Goal: Task Accomplishment & Management: Manage account settings

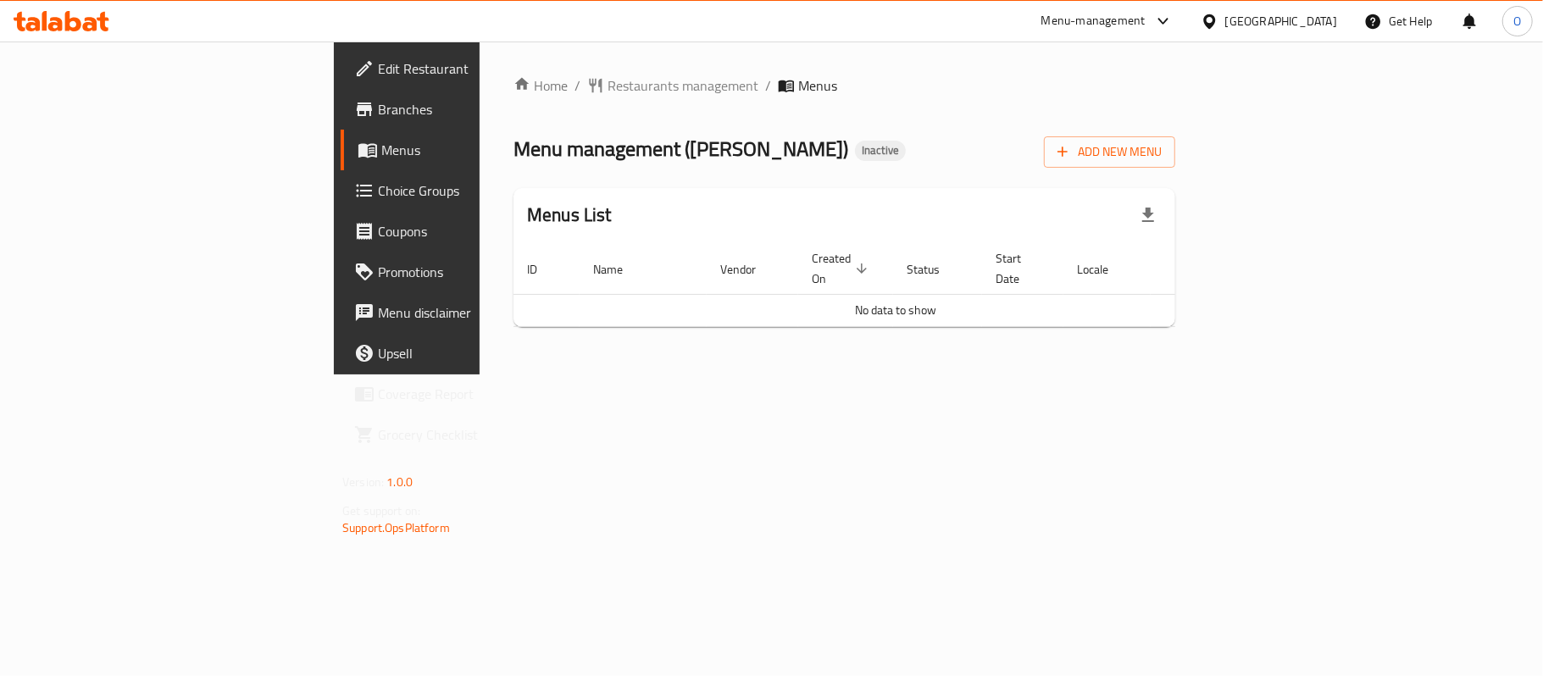
drag, startPoint x: 1446, startPoint y: 134, endPoint x: 1327, endPoint y: 180, distance: 127.2
click at [1175, 136] on div "Add New Menu" at bounding box center [1109, 149] width 131 height 38
click at [1162, 156] on span "Add New Menu" at bounding box center [1110, 152] width 104 height 21
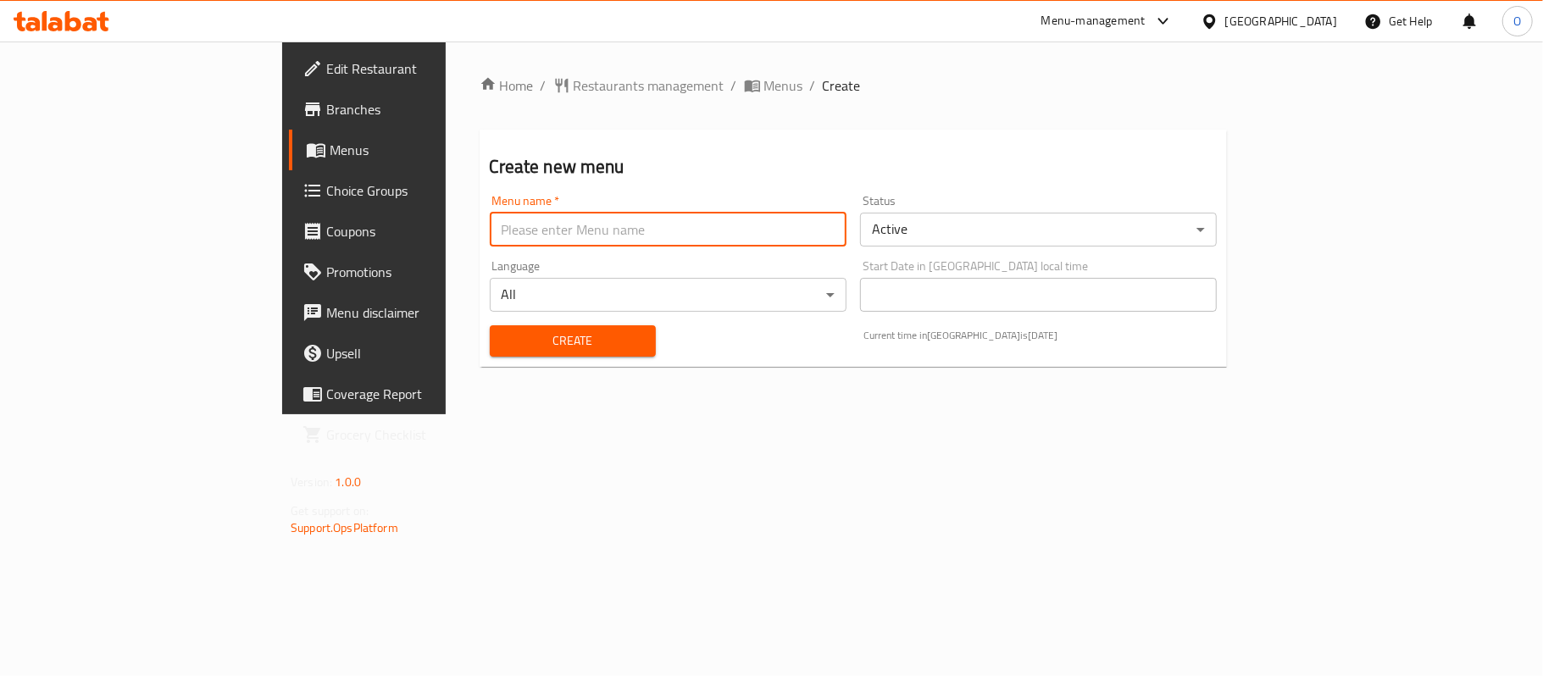
click at [614, 239] on input "text" at bounding box center [668, 230] width 357 height 34
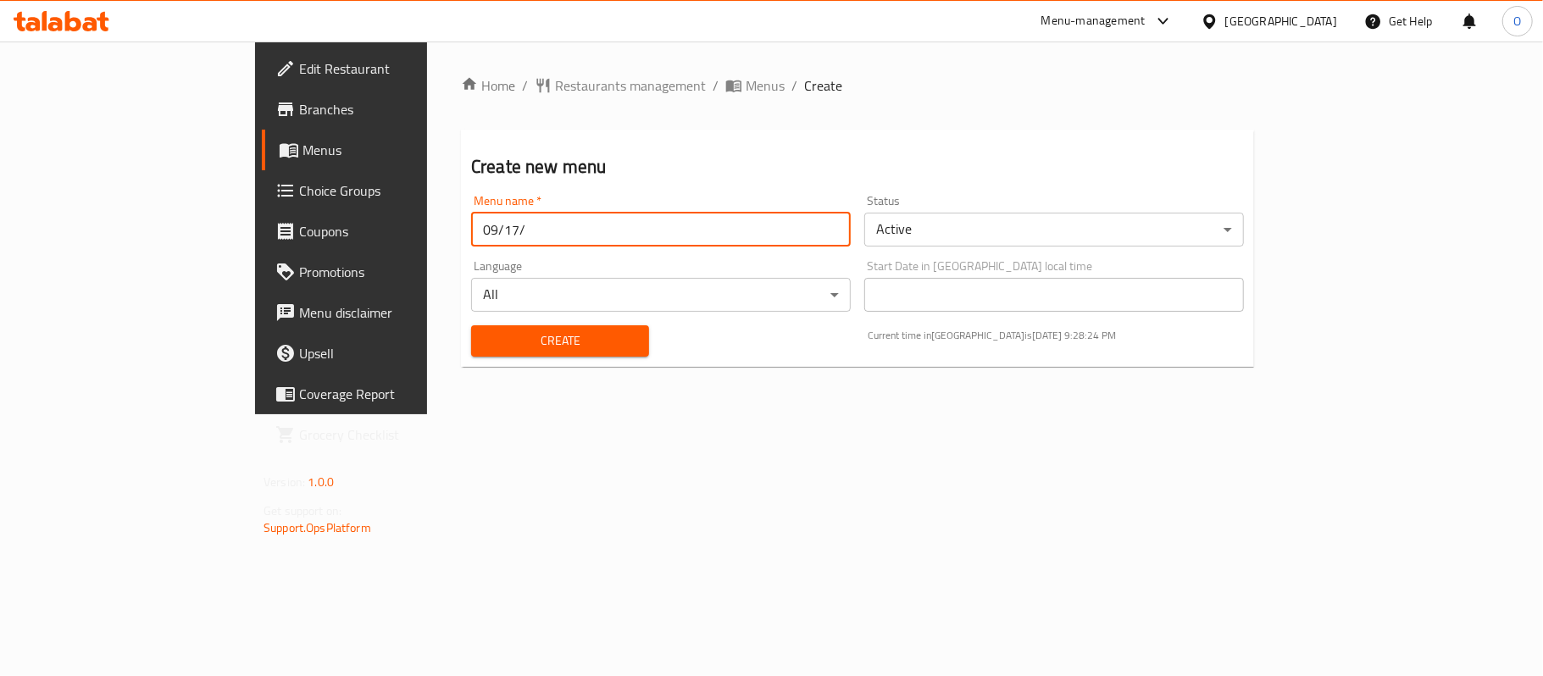
type input "[DATE]"
click at [471, 325] on button "Create" at bounding box center [560, 340] width 178 height 31
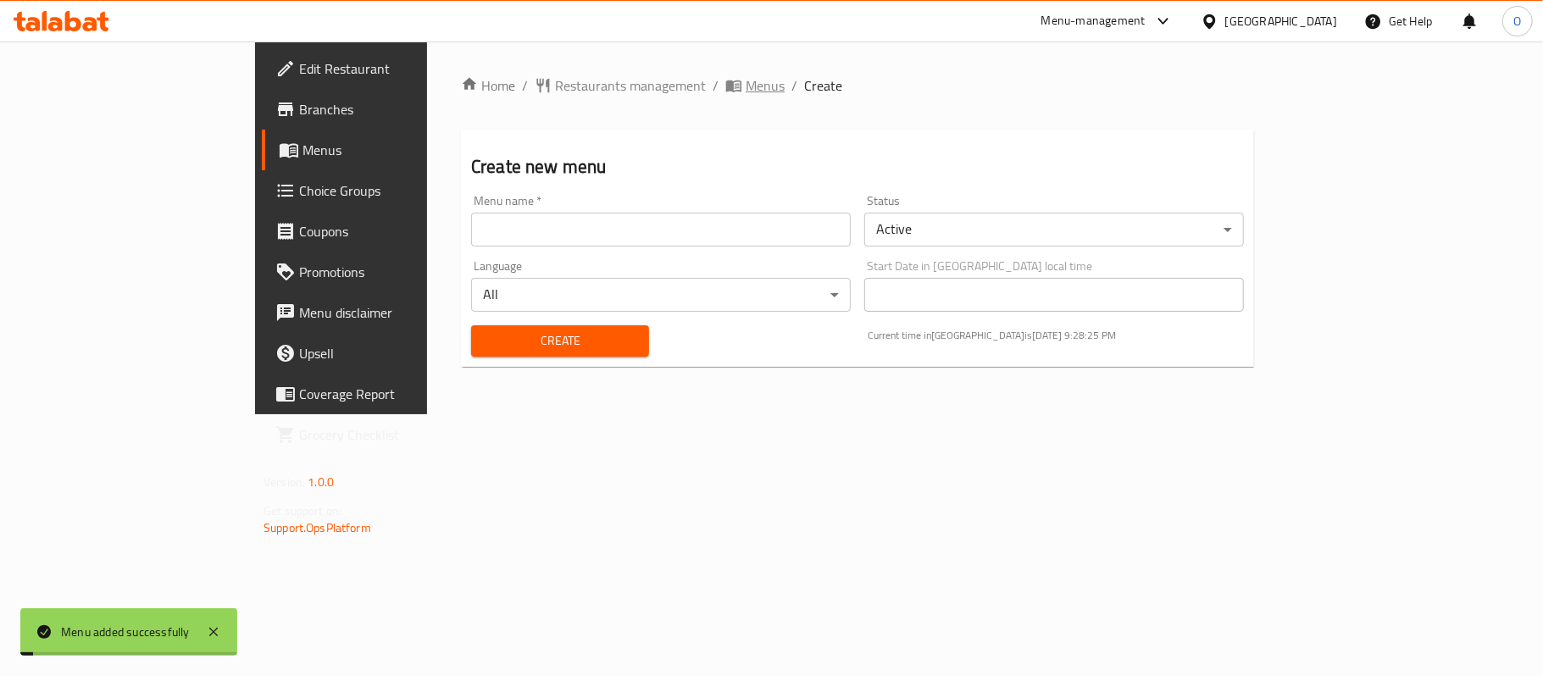
click at [746, 75] on span "Menus" at bounding box center [765, 85] width 39 height 20
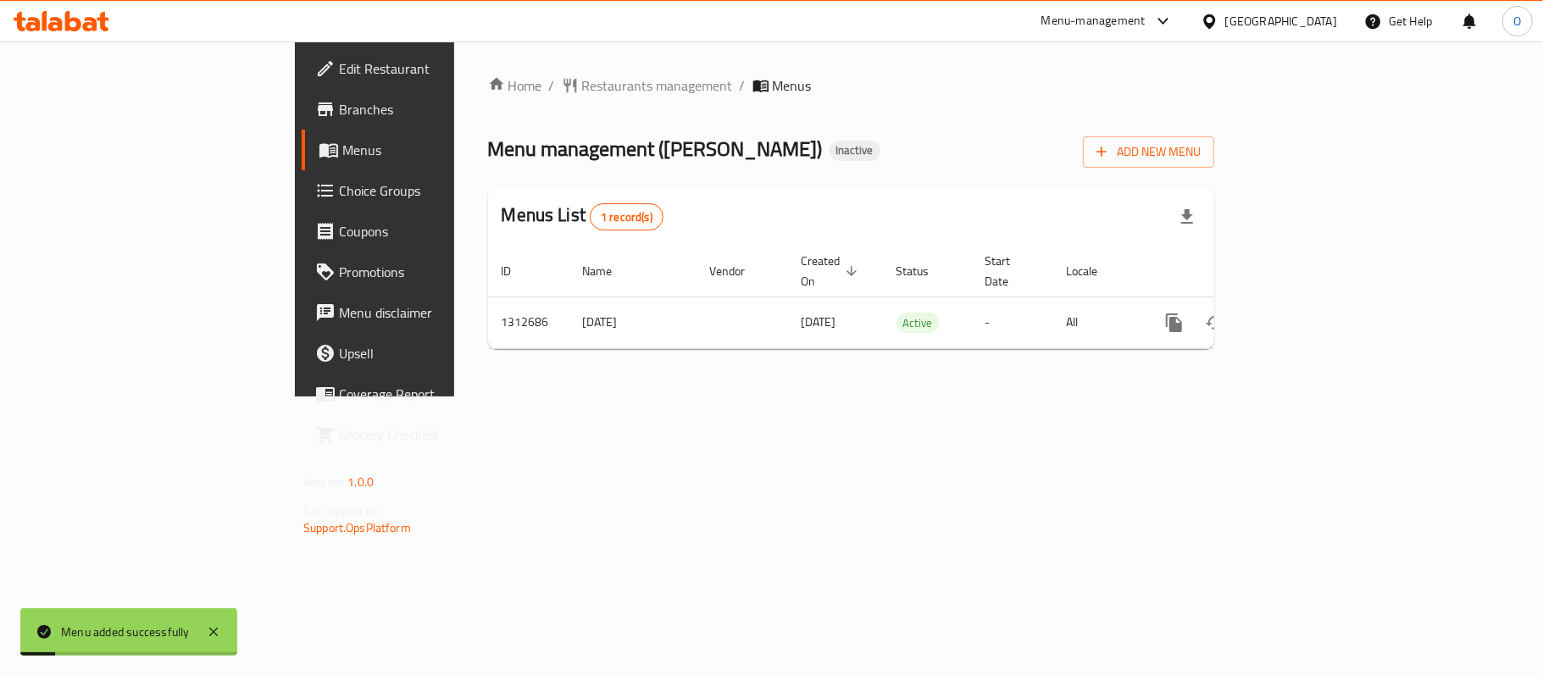
click at [1214, 188] on div "Menus List 1 record(s)" at bounding box center [851, 217] width 726 height 58
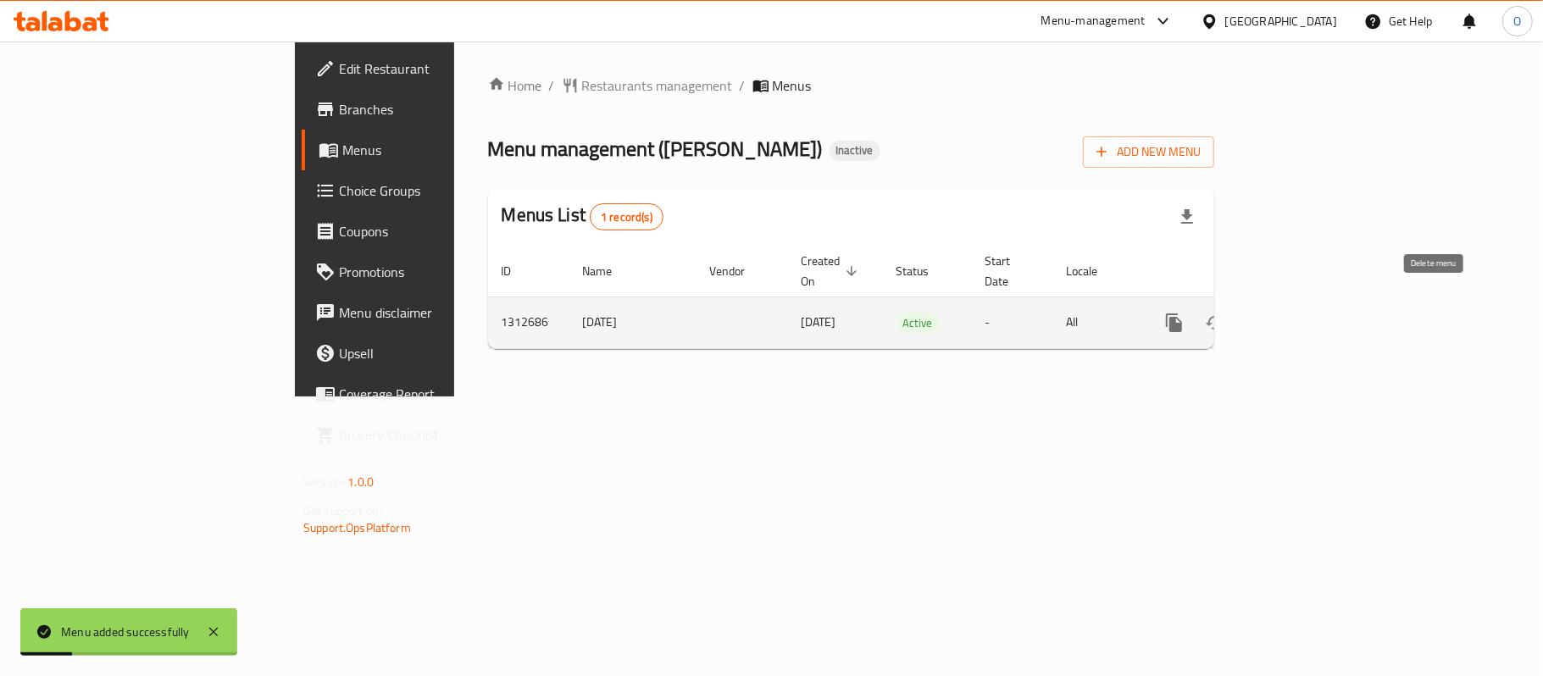
click at [1307, 313] on icon "enhanced table" at bounding box center [1296, 323] width 20 height 20
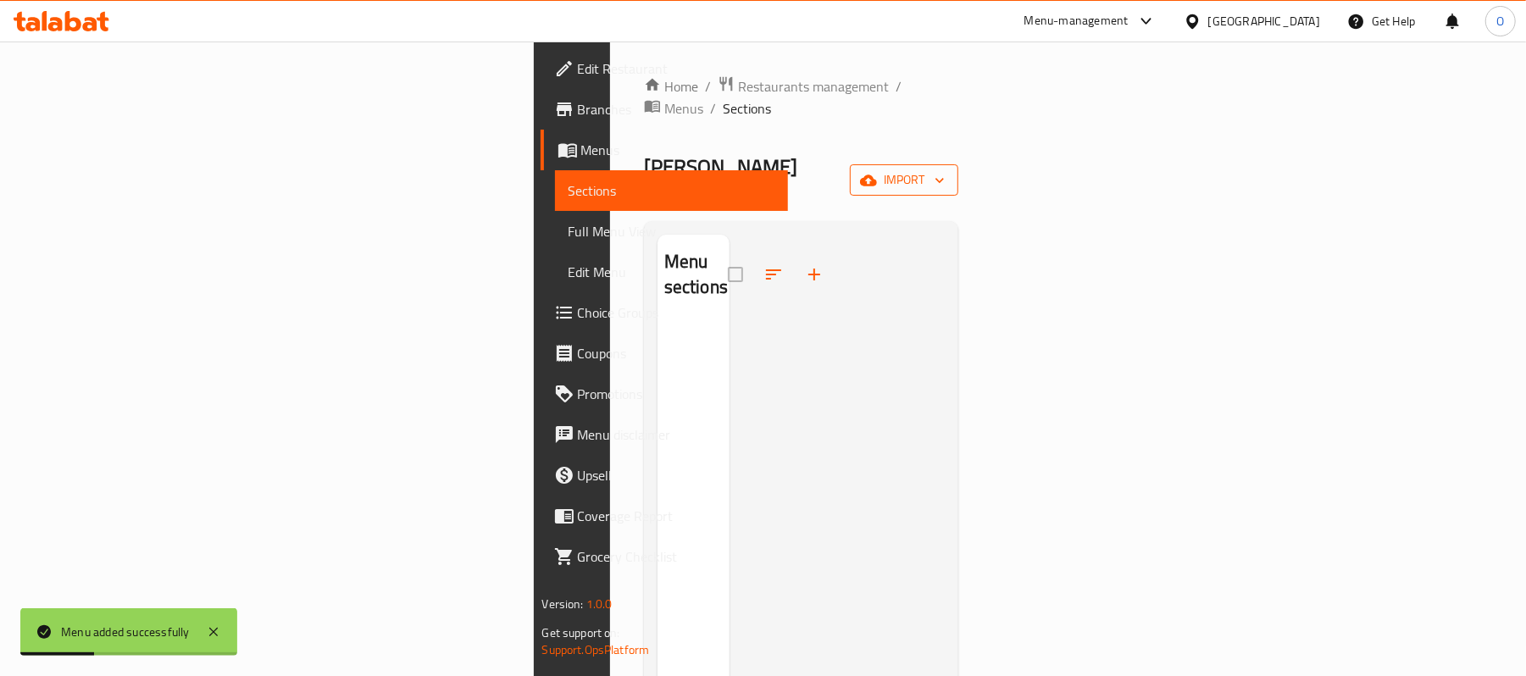
click at [945, 169] on span "import" at bounding box center [904, 179] width 81 height 21
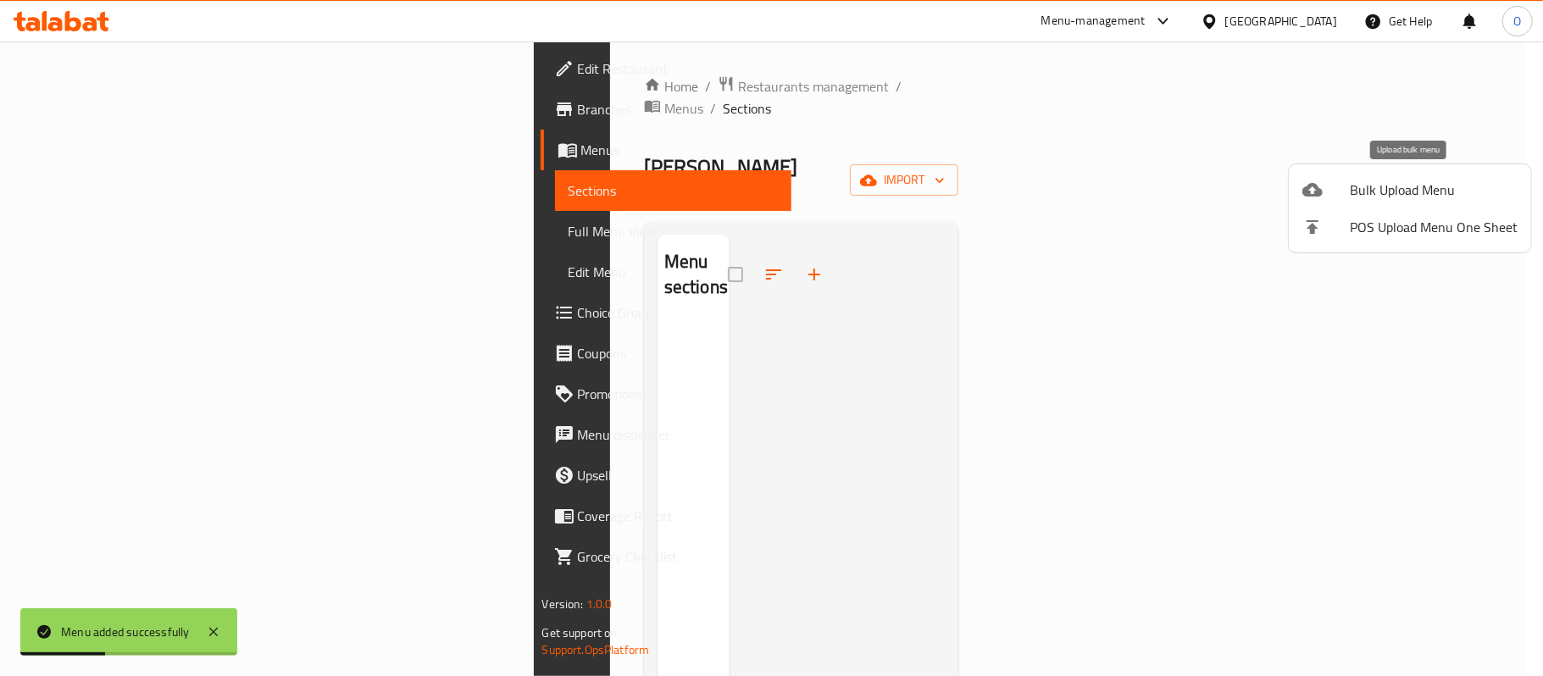
click at [1383, 183] on span "Bulk Upload Menu" at bounding box center [1434, 190] width 168 height 20
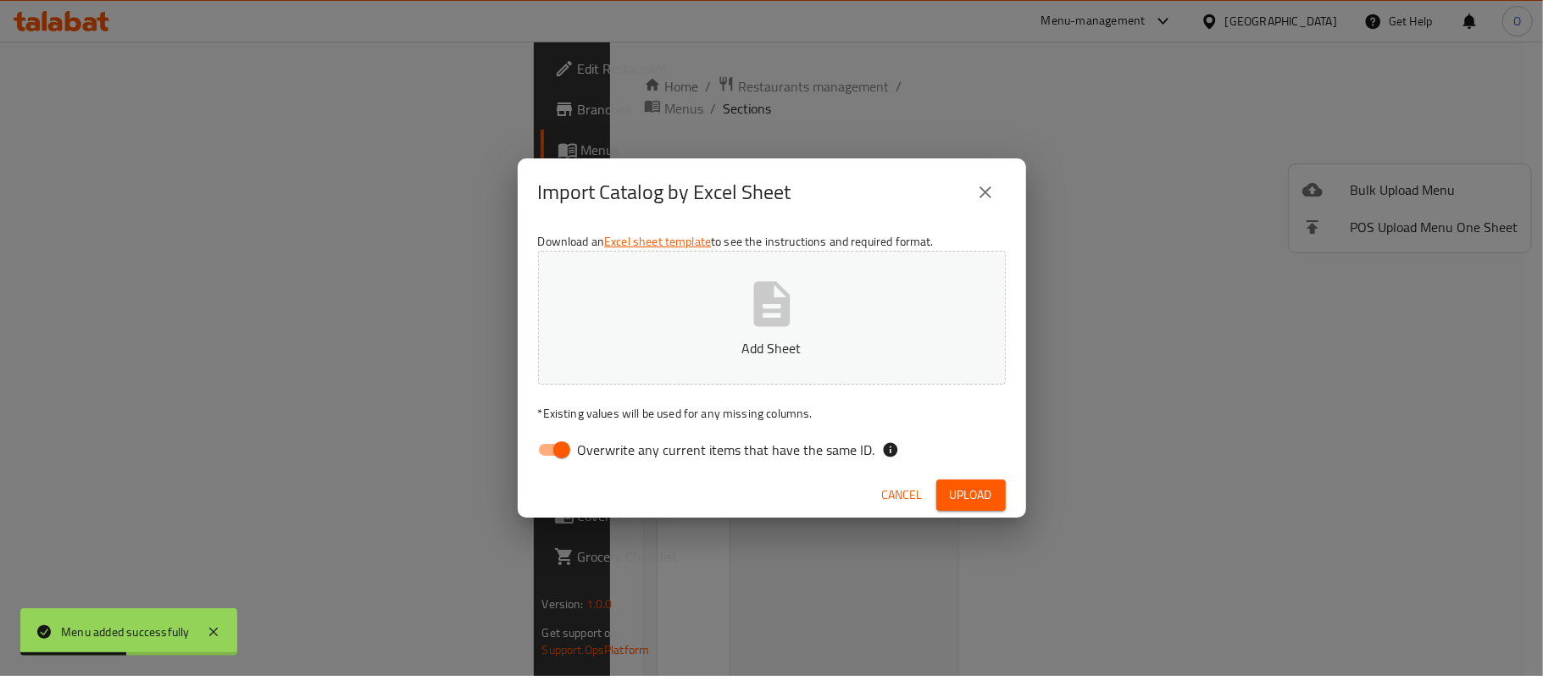
click at [560, 451] on input "Overwrite any current items that have the same ID." at bounding box center [562, 450] width 97 height 32
checkbox input "false"
click at [987, 509] on button "Upload" at bounding box center [970, 495] width 69 height 31
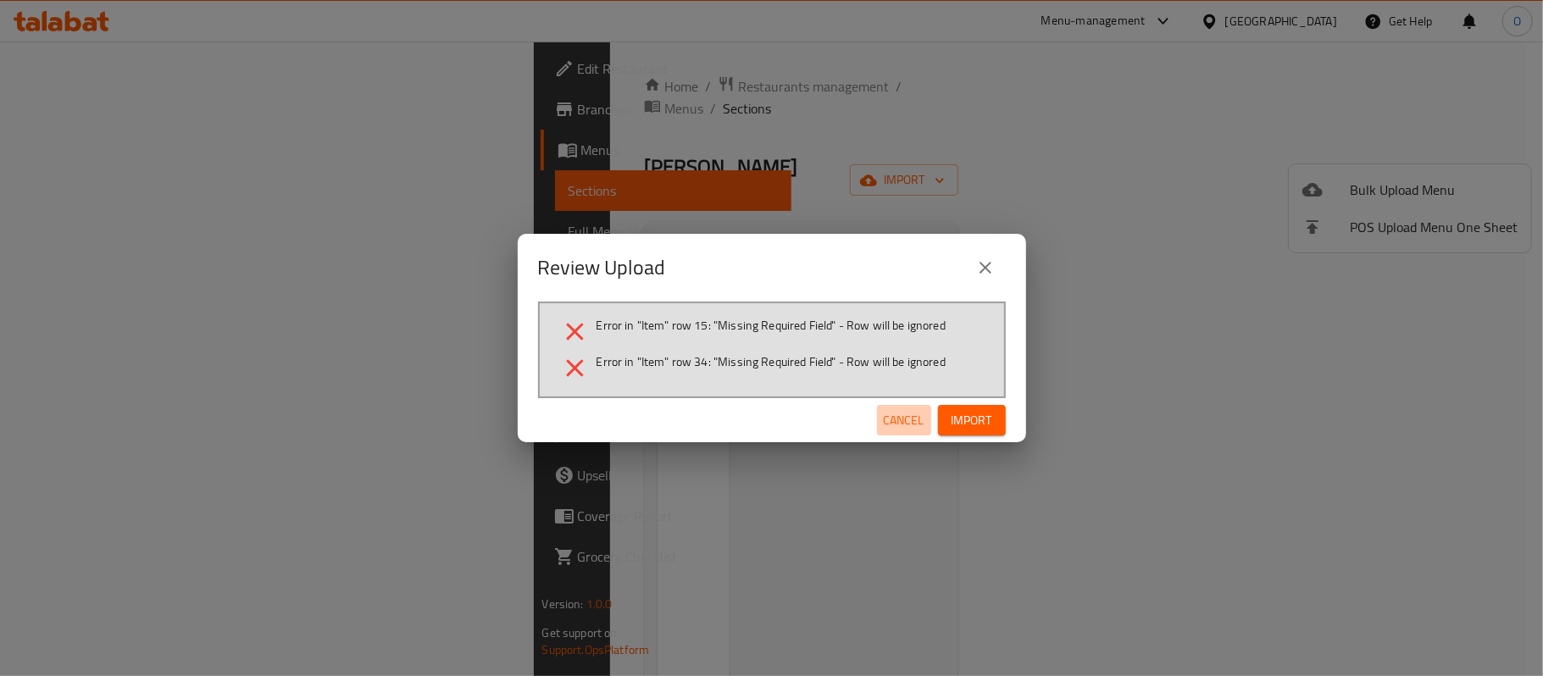
click at [912, 414] on span "Cancel" at bounding box center [904, 420] width 41 height 21
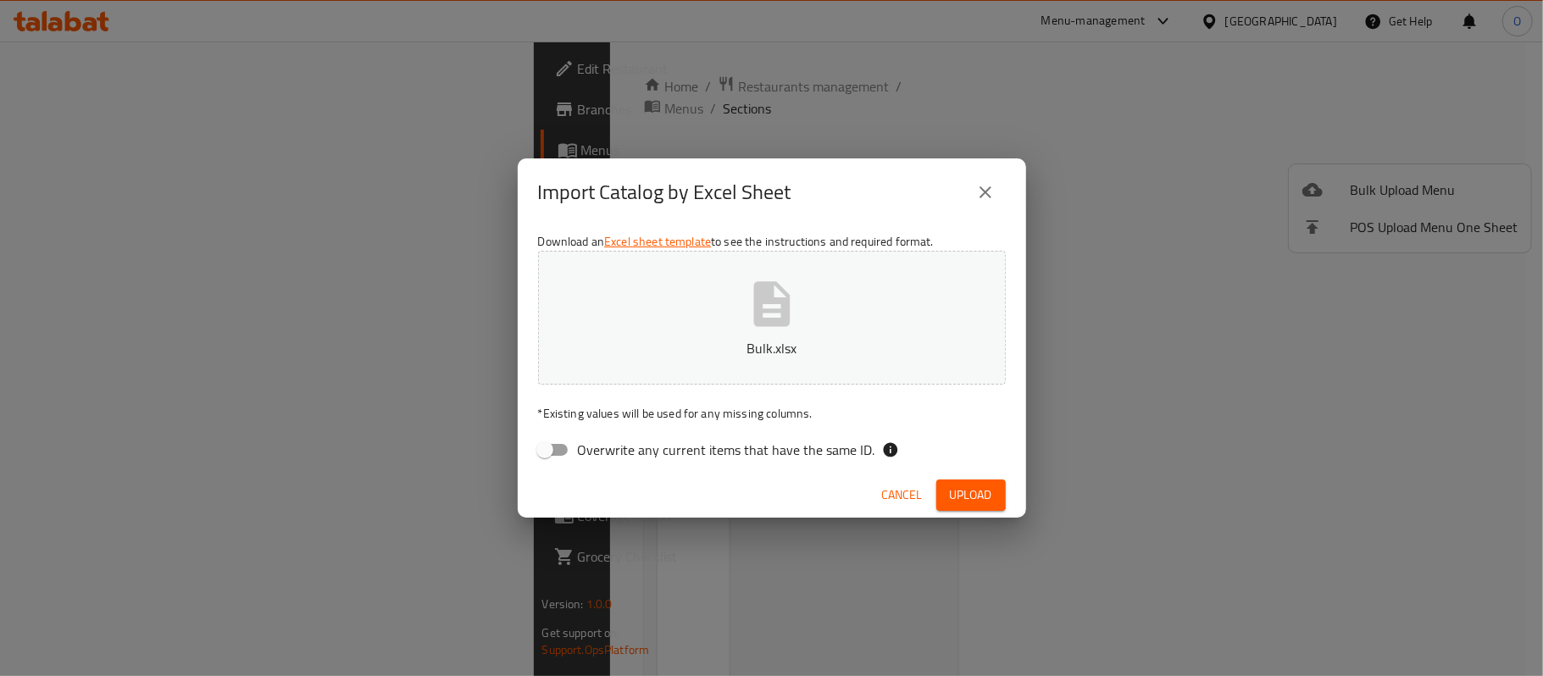
click at [770, 353] on p "Bulk.xlsx" at bounding box center [771, 348] width 415 height 20
click at [961, 486] on span "Upload" at bounding box center [971, 495] width 42 height 21
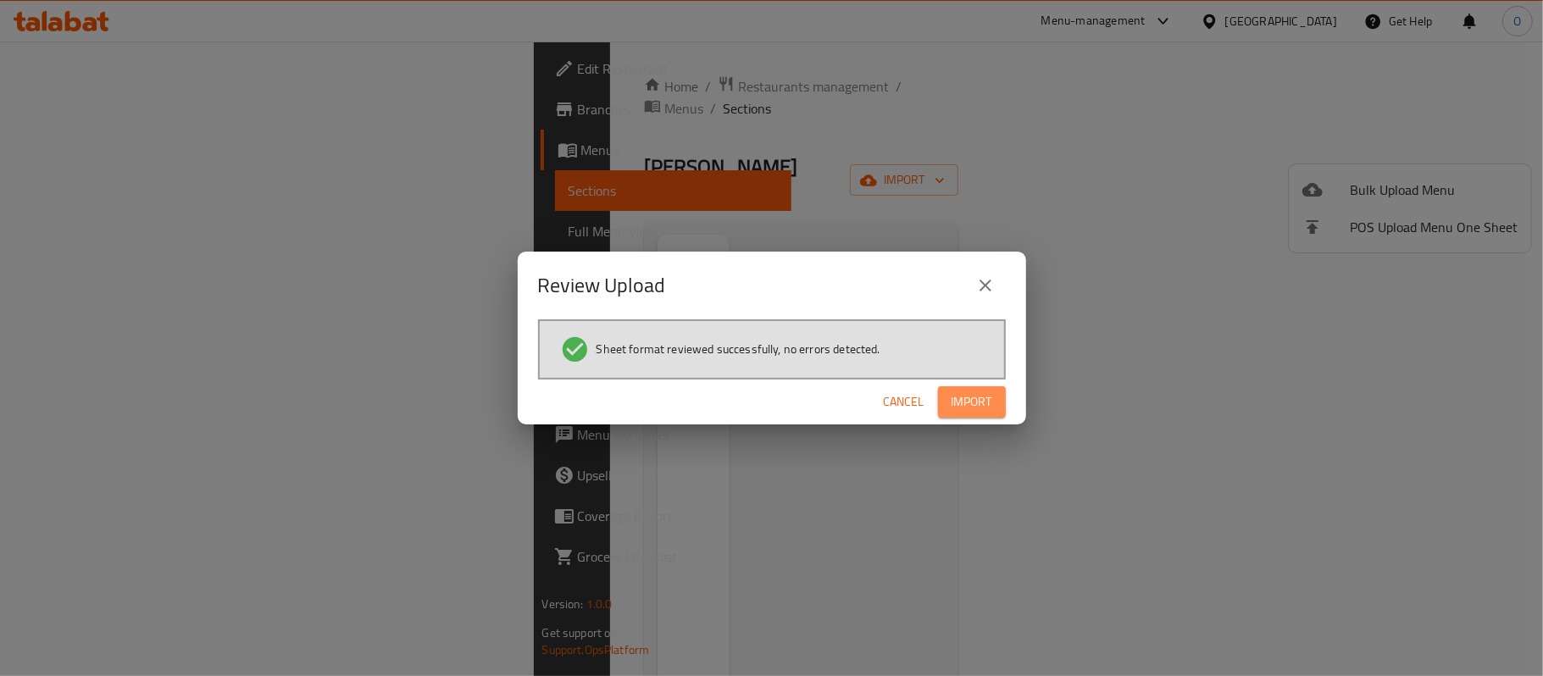
click at [963, 393] on span "Import" at bounding box center [972, 402] width 41 height 21
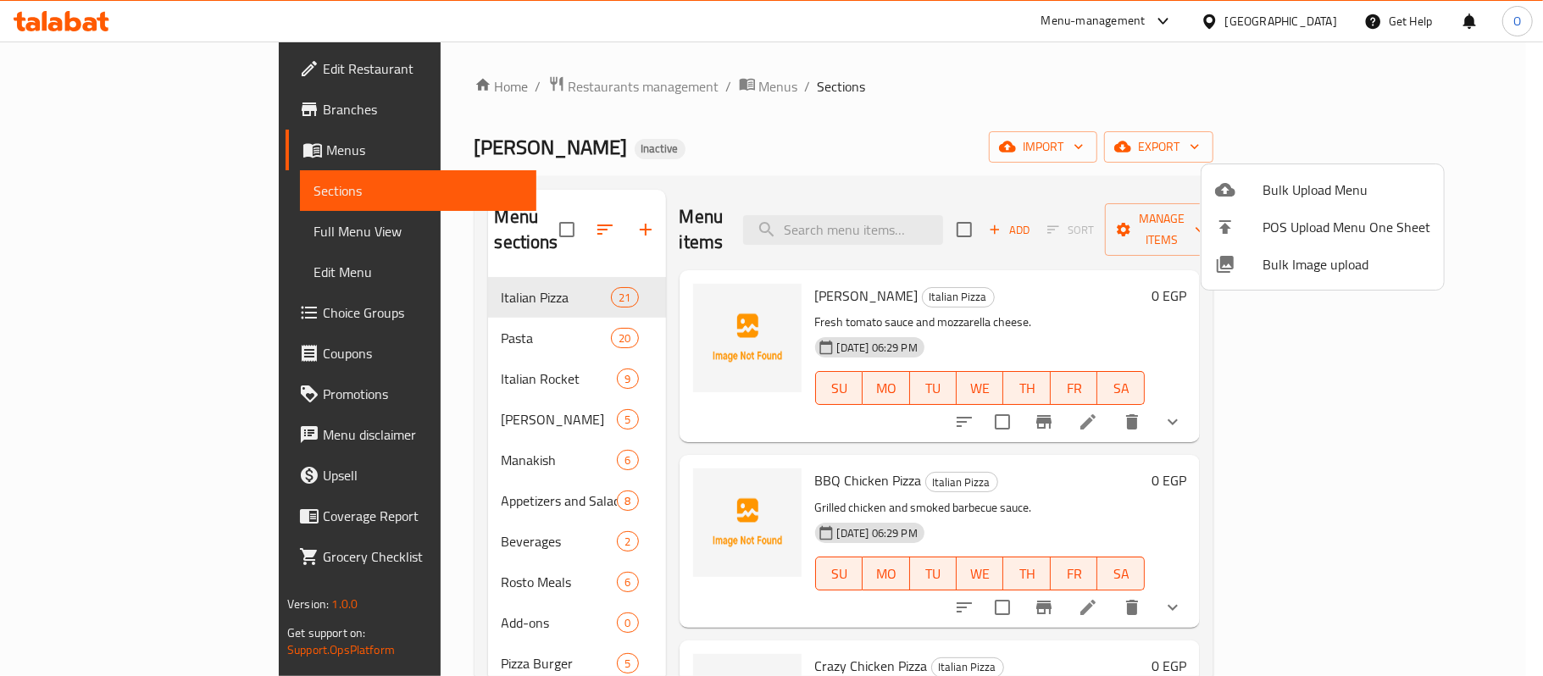
click at [844, 124] on div at bounding box center [771, 338] width 1543 height 676
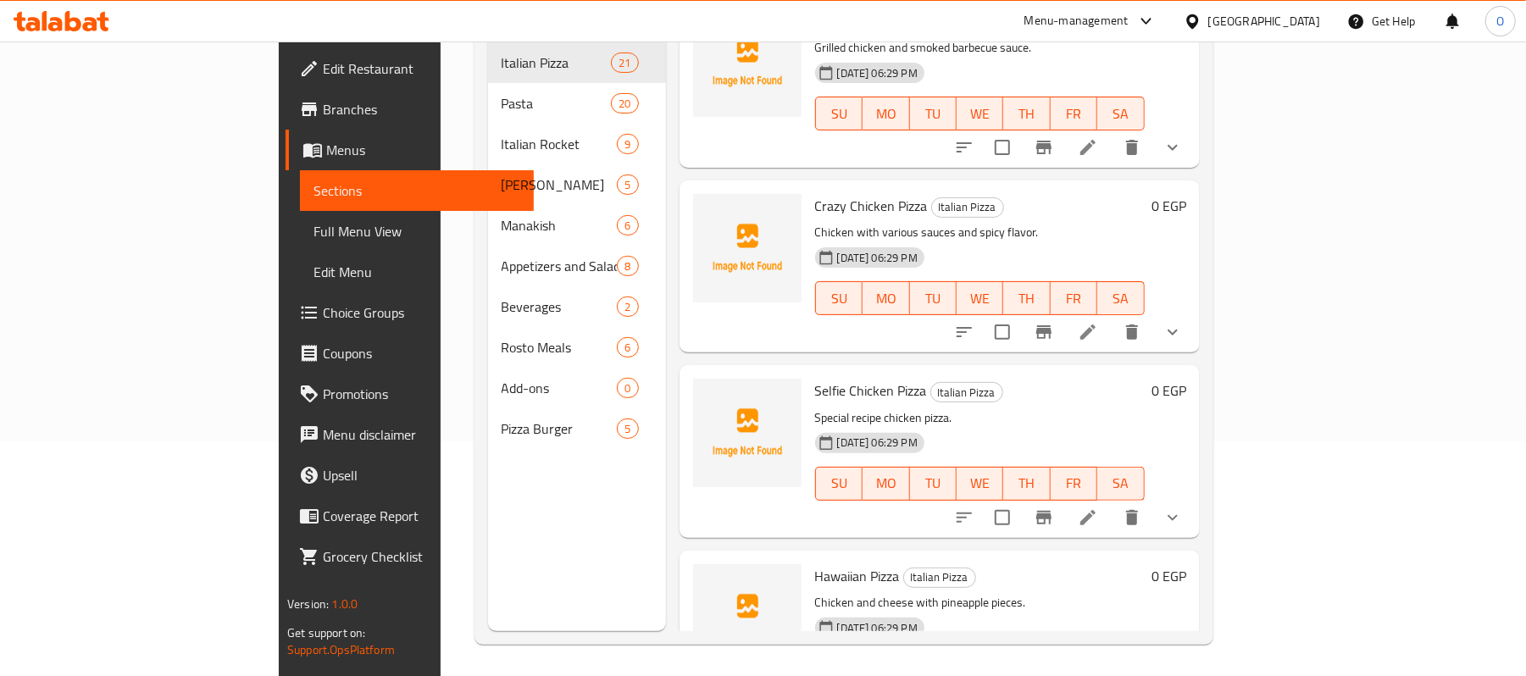
scroll to position [238, 0]
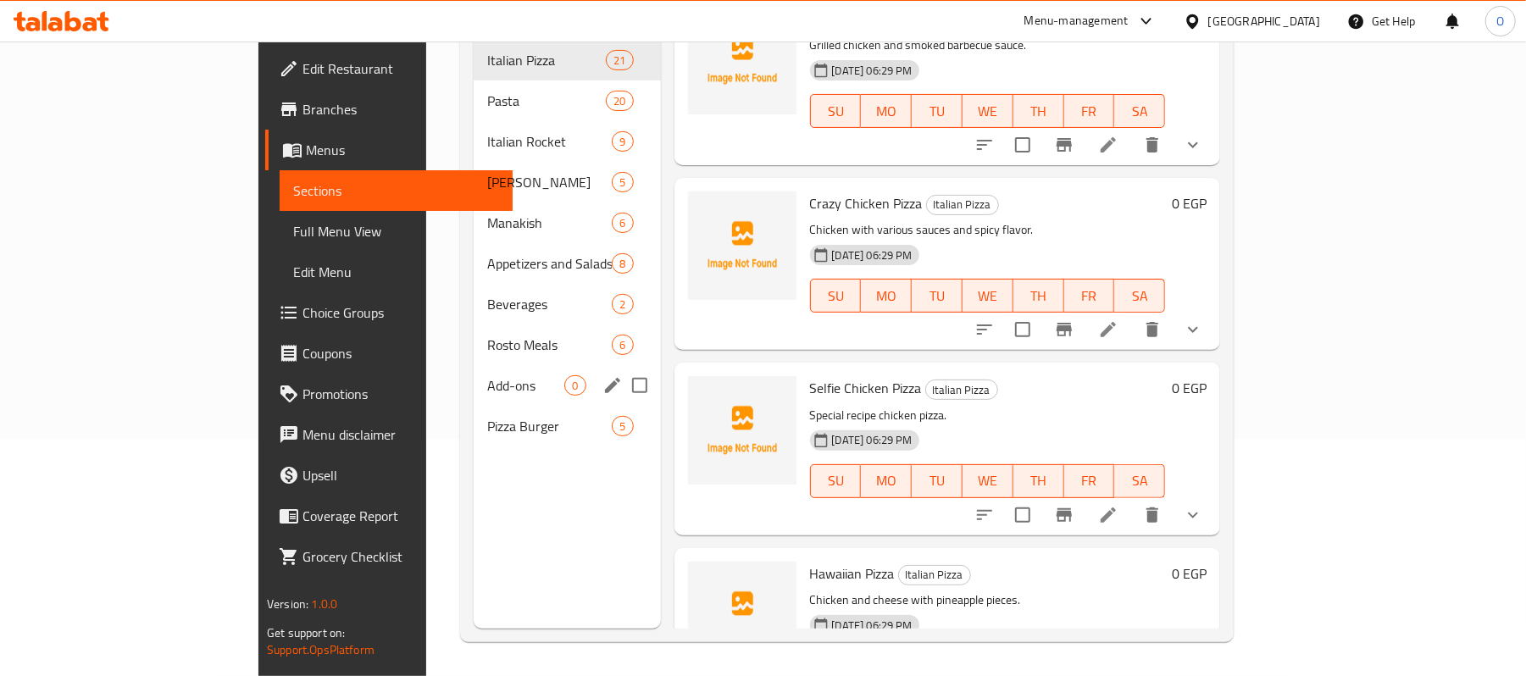
click at [474, 365] on div "Add-ons 0" at bounding box center [567, 385] width 186 height 41
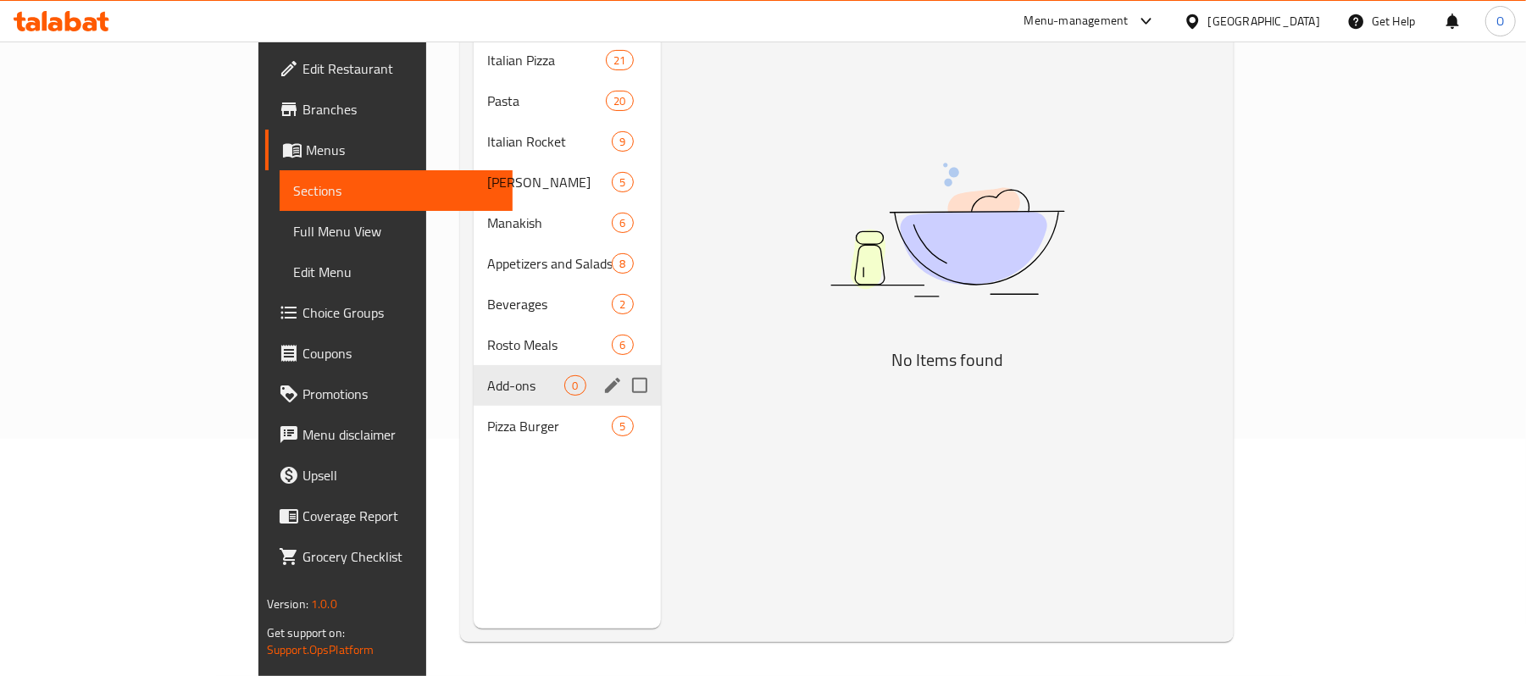
click at [622, 368] on input "Menu sections" at bounding box center [640, 386] width 36 height 36
checkbox input "true"
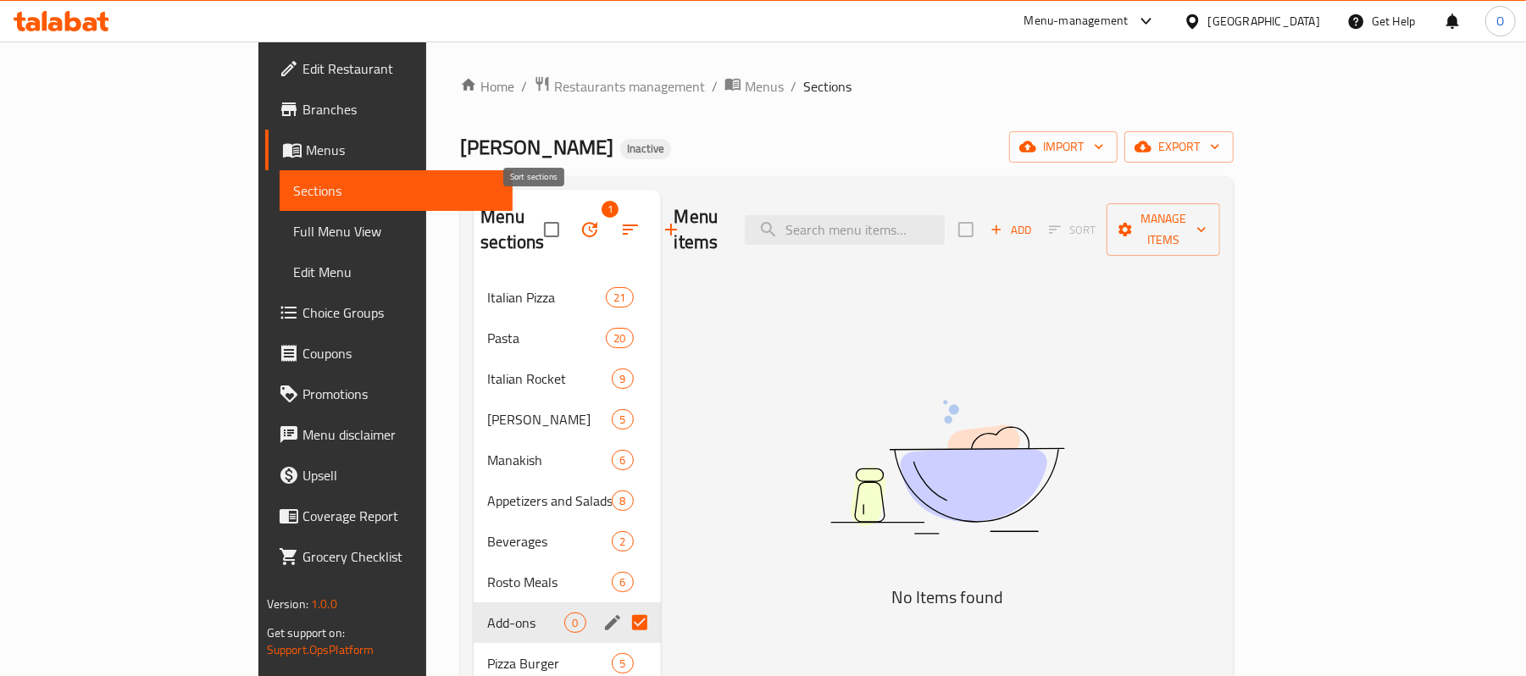
click at [582, 222] on icon "button" at bounding box center [589, 229] width 15 height 15
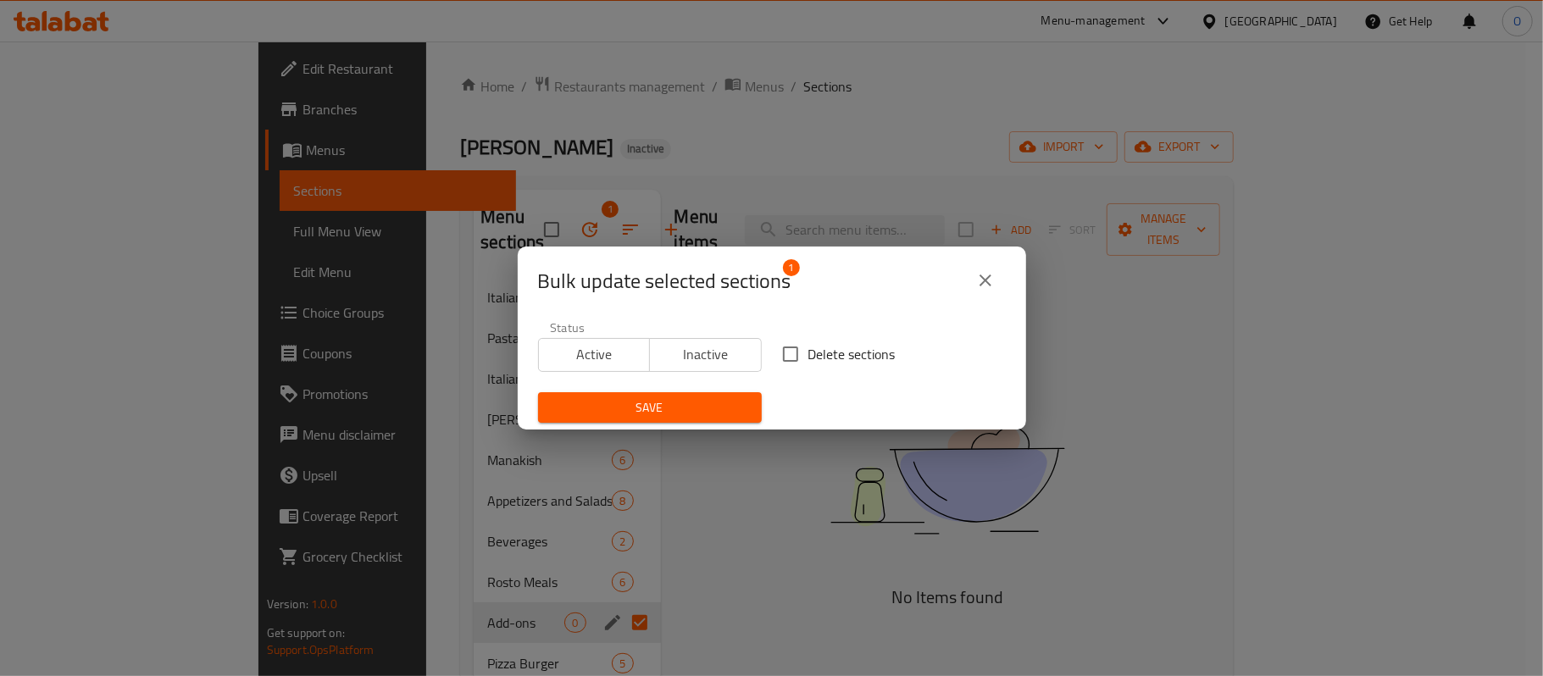
click at [773, 347] on input "Delete sections" at bounding box center [791, 354] width 36 height 36
checkbox input "true"
click at [692, 398] on span "Save" at bounding box center [650, 407] width 197 height 21
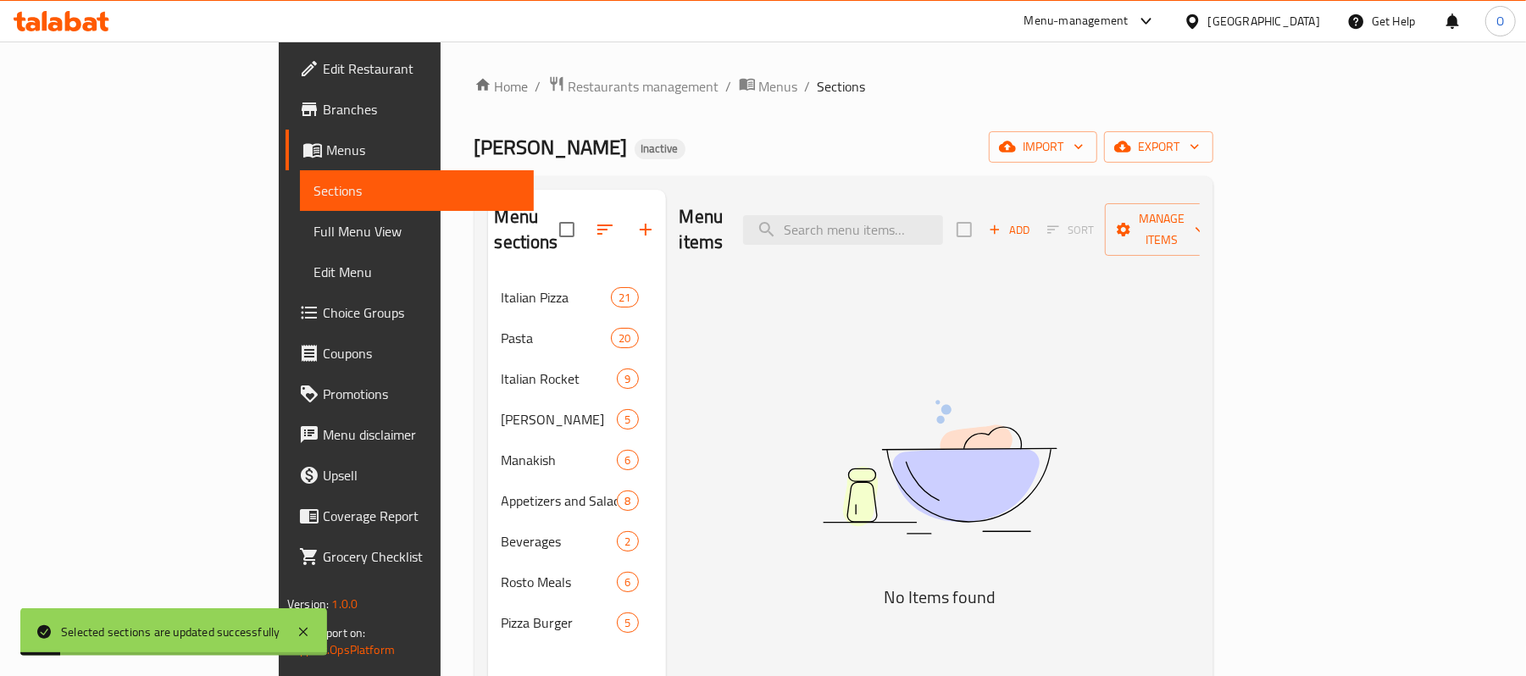
click at [914, 669] on div "Menu items Add Sort Manage items No Items found" at bounding box center [933, 528] width 534 height 676
click at [323, 314] on span "Choice Groups" at bounding box center [421, 313] width 197 height 20
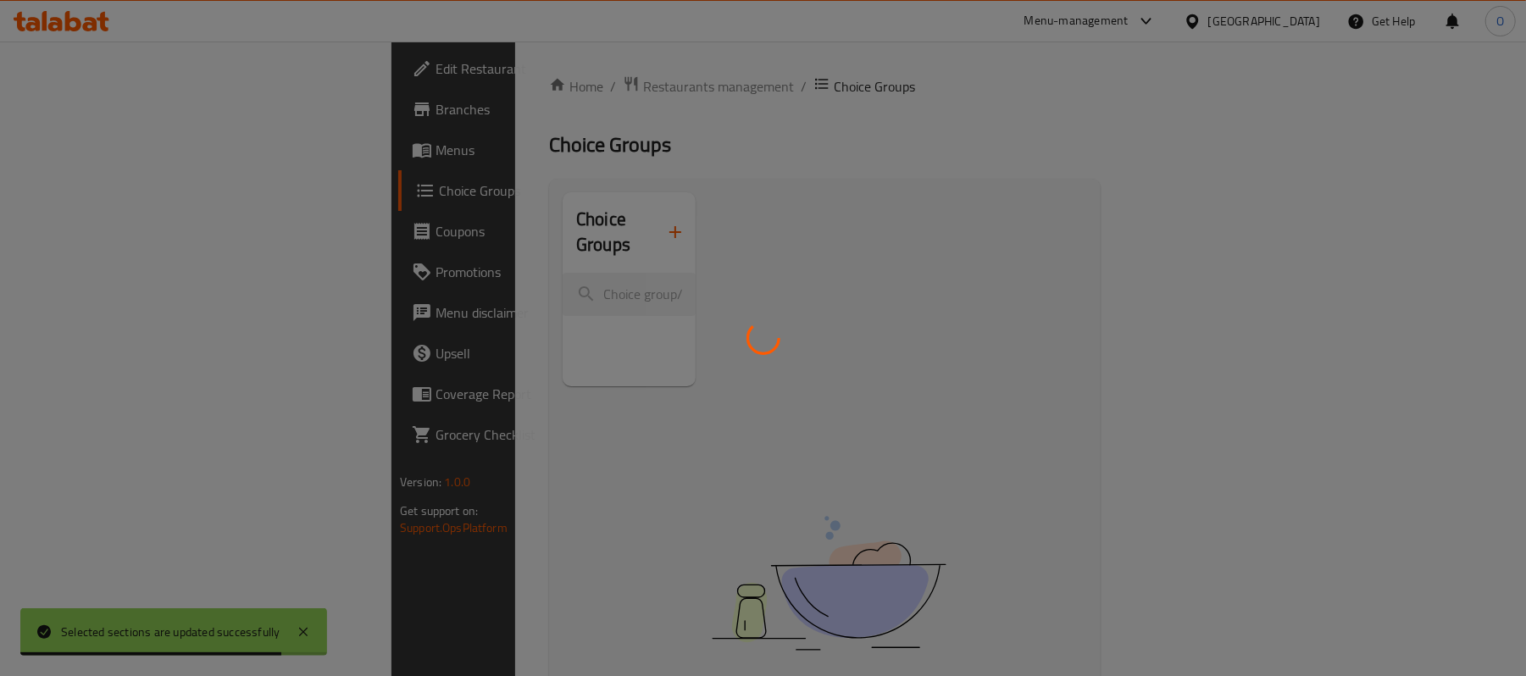
click at [610, 175] on div at bounding box center [763, 338] width 1526 height 676
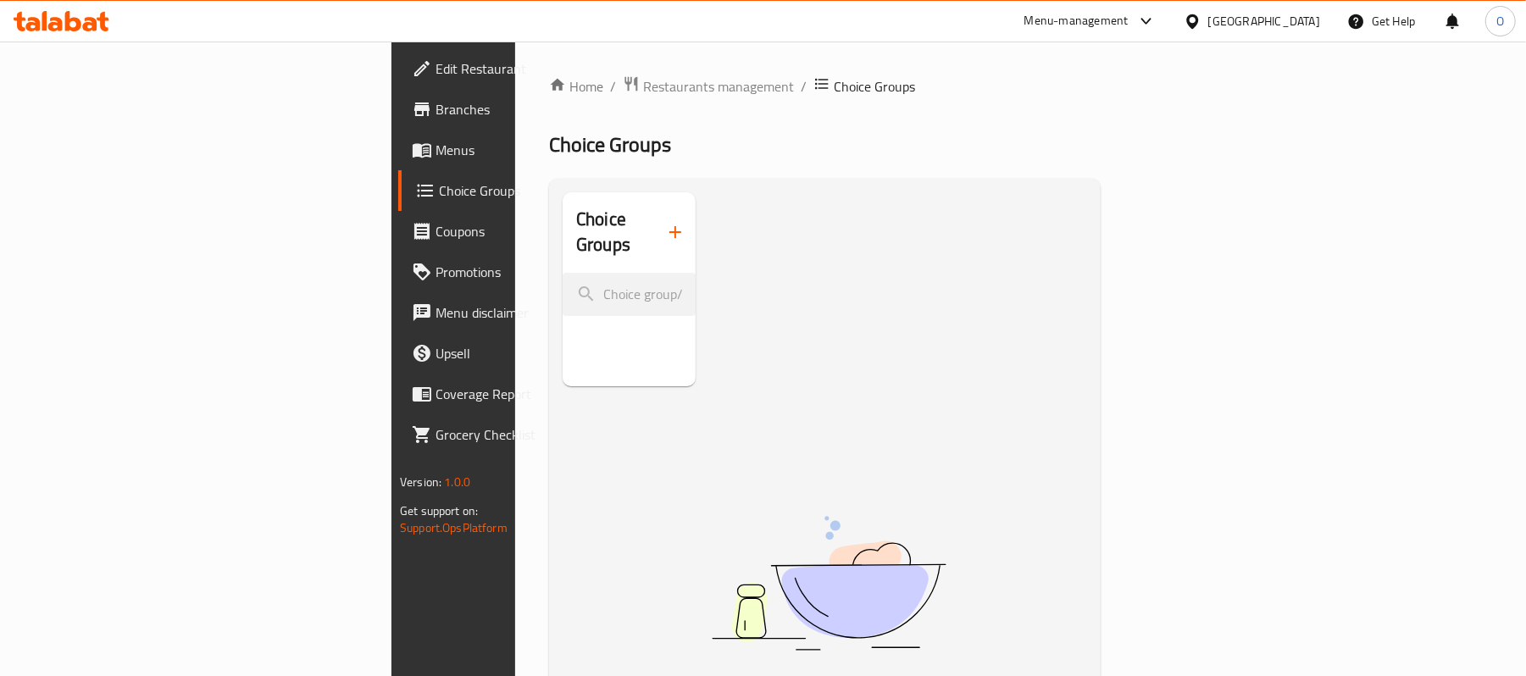
click at [665, 227] on icon "button" at bounding box center [675, 232] width 20 height 20
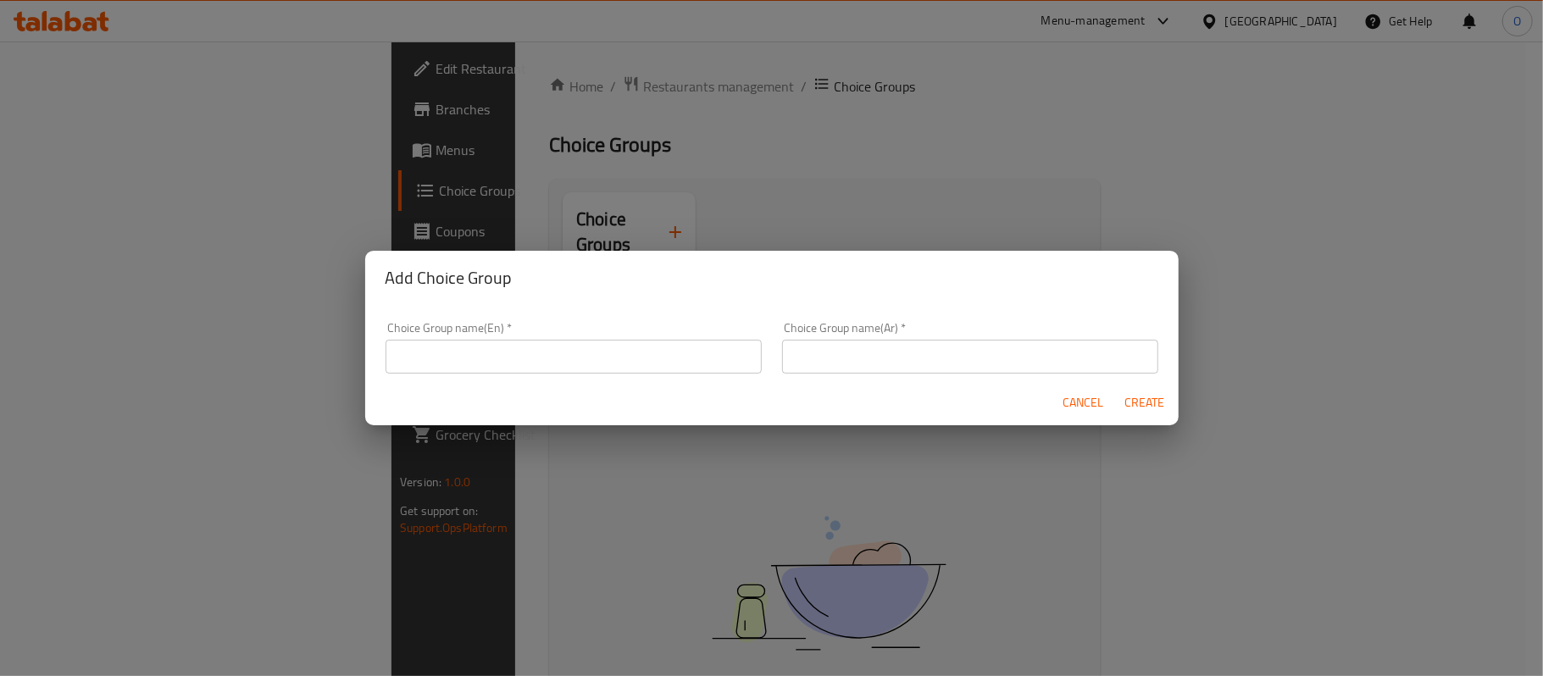
click at [510, 349] on input "text" at bounding box center [574, 357] width 376 height 34
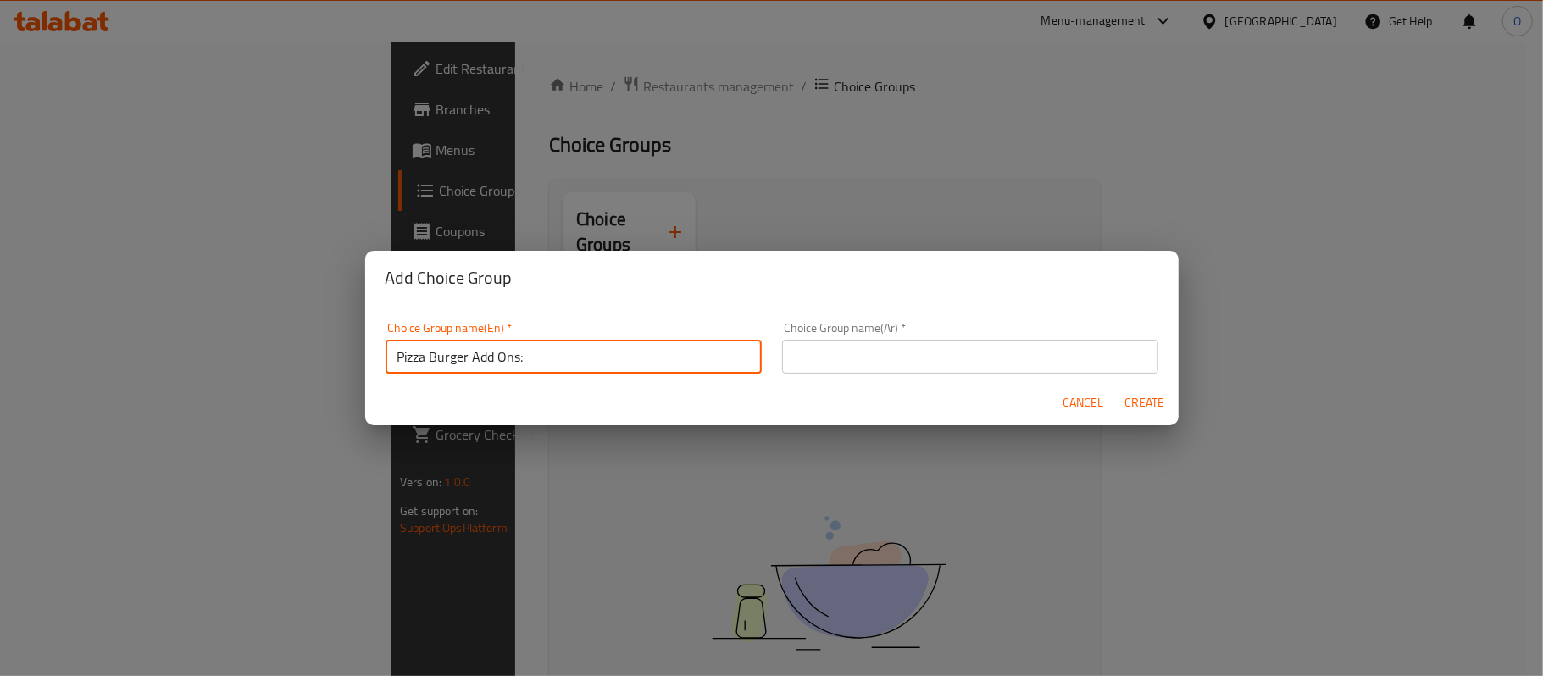
type input "Pizza Burger Add Ons:"
click at [838, 343] on input "text" at bounding box center [970, 357] width 376 height 34
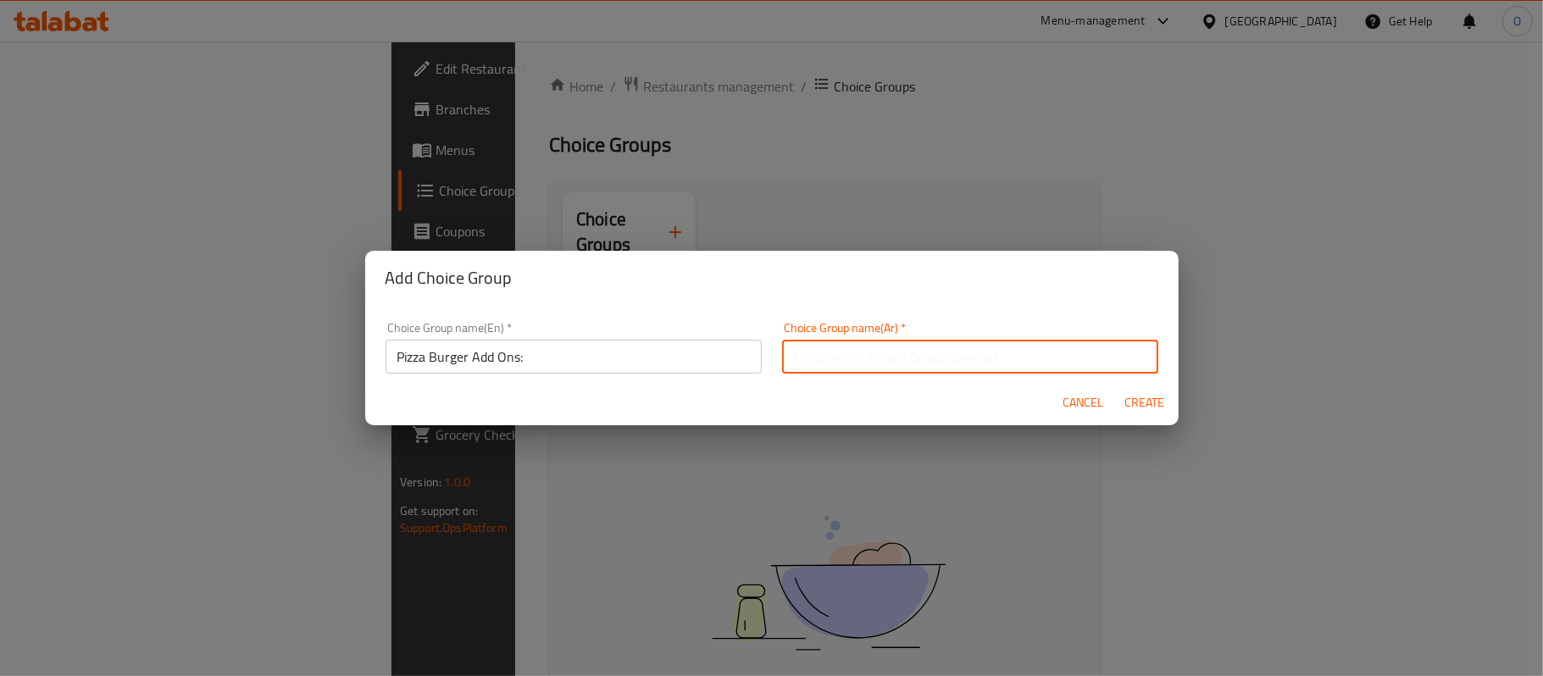
paste input "إضافات بيتزا برجر:"
type input "إضافات بيتزا برجر:"
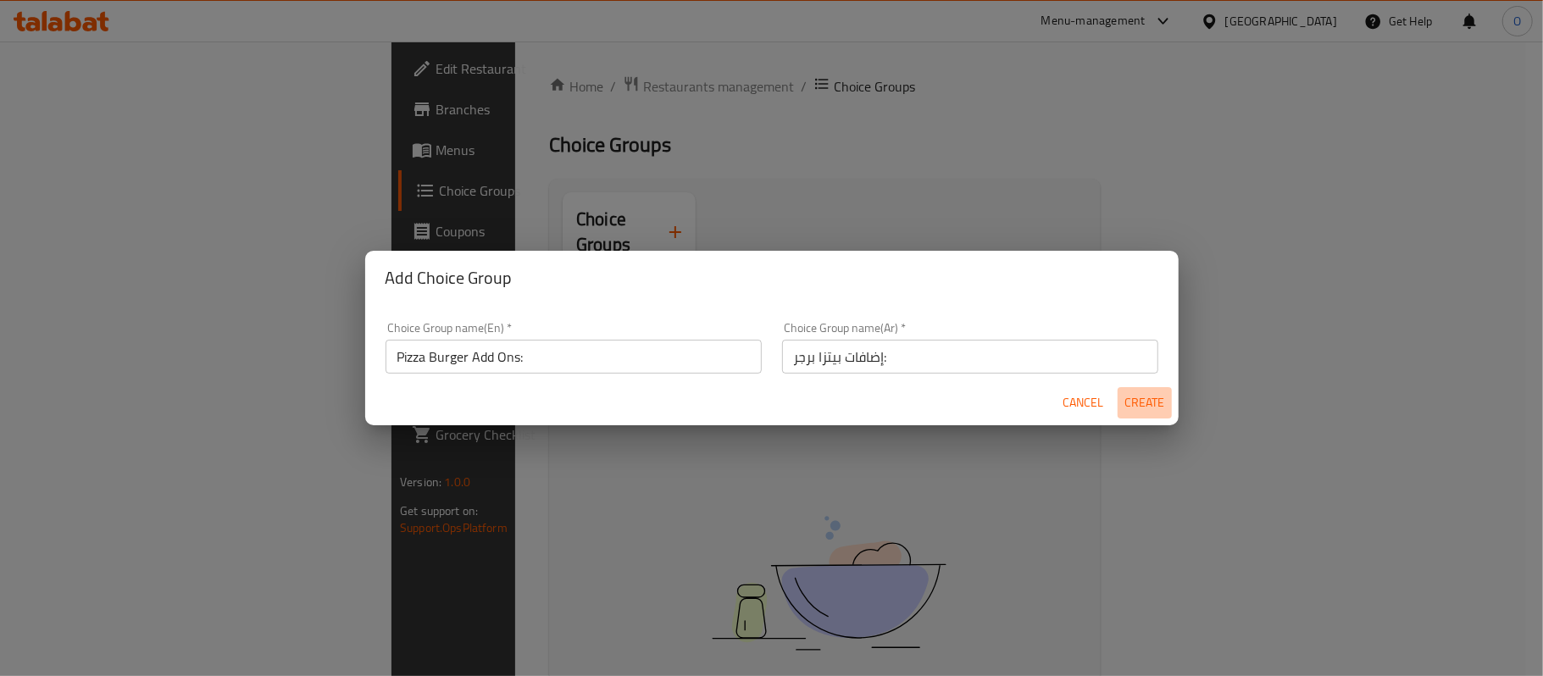
click at [1141, 408] on span "Create" at bounding box center [1145, 402] width 41 height 21
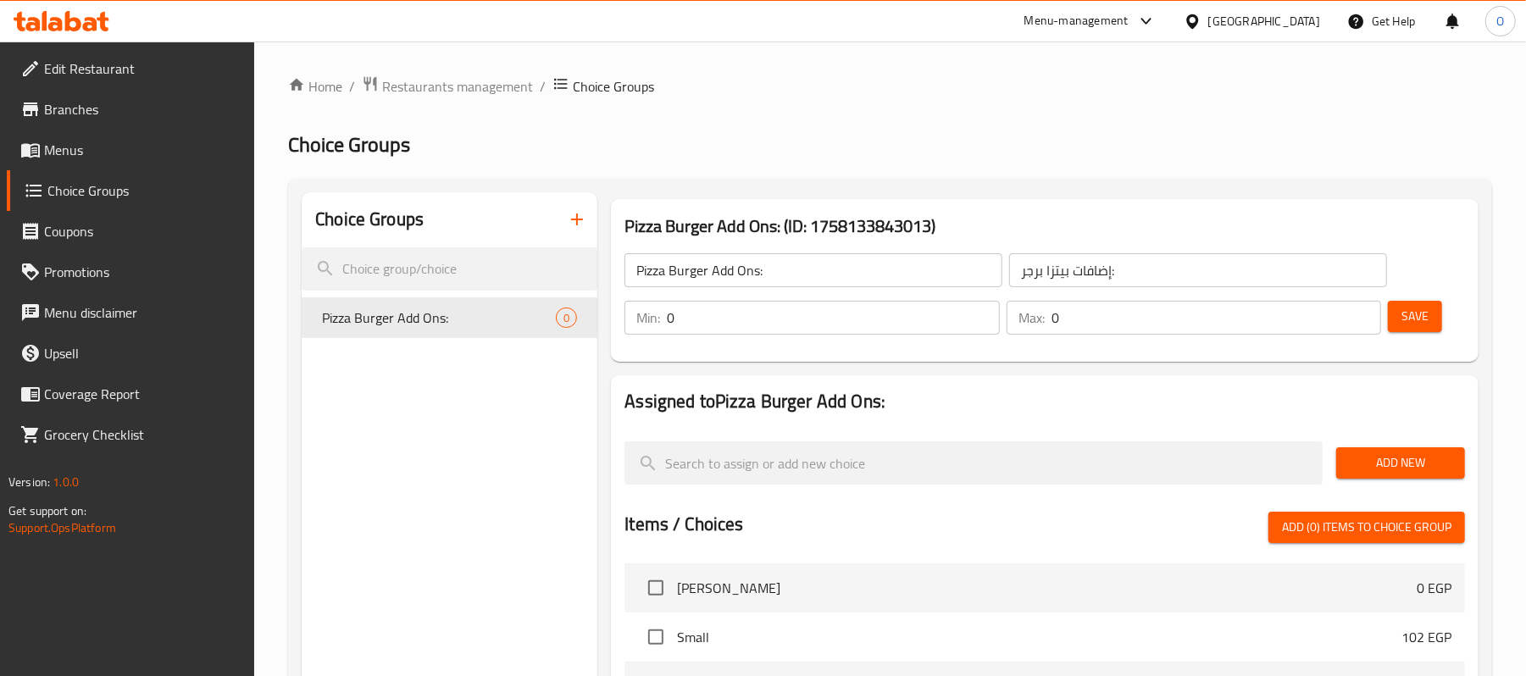
click at [1414, 462] on span "Add New" at bounding box center [1401, 463] width 102 height 21
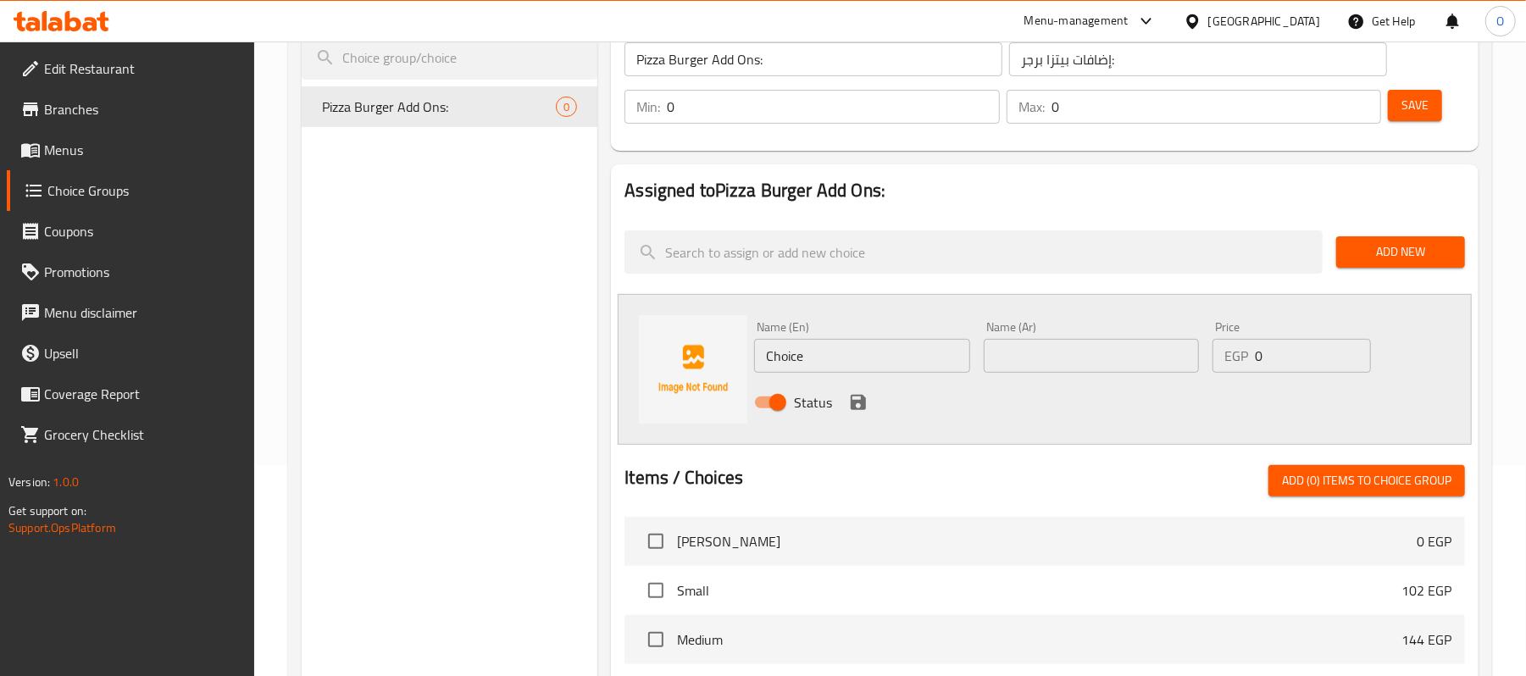
scroll to position [225, 0]
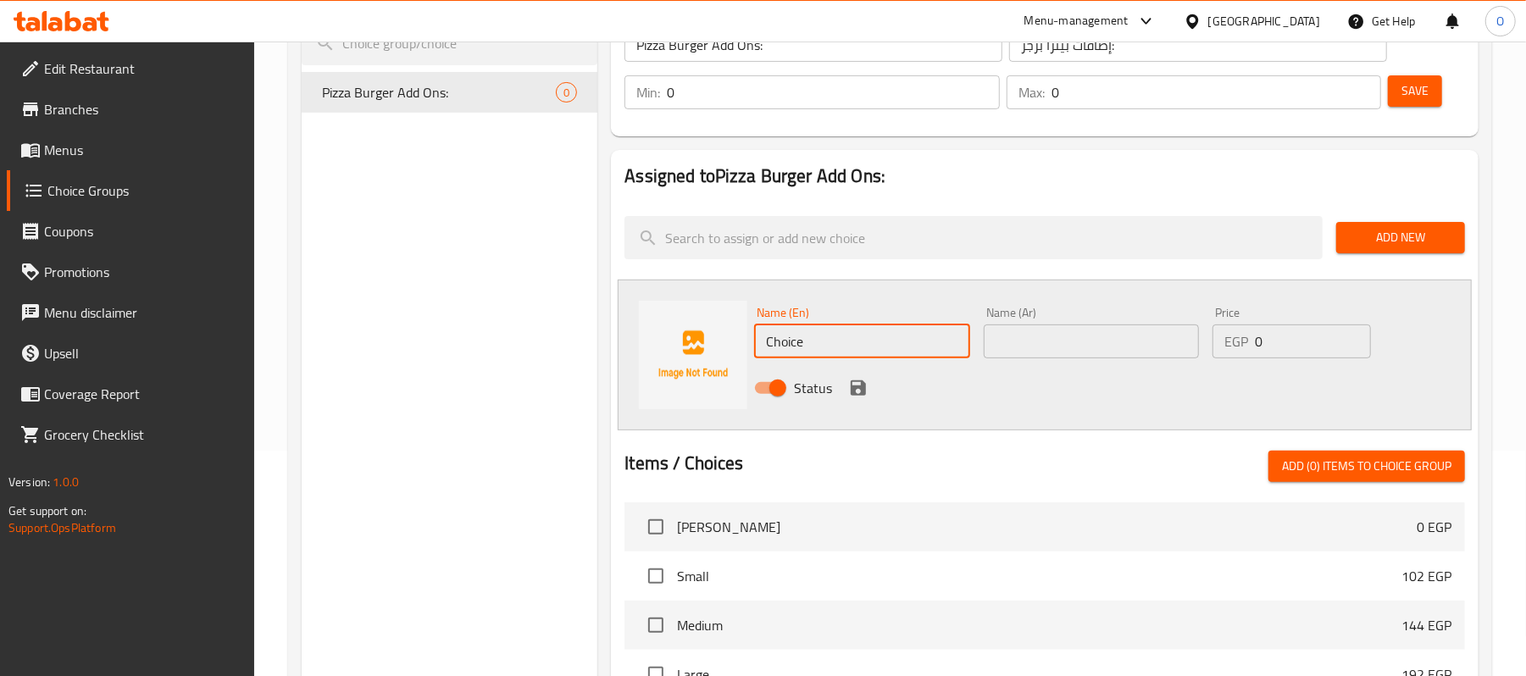
click at [845, 357] on input "Choice" at bounding box center [861, 342] width 215 height 34
paste input "icken"
type input "Chicken"
click at [1022, 341] on input "text" at bounding box center [1091, 342] width 215 height 34
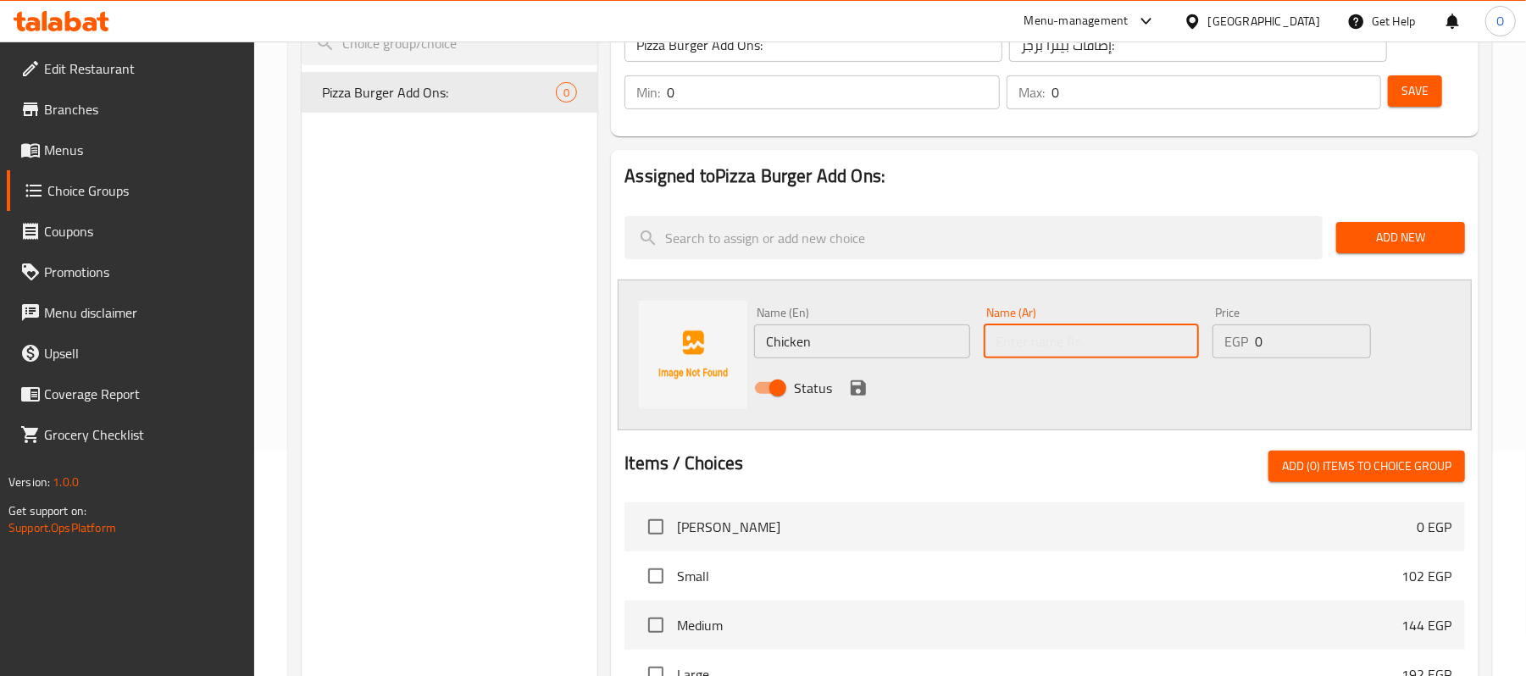
paste input "دجاج"
type input "دجاج"
click at [1001, 197] on nav at bounding box center [1045, 196] width 841 height 14
click at [882, 361] on div "Name (En) Chicken Name (En)" at bounding box center [861, 332] width 229 height 65
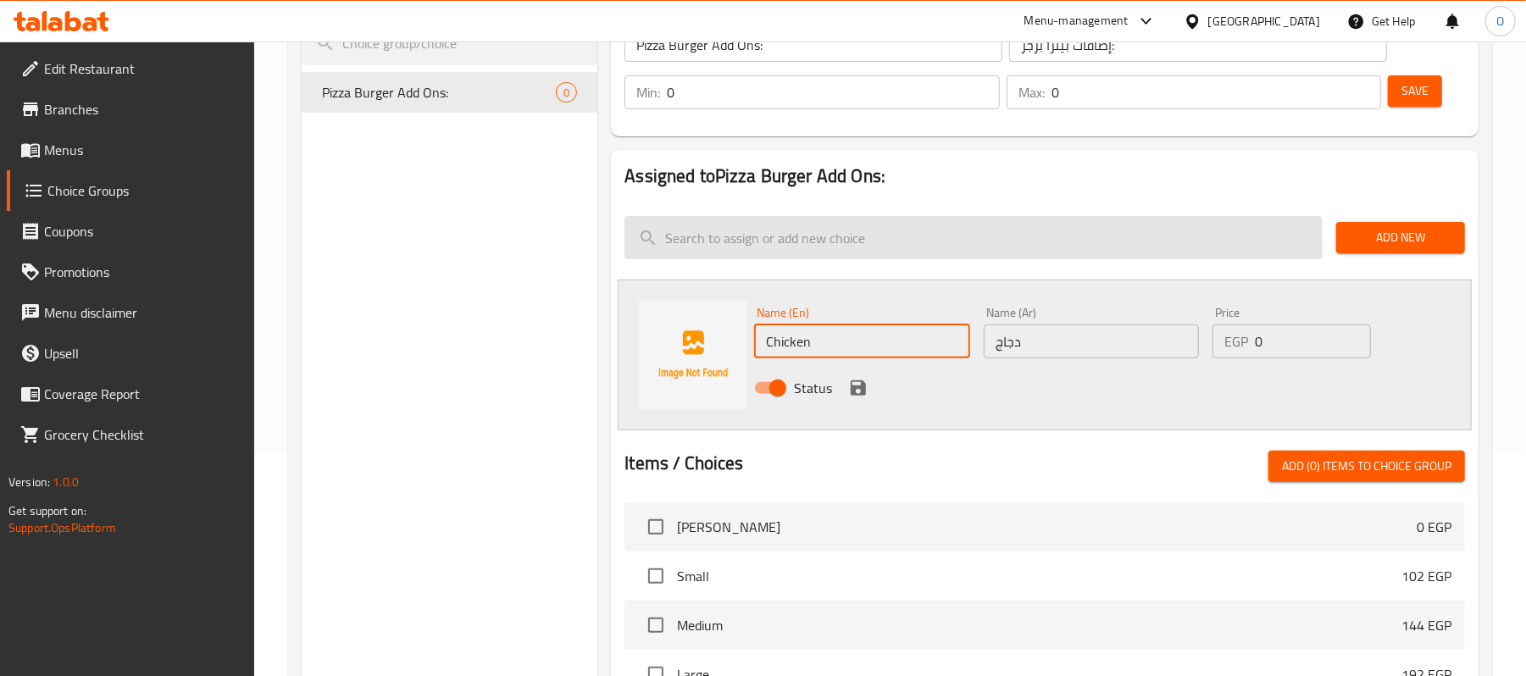
drag, startPoint x: 871, startPoint y: 347, endPoint x: 1024, endPoint y: 255, distance: 178.3
click at [871, 347] on input "Chicken" at bounding box center [861, 342] width 215 height 34
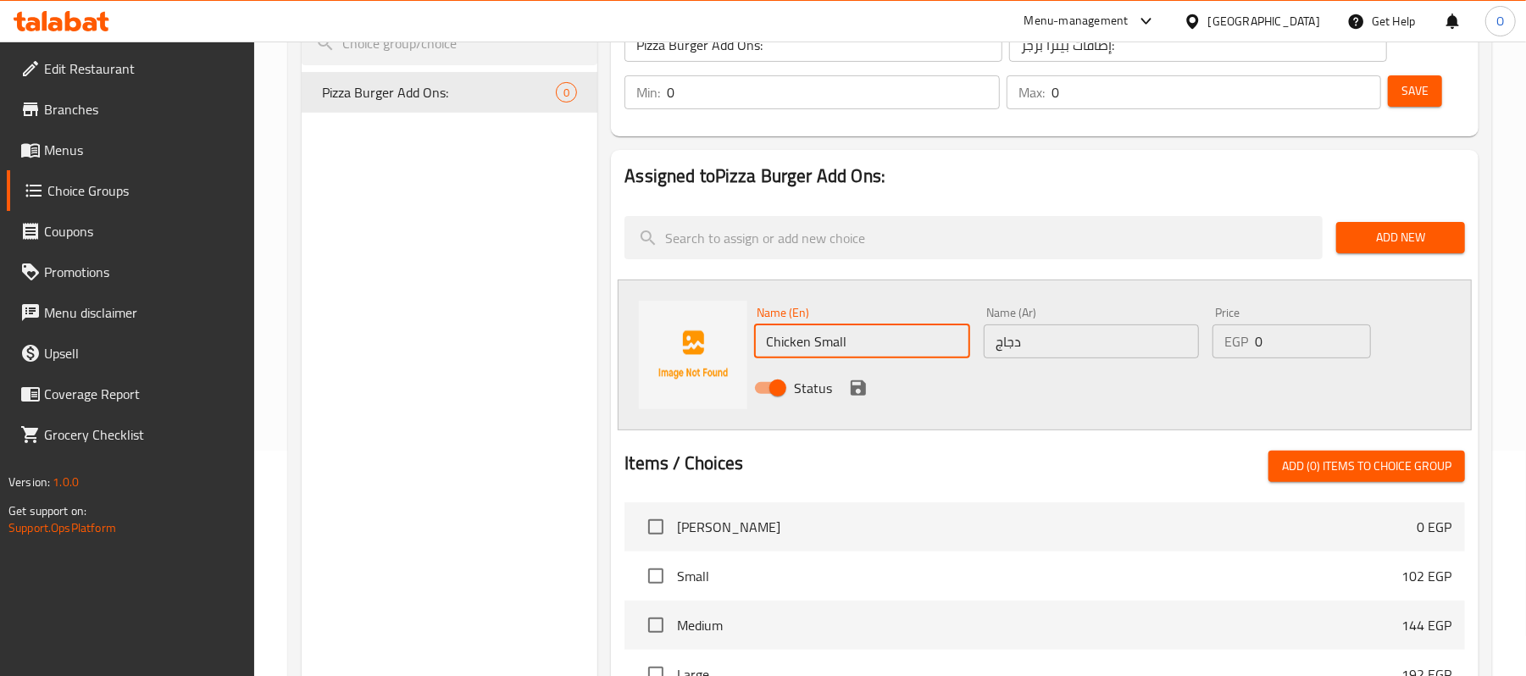
type input "Chicken Small"
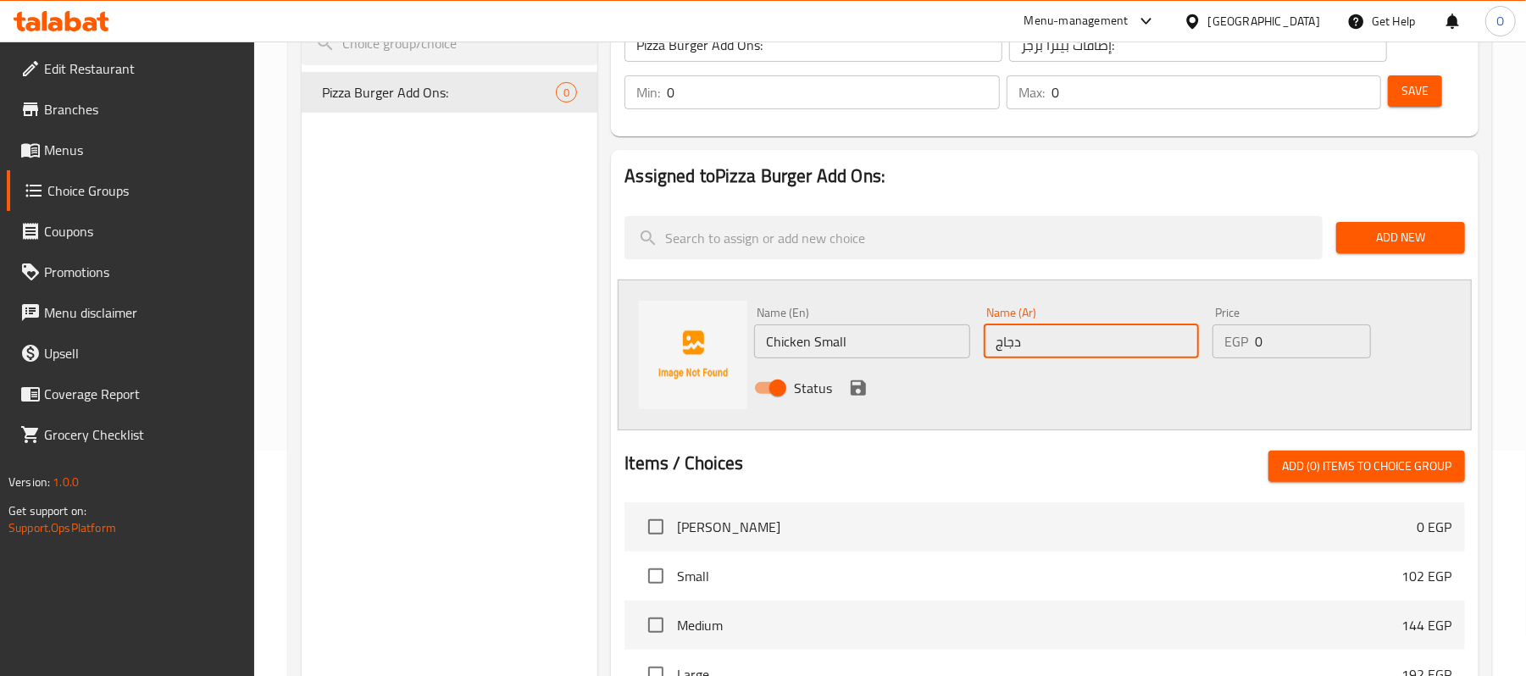
click at [1069, 344] on input "دجاج" at bounding box center [1091, 342] width 215 height 34
type input "دجاج صغير"
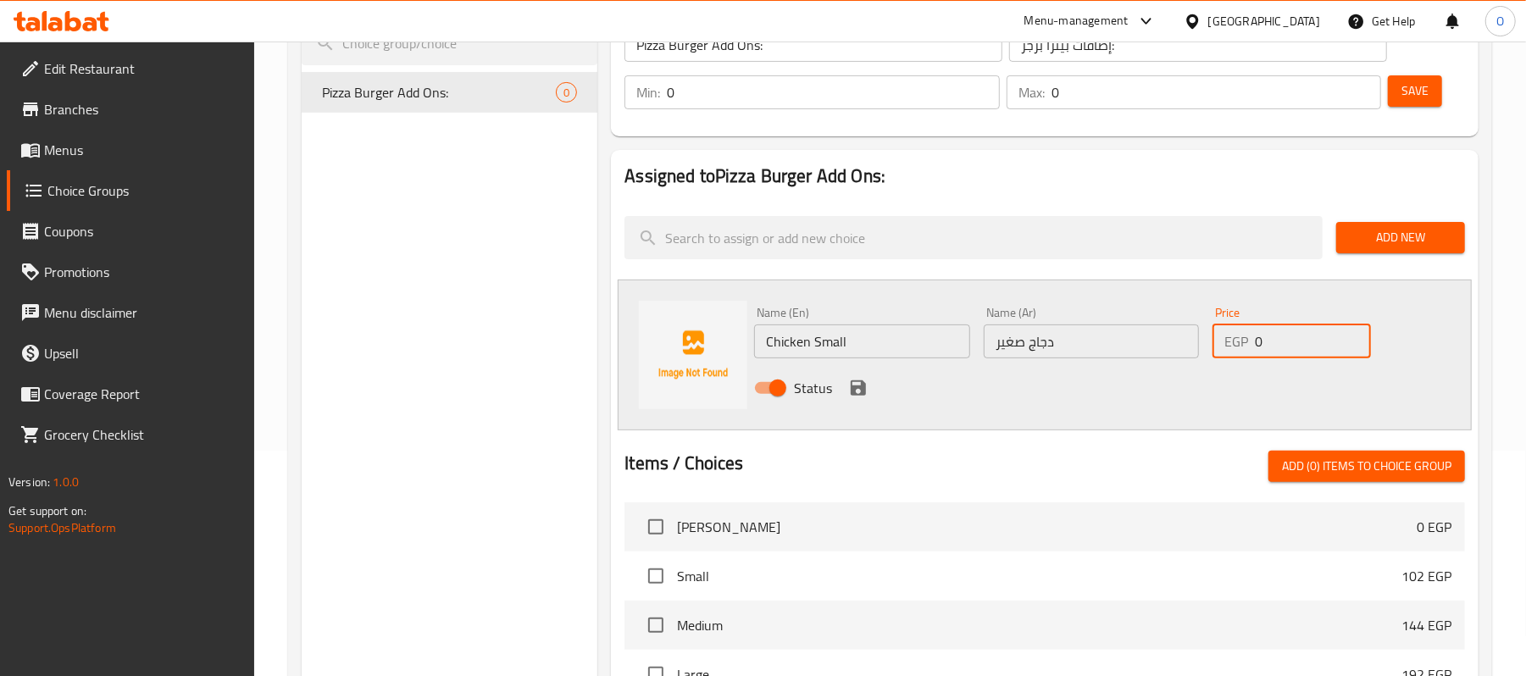
drag, startPoint x: 1290, startPoint y: 343, endPoint x: 1204, endPoint y: 346, distance: 85.6
click at [1204, 346] on div "Name (En) Chicken Small Name (En) Name (Ar) دجاج صغير Name (Ar) Price EGP 0 Pri…" at bounding box center [1090, 355] width 687 height 111
type input "42"
click at [854, 394] on icon "save" at bounding box center [858, 388] width 15 height 15
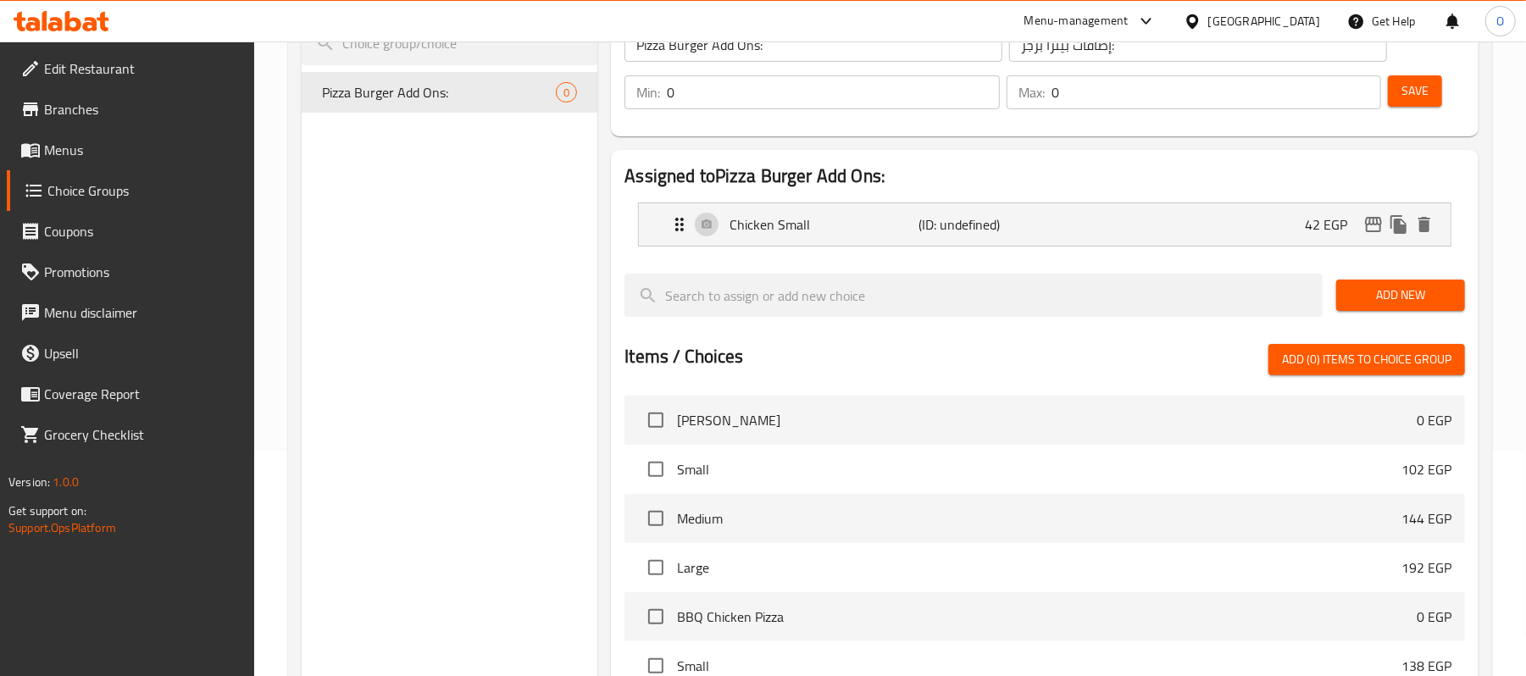
click at [1381, 296] on span "Add New" at bounding box center [1401, 295] width 102 height 21
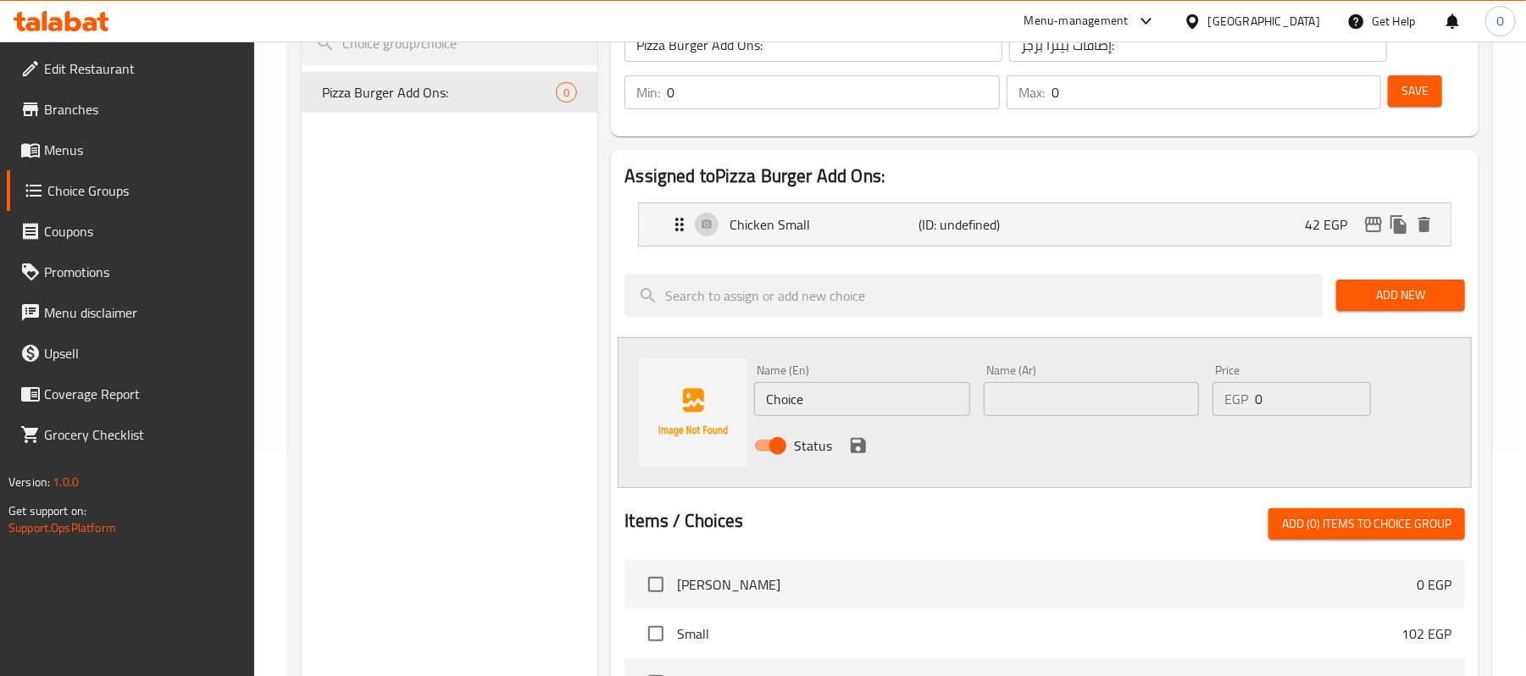
click at [817, 386] on input "Choice" at bounding box center [861, 399] width 215 height 34
paste input "Large Chicken"
type input "Large Chicken"
click at [1048, 393] on input "text" at bounding box center [1091, 399] width 215 height 34
paste input "دجاجة كبيرة"
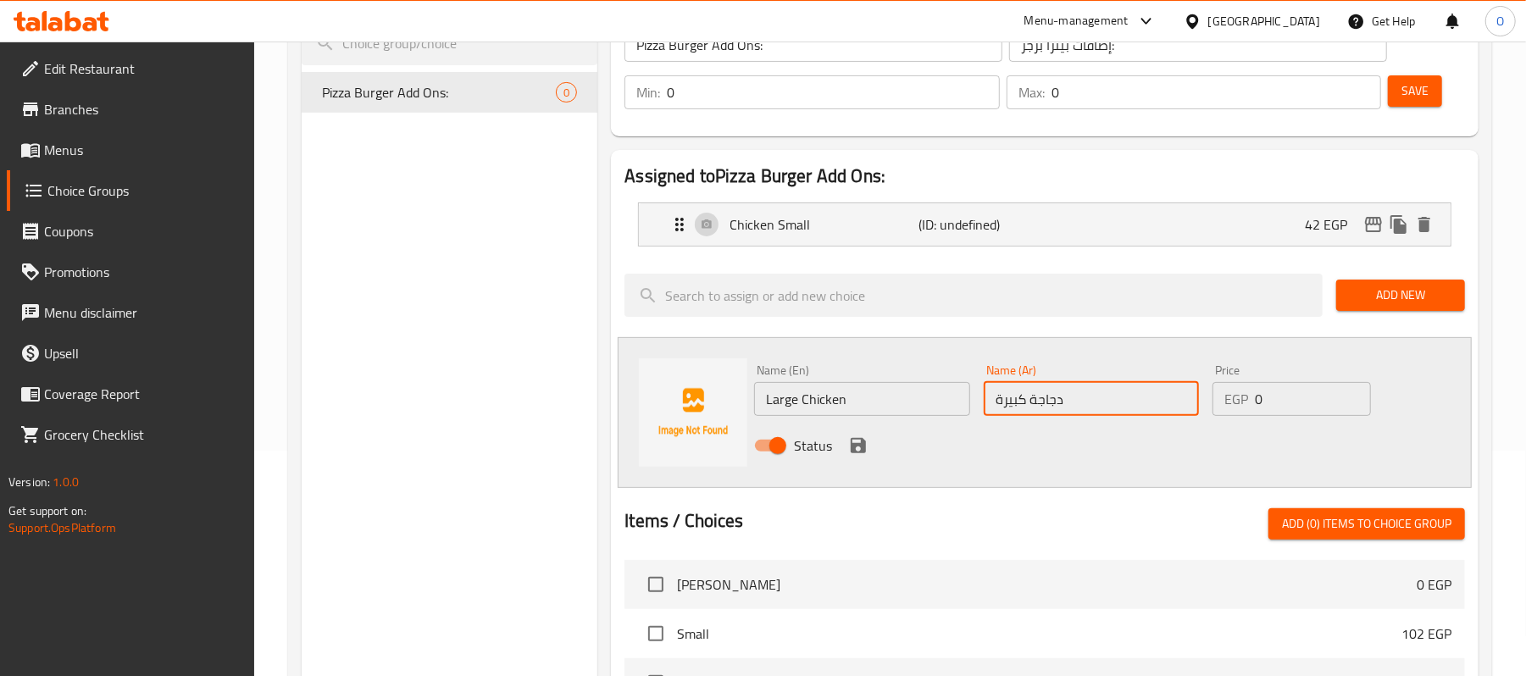
click at [1030, 398] on input "دجاجة كبيرة" at bounding box center [1091, 399] width 215 height 34
click at [991, 400] on input "دجاج كبيرة" at bounding box center [1091, 399] width 215 height 34
drag, startPoint x: 1004, startPoint y: 405, endPoint x: 985, endPoint y: 405, distance: 19.5
click at [985, 405] on input "دجاج كبيرة" at bounding box center [1091, 399] width 215 height 34
type input "دجاج كبير"
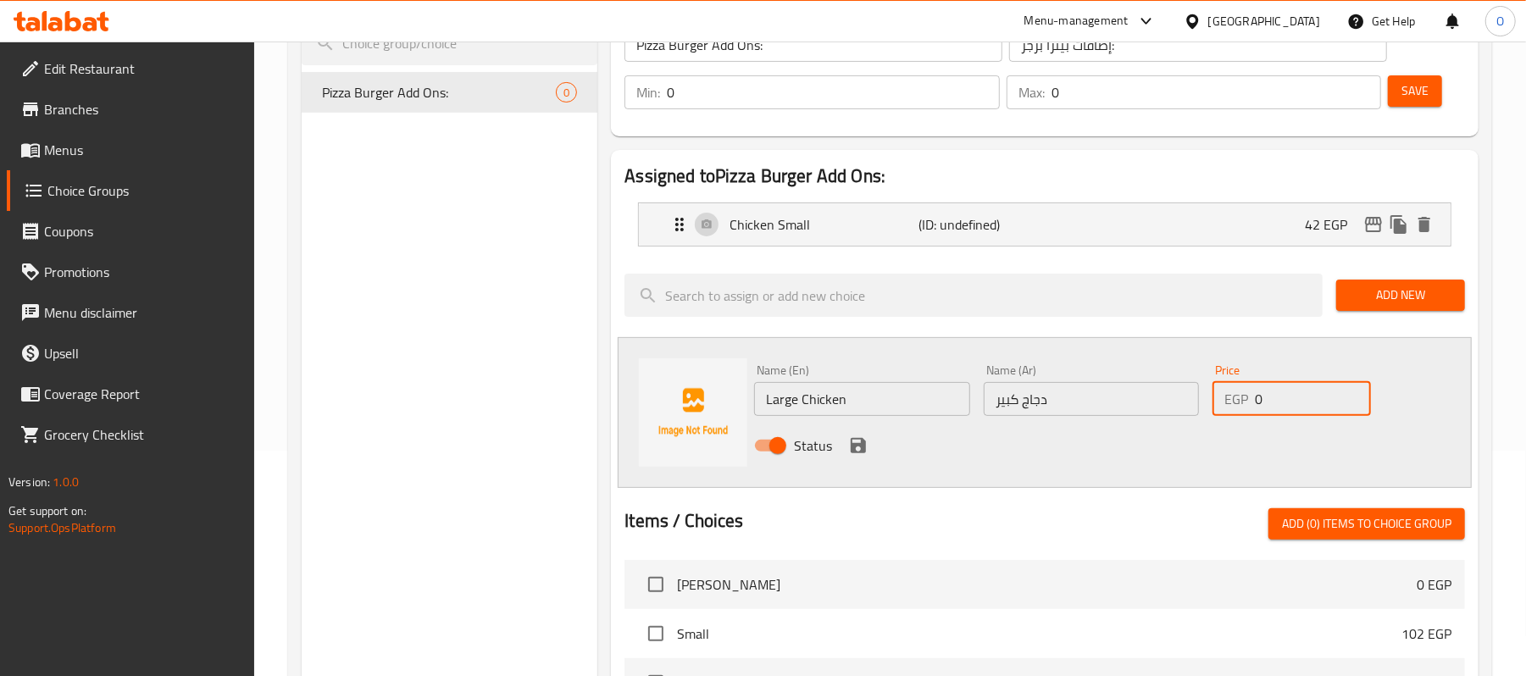
drag, startPoint x: 1310, startPoint y: 407, endPoint x: 1177, endPoint y: 407, distance: 133.0
click at [1178, 407] on div "Name (En) Large Chicken Name (En) Name (Ar) دجاج كبير Name (Ar) Price EGP 0 Pri…" at bounding box center [1090, 413] width 687 height 111
type input "60"
click at [858, 445] on icon "save" at bounding box center [858, 445] width 15 height 15
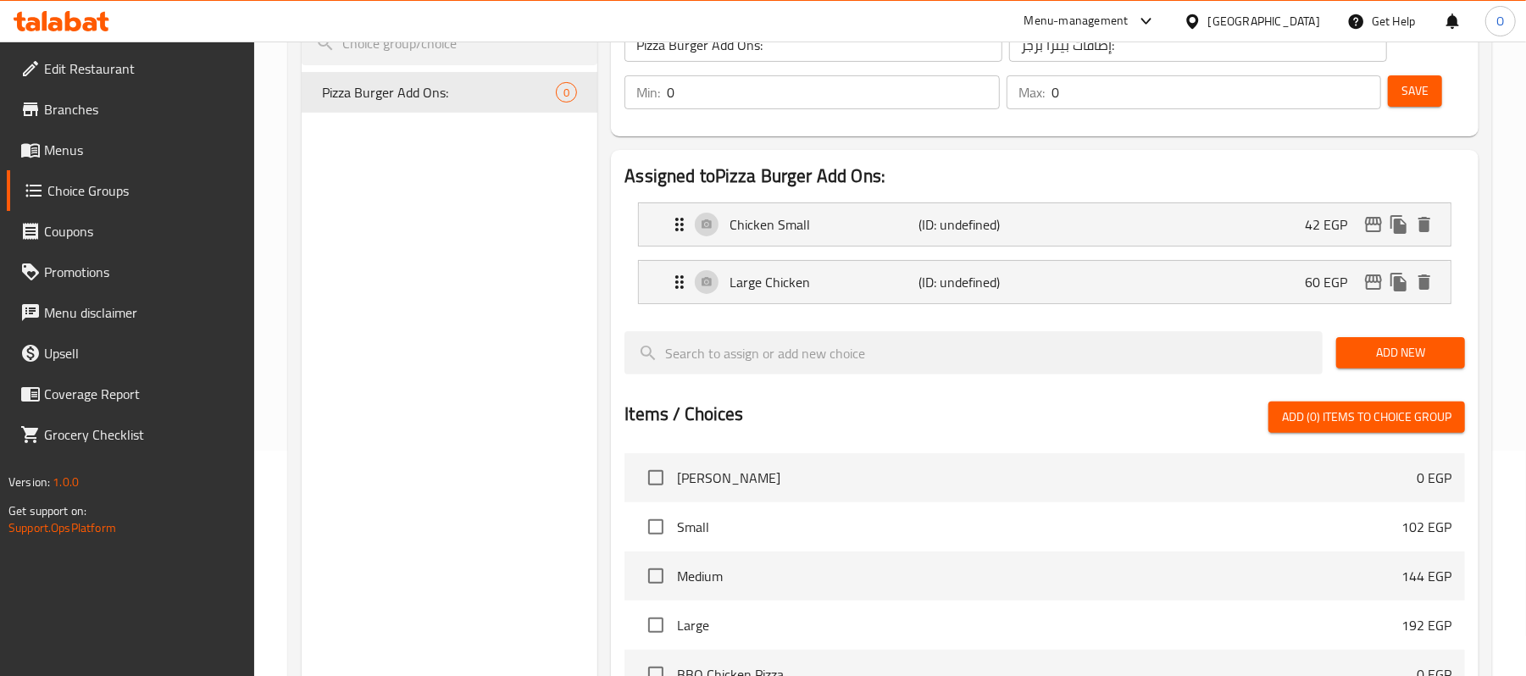
click at [1375, 369] on button "Add New" at bounding box center [1400, 352] width 129 height 31
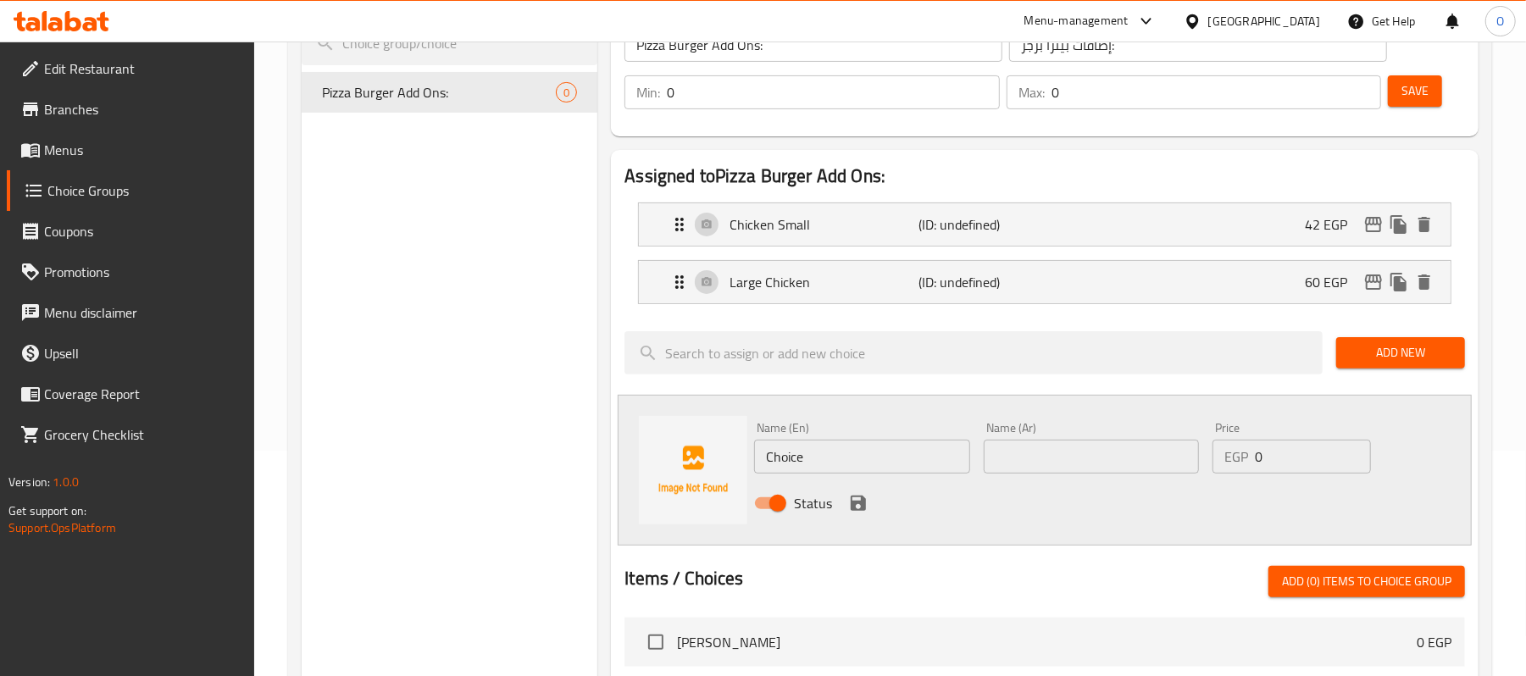
click at [1075, 458] on input "text" at bounding box center [1091, 457] width 215 height 34
paste input "مفروم"
type input "مفروم صغير"
click at [893, 468] on input "Choice" at bounding box center [861, 457] width 215 height 34
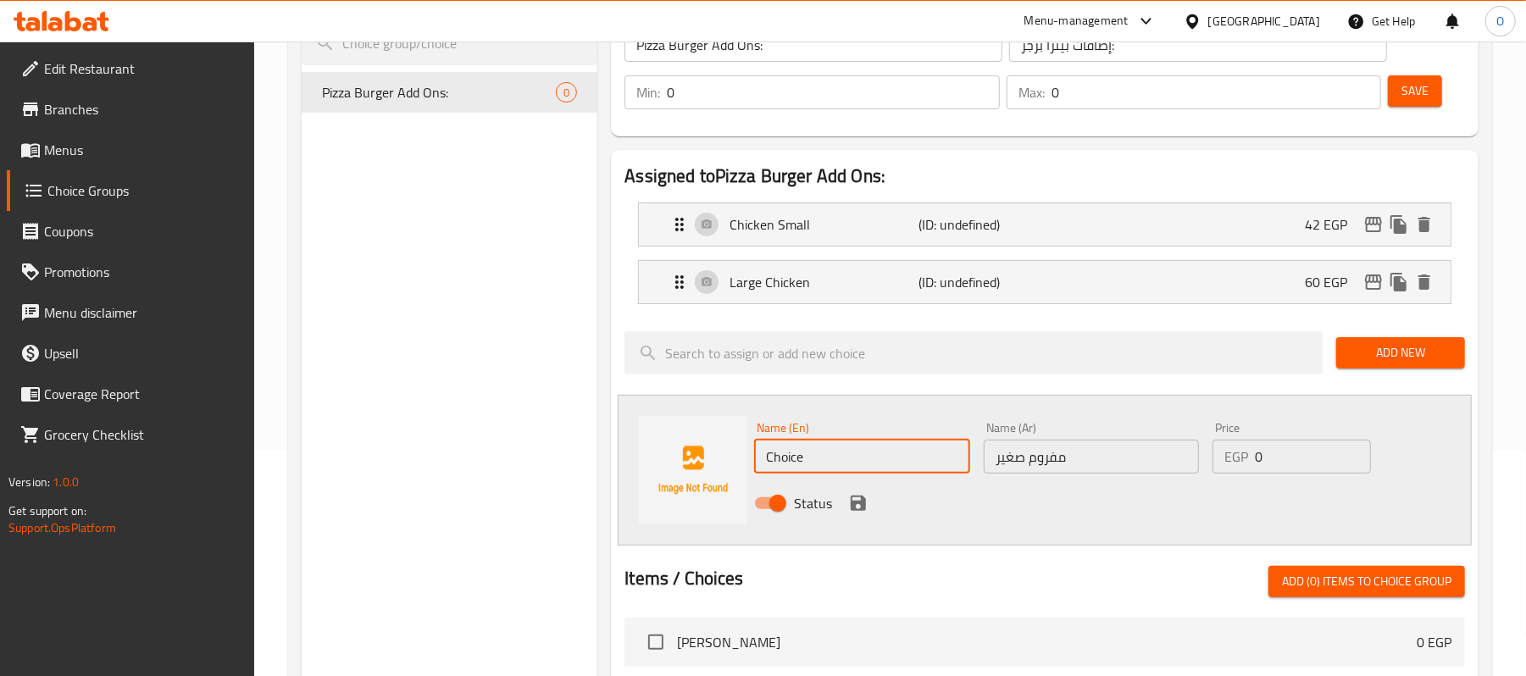
paste input "small minced"
type input "small minced"
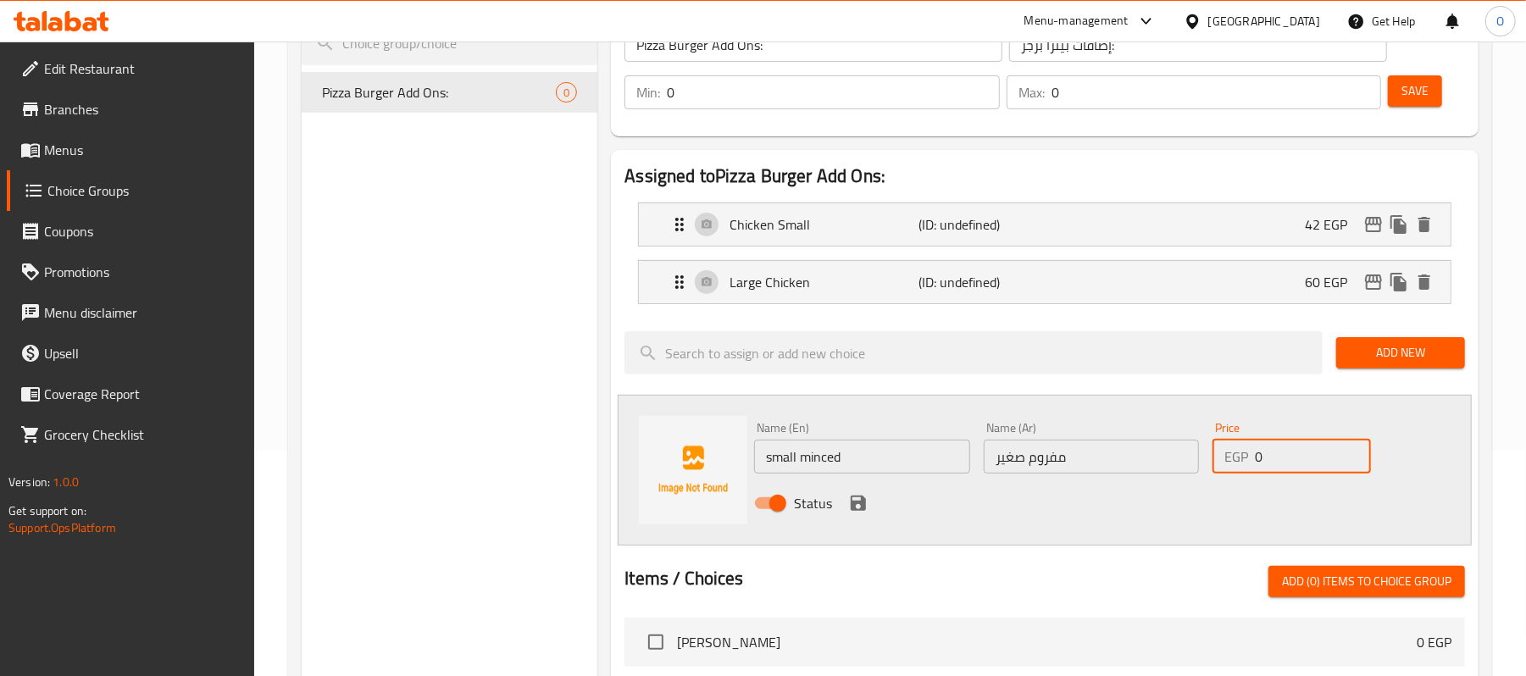
drag, startPoint x: 1286, startPoint y: 466, endPoint x: 1208, endPoint y: 483, distance: 80.6
click at [1208, 483] on div "Name (En) small minced Name (En) Name (Ar) مفروم صغير Name (Ar) Price EGP 0 Pri…" at bounding box center [1090, 470] width 687 height 111
type input "42"
drag, startPoint x: 854, startPoint y: 509, endPoint x: 864, endPoint y: 503, distance: 12.2
click at [855, 509] on icon "save" at bounding box center [858, 503] width 15 height 15
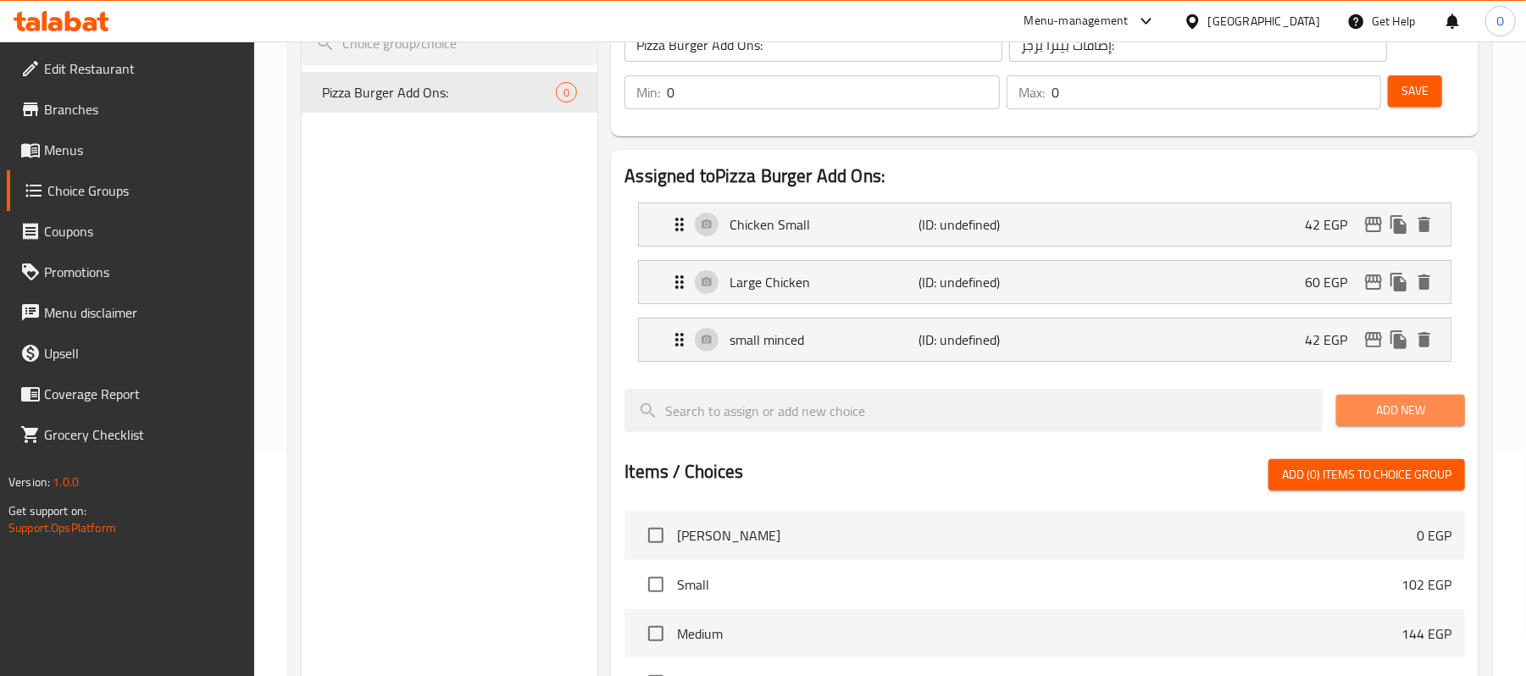
click at [1391, 421] on span "Add New" at bounding box center [1401, 410] width 102 height 21
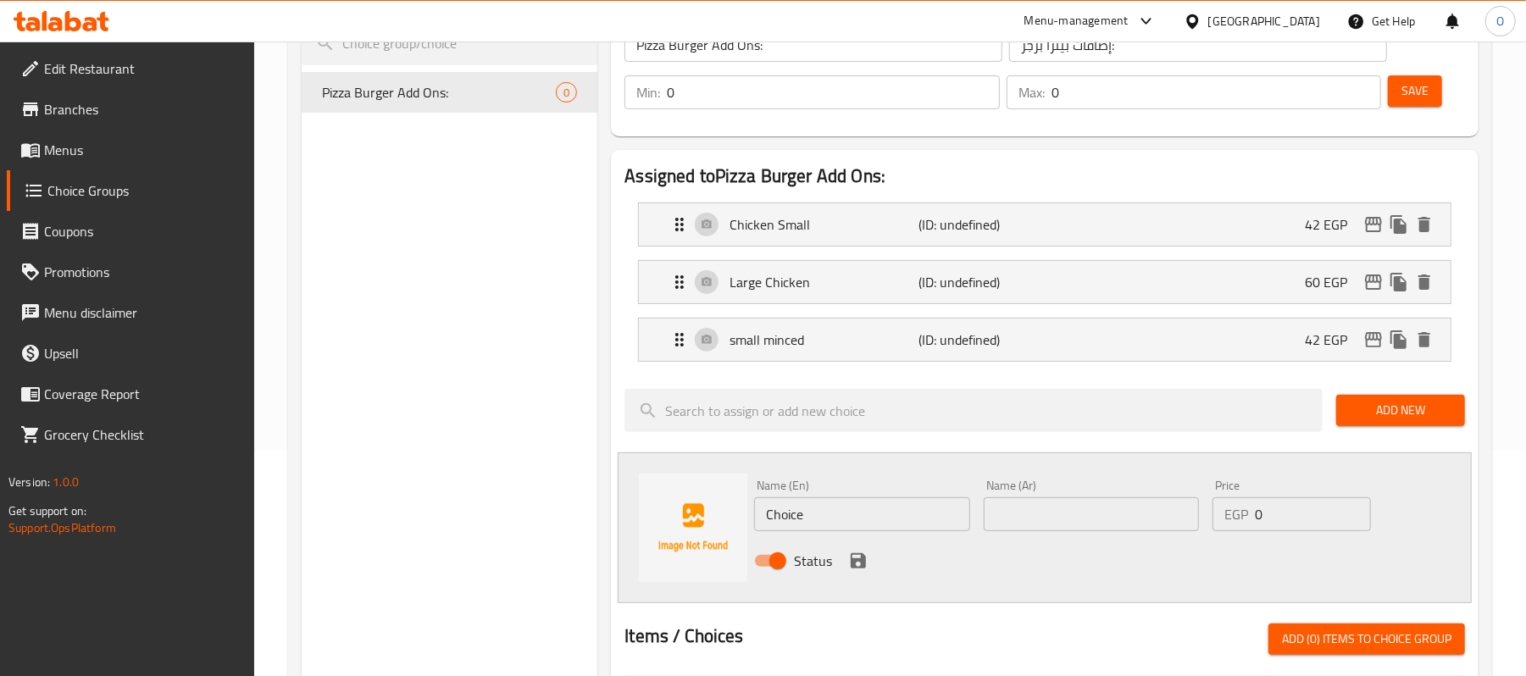
click at [873, 516] on input "Choice" at bounding box center [861, 514] width 215 height 34
paste input "small minced"
click at [776, 515] on input "small minced" at bounding box center [861, 514] width 215 height 34
type input "large minced"
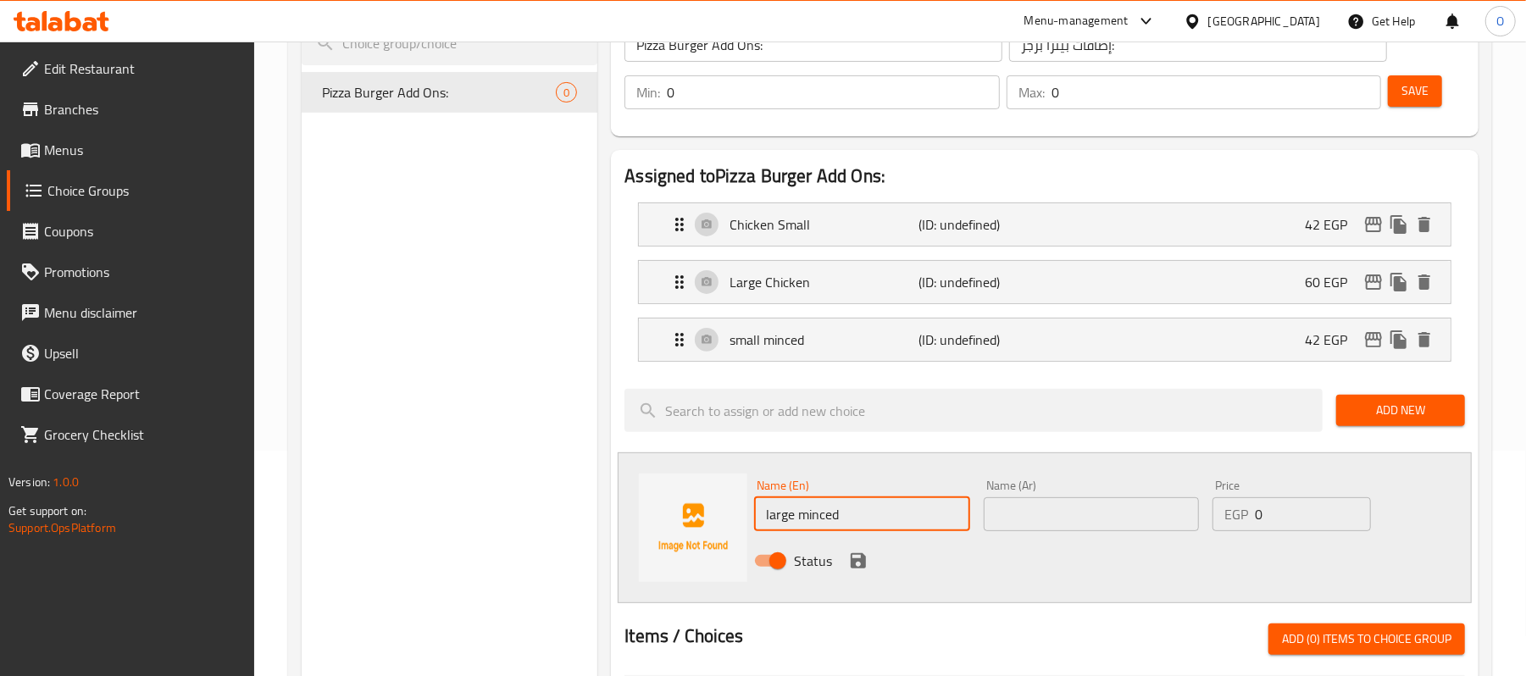
click at [1024, 520] on input "text" at bounding box center [1091, 514] width 215 height 34
paste input "مفروم كبير"
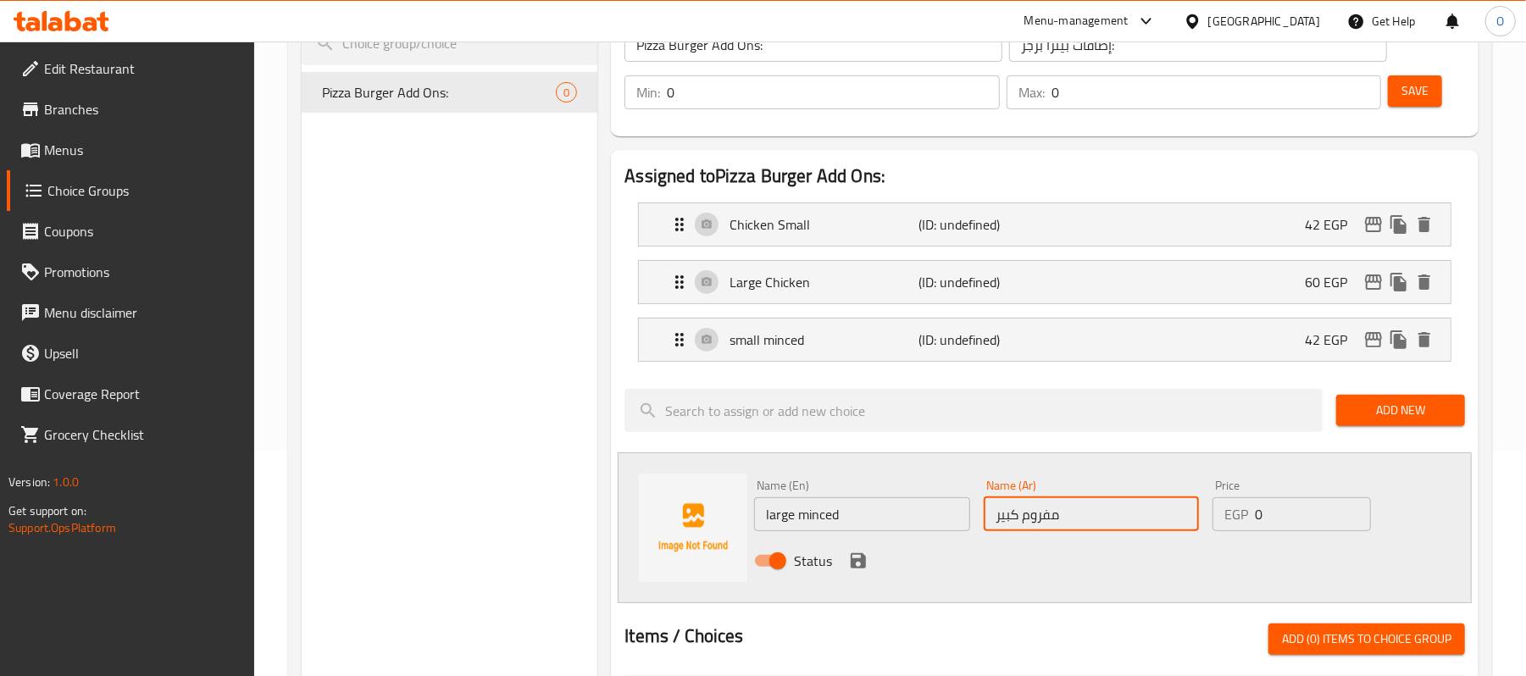
type input "مفروم كبير"
drag, startPoint x: 1188, startPoint y: 530, endPoint x: 1177, endPoint y: 536, distance: 12.1
click at [1178, 532] on div "Name (En) large minced Name (En) Name (Ar) مفروم كبير Name (Ar) Price EGP 0 Pri…" at bounding box center [1090, 528] width 687 height 111
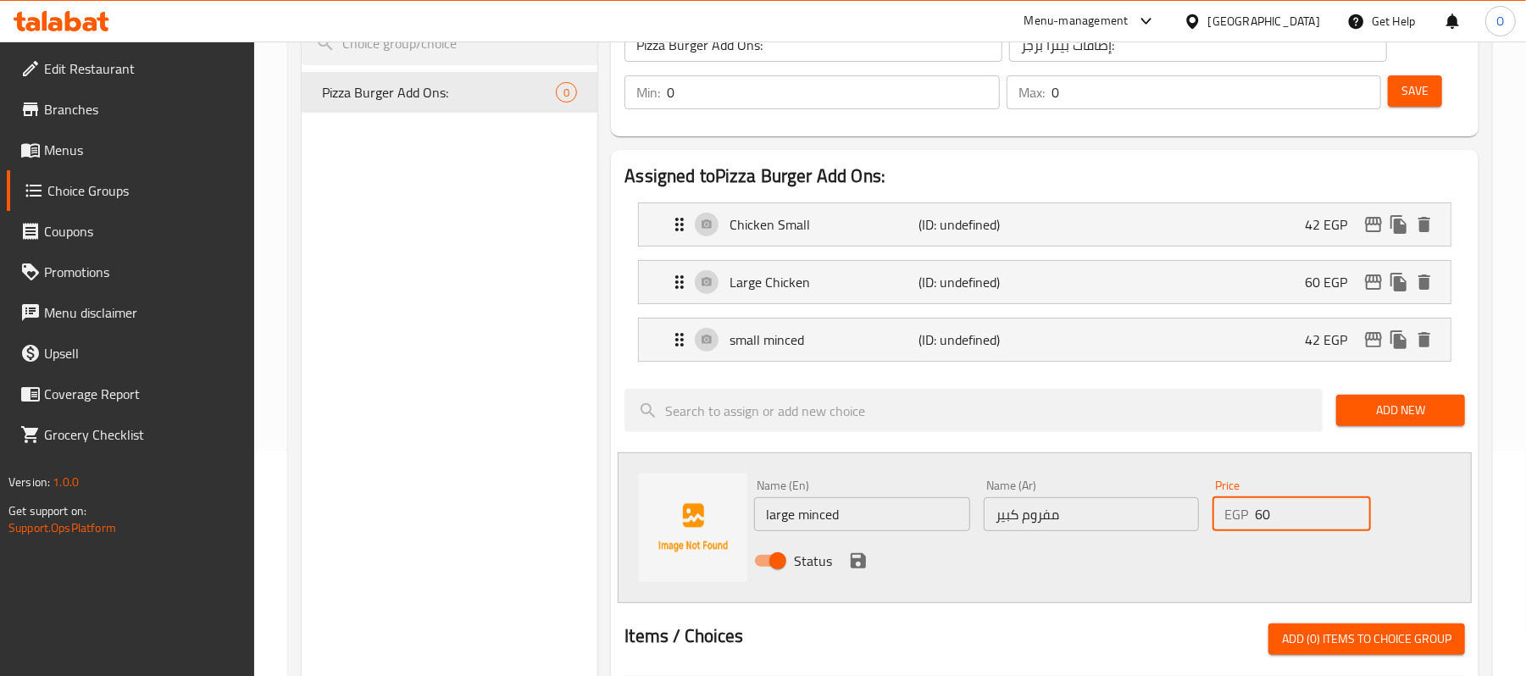
type input "60"
click at [862, 563] on icon "save" at bounding box center [858, 560] width 15 height 15
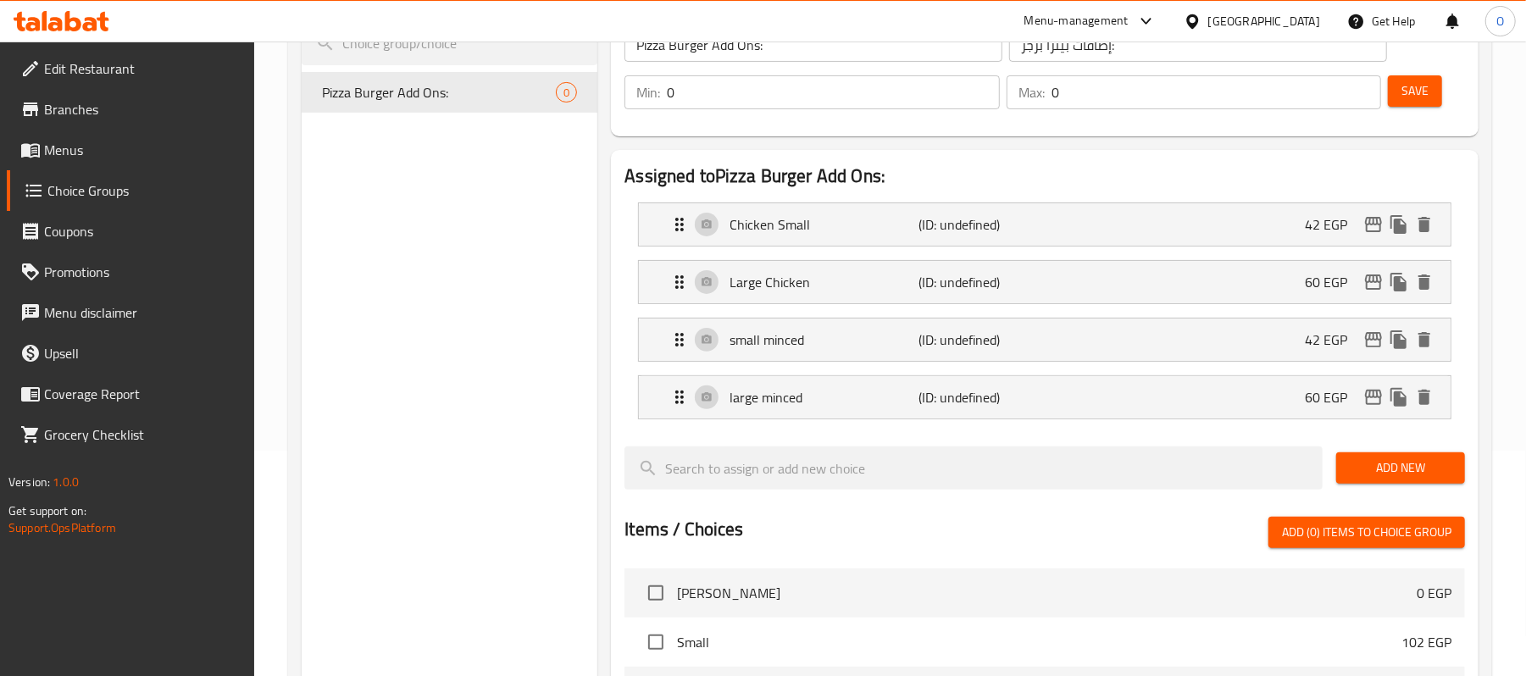
click at [1391, 469] on span "Add New" at bounding box center [1401, 468] width 102 height 21
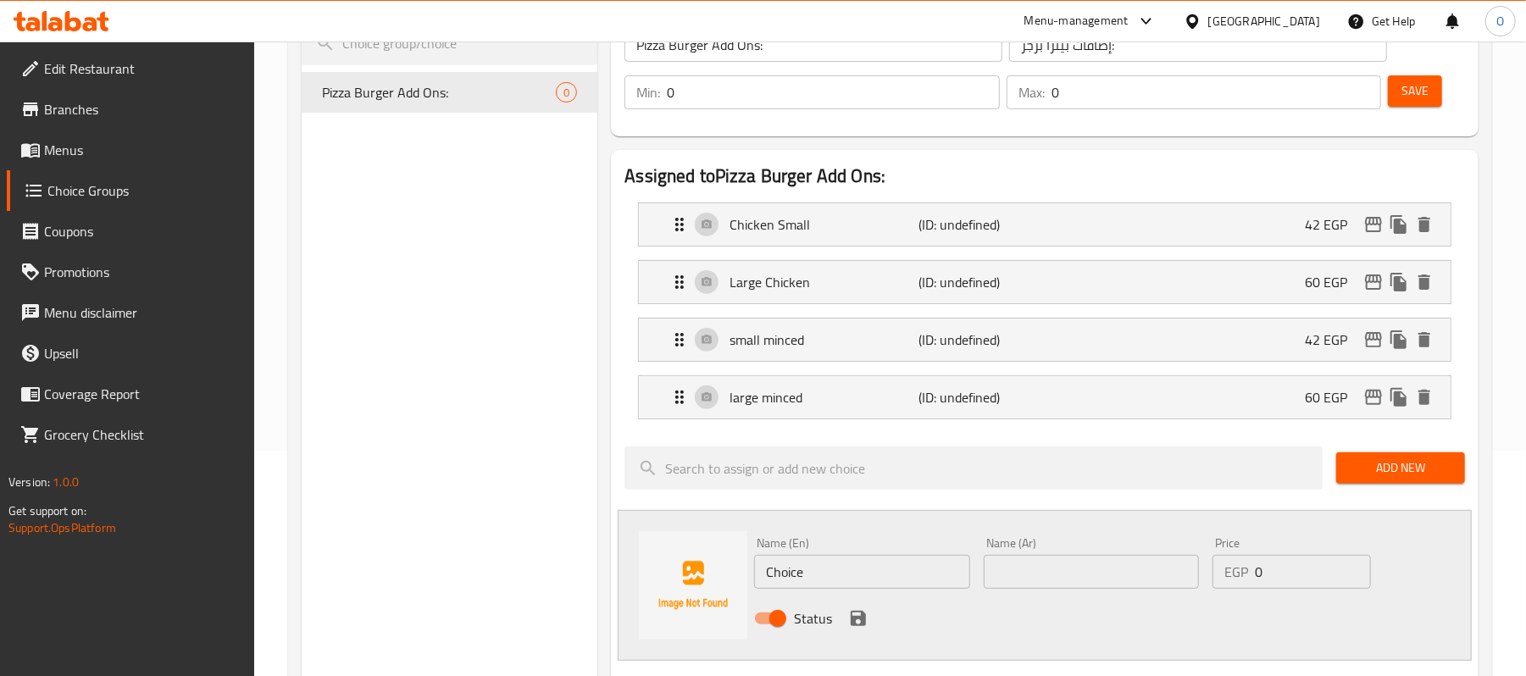
click at [1402, 482] on button "Add New" at bounding box center [1400, 468] width 129 height 31
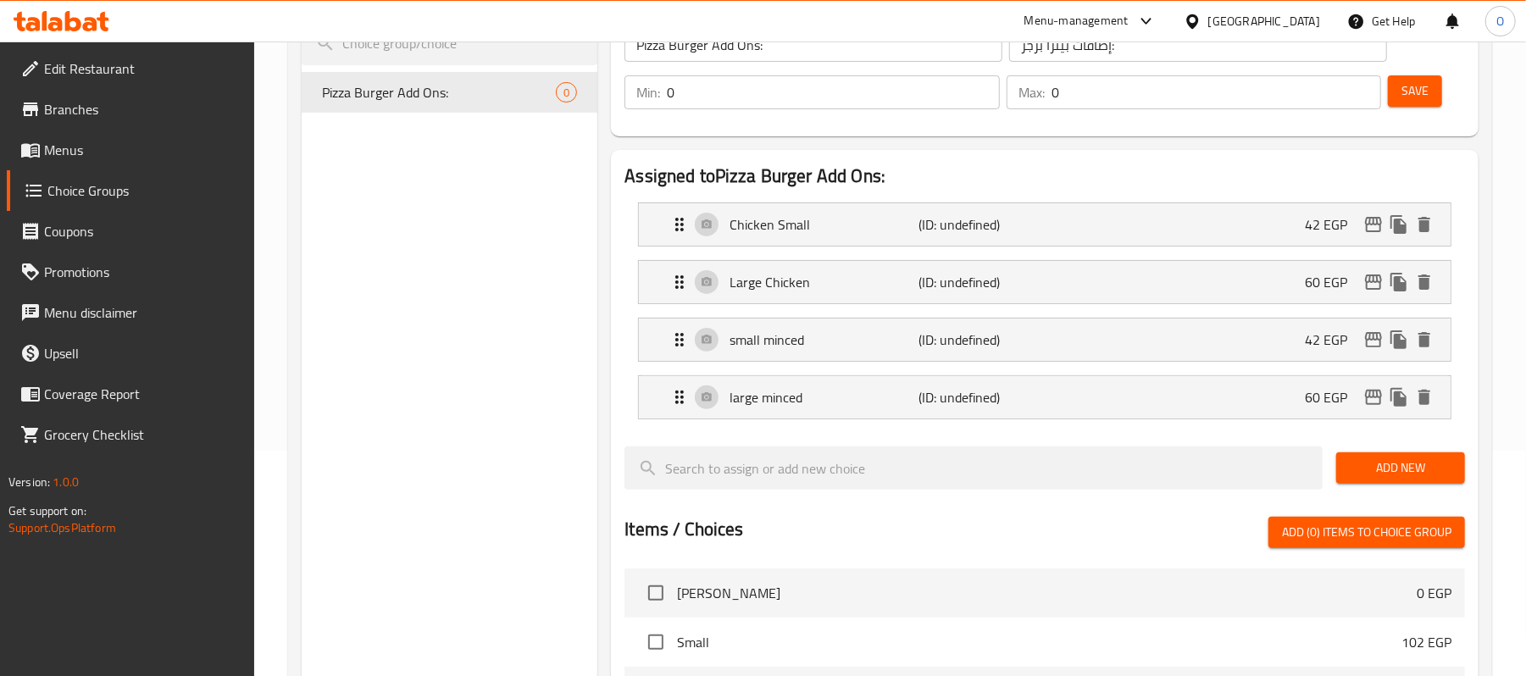
click at [1375, 484] on button "Add New" at bounding box center [1400, 468] width 129 height 31
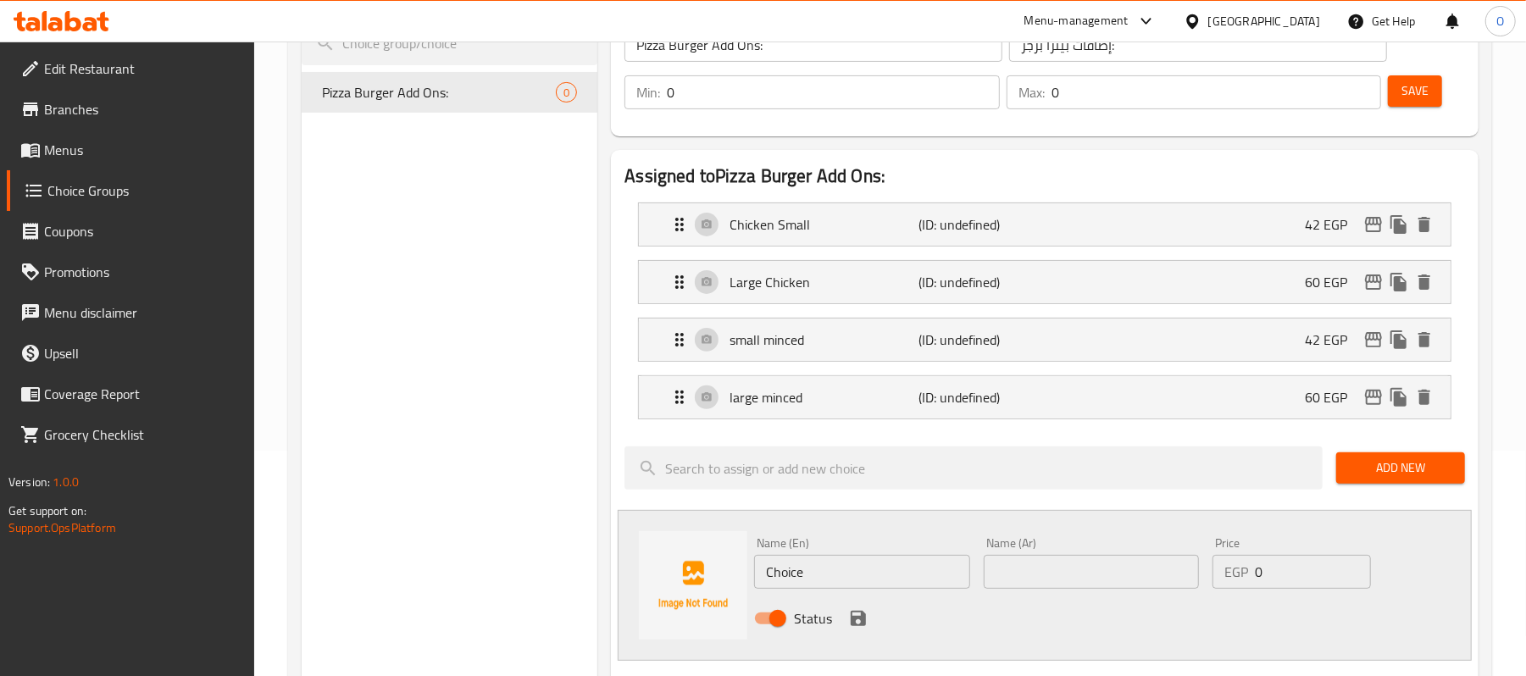
drag, startPoint x: 864, startPoint y: 580, endPoint x: 707, endPoint y: 594, distance: 158.2
click at [727, 594] on div "Name (En) Choice Name (En) Name (Ar) Name (Ar) Price EGP 0 Price Status" at bounding box center [1045, 585] width 854 height 151
click at [753, 505] on div "Assigned to Pizza Burger Add Ons: Chicken Small (ID: undefined) 42 EGP Name (En…" at bounding box center [1045, 648] width 868 height 996
click at [896, 541] on div "Name (En) Choice Name (En)" at bounding box center [861, 563] width 215 height 52
drag, startPoint x: 658, startPoint y: 629, endPoint x: 581, endPoint y: 608, distance: 79.2
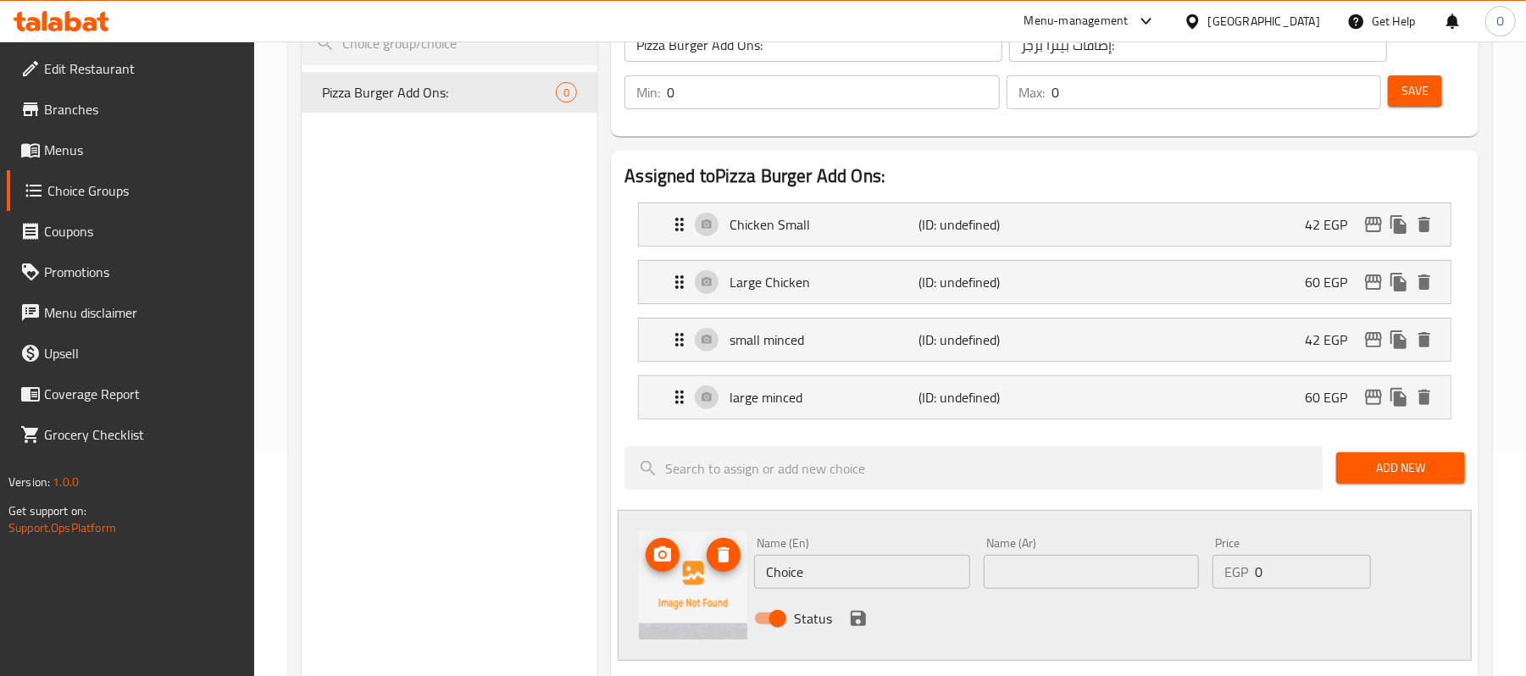
click at [656, 629] on img at bounding box center [693, 585] width 108 height 108
click at [573, 602] on div "Choice Groups Pizza Burger Add Ons: 0" at bounding box center [450, 619] width 296 height 1304
drag, startPoint x: 998, startPoint y: 576, endPoint x: 969, endPoint y: 576, distance: 28.8
click at [998, 576] on input "text" at bounding box center [1091, 572] width 215 height 34
paste input "سجق"
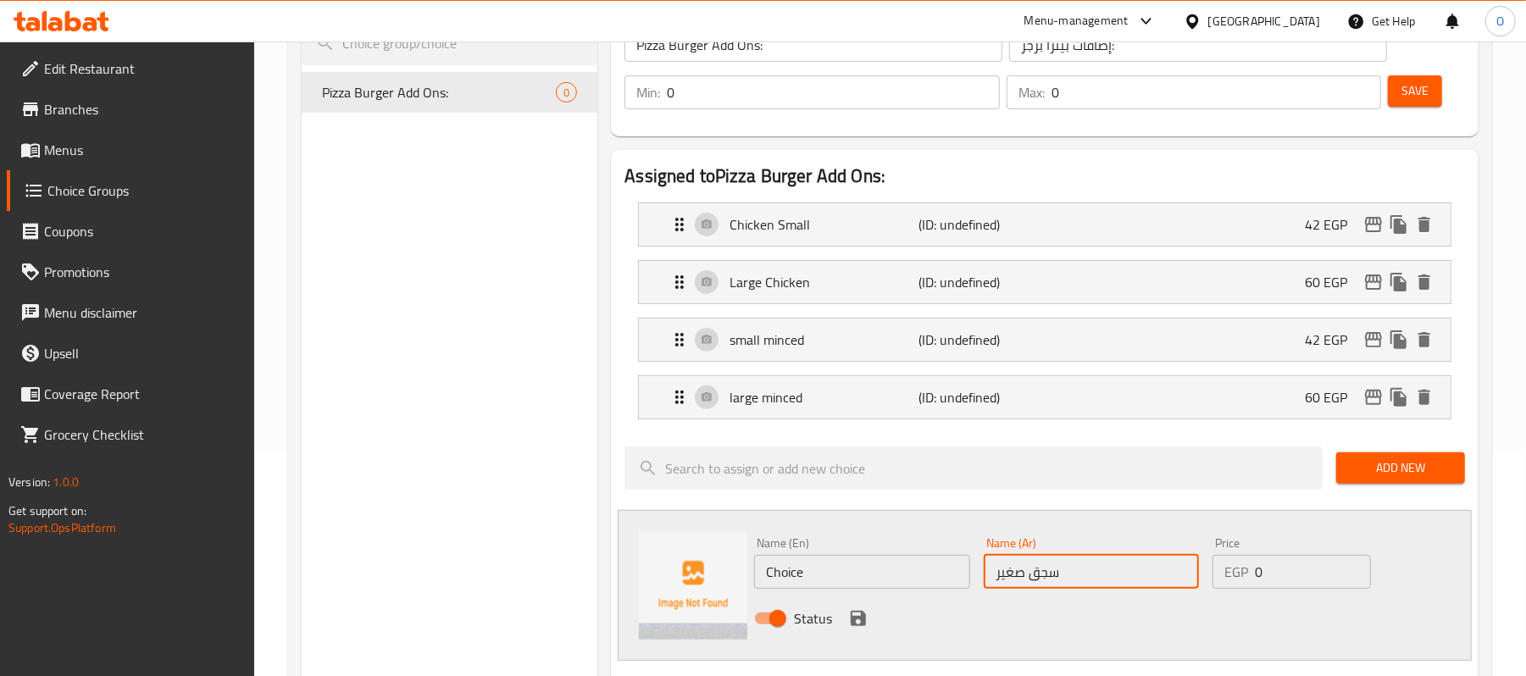
type input "سجق صغير"
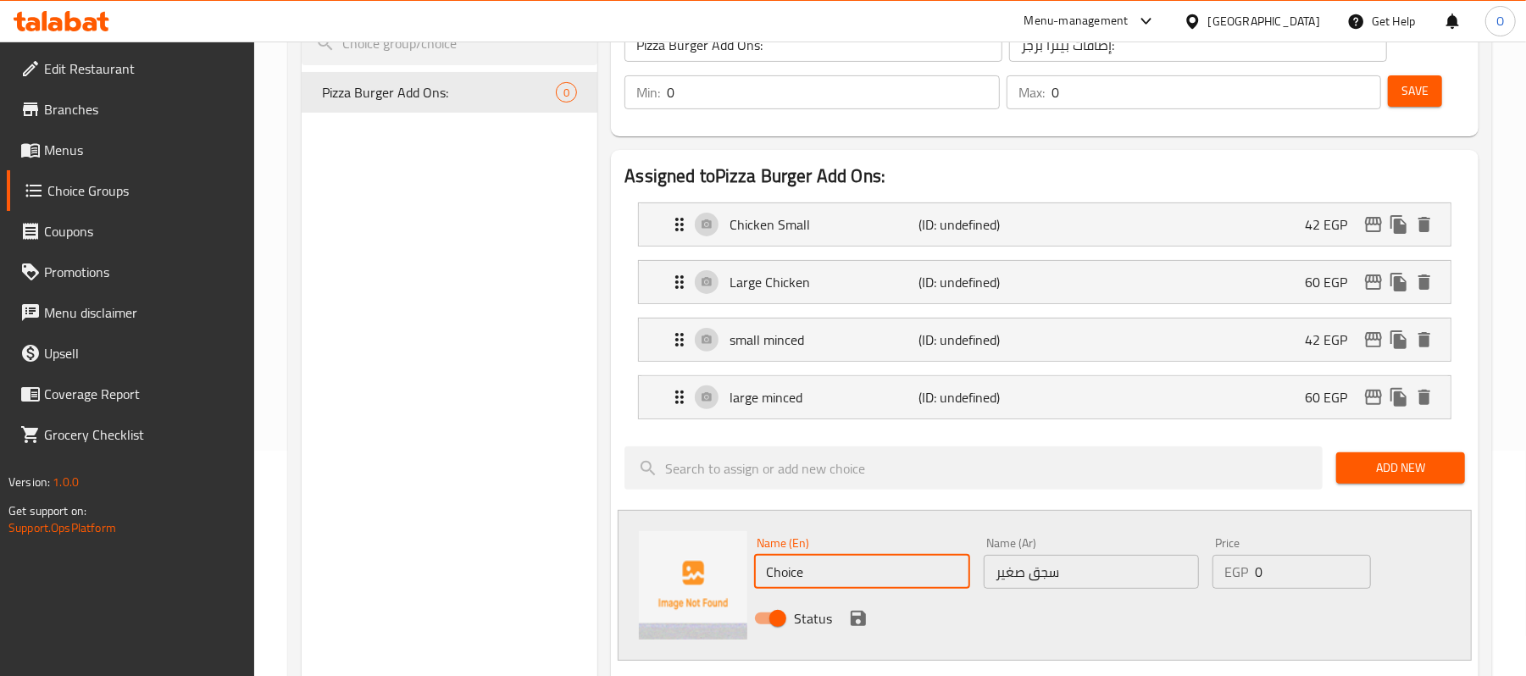
click at [842, 567] on input "Choice" at bounding box center [861, 572] width 215 height 34
paste input "small sausag"
type input "small sausage"
drag, startPoint x: 1174, startPoint y: 581, endPoint x: 1160, endPoint y: 581, distance: 13.6
click at [1160, 581] on div "Name (En) small sausage Name (En) Name (Ar) سجق صغير Name (Ar) Price EGP 0 Pric…" at bounding box center [1090, 585] width 687 height 111
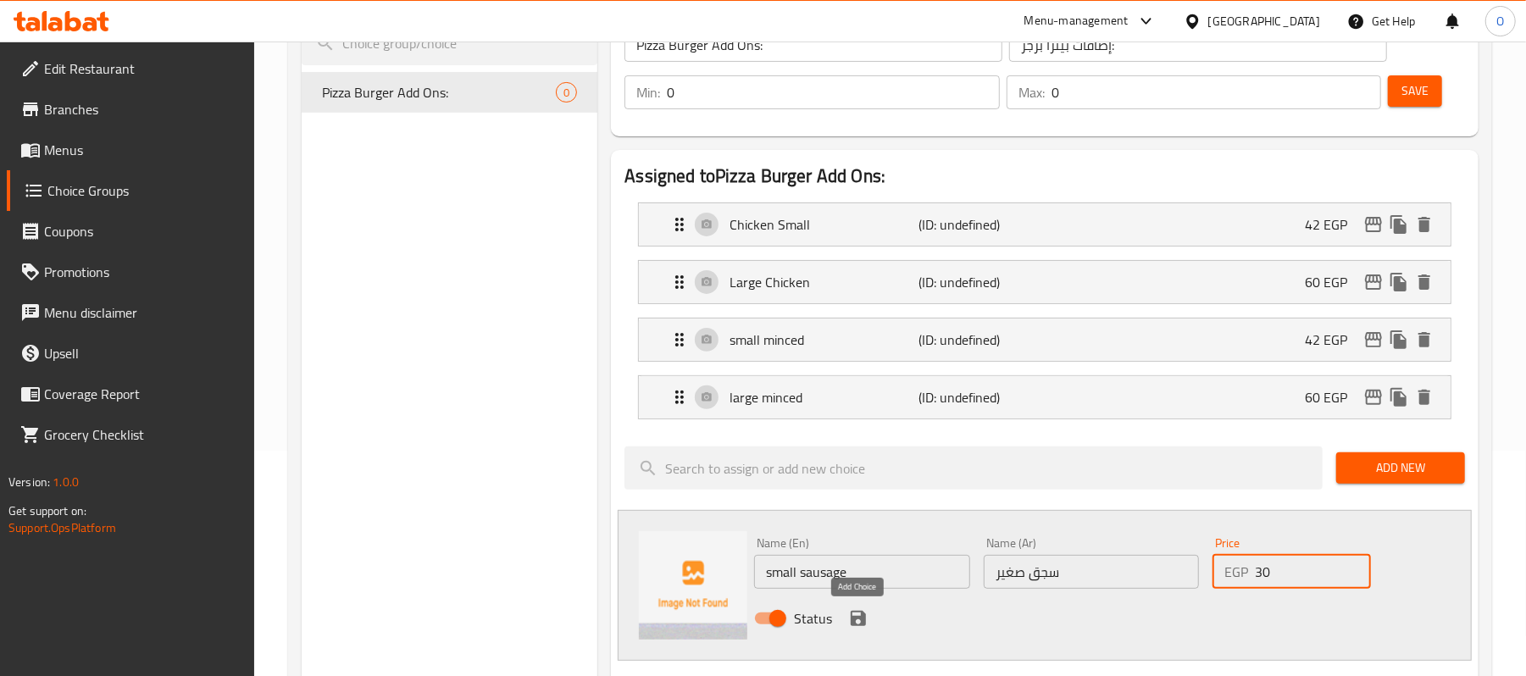
type input "30"
click at [863, 624] on icon "save" at bounding box center [858, 618] width 15 height 15
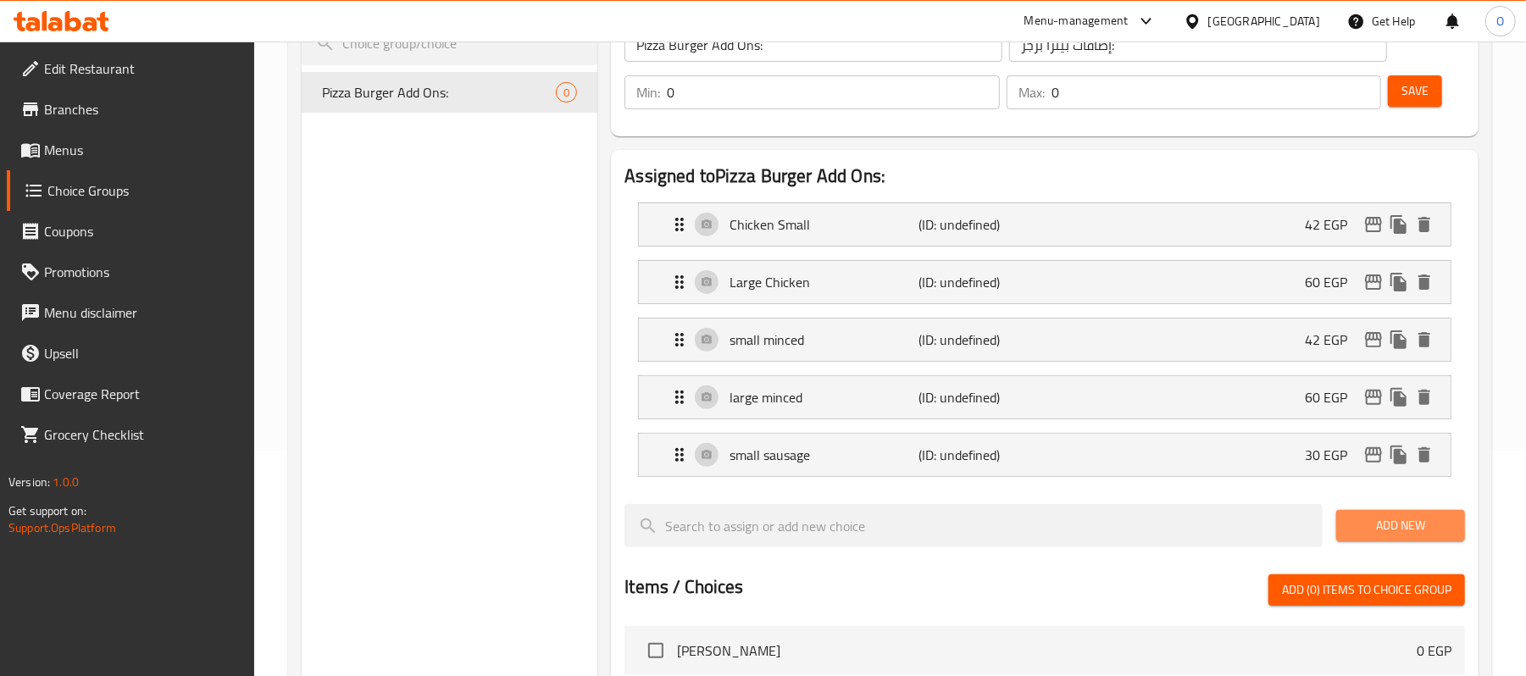
click at [1391, 534] on span "Add New" at bounding box center [1401, 525] width 102 height 21
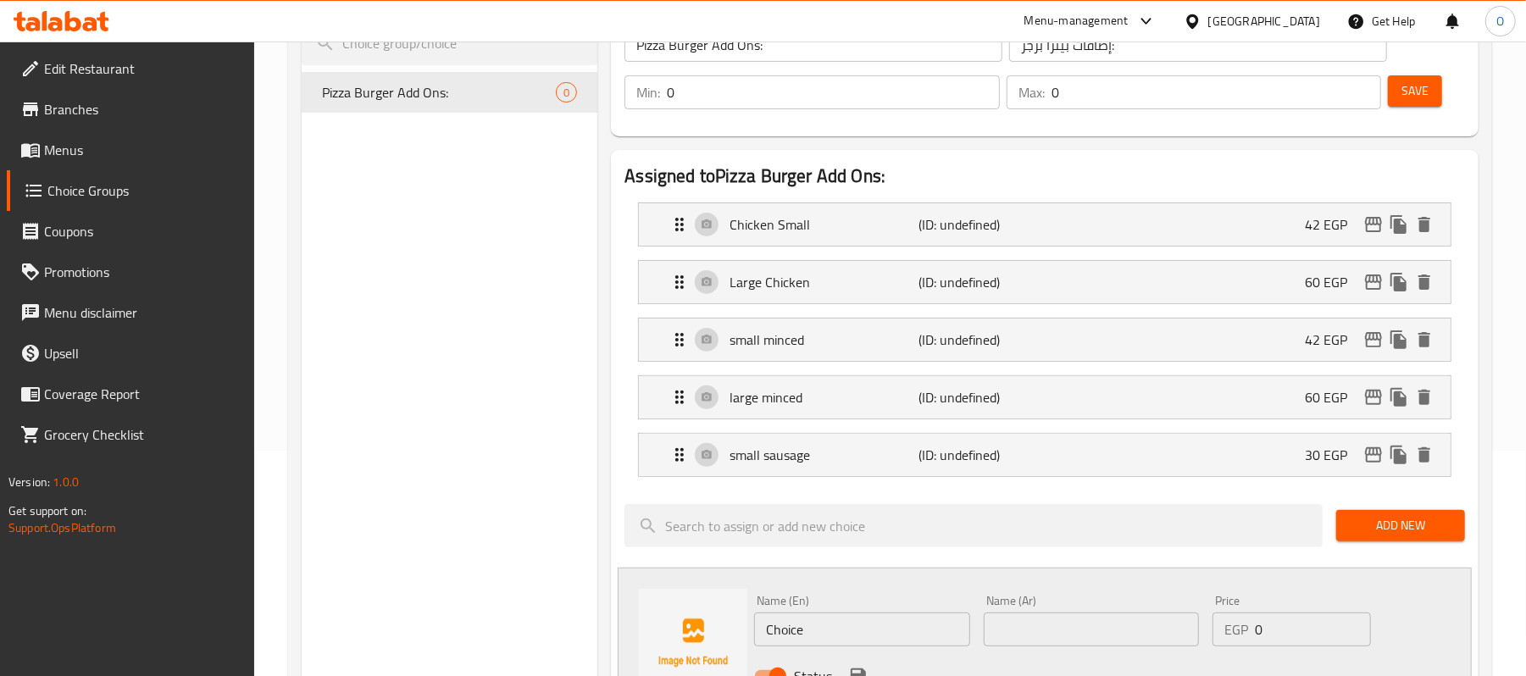
click at [902, 629] on input "Choice" at bounding box center [861, 630] width 215 height 34
paste input "small sausag"
click at [791, 634] on input "small sausage" at bounding box center [861, 630] width 215 height 34
type input "large sausage"
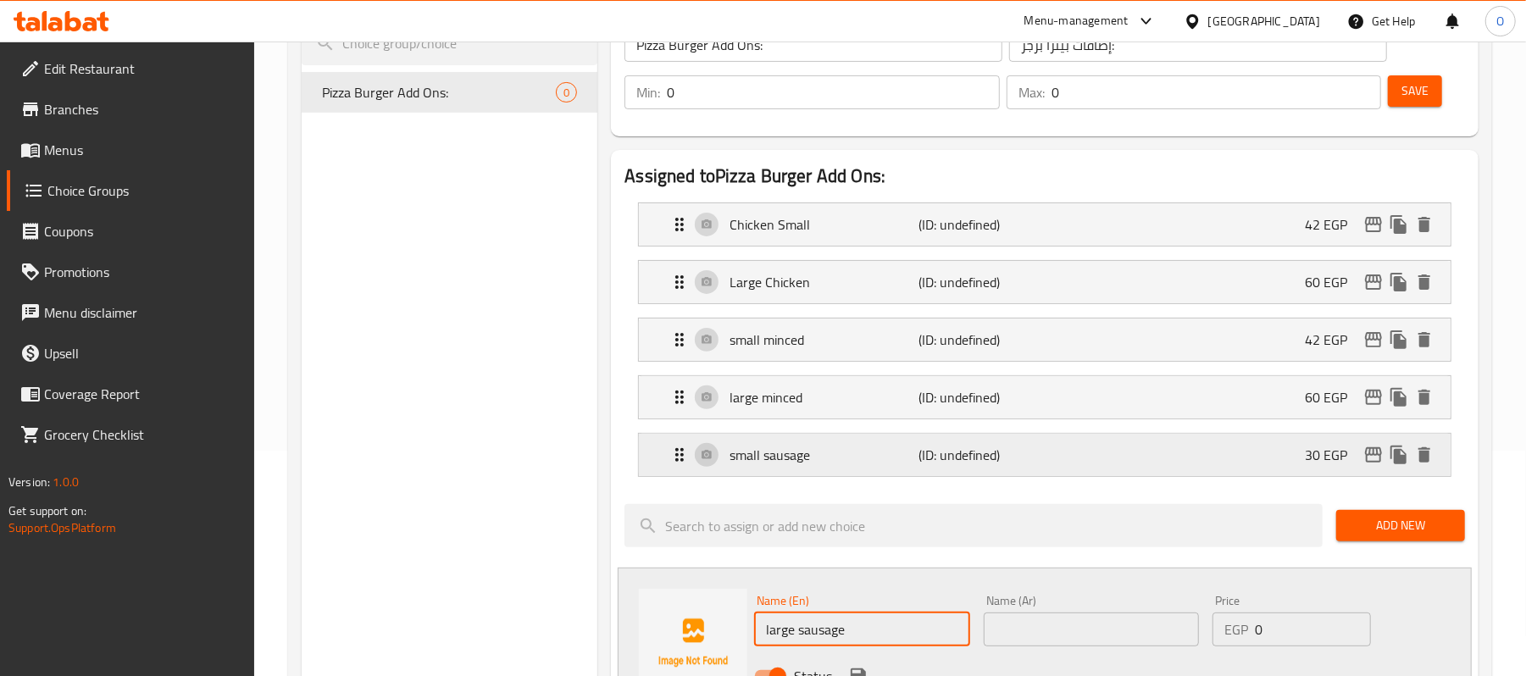
click at [888, 455] on p "small sausage" at bounding box center [824, 455] width 189 height 20
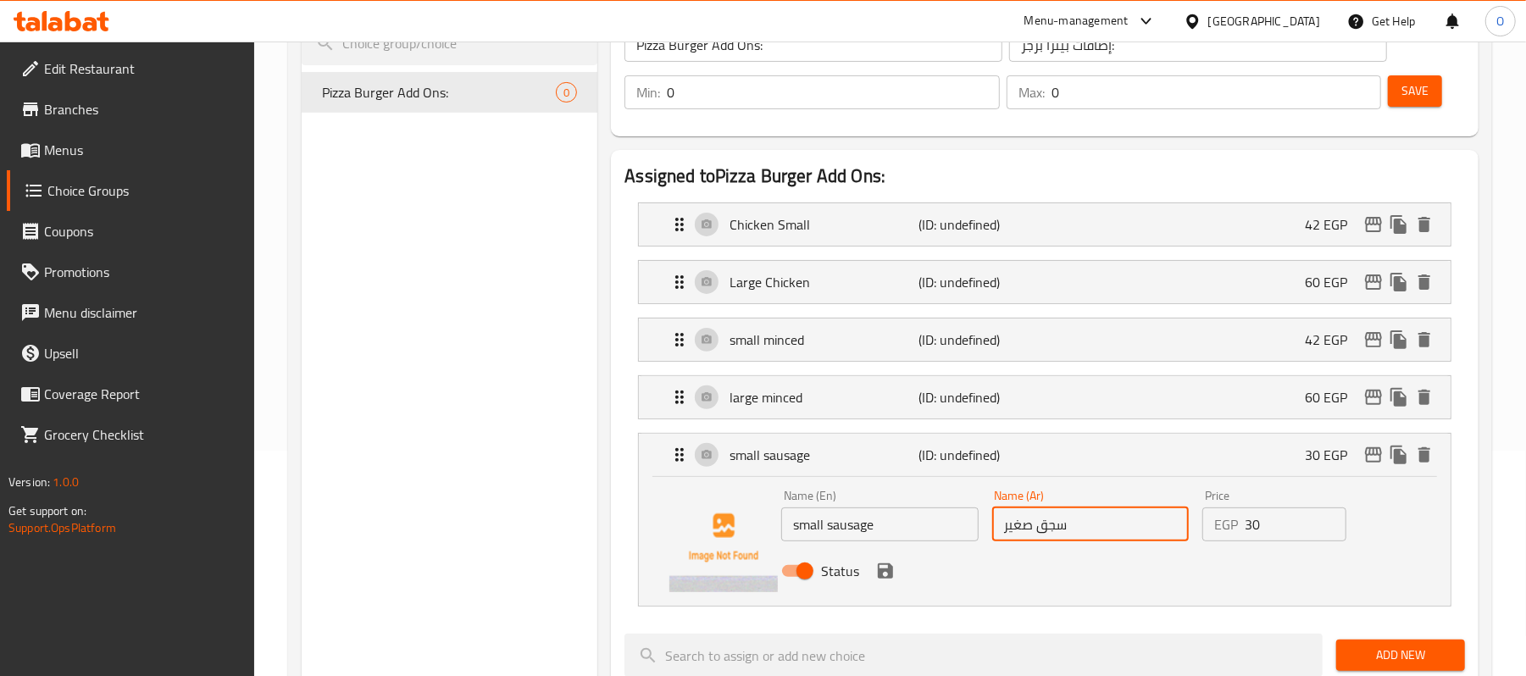
click at [1042, 532] on input "سجق صغير" at bounding box center [1090, 525] width 197 height 34
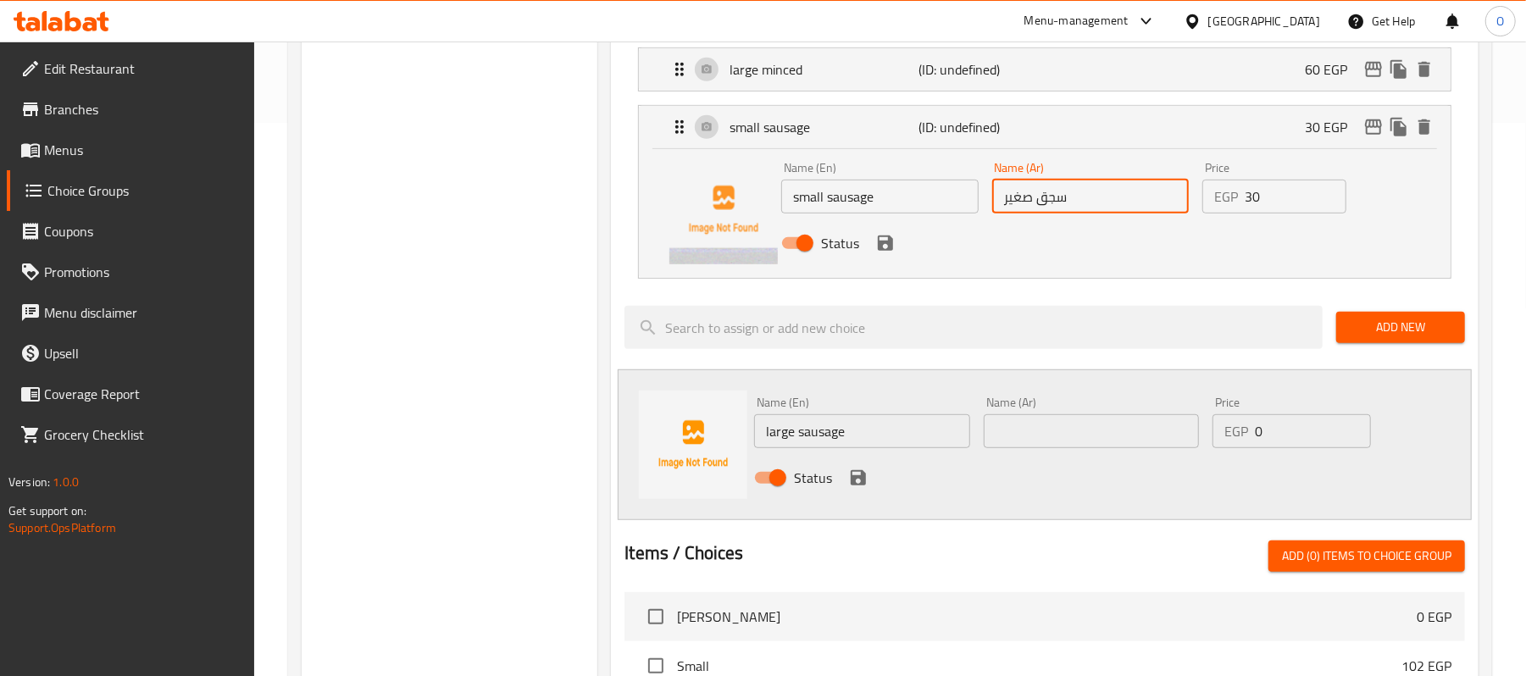
scroll to position [564, 0]
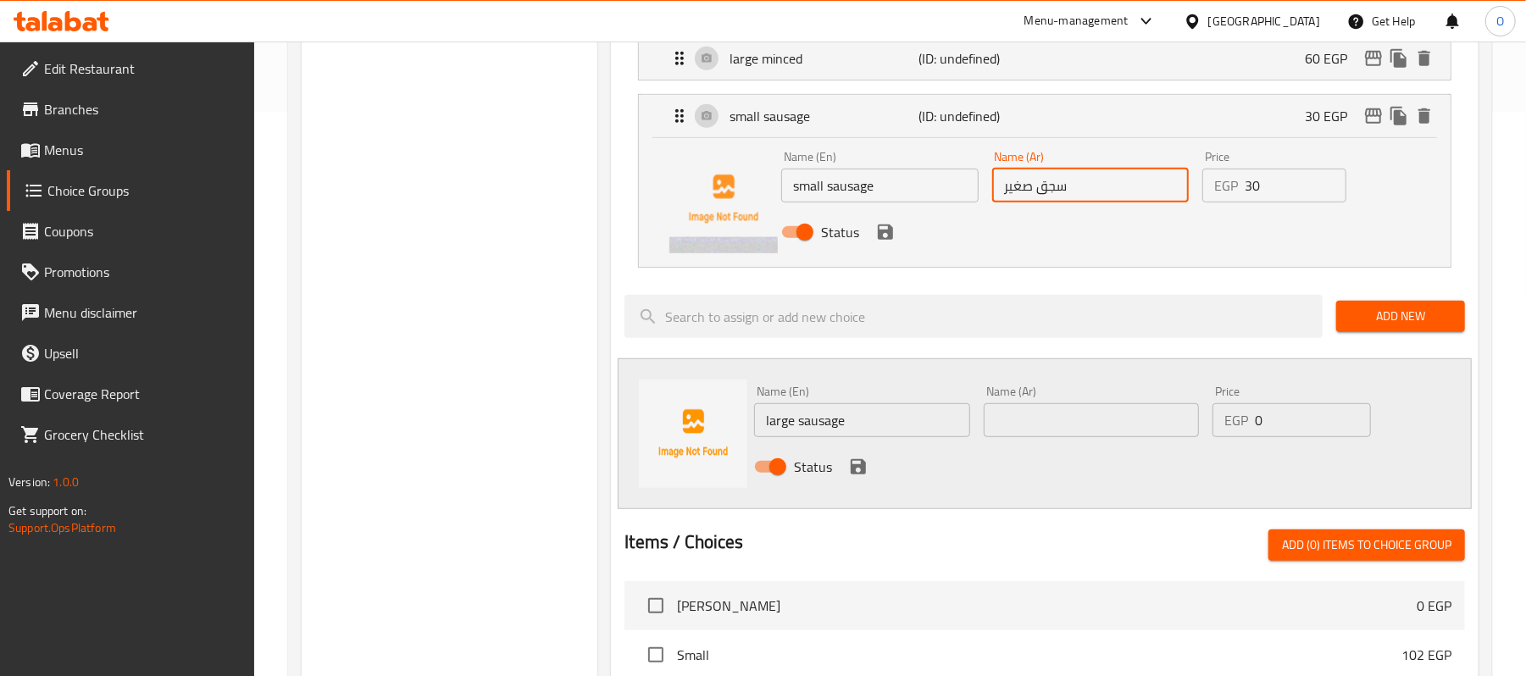
click at [1048, 417] on input "text" at bounding box center [1091, 420] width 215 height 34
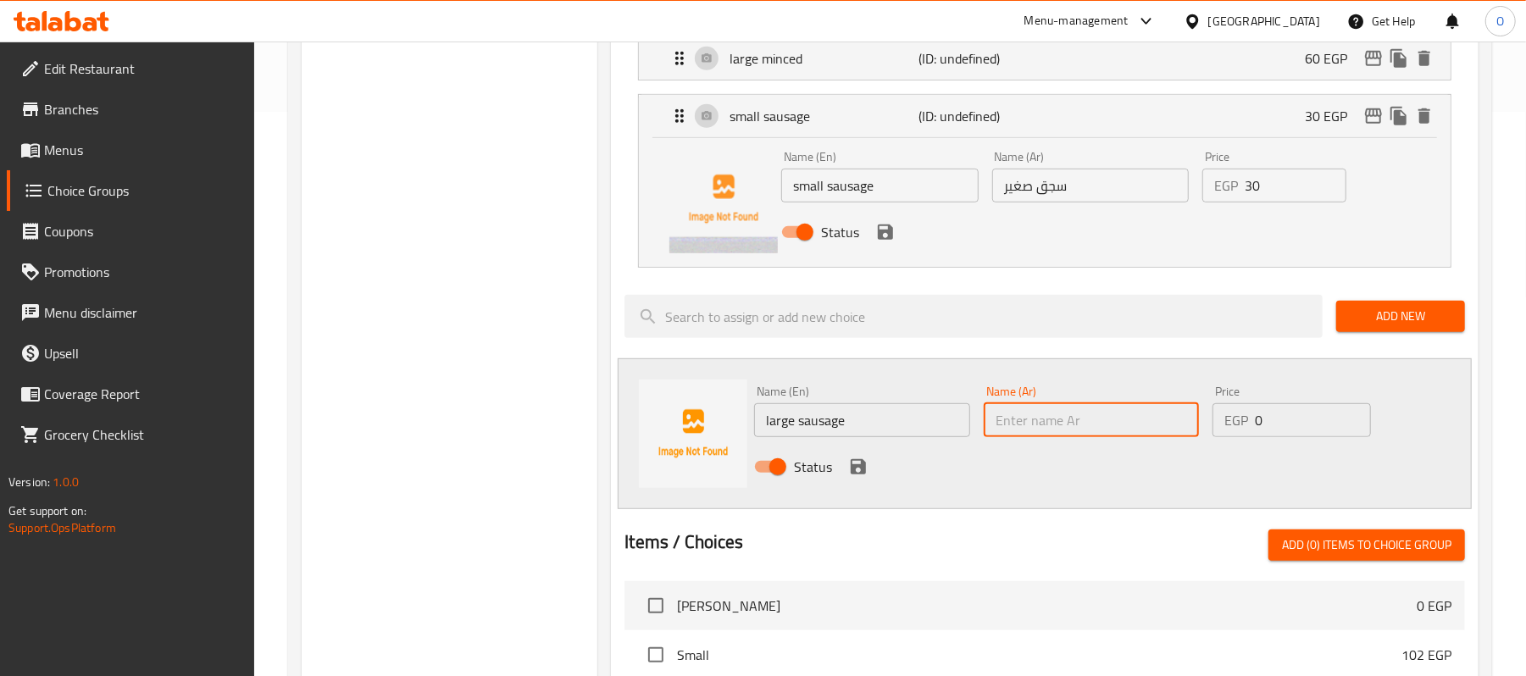
paste input "سجق صغير"
click at [1004, 427] on input "سجق صغير" at bounding box center [1091, 420] width 215 height 34
type input "سجق كبير"
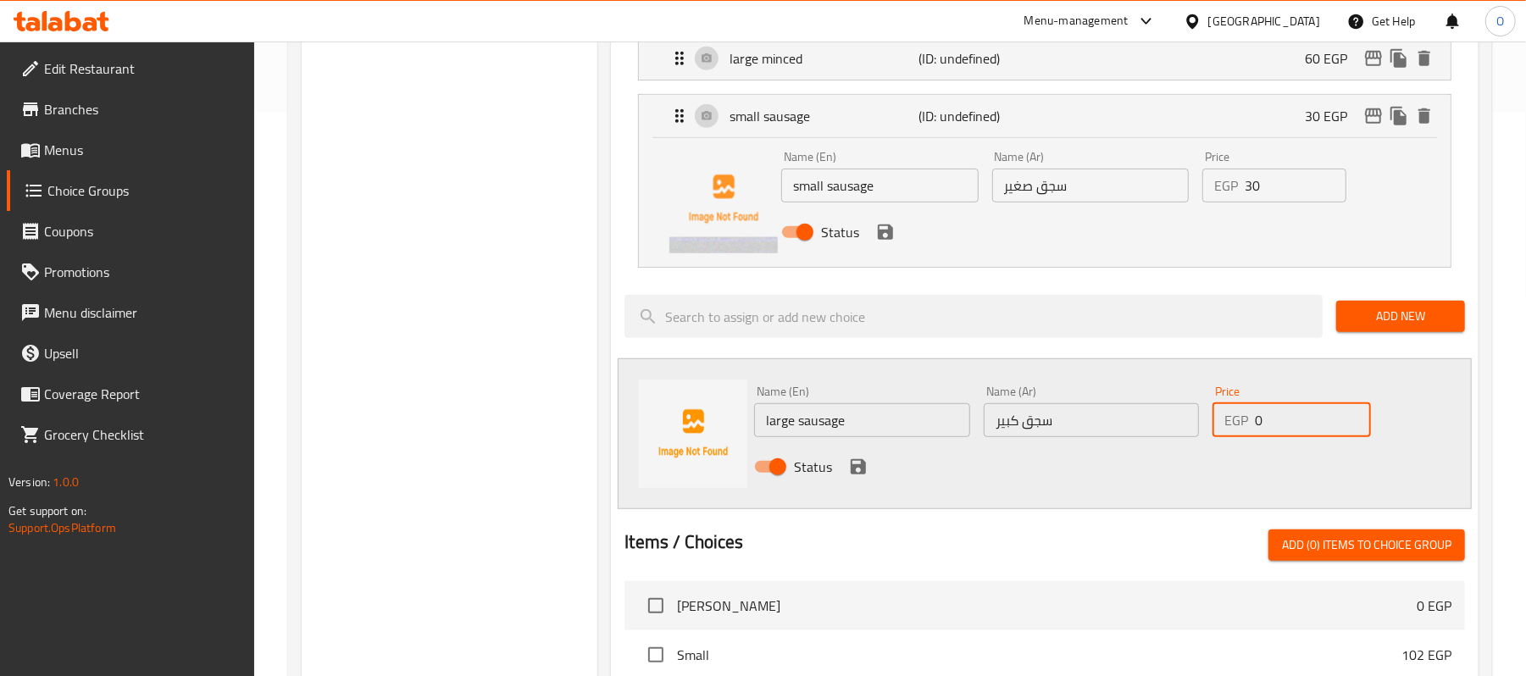
drag, startPoint x: 1286, startPoint y: 430, endPoint x: 1185, endPoint y: 449, distance: 102.6
click at [1185, 449] on div "Name (En) large sausage Name (En) Name (Ar) سجق كبير Name (Ar) Price EGP 0 Pric…" at bounding box center [1090, 434] width 687 height 111
type input "48"
click at [854, 465] on icon "save" at bounding box center [858, 467] width 20 height 20
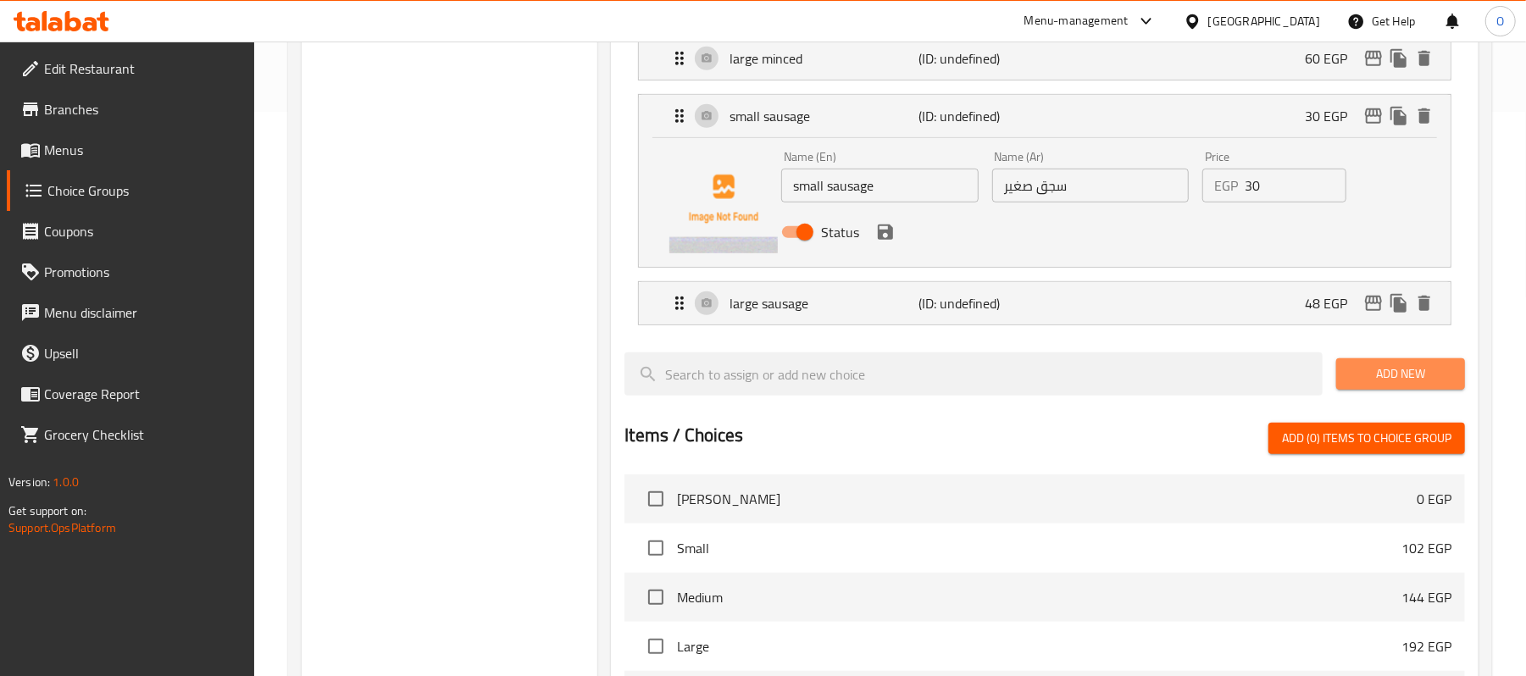
click at [1447, 377] on span "Add New" at bounding box center [1401, 374] width 102 height 21
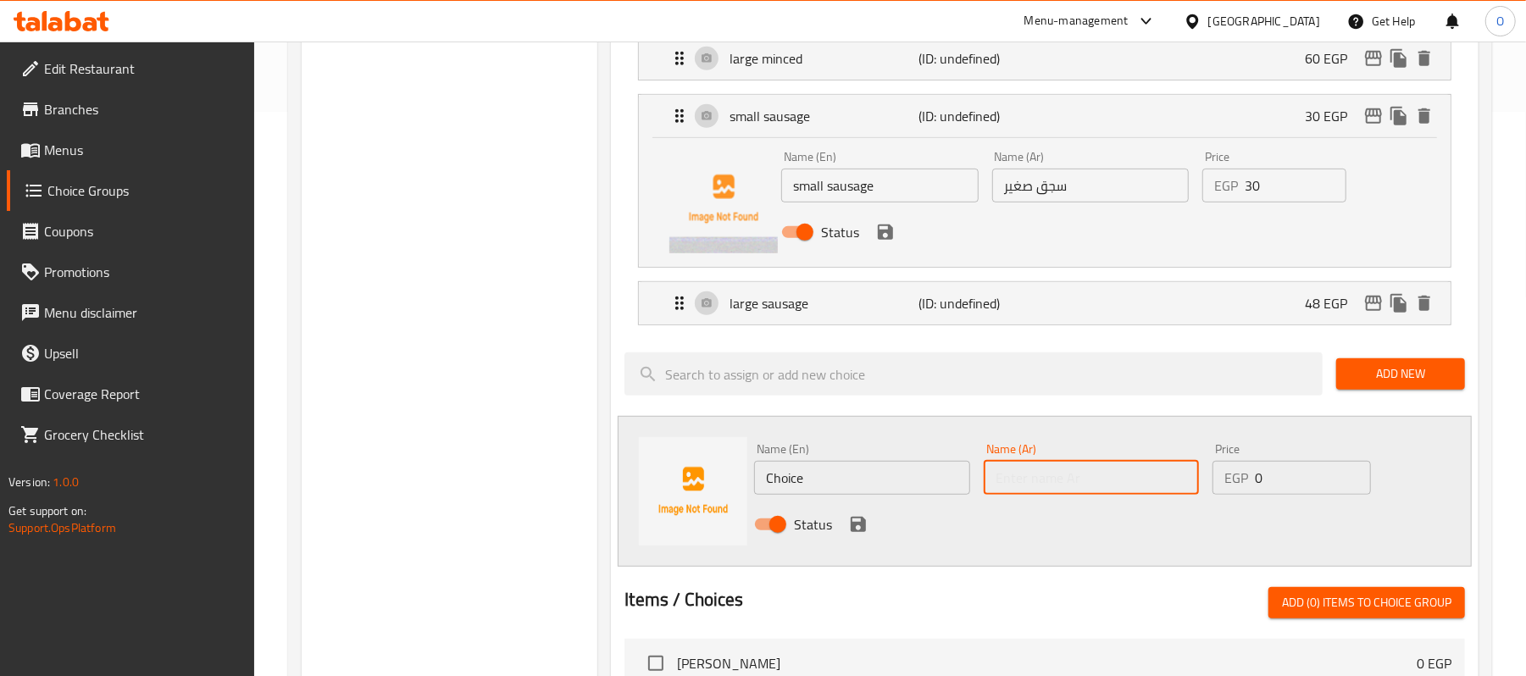
click at [1068, 481] on input "text" at bounding box center [1091, 478] width 215 height 34
paste input "كبدة"
type input "كبدة صغير"
click at [919, 466] on input "Choice" at bounding box center [861, 478] width 215 height 34
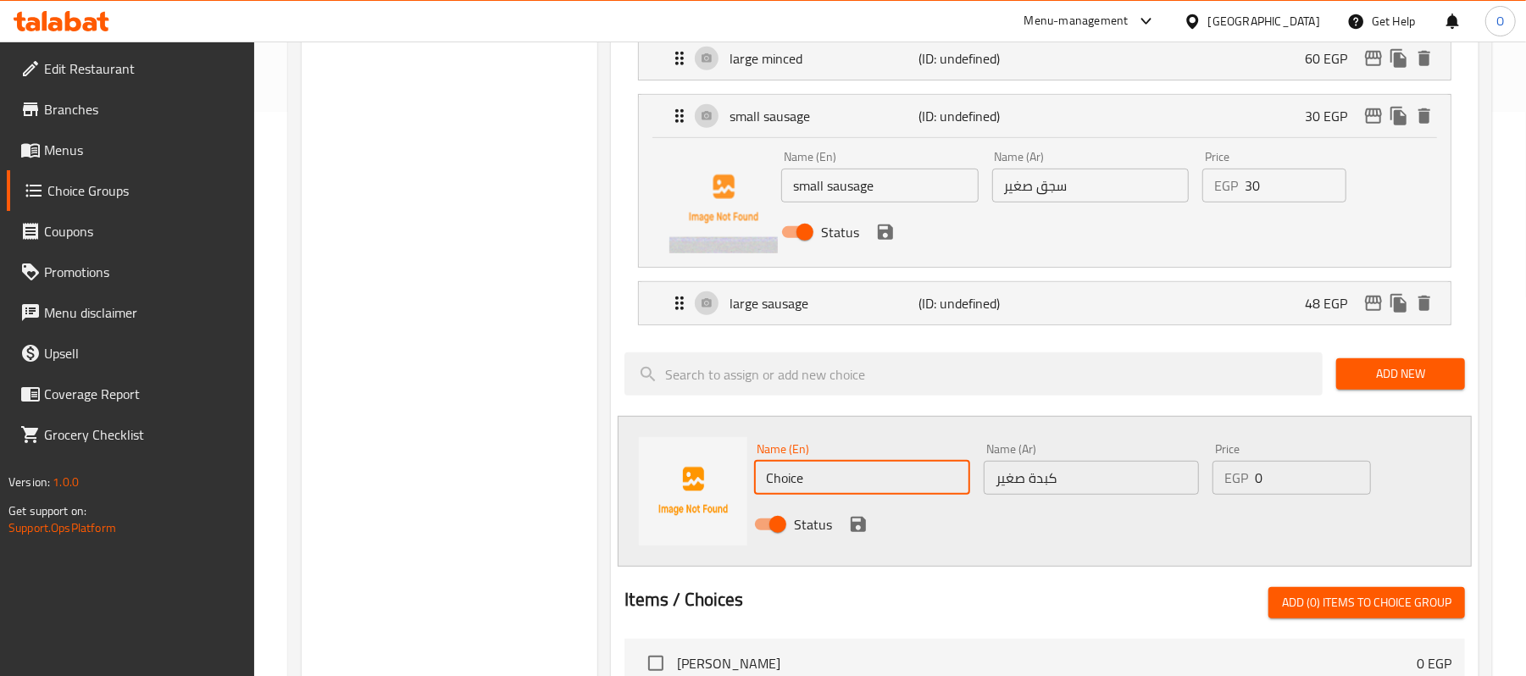
paste input "small liver"
type input "small liver"
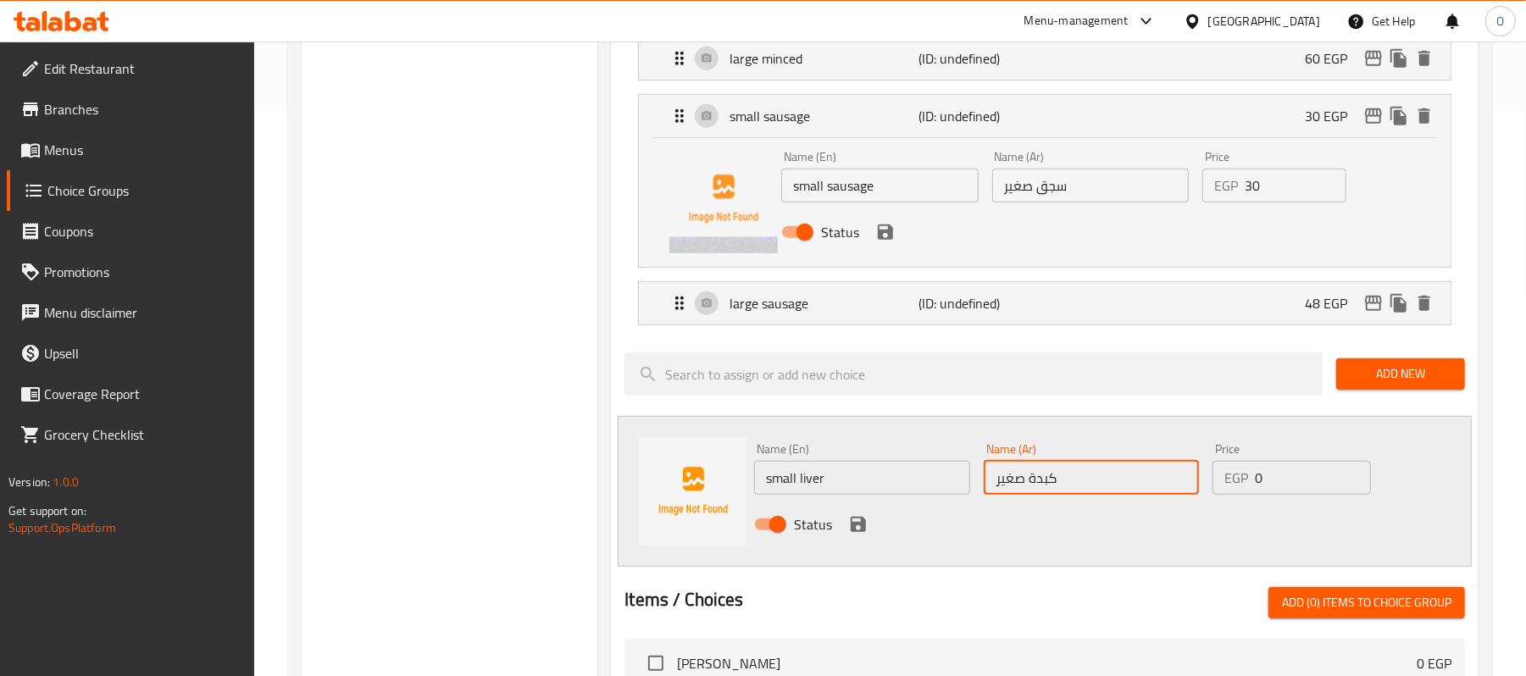
click at [1080, 486] on input "كبدة صغير" at bounding box center [1091, 478] width 215 height 34
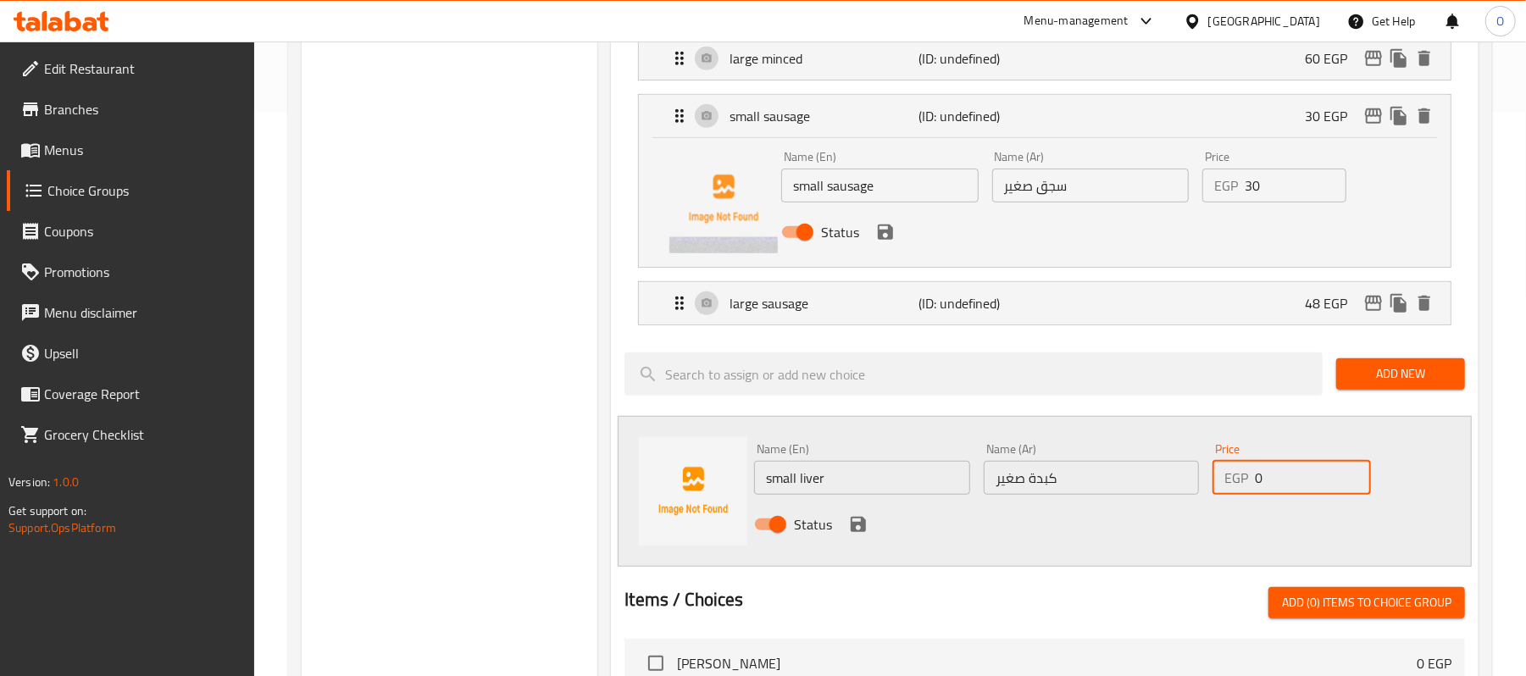
drag, startPoint x: 1273, startPoint y: 482, endPoint x: 1173, endPoint y: 492, distance: 100.4
click at [1173, 492] on div "Name (En) small liver Name (En) Name (Ar) كبدة صغير Name (Ar) Price EGP 0 Price…" at bounding box center [1090, 491] width 687 height 111
type input "30"
click at [855, 522] on icon "save" at bounding box center [858, 524] width 20 height 20
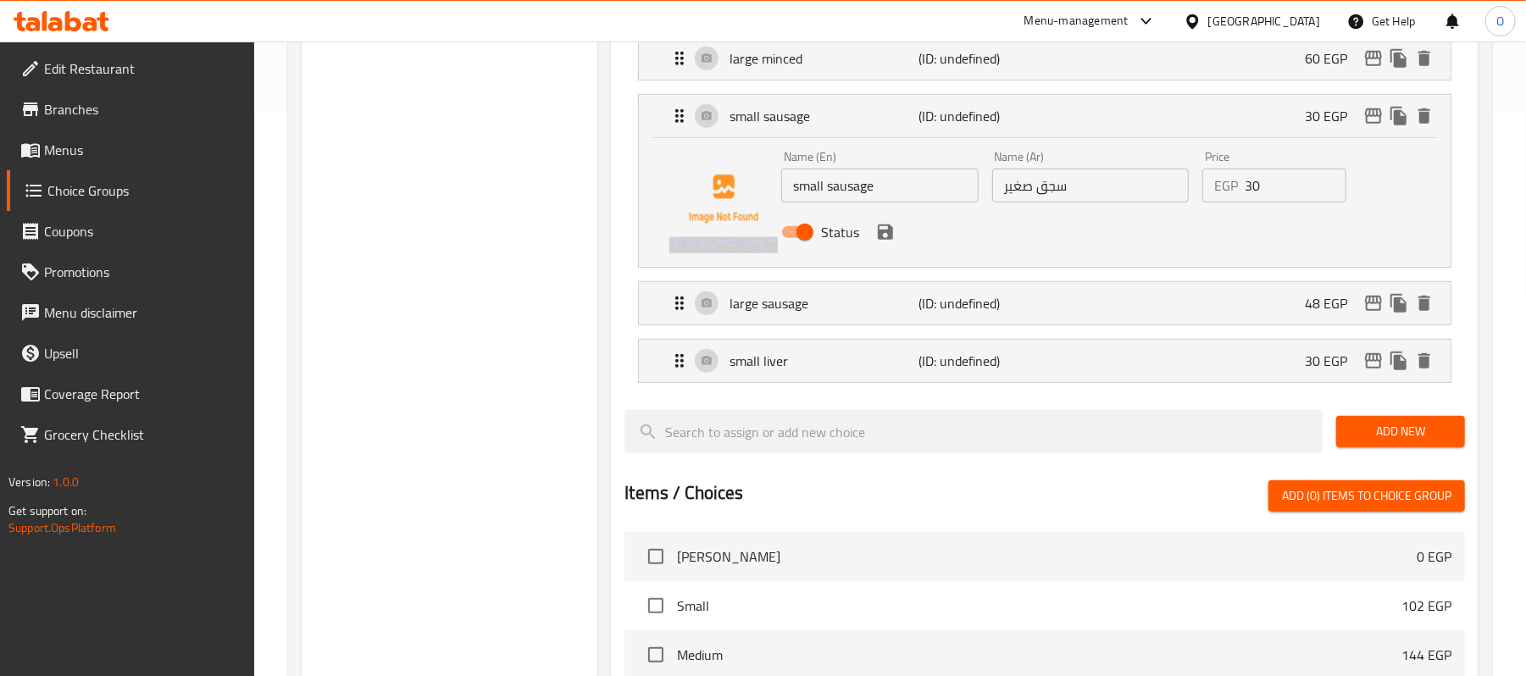
click at [1420, 437] on span "Add New" at bounding box center [1401, 431] width 102 height 21
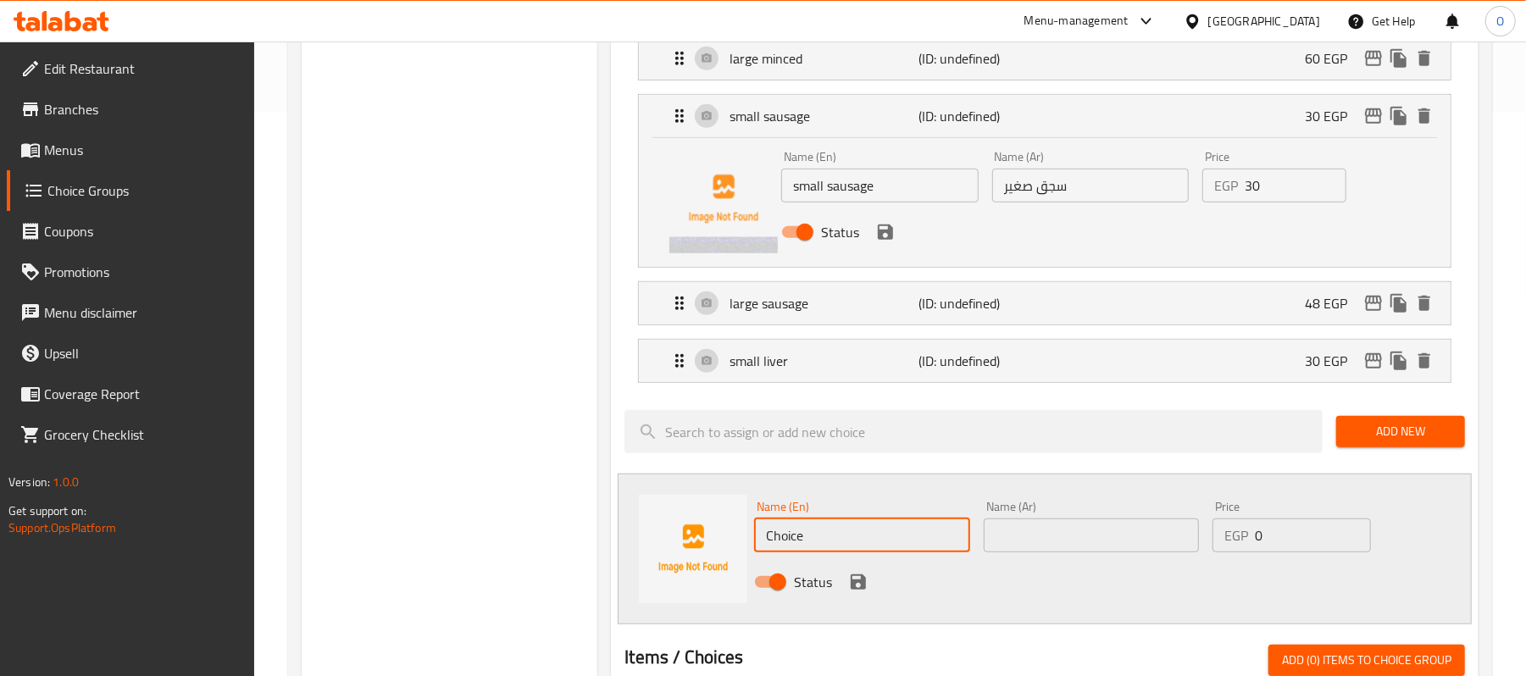
drag, startPoint x: 849, startPoint y: 550, endPoint x: 727, endPoint y: 553, distance: 122.1
click at [727, 553] on div "Name (En) Choice Name (En) Name (Ar) Name (Ar) Price EGP 0 Price Status" at bounding box center [1045, 549] width 854 height 151
type input "L"
type input "large liver"
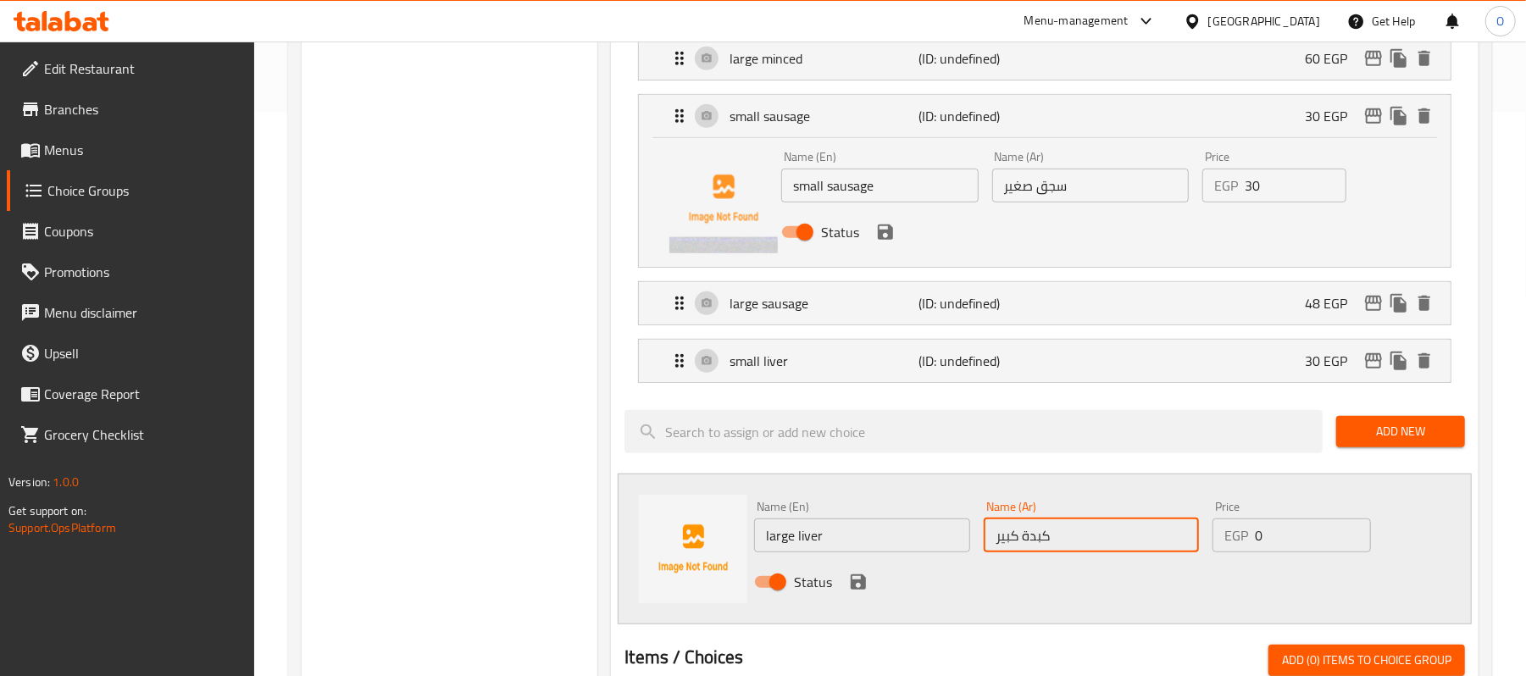
type input "كبدة كبير"
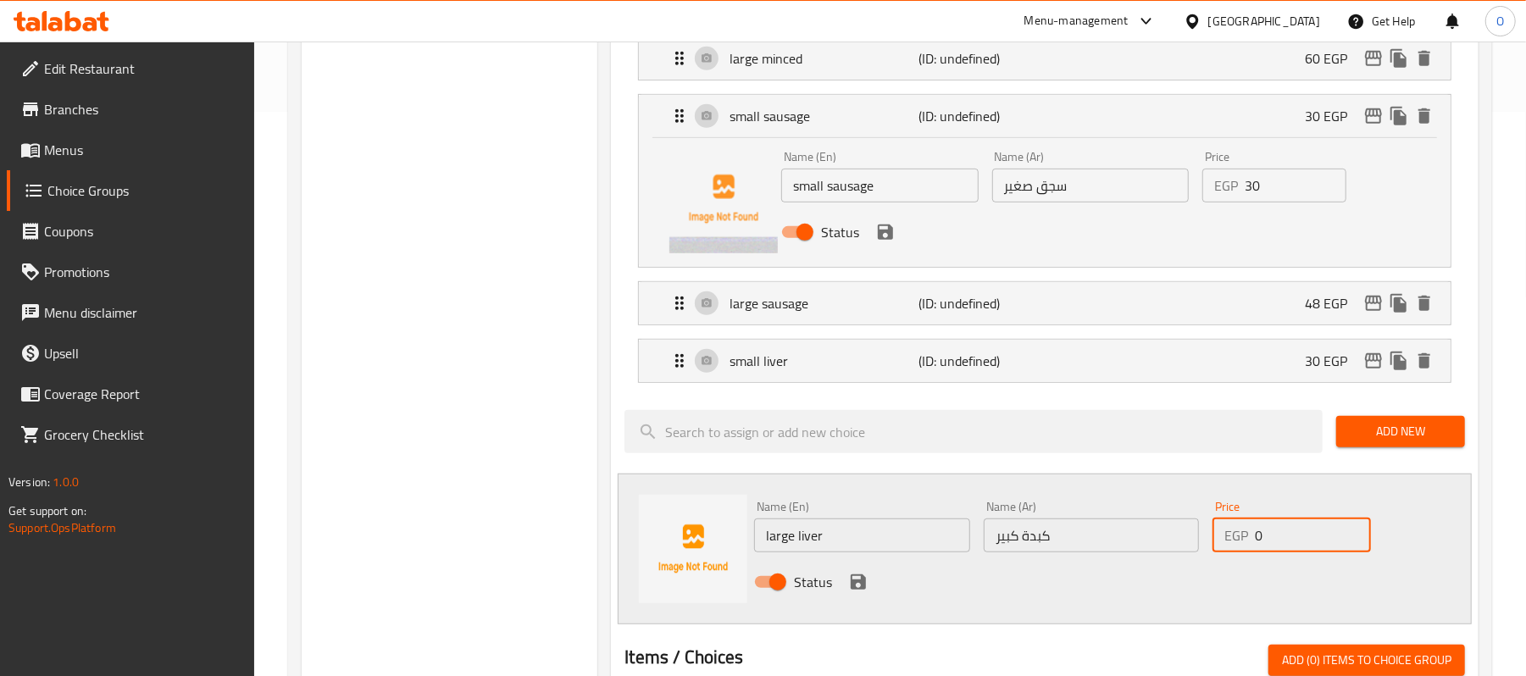
drag, startPoint x: 1266, startPoint y: 546, endPoint x: 1168, endPoint y: 547, distance: 98.3
click at [1170, 547] on div "Name (En) large liver Name (En) Name (Ar) كبدة كبير Name (Ar) Price EGP 0 Price…" at bounding box center [1090, 549] width 687 height 111
type input "48"
drag, startPoint x: 858, startPoint y: 585, endPoint x: 934, endPoint y: 578, distance: 76.6
click at [859, 584] on icon "save" at bounding box center [858, 582] width 15 height 15
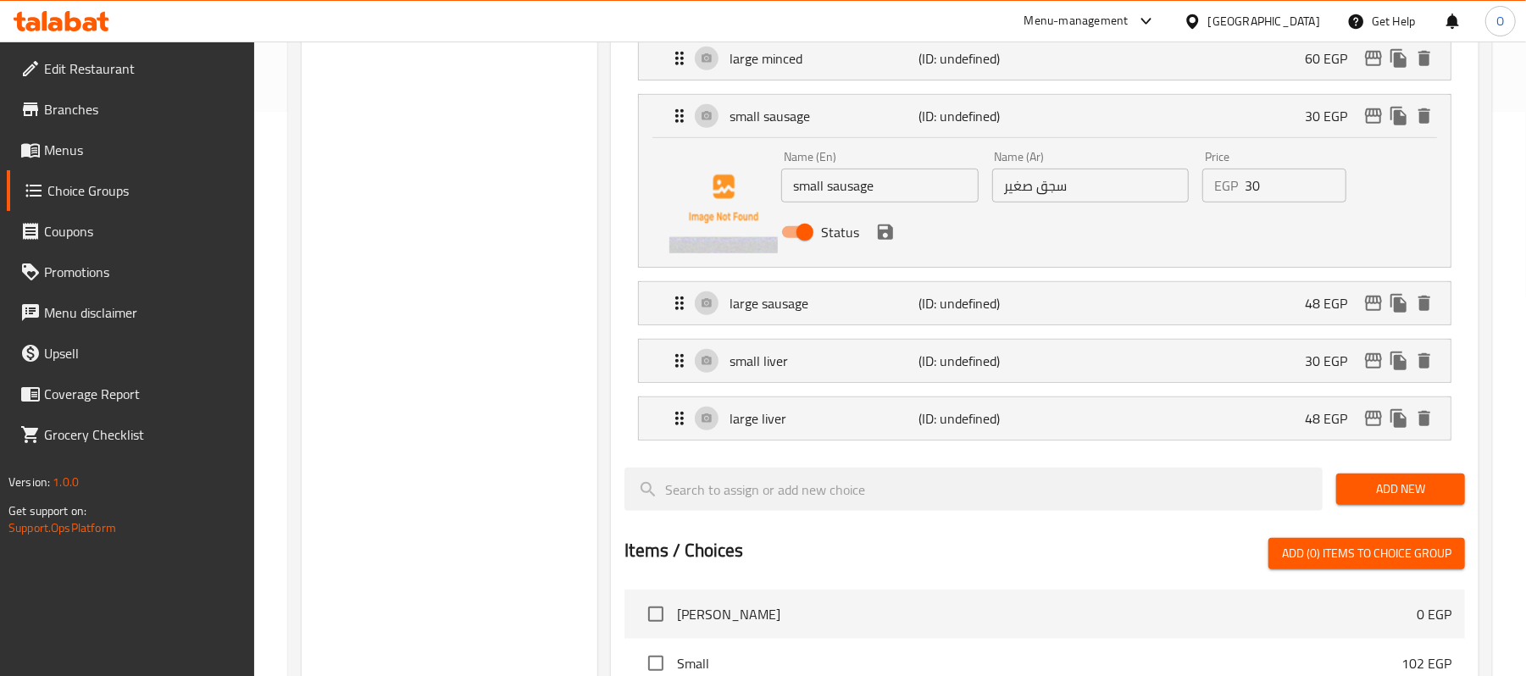
click at [1390, 498] on span "Add New" at bounding box center [1401, 489] width 102 height 21
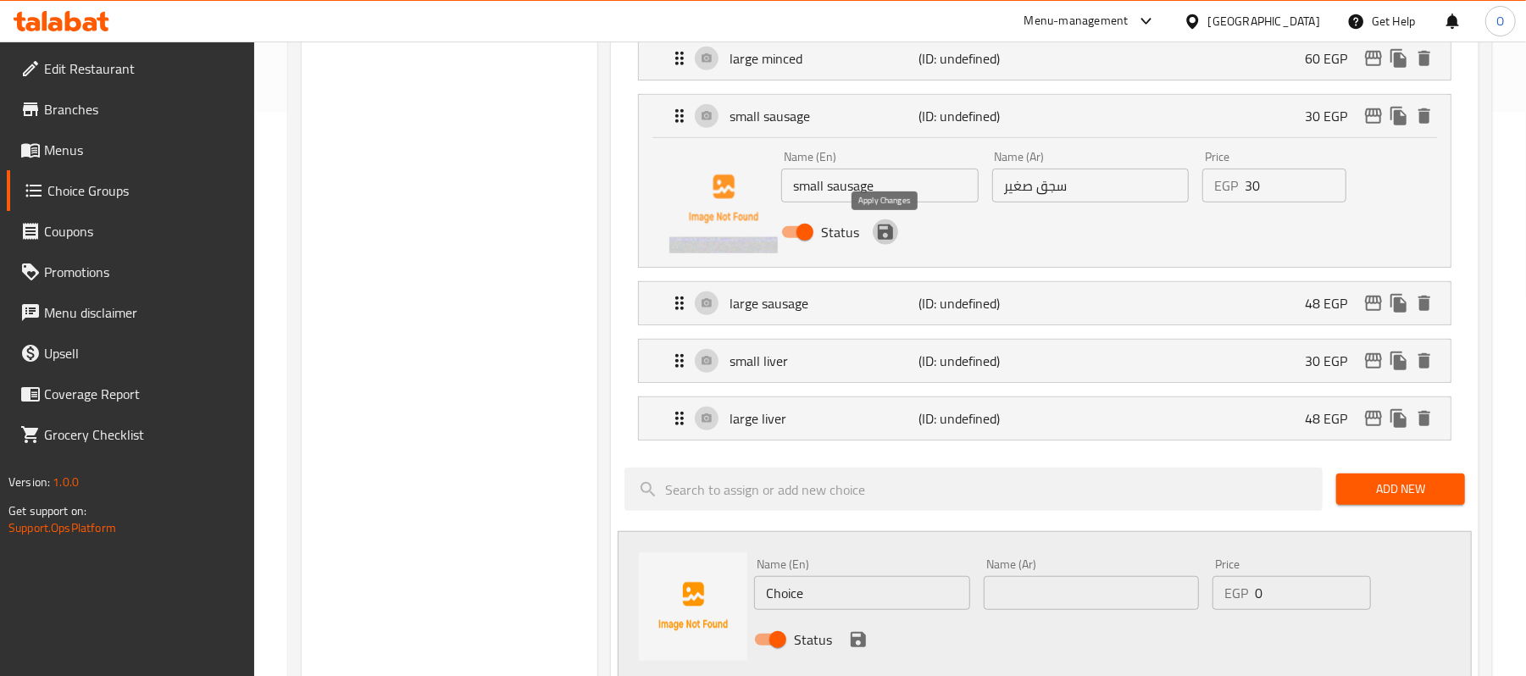
click at [888, 235] on icon "save" at bounding box center [885, 232] width 15 height 15
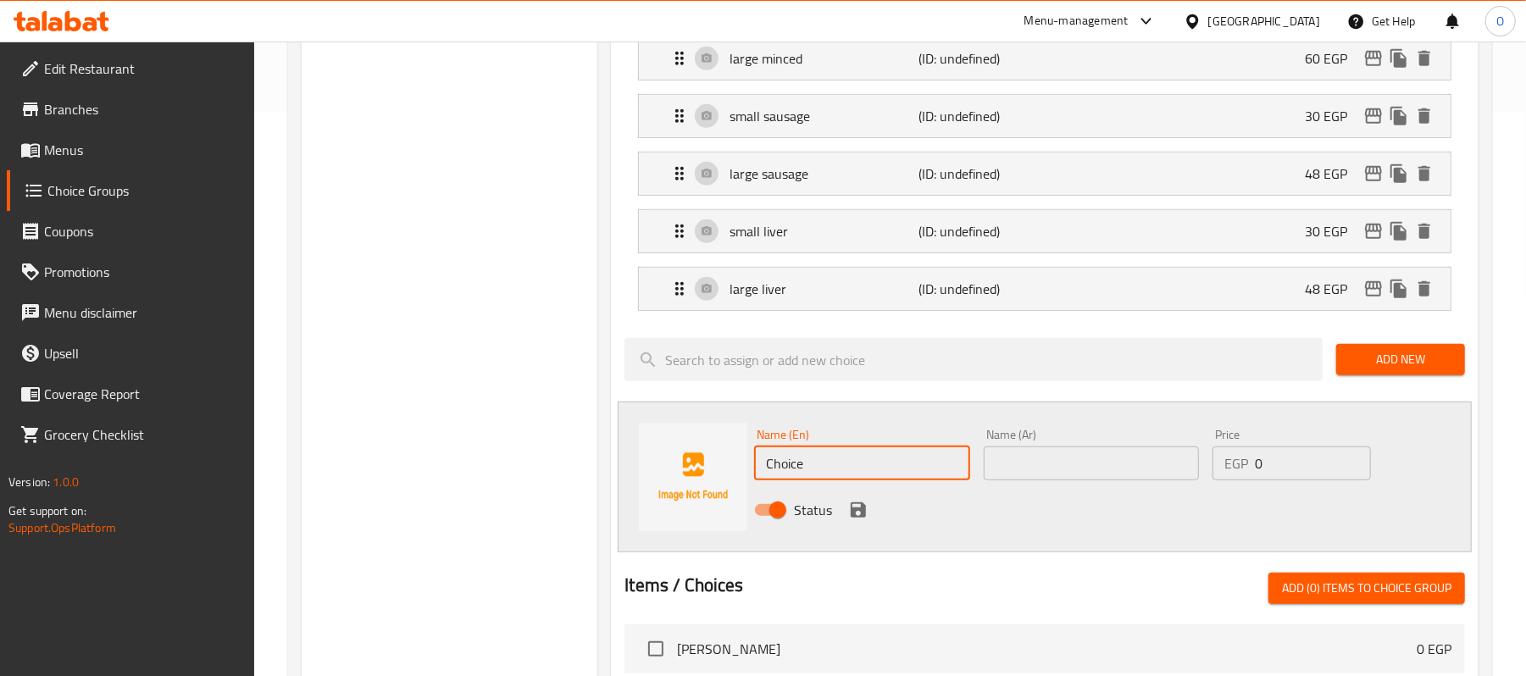
drag, startPoint x: 808, startPoint y: 473, endPoint x: 717, endPoint y: 466, distance: 91.8
click at [725, 466] on div "Name (En) Choice Name (En) Name (Ar) Name (Ar) Price EGP 0 Price Status" at bounding box center [1045, 477] width 854 height 151
click at [1062, 475] on input "text" at bounding box center [1091, 464] width 215 height 34
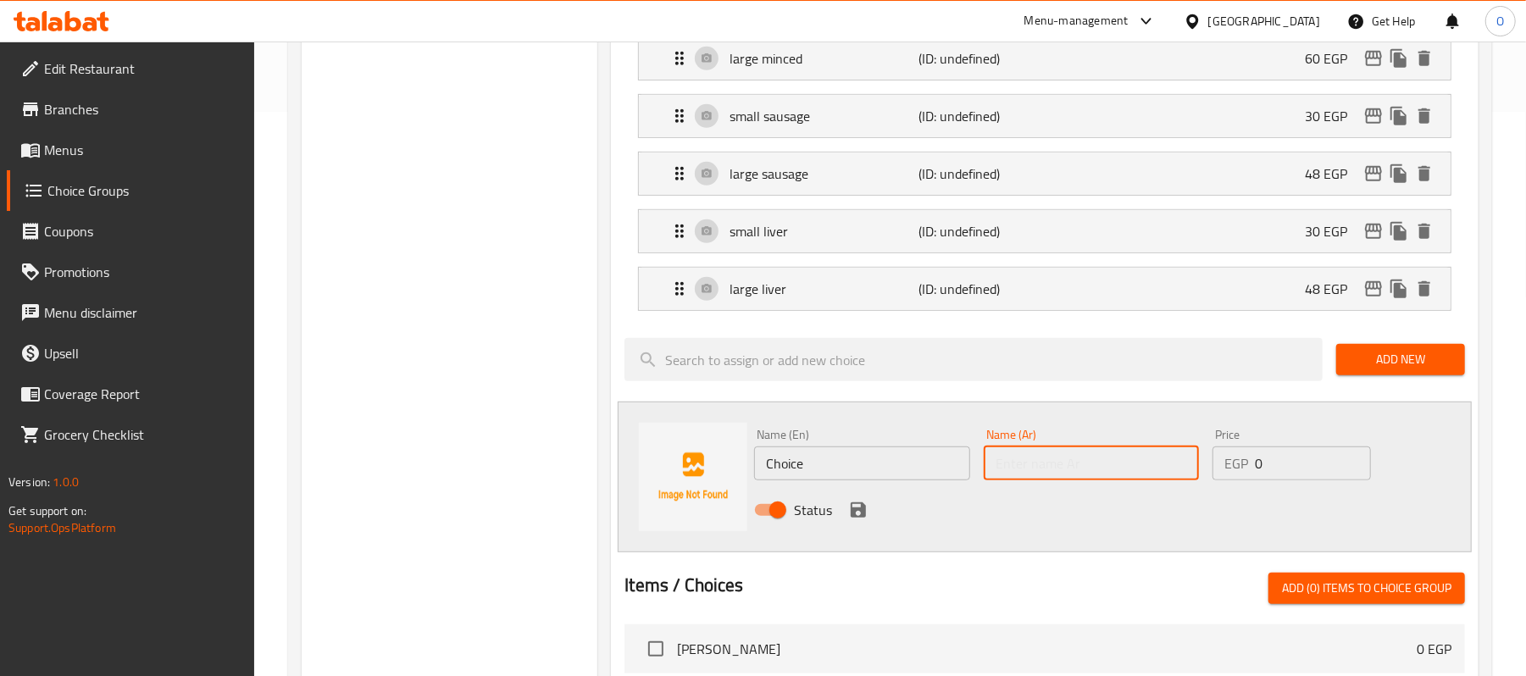
paste input "بسطرمة"
type input "بسطرمة صغير"
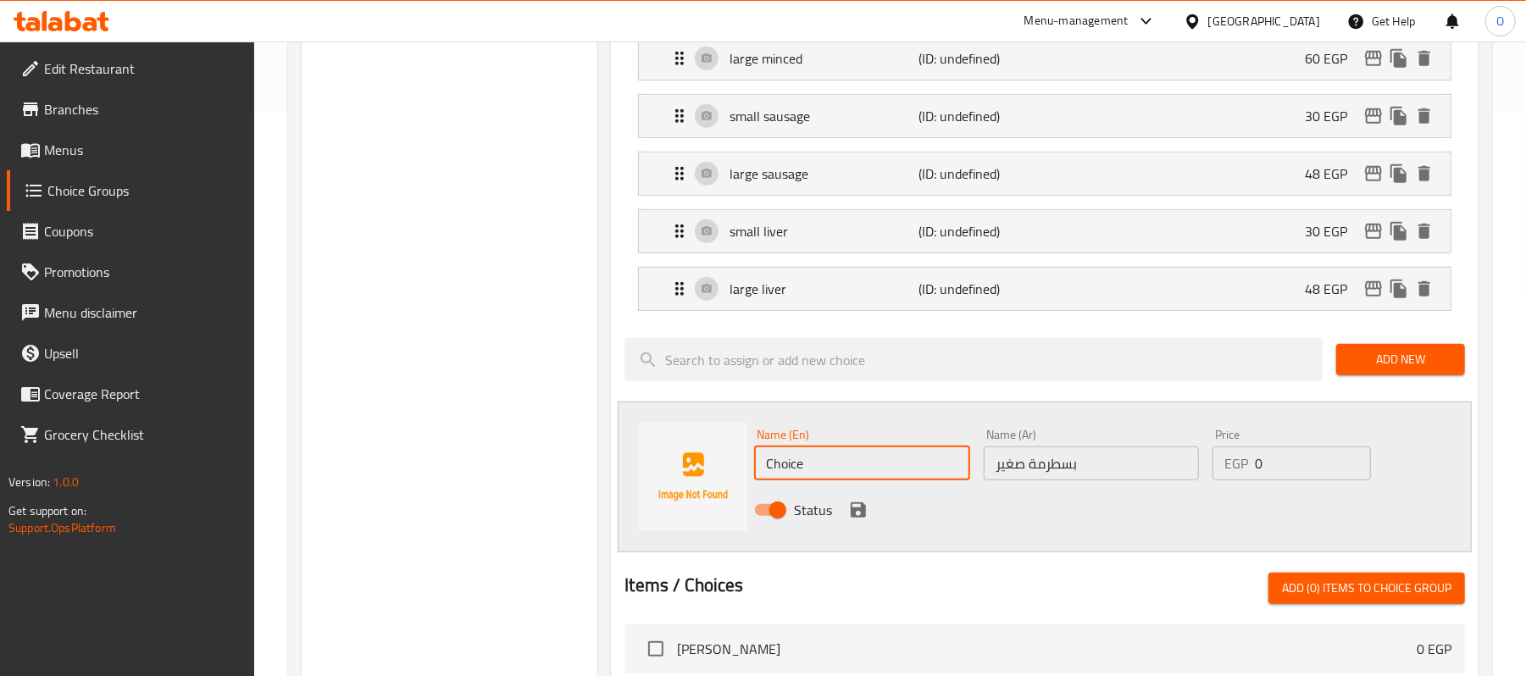
click at [903, 468] on input "Choice" at bounding box center [861, 464] width 215 height 34
paste input "Small pastrami"
type input "Small pastrami"
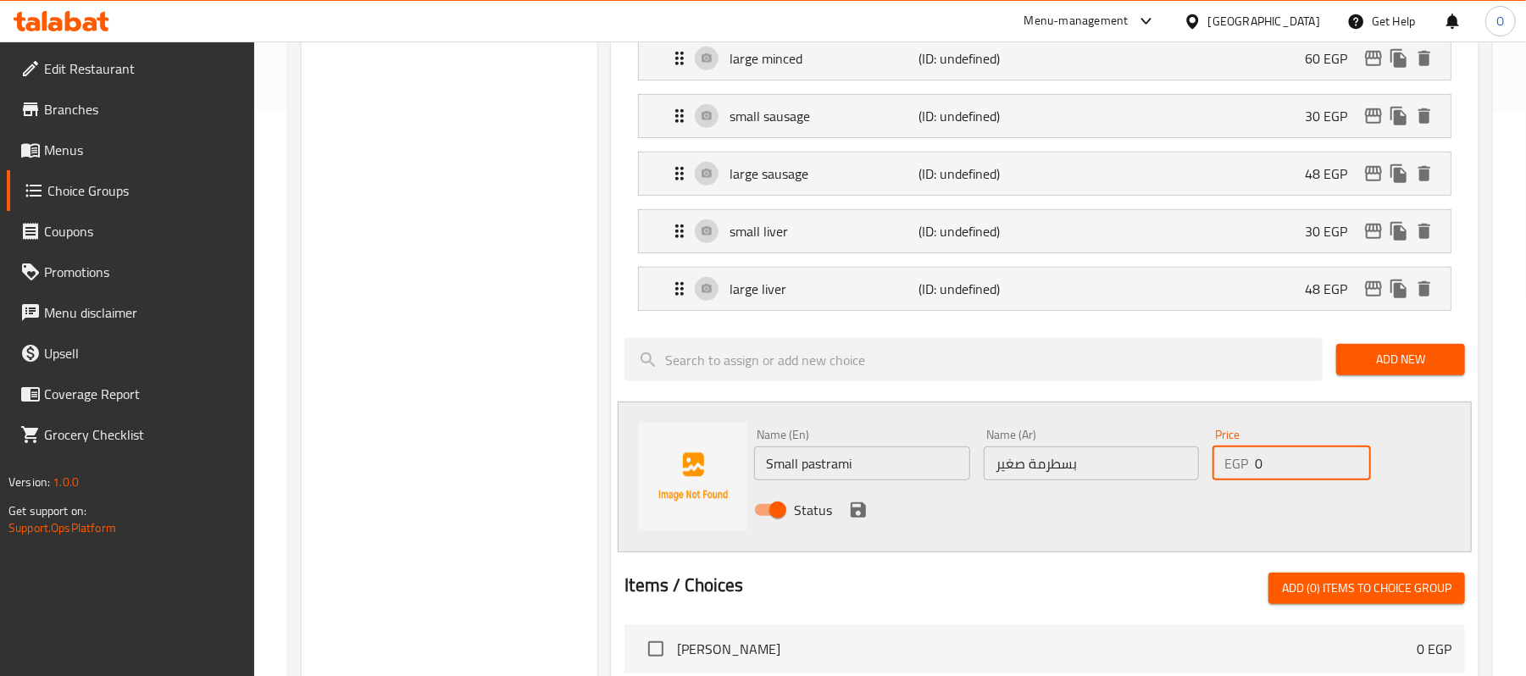
drag, startPoint x: 1281, startPoint y: 466, endPoint x: 1086, endPoint y: 497, distance: 197.3
click at [1100, 497] on div "Name (En) Small pastrami Name (En) Name (Ar) بسطرمة صغير Name (Ar) Price EGP 0 …" at bounding box center [1090, 477] width 687 height 111
type input "42"
drag, startPoint x: 861, startPoint y: 516, endPoint x: 889, endPoint y: 514, distance: 28.1
click at [861, 515] on icon "save" at bounding box center [858, 510] width 15 height 15
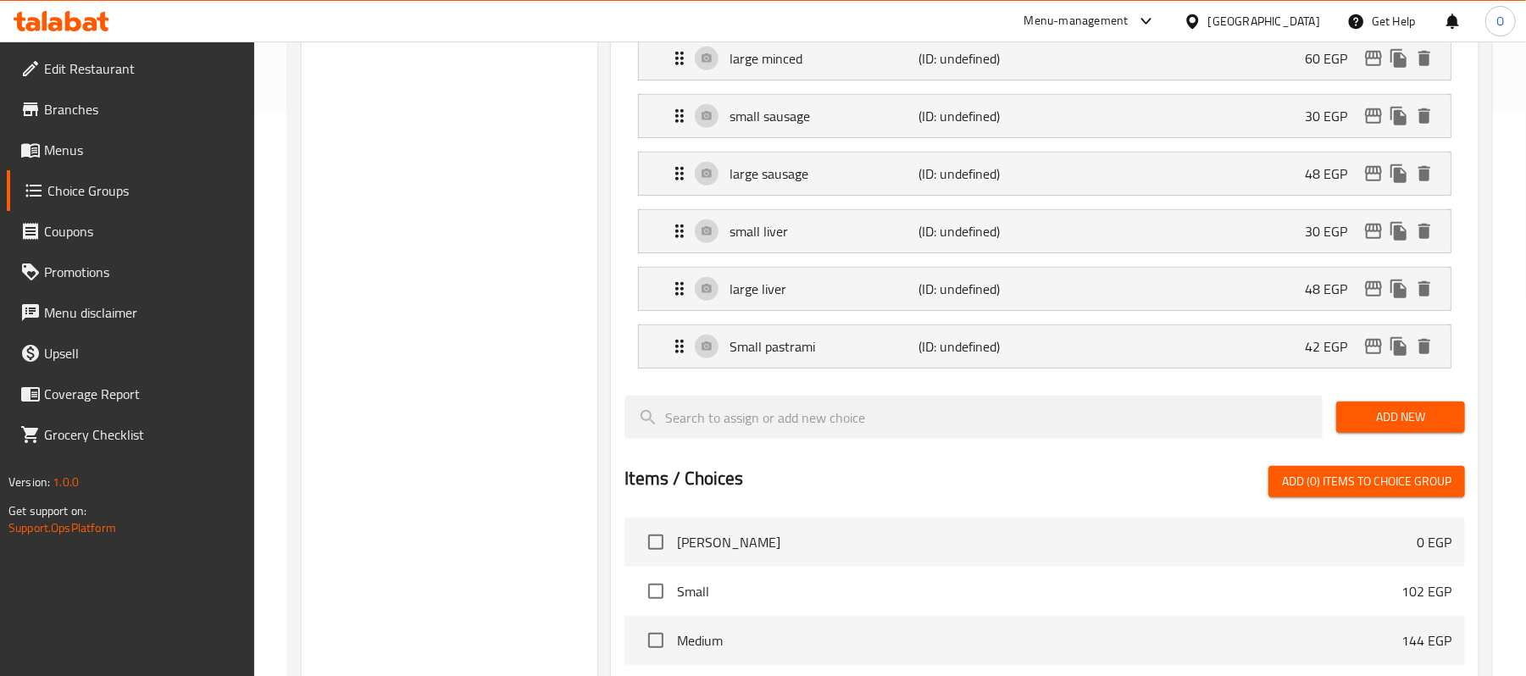
click at [1351, 419] on span "Add New" at bounding box center [1401, 417] width 102 height 21
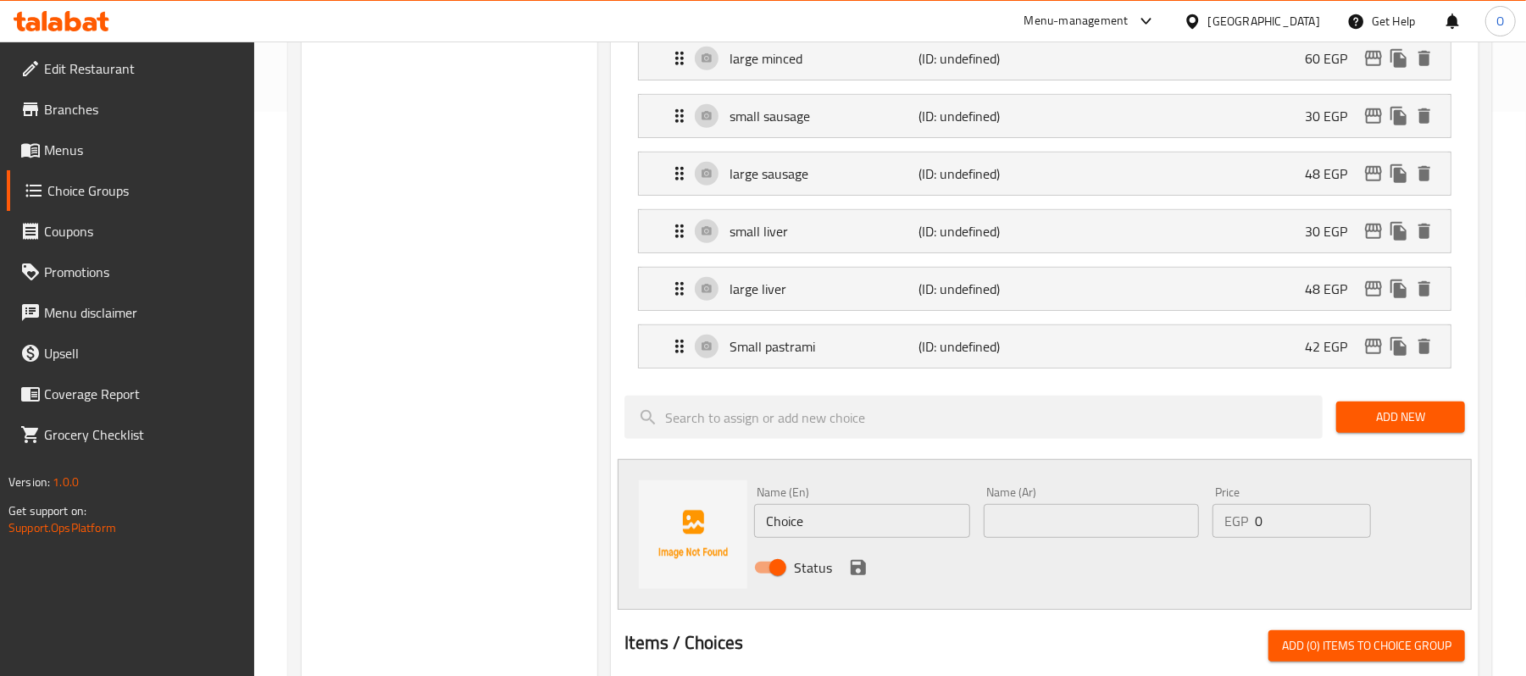
drag, startPoint x: 869, startPoint y: 517, endPoint x: 830, endPoint y: 517, distance: 38.1
click at [859, 517] on input "Choice" at bounding box center [861, 521] width 215 height 34
paste input "Small pastrami"
click at [770, 524] on input "Small pastrami" at bounding box center [861, 521] width 215 height 34
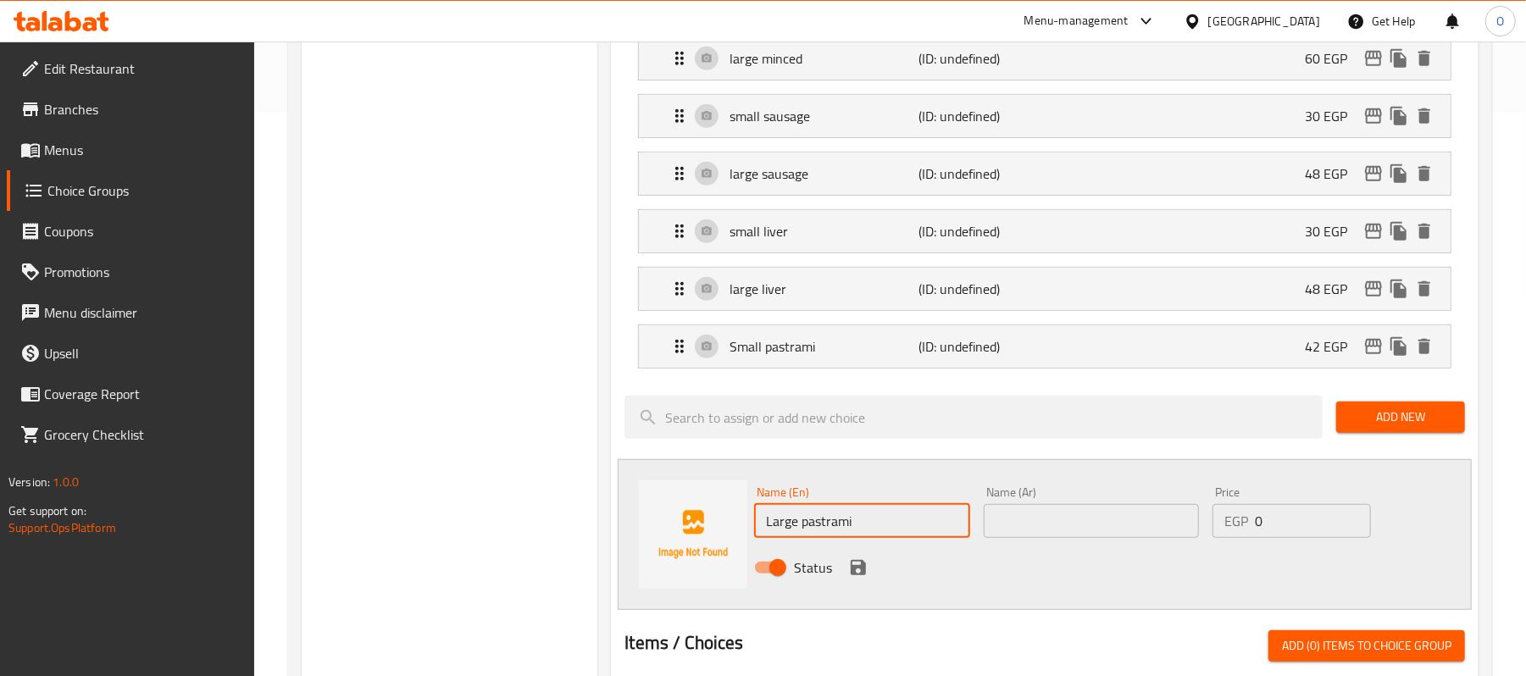
type input "Large pastrami"
drag, startPoint x: 1000, startPoint y: 520, endPoint x: 967, endPoint y: 590, distance: 76.9
click at [1000, 520] on input "text" at bounding box center [1091, 521] width 215 height 34
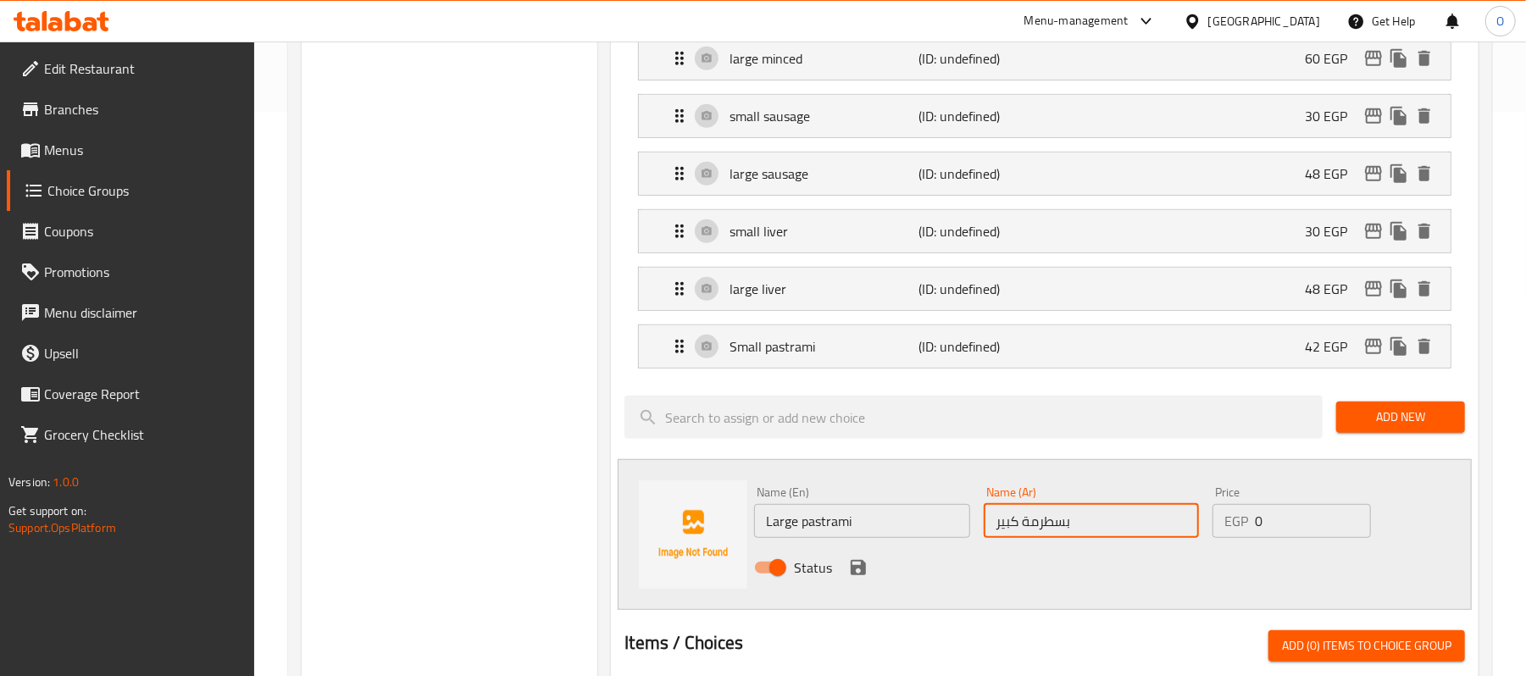
type input "بسطرمة كبير"
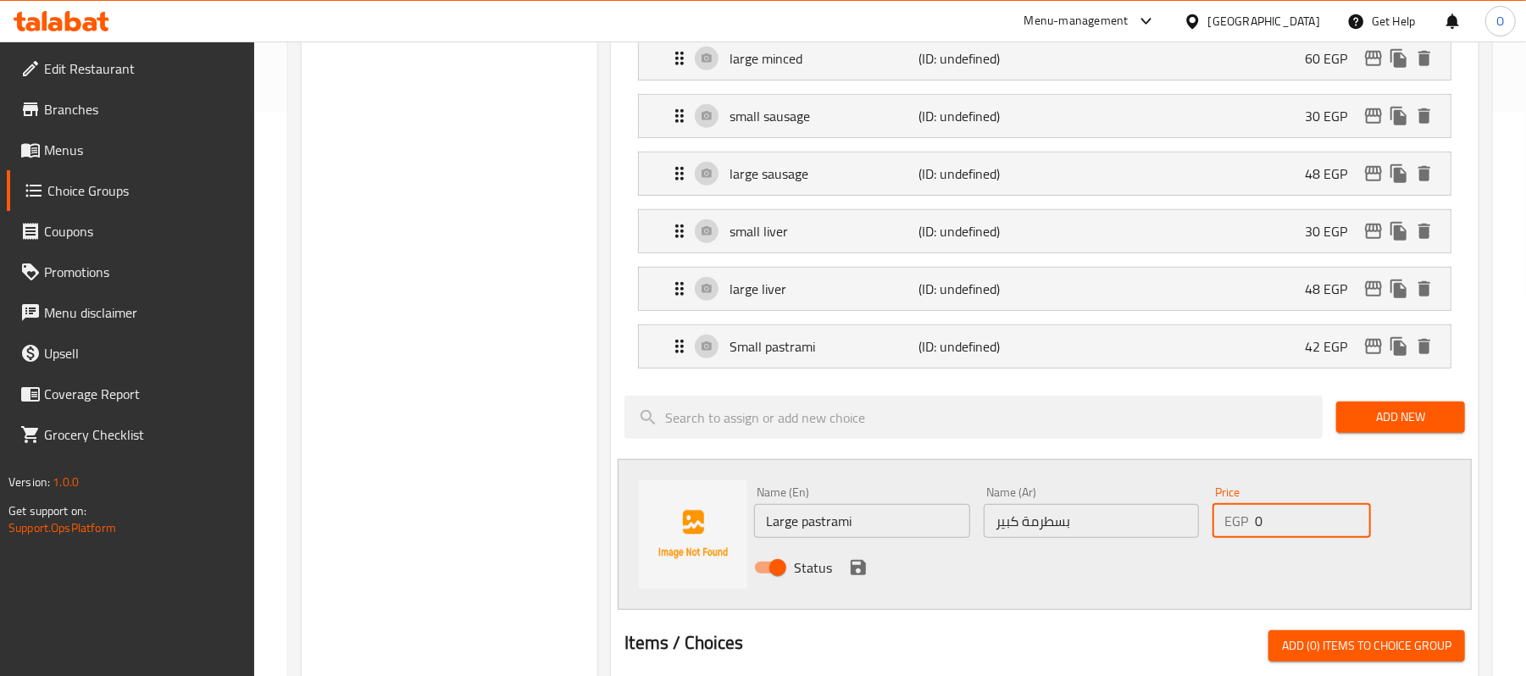
drag, startPoint x: 1283, startPoint y: 541, endPoint x: 1222, endPoint y: 540, distance: 61.0
click at [1224, 538] on div "EGP 0 Price" at bounding box center [1292, 521] width 158 height 34
type input "60"
click at [856, 567] on icon "save" at bounding box center [858, 568] width 20 height 20
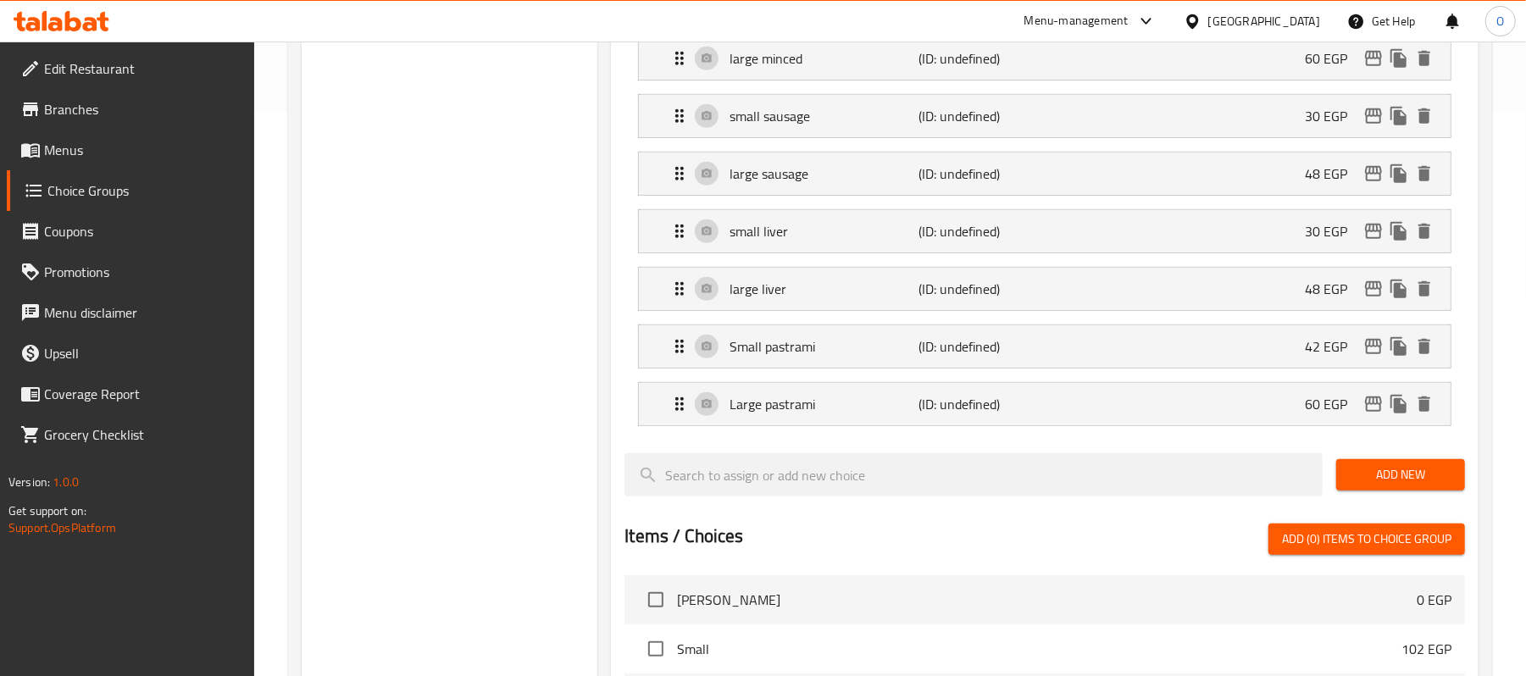
click at [1390, 481] on span "Add New" at bounding box center [1401, 474] width 102 height 21
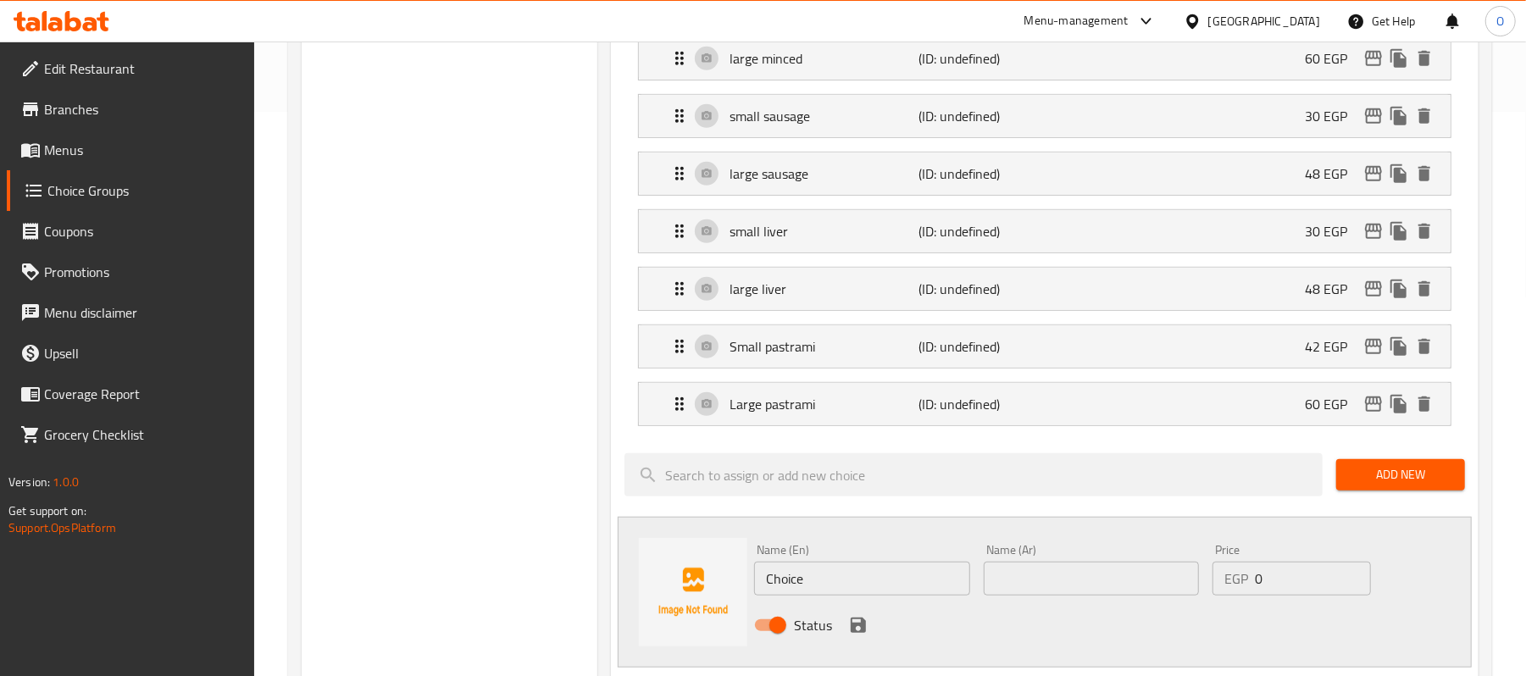
click at [1046, 580] on input "text" at bounding box center [1091, 579] width 215 height 34
paste input "سوسيس"
type input "سوسيس صغير"
click at [825, 578] on input "Choice" at bounding box center [861, 579] width 215 height 34
paste input "Small sausag"
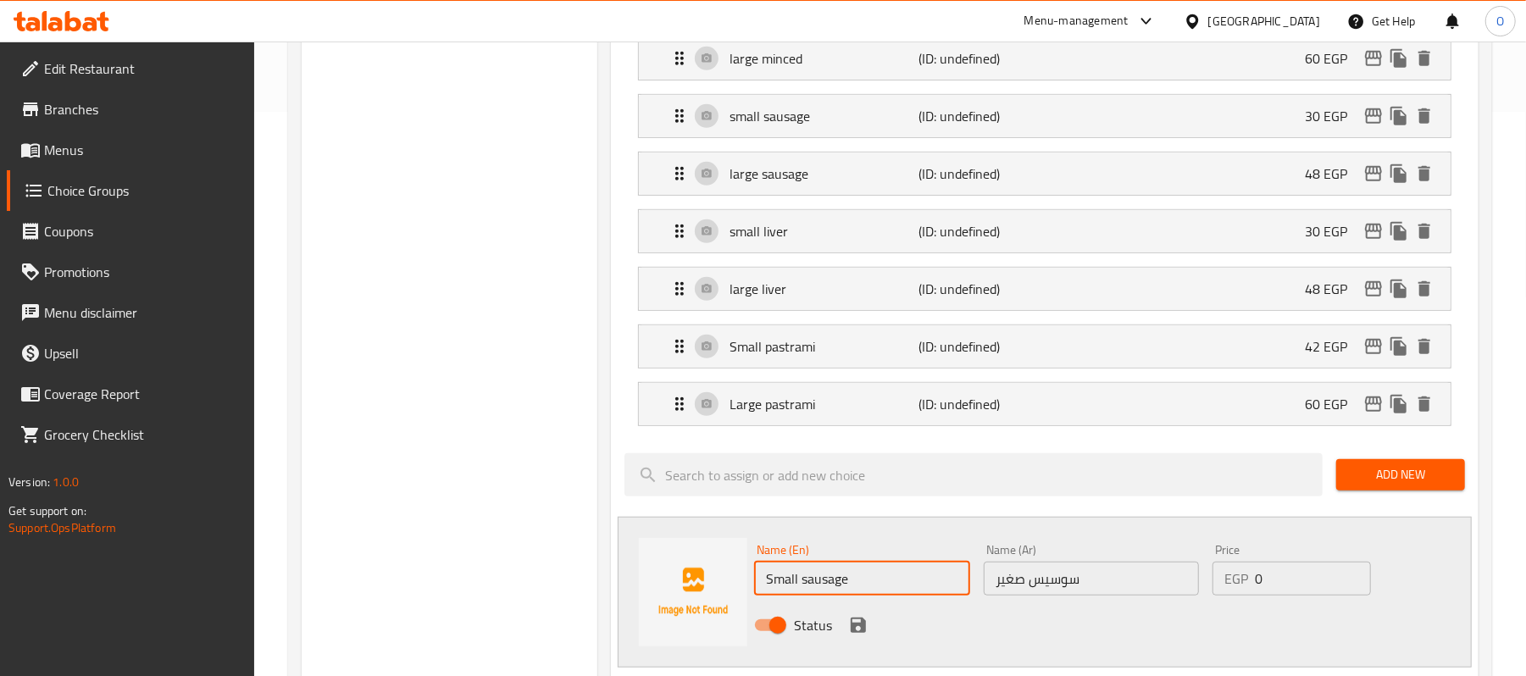
click at [834, 592] on input "Small sausage" at bounding box center [861, 579] width 215 height 34
type input "Small hot dog"
drag, startPoint x: 1288, startPoint y: 581, endPoint x: 1210, endPoint y: 586, distance: 78.1
click at [1213, 586] on div "EGP 0 Price" at bounding box center [1292, 579] width 158 height 34
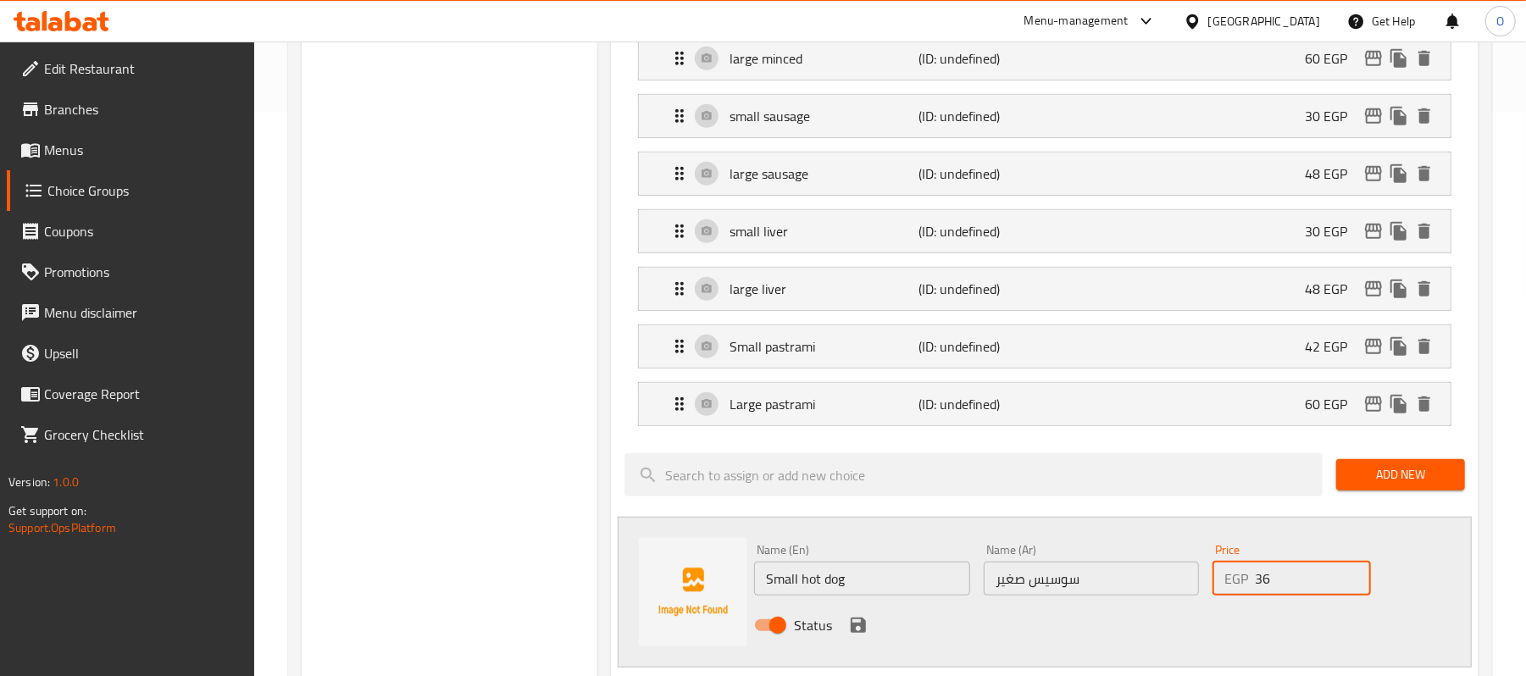
type input "36"
drag, startPoint x: 854, startPoint y: 628, endPoint x: 1079, endPoint y: 564, distance: 233.6
click at [855, 629] on icon "save" at bounding box center [858, 625] width 20 height 20
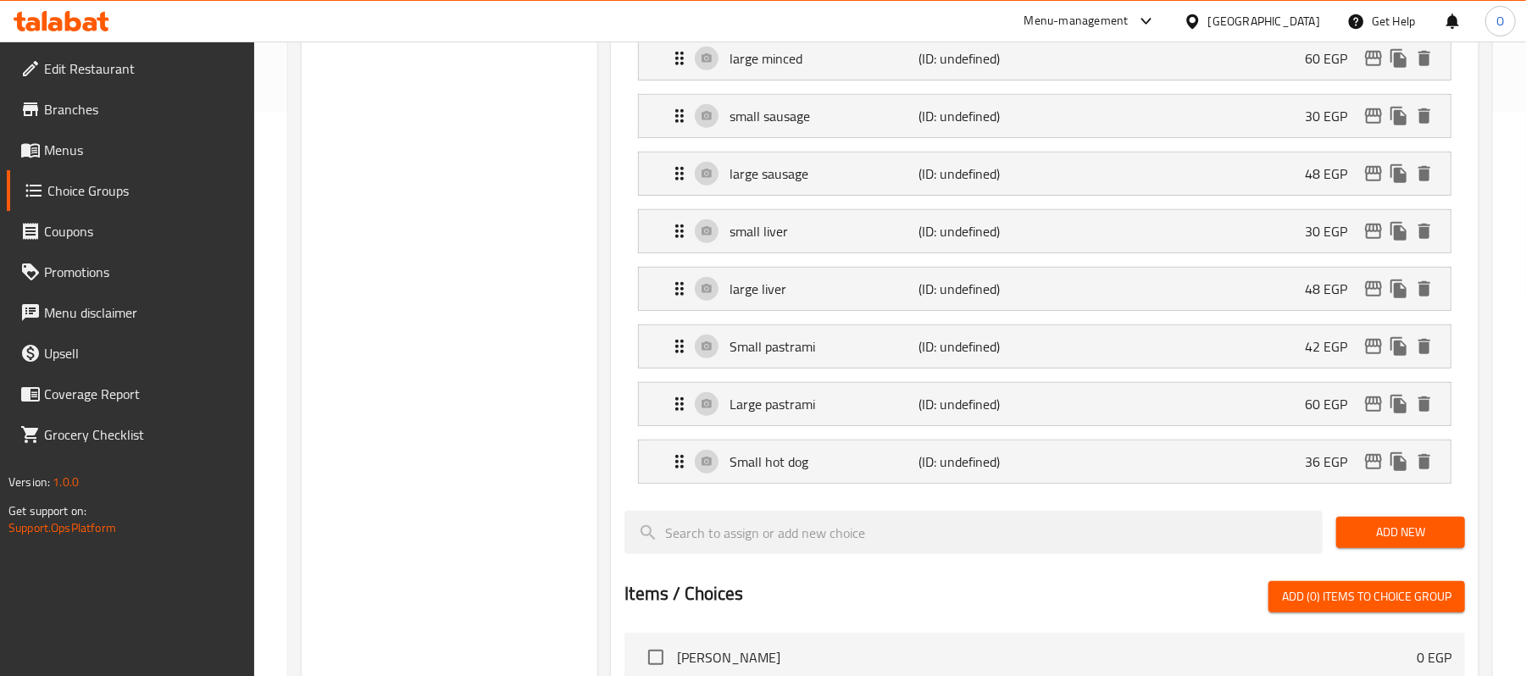
click at [1387, 541] on span "Add New" at bounding box center [1401, 532] width 102 height 21
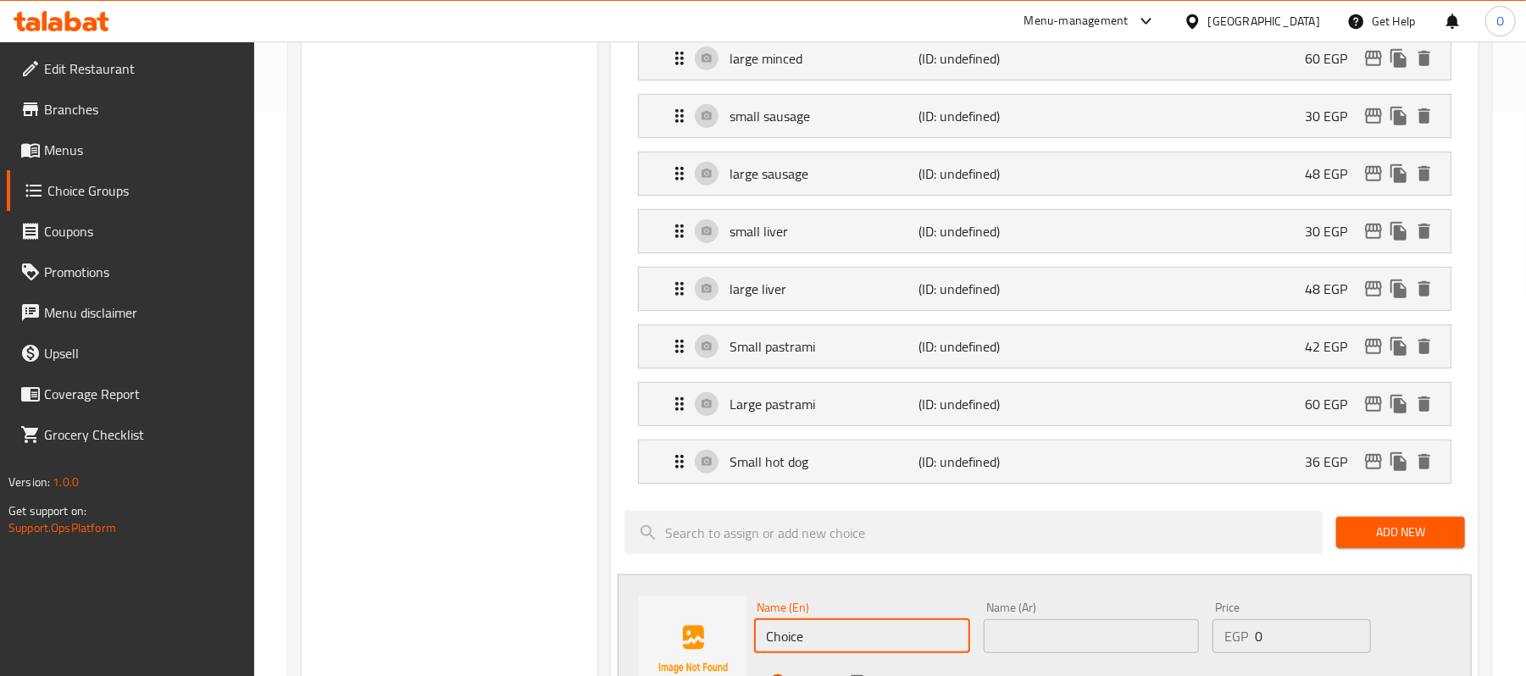
click at [858, 647] on input "Choice" at bounding box center [861, 636] width 215 height 34
paste input "Small sausag"
click at [781, 651] on input "Small sausage" at bounding box center [861, 636] width 215 height 34
type input "Large sausage"
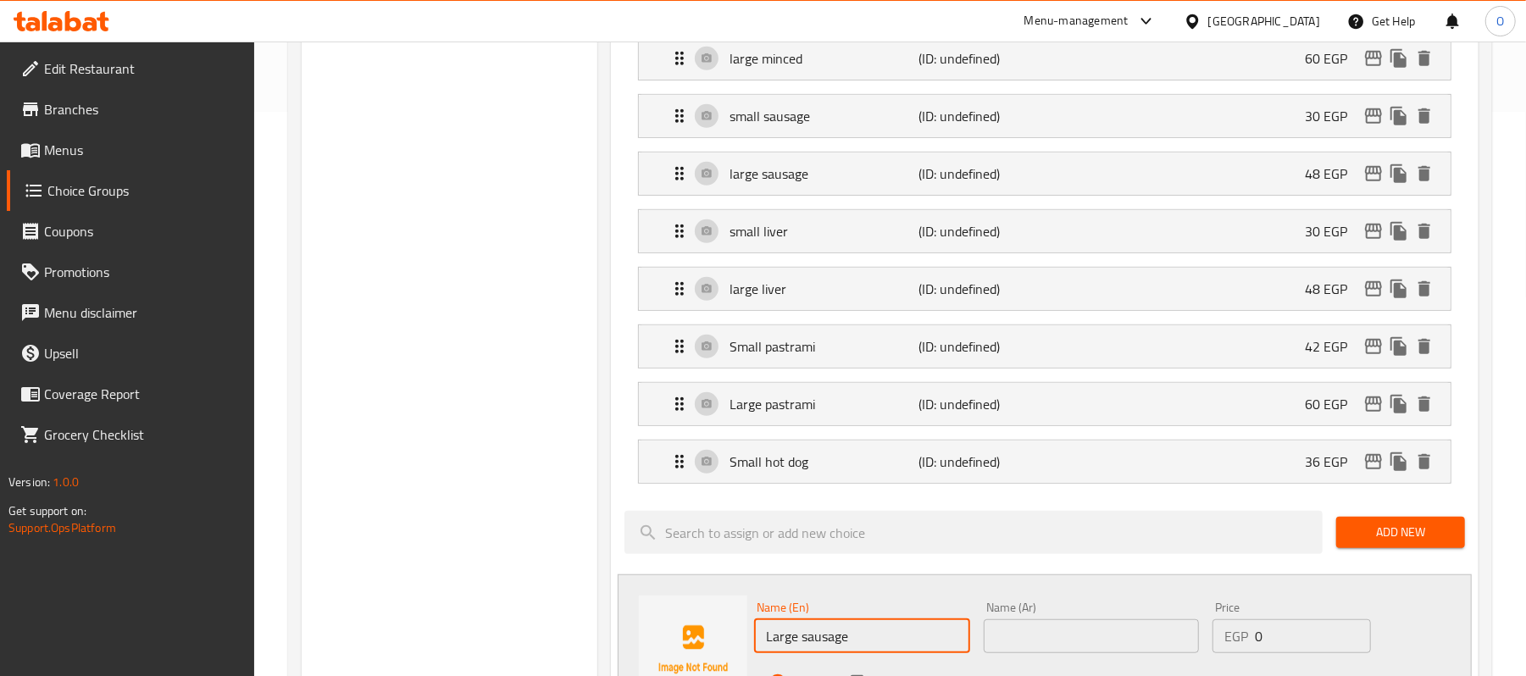
click at [1069, 653] on input "text" at bounding box center [1091, 636] width 215 height 34
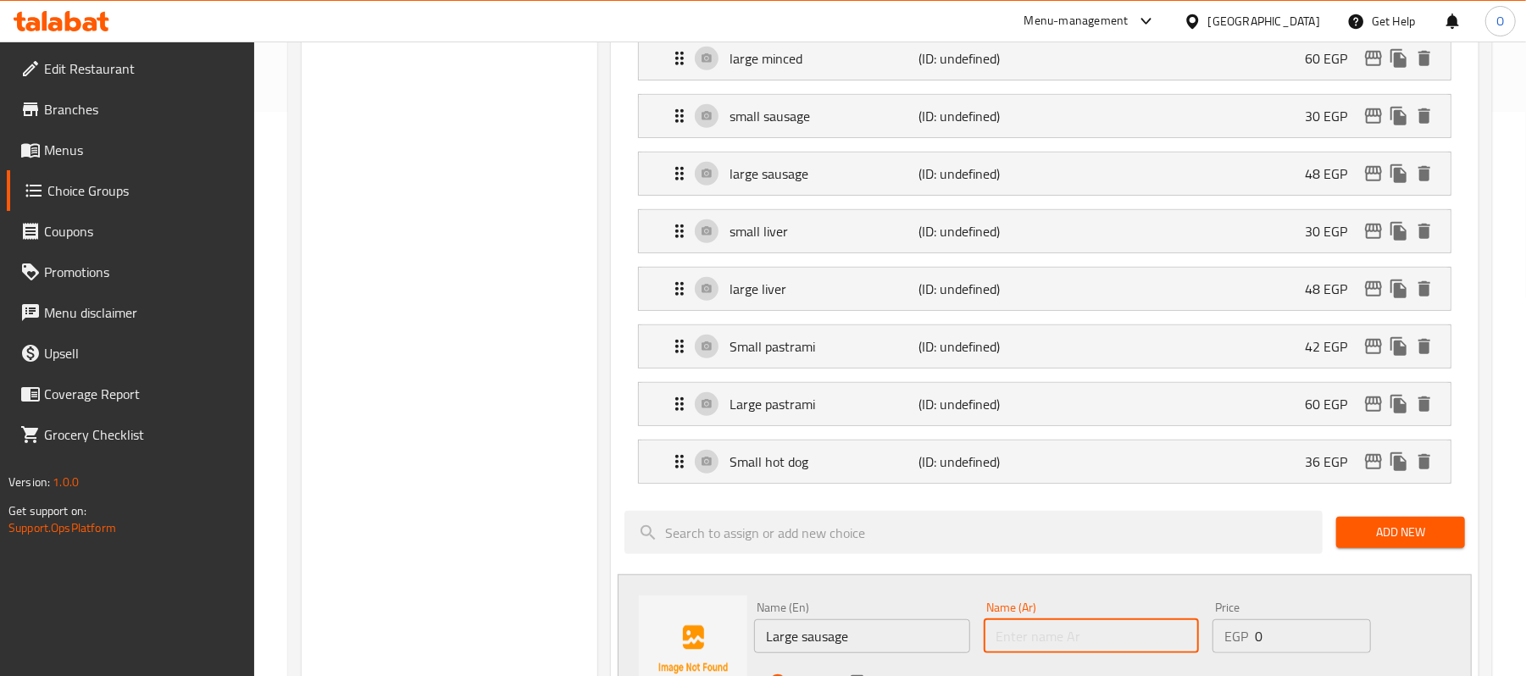
paste input "سوسيس"
type input "سوسيس كبير"
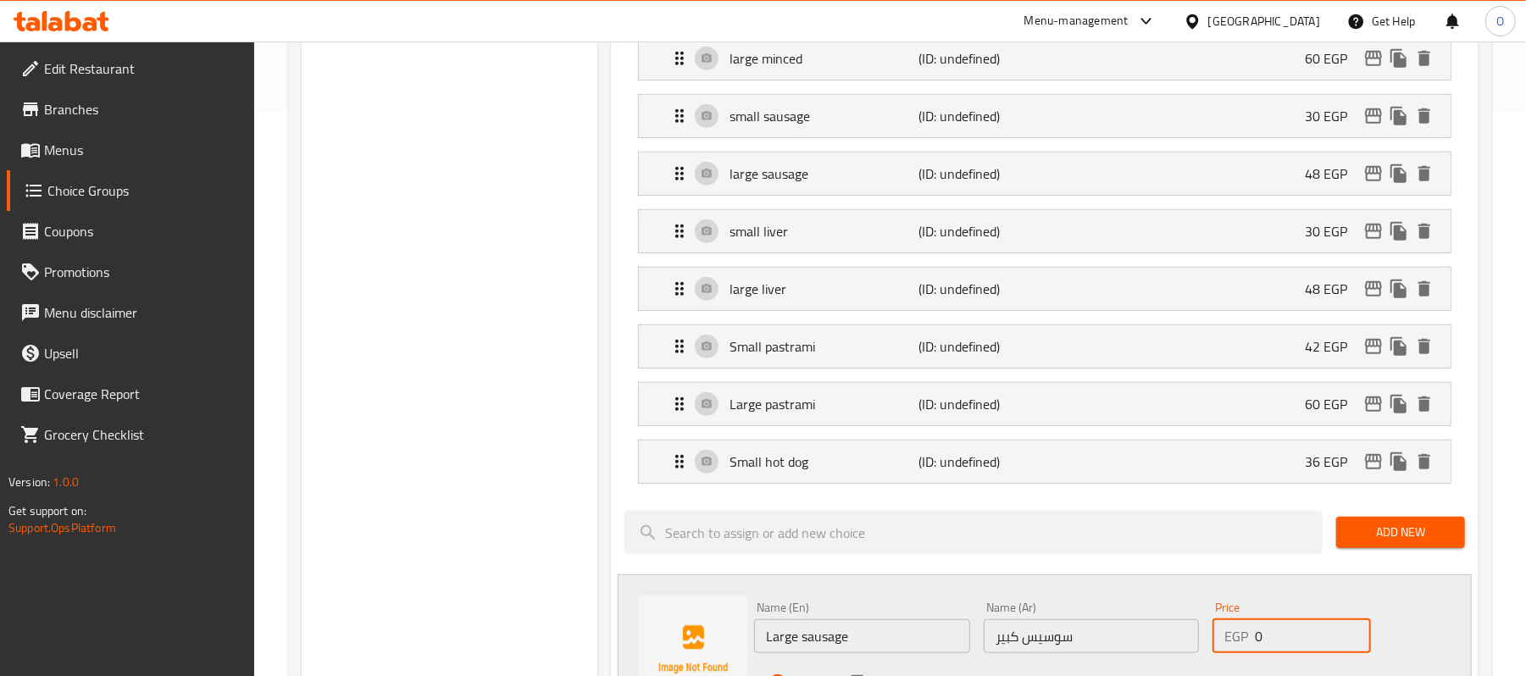
drag, startPoint x: 1275, startPoint y: 629, endPoint x: 1208, endPoint y: 637, distance: 67.5
click at [1208, 637] on div "Price EGP 0 Price" at bounding box center [1292, 627] width 172 height 65
type input "48"
drag, startPoint x: 523, startPoint y: 553, endPoint x: 523, endPoint y: 522, distance: 30.5
click at [523, 537] on div "Choice Groups Pizza Burger Add Ons: 0" at bounding box center [450, 482] width 296 height 1708
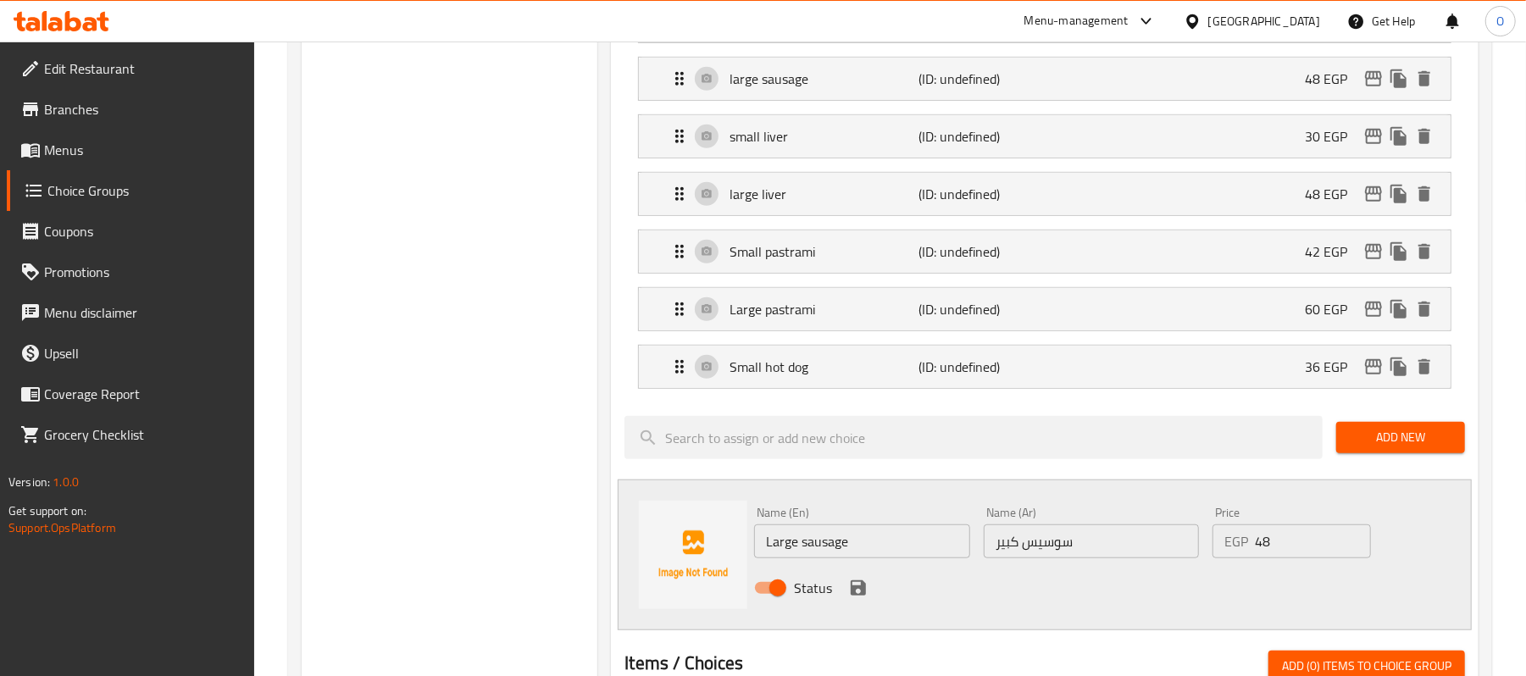
scroll to position [791, 0]
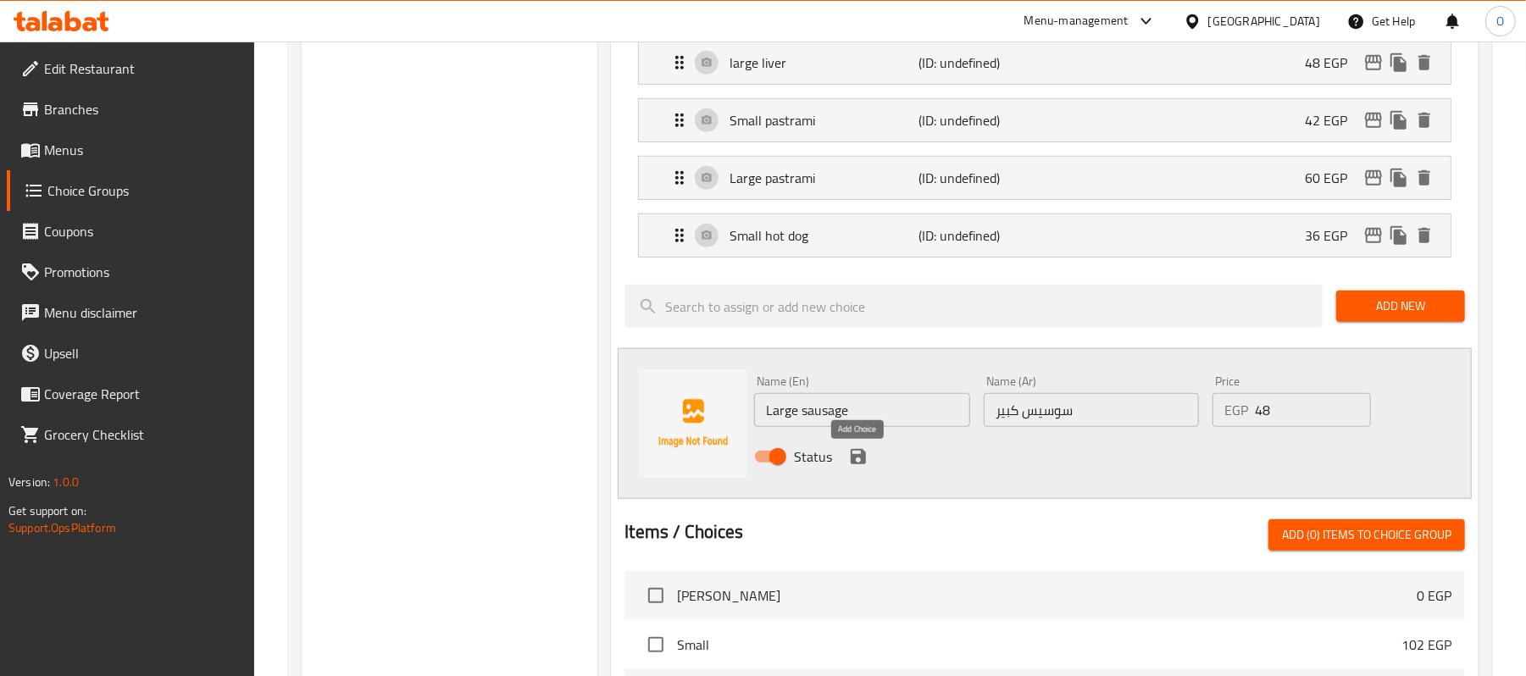
click at [865, 464] on icon "save" at bounding box center [858, 456] width 15 height 15
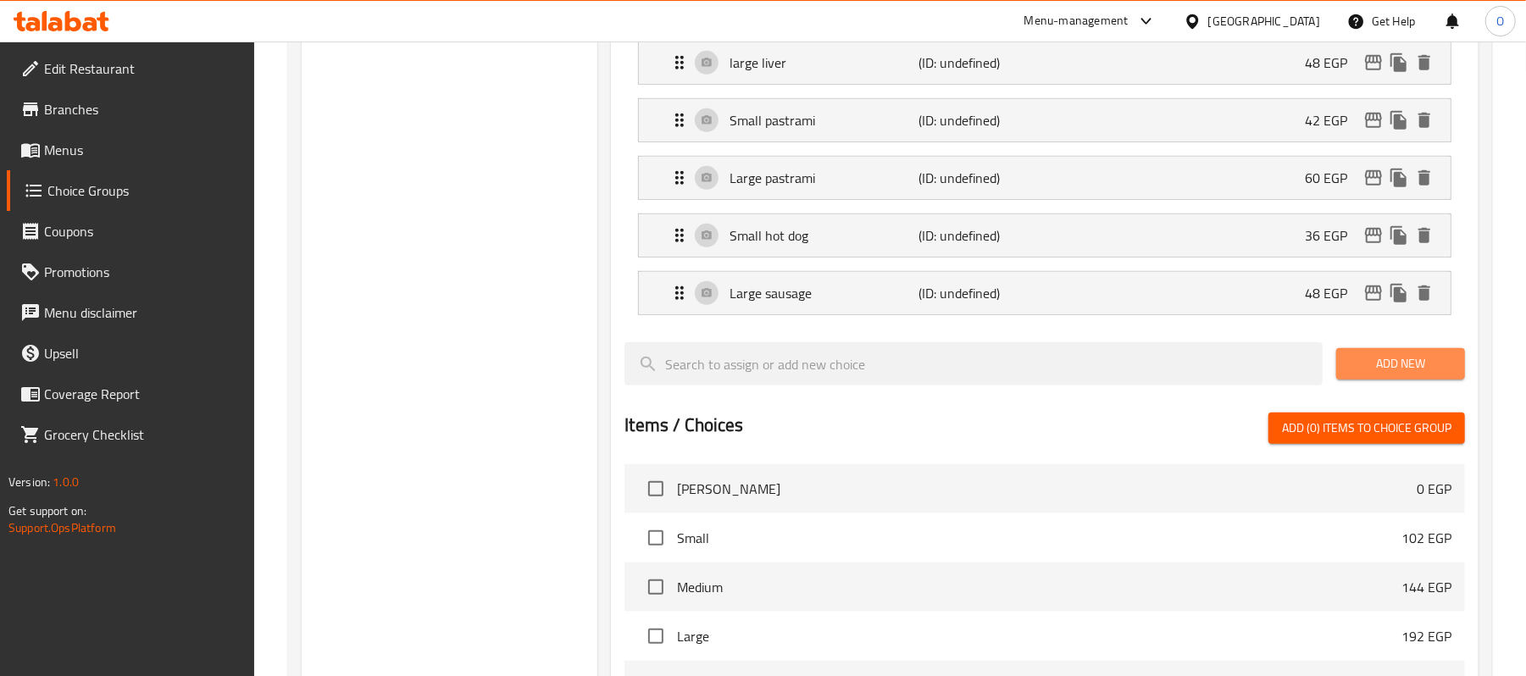
click at [1401, 371] on span "Add New" at bounding box center [1401, 363] width 102 height 21
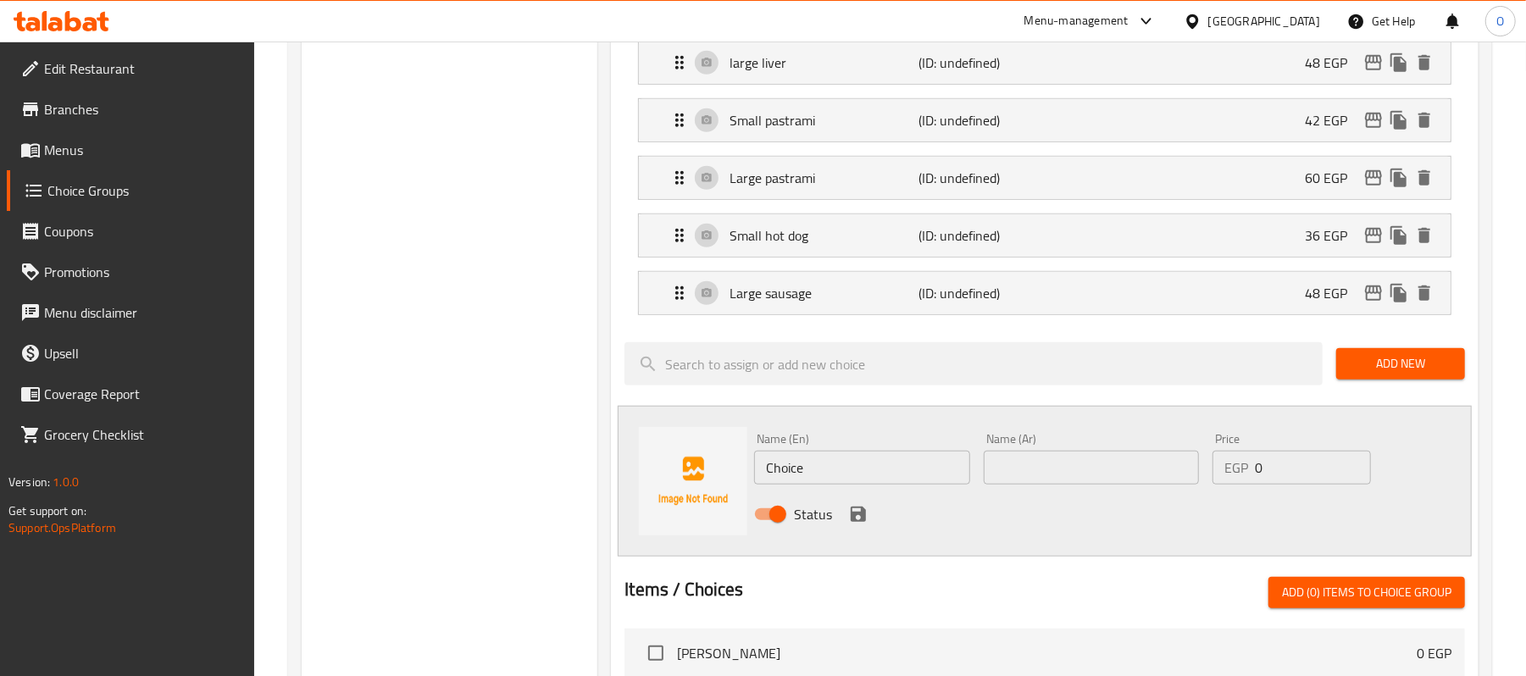
click at [517, 307] on div "Choice Groups Pizza Burger Add Ons: 0" at bounding box center [450, 284] width 296 height 1765
drag, startPoint x: 827, startPoint y: 478, endPoint x: 567, endPoint y: 478, distance: 260.2
click at [567, 478] on div "Choice Groups Pizza Burger Add Ons: 0 Pizza Burger Add Ons: (ID: 1758133843013)…" at bounding box center [894, 284] width 1184 height 1765
click at [566, 478] on div "Choice Groups Pizza Burger Add Ons: 0" at bounding box center [450, 284] width 296 height 1765
click at [480, 181] on div "Choice Groups Pizza Burger Add Ons: 0" at bounding box center [450, 284] width 296 height 1765
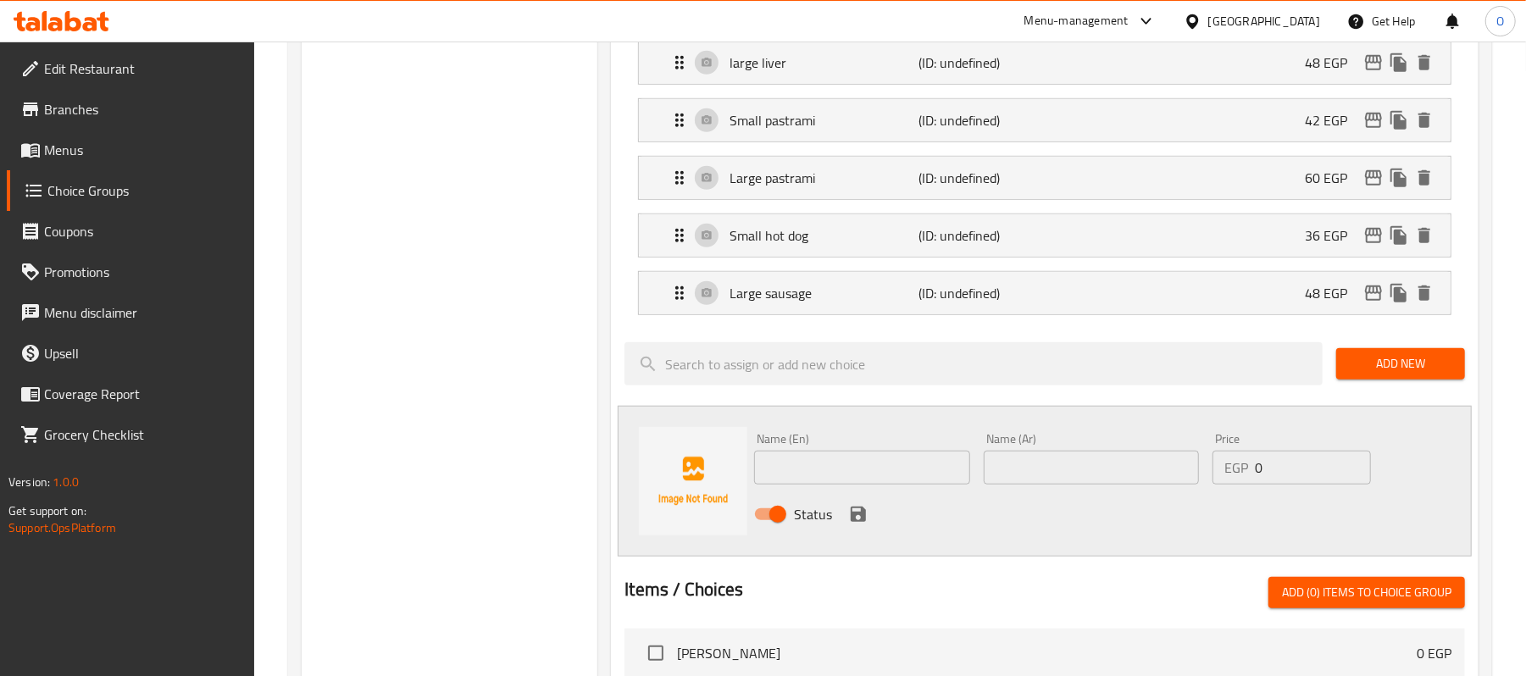
click at [1012, 472] on input "text" at bounding box center [1091, 468] width 215 height 34
paste input "مدخنات"
click at [1019, 475] on input "مدخنات" at bounding box center [1091, 468] width 215 height 34
click at [1017, 475] on input "مدخنات" at bounding box center [1091, 468] width 215 height 34
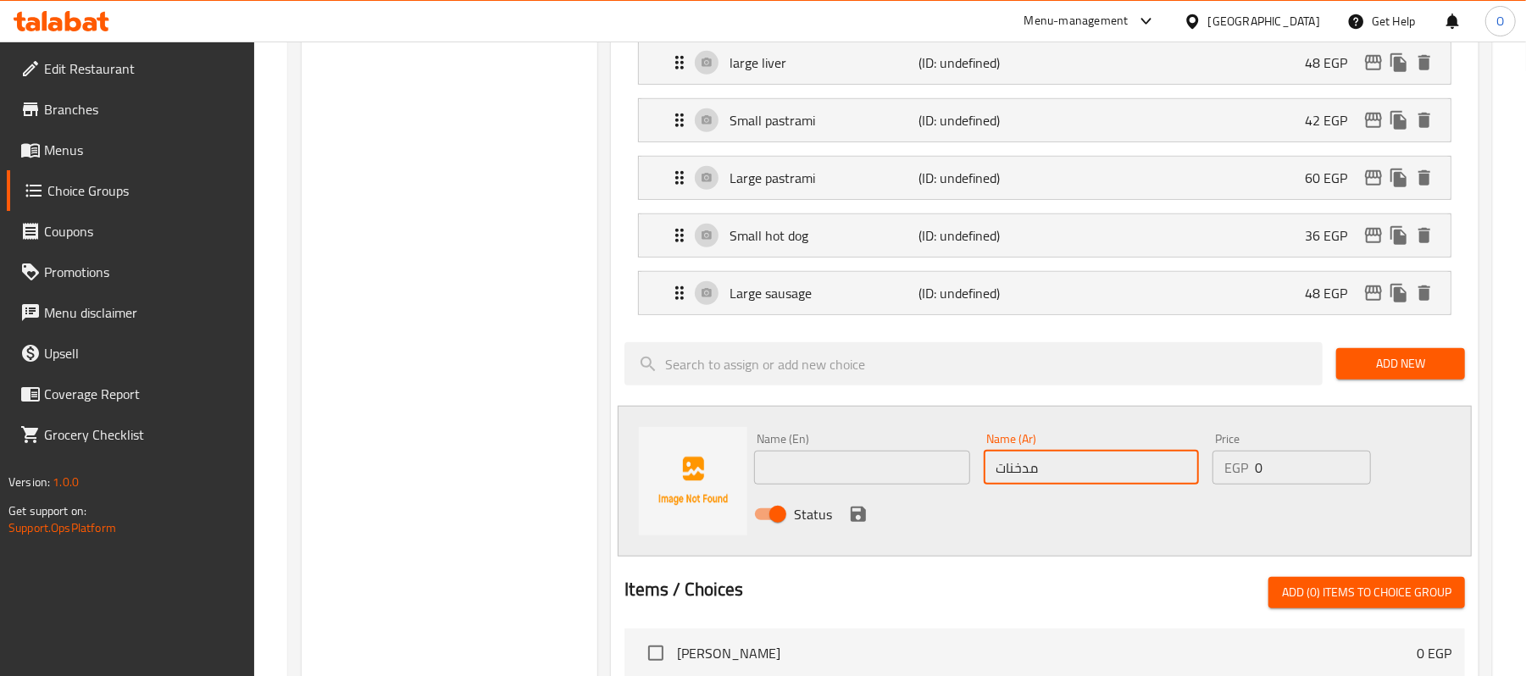
paste input "صغيرة"
type input "مدخنات صغيرة"
click at [1275, 466] on input "0" at bounding box center [1313, 468] width 116 height 34
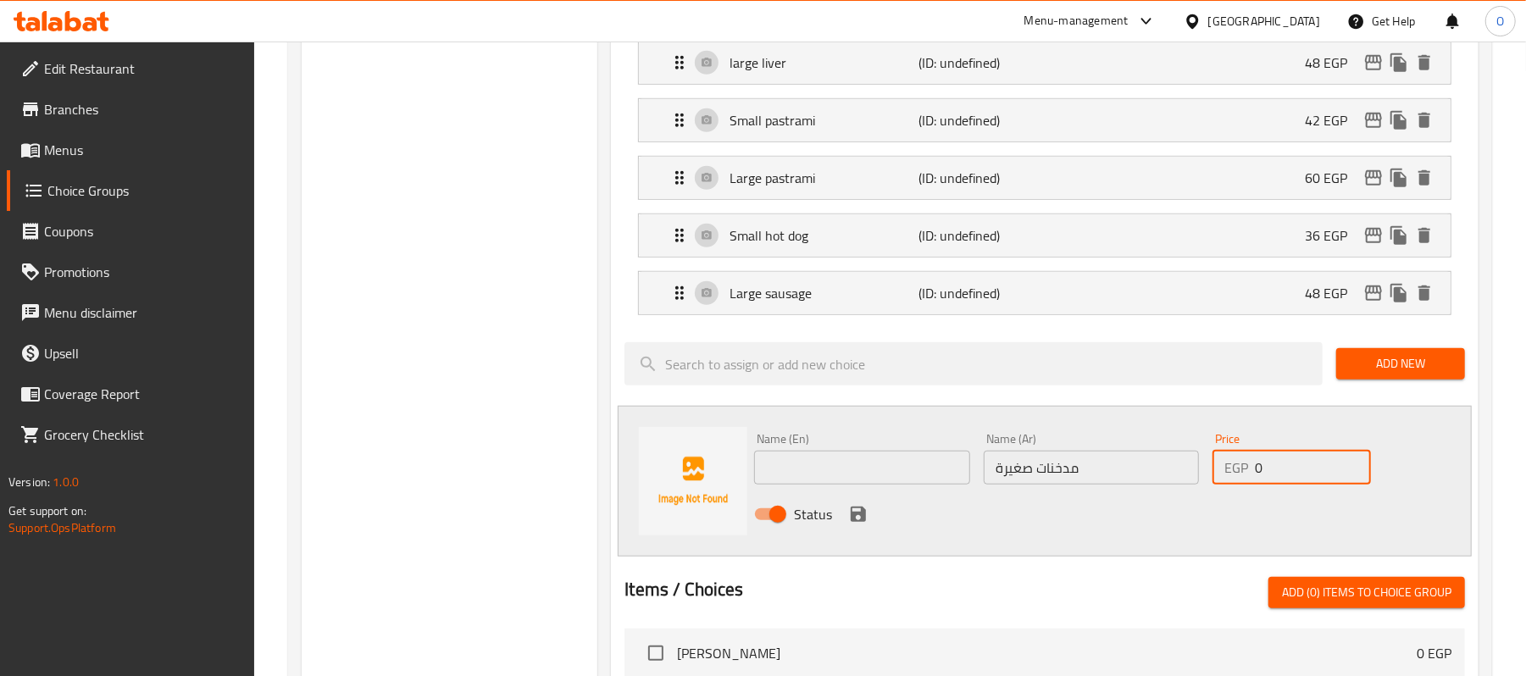
drag, startPoint x: 1149, startPoint y: 475, endPoint x: 1093, endPoint y: 453, distance: 60.1
click at [1136, 473] on div "Name (En) Name (En) Name (Ar) مدخنات صغيرة Name (Ar) Price EGP 0 Price Status" at bounding box center [1090, 481] width 687 height 111
type input "36"
drag, startPoint x: 898, startPoint y: 472, endPoint x: 888, endPoint y: 499, distance: 29.0
click at [898, 472] on input "text" at bounding box center [861, 468] width 215 height 34
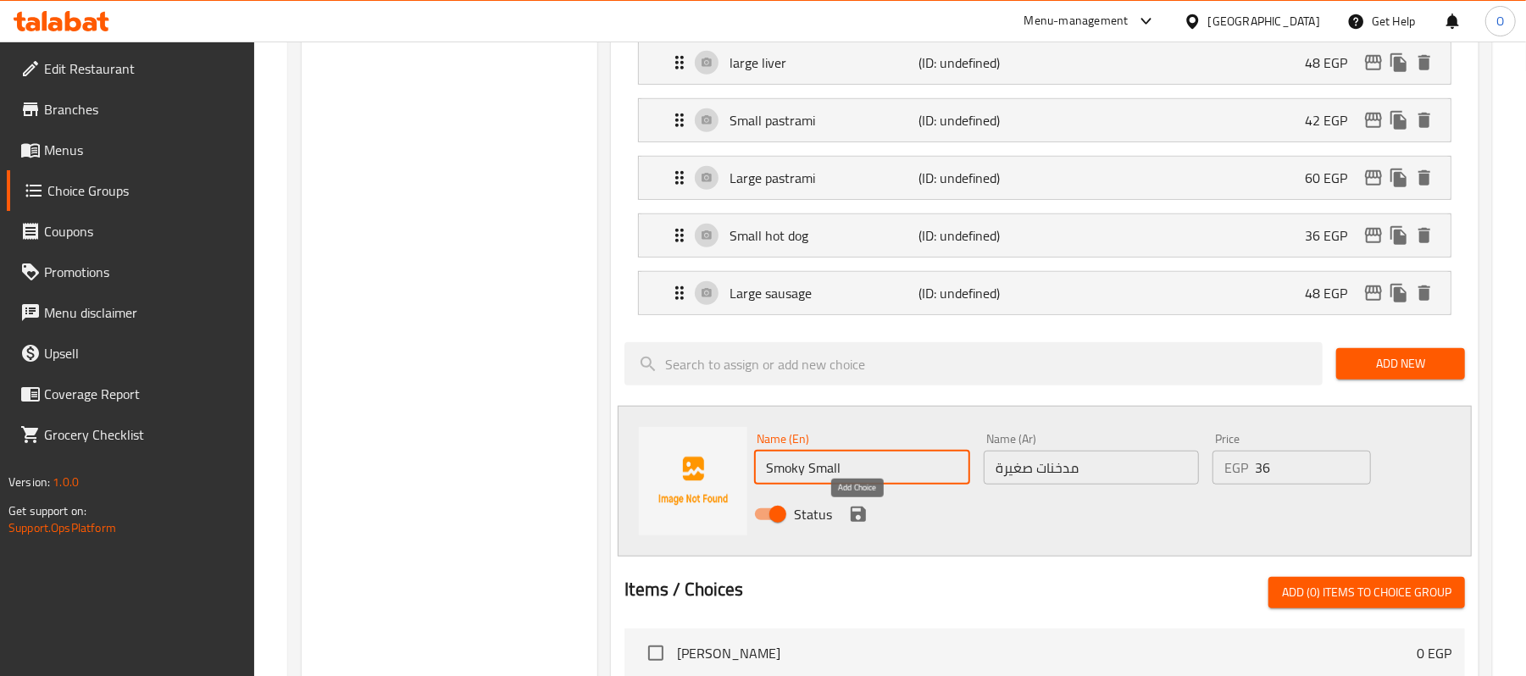
type input "Smoky Small"
click at [863, 515] on icon "save" at bounding box center [858, 514] width 15 height 15
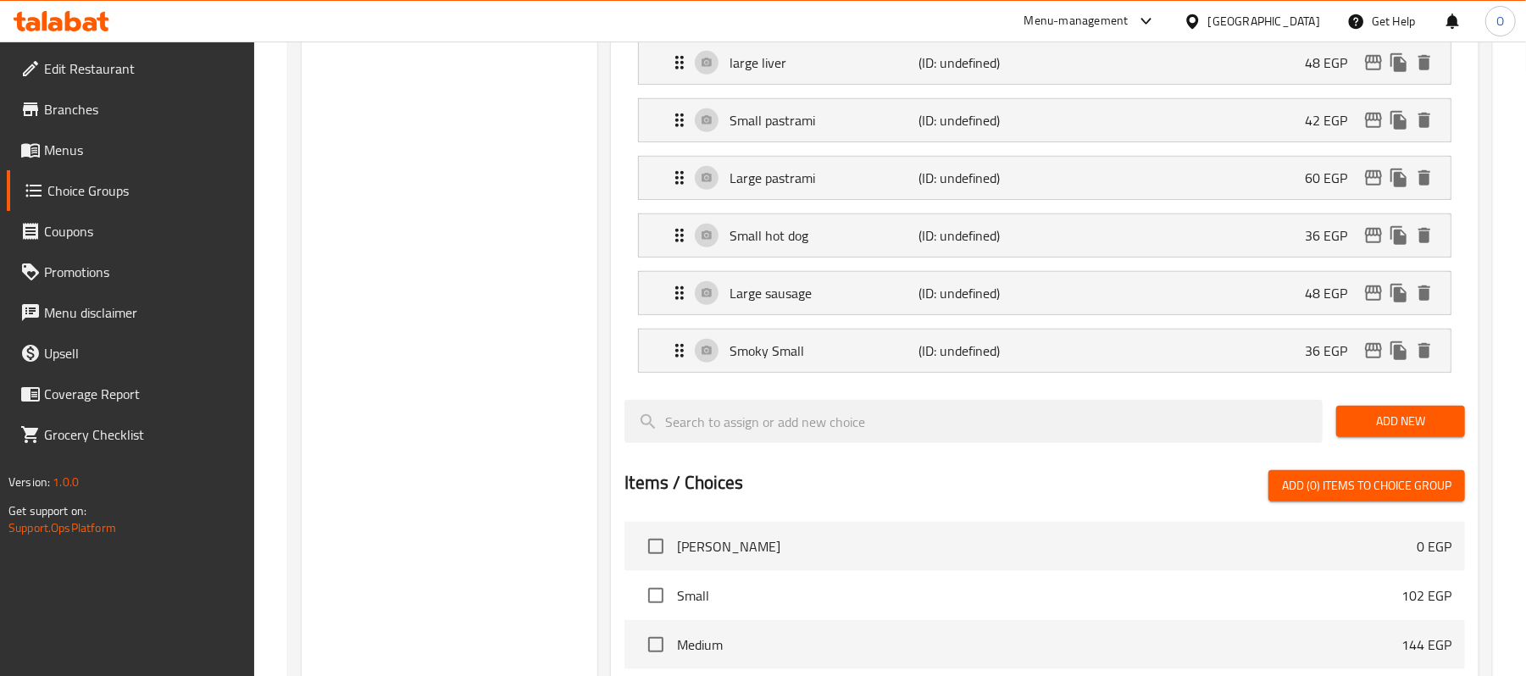
click at [1408, 425] on span "Add New" at bounding box center [1401, 421] width 102 height 21
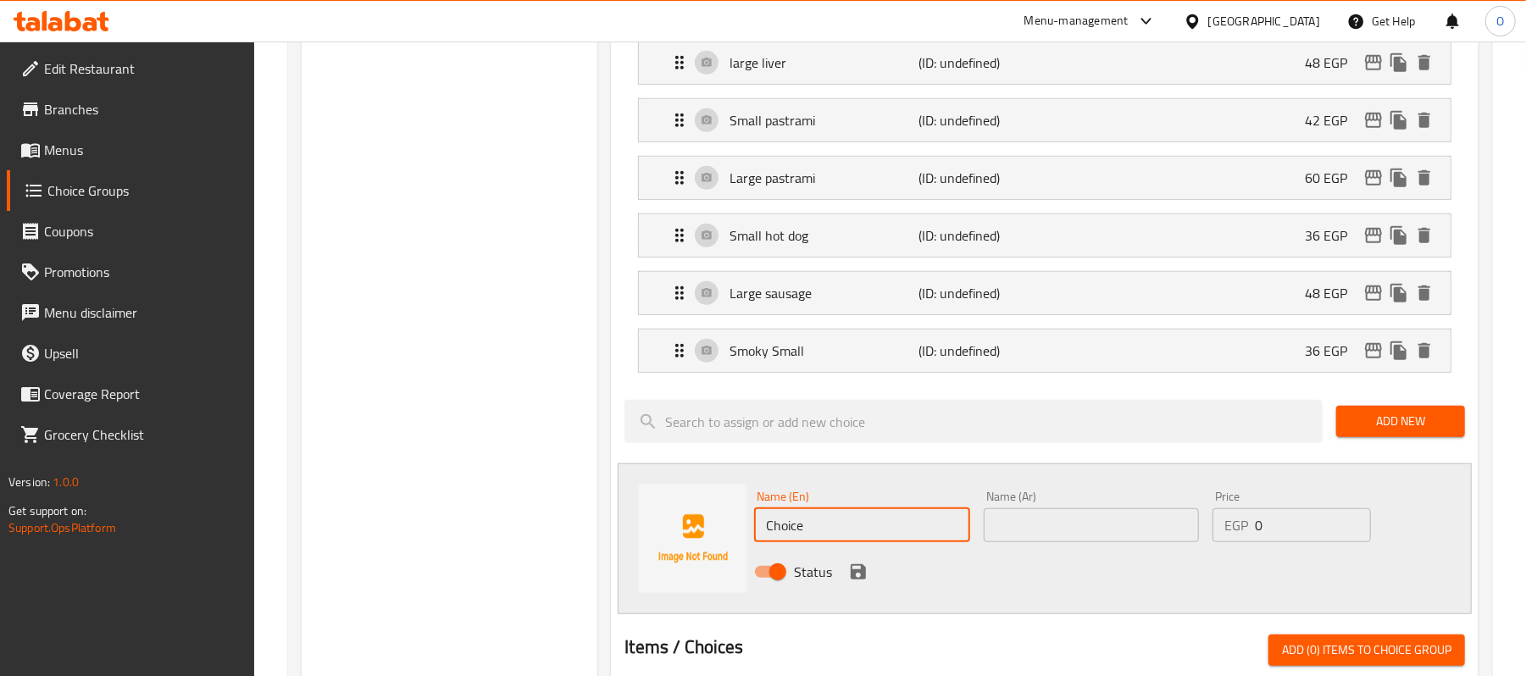
drag, startPoint x: 814, startPoint y: 534, endPoint x: 496, endPoint y: 537, distance: 317.8
click at [516, 537] on div "Choice Groups Pizza Burger Add Ons: 0 Pizza Burger Add Ons: (ID: 1758133843013)…" at bounding box center [894, 313] width 1184 height 1823
click at [824, 351] on p "Smoky Small" at bounding box center [824, 351] width 189 height 20
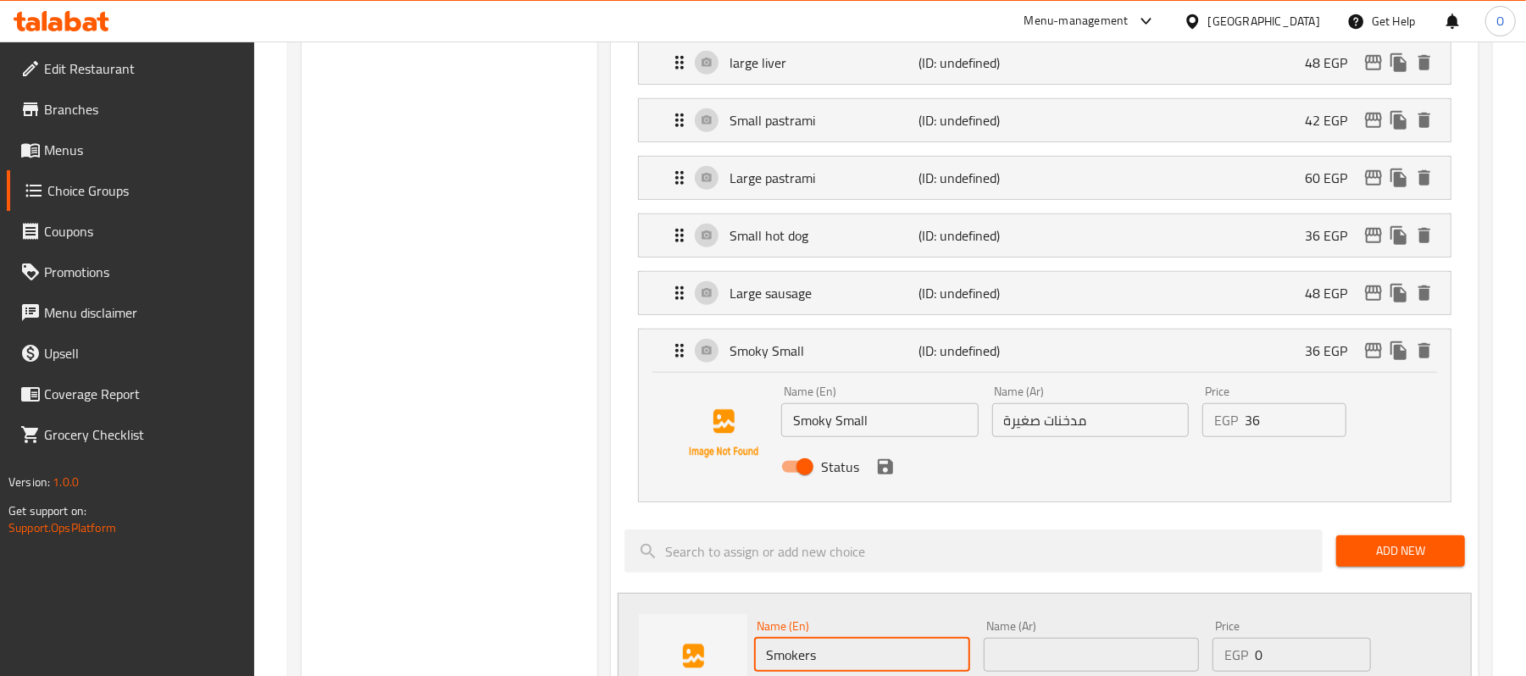
type input "Smokers"
click at [834, 430] on input "Smoky Small" at bounding box center [879, 420] width 197 height 34
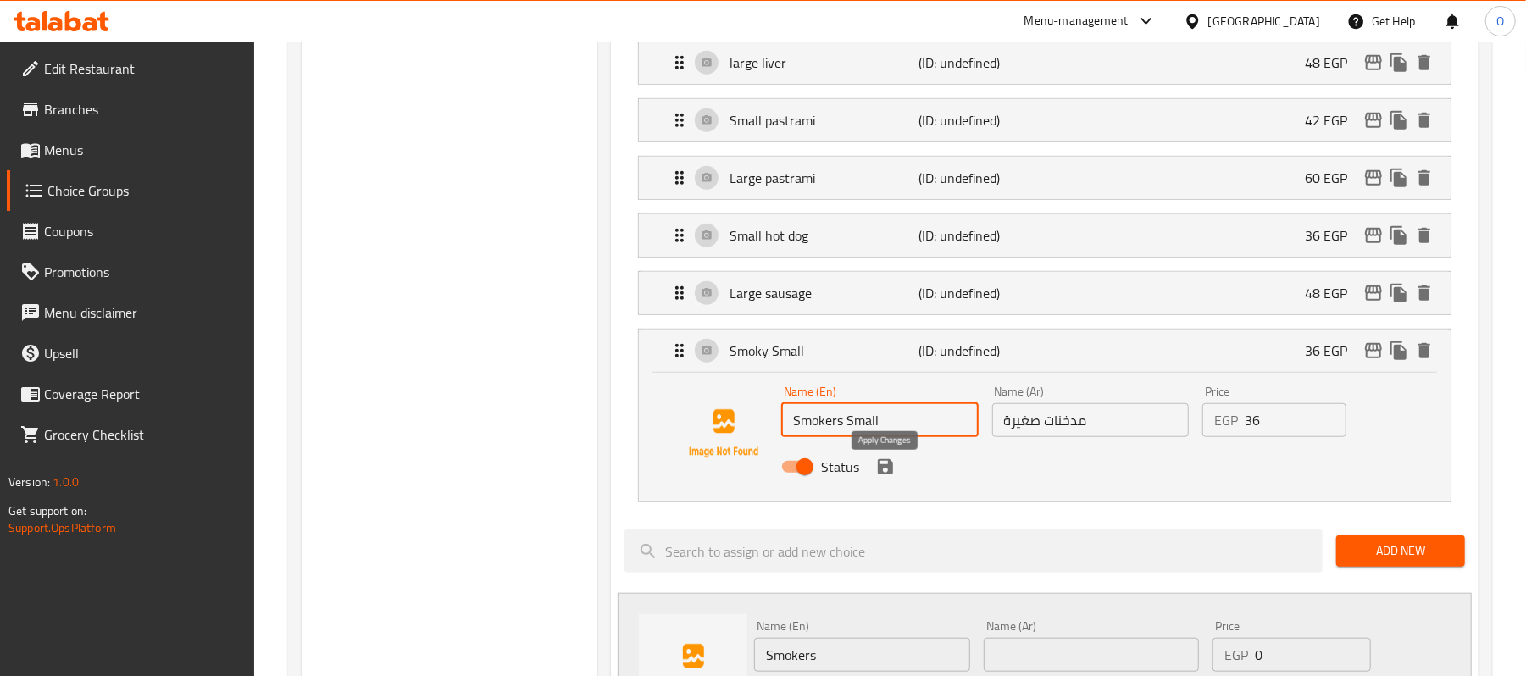
click at [881, 466] on icon "save" at bounding box center [885, 466] width 15 height 15
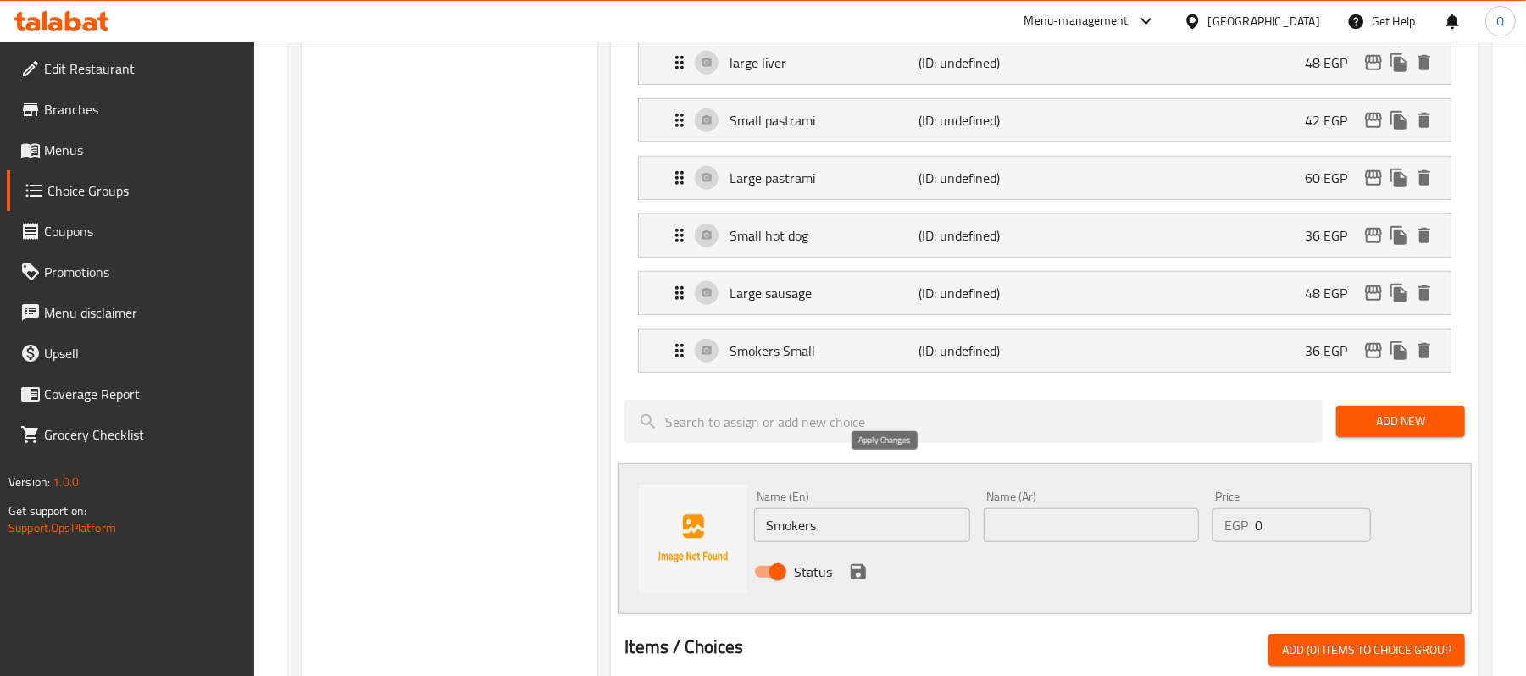
type input "Smokers Small"
click at [845, 358] on p "Smokers Small" at bounding box center [824, 351] width 189 height 20
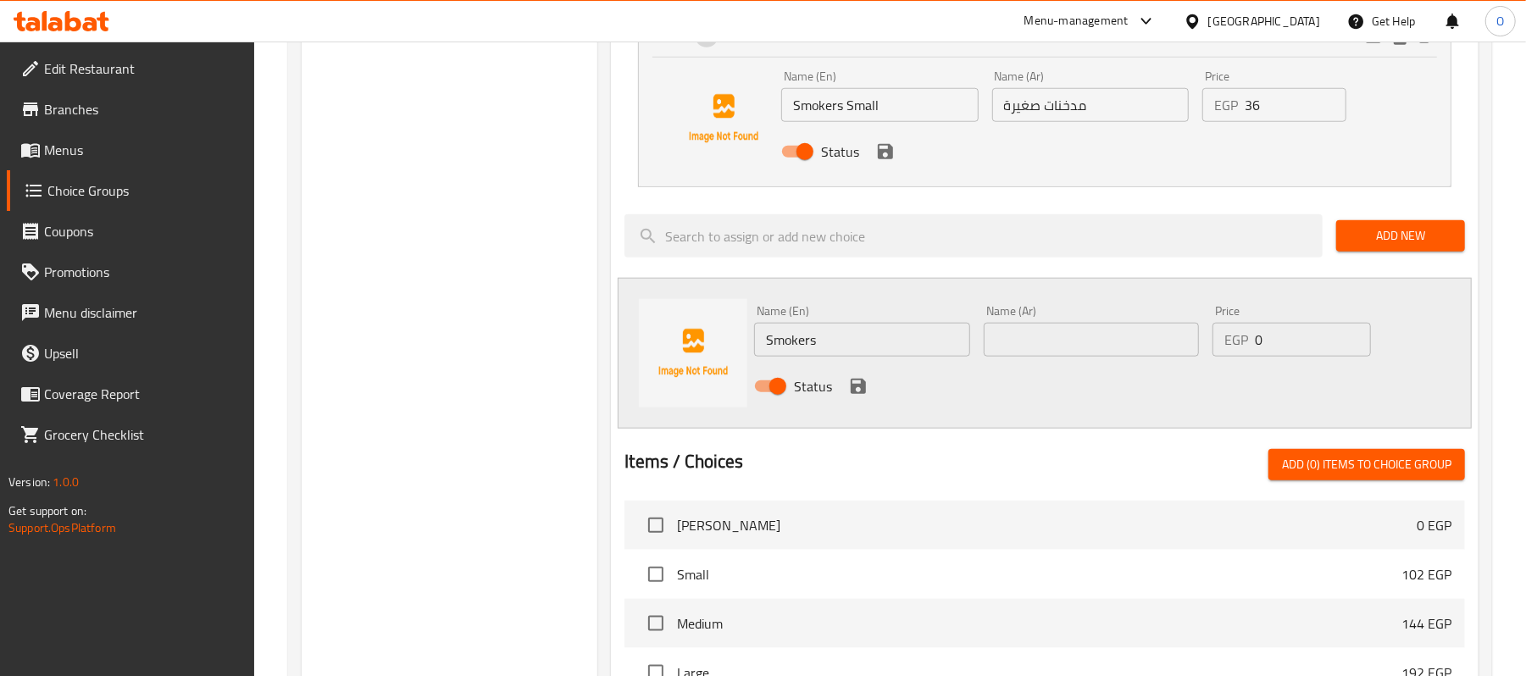
scroll to position [1130, 0]
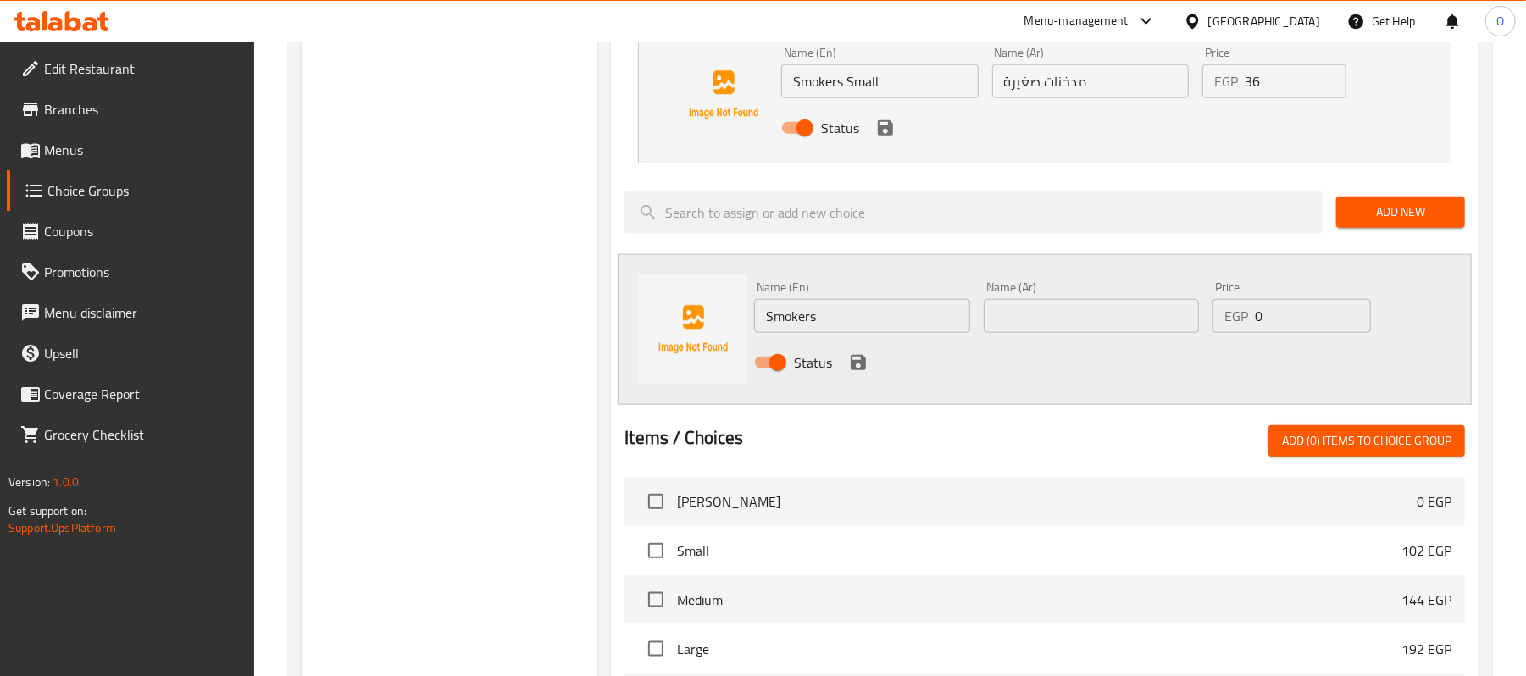
click at [886, 324] on input "Smokers" at bounding box center [861, 316] width 215 height 34
type input "Smokers Large"
click at [1037, 98] on input "مدخنات صغيرة" at bounding box center [1090, 81] width 197 height 34
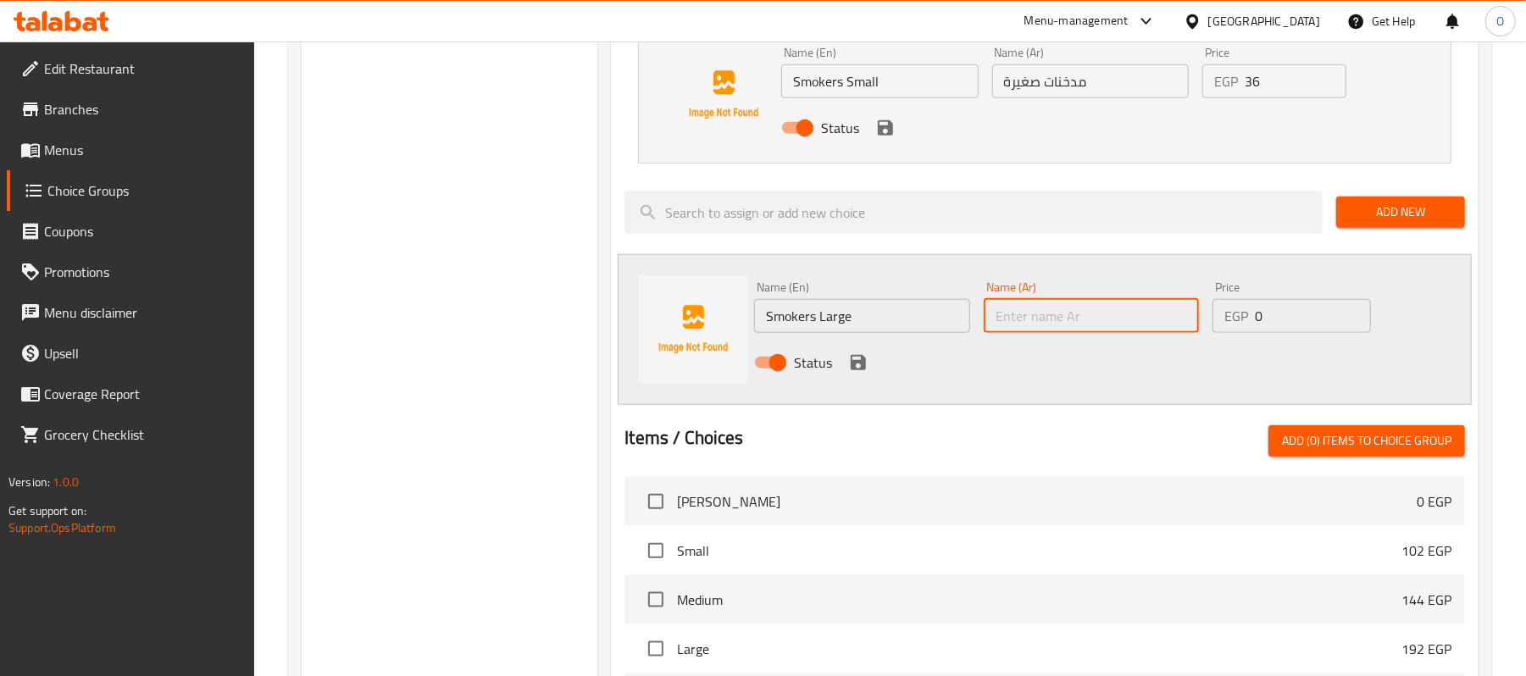
paste input "مدخنات صغيرة"
click at [1030, 323] on input "مدخنات صغيرة" at bounding box center [1091, 316] width 215 height 34
type input "مدخنات كبيرة"
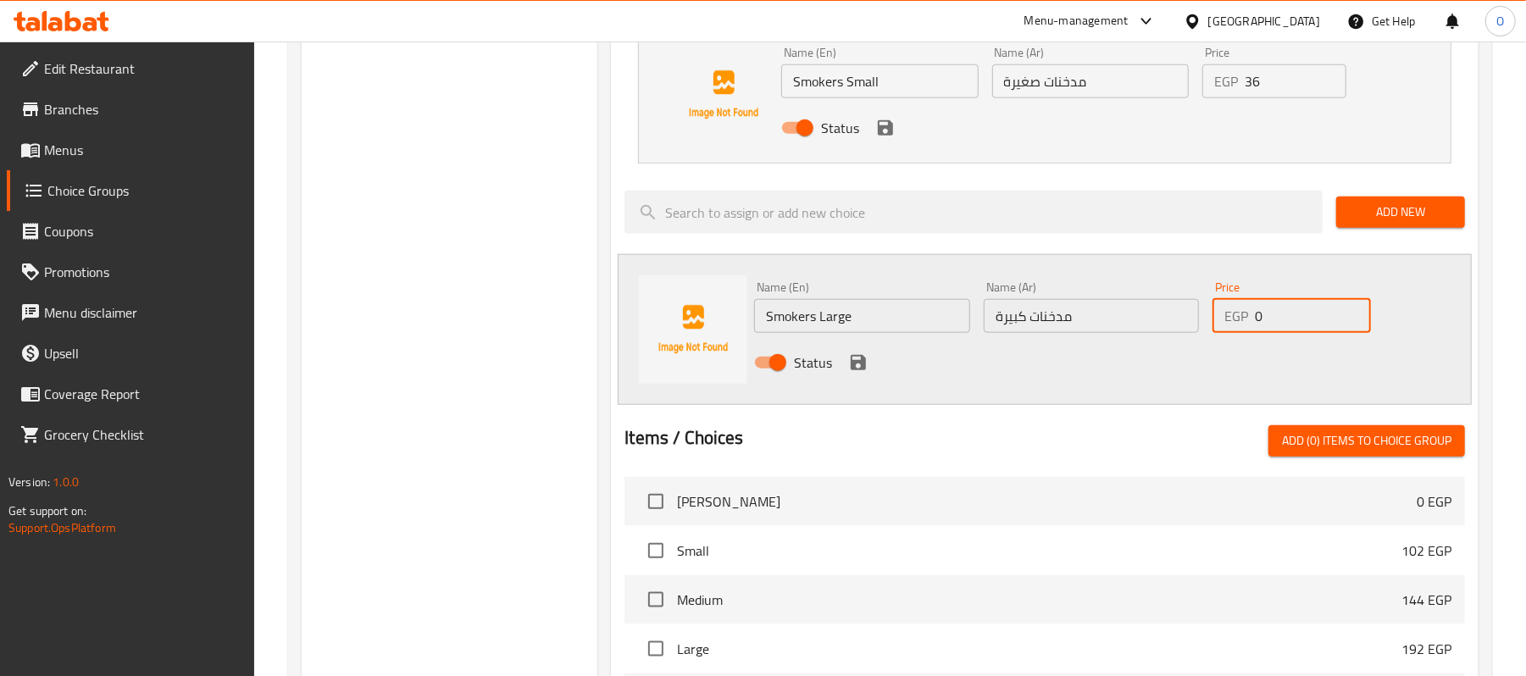
drag, startPoint x: 1280, startPoint y: 320, endPoint x: 1193, endPoint y: 329, distance: 86.9
click at [1193, 329] on div "Name (En) Smokers Large Name (En) Name (Ar) مدخنات كبيرة Name (Ar) Price EGP 0 …" at bounding box center [1090, 330] width 687 height 111
type input "48"
click at [864, 370] on icon "save" at bounding box center [858, 362] width 15 height 15
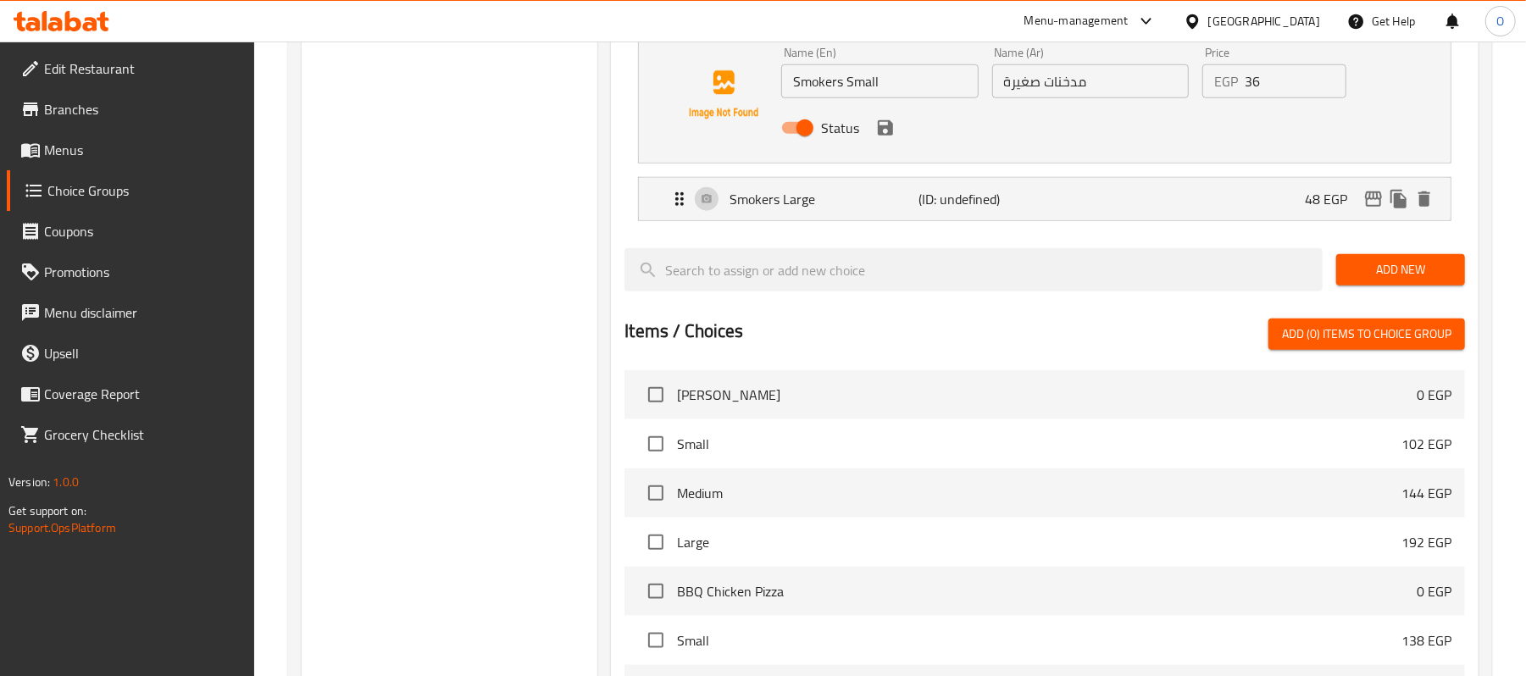
click at [886, 151] on div "Status" at bounding box center [1090, 128] width 631 height 46
click at [889, 138] on icon "save" at bounding box center [885, 128] width 20 height 20
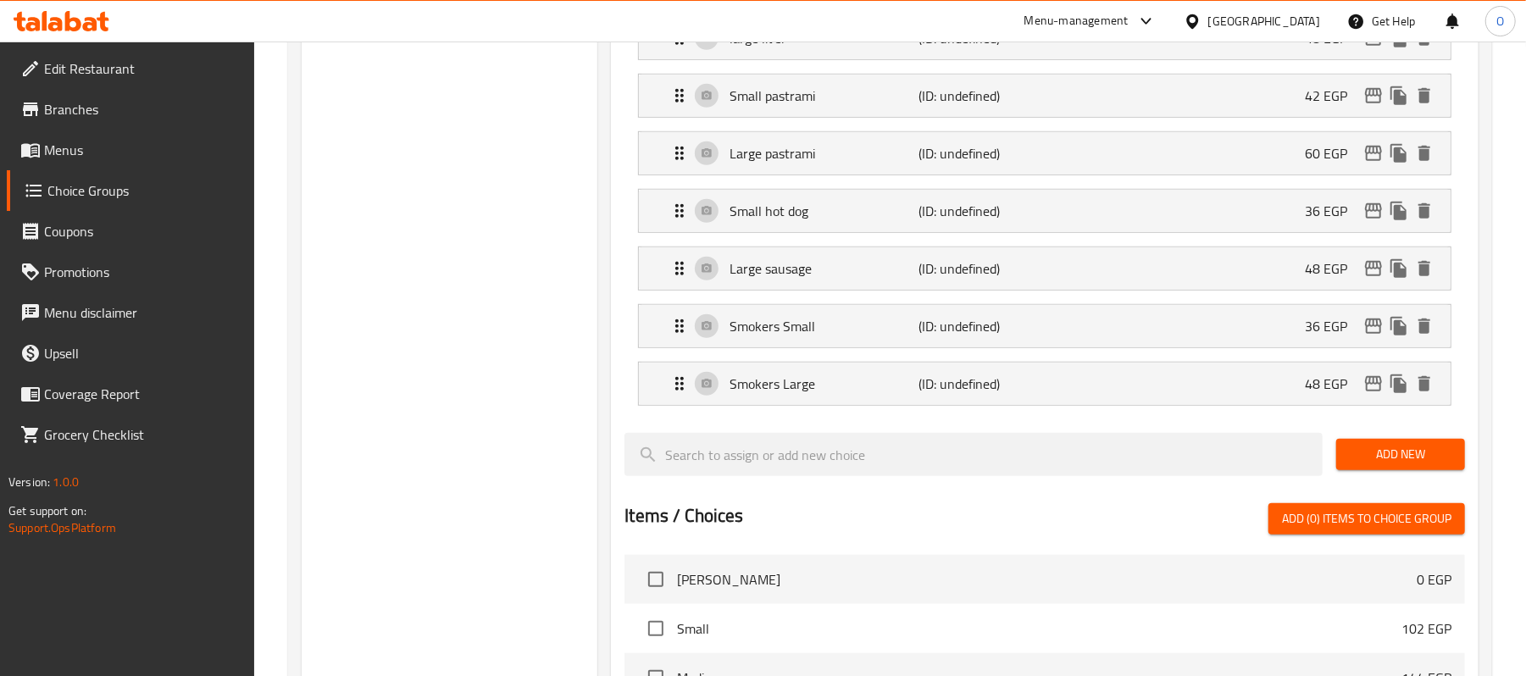
scroll to position [791, 0]
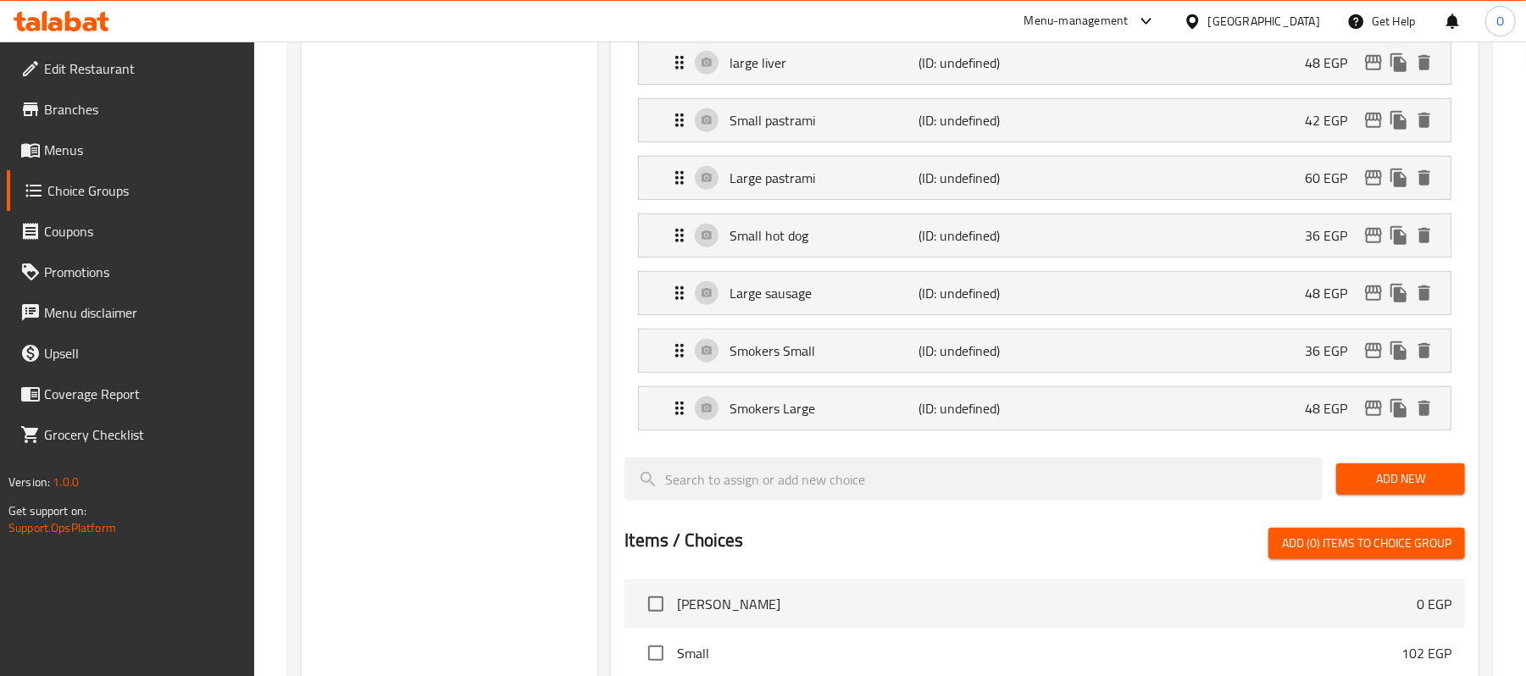
click at [1388, 490] on span "Add New" at bounding box center [1401, 479] width 102 height 21
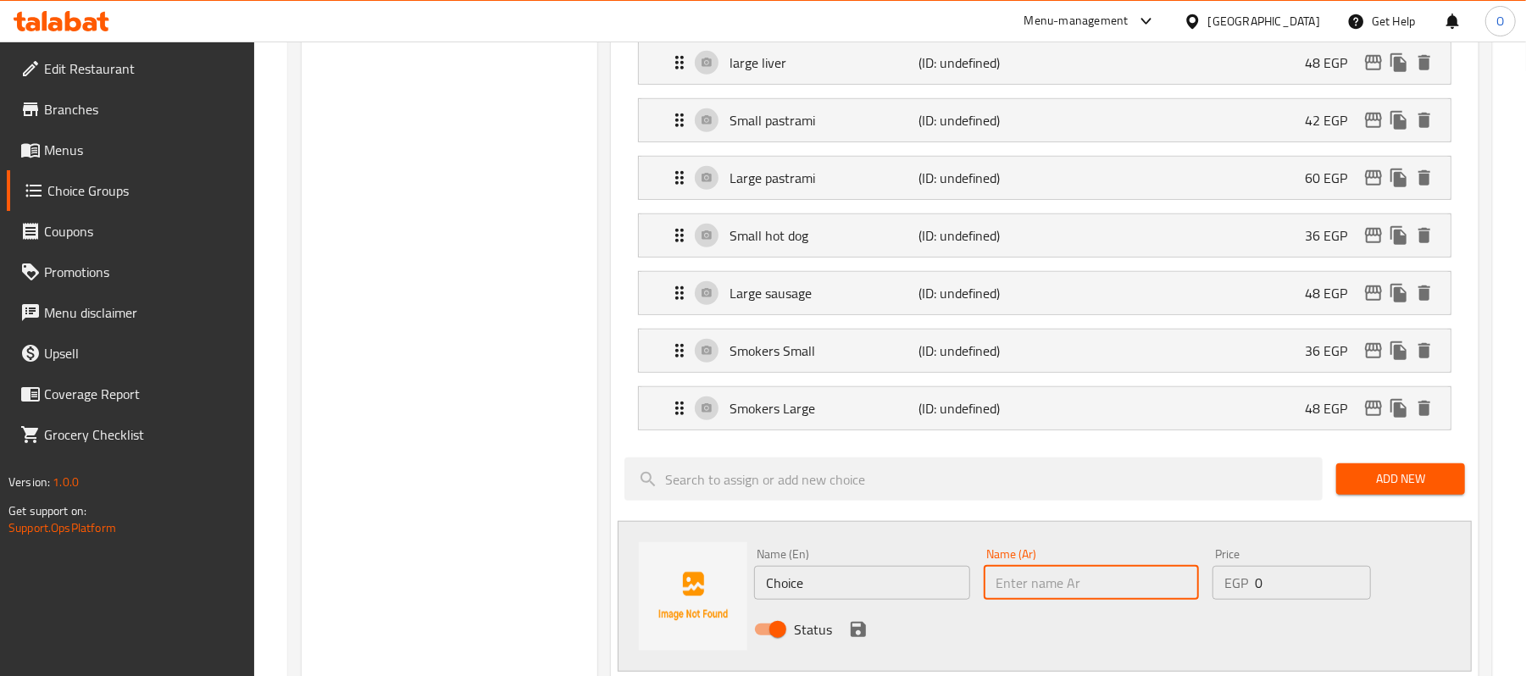
click at [1072, 578] on input "text" at bounding box center [1091, 583] width 215 height 34
paste input "حضروات"
drag, startPoint x: 1032, startPoint y: 597, endPoint x: 1058, endPoint y: 595, distance: 25.5
click at [1058, 595] on input "حضروات" at bounding box center [1091, 583] width 215 height 34
click at [1068, 574] on input "خضروات" at bounding box center [1091, 583] width 215 height 34
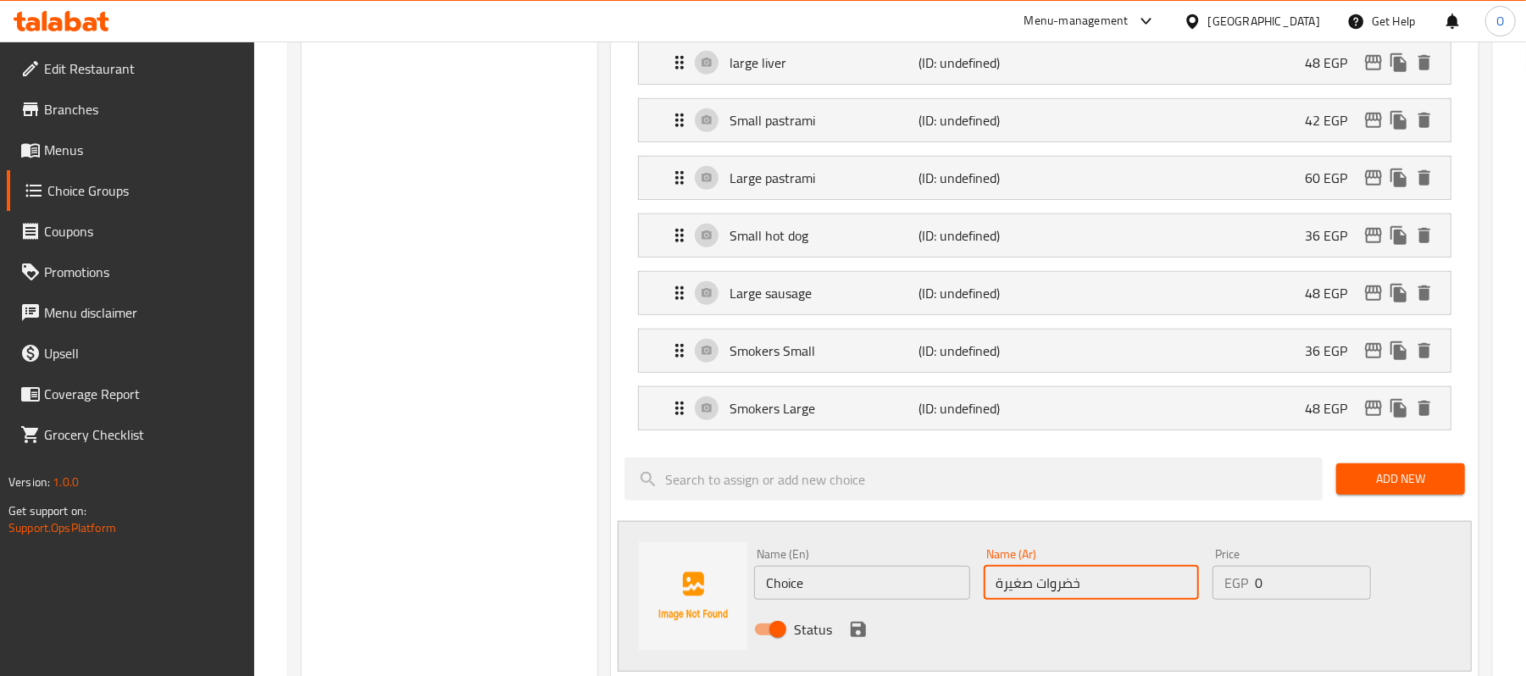
type input "خضروات صغيرة"
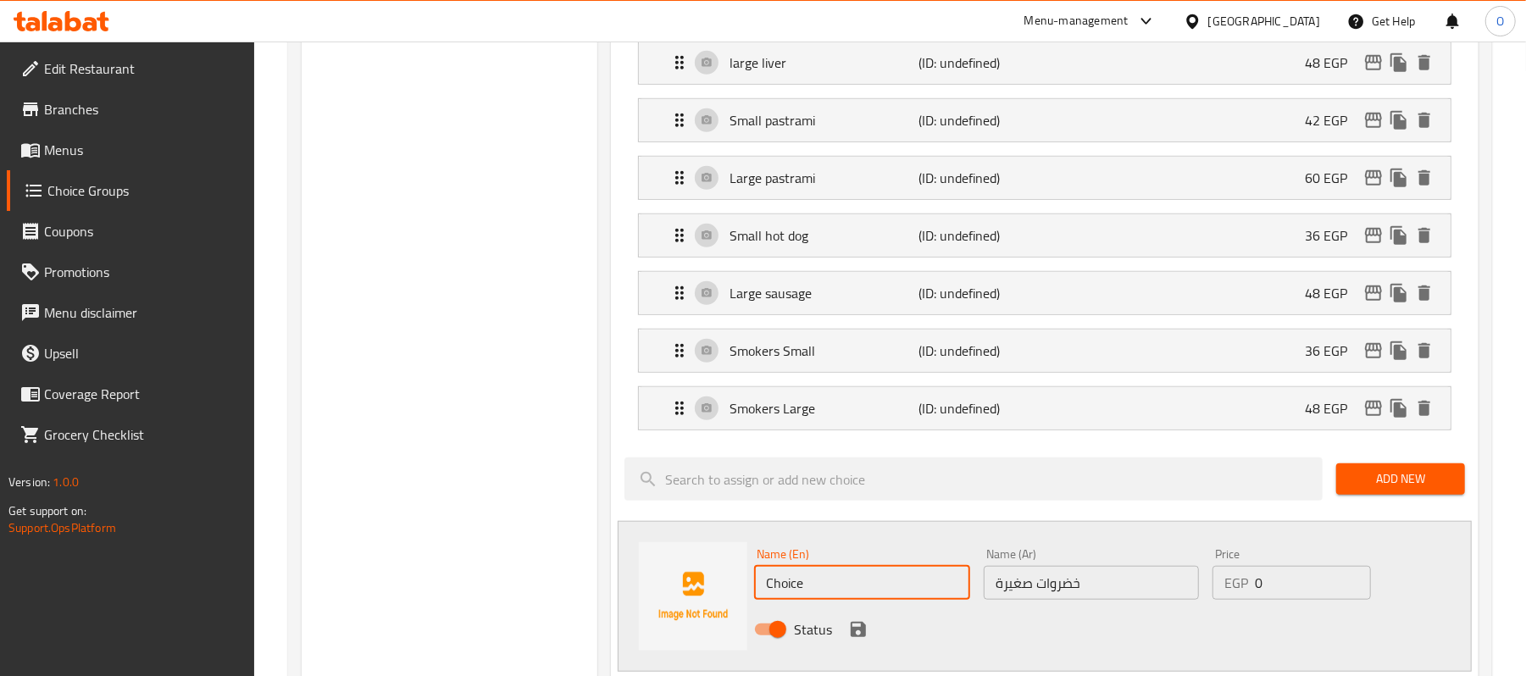
drag, startPoint x: 827, startPoint y: 593, endPoint x: 532, endPoint y: 598, distance: 295.0
click at [532, 598] on div "Choice Groups Pizza Burger Add Ons: 0 Pizza Burger Add Ons: (ID: 1758133843013)…" at bounding box center [894, 342] width 1184 height 1880
type input "Small Vegetables"
drag, startPoint x: 1237, startPoint y: 597, endPoint x: 1024, endPoint y: 593, distance: 213.6
click at [1151, 592] on div "Name (En) Small Vegetables Name (En) Name (Ar) خضروات صغيرة Name (Ar) Price EGP…" at bounding box center [1090, 597] width 687 height 111
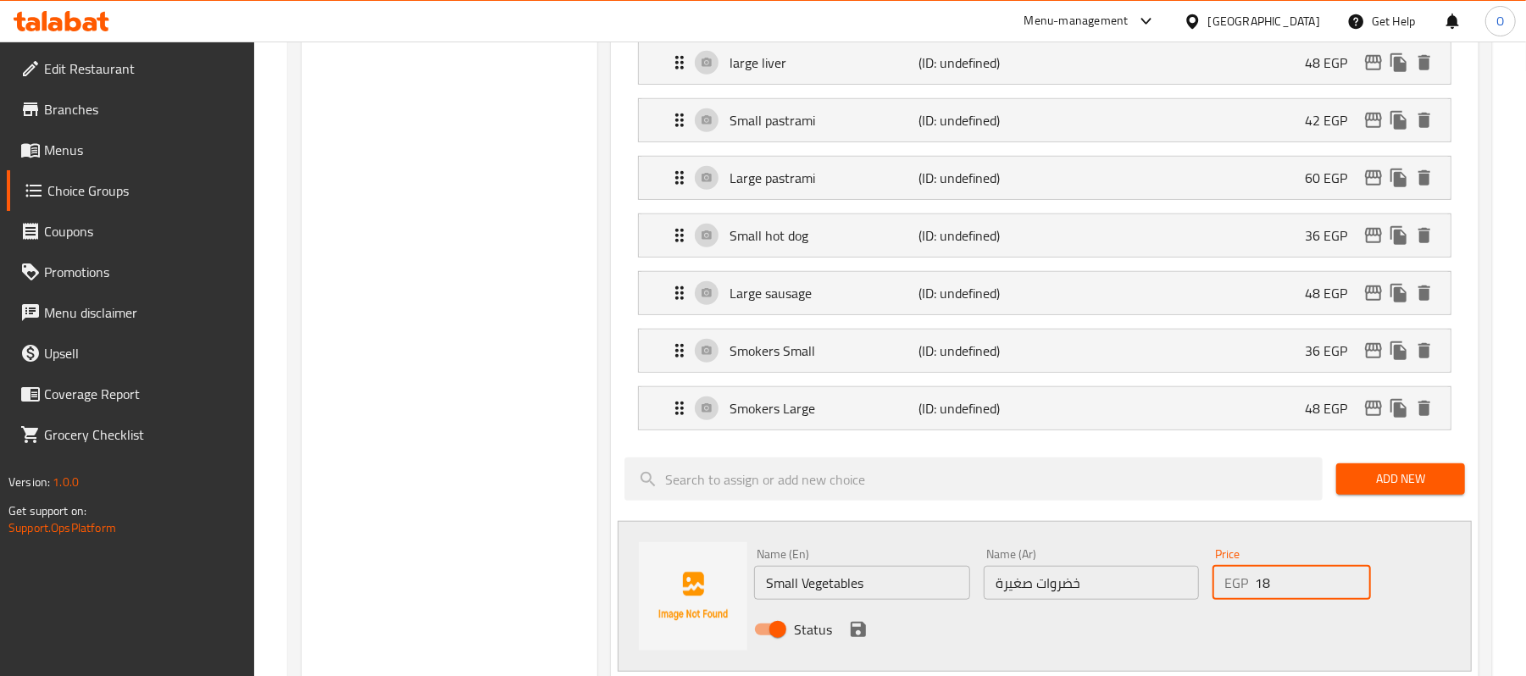
type input "18"
drag, startPoint x: 865, startPoint y: 635, endPoint x: 834, endPoint y: 600, distance: 46.8
click at [863, 636] on icon "save" at bounding box center [858, 629] width 15 height 15
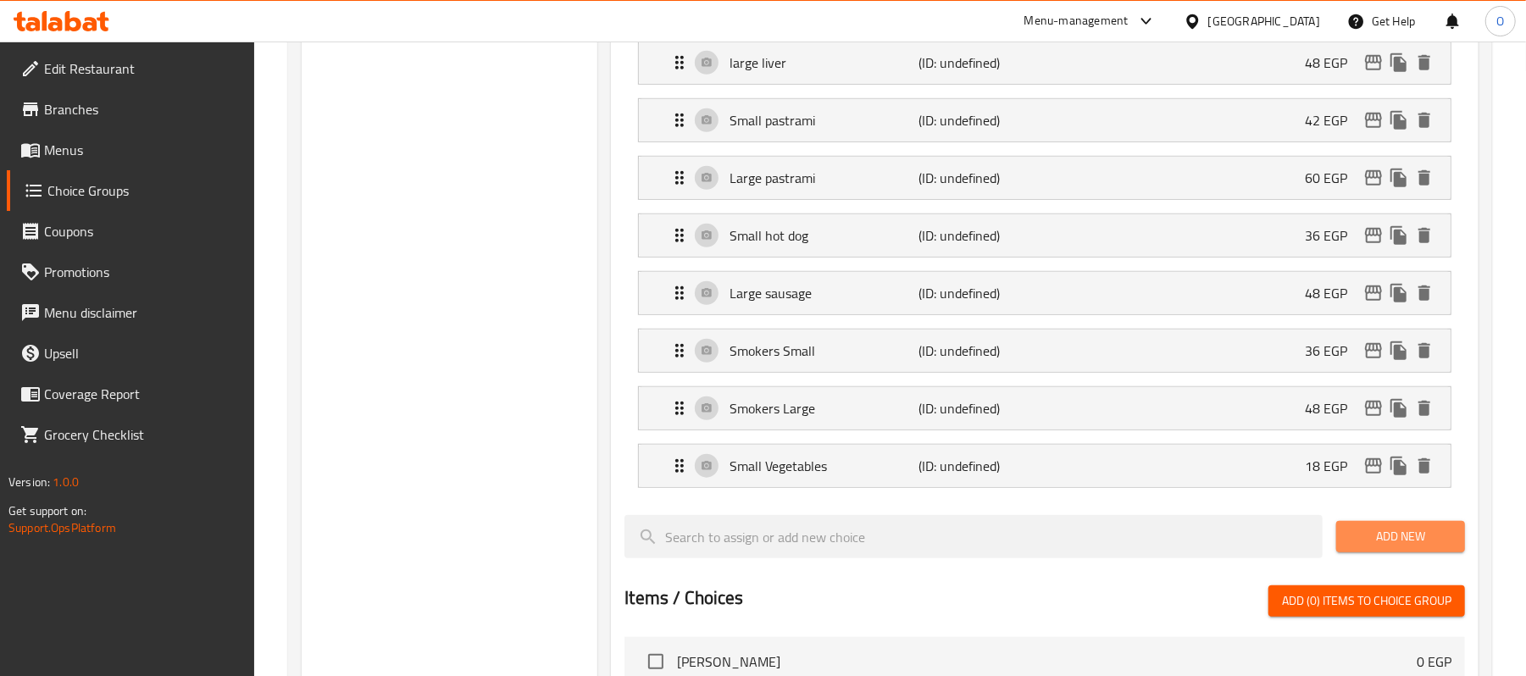
click at [1435, 547] on span "Add New" at bounding box center [1401, 536] width 102 height 21
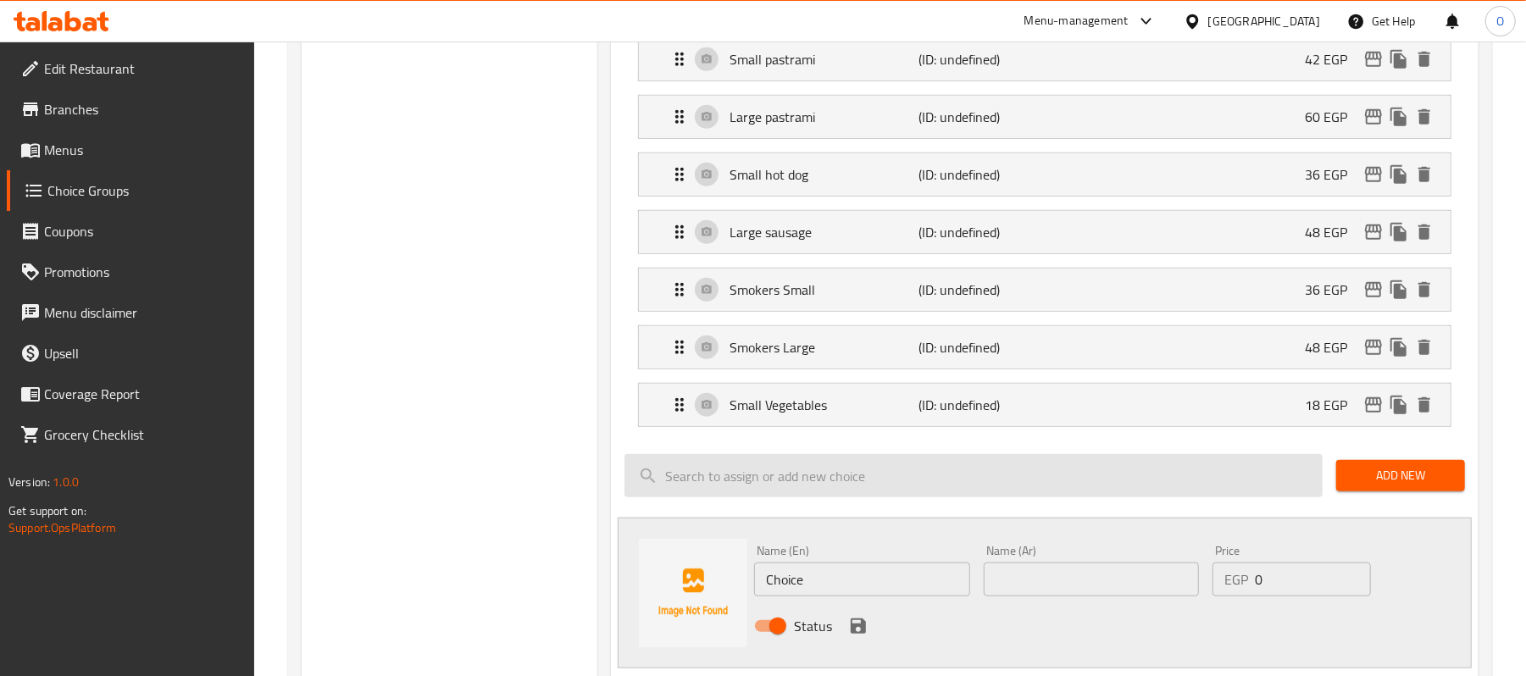
scroll to position [903, 0]
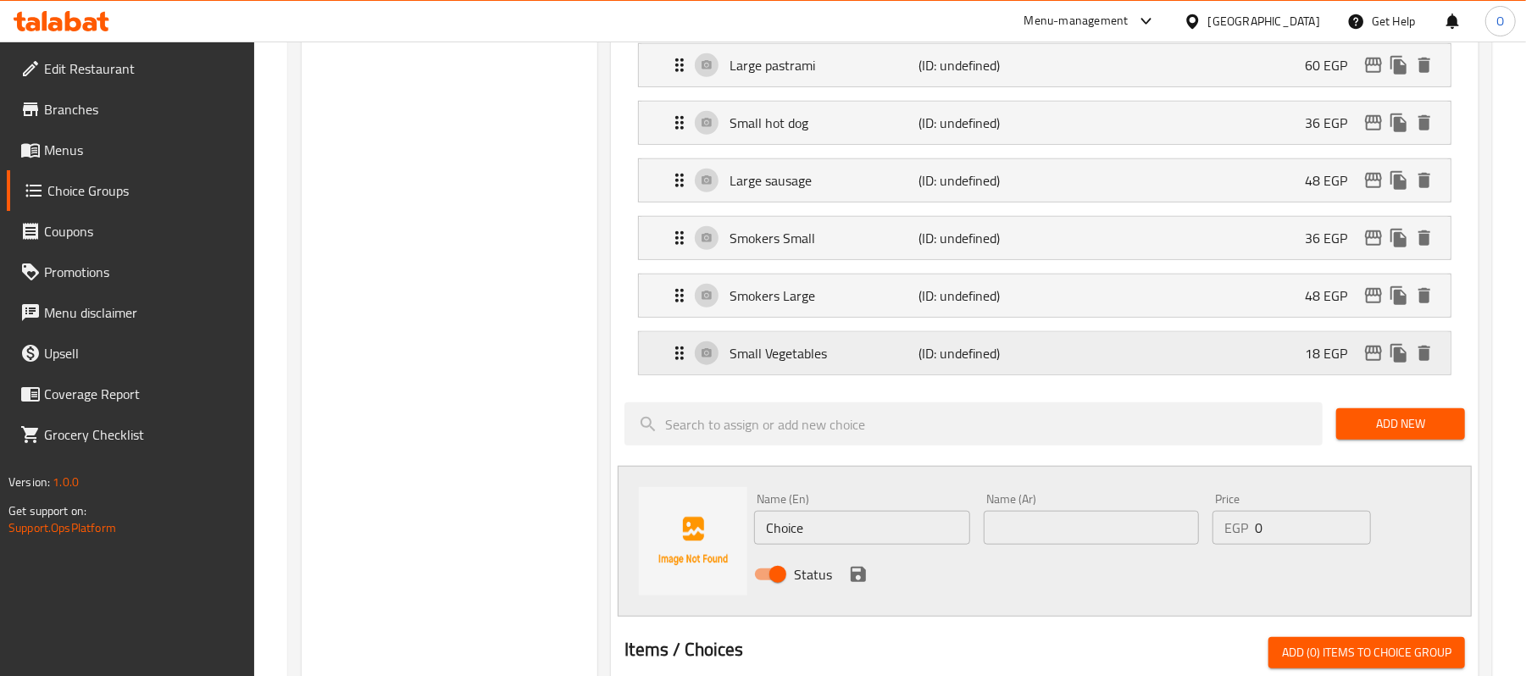
click at [899, 361] on p "Small Vegetables" at bounding box center [824, 353] width 189 height 20
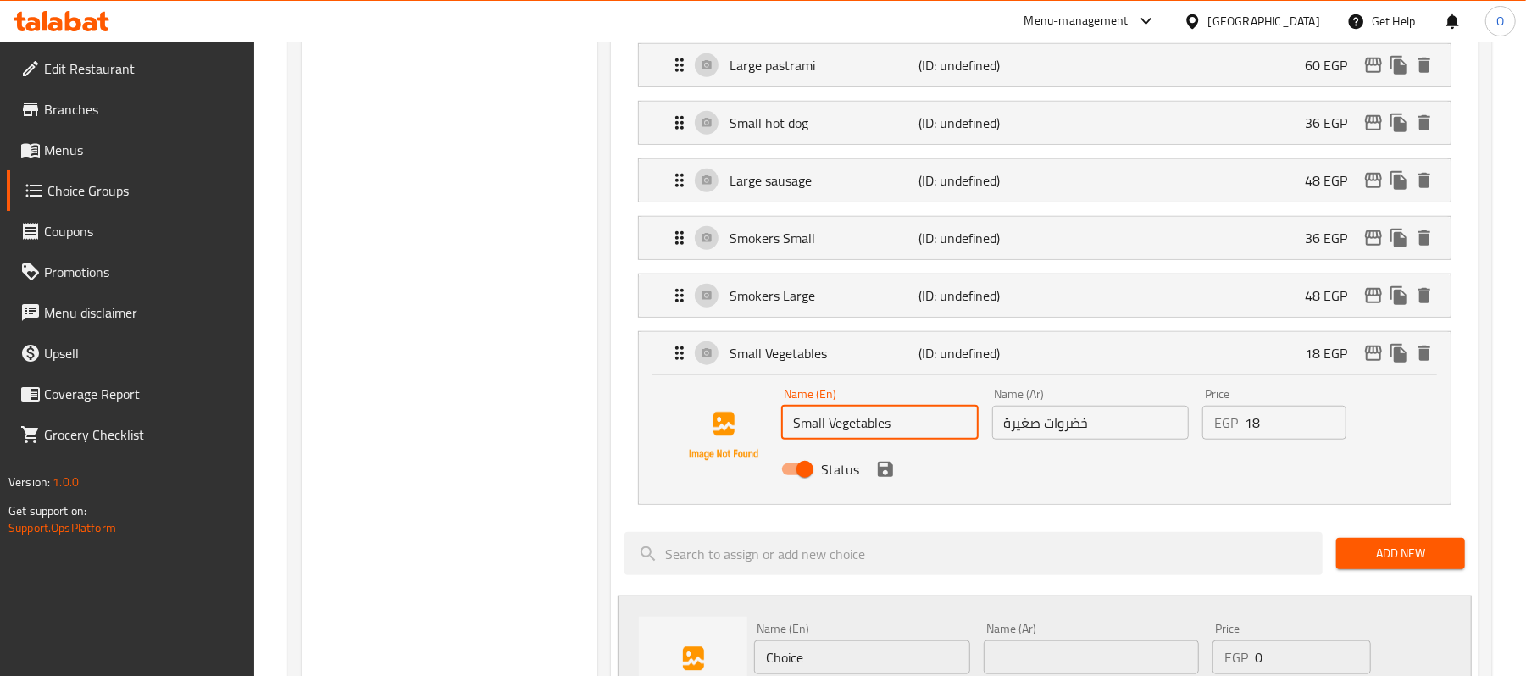
click at [845, 437] on input "Small Vegetables" at bounding box center [879, 423] width 197 height 34
click at [831, 663] on input "Choice" at bounding box center [861, 658] width 215 height 34
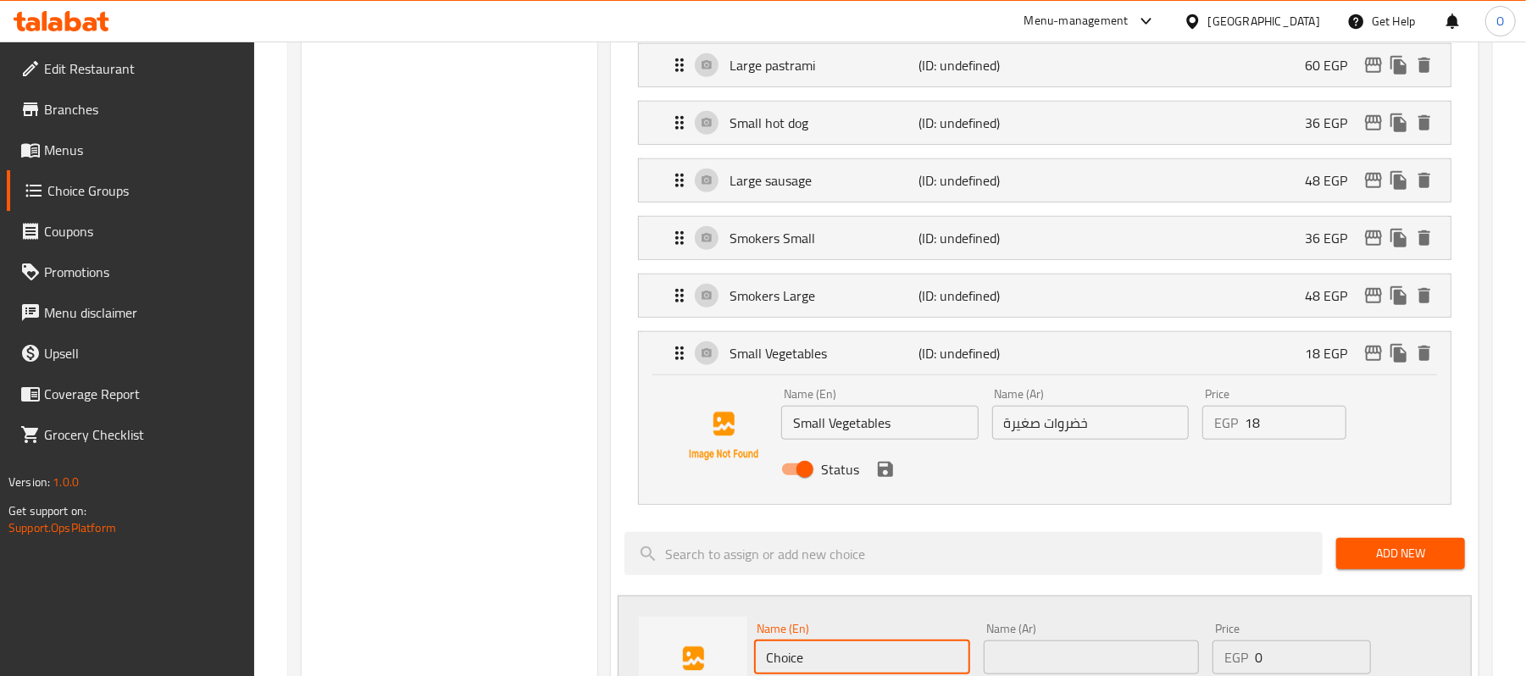
scroll to position [954, 0]
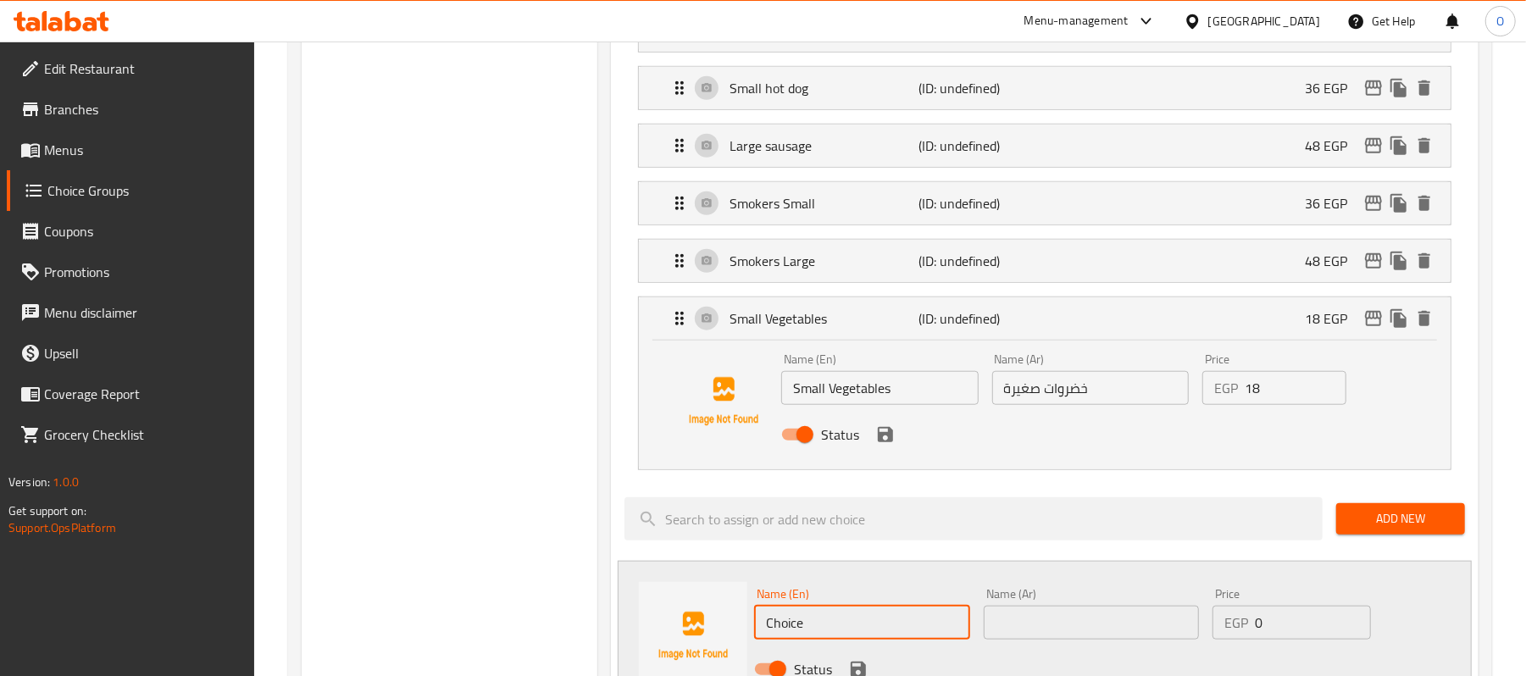
click at [831, 663] on div "Name (En) Choice Name (En) Name (Ar) Name (Ar) Price EGP 0 Price Status" at bounding box center [1090, 636] width 687 height 111
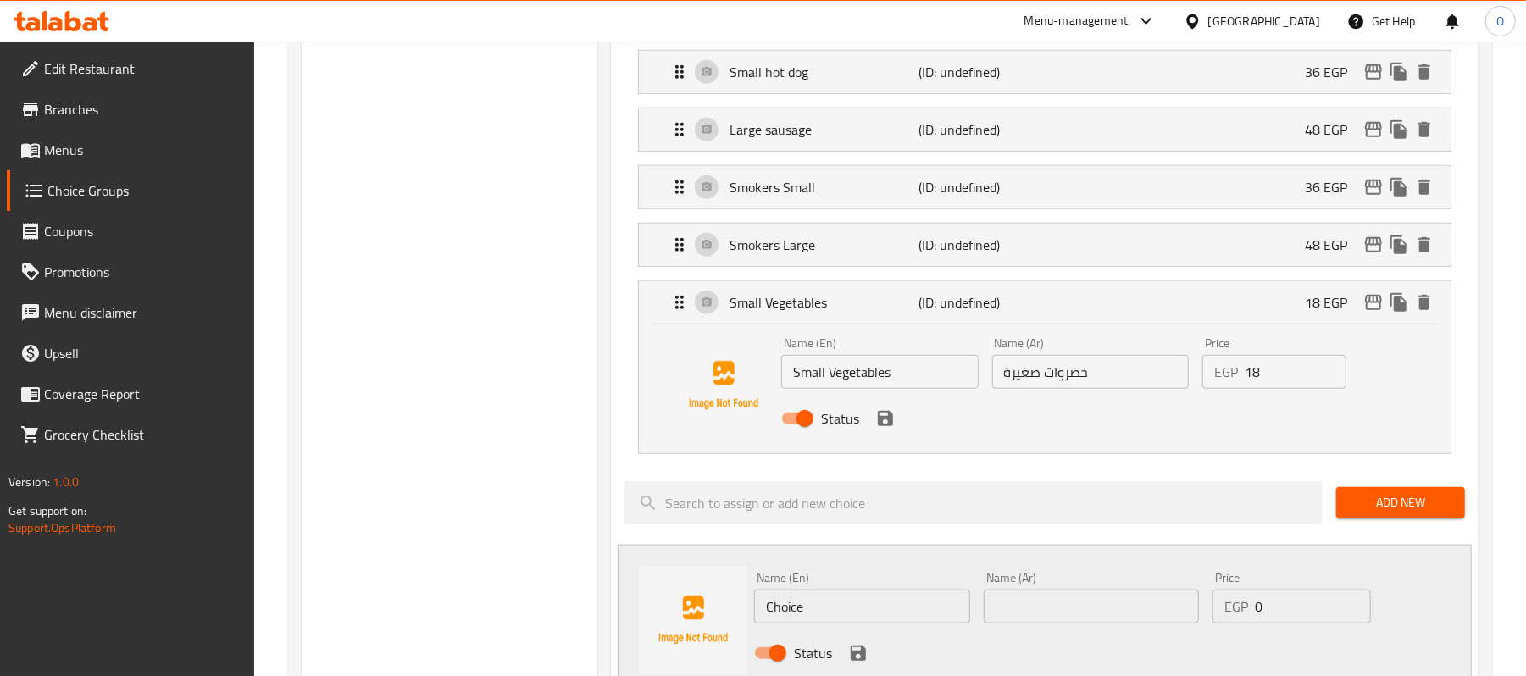
drag, startPoint x: 832, startPoint y: 663, endPoint x: 817, endPoint y: 615, distance: 49.8
click at [817, 615] on input "Choice" at bounding box center [861, 607] width 215 height 34
paste input "Small Vegetables"
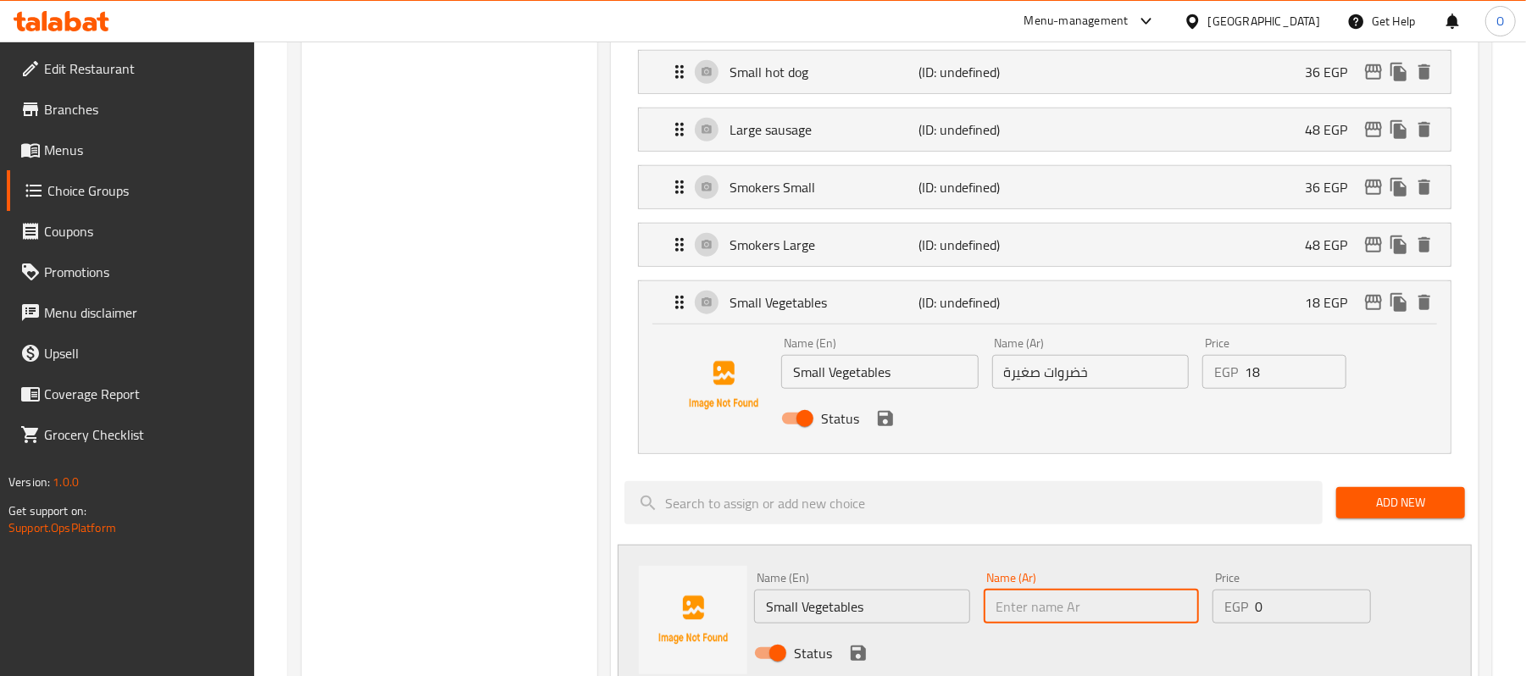
click at [1028, 620] on input "text" at bounding box center [1091, 607] width 215 height 34
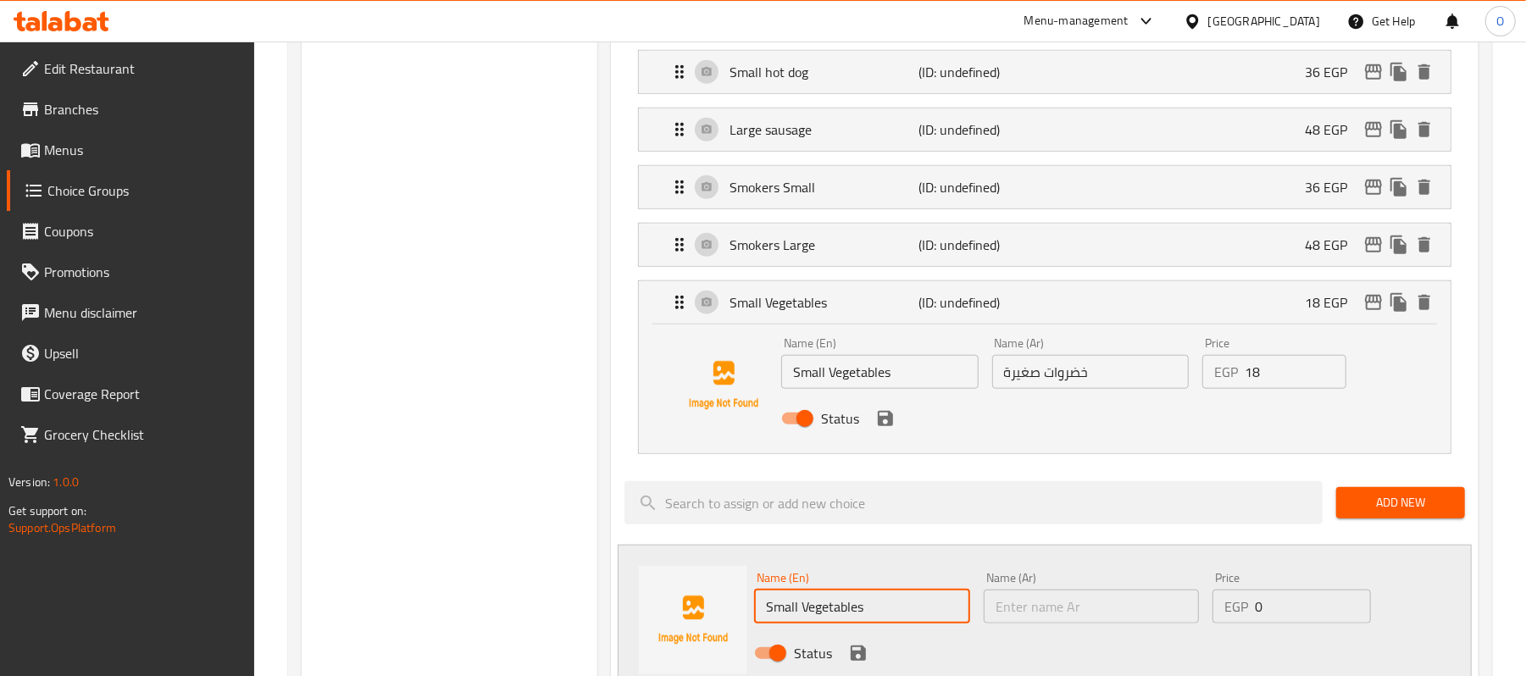
click at [771, 617] on input "Small Vegetables" at bounding box center [861, 607] width 215 height 34
type input "Large Vegetables"
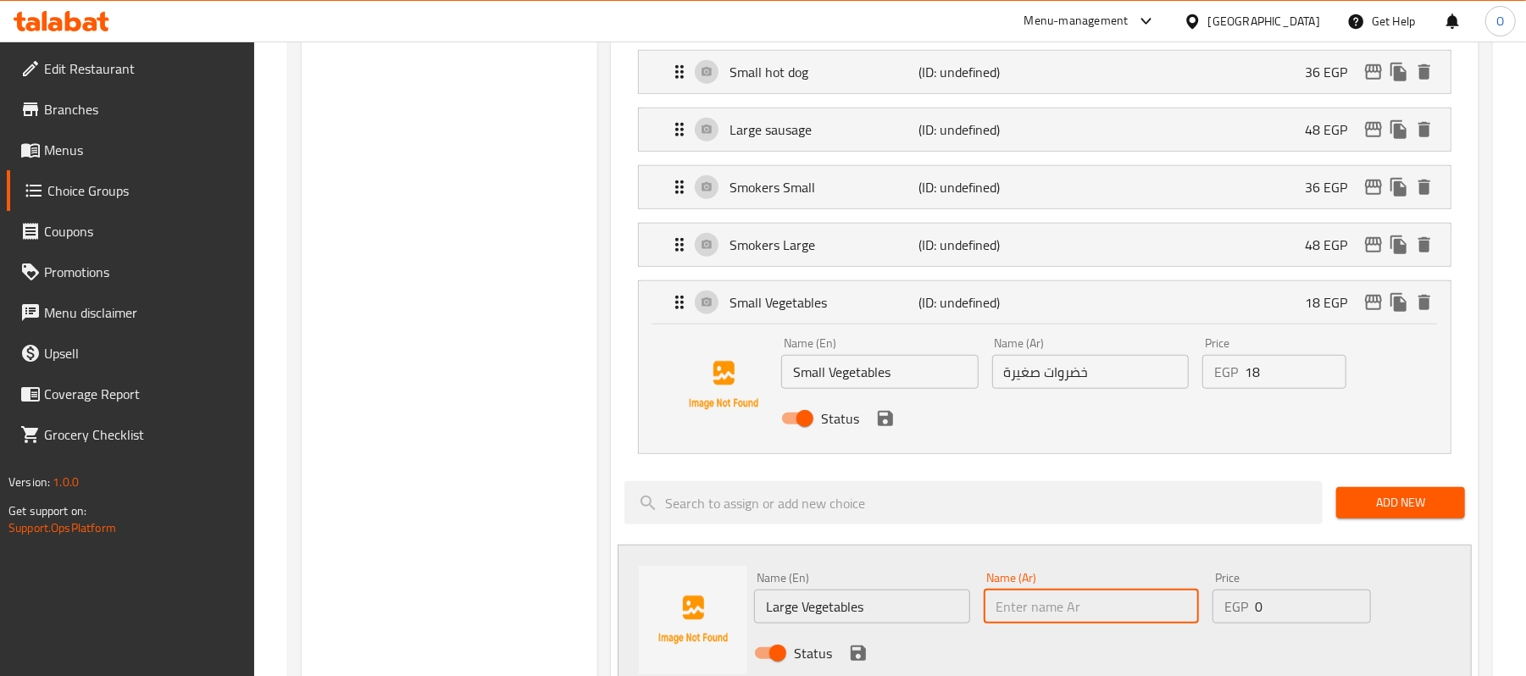
click at [1038, 622] on input "text" at bounding box center [1091, 607] width 215 height 34
paste input "خضراوات كبيرة"
type input "خضراوات كبيرة"
drag, startPoint x: 1231, startPoint y: 618, endPoint x: 1171, endPoint y: 622, distance: 60.3
click at [1171, 622] on div "Name (En) Large Vegetables Name (En) Name (Ar) خضراوات كبيرة Name (Ar) Price EG…" at bounding box center [1090, 620] width 687 height 111
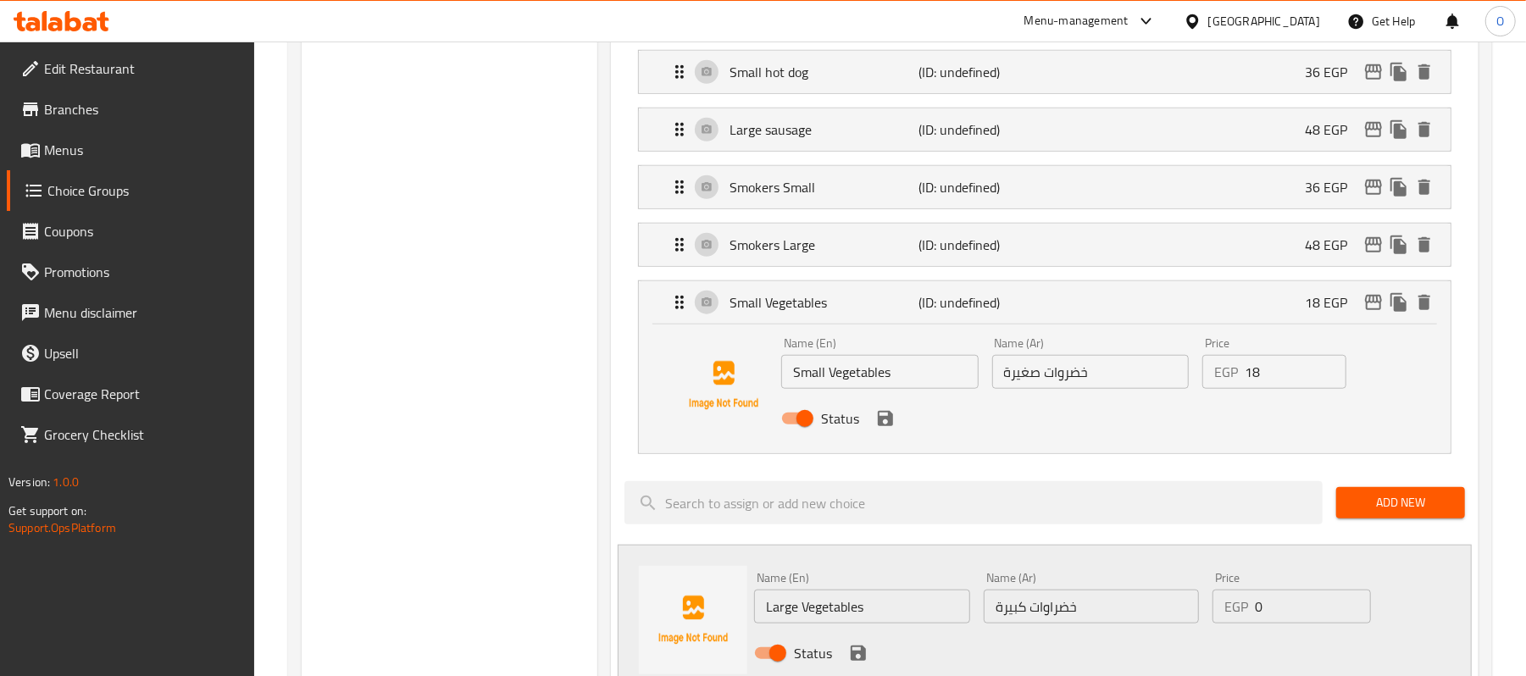
drag, startPoint x: 1307, startPoint y: 622, endPoint x: 1139, endPoint y: 649, distance: 170.0
click at [1139, 649] on div "Name (En) Large Vegetables Name (En) Name (Ar) خضراوات كبيرة Name (Ar) Price EG…" at bounding box center [1090, 620] width 687 height 111
click at [882, 426] on icon "save" at bounding box center [885, 418] width 15 height 15
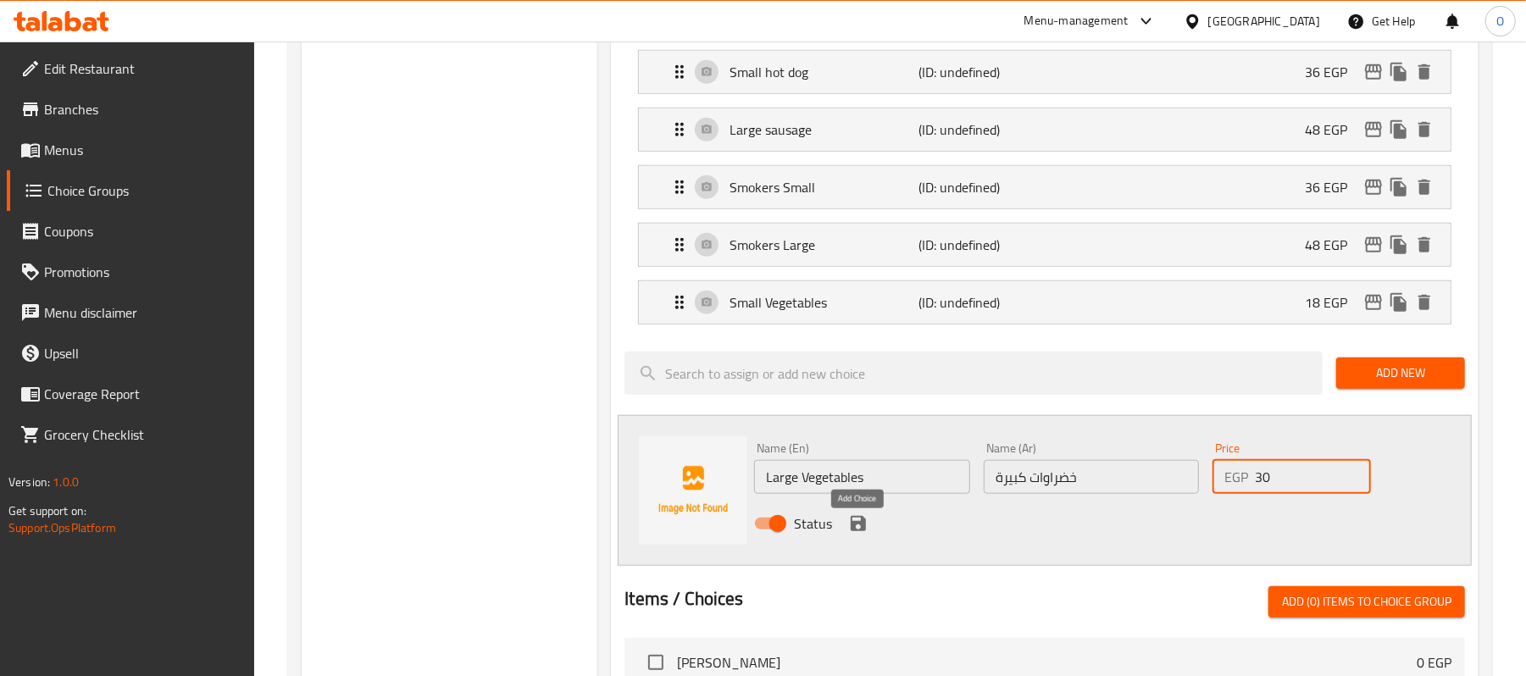
type input "30"
click at [858, 533] on icon "save" at bounding box center [858, 524] width 20 height 20
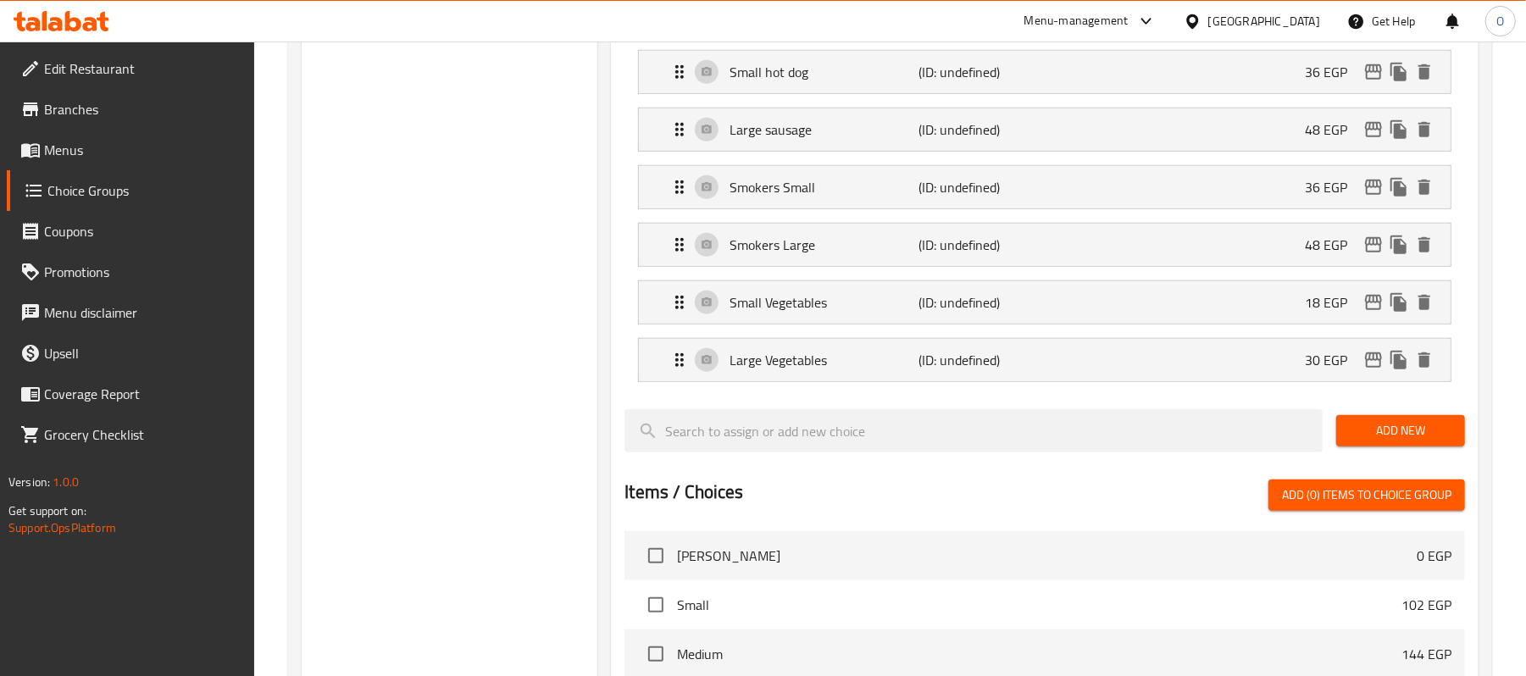
click at [1400, 442] on span "Add New" at bounding box center [1401, 430] width 102 height 21
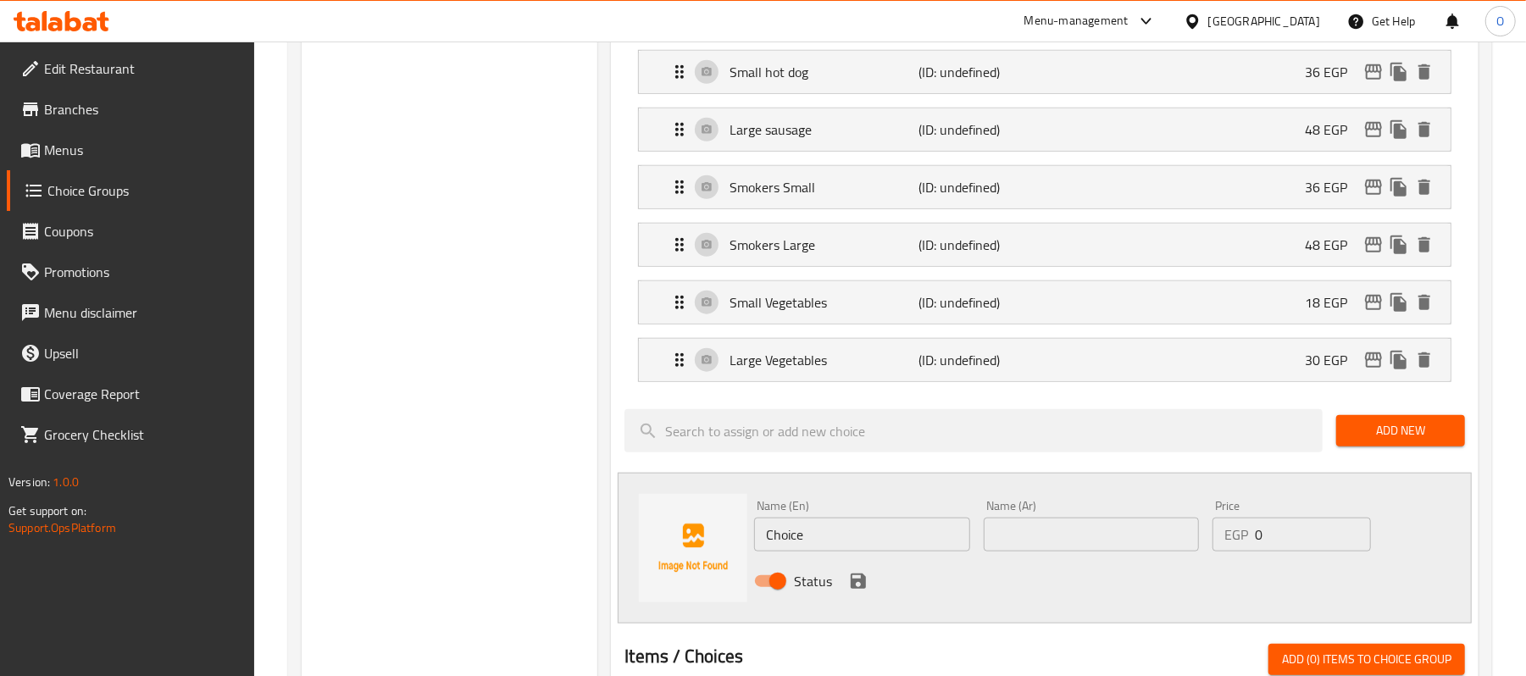
click at [1051, 543] on input "text" at bounding box center [1091, 535] width 215 height 34
paste input "مشروم"
type input "مشروم"
click at [890, 536] on input "Choice" at bounding box center [861, 535] width 215 height 34
type input "Mushroom"
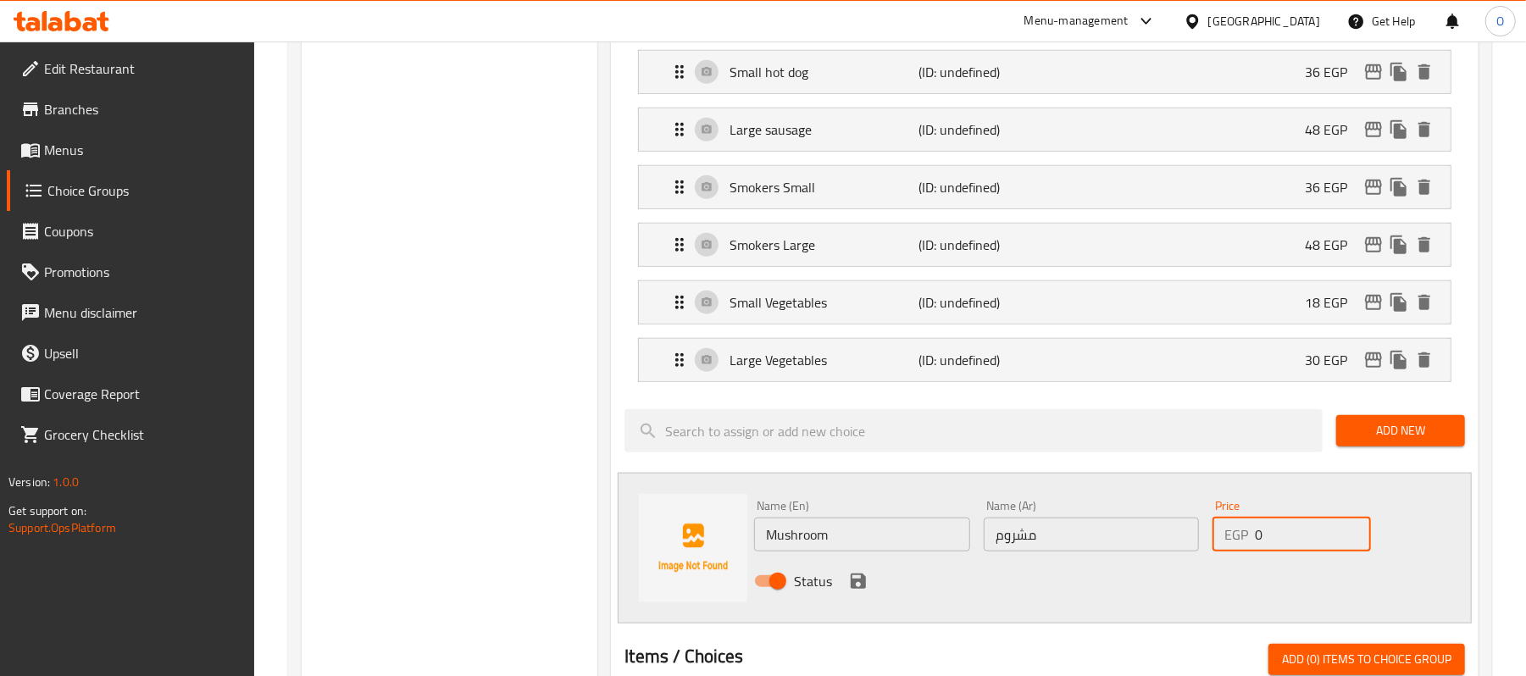
drag, startPoint x: 1286, startPoint y: 540, endPoint x: 1133, endPoint y: 534, distance: 153.5
click at [1137, 536] on div "Name (En) Mushroom Name (En) Name (Ar) مشروم Name (Ar) Price EGP 0 Price Status" at bounding box center [1090, 548] width 687 height 111
type input "36"
click at [859, 586] on icon "save" at bounding box center [858, 581] width 20 height 20
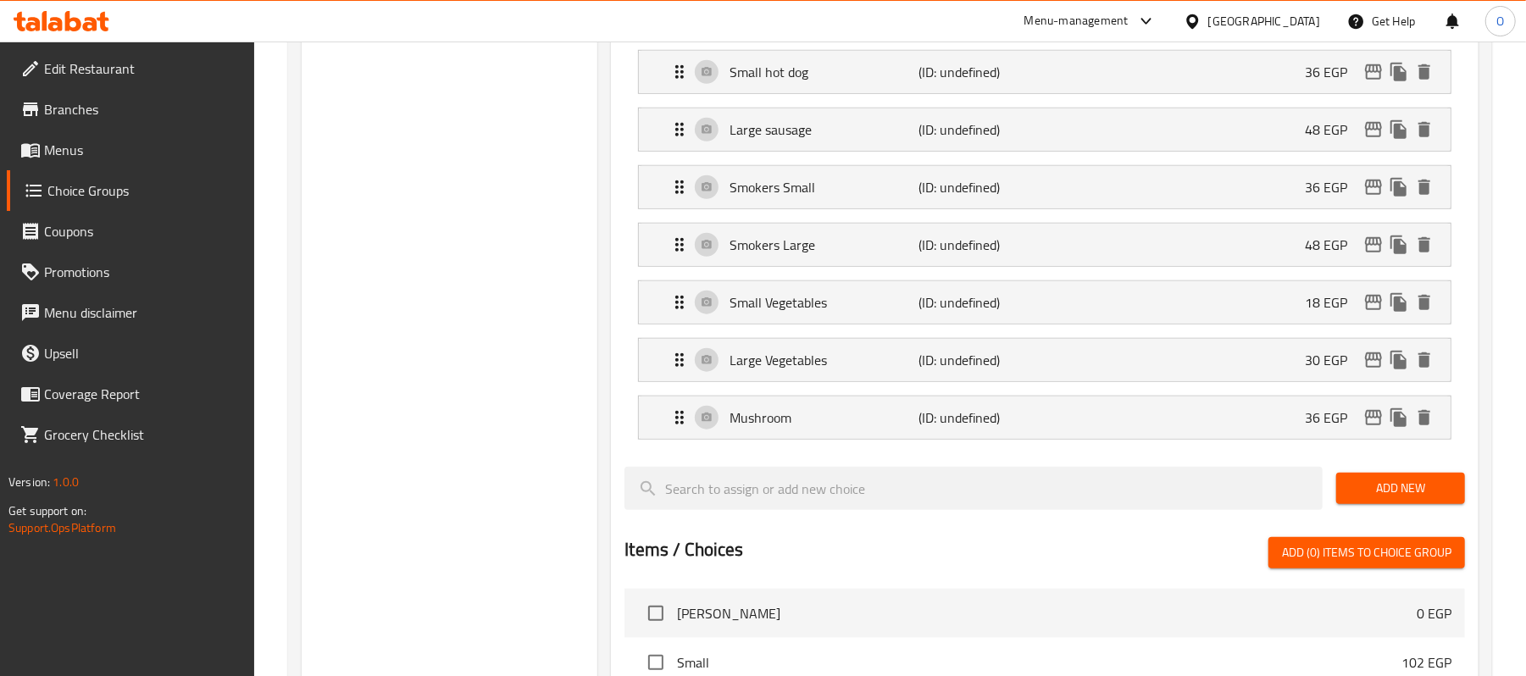
drag, startPoint x: 1367, startPoint y: 497, endPoint x: 1174, endPoint y: 536, distance: 197.1
click at [1364, 497] on span "Add New" at bounding box center [1401, 488] width 102 height 21
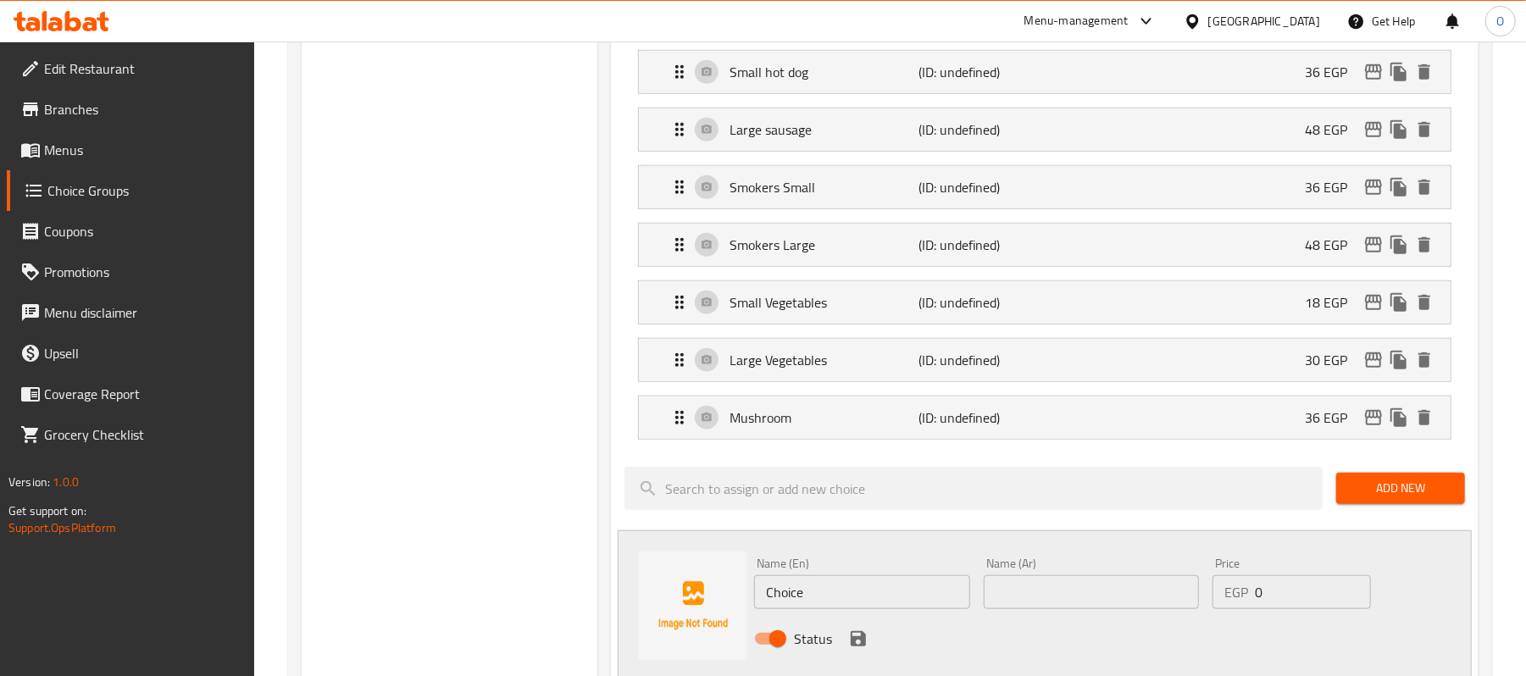
click at [869, 604] on input "Choice" at bounding box center [861, 592] width 215 height 34
type input "Extra Mushroom"
type input "48"
drag, startPoint x: 1286, startPoint y: 602, endPoint x: 1202, endPoint y: 594, distance: 85.1
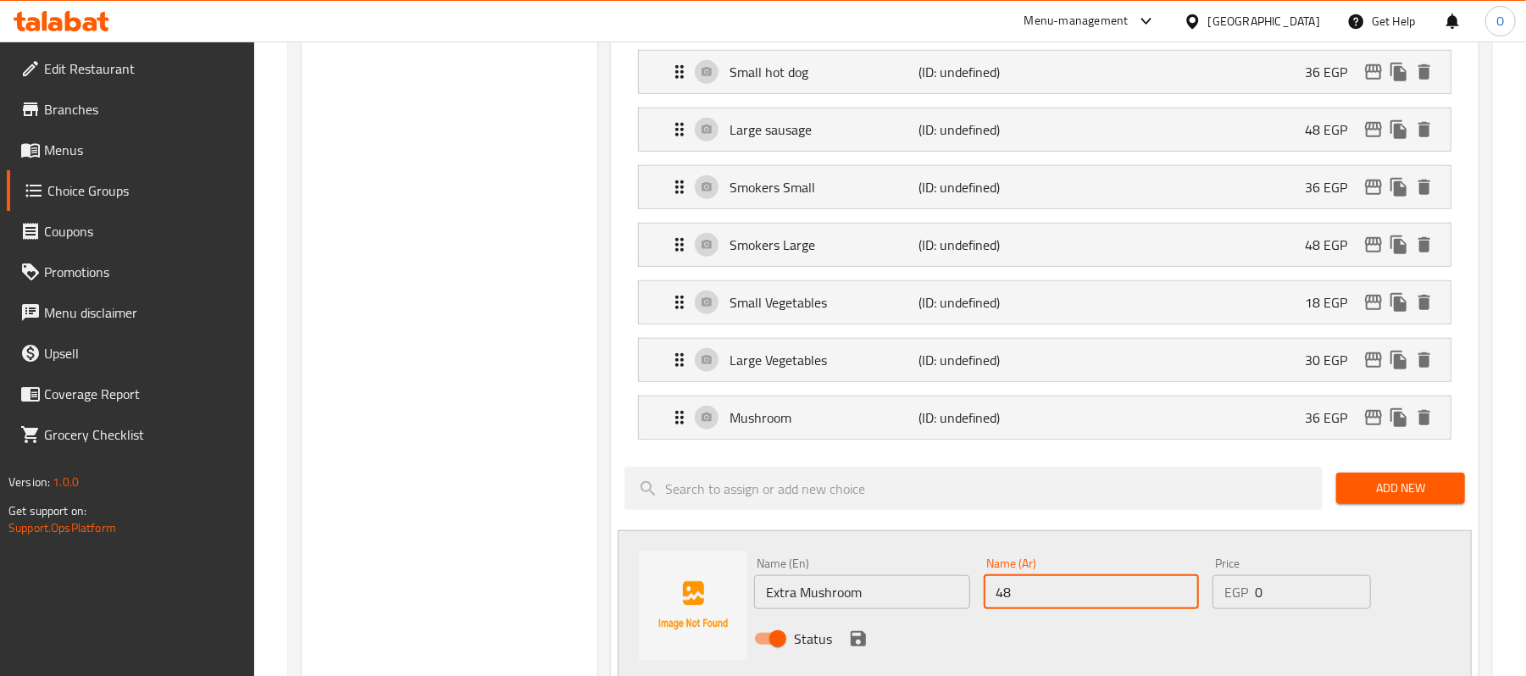
click at [1203, 594] on div "Name (En) Extra Mushroom Name (En) Name (Ar) 48 Name (Ar) Price EGP 0 Price Sta…" at bounding box center [1090, 606] width 687 height 111
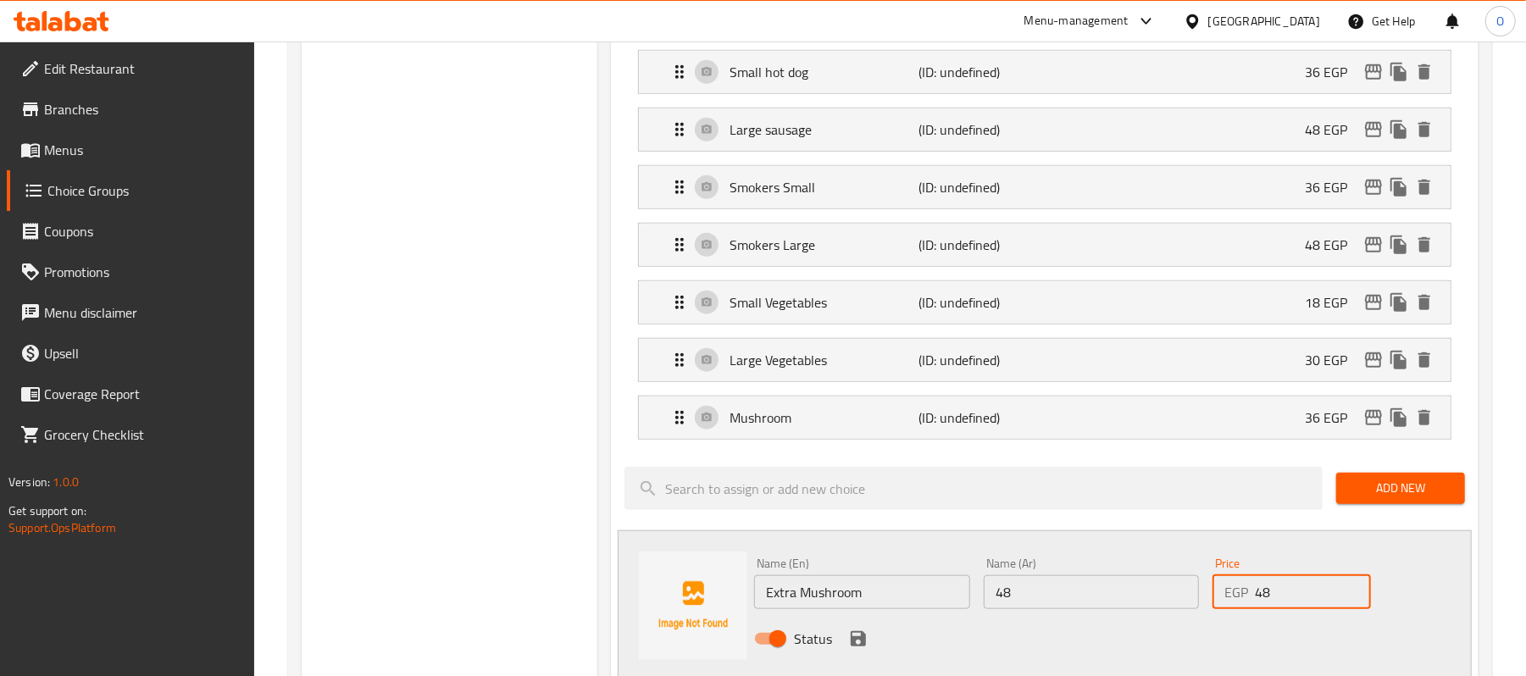
type input "48"
click at [899, 605] on input "Extra Mushroom" at bounding box center [861, 592] width 215 height 34
click at [1002, 608] on input "48" at bounding box center [1091, 592] width 215 height 34
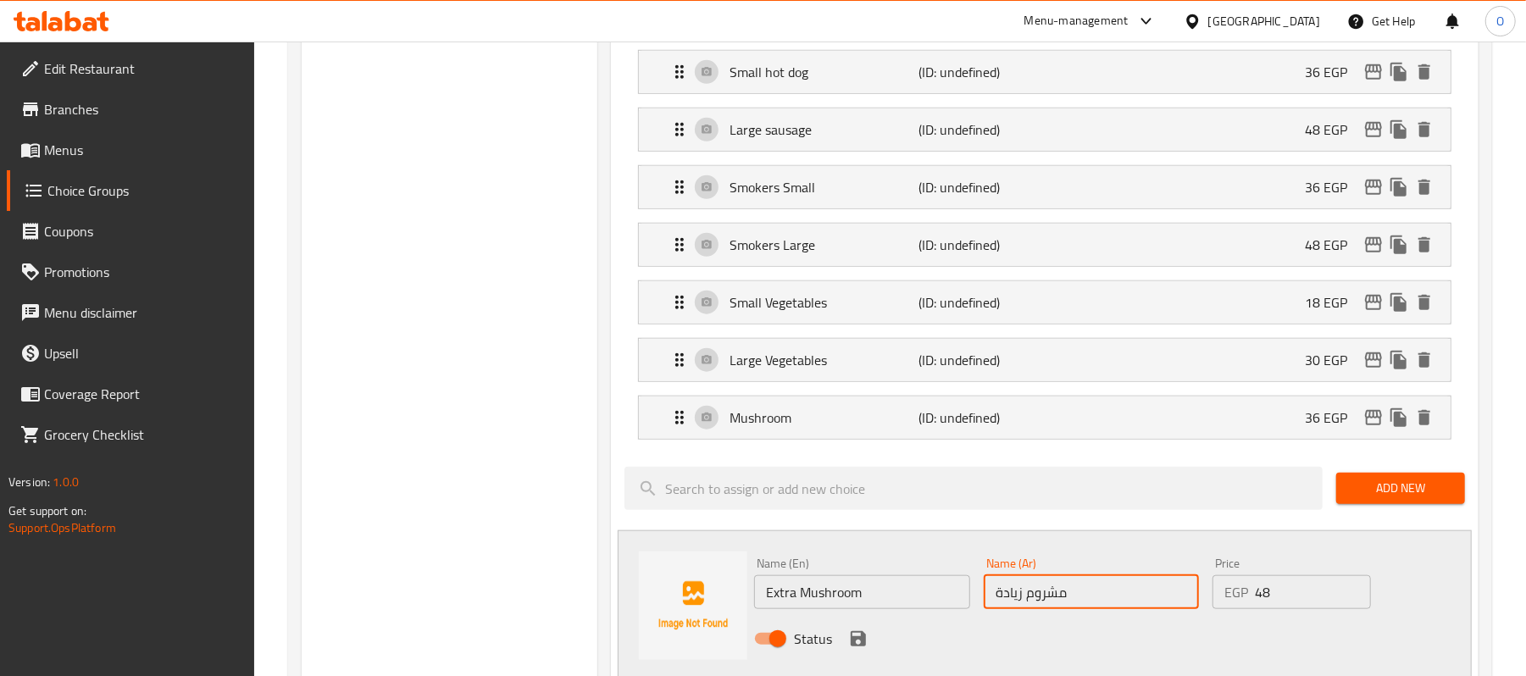
click at [1001, 609] on input "مشروم زيادة" at bounding box center [1091, 592] width 215 height 34
click at [1000, 598] on input "مشروم اكبر" at bounding box center [1091, 592] width 215 height 34
type input "مشروم اكثر"
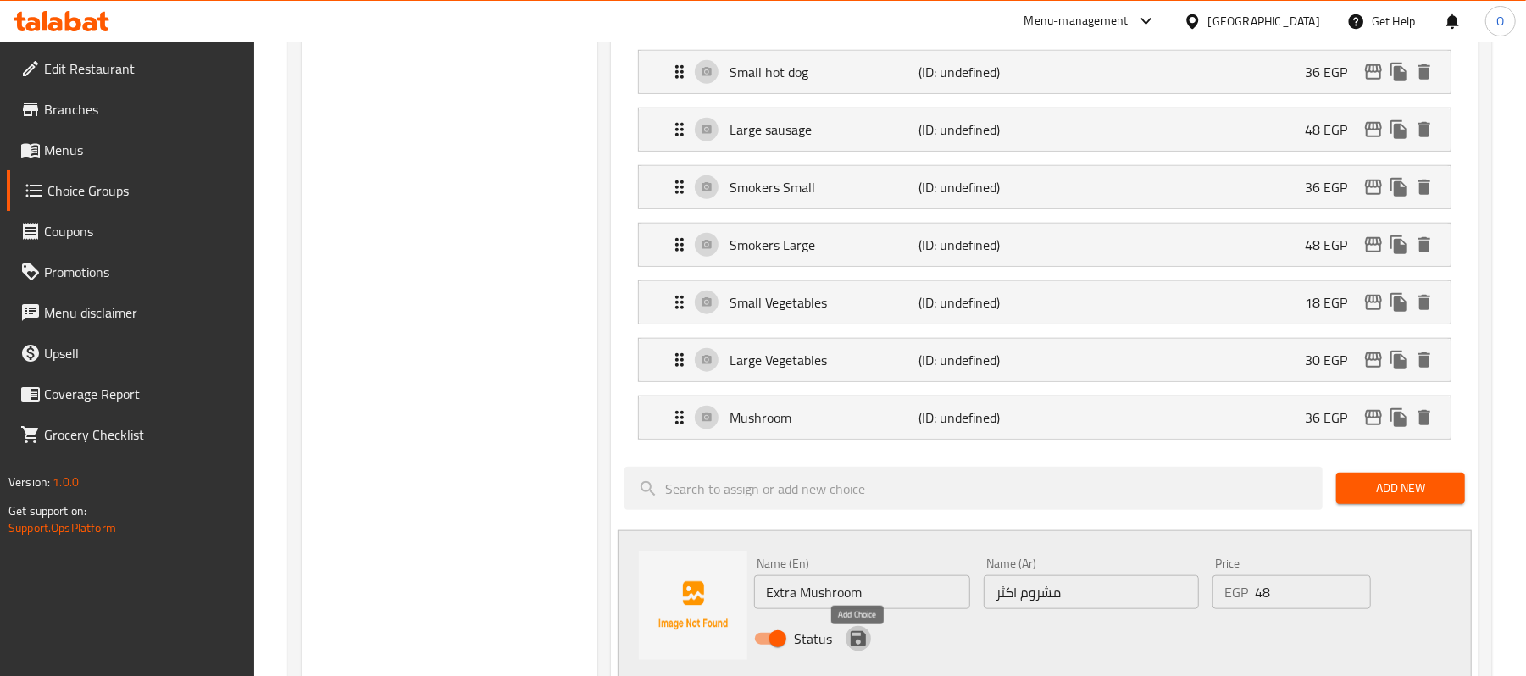
click at [861, 647] on icon "save" at bounding box center [858, 638] width 15 height 15
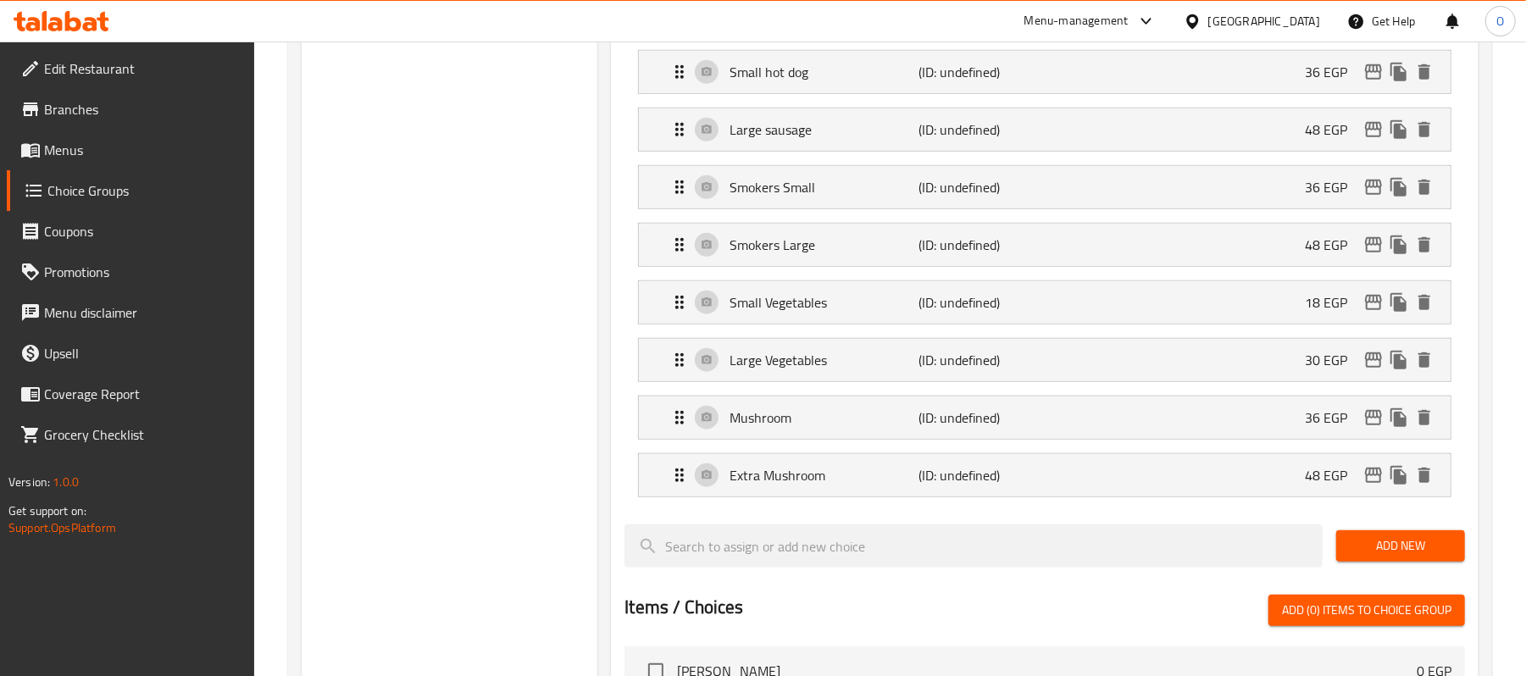
click at [844, 497] on div "Extra Mushroom (ID: undefined) 48 EGP Name (En) Extra Mushroom Name (En) Name (…" at bounding box center [1045, 475] width 814 height 44
click at [821, 412] on div "Mushroom (ID: undefined) 36 EGP" at bounding box center [1049, 418] width 761 height 42
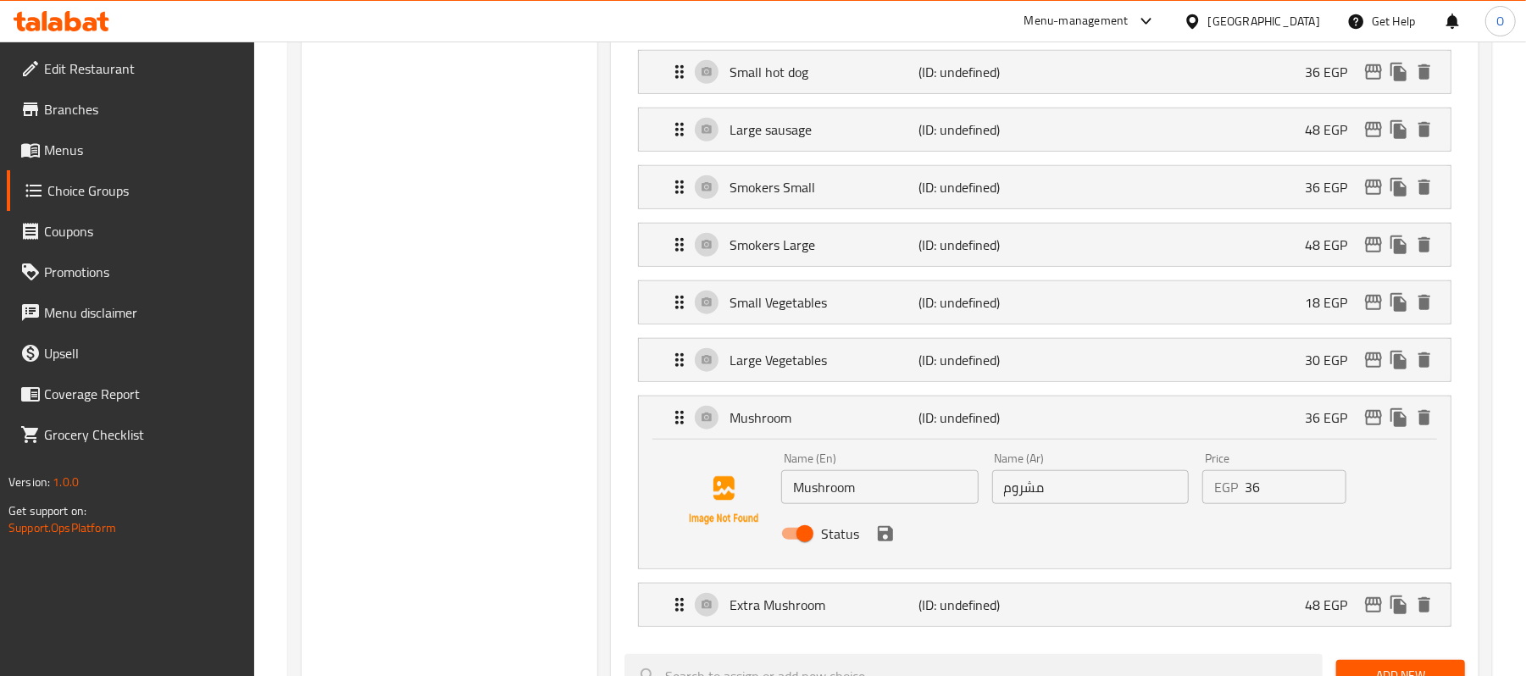
click at [888, 499] on input "Mushroom" at bounding box center [879, 487] width 197 height 34
type input "Mushroom Small"
click at [1083, 499] on input "مشروم" at bounding box center [1090, 487] width 197 height 34
click at [890, 539] on icon "save" at bounding box center [885, 533] width 15 height 15
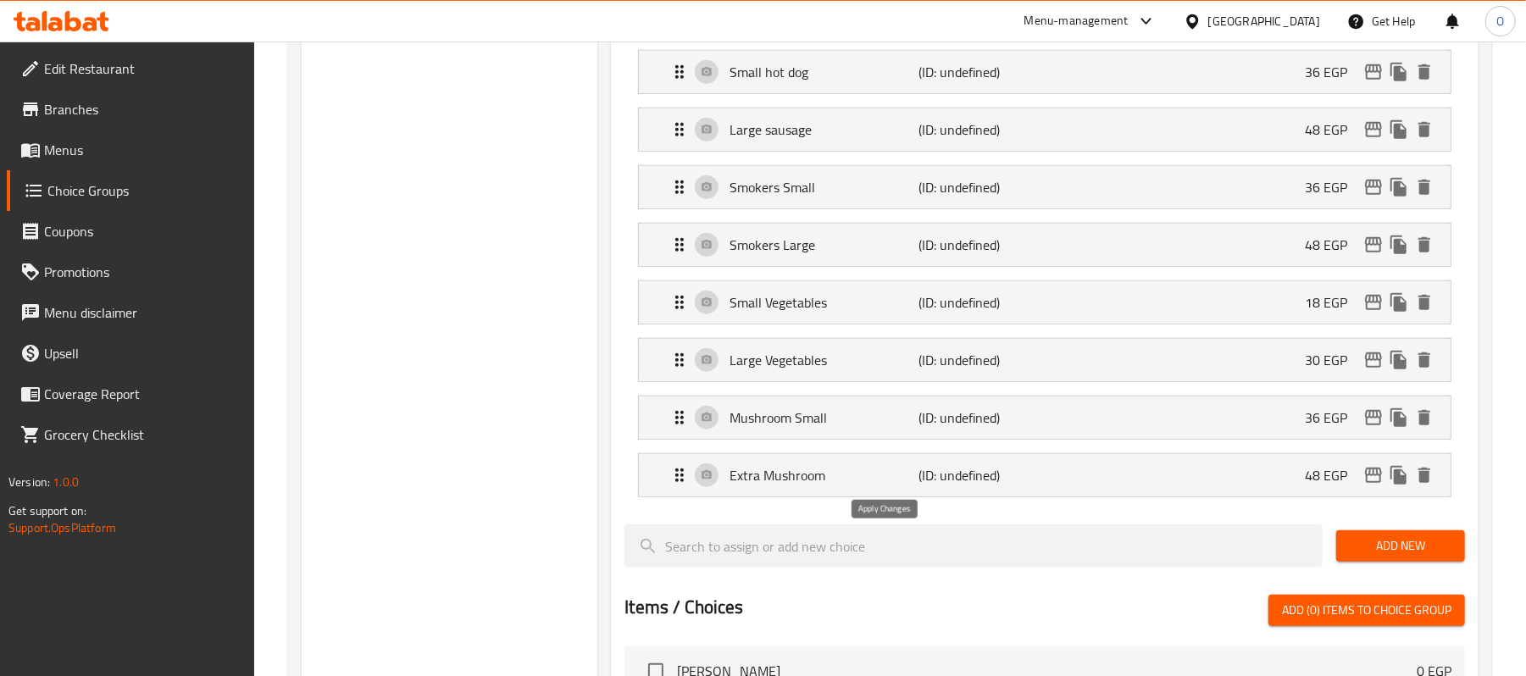
type input "مشروم صغير"
click at [951, 486] on p "(ID: undefined)" at bounding box center [982, 475] width 126 height 20
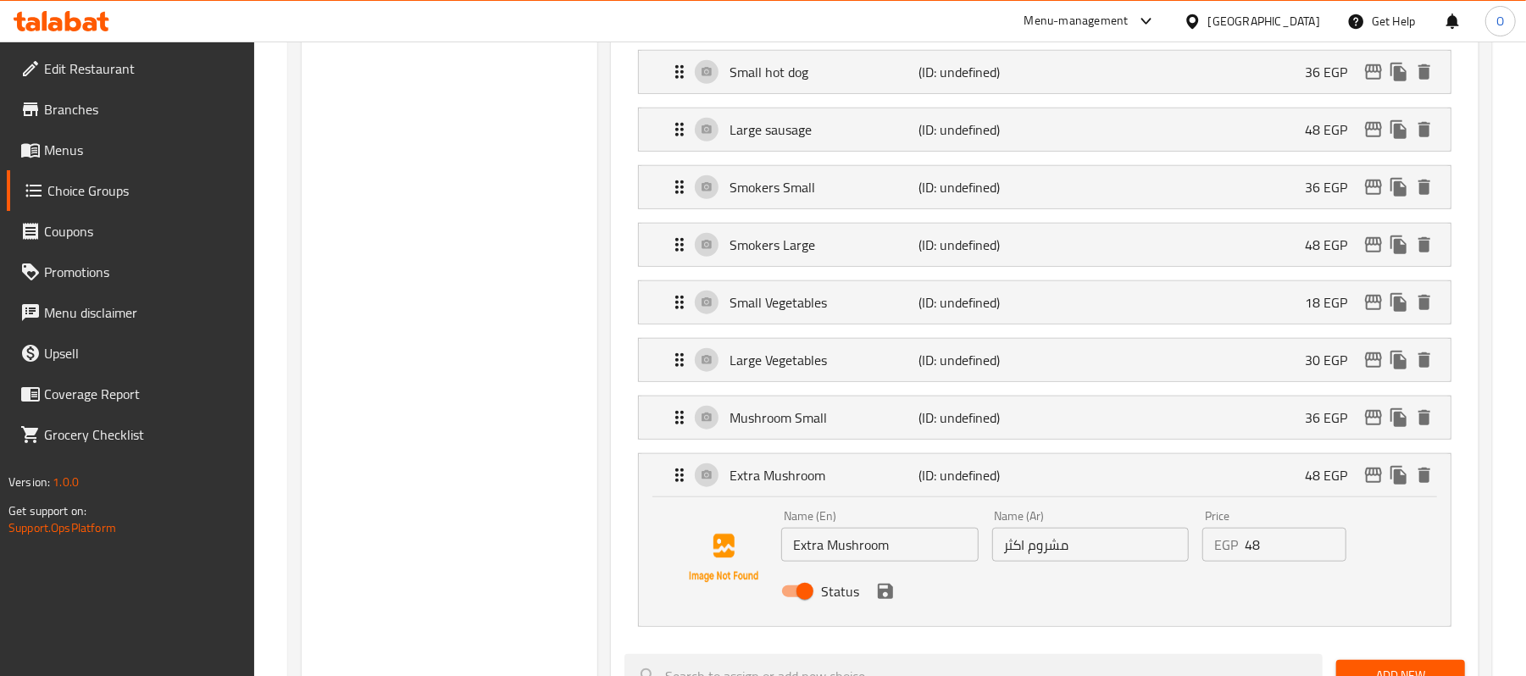
click at [814, 562] on input "Extra Mushroom" at bounding box center [879, 545] width 197 height 34
click at [818, 562] on input "Extra Mushroom" at bounding box center [879, 545] width 197 height 34
type input "Large Mushroom"
click at [1019, 560] on input "مشروم اكثر" at bounding box center [1090, 545] width 197 height 34
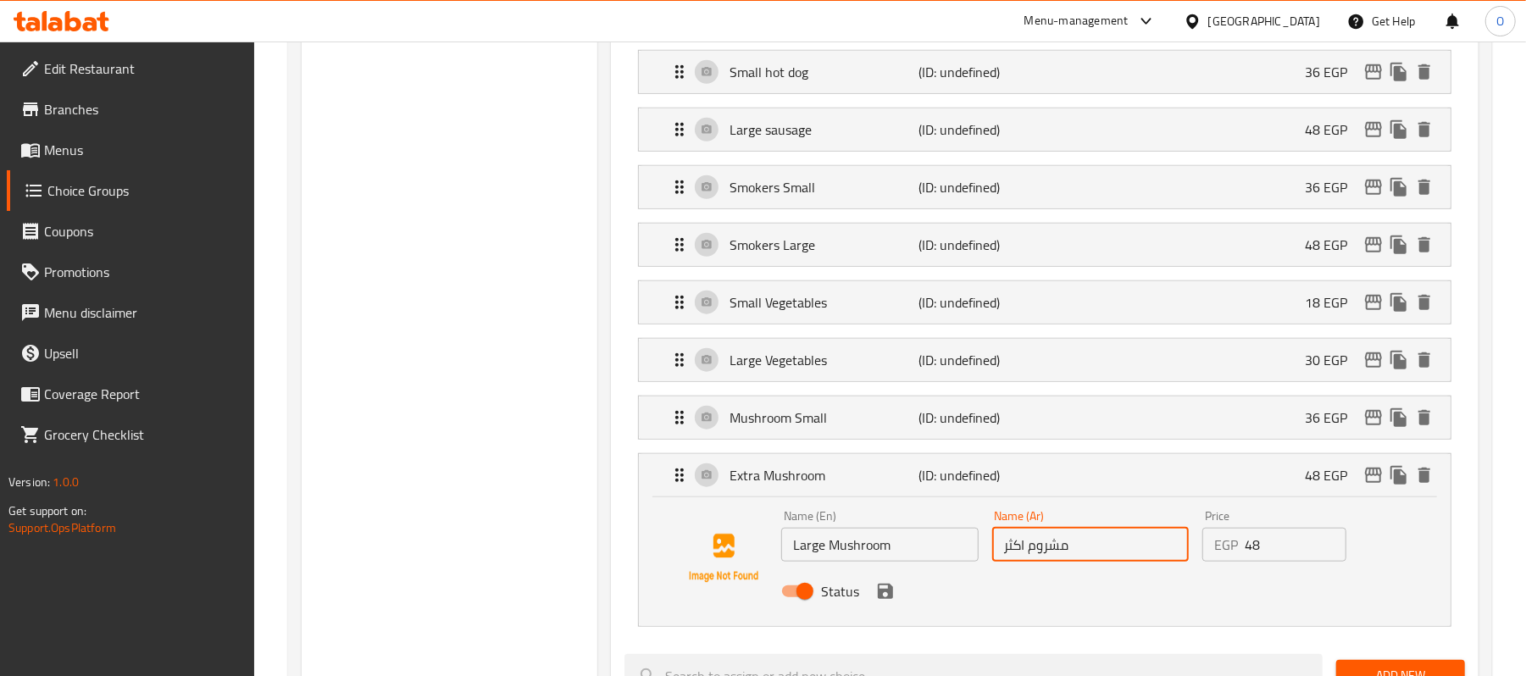
click at [1019, 560] on input "مشروم اكثر" at bounding box center [1090, 545] width 197 height 34
click at [881, 595] on icon "save" at bounding box center [885, 591] width 20 height 20
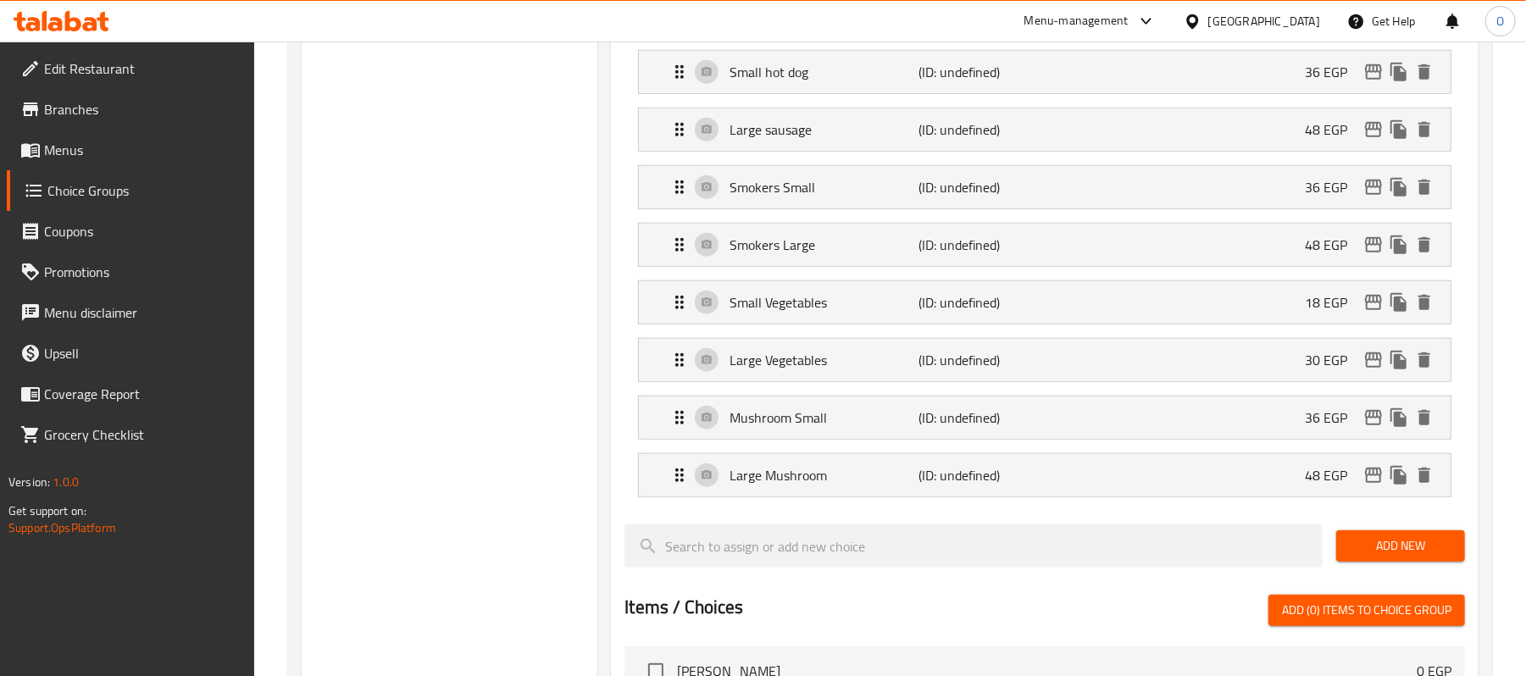
type input "مشروم كبير"
click at [1385, 557] on span "Add New" at bounding box center [1401, 546] width 102 height 21
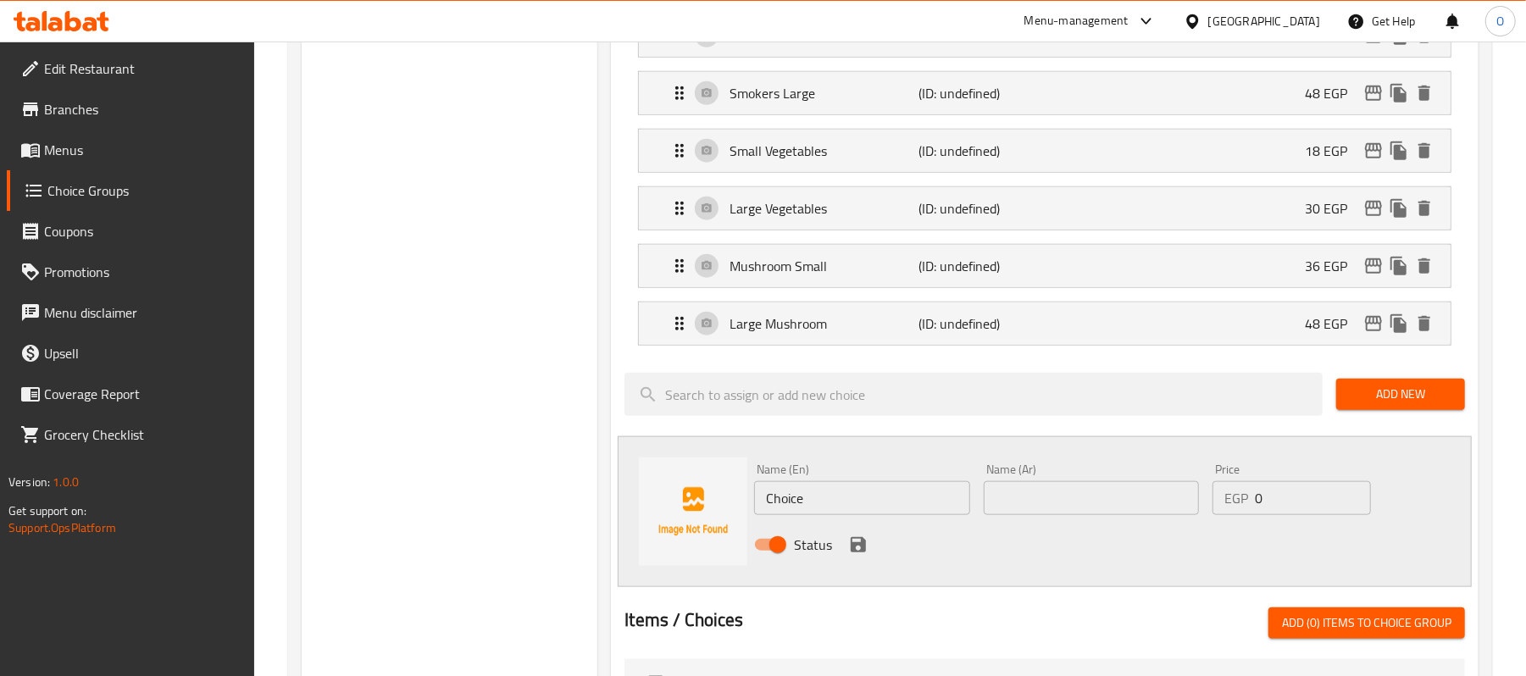
scroll to position [1293, 0]
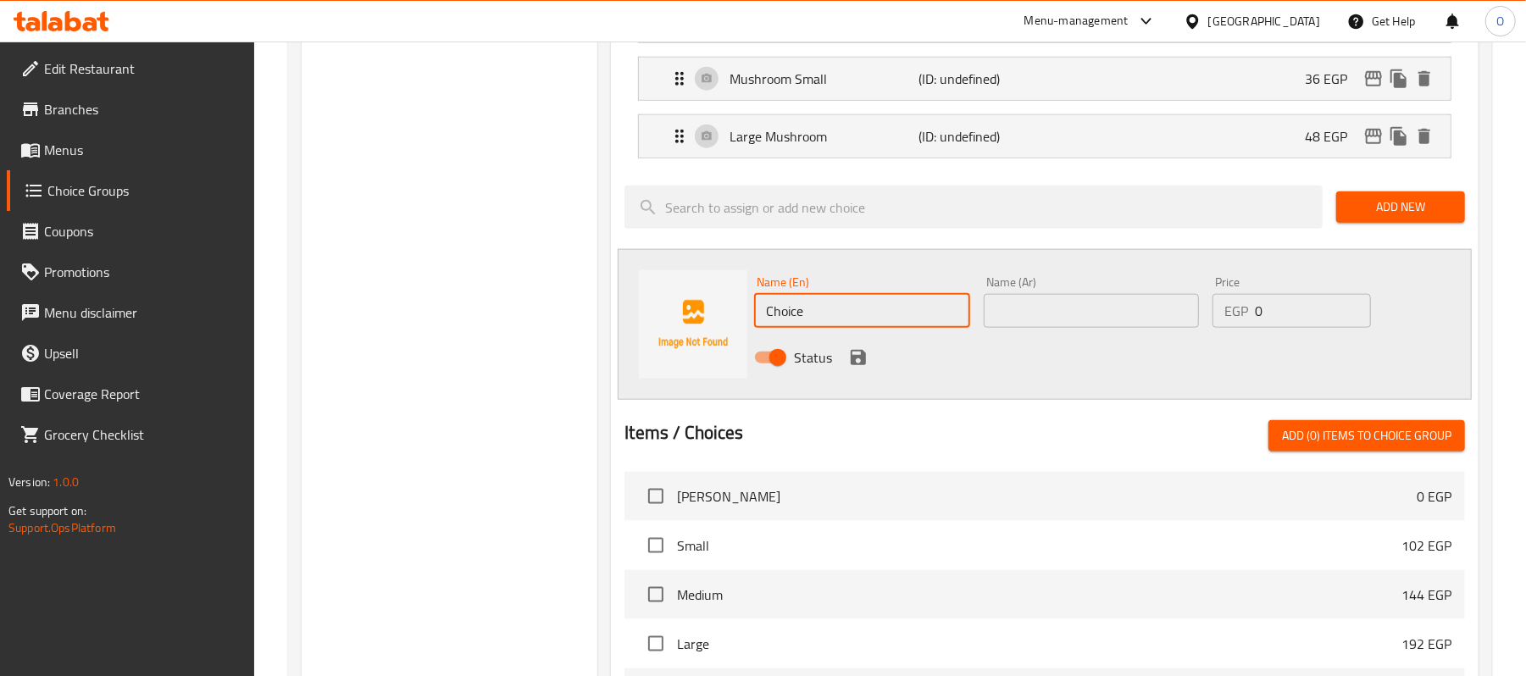
drag, startPoint x: 824, startPoint y: 320, endPoint x: 607, endPoint y: 342, distance: 218.1
click at [1092, 328] on input "text" at bounding box center [1091, 311] width 215 height 34
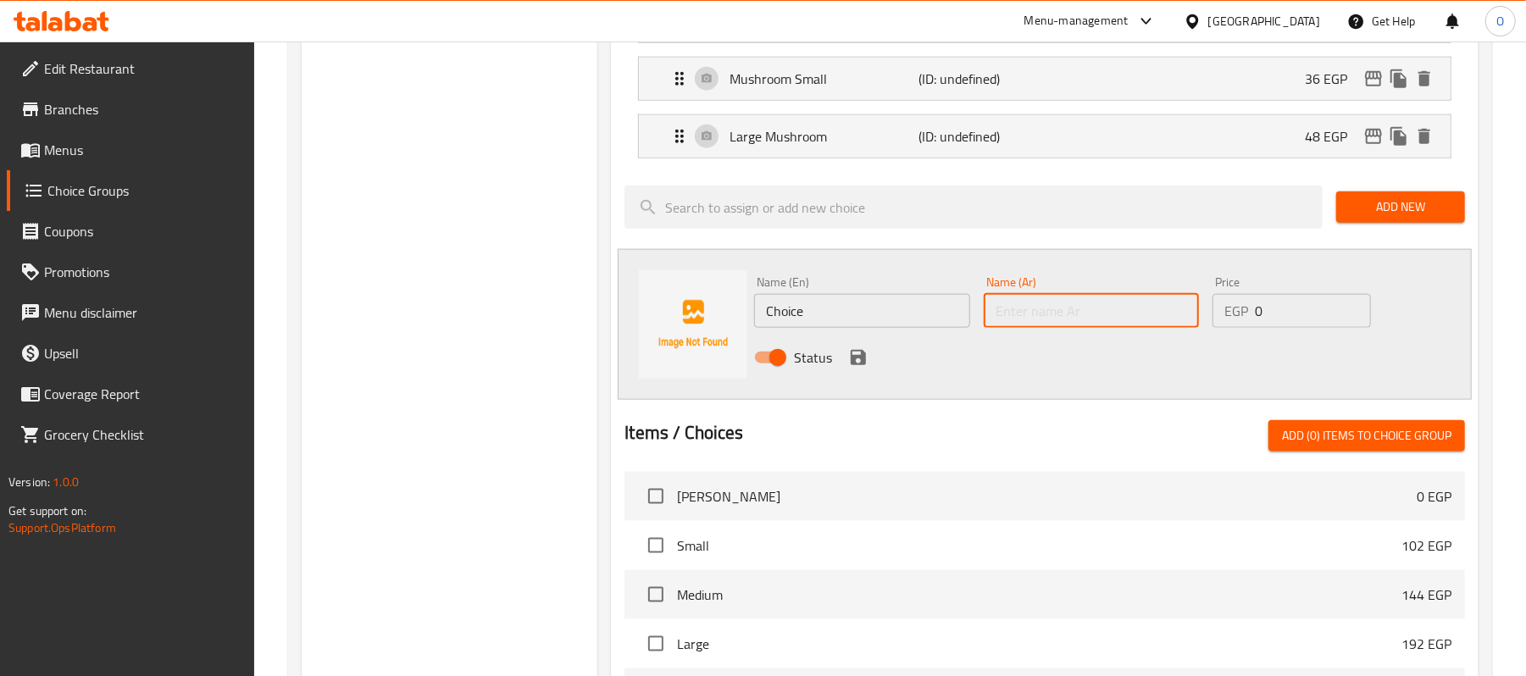
paste input "جمبري"
type input "جمبري صغير"
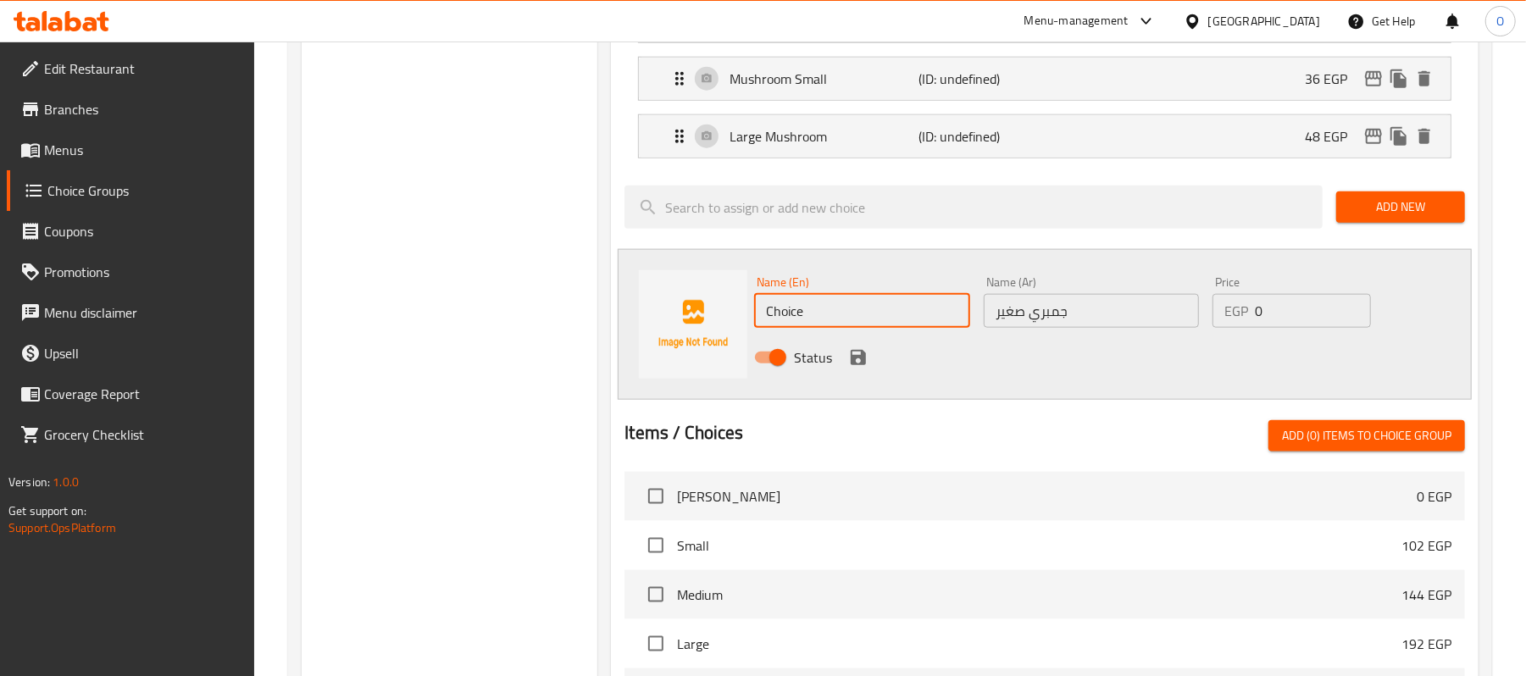
drag, startPoint x: 858, startPoint y: 310, endPoint x: 747, endPoint y: 313, distance: 111.0
click at [747, 313] on div "Name (En) Choice Name (En) Name (Ar) جمبري صغير Name (Ar) Price EGP 0 Price Sta…" at bounding box center [1045, 324] width 854 height 151
type input "Large shrimp"
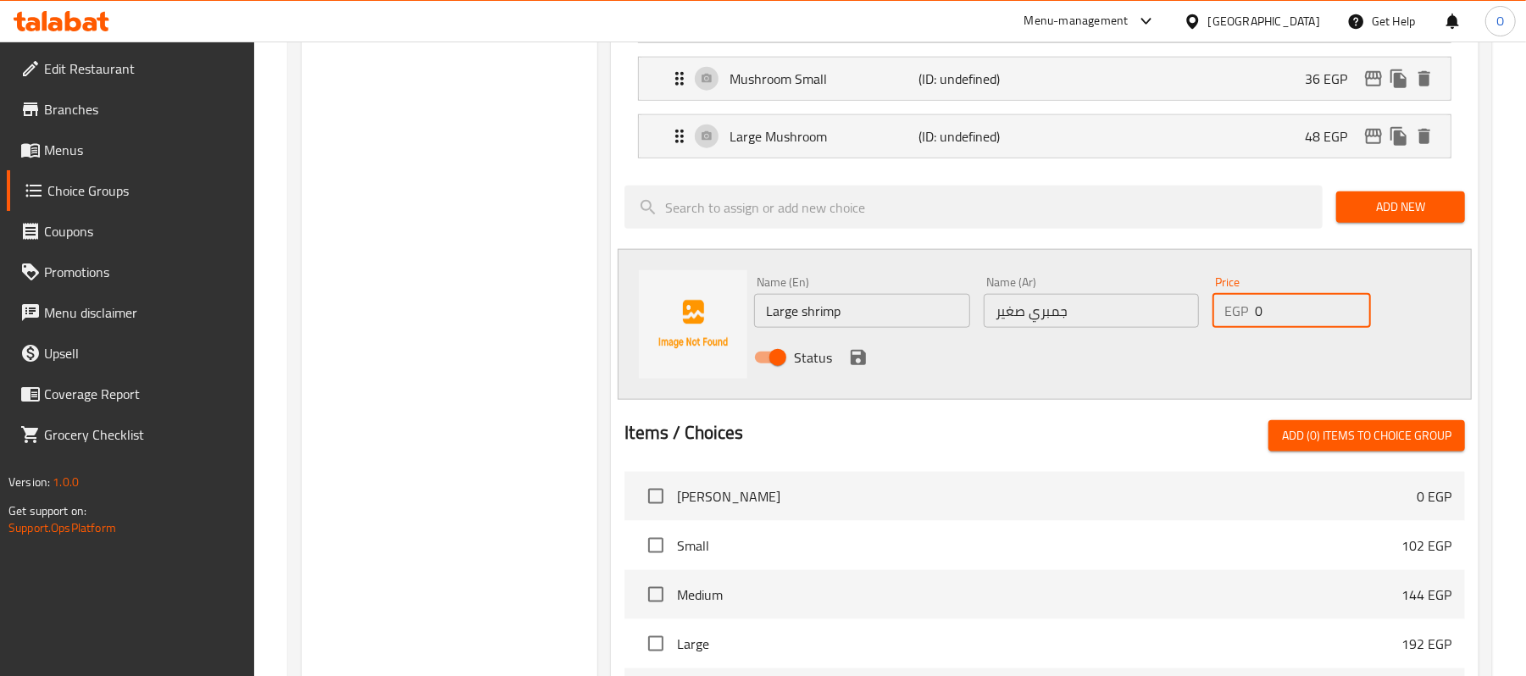
drag, startPoint x: 1221, startPoint y: 327, endPoint x: 1204, endPoint y: 334, distance: 18.3
click at [1217, 327] on div "EGP 0 Price" at bounding box center [1292, 311] width 158 height 34
type input "96"
click at [777, 319] on input "Large shrimp" at bounding box center [861, 311] width 215 height 34
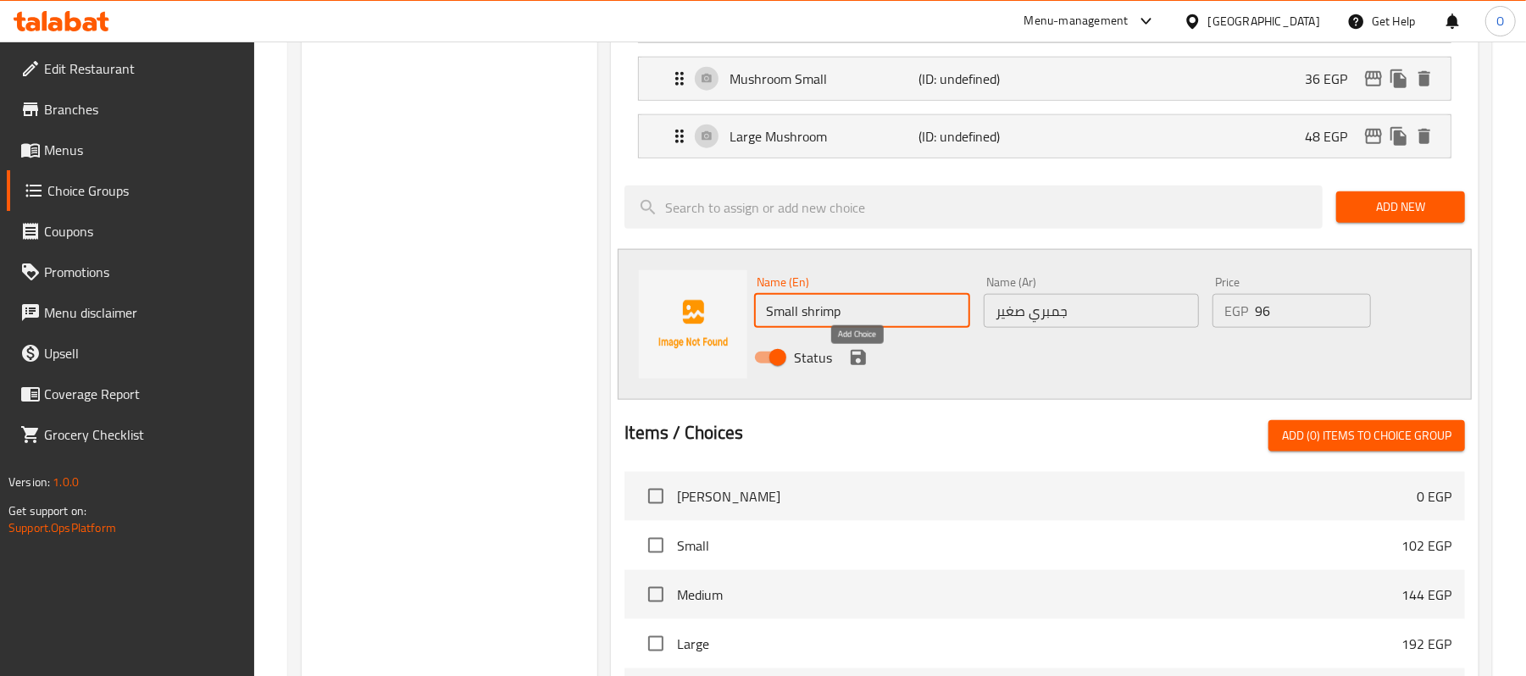
type input "Small shrimp"
click at [854, 365] on icon "save" at bounding box center [858, 357] width 15 height 15
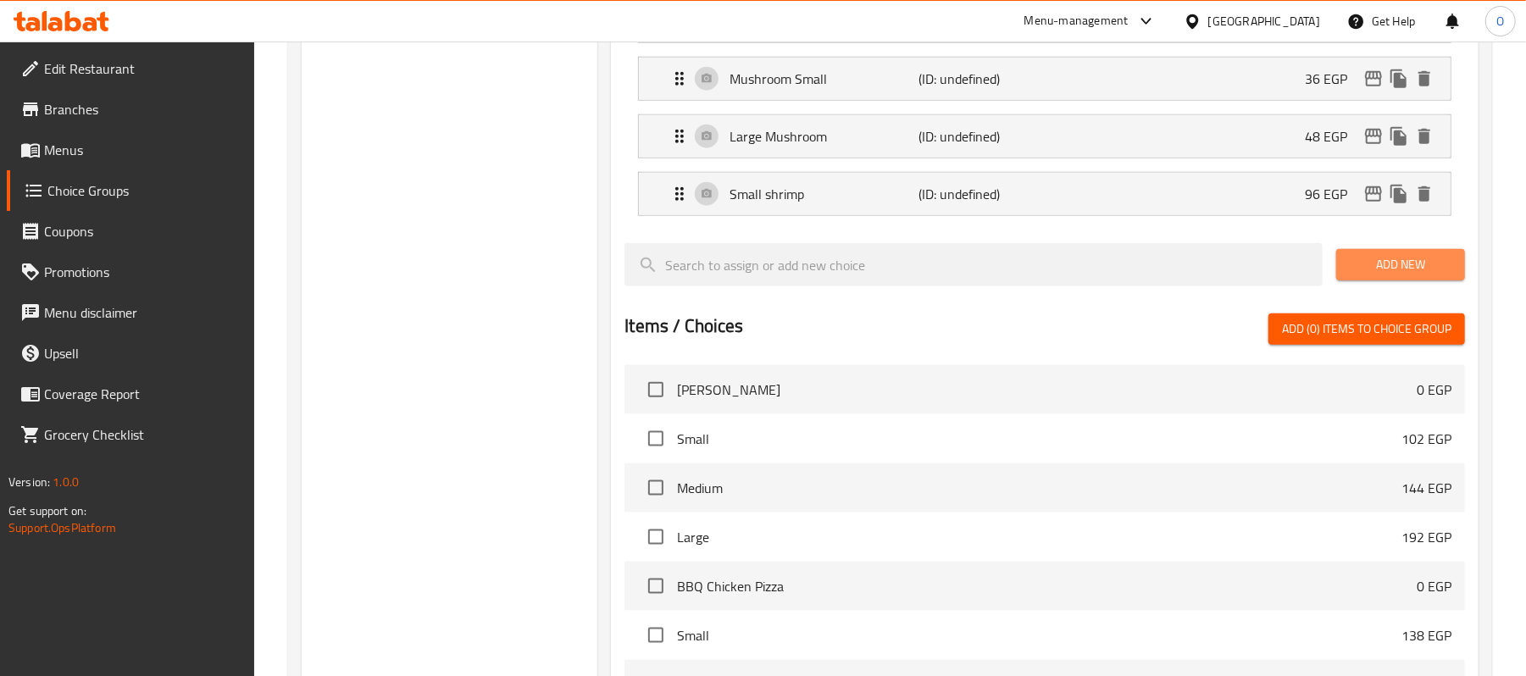
click at [1400, 275] on span "Add New" at bounding box center [1401, 264] width 102 height 21
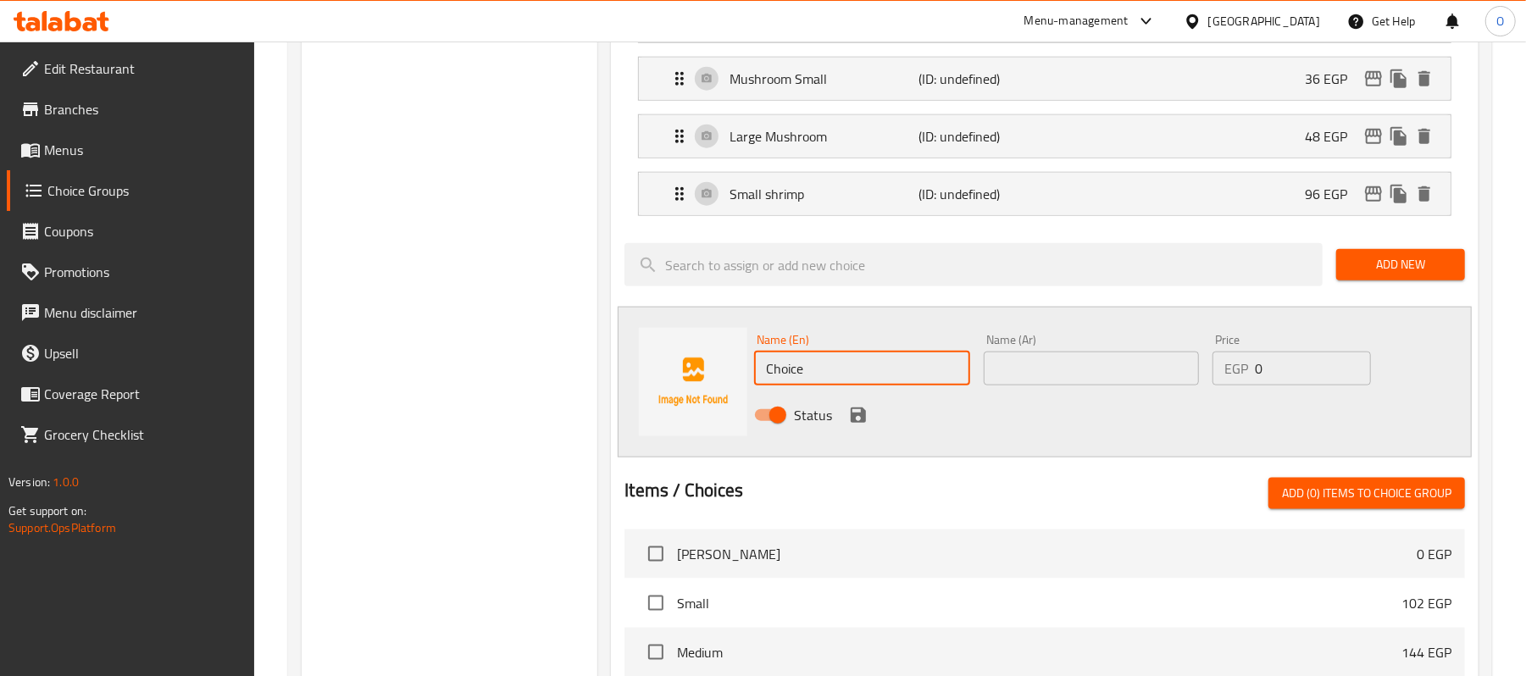
click at [865, 377] on input "Choice" at bounding box center [861, 369] width 215 height 34
type input "Large Shrimp"
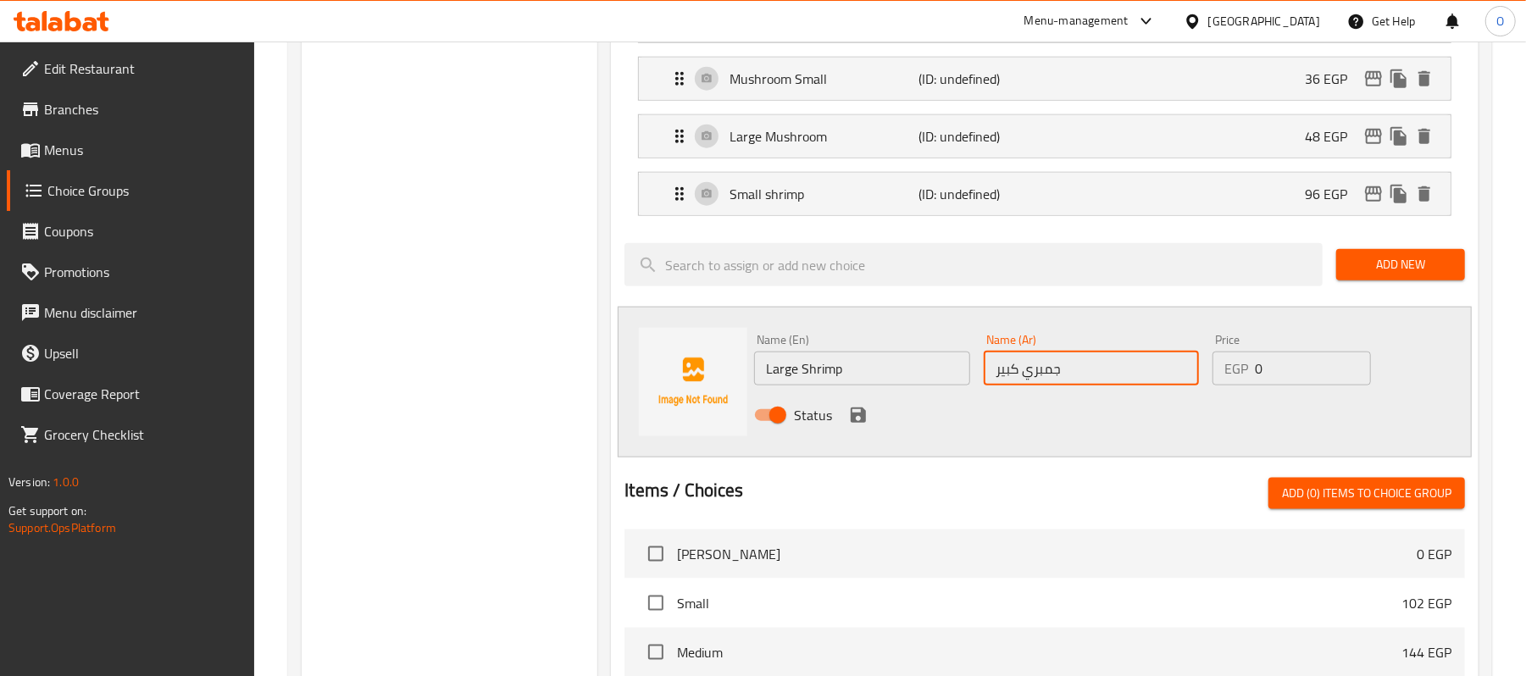
type input "جمبري كبير"
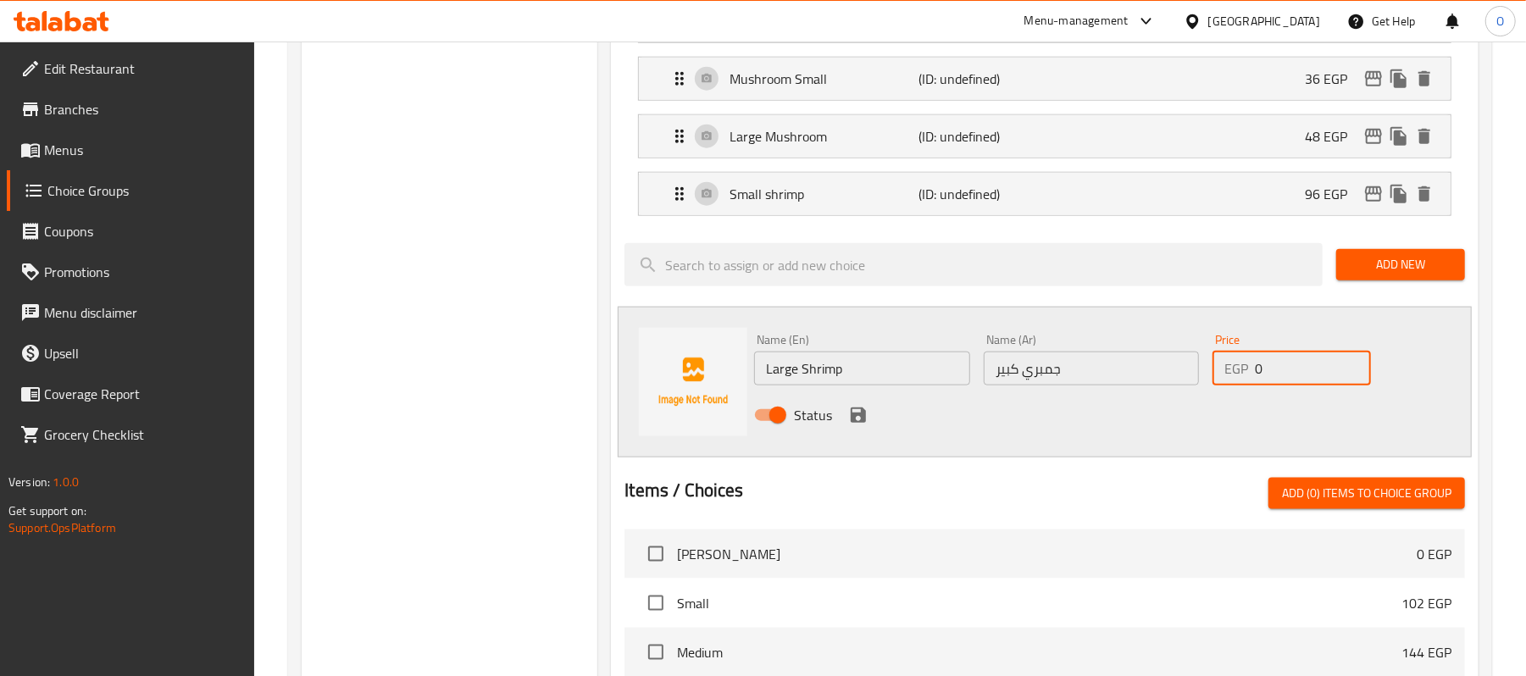
drag, startPoint x: 1280, startPoint y: 361, endPoint x: 1229, endPoint y: 374, distance: 52.4
click at [1231, 369] on div "EGP 0 Price" at bounding box center [1292, 369] width 158 height 34
type input "120"
click at [856, 423] on icon "save" at bounding box center [858, 415] width 15 height 15
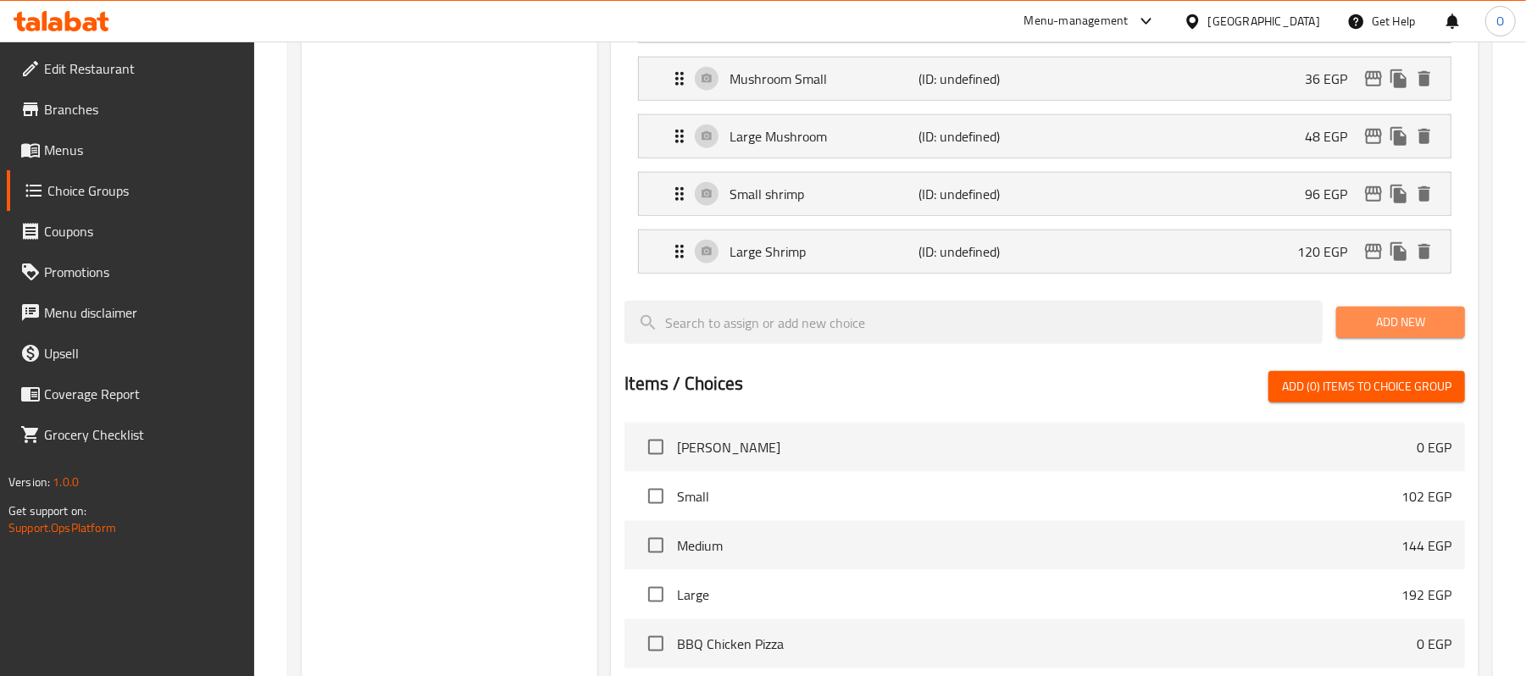
click at [1374, 331] on span "Add New" at bounding box center [1401, 322] width 102 height 21
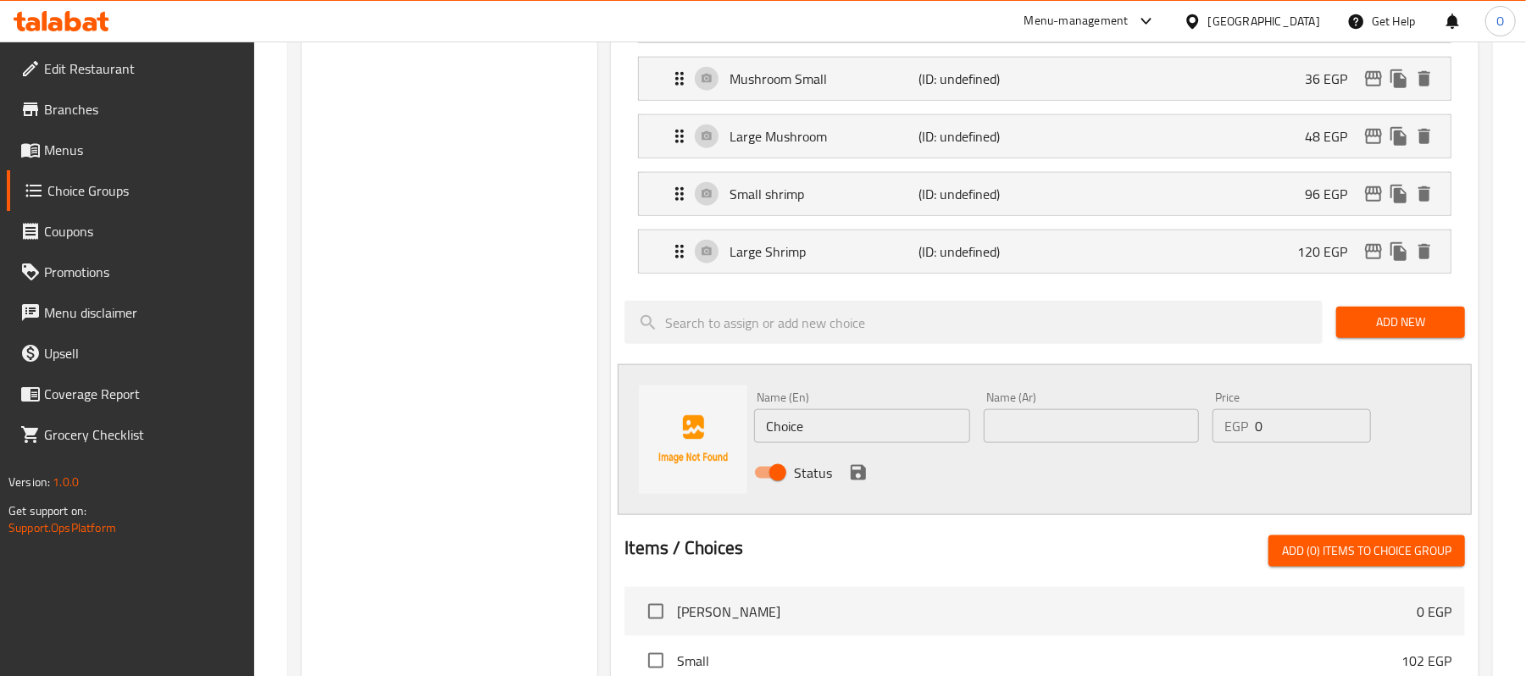
drag, startPoint x: 1089, startPoint y: 431, endPoint x: 949, endPoint y: 455, distance: 141.8
click at [1089, 431] on input "text" at bounding box center [1091, 426] width 215 height 34
paste input "كاليماري"
type input "كاليماري صغير"
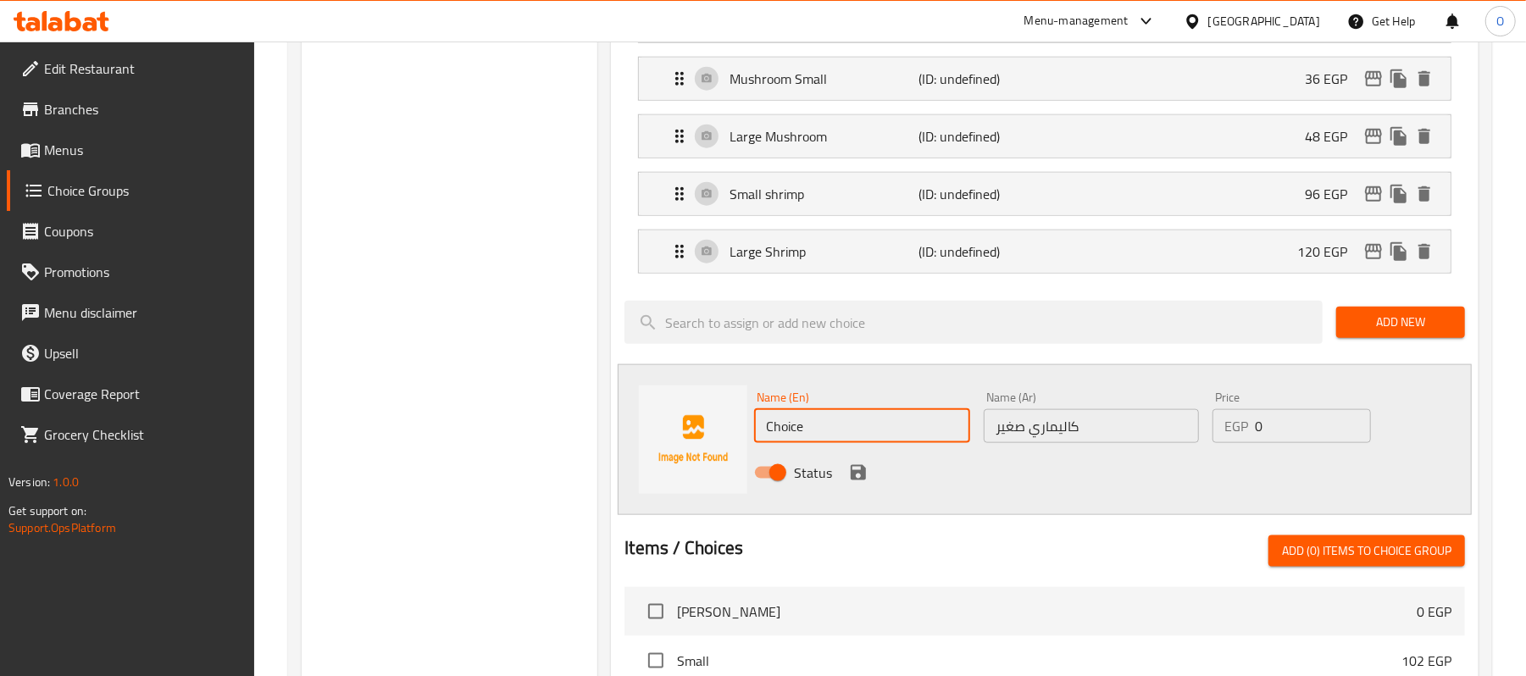
click at [866, 438] on input "Choice" at bounding box center [861, 426] width 215 height 34
paste input "small squid"
type input "small squid"
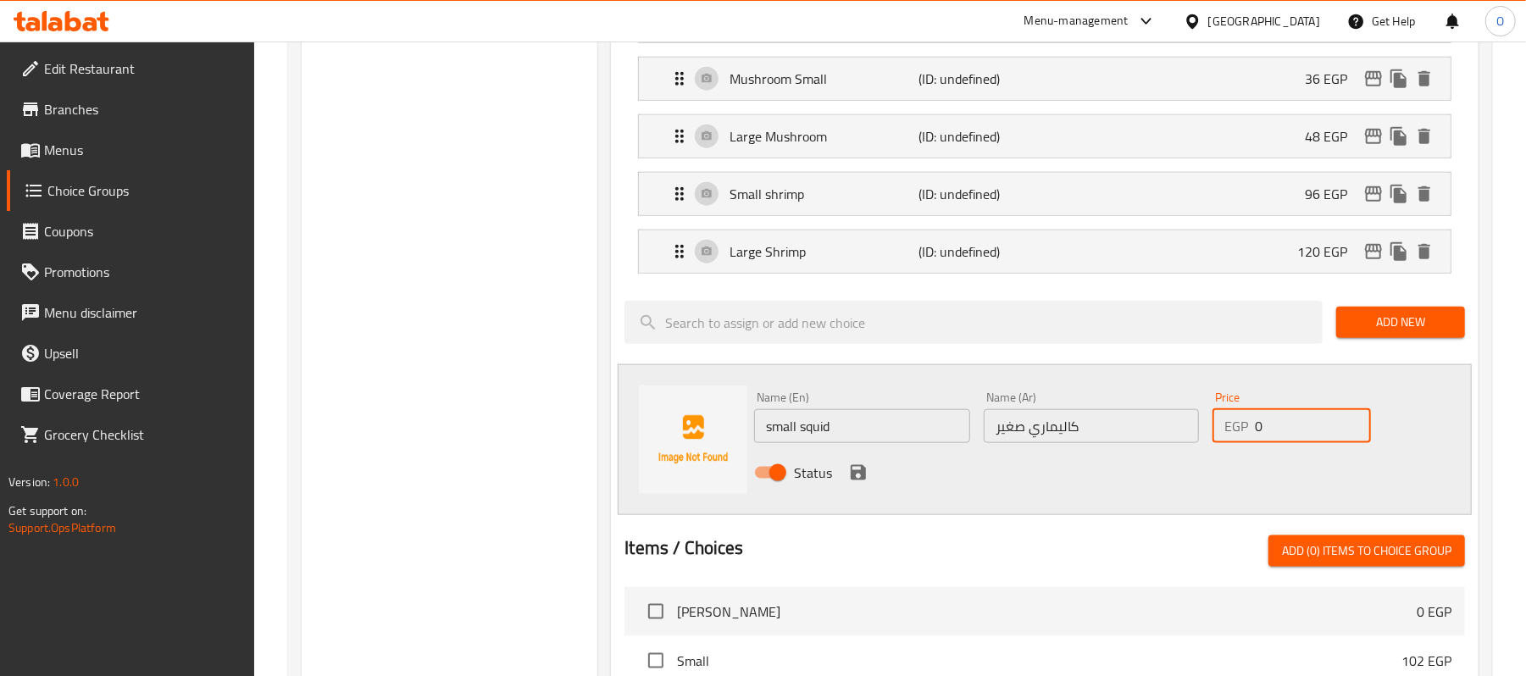
drag, startPoint x: 1296, startPoint y: 429, endPoint x: 1068, endPoint y: 448, distance: 228.8
click at [1080, 448] on div "Name (En) small squid Name (En) Name (Ar) كاليماري صغير Name (Ar) Price EGP 0 P…" at bounding box center [1090, 440] width 687 height 111
type input "60"
click at [878, 442] on input "small squid" at bounding box center [861, 426] width 215 height 34
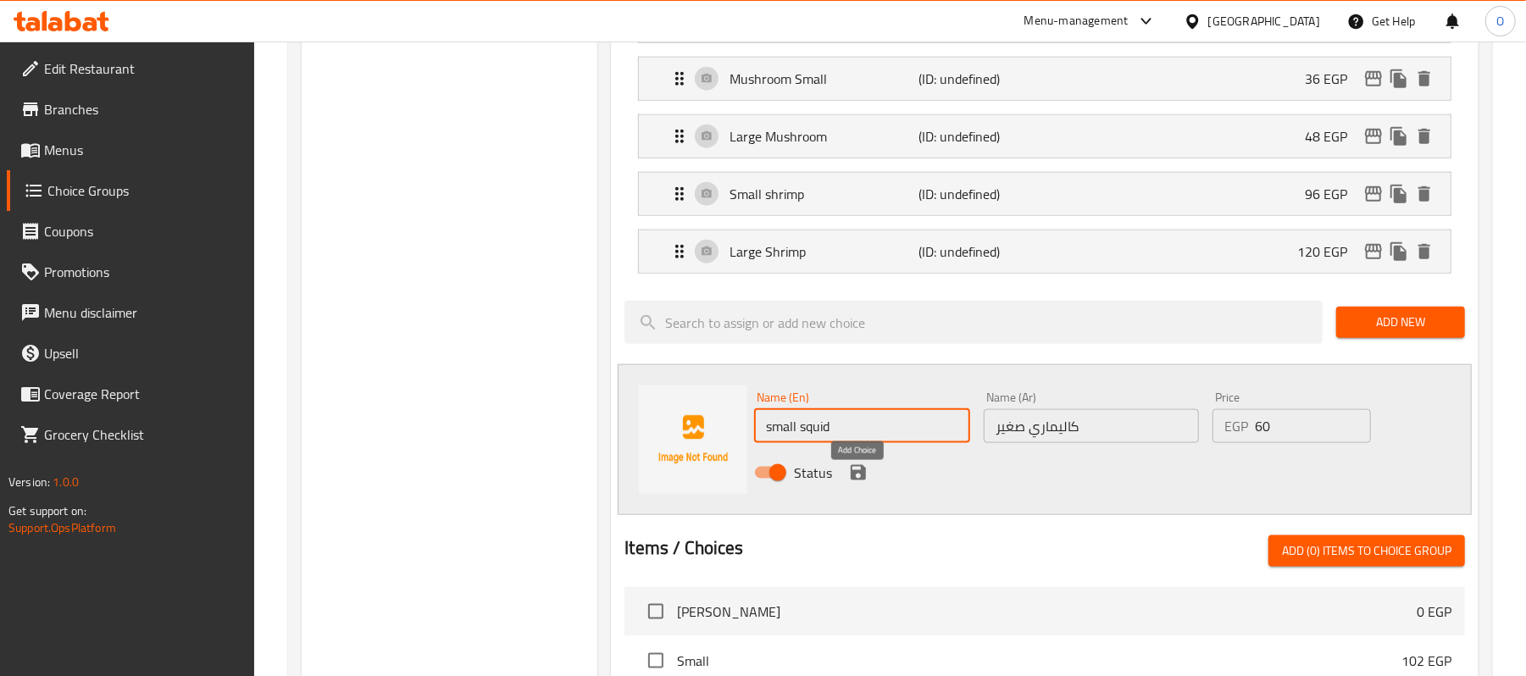
click at [849, 479] on icon "save" at bounding box center [858, 473] width 20 height 20
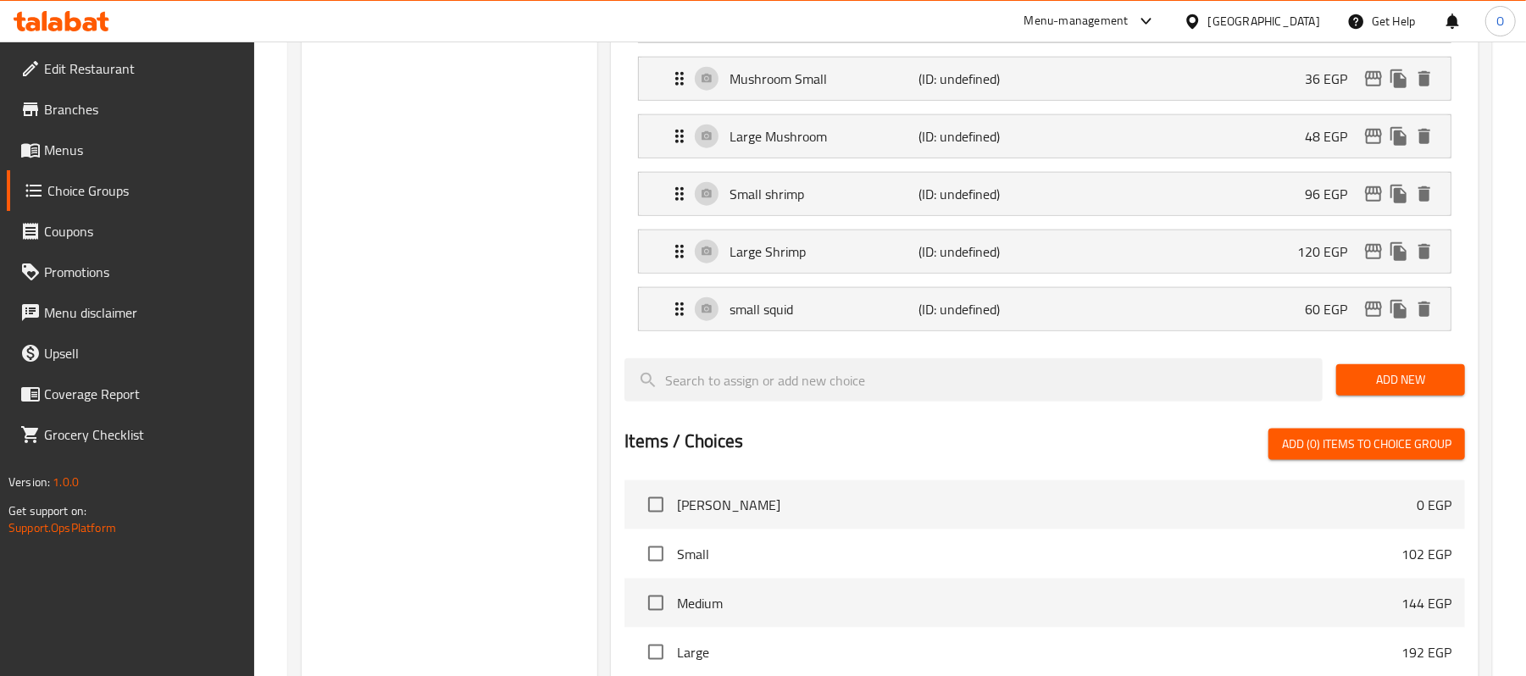
click at [1395, 408] on div "Add New" at bounding box center [1401, 380] width 142 height 57
click at [1380, 390] on span "Add New" at bounding box center [1401, 379] width 102 height 21
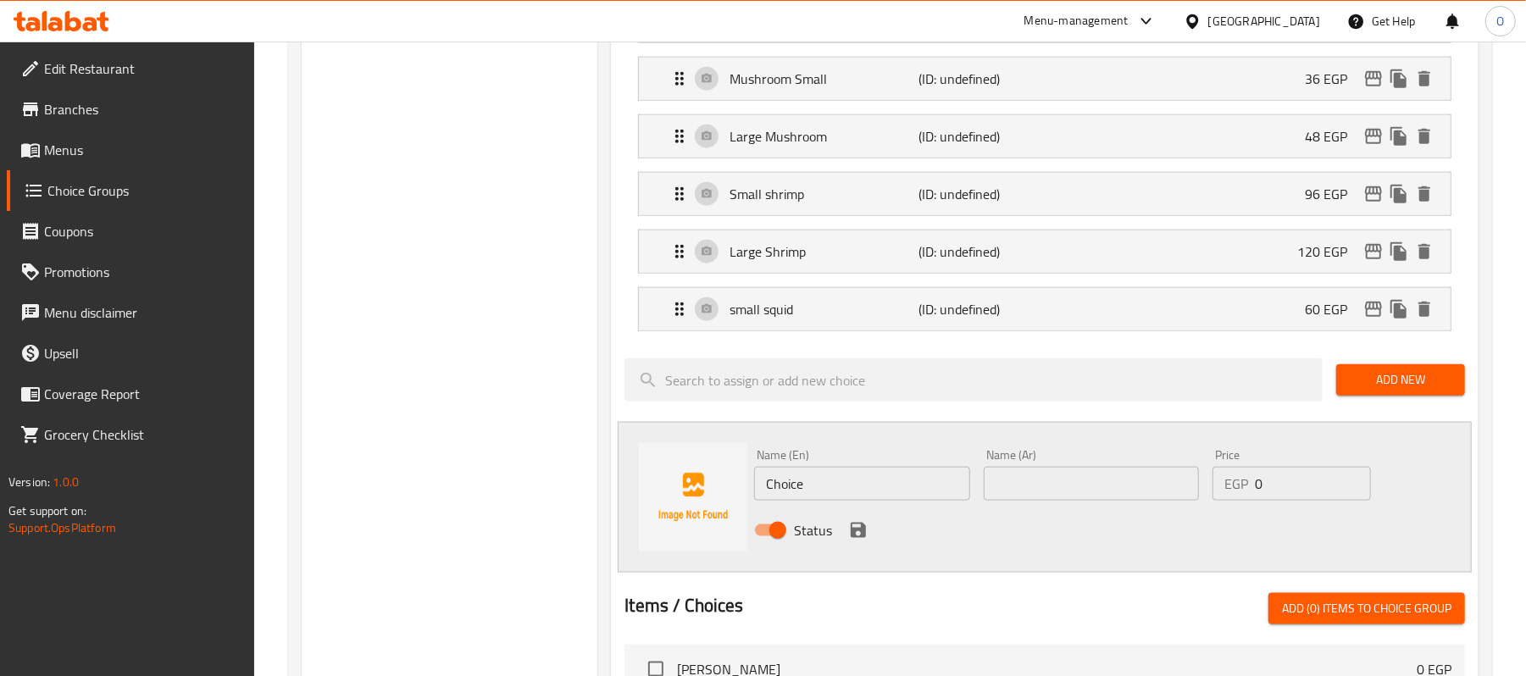
drag, startPoint x: 872, startPoint y: 502, endPoint x: 861, endPoint y: 509, distance: 13.4
click at [872, 501] on input "Choice" at bounding box center [861, 484] width 215 height 34
paste input "small squid"
click at [764, 499] on input "small squid" at bounding box center [861, 484] width 215 height 34
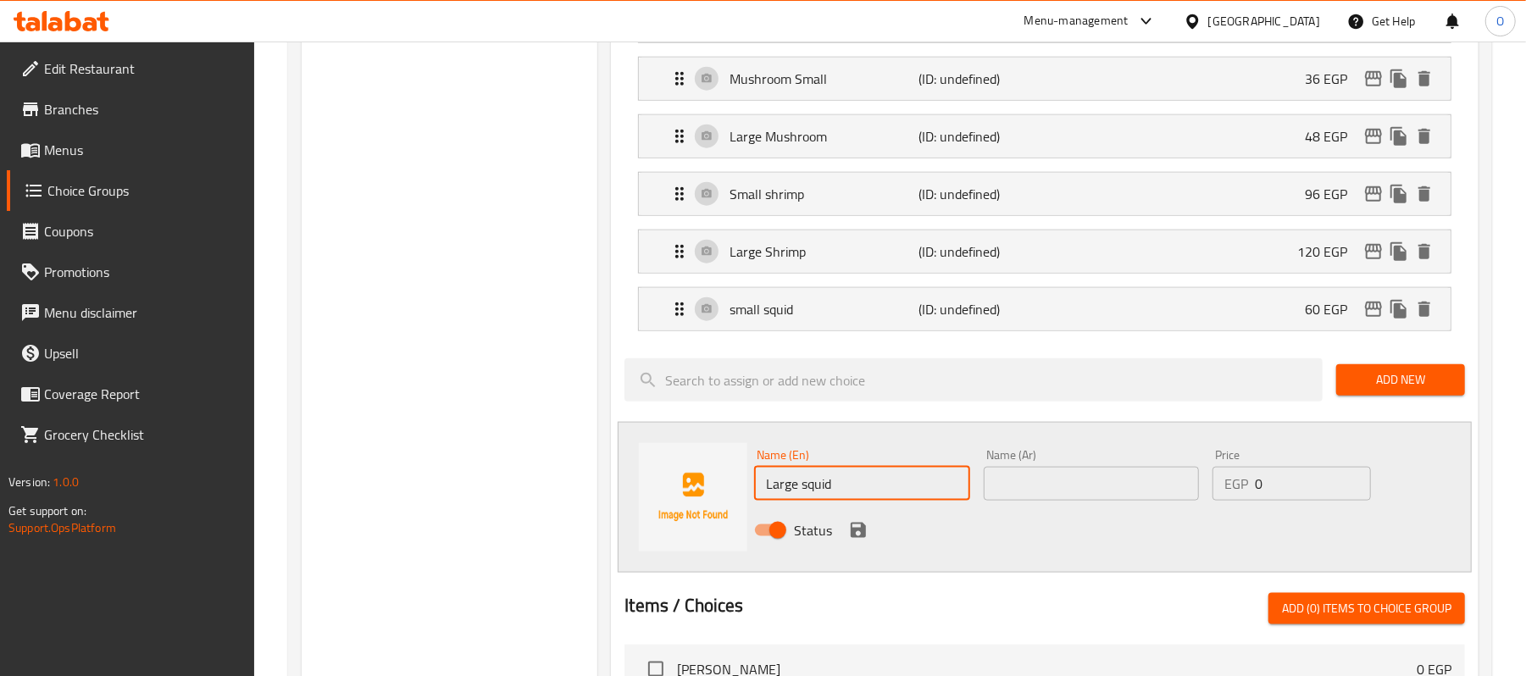
click at [820, 498] on input "Large squid" at bounding box center [861, 484] width 215 height 34
paste input "Calamari"
click at [828, 319] on p "small squid" at bounding box center [824, 309] width 189 height 20
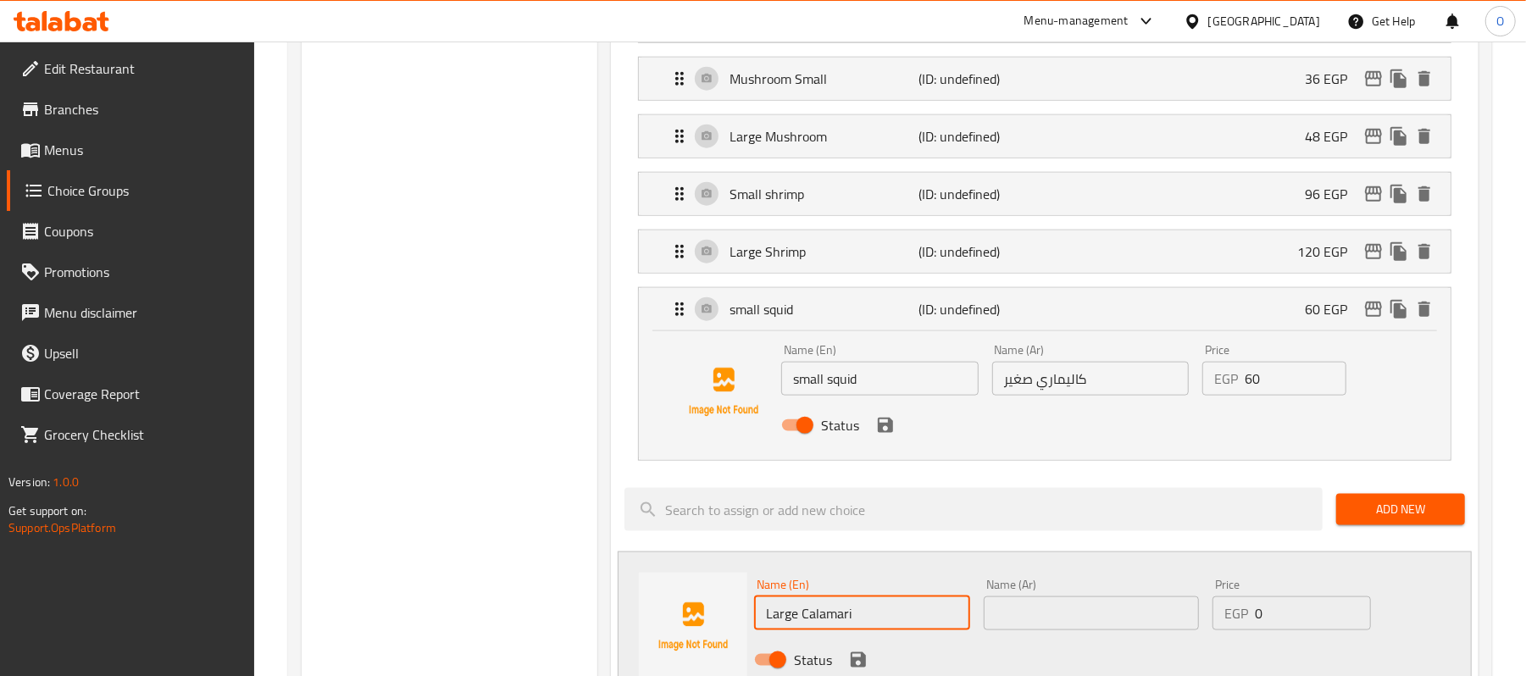
type input "Large Calamari"
click at [866, 387] on input "small squid" at bounding box center [879, 379] width 197 height 34
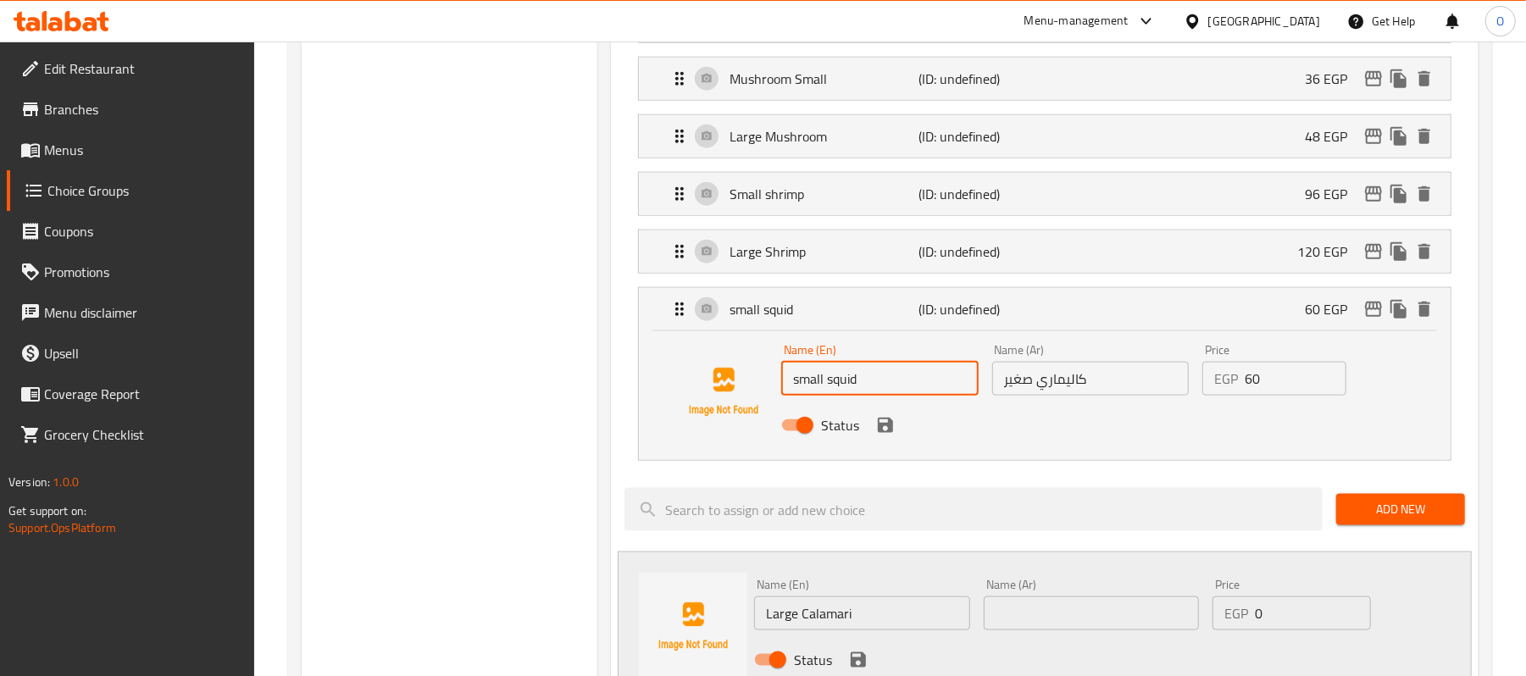
click at [847, 392] on input "small squid" at bounding box center [879, 379] width 197 height 34
paste input "Calamari"
click at [882, 433] on icon "save" at bounding box center [885, 425] width 15 height 15
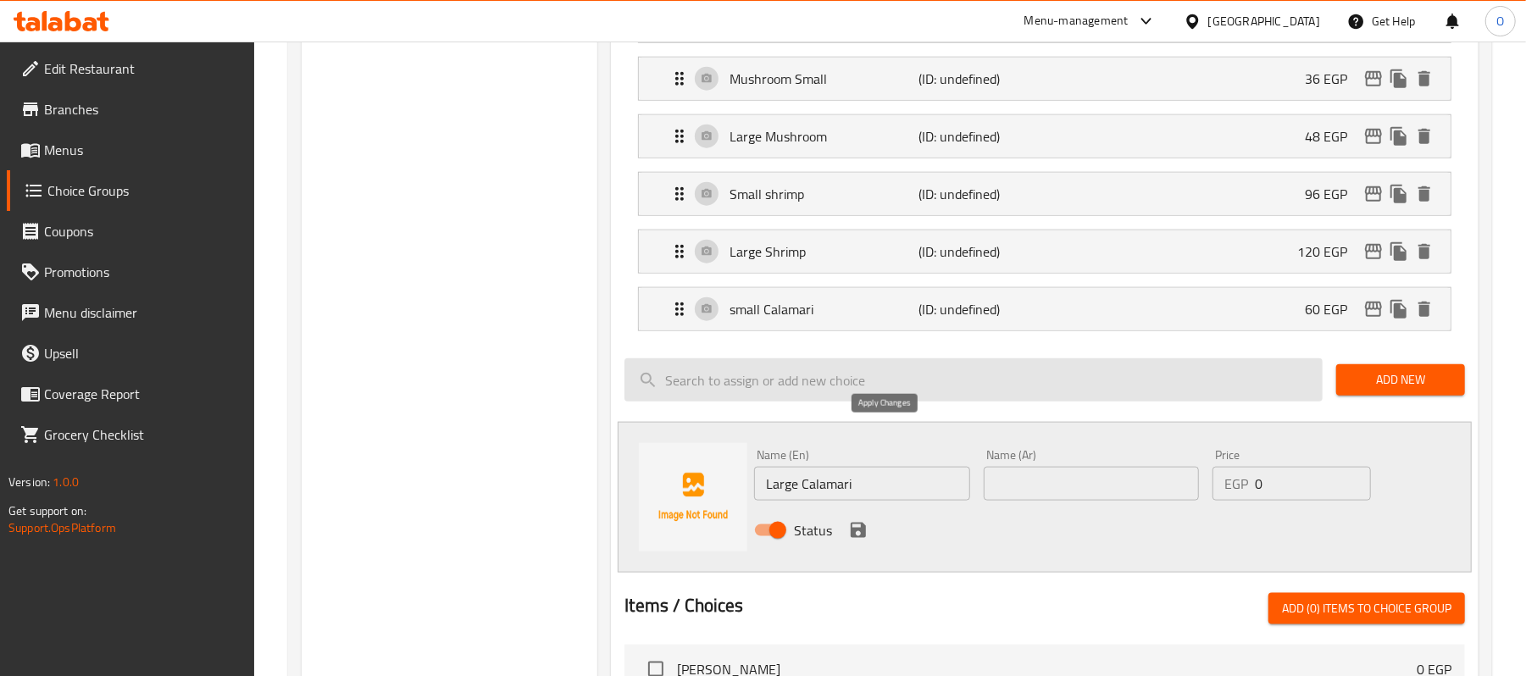
type input "small Calamari"
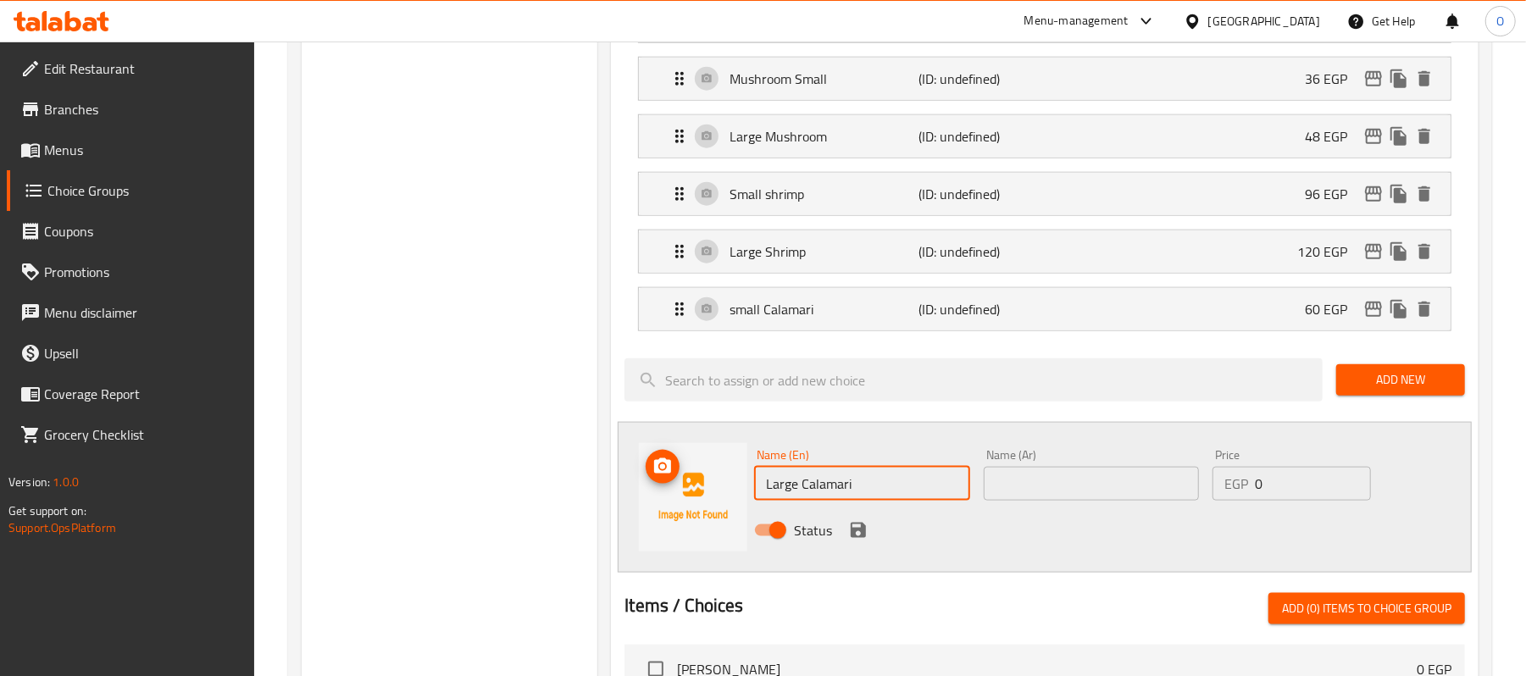
drag, startPoint x: 865, startPoint y: 508, endPoint x: 658, endPoint y: 519, distance: 207.1
click at [658, 519] on div "Name (En) Large Calamari Name (En) Name (Ar) Name (Ar) Price EGP 0 Price Status" at bounding box center [1045, 497] width 854 height 151
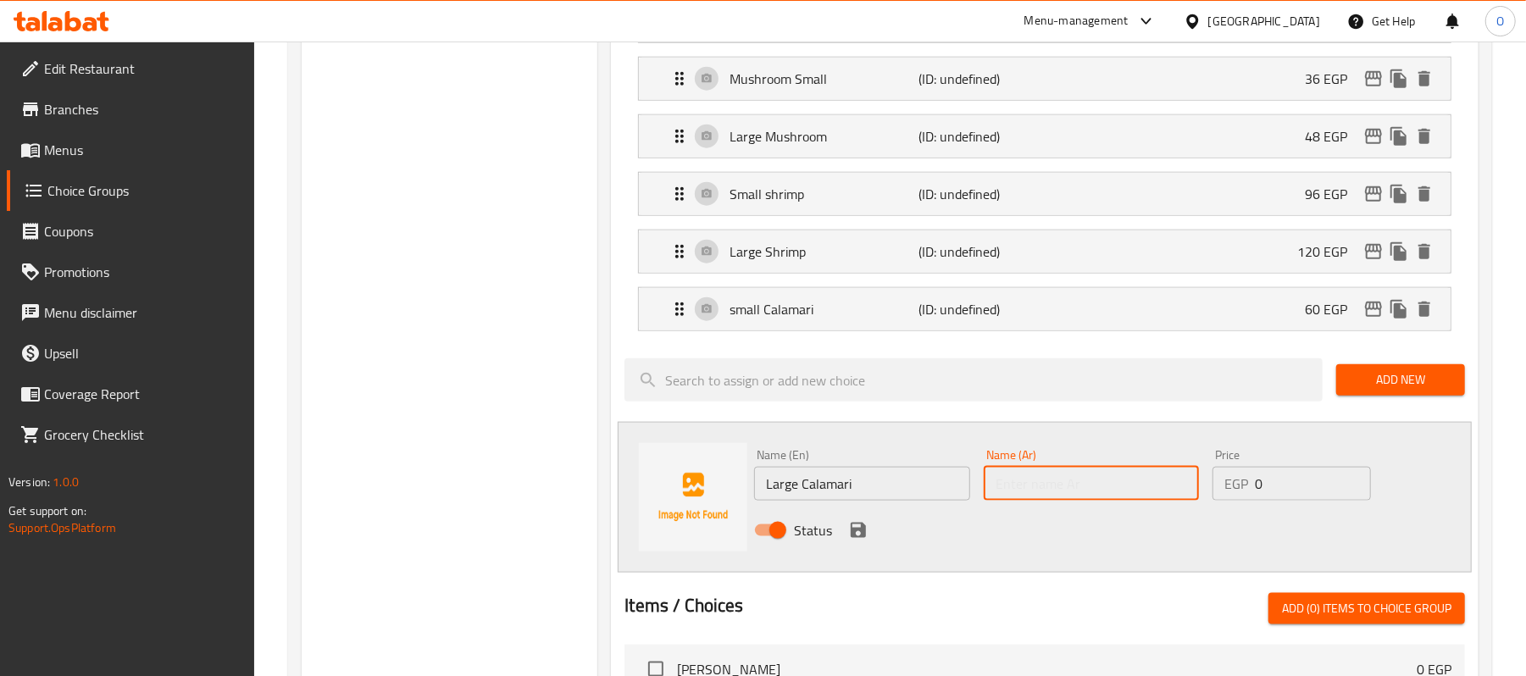
click at [1097, 486] on input "text" at bounding box center [1091, 484] width 215 height 34
paste input "كاليماري كبير"
type input "كاليماري كبير"
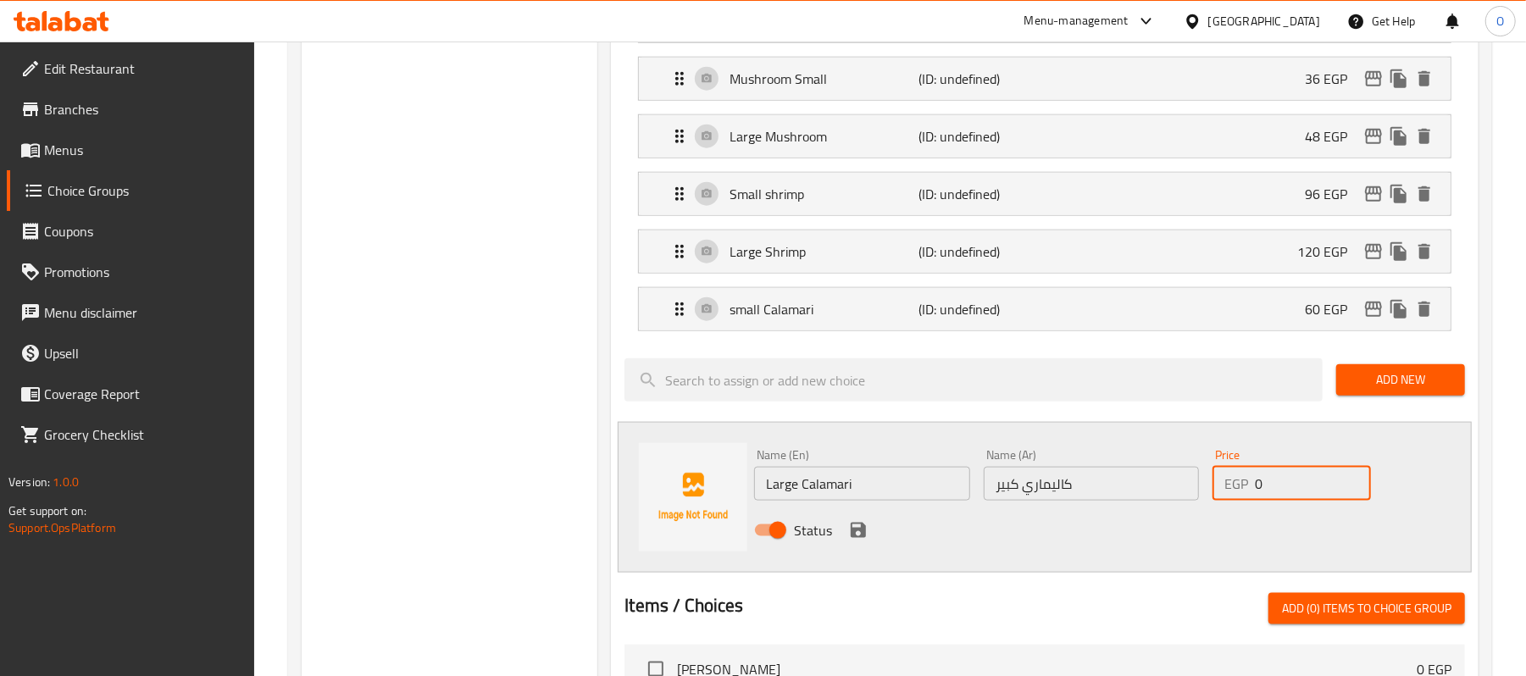
drag, startPoint x: 1285, startPoint y: 503, endPoint x: 1144, endPoint y: 508, distance: 140.8
click at [1144, 508] on div "Name (En) Large Calamari Name (En) Name (Ar) كاليماري كبير Name (Ar) Price EGP …" at bounding box center [1090, 497] width 687 height 111
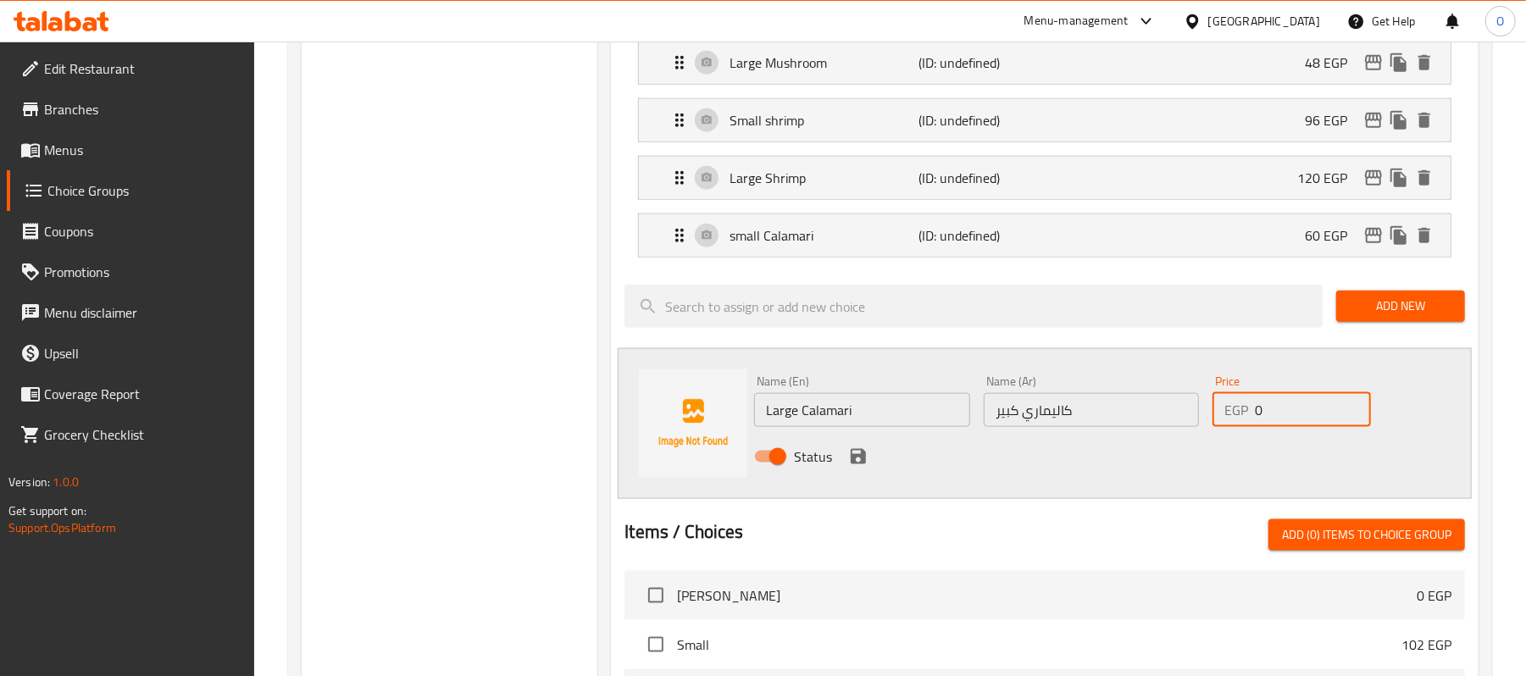
scroll to position [1407, 0]
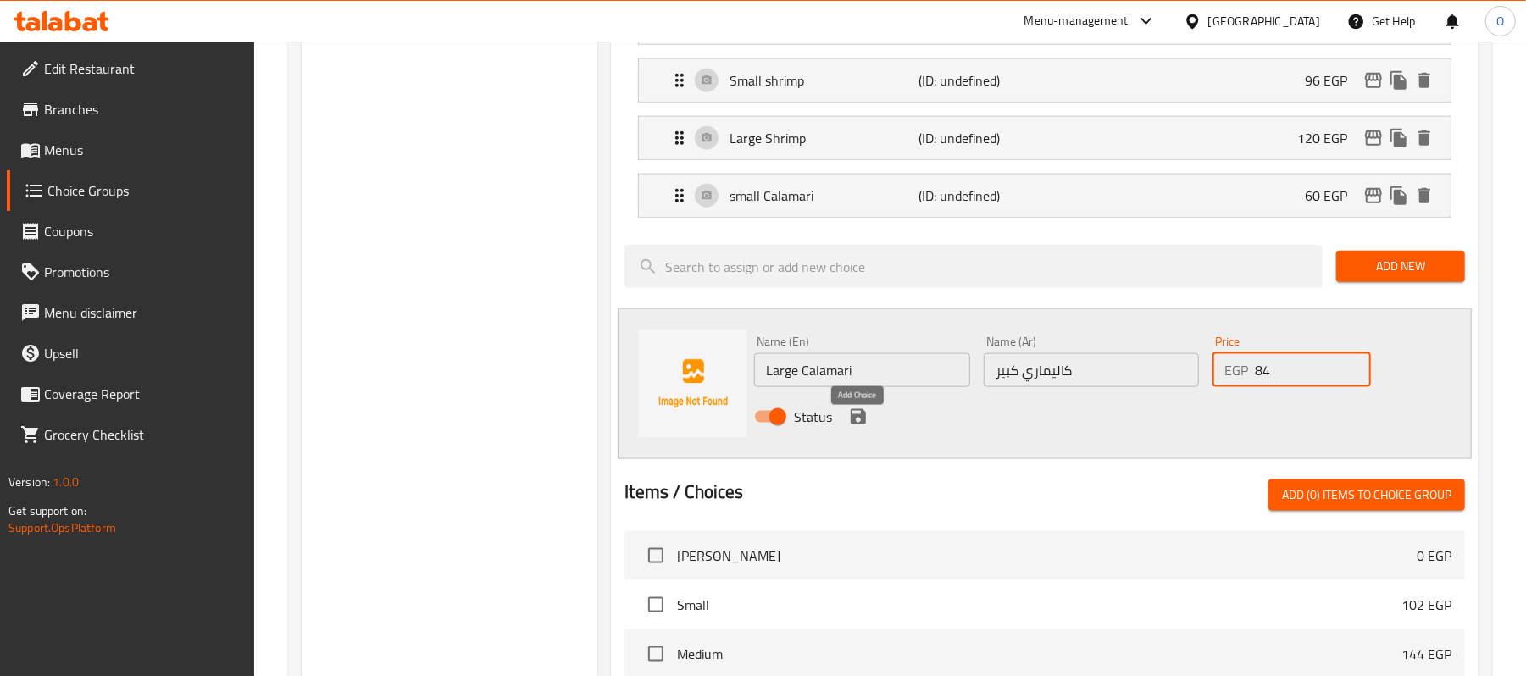
type input "84"
click at [854, 425] on icon "save" at bounding box center [858, 416] width 15 height 15
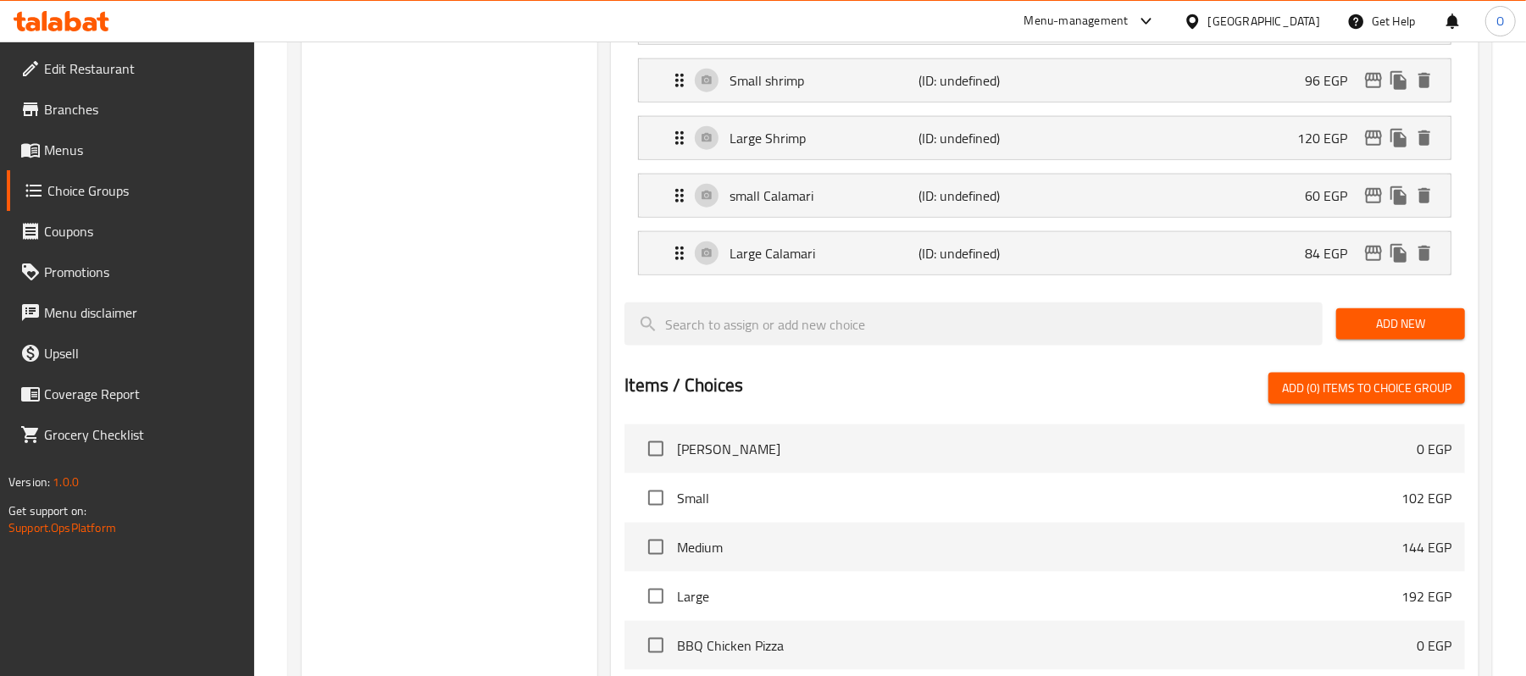
click at [1411, 330] on span "Add New" at bounding box center [1401, 324] width 102 height 21
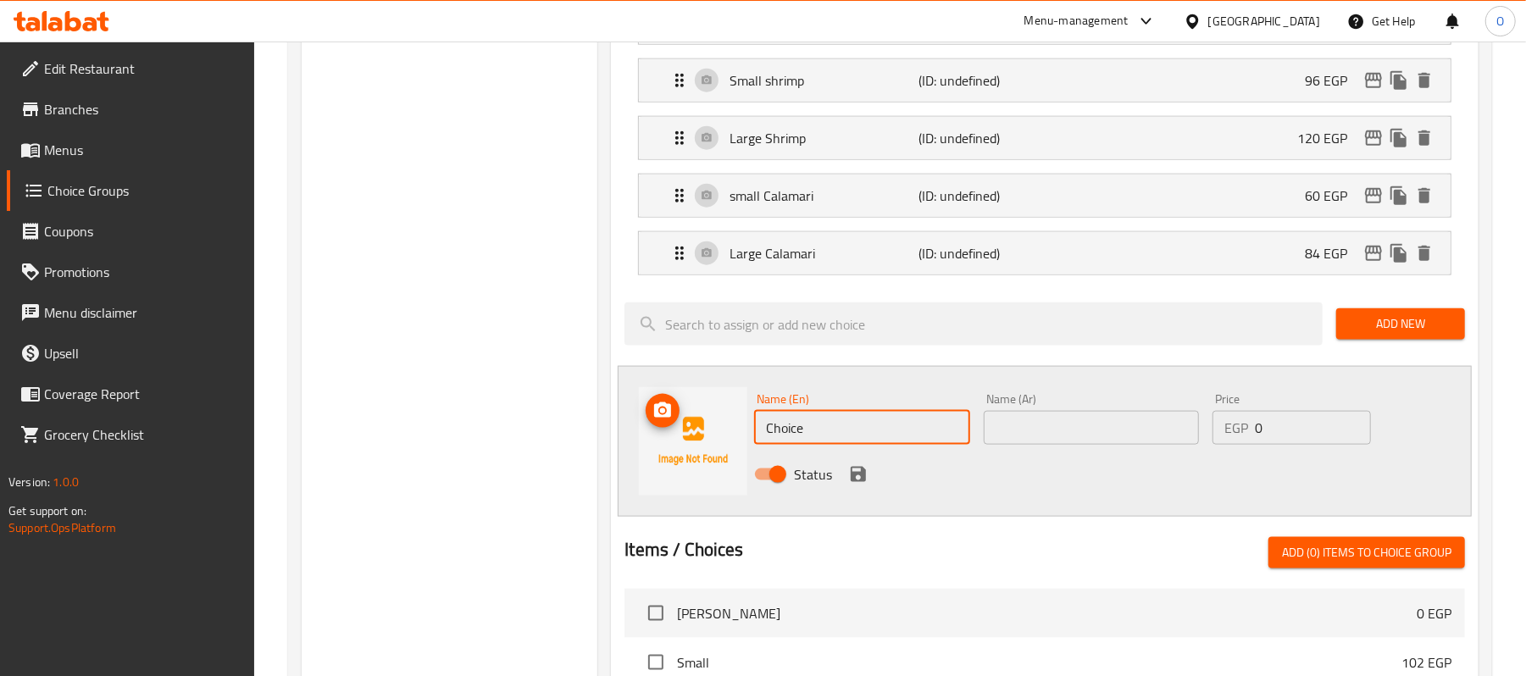
drag, startPoint x: 866, startPoint y: 442, endPoint x: 395, endPoint y: 458, distance: 471.4
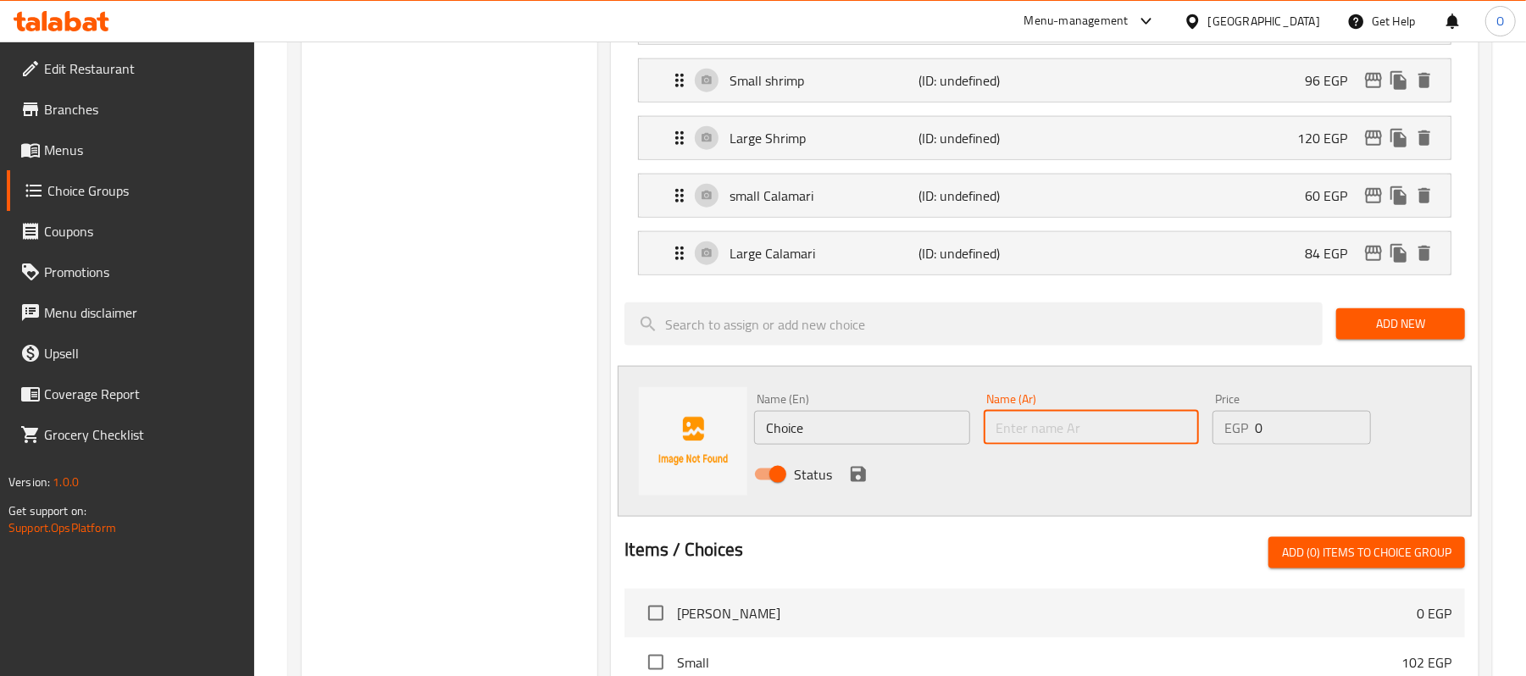
click at [1021, 438] on input "text" at bounding box center [1091, 428] width 215 height 34
paste input "تونة"
type input "تونة صغير"
drag, startPoint x: 844, startPoint y: 437, endPoint x: 560, endPoint y: 465, distance: 285.3
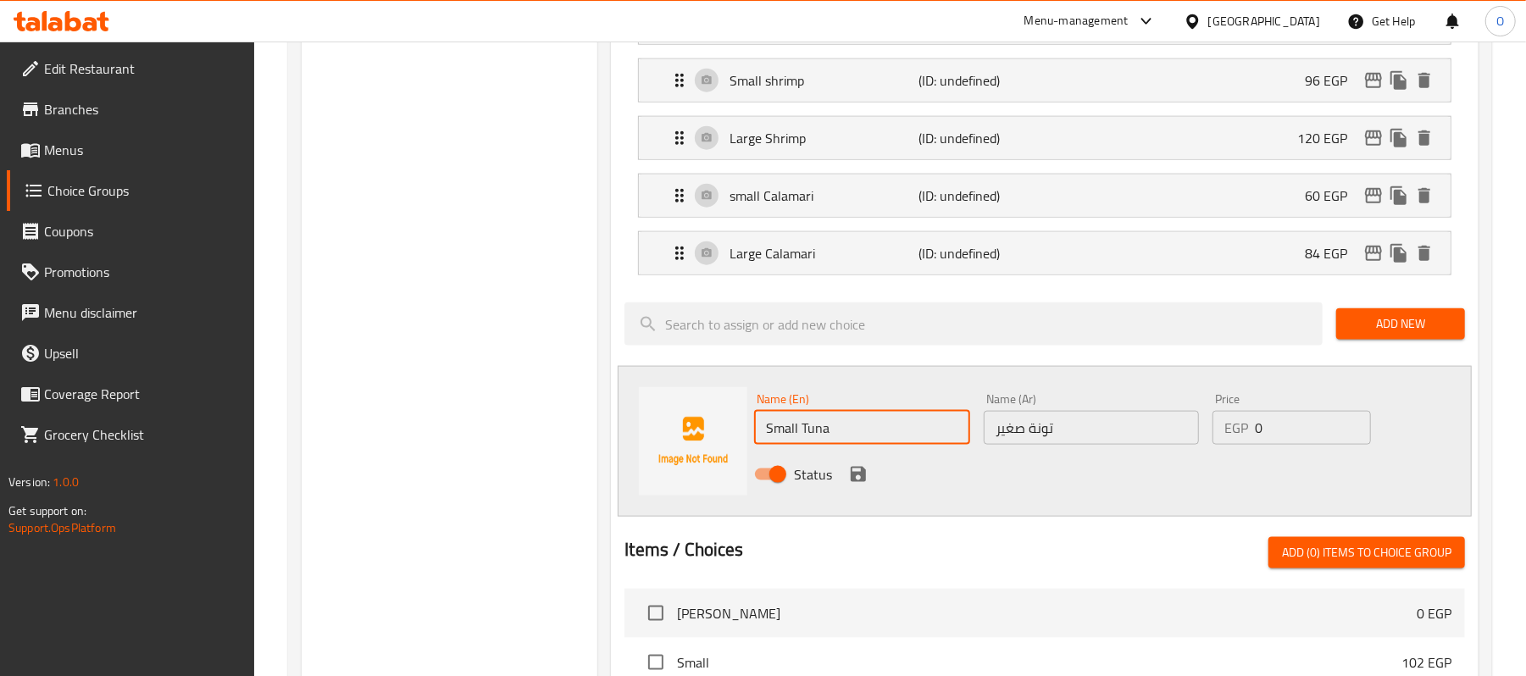
type input "Small Tuna"
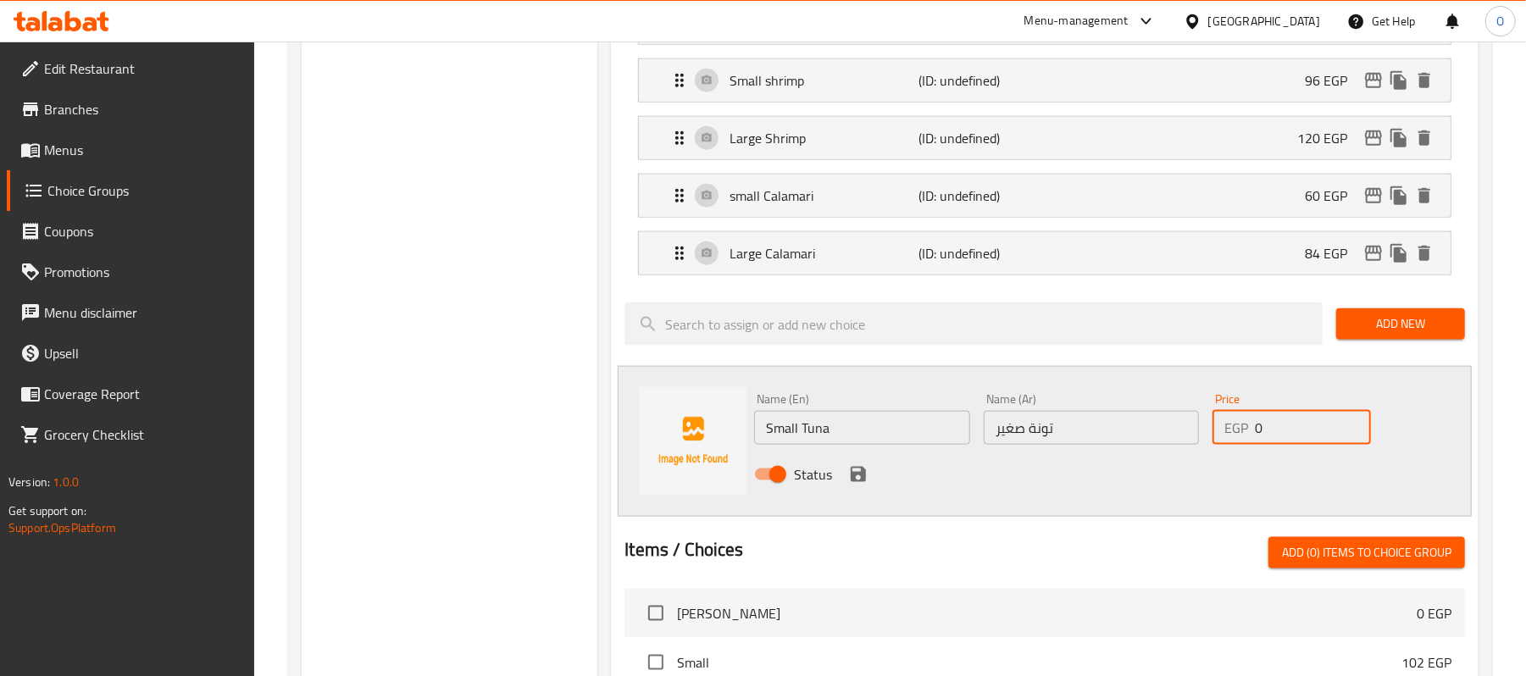
drag, startPoint x: 1282, startPoint y: 442, endPoint x: 1103, endPoint y: 452, distance: 179.1
click at [1105, 452] on div "Name (En) Small Tuna Name (En) Name (Ar) تونة صغير Name (Ar) Price EGP 0 Price …" at bounding box center [1090, 441] width 687 height 111
type input "48"
drag, startPoint x: 855, startPoint y: 495, endPoint x: 852, endPoint y: 473, distance: 22.3
click at [855, 482] on icon "save" at bounding box center [858, 474] width 15 height 15
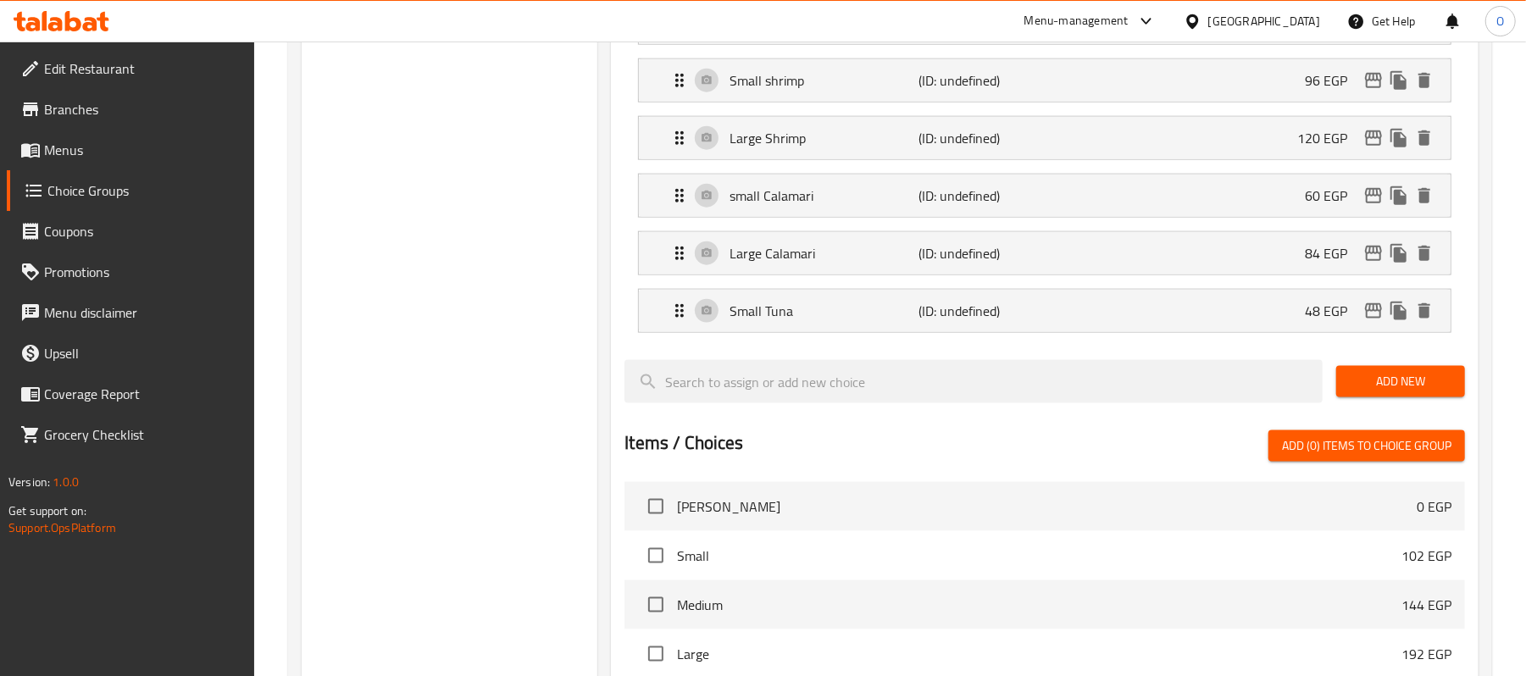
click at [1414, 392] on span "Add New" at bounding box center [1401, 381] width 102 height 21
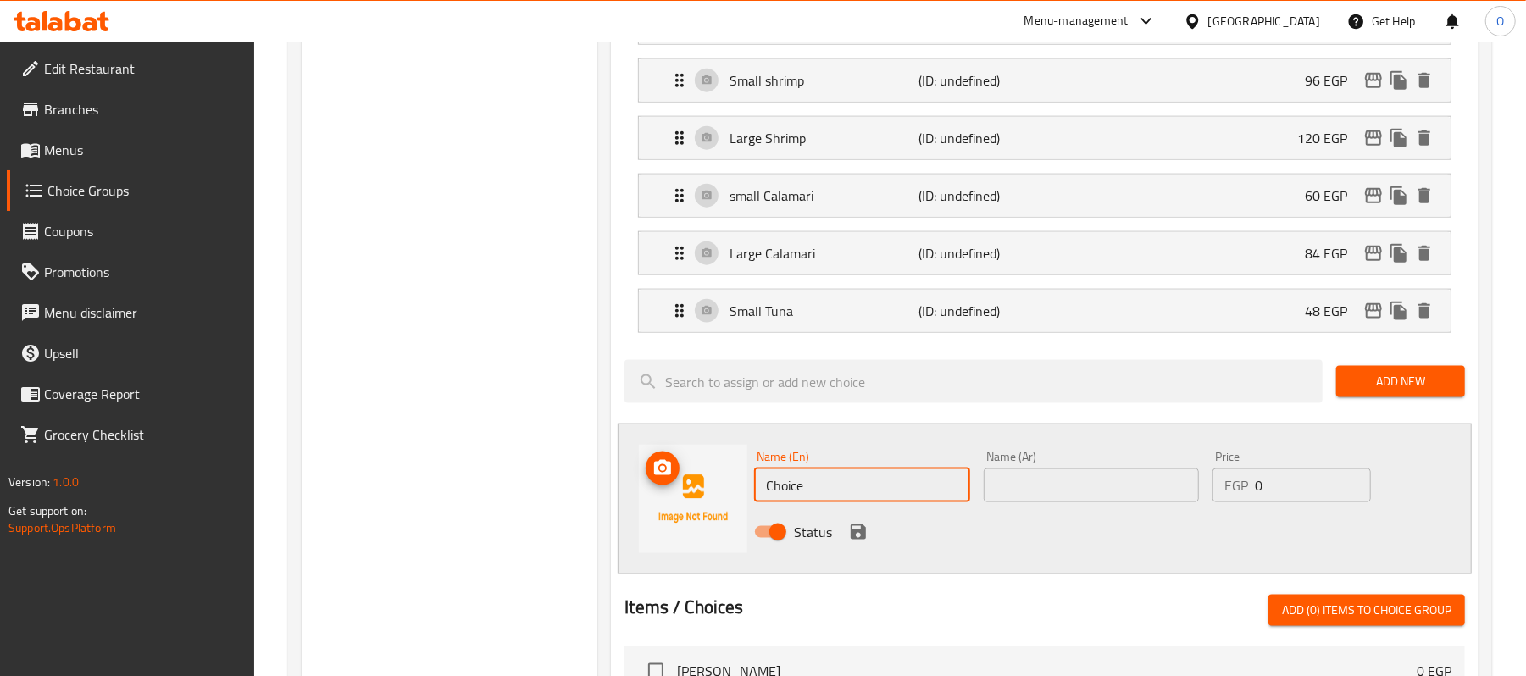
drag, startPoint x: 812, startPoint y: 492, endPoint x: 696, endPoint y: 493, distance: 116.1
click at [698, 493] on div "Name (En) Choice Name (En) Name (Ar) Name (Ar) Price EGP 0 Price Status" at bounding box center [1045, 499] width 854 height 151
type input "Large Tuna"
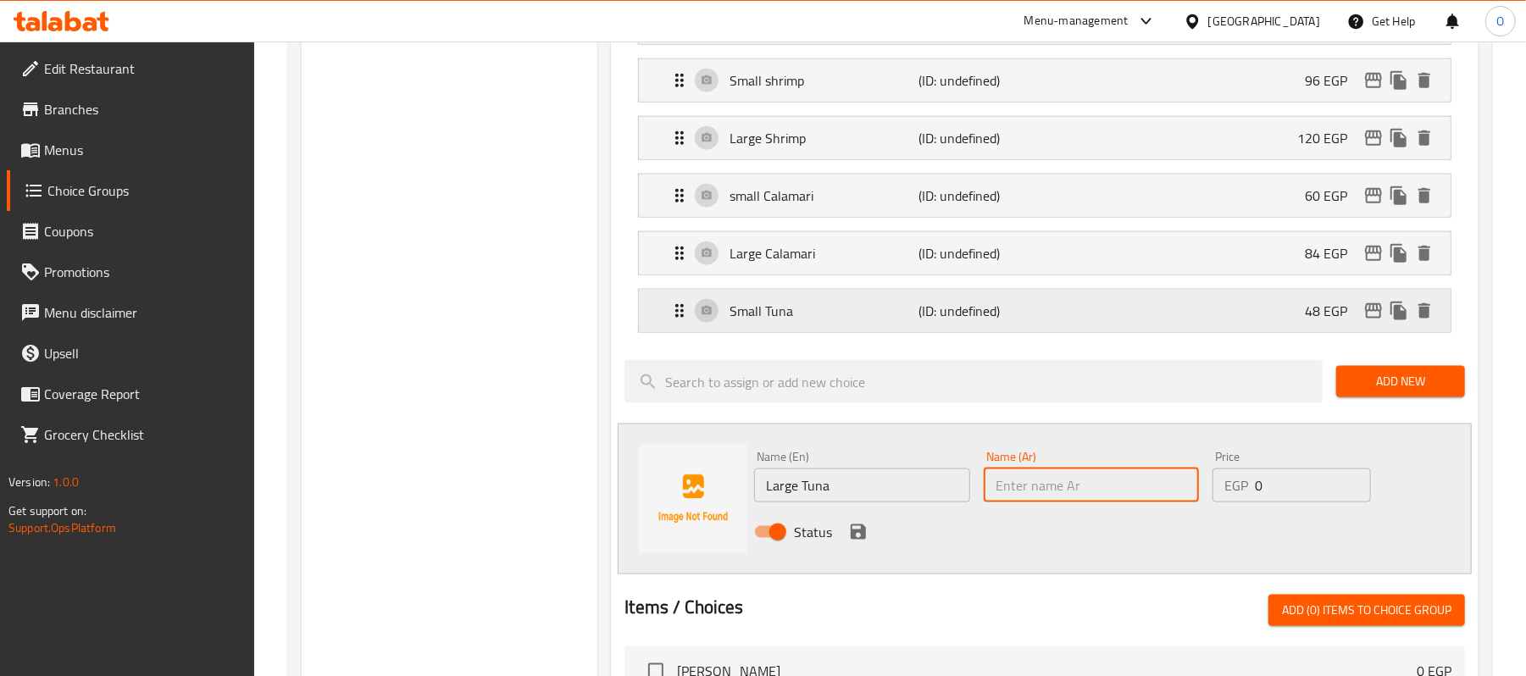
drag, startPoint x: 1012, startPoint y: 344, endPoint x: 1028, endPoint y: 334, distance: 19.0
click at [1014, 332] on div "Small Tuna (ID: undefined) 48 EGP" at bounding box center [1049, 311] width 761 height 42
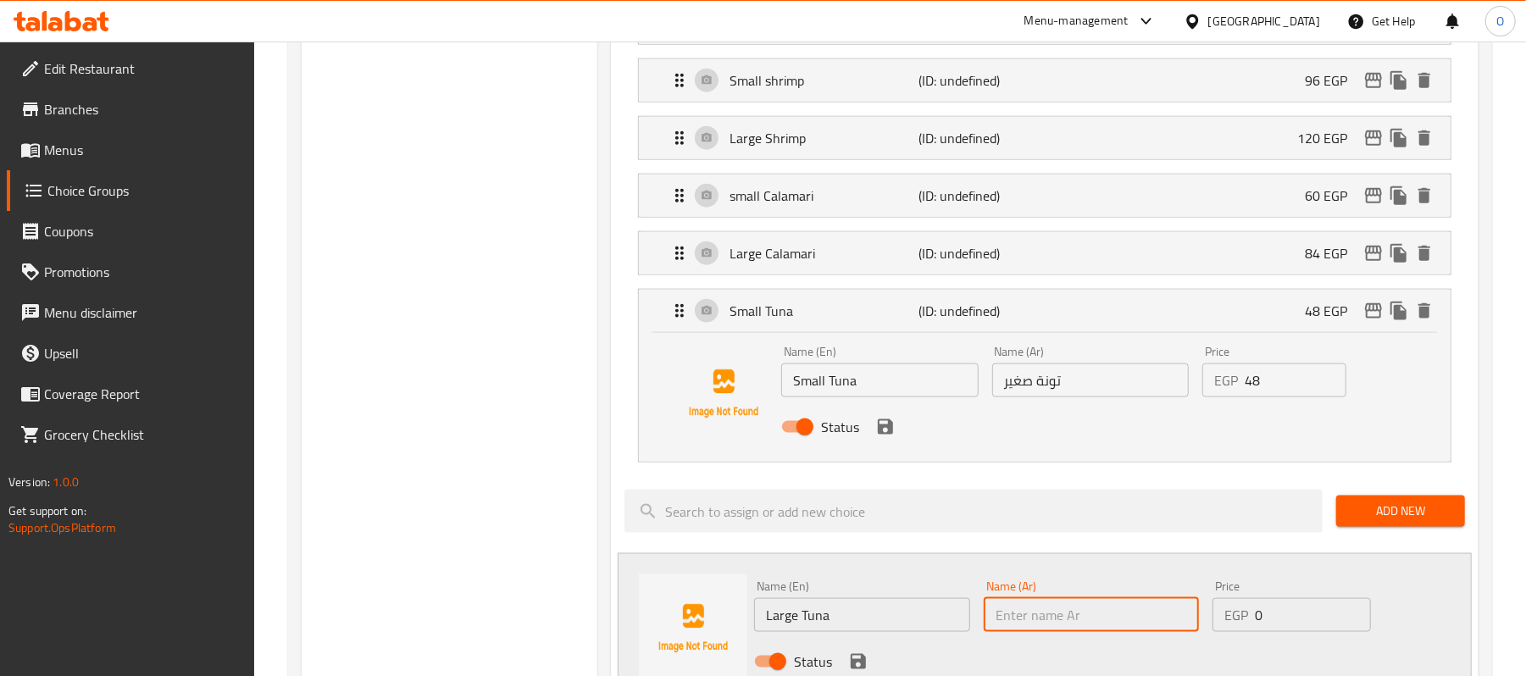
click at [1042, 394] on input "تونة صغير" at bounding box center [1090, 381] width 197 height 34
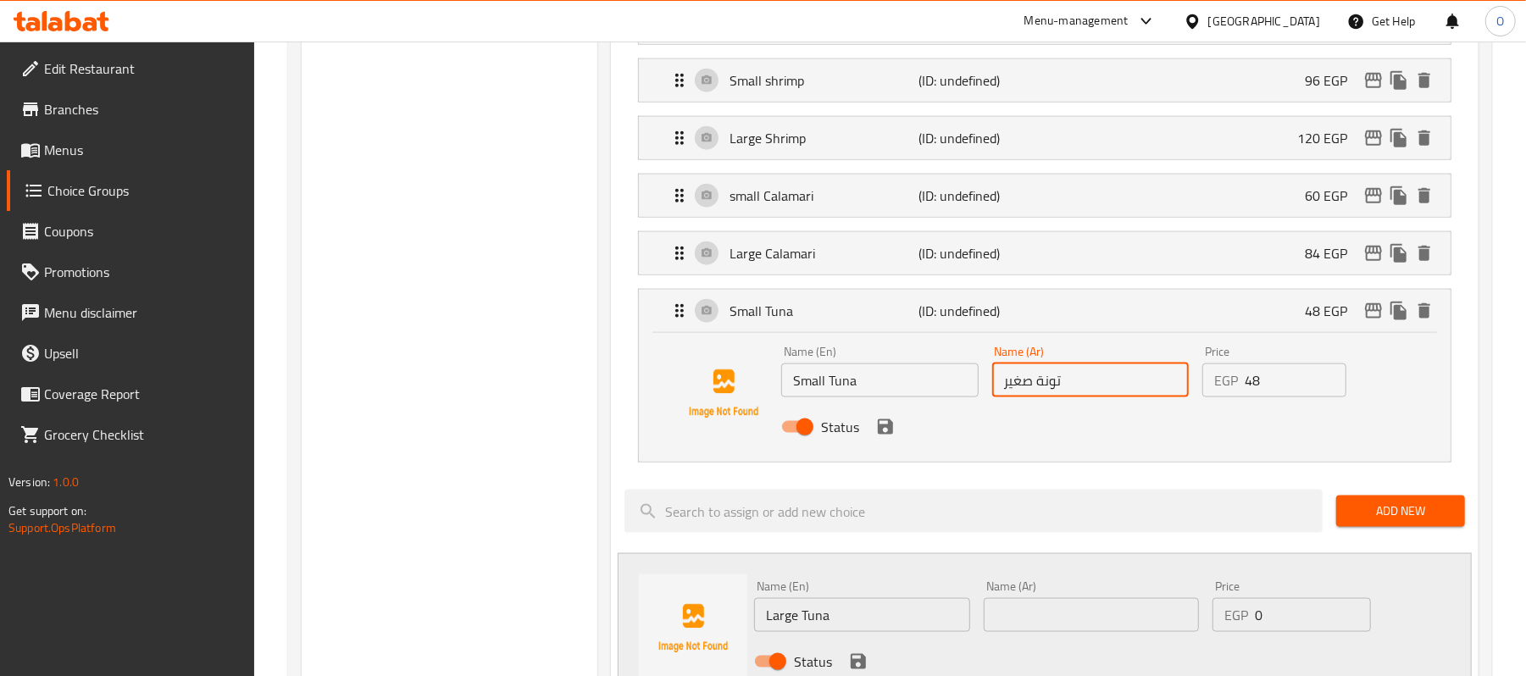
click at [1042, 394] on input "تونة صغير" at bounding box center [1090, 381] width 197 height 34
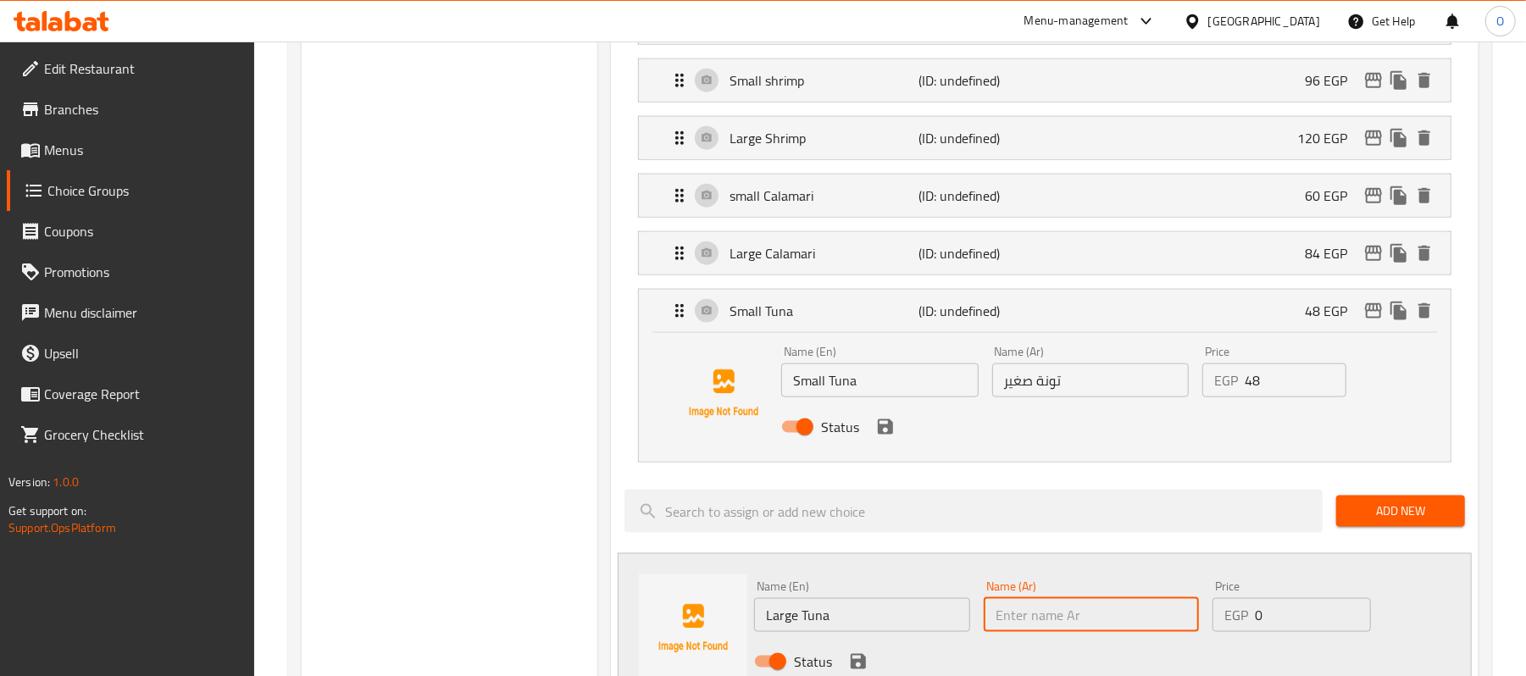
click at [1045, 625] on input "text" at bounding box center [1091, 615] width 215 height 34
paste input "تونة صغير"
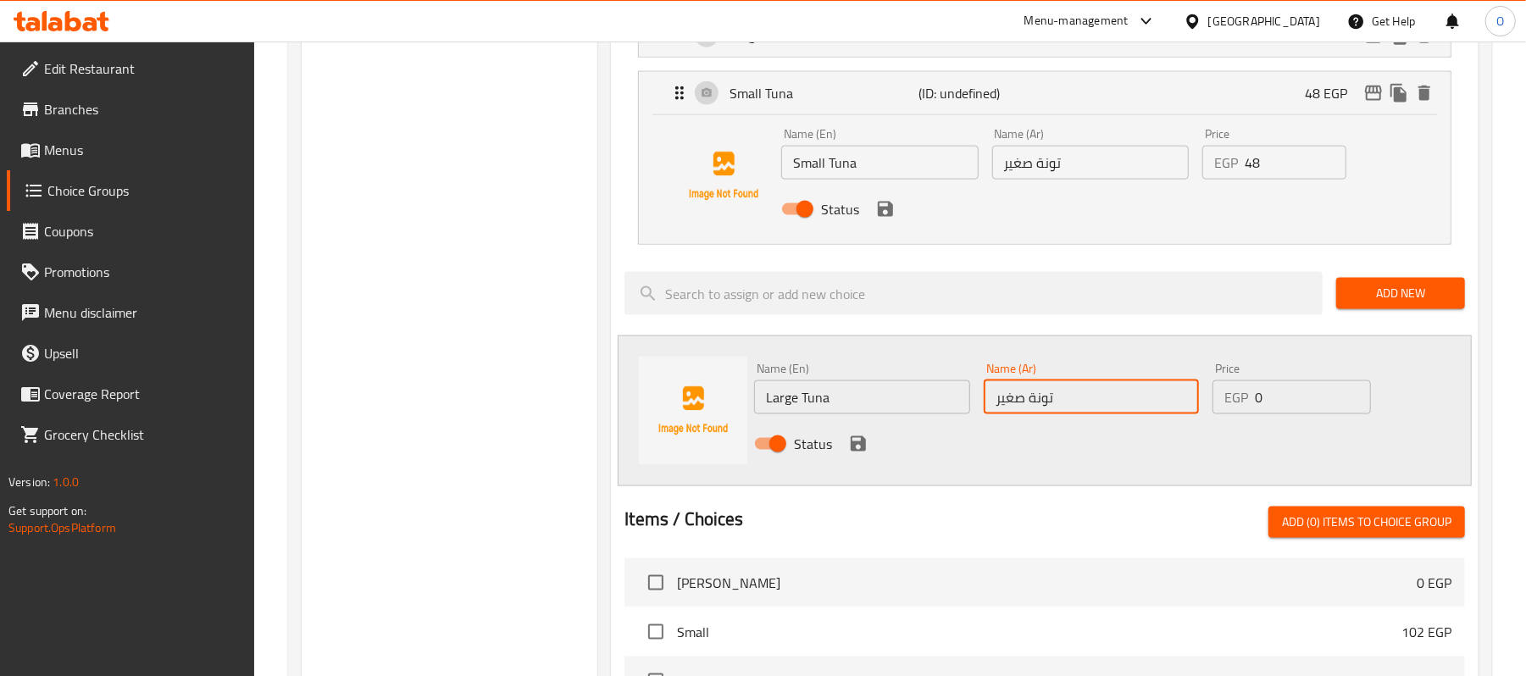
scroll to position [1632, 0]
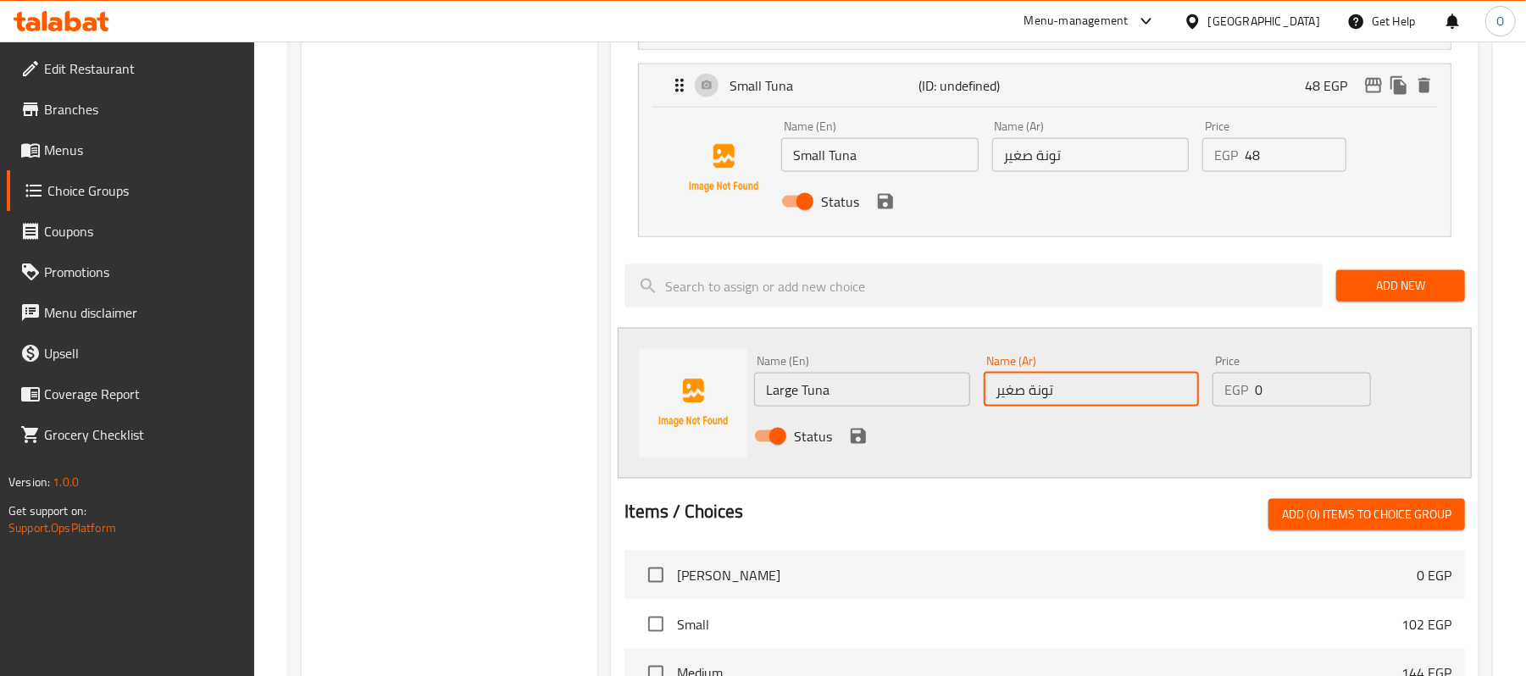
click at [1004, 407] on input "تونة صغير" at bounding box center [1091, 390] width 215 height 34
drag, startPoint x: 1004, startPoint y: 408, endPoint x: 968, endPoint y: 420, distance: 38.6
click at [994, 407] on input "تونة صغير" at bounding box center [1091, 390] width 215 height 34
type input "تونة كبير"
click at [1276, 407] on input "0" at bounding box center [1313, 390] width 116 height 34
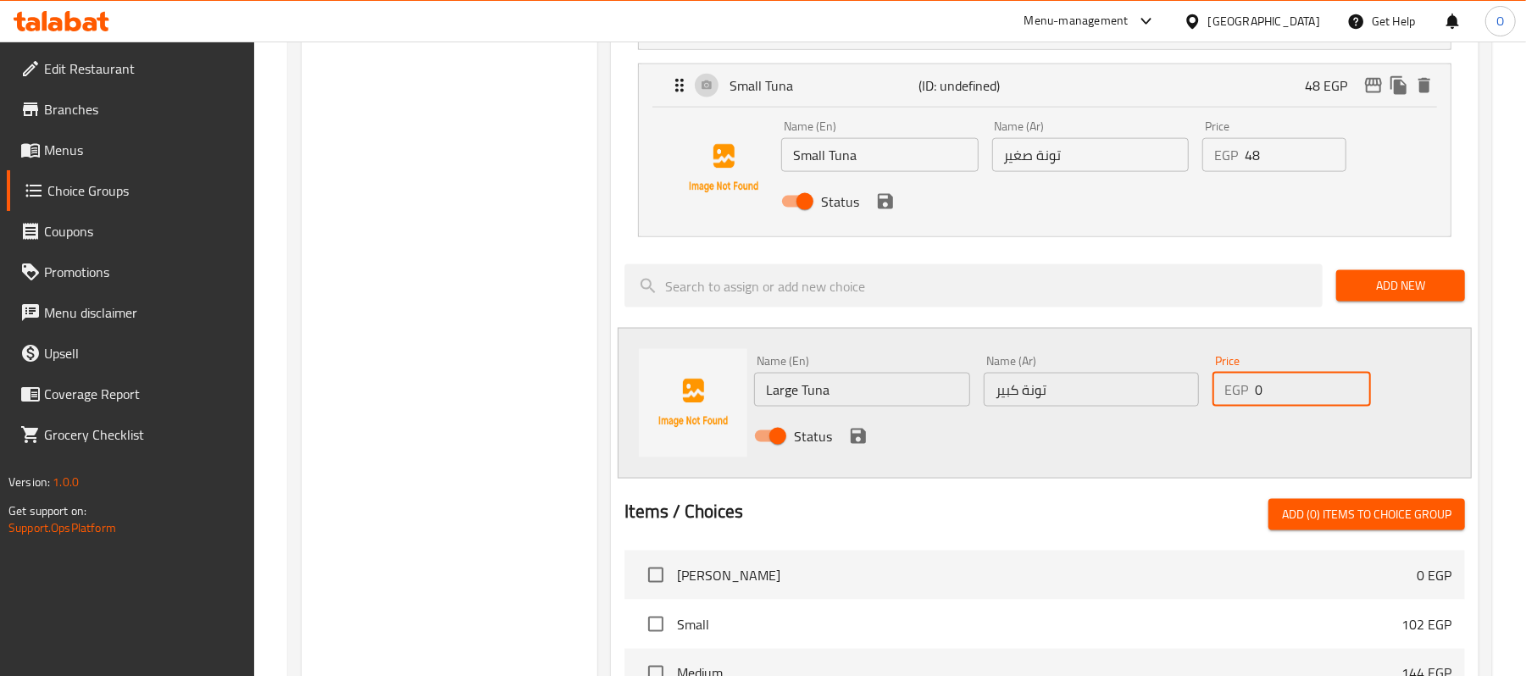
drag, startPoint x: 1276, startPoint y: 405, endPoint x: 1218, endPoint y: 407, distance: 58.5
click at [1219, 407] on div "EGP 0 Price" at bounding box center [1292, 390] width 158 height 34
type input "78"
click at [858, 439] on icon "save" at bounding box center [858, 436] width 20 height 20
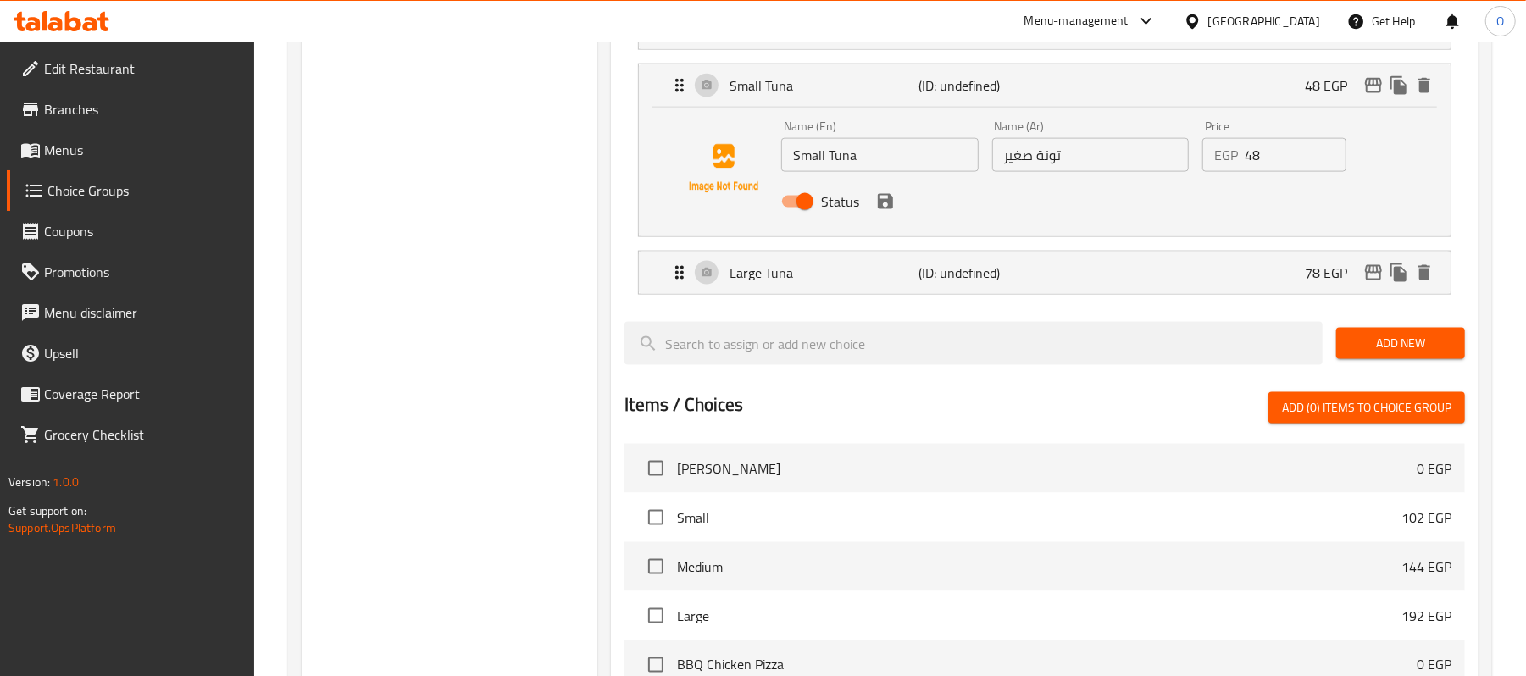
click at [888, 209] on icon "save" at bounding box center [885, 201] width 15 height 15
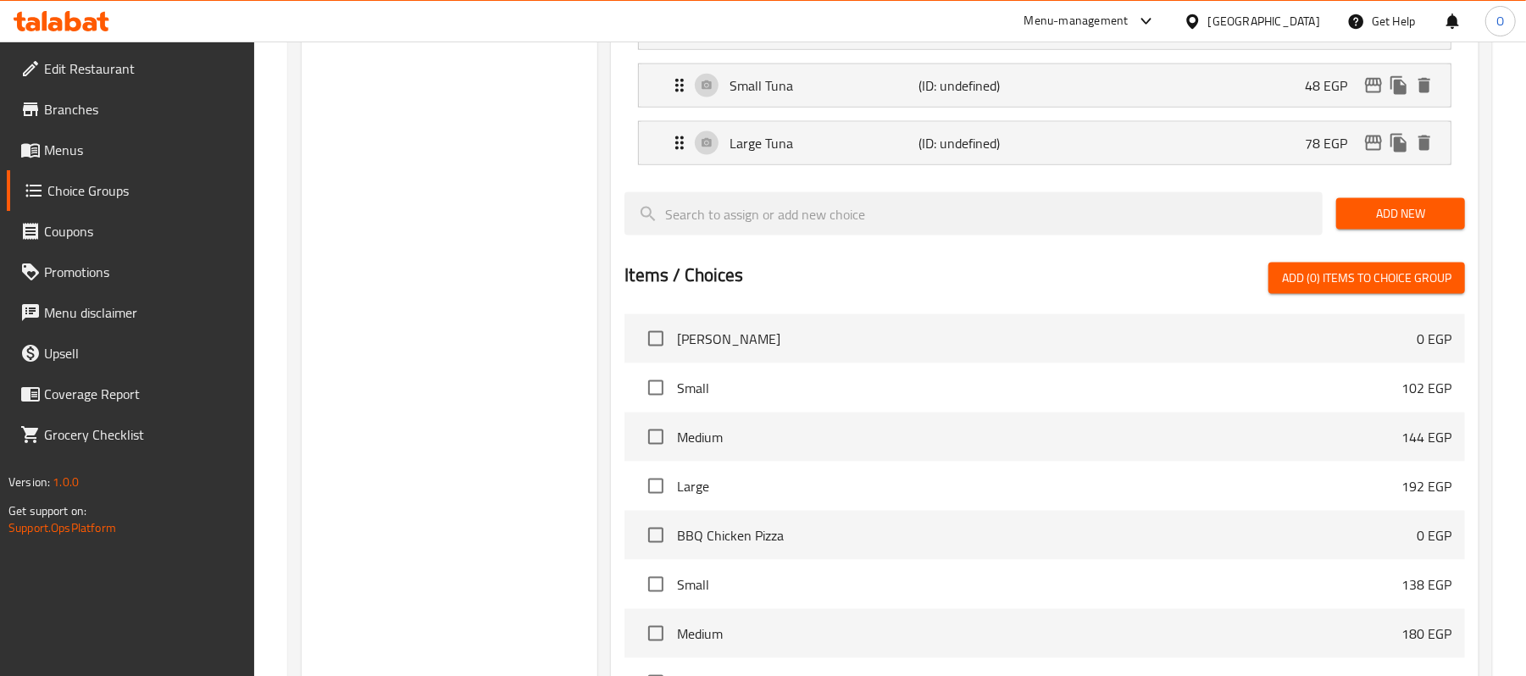
drag, startPoint x: 1414, startPoint y: 231, endPoint x: 1191, endPoint y: 262, distance: 225.9
click at [1415, 225] on span "Add New" at bounding box center [1401, 213] width 102 height 21
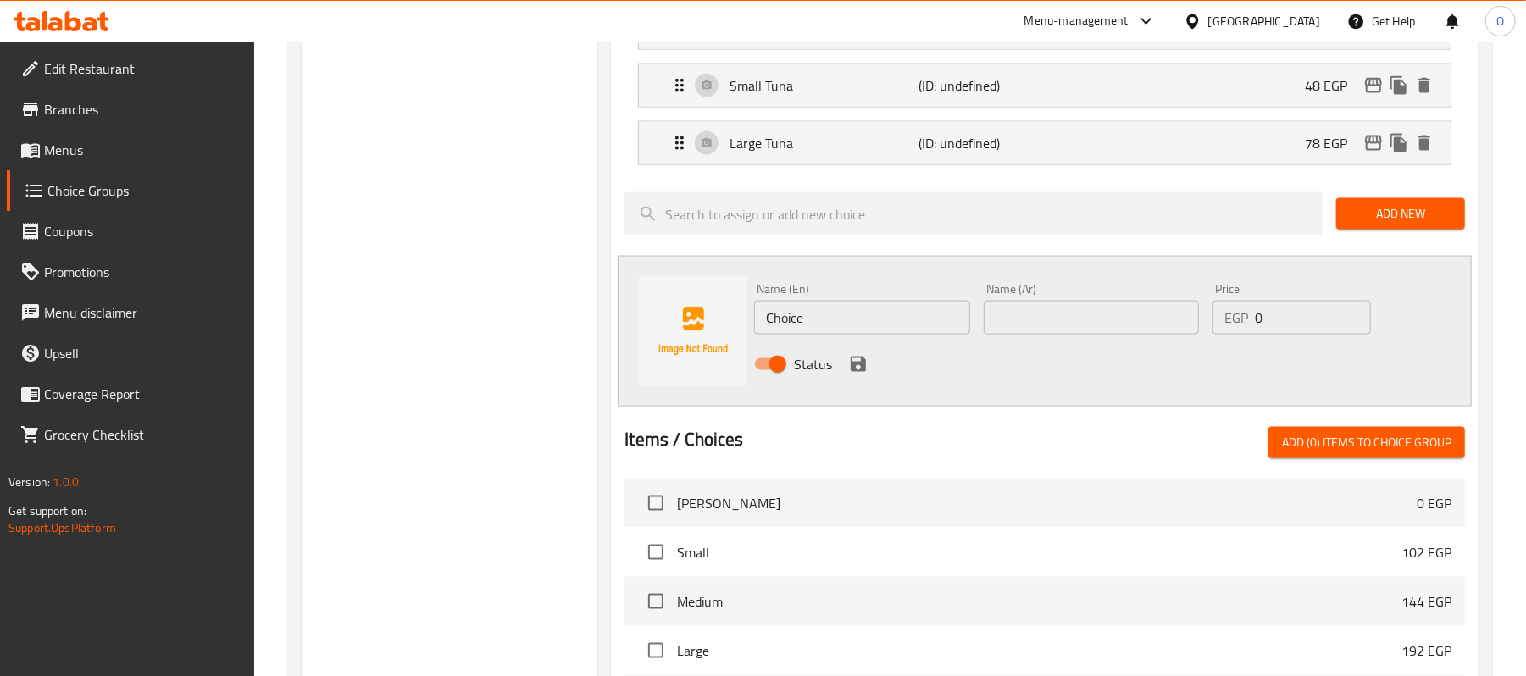
click at [1042, 316] on input "text" at bounding box center [1091, 318] width 215 height 34
paste input "شيدر"
type input "شيدر"
click at [861, 333] on input "Choice" at bounding box center [861, 318] width 215 height 34
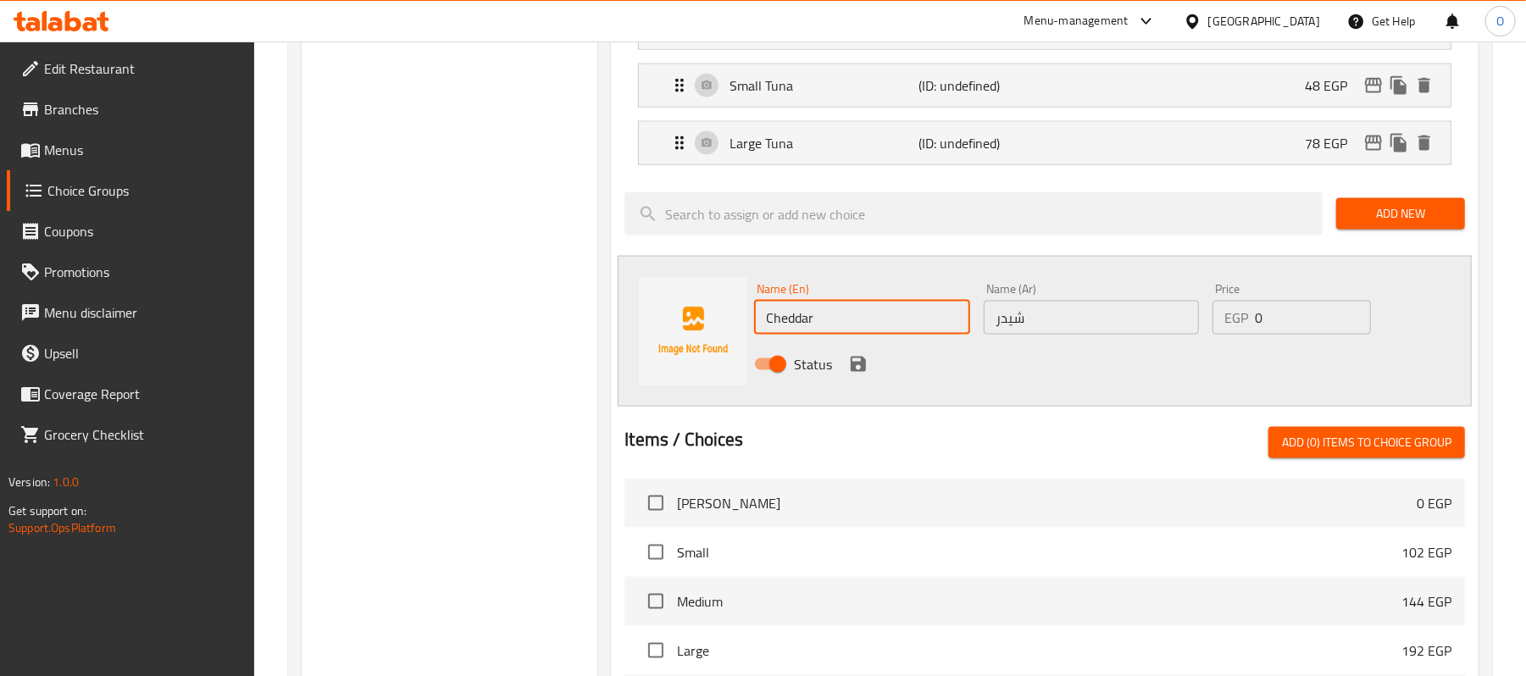
drag, startPoint x: 1069, startPoint y: 380, endPoint x: 1080, endPoint y: 380, distance: 10.2
click at [1069, 380] on div "Status" at bounding box center [1090, 365] width 687 height 46
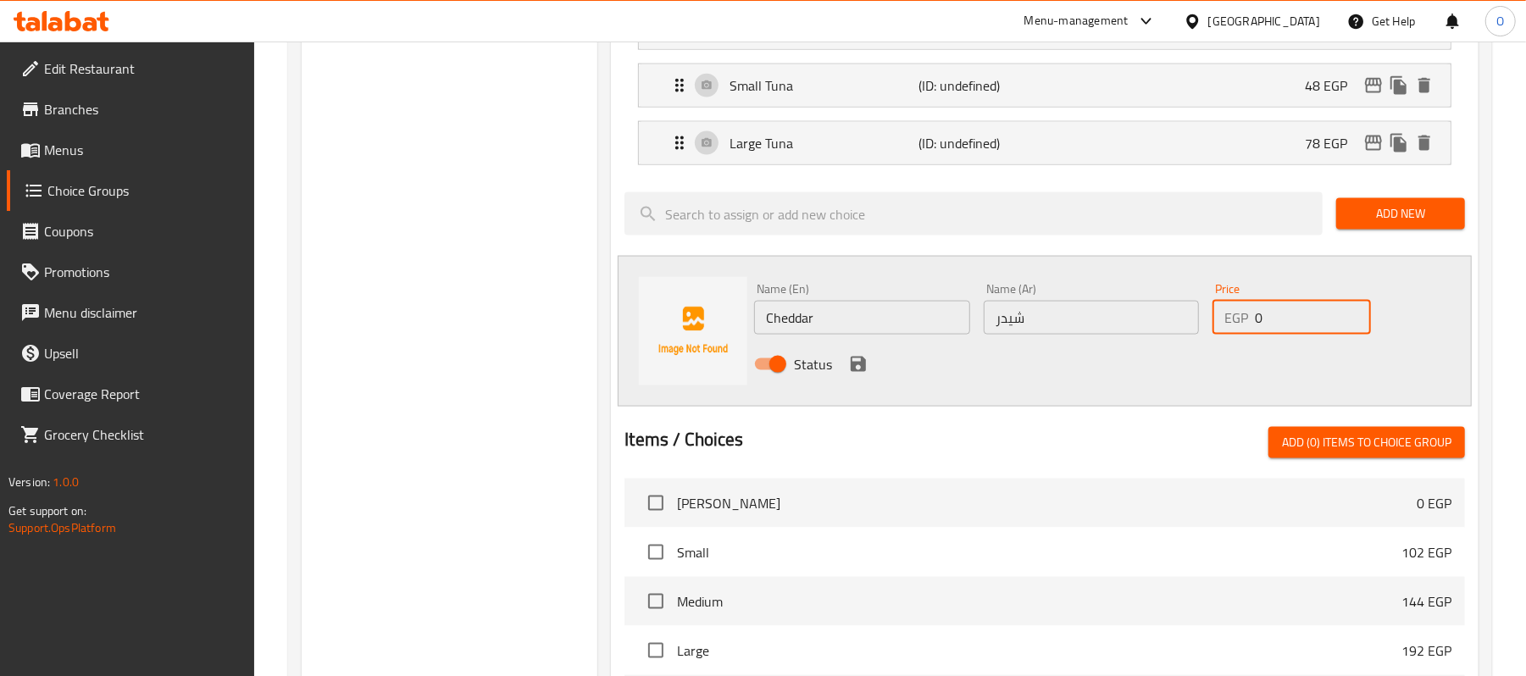
drag, startPoint x: 1285, startPoint y: 336, endPoint x: 1154, endPoint y: 366, distance: 134.0
click at [1154, 366] on div "Name (En) Cheddar Name (En) Name (Ar) شيدر Name (Ar) Price EGP 0 Price Status" at bounding box center [1090, 331] width 687 height 111
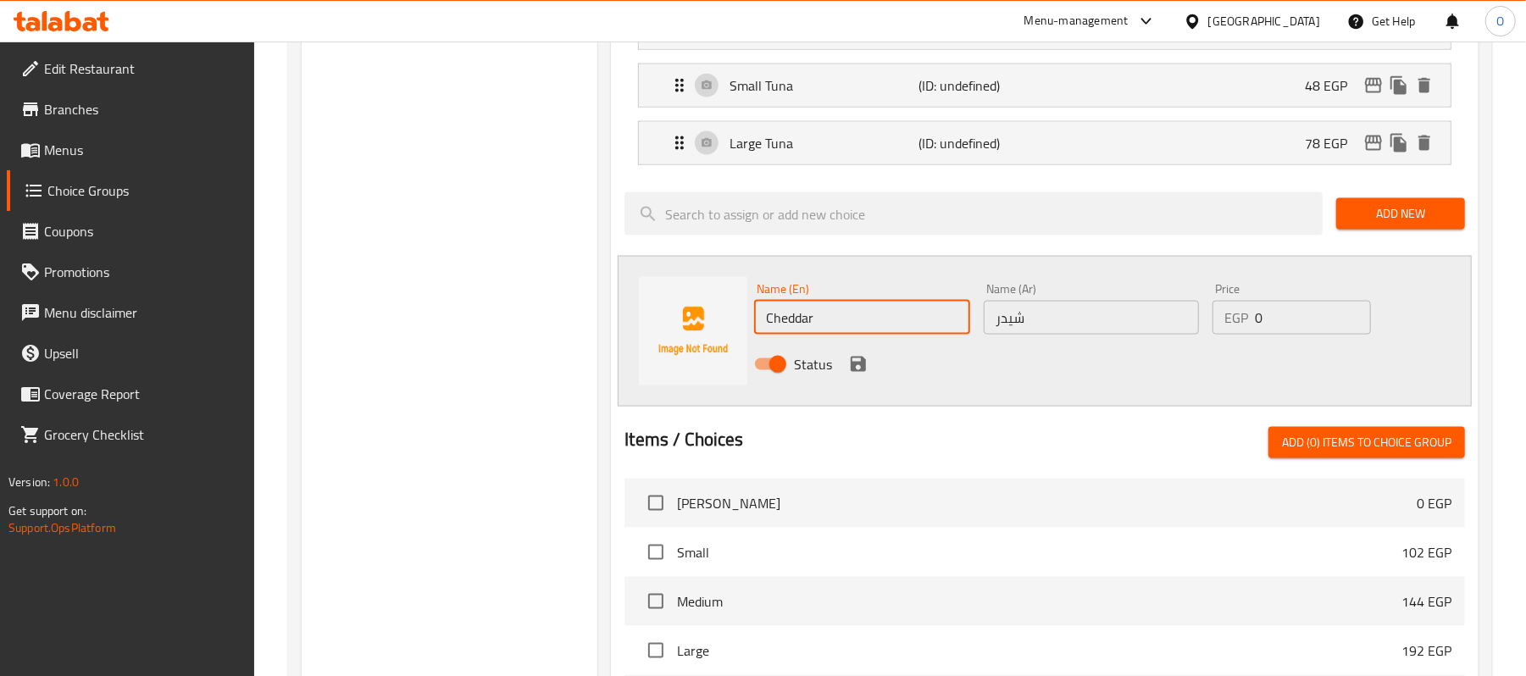
click at [906, 335] on input "Cheddar" at bounding box center [861, 318] width 215 height 34
click at [1096, 387] on div "Status" at bounding box center [1090, 365] width 687 height 46
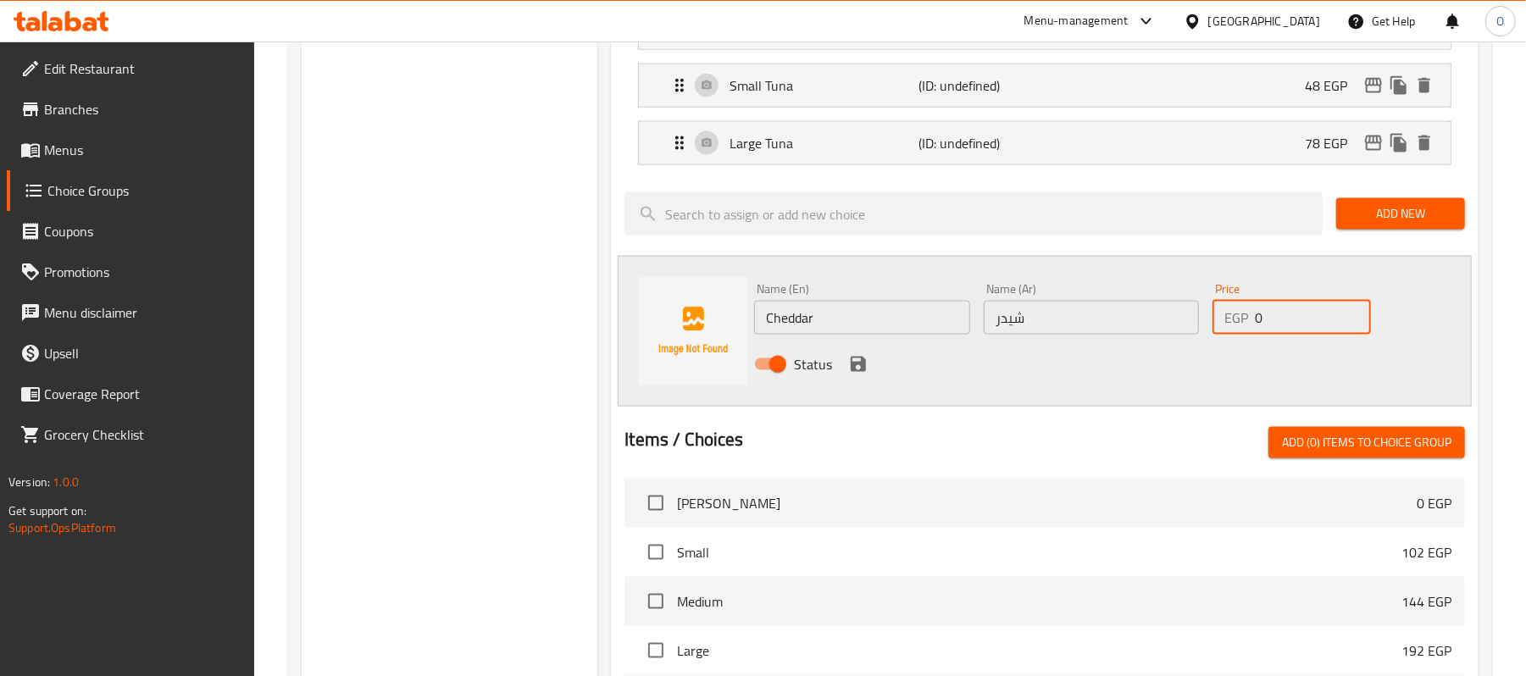
drag, startPoint x: 1266, startPoint y: 332, endPoint x: 1154, endPoint y: 349, distance: 113.1
click at [1202, 342] on div "Name (En) Cheddar Name (En) Name (Ar) شيدر Name (Ar) Price EGP 0 Price Status" at bounding box center [1090, 331] width 687 height 111
drag, startPoint x: 842, startPoint y: 340, endPoint x: 875, endPoint y: 347, distance: 33.9
click at [842, 335] on input "Cheddar" at bounding box center [861, 318] width 215 height 34
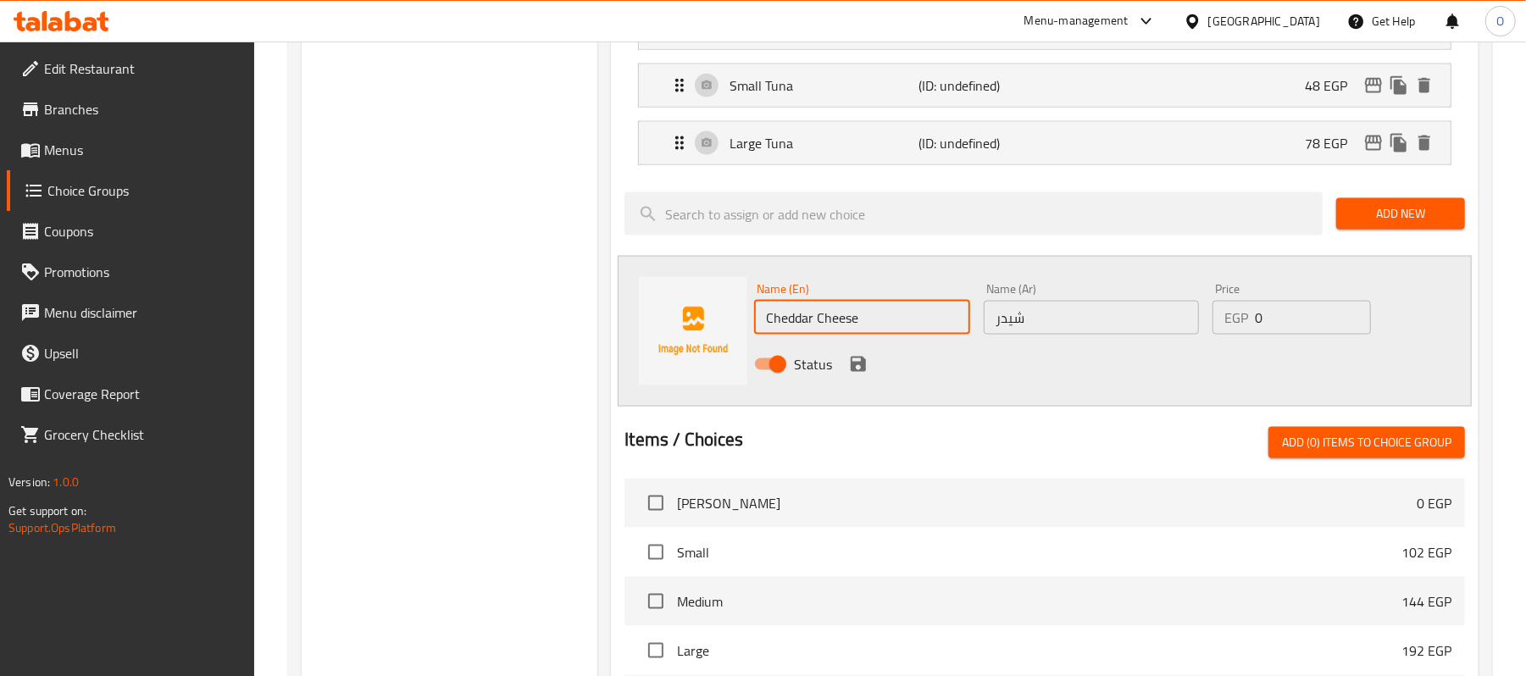
type input "Cheddar Cheese"
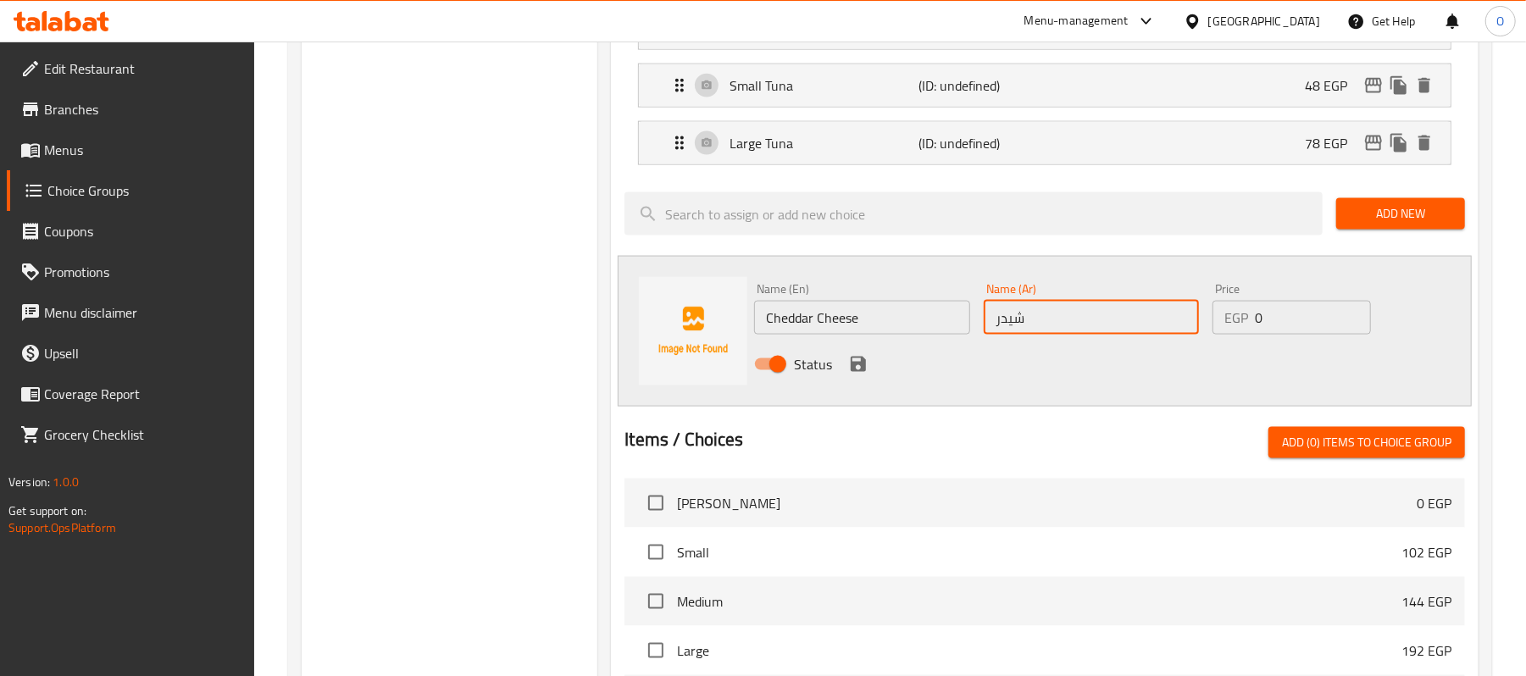
click at [984, 335] on input "شيدر" at bounding box center [1091, 318] width 215 height 34
type input "جبنة شيدر"
click at [1024, 376] on div "Status" at bounding box center [1090, 365] width 687 height 46
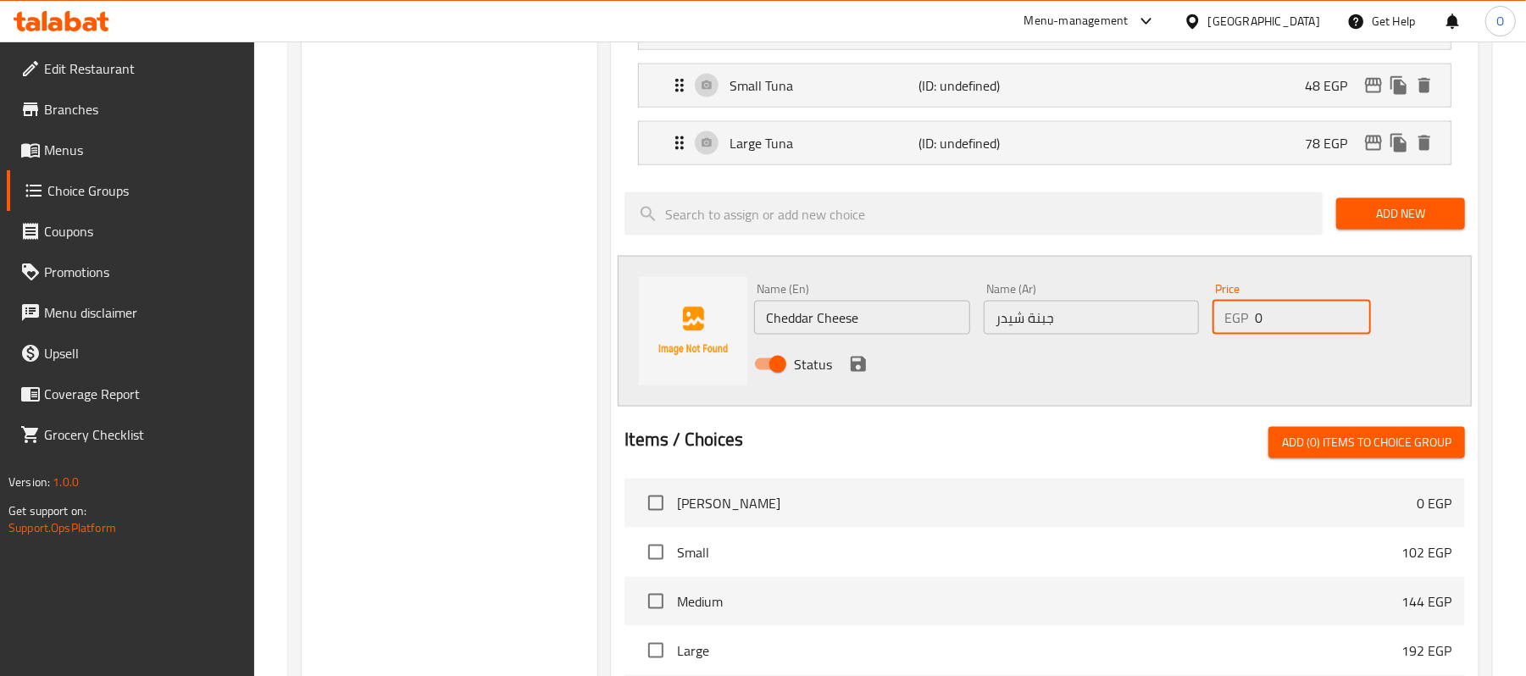
drag, startPoint x: 1286, startPoint y: 347, endPoint x: 1181, endPoint y: 377, distance: 109.4
click at [1249, 354] on div "Name (En) Cheddar Cheese Name (En) Name (Ar) جبنة شيدر Name (Ar) Price EGP 0 Pr…" at bounding box center [1090, 331] width 687 height 111
click at [1211, 367] on div "Status" at bounding box center [1090, 365] width 687 height 46
click at [1193, 373] on div "Status" at bounding box center [1090, 365] width 687 height 46
drag, startPoint x: 1215, startPoint y: 340, endPoint x: 1170, endPoint y: 356, distance: 47.7
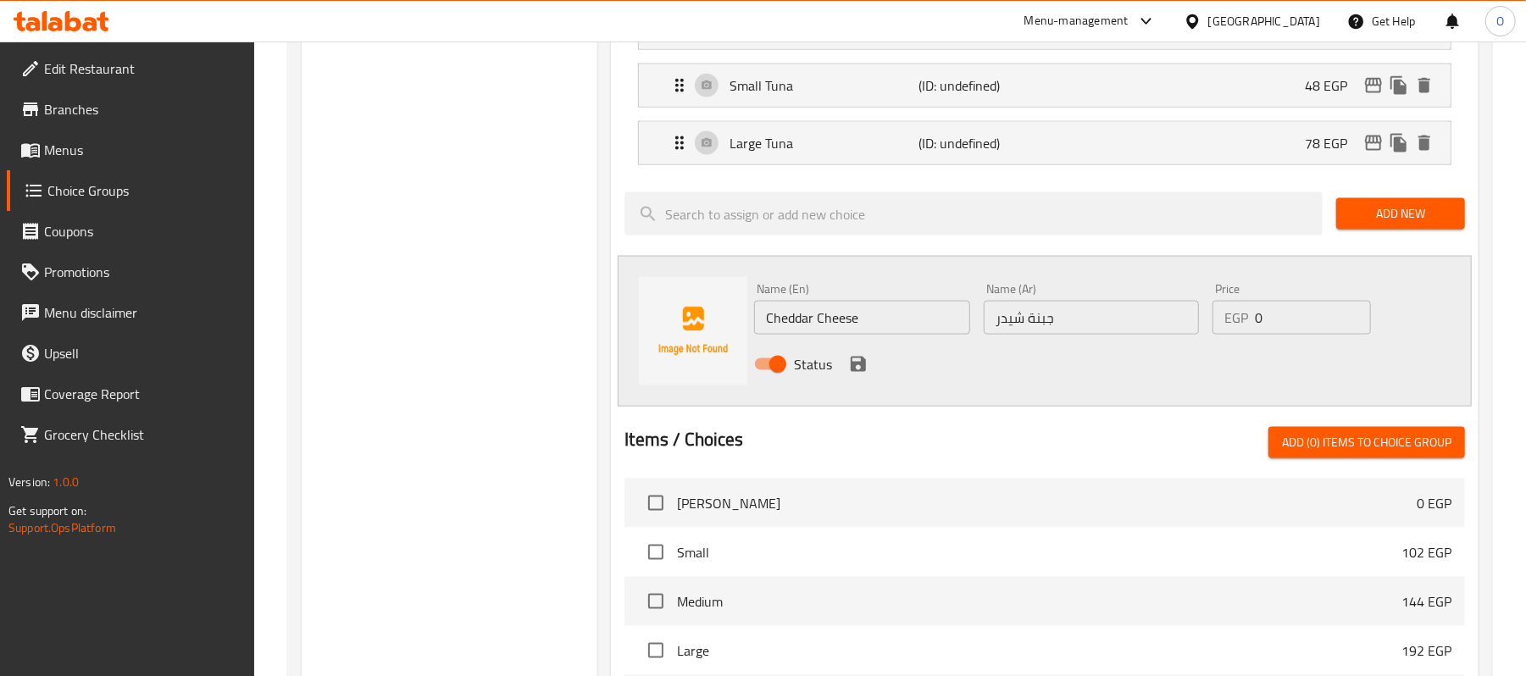
click at [1175, 356] on div "Name (En) Cheddar Cheese Name (En) Name (Ar) جبنة شيدر Name (Ar) Price EGP 0 Pr…" at bounding box center [1090, 331] width 687 height 111
click at [1281, 335] on input "0" at bounding box center [1313, 318] width 116 height 34
drag, startPoint x: 1297, startPoint y: 322, endPoint x: 1227, endPoint y: 334, distance: 70.5
click at [1235, 335] on div "EGP 0 Price" at bounding box center [1292, 318] width 158 height 34
type input "48"
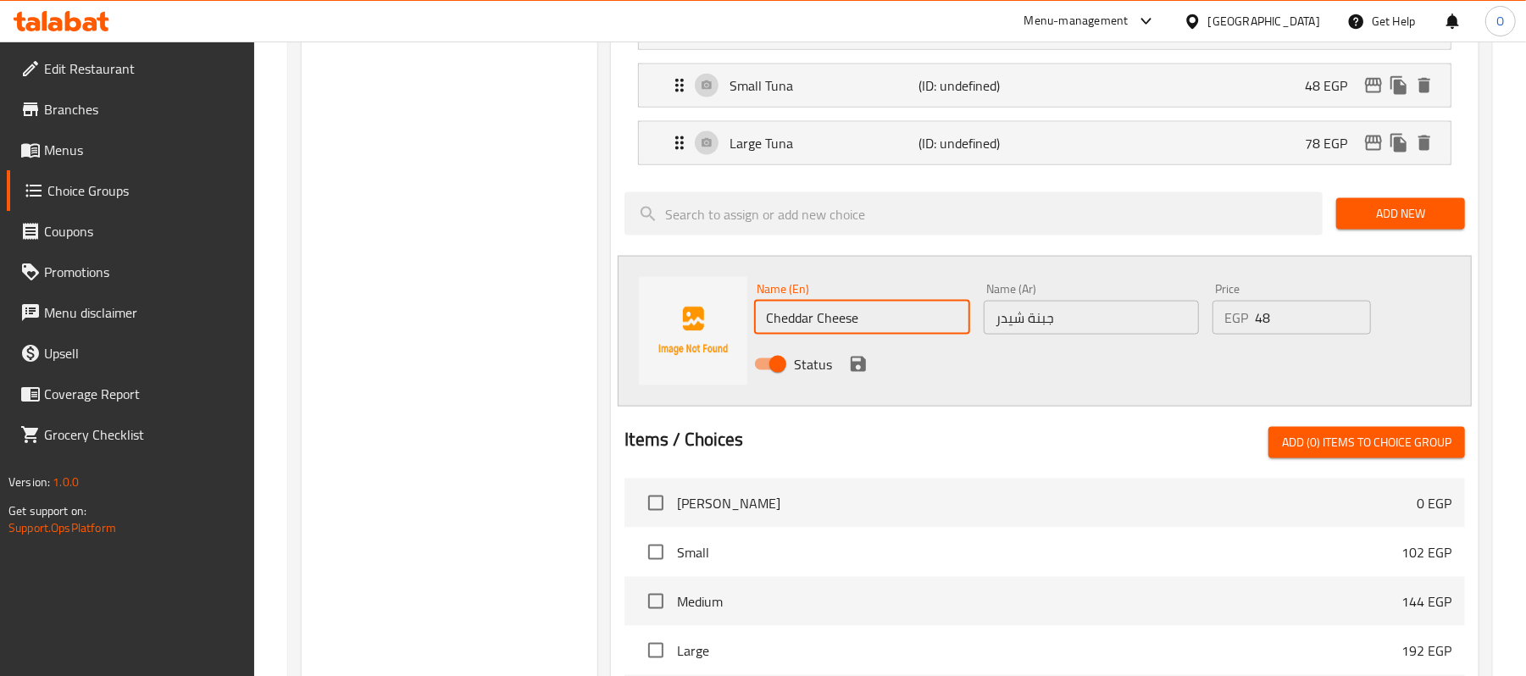
click at [869, 332] on input "Cheddar Cheese" at bounding box center [861, 318] width 215 height 34
type input "Cheddar Cheese Small"
click at [1114, 335] on input "جبنة شيدر" at bounding box center [1091, 318] width 215 height 34
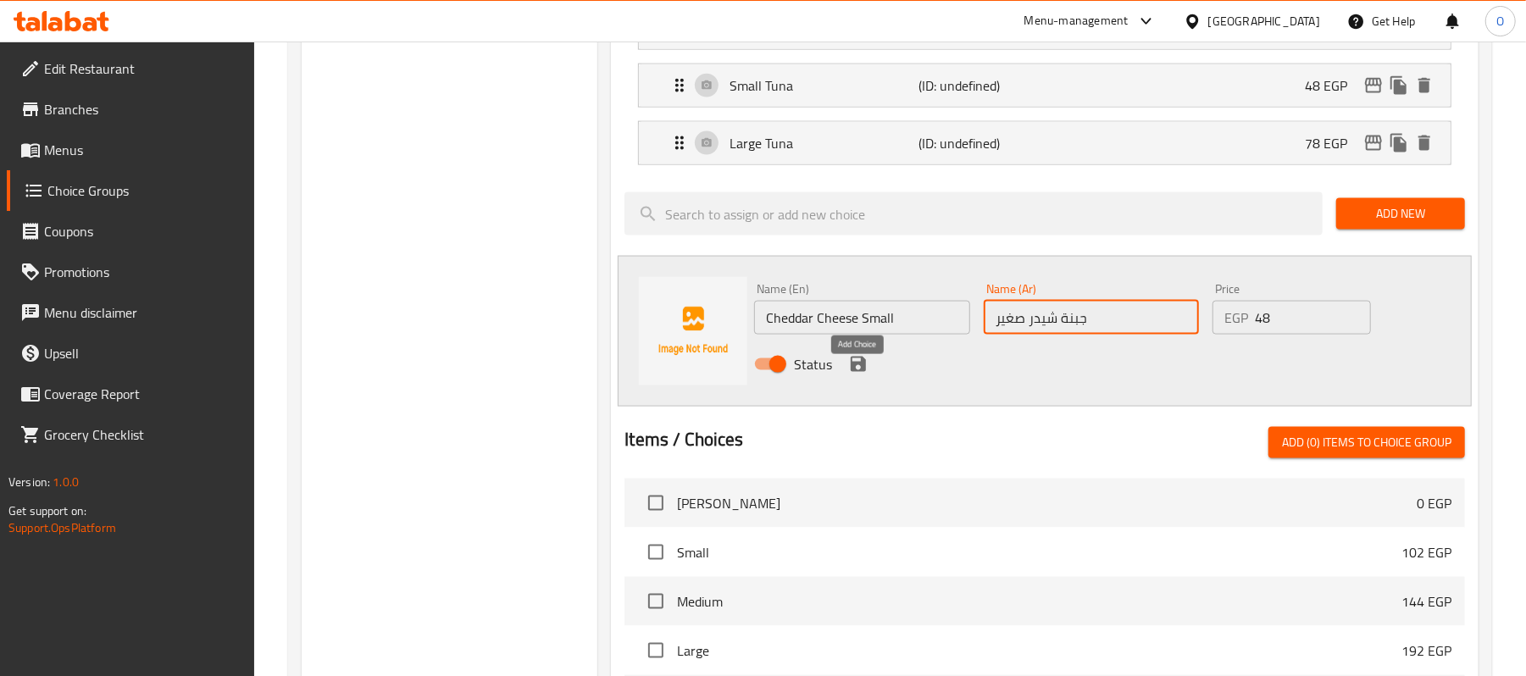
type input "جبنة شيدر صغير"
click at [858, 372] on icon "save" at bounding box center [858, 364] width 15 height 15
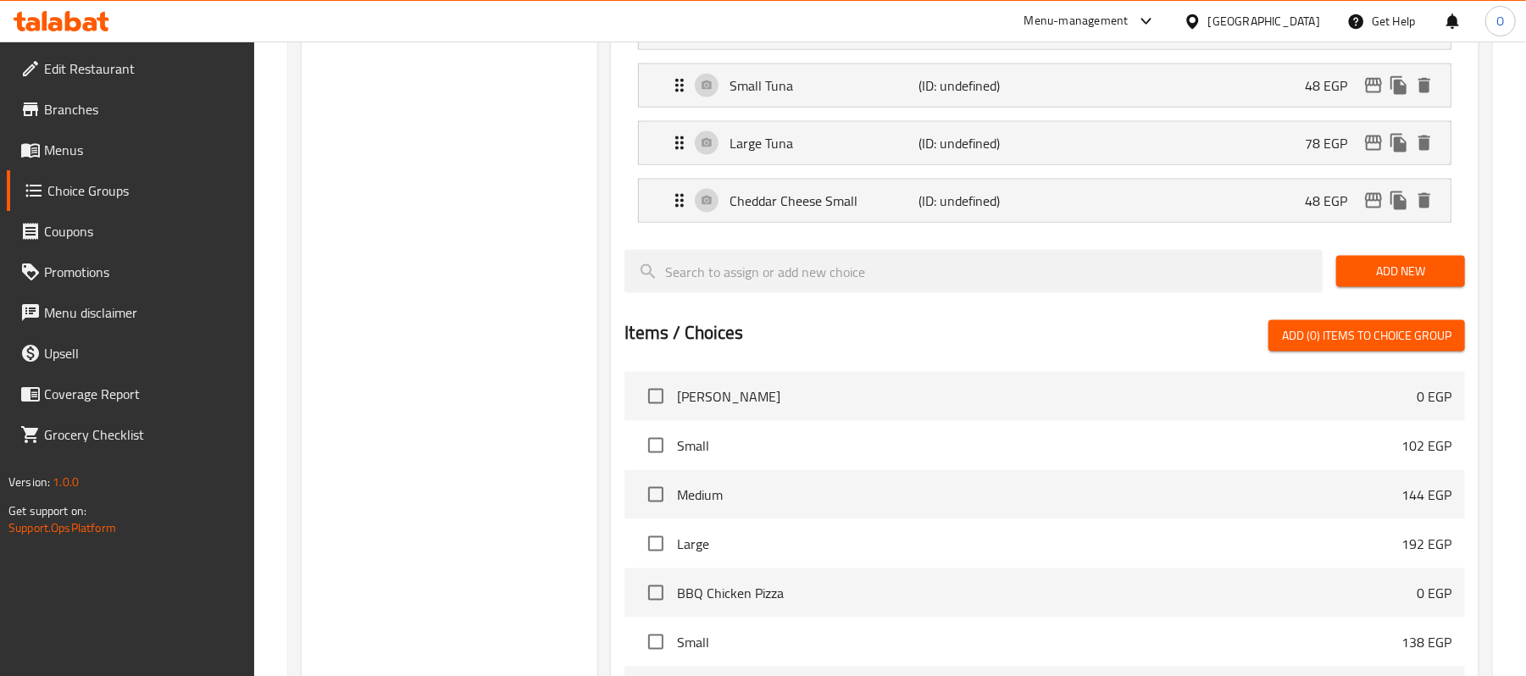
click at [1397, 282] on span "Add New" at bounding box center [1401, 271] width 102 height 21
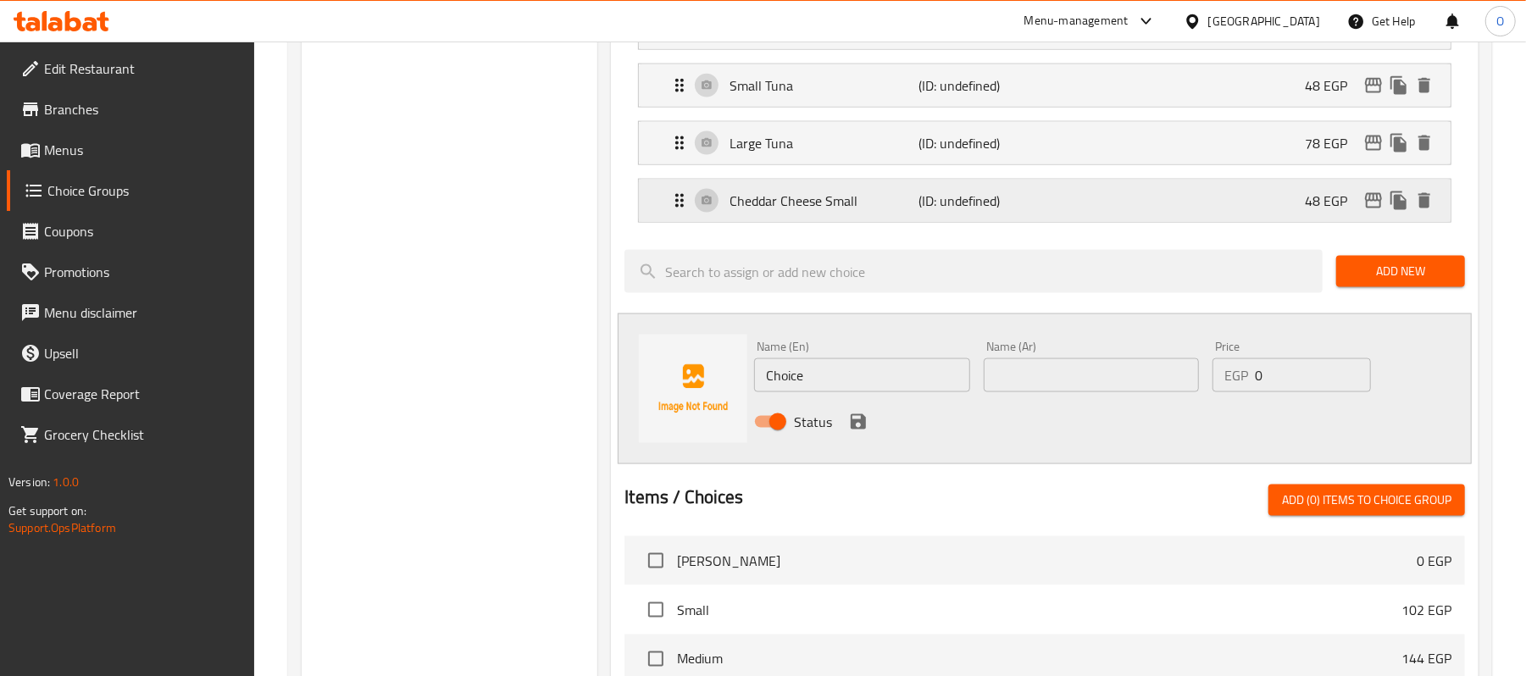
click at [1105, 208] on div "Cheddar Cheese Small (ID: undefined) 48 EGP" at bounding box center [1049, 201] width 761 height 42
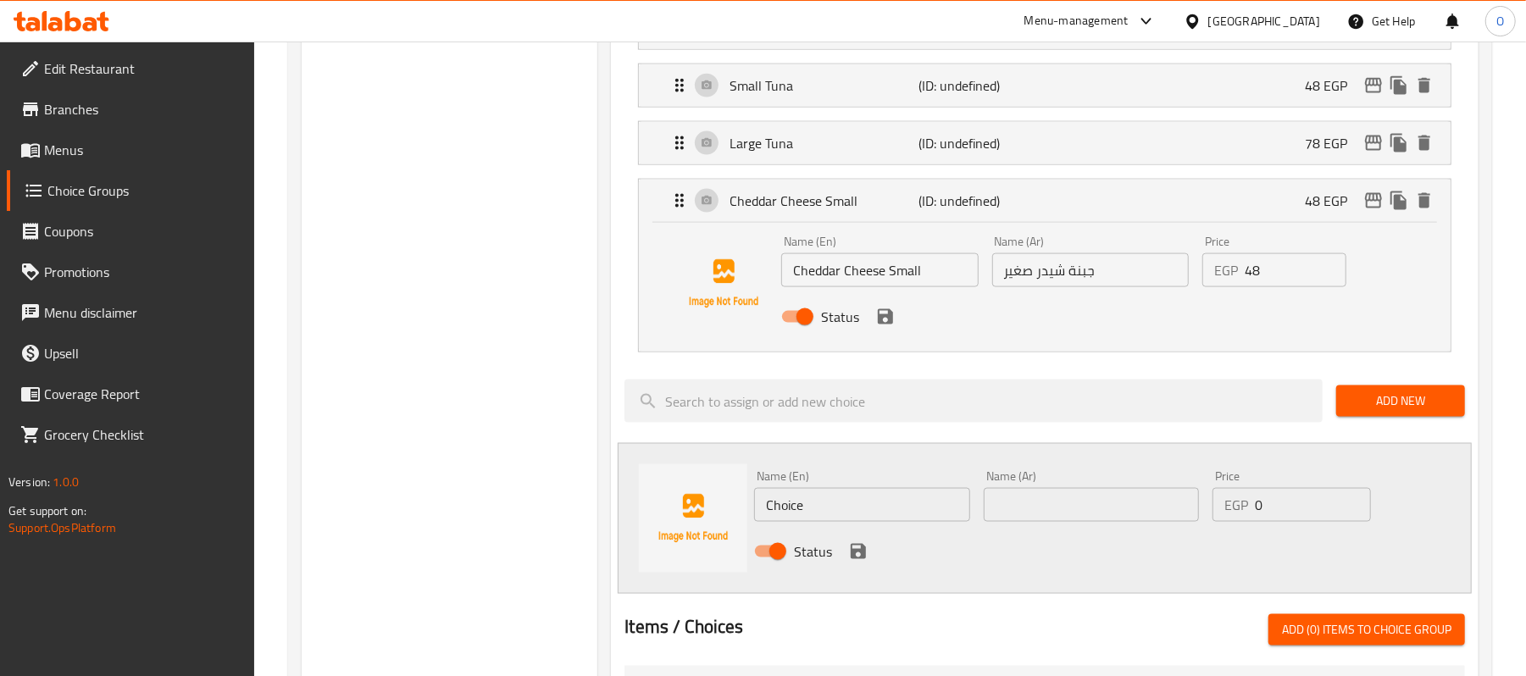
drag, startPoint x: 1269, startPoint y: 285, endPoint x: 1175, endPoint y: 303, distance: 96.6
click at [1175, 303] on div "Name (En) Cheddar Cheese Small Name (En) Name (Ar) جبنة شيدر صغير Name (Ar) Pri…" at bounding box center [1090, 284] width 631 height 111
drag, startPoint x: 882, startPoint y: 327, endPoint x: 811, endPoint y: 349, distance: 74.5
click at [881, 326] on icon "save" at bounding box center [885, 317] width 20 height 20
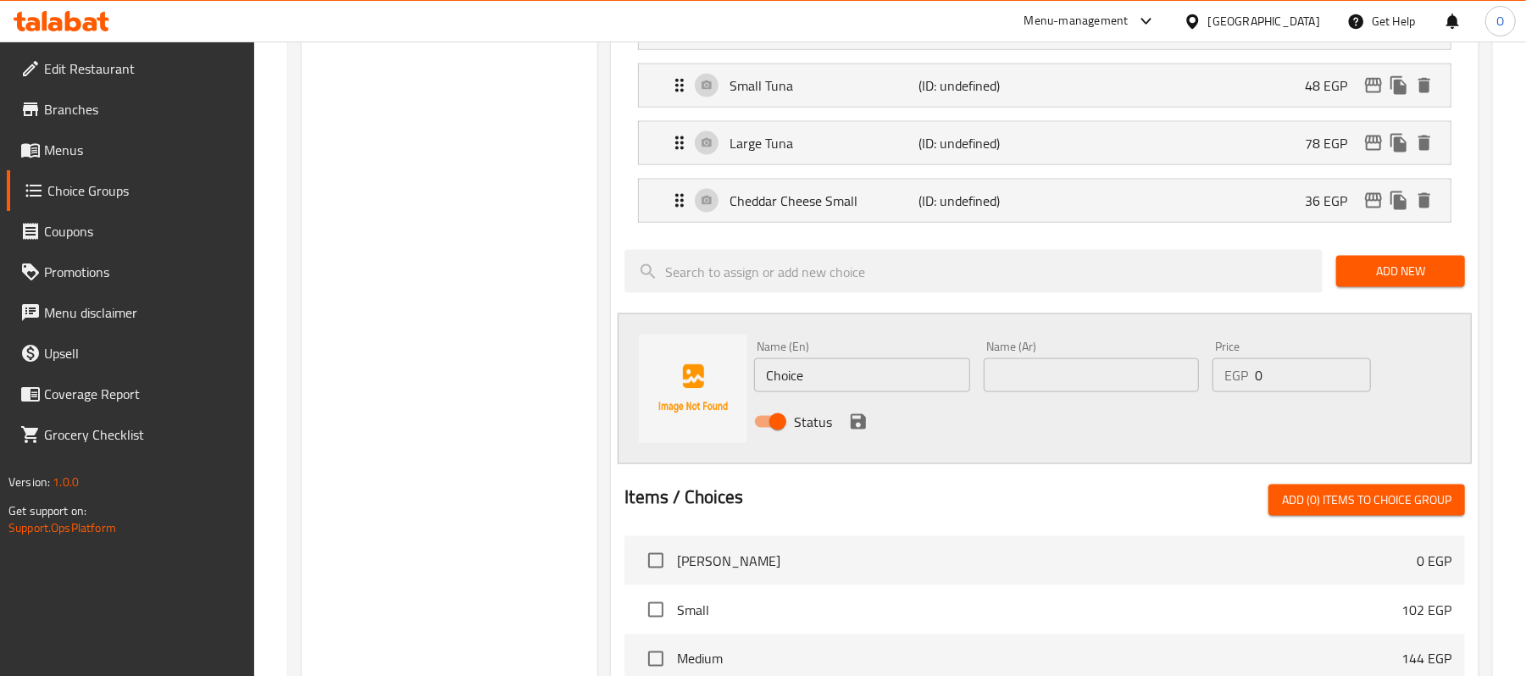
type input "36"
click at [830, 384] on input "Choice" at bounding box center [861, 375] width 215 height 34
type input "ا"
click at [832, 386] on input "Cheddar Chese" at bounding box center [861, 375] width 215 height 34
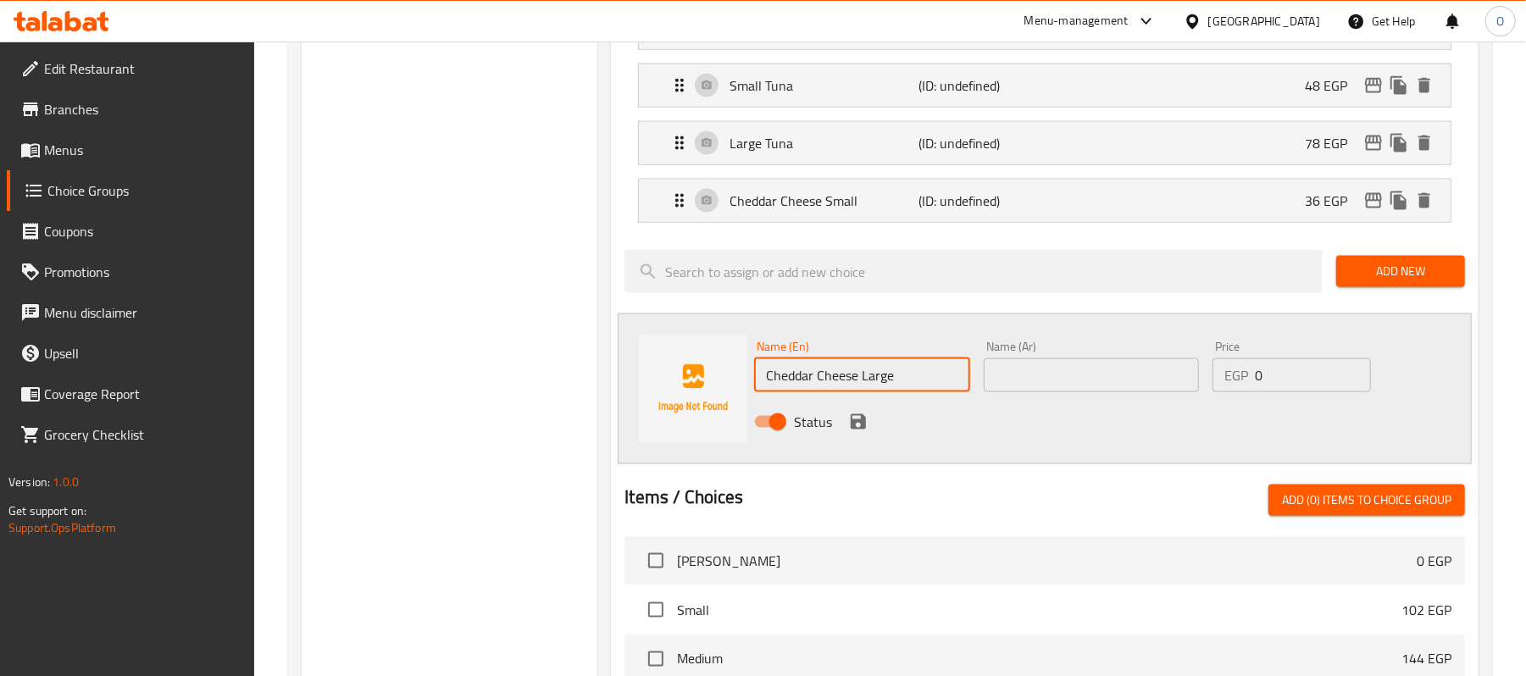
type input "Cheddar Cheese Large"
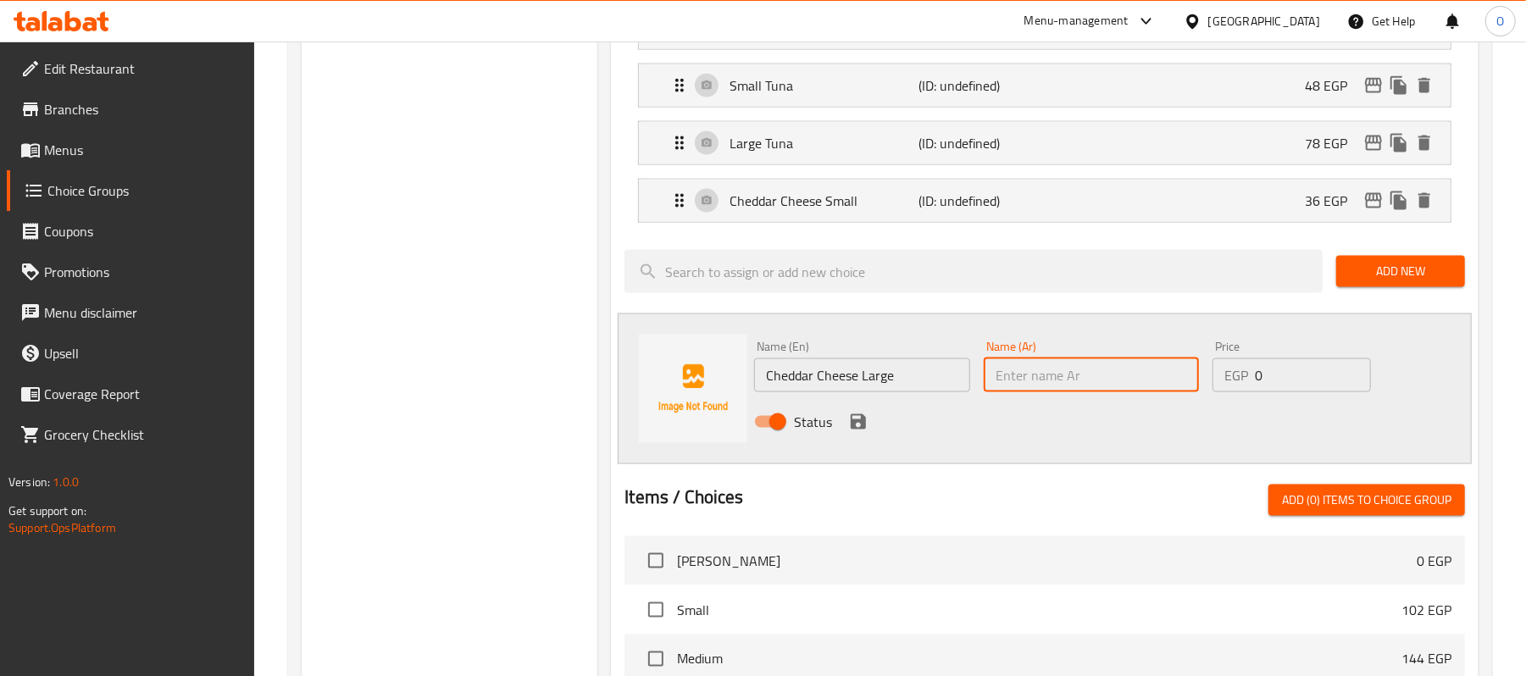
click at [855, 392] on input "Cheddar Cheese Large" at bounding box center [861, 375] width 215 height 34
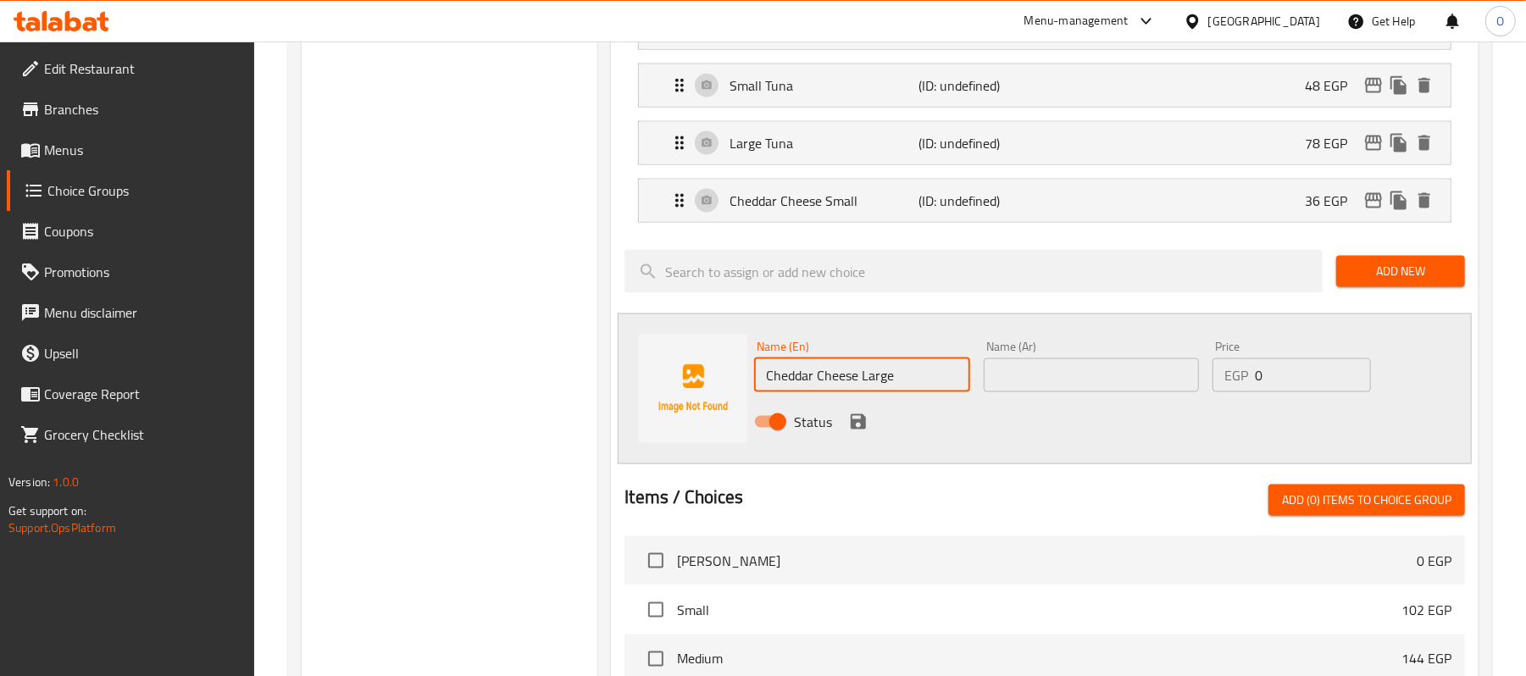
click at [855, 392] on input "Cheddar Cheese Large" at bounding box center [861, 375] width 215 height 34
click at [1081, 399] on div "Name (Ar) Name (Ar)" at bounding box center [1091, 366] width 229 height 65
click at [1078, 392] on input "text" at bounding box center [1091, 375] width 215 height 34
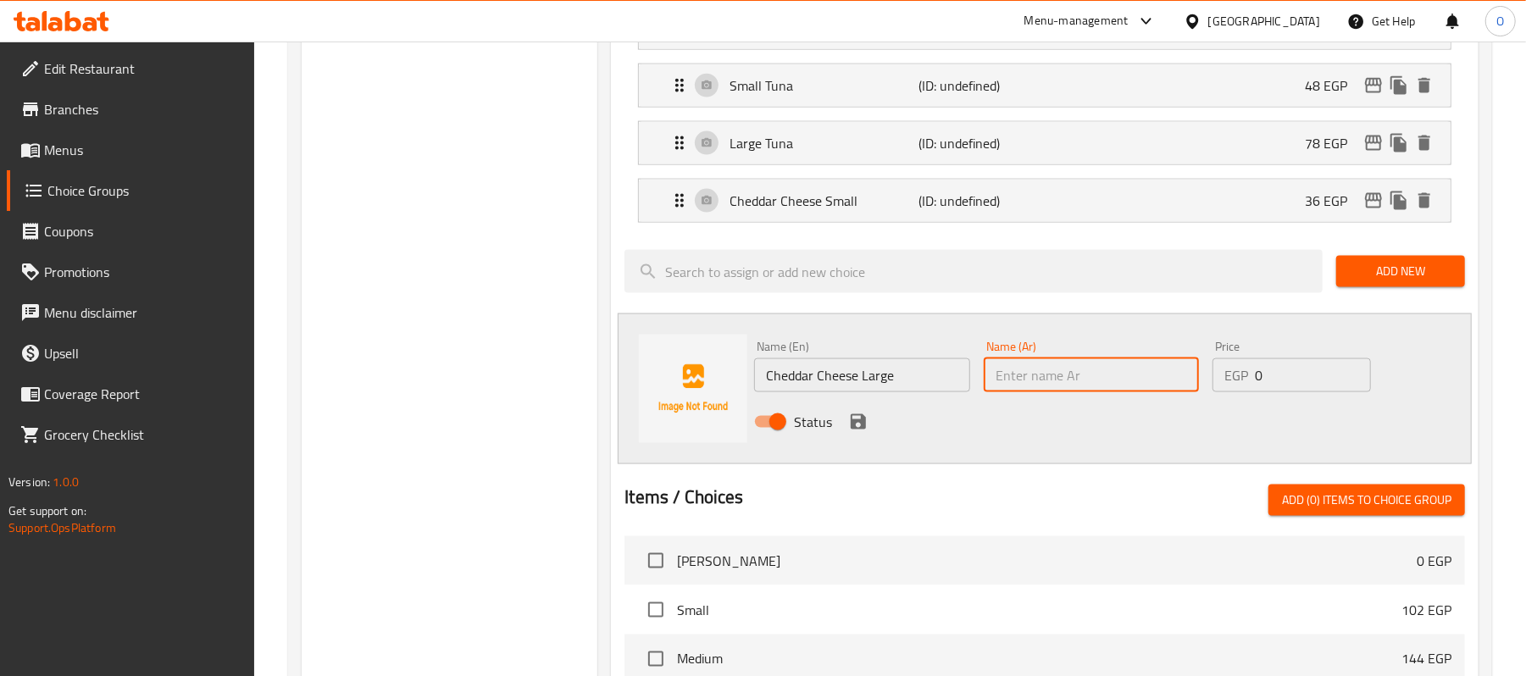
paste input "جبنة شيدر كبيرة"
type input "جبنة شيدر كبيرة"
drag, startPoint x: 1201, startPoint y: 398, endPoint x: 994, endPoint y: 429, distance: 209.0
click at [995, 429] on div "Name (En) Cheddar Cheese Large Name (En) Name (Ar) جبنة شيدر كبيرة Name (Ar) Pr…" at bounding box center [1090, 389] width 687 height 111
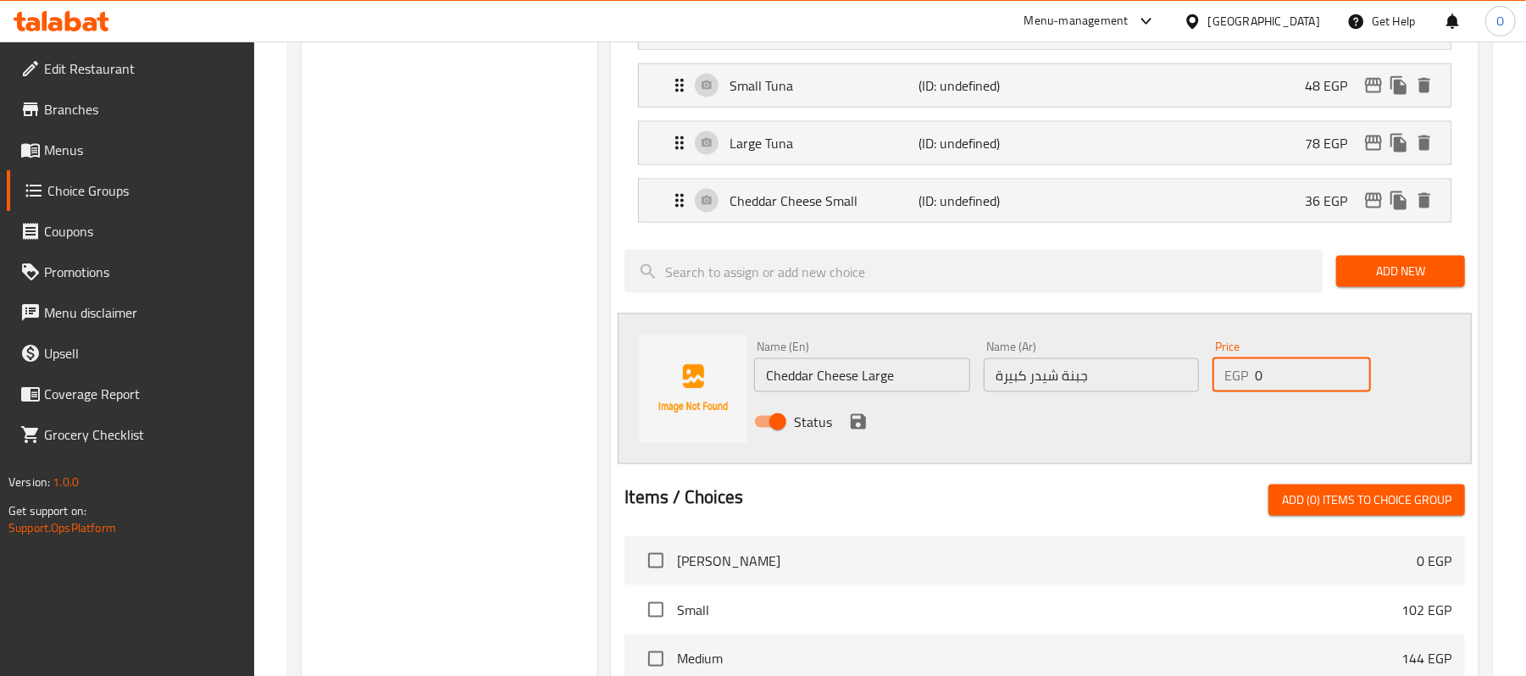
click at [1282, 392] on input "0" at bounding box center [1313, 375] width 116 height 34
drag, startPoint x: 1283, startPoint y: 394, endPoint x: 1215, endPoint y: 397, distance: 67.8
click at [1215, 392] on div "EGP 0 Price" at bounding box center [1292, 375] width 158 height 34
type input "48"
click at [854, 430] on icon "save" at bounding box center [858, 421] width 15 height 15
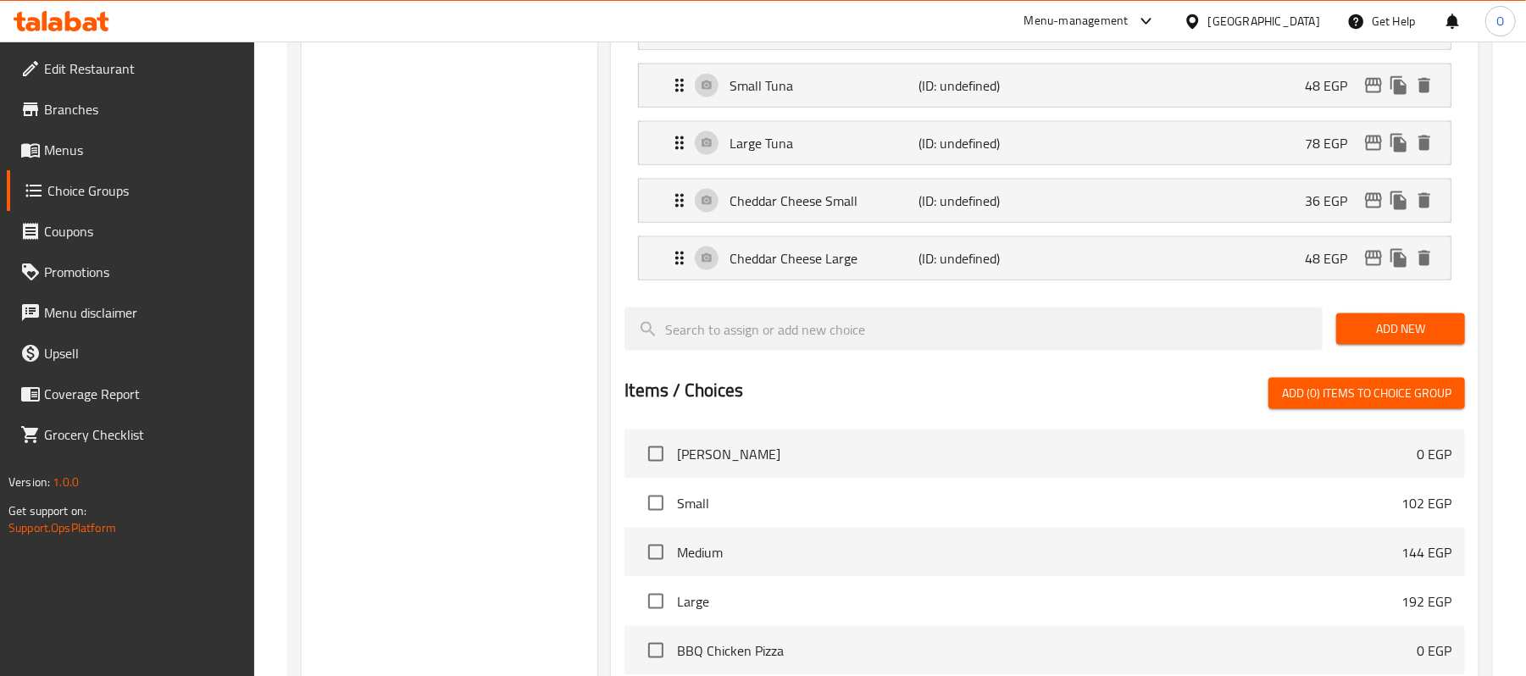
click at [1364, 345] on button "Add New" at bounding box center [1400, 329] width 129 height 31
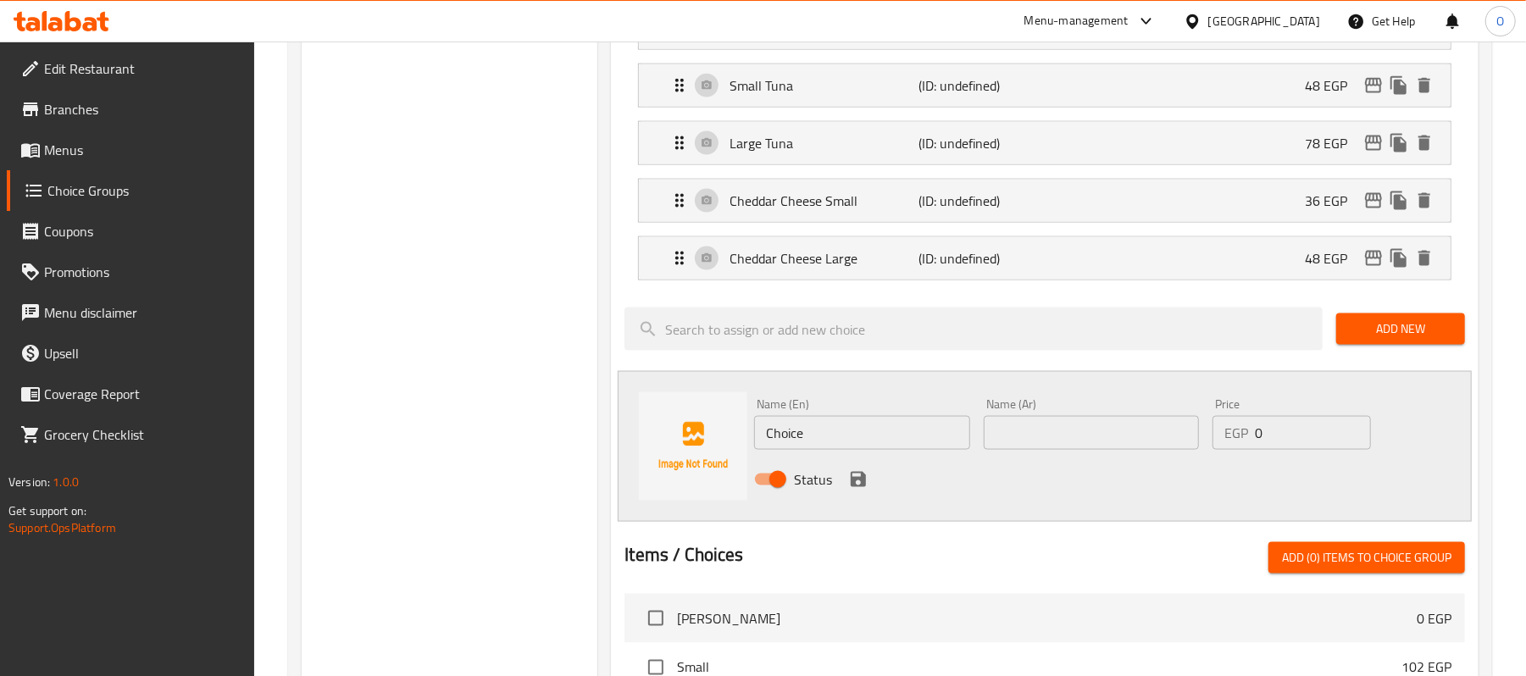
click at [1046, 431] on input "text" at bounding box center [1091, 433] width 215 height 34
paste input "كيري"
click at [998, 448] on input "كيري" at bounding box center [1091, 433] width 215 height 34
type input "جبنة كيري صغيرة"
click at [886, 450] on input "Choice" at bounding box center [861, 433] width 215 height 34
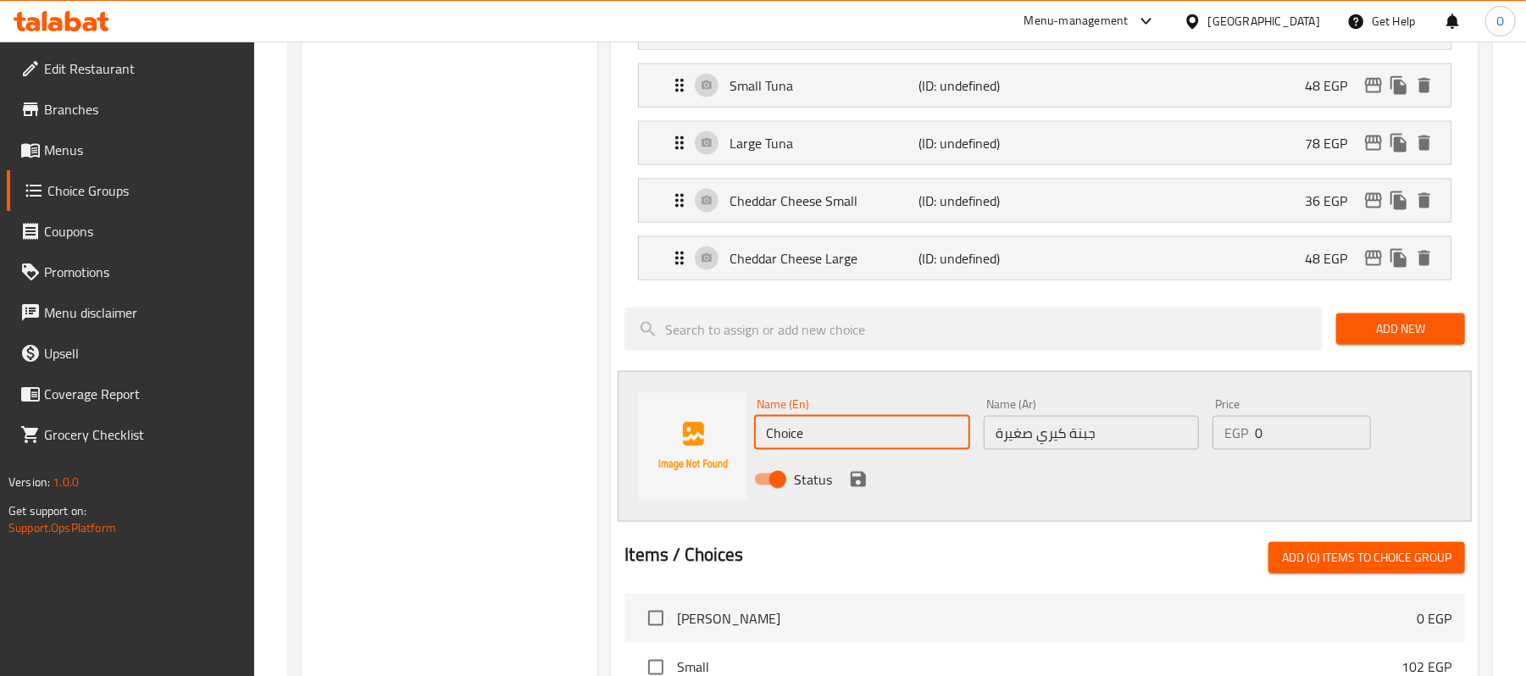
paste input "small Kiri chees"
type input "small Kiri cheese"
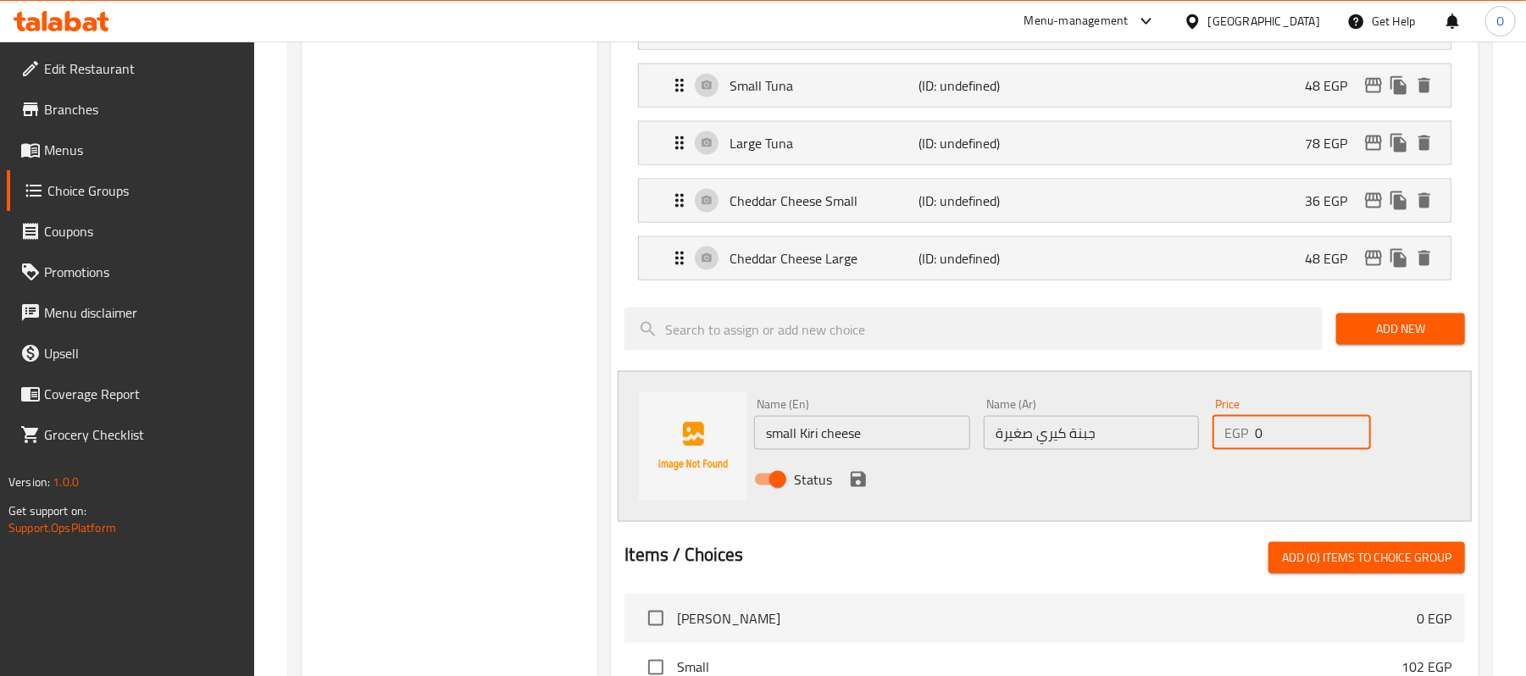
drag, startPoint x: 1261, startPoint y: 439, endPoint x: 1194, endPoint y: 451, distance: 68.0
click at [1194, 451] on div "Name (En) small Kiri cheese Name (En) Name (Ar) جبنة كيري صغيرة Name (Ar) Price…" at bounding box center [1090, 447] width 687 height 111
type input "30"
click at [889, 447] on input "small Kiri cheese" at bounding box center [861, 433] width 215 height 34
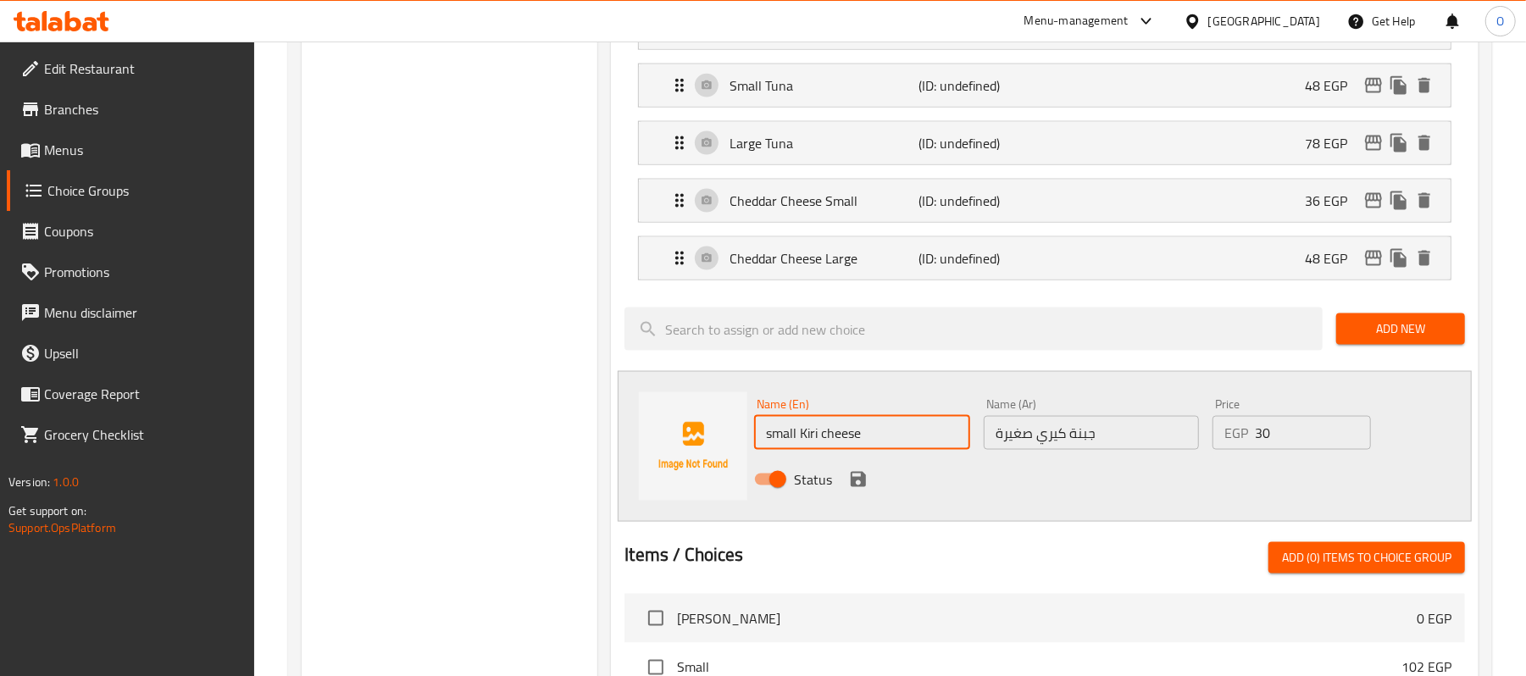
click at [868, 490] on icon "save" at bounding box center [858, 479] width 20 height 20
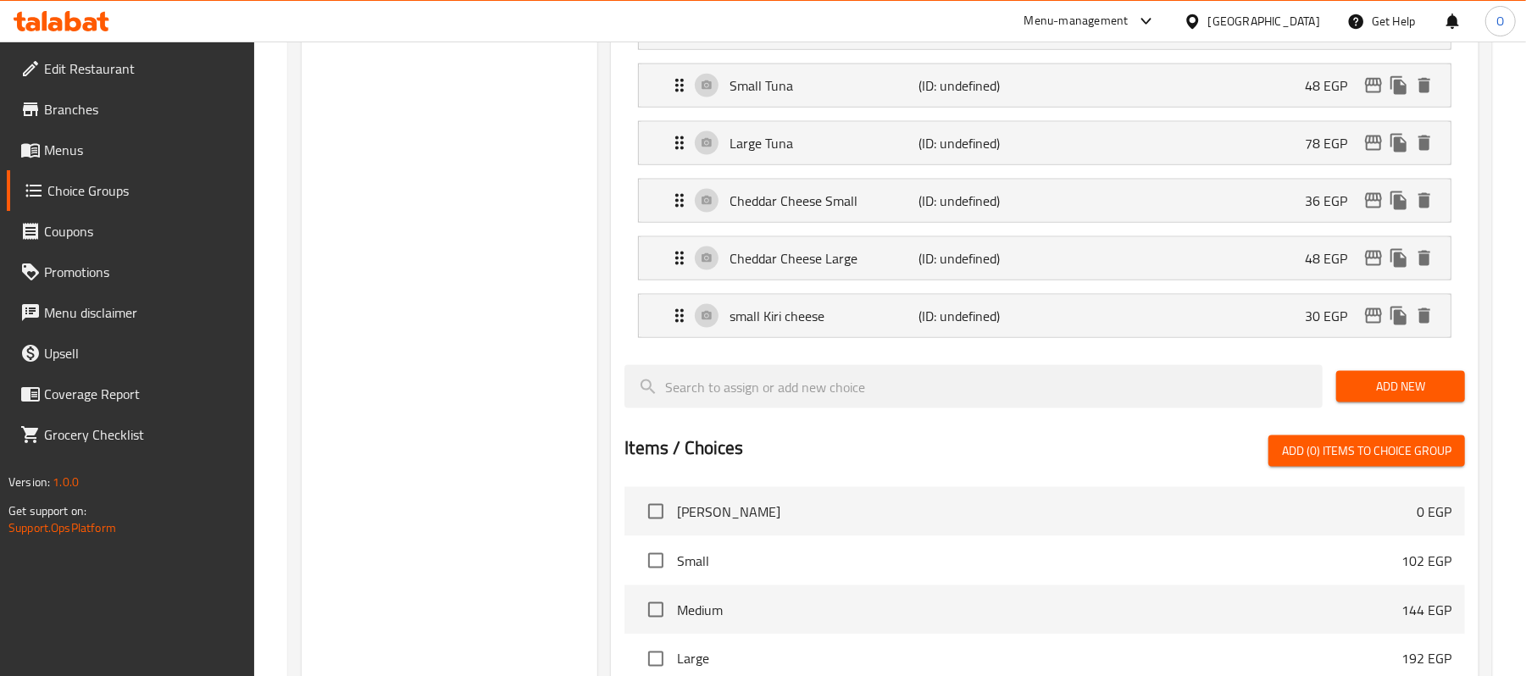
click at [1408, 397] on span "Add New" at bounding box center [1401, 386] width 102 height 21
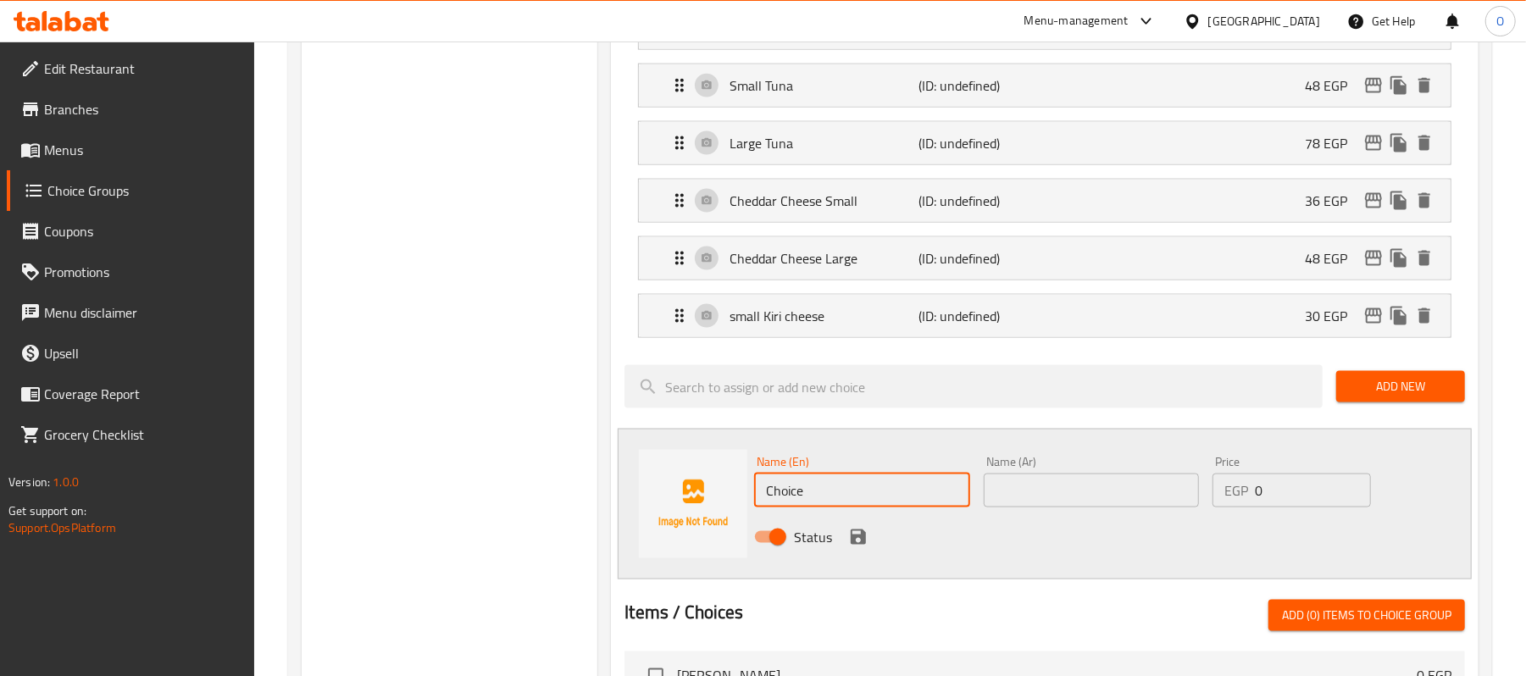
click at [865, 508] on input "Choice" at bounding box center [861, 491] width 215 height 34
paste input "small Kiri chees"
click at [769, 500] on input "small Kiri cheese" at bounding box center [861, 491] width 215 height 34
type input "Large Kiri cheese"
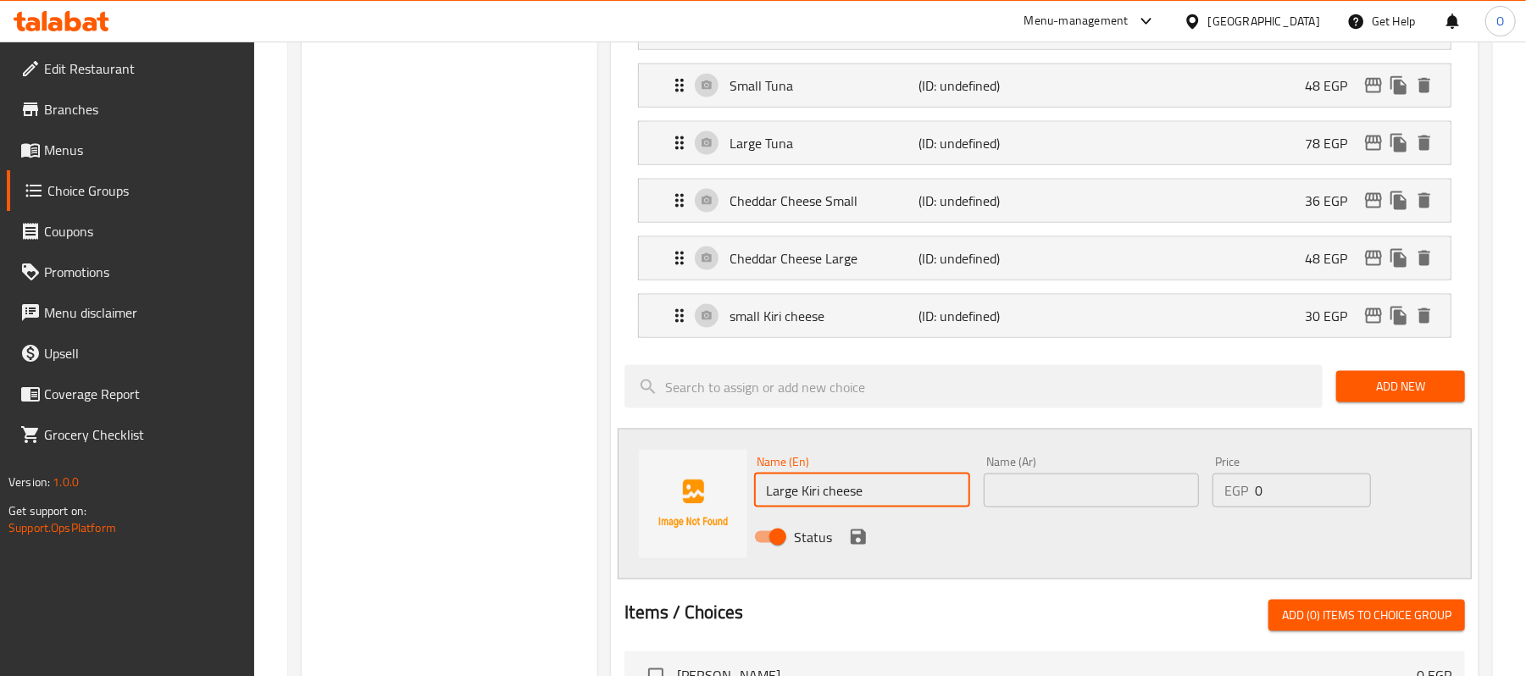
click at [1090, 503] on input "text" at bounding box center [1091, 491] width 215 height 34
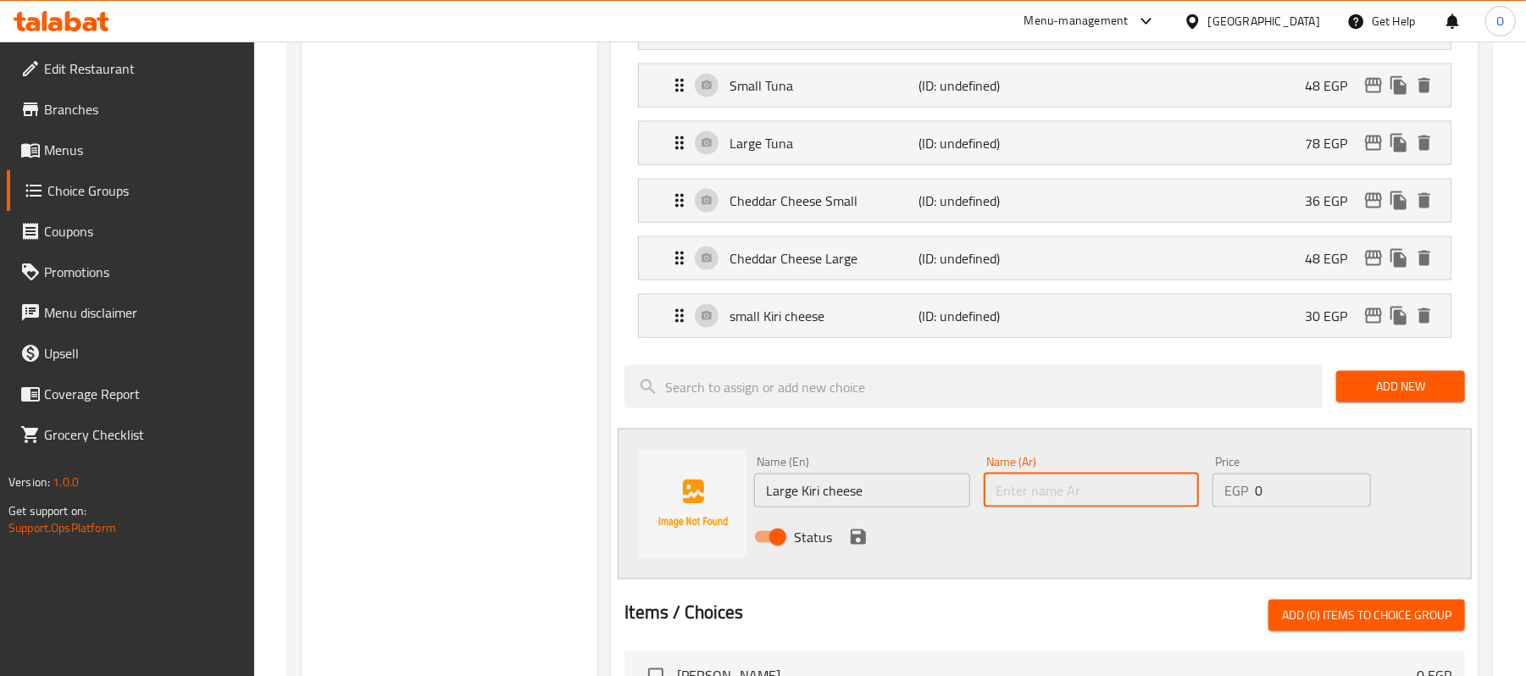
paste input "جبنة كيري كبيرة"
type input "جبنة كيري كبيرة"
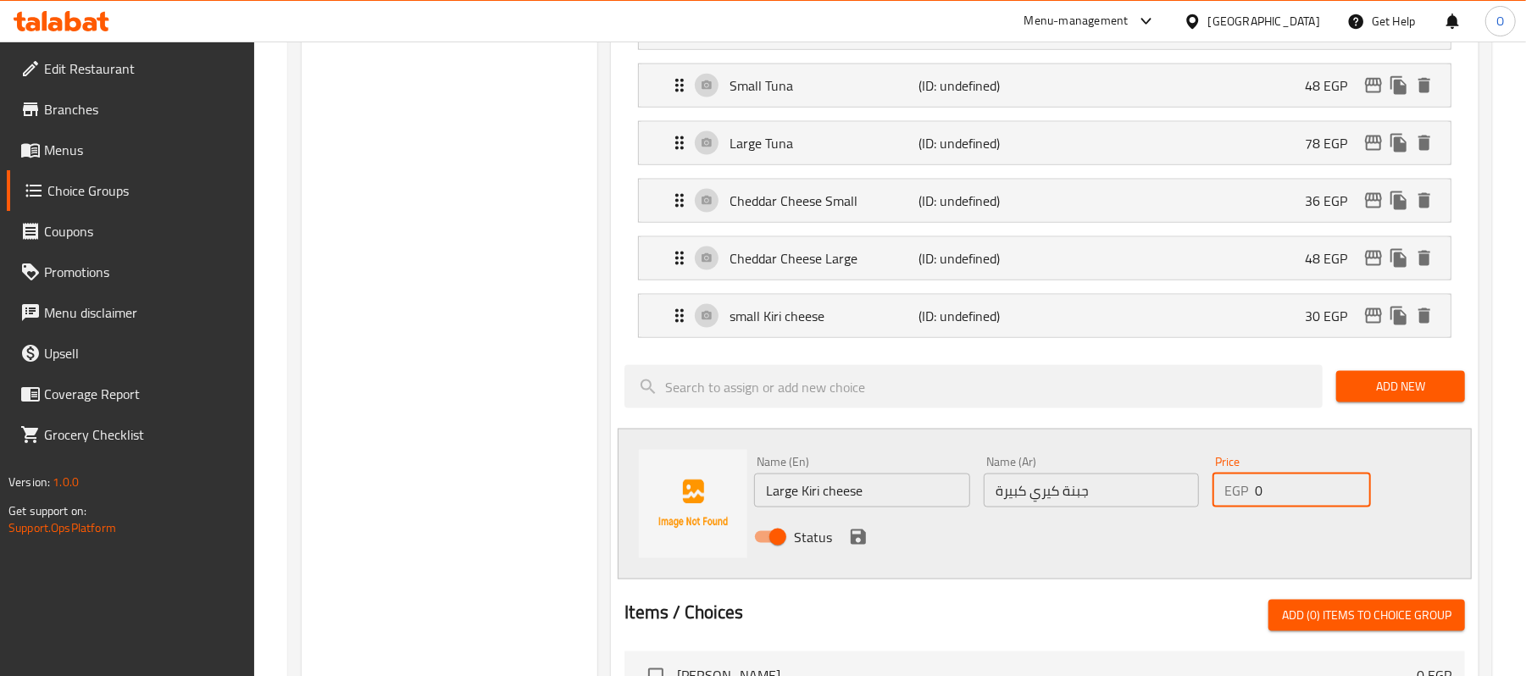
drag, startPoint x: 1289, startPoint y: 508, endPoint x: 1140, endPoint y: 514, distance: 149.2
click at [1140, 514] on div "Name (En) Large Kiri cheese Name (En) Name (Ar) جبنة كيري كبيرة Name (Ar) Price…" at bounding box center [1090, 504] width 687 height 111
type input "42"
drag, startPoint x: 848, startPoint y: 556, endPoint x: 878, endPoint y: 556, distance: 29.7
click at [851, 547] on icon "save" at bounding box center [858, 537] width 20 height 20
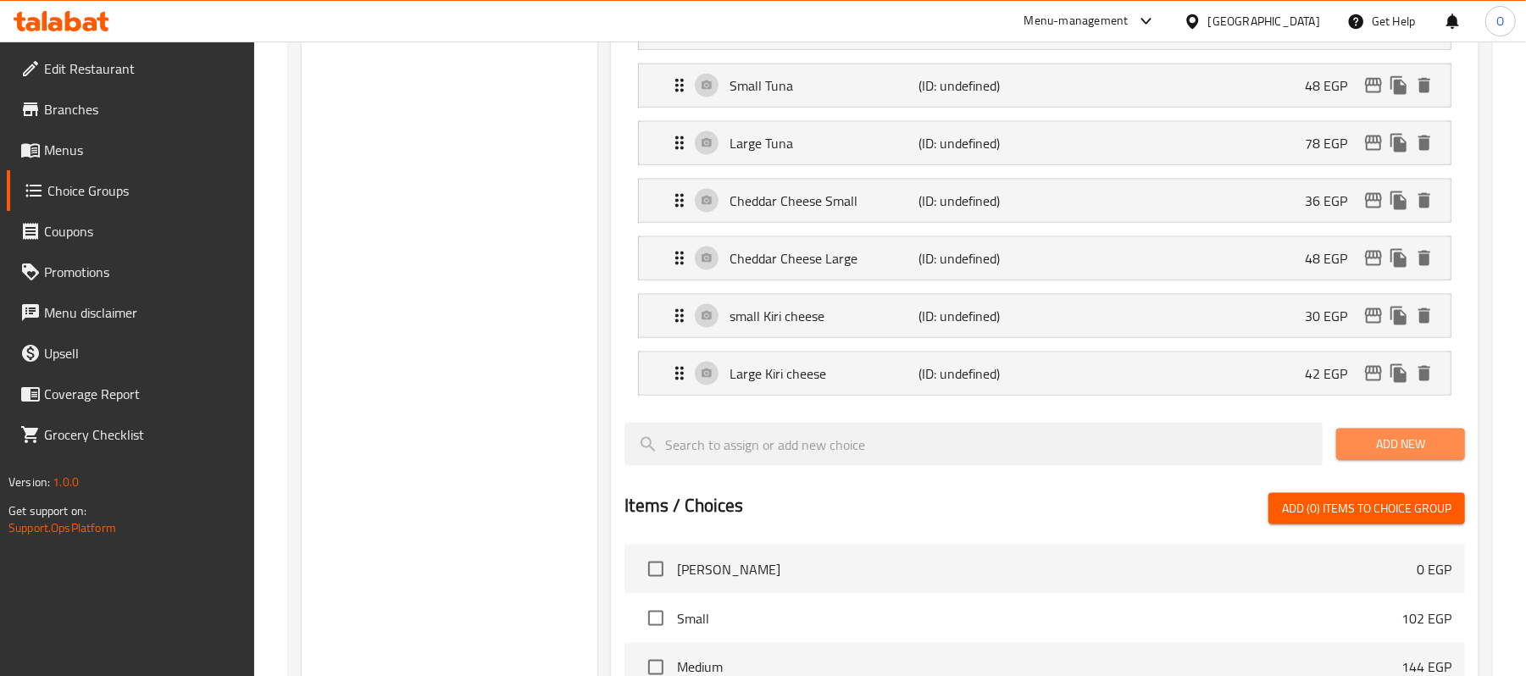
click at [1427, 455] on span "Add New" at bounding box center [1401, 444] width 102 height 21
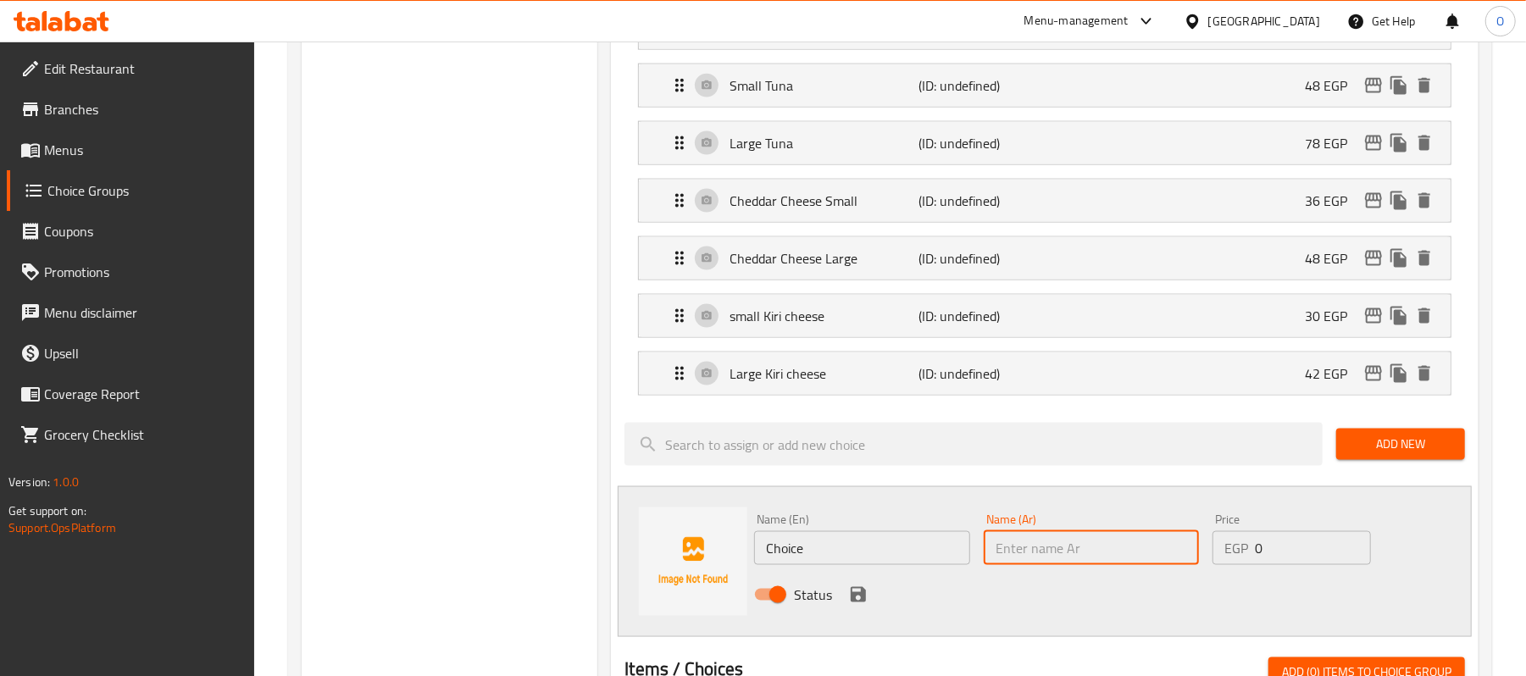
click at [1075, 565] on input "text" at bounding box center [1091, 548] width 215 height 34
paste input "جبنة موتزاريلا صغيرة"
type input "جبنة موتزاريلا صغيرة"
drag, startPoint x: 1291, startPoint y: 564, endPoint x: 1173, endPoint y: 573, distance: 119.0
click at [1173, 573] on div "Name (En) Choice Name (En) Name (Ar) جبنة موتزاريلا صغيرة Name (Ar) Price EGP 0…" at bounding box center [1090, 562] width 687 height 111
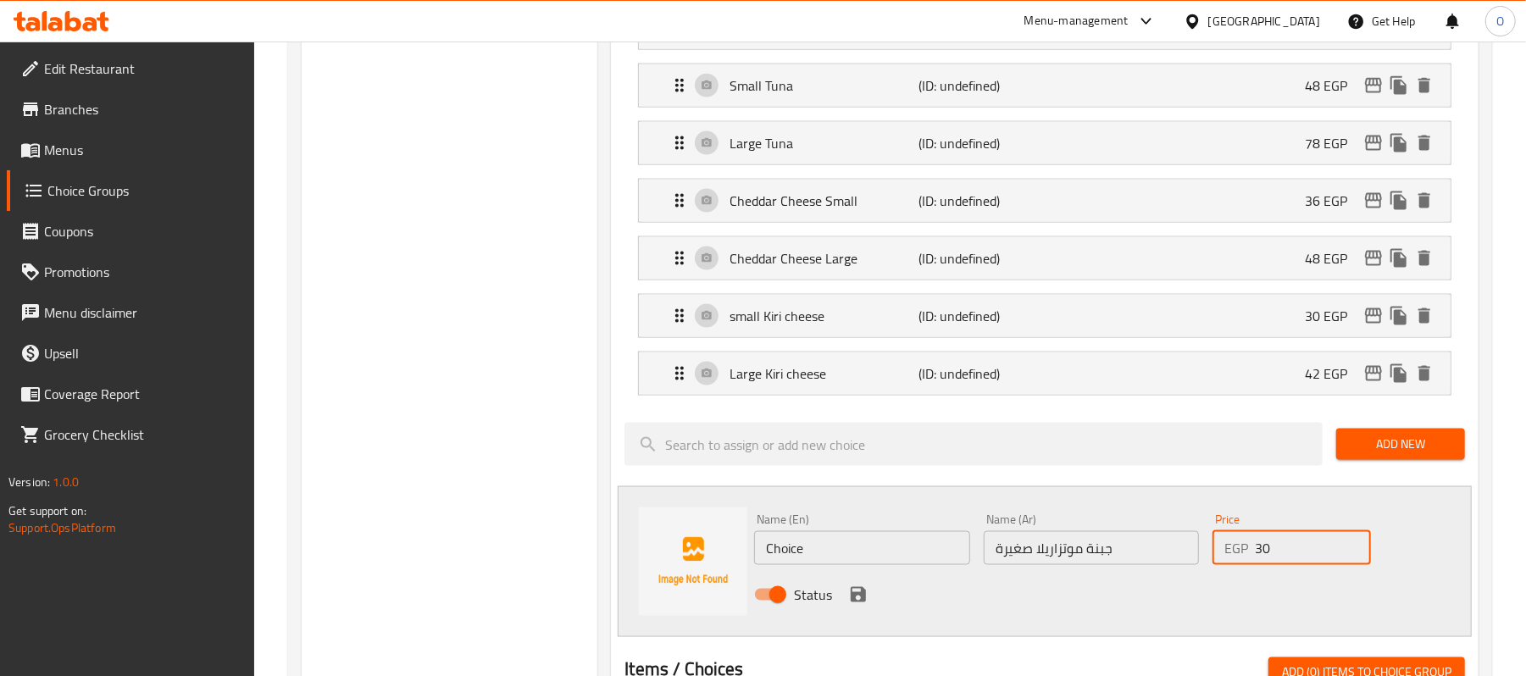
type input "30"
click at [1079, 564] on input "جبنة موتزاريلا صغيرة" at bounding box center [1091, 548] width 215 height 34
click at [842, 564] on input "Choice" at bounding box center [861, 548] width 215 height 34
paste input "small mozzarella chees"
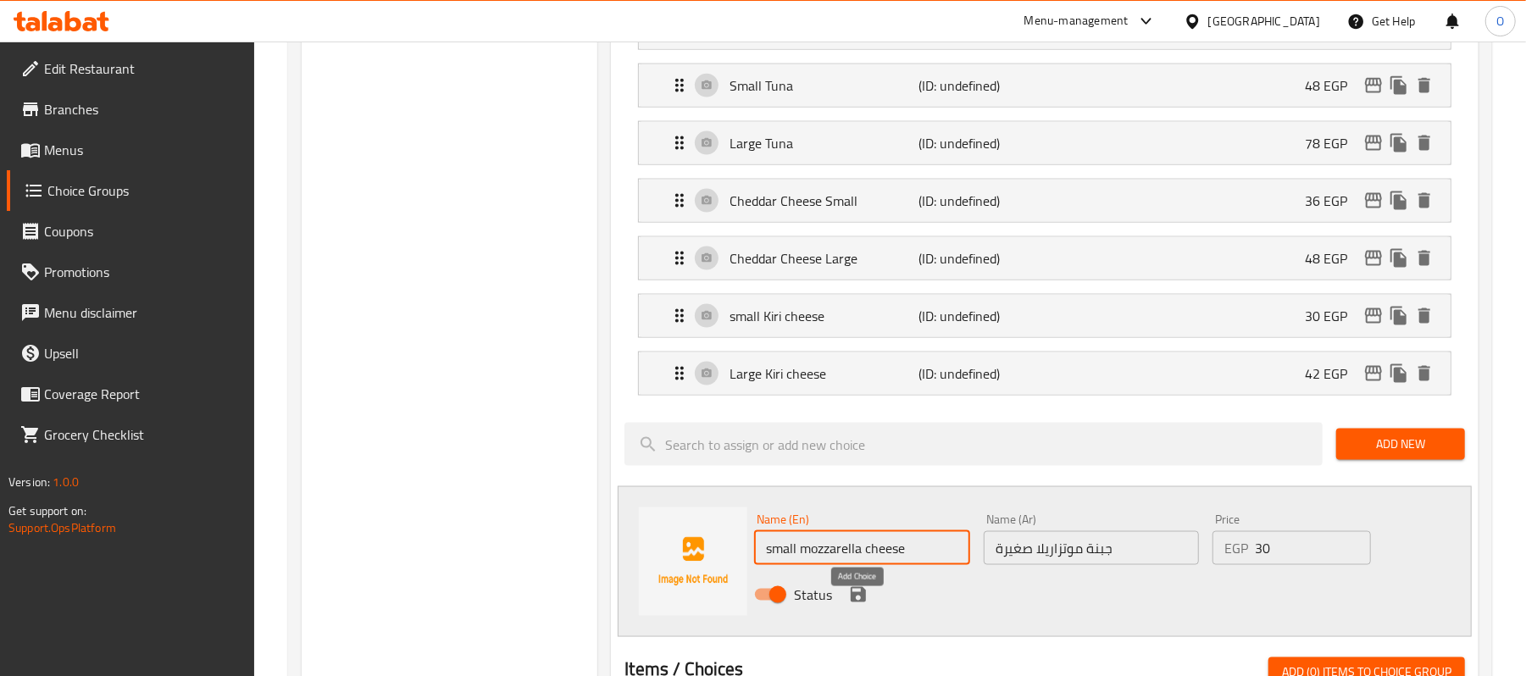
type input "small mozzarella cheese"
click at [855, 605] on icon "save" at bounding box center [858, 595] width 20 height 20
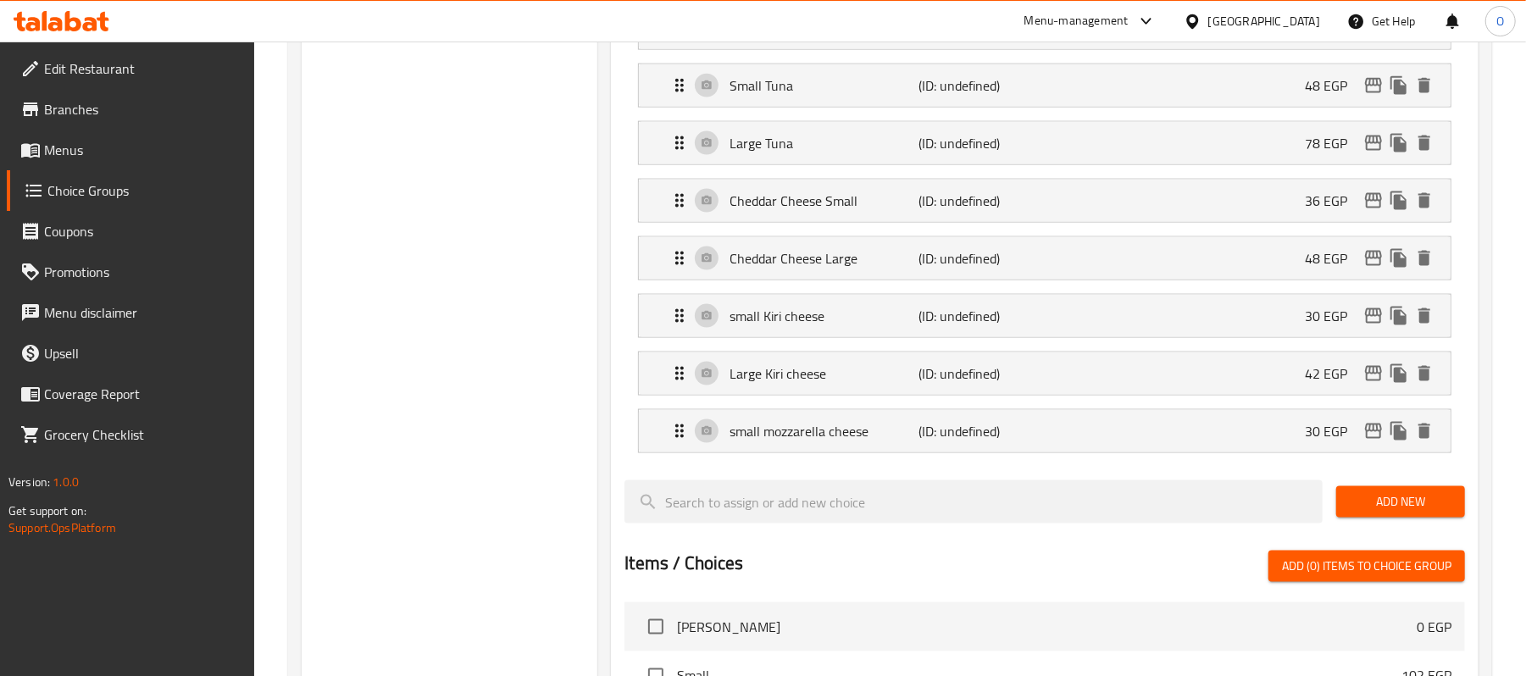
click at [1395, 513] on span "Add New" at bounding box center [1401, 502] width 102 height 21
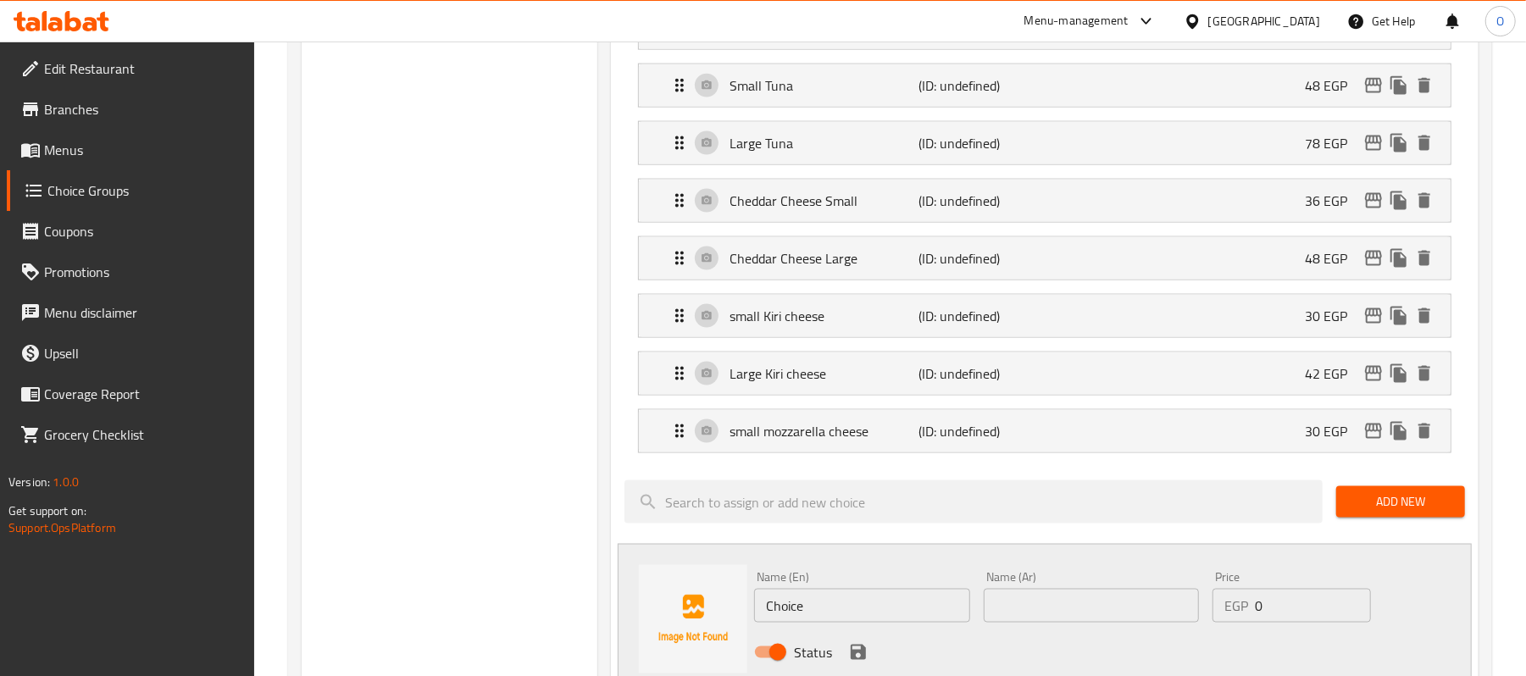
click at [1055, 623] on input "text" at bounding box center [1091, 606] width 215 height 34
paste input "small mozzarella cheese"
type input "small mozzarella cheese"
click at [913, 611] on input "Choice" at bounding box center [861, 606] width 215 height 34
paste input "small mozzarella chees"
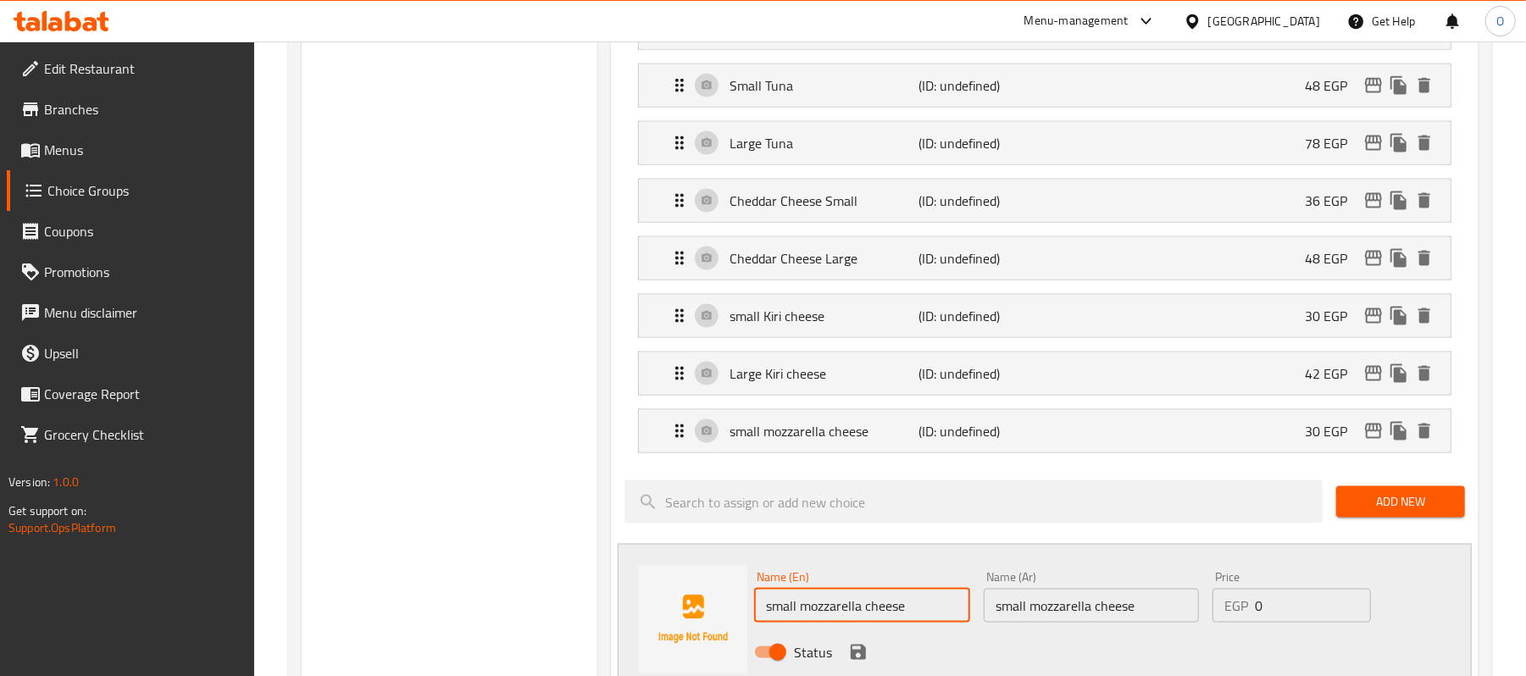
click at [786, 623] on input "small mozzarella cheese" at bounding box center [861, 606] width 215 height 34
type input "Large mozzarella cheese"
click at [1044, 619] on input "small mozzarella cheese" at bounding box center [1091, 606] width 215 height 34
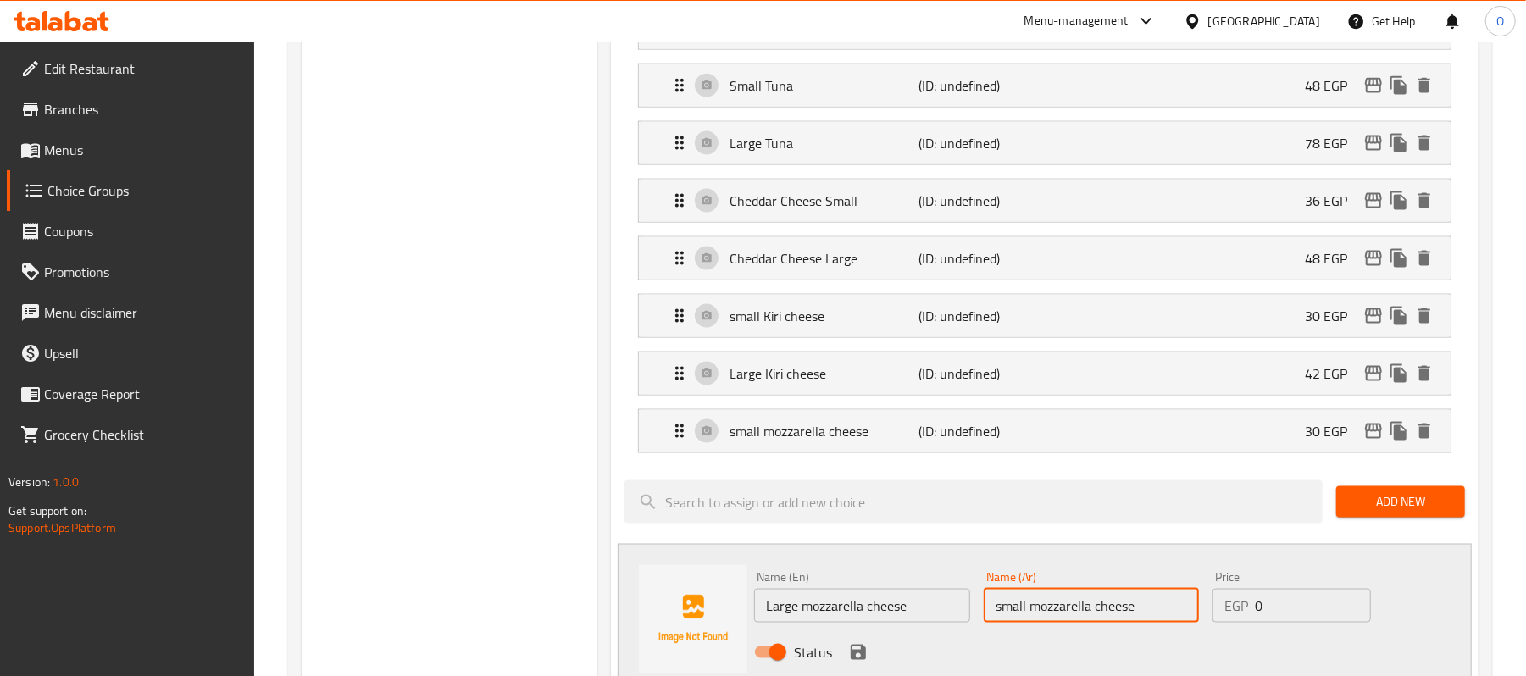
paste input "جبنة موزاريلا كبيرة"
type input "جبنة موزاريلا كبيرة"
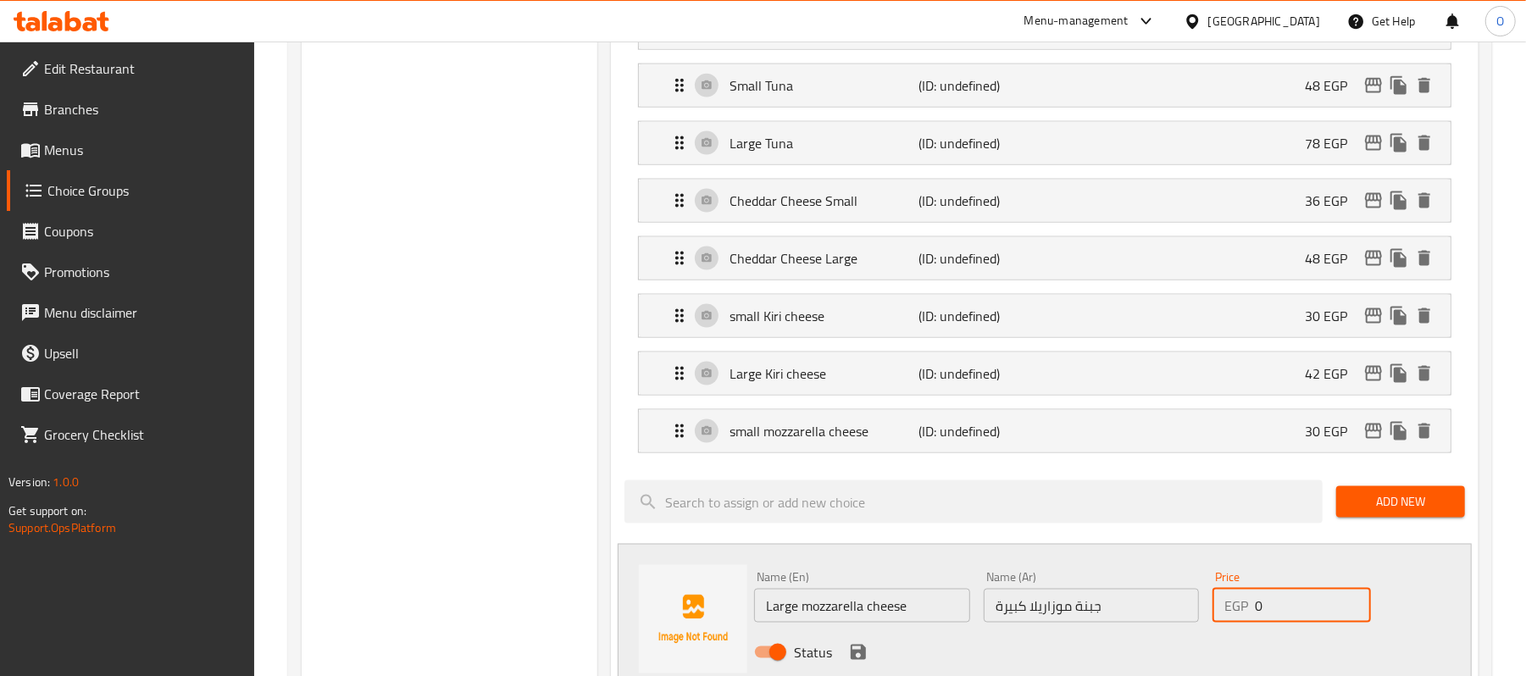
drag, startPoint x: 1290, startPoint y: 625, endPoint x: 1153, endPoint y: 627, distance: 136.4
click at [1154, 627] on div "Name (En) Large mozzarella cheese Name (En) Name (Ar) جبنة موزاريلا كبيرة Name …" at bounding box center [1090, 619] width 687 height 111
type input "42"
click at [858, 663] on icon "save" at bounding box center [858, 652] width 20 height 20
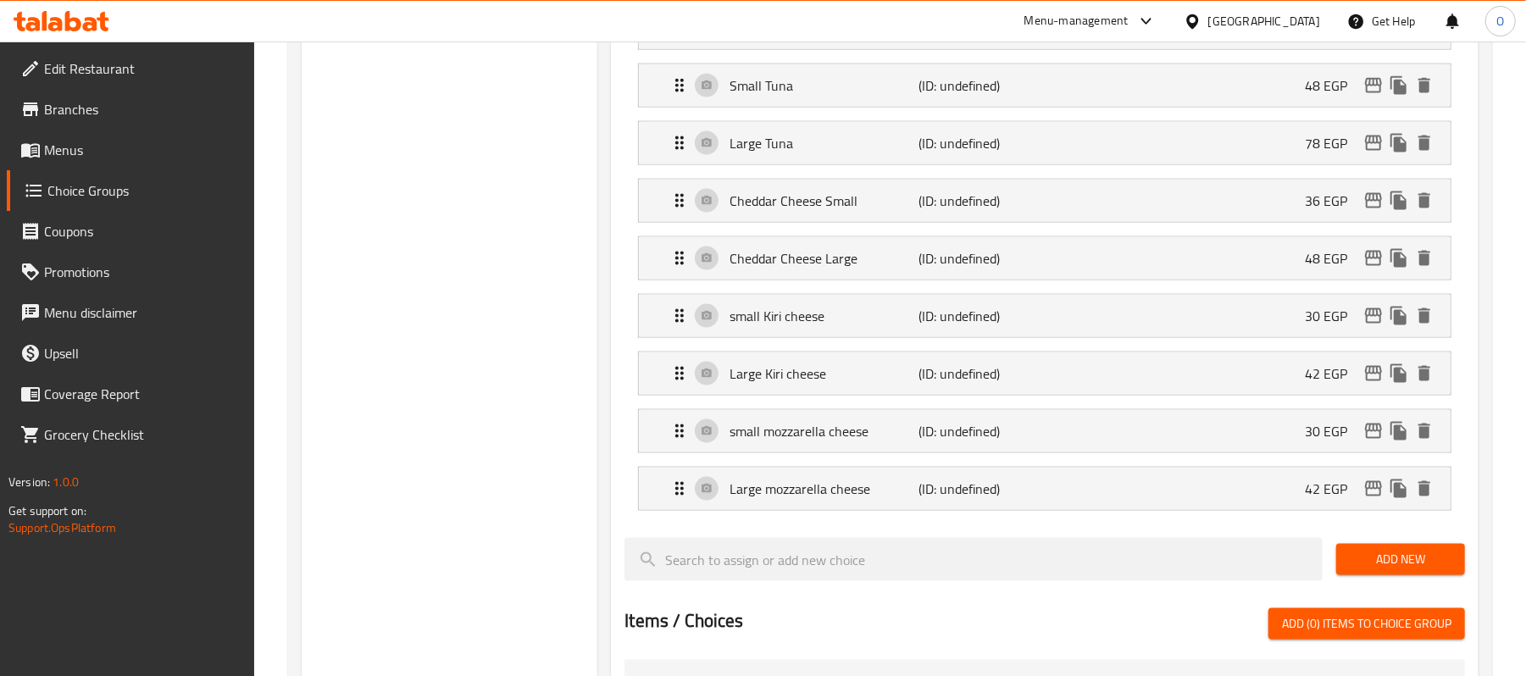
click at [1391, 570] on span "Add New" at bounding box center [1401, 559] width 102 height 21
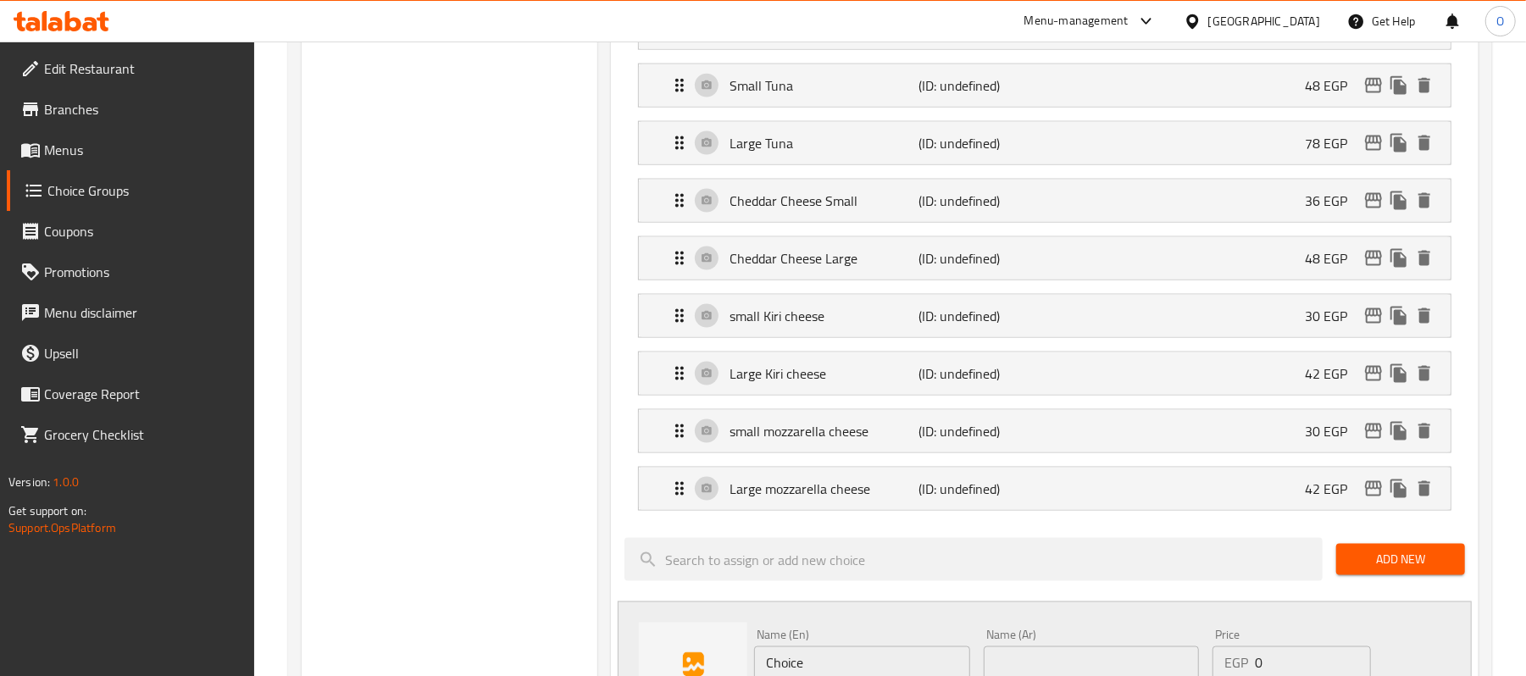
click at [1391, 570] on span "Add New" at bounding box center [1401, 559] width 102 height 21
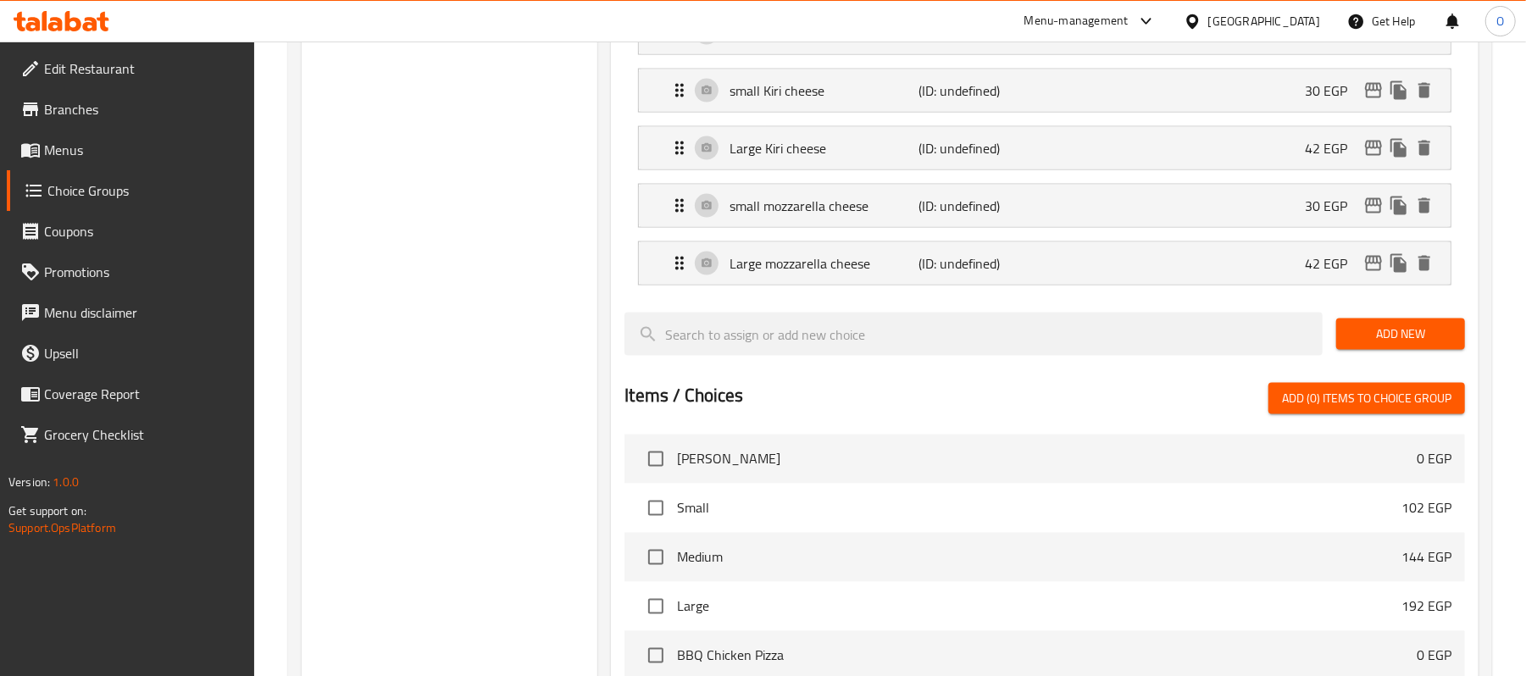
scroll to position [1858, 0]
click at [1377, 344] on span "Add New" at bounding box center [1401, 333] width 102 height 21
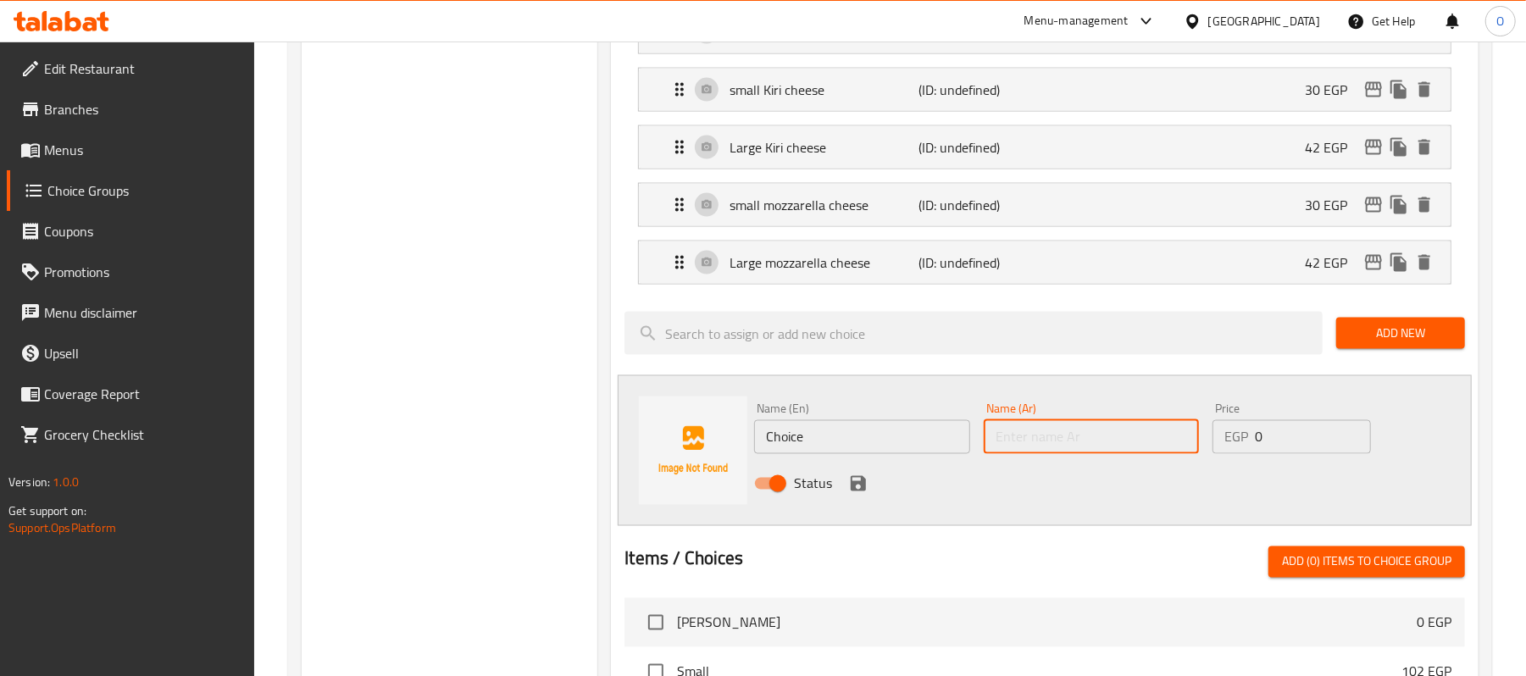
click at [1053, 454] on input "text" at bounding box center [1091, 437] width 215 height 34
paste input "صوص رانش"
type input "صوص رانش صغير"
click at [880, 454] on input "Choice" at bounding box center [861, 437] width 215 height 34
paste input "small ranch dressing"
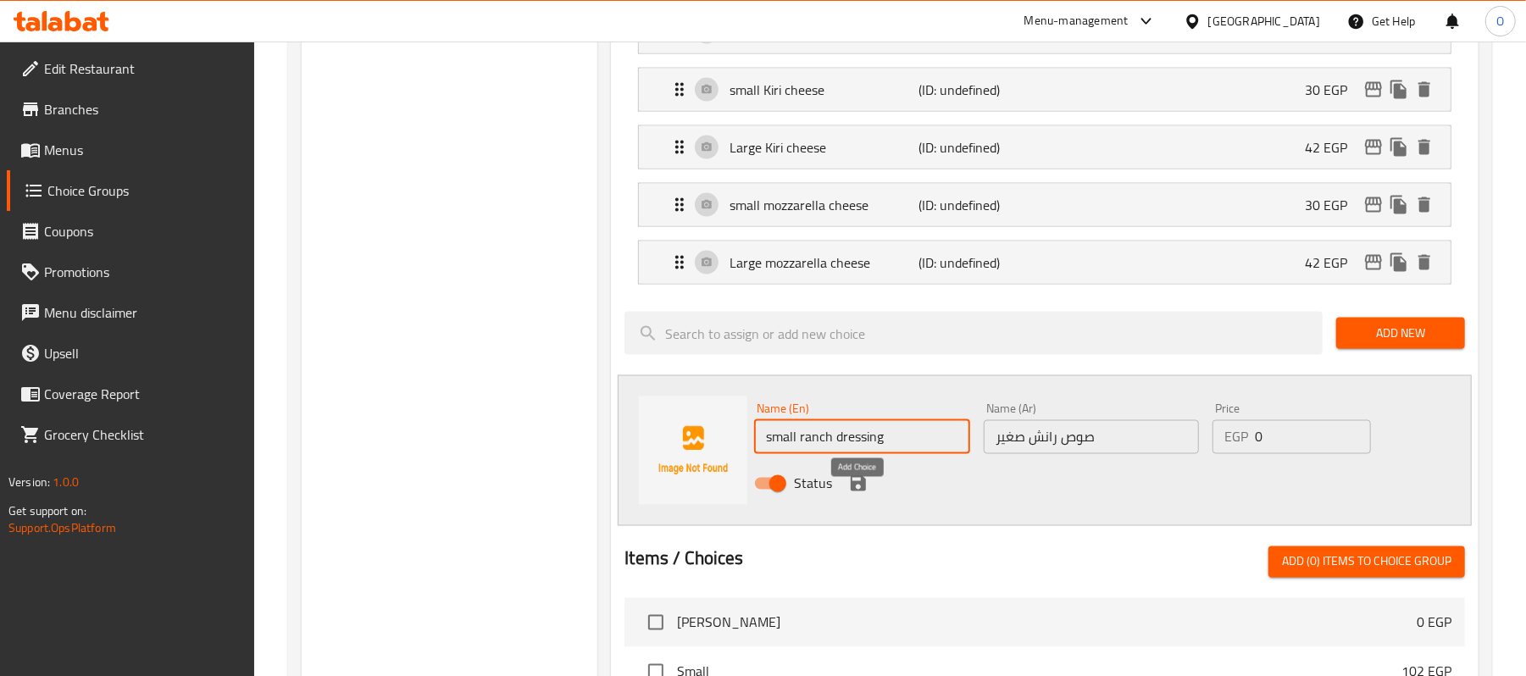
type input "small ranch dressing"
click at [858, 492] on icon "save" at bounding box center [858, 483] width 15 height 15
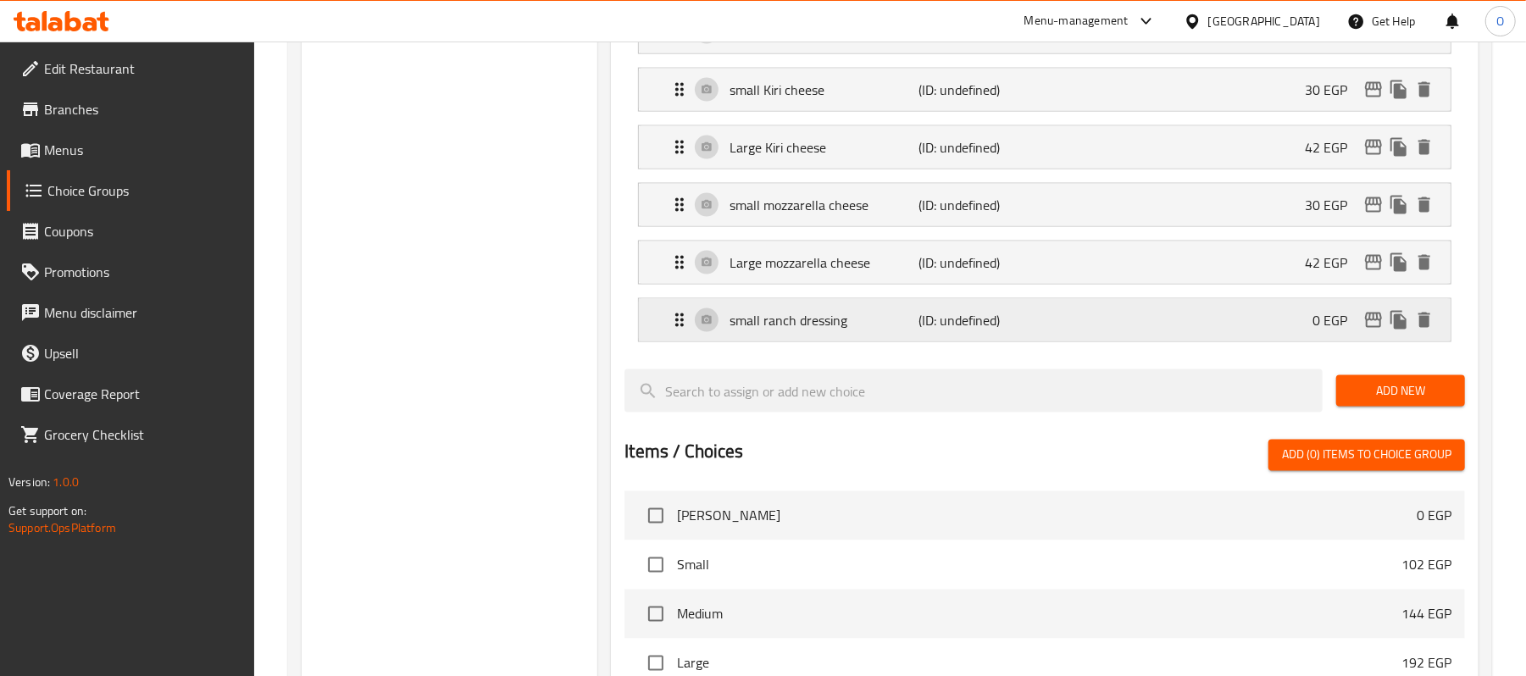
click at [1119, 342] on div "small ranch dressing (ID: undefined) 0 EGP" at bounding box center [1049, 320] width 761 height 42
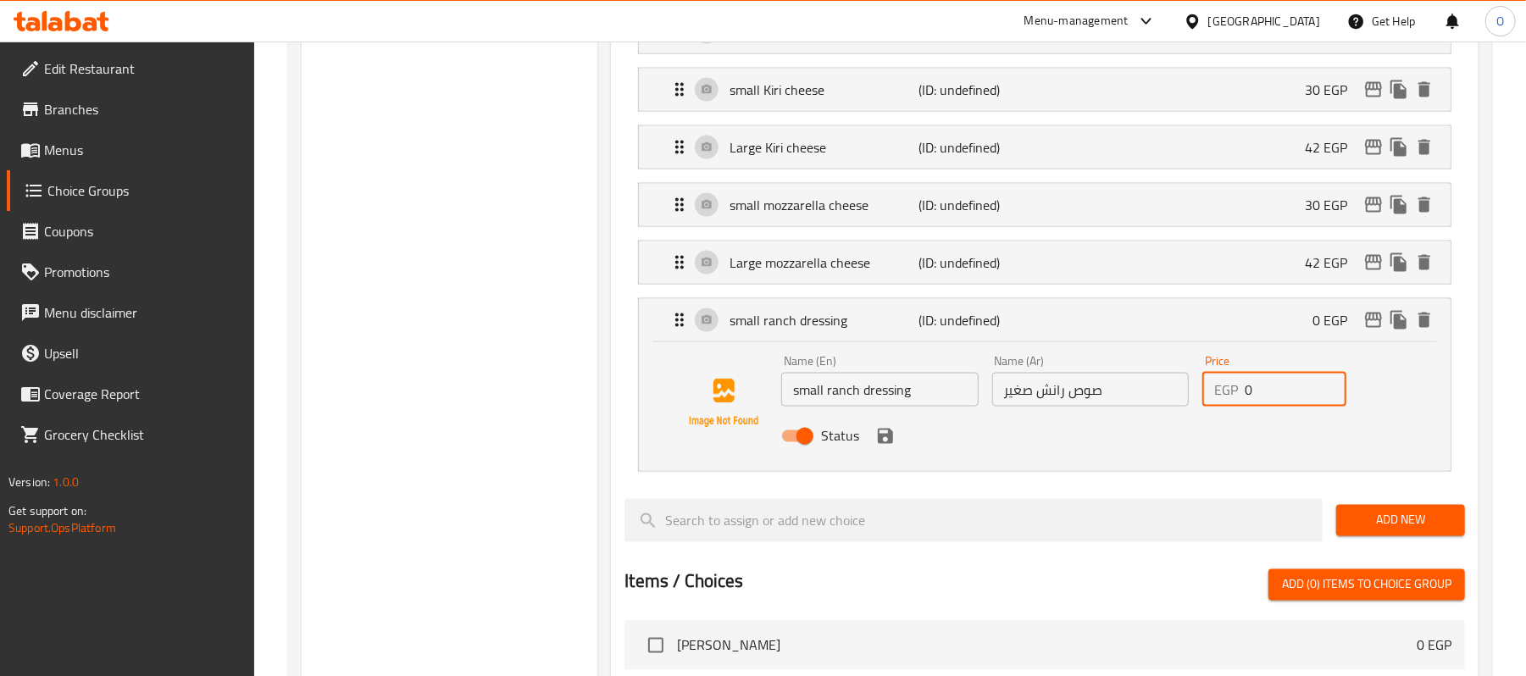
drag, startPoint x: 1244, startPoint y: 412, endPoint x: 1259, endPoint y: 419, distance: 16.7
click at [1259, 407] on input "0" at bounding box center [1296, 390] width 102 height 34
click at [889, 444] on icon "save" at bounding box center [885, 436] width 15 height 15
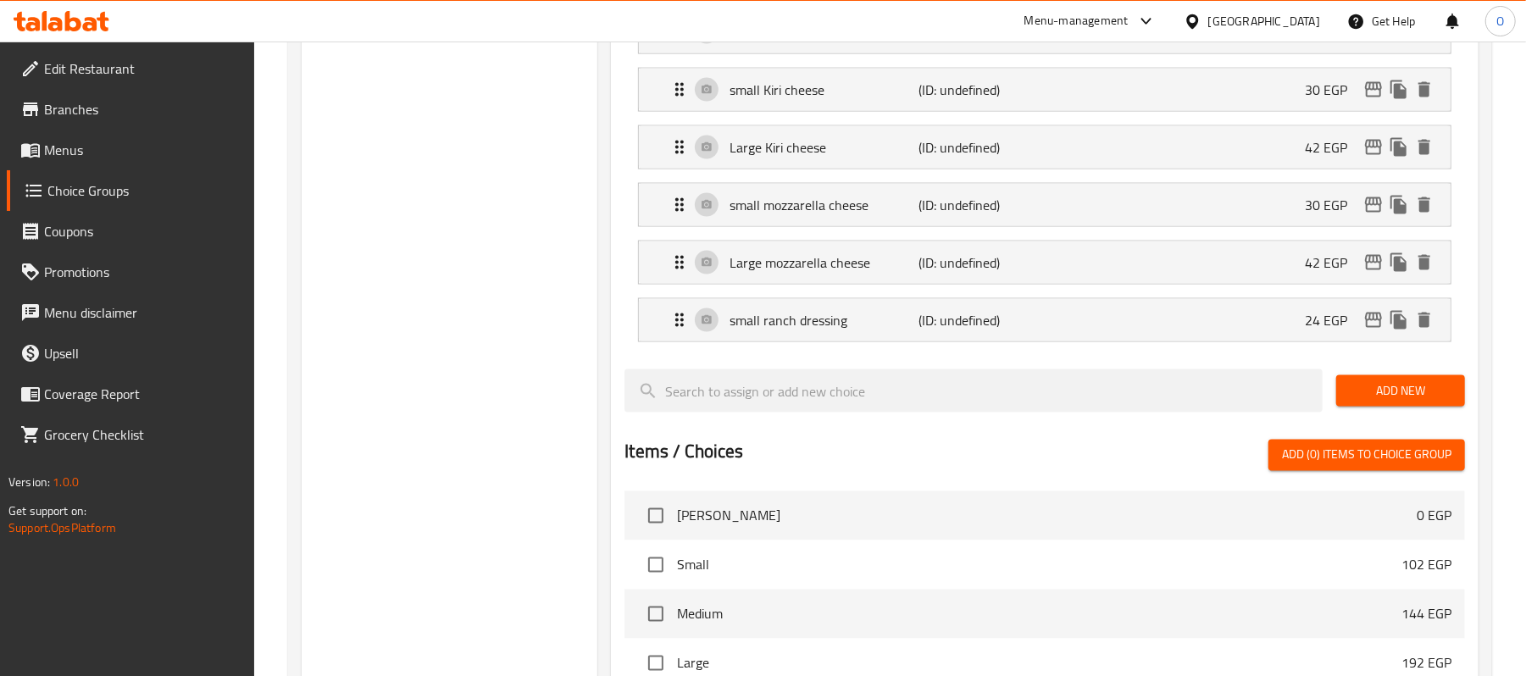
type input "24"
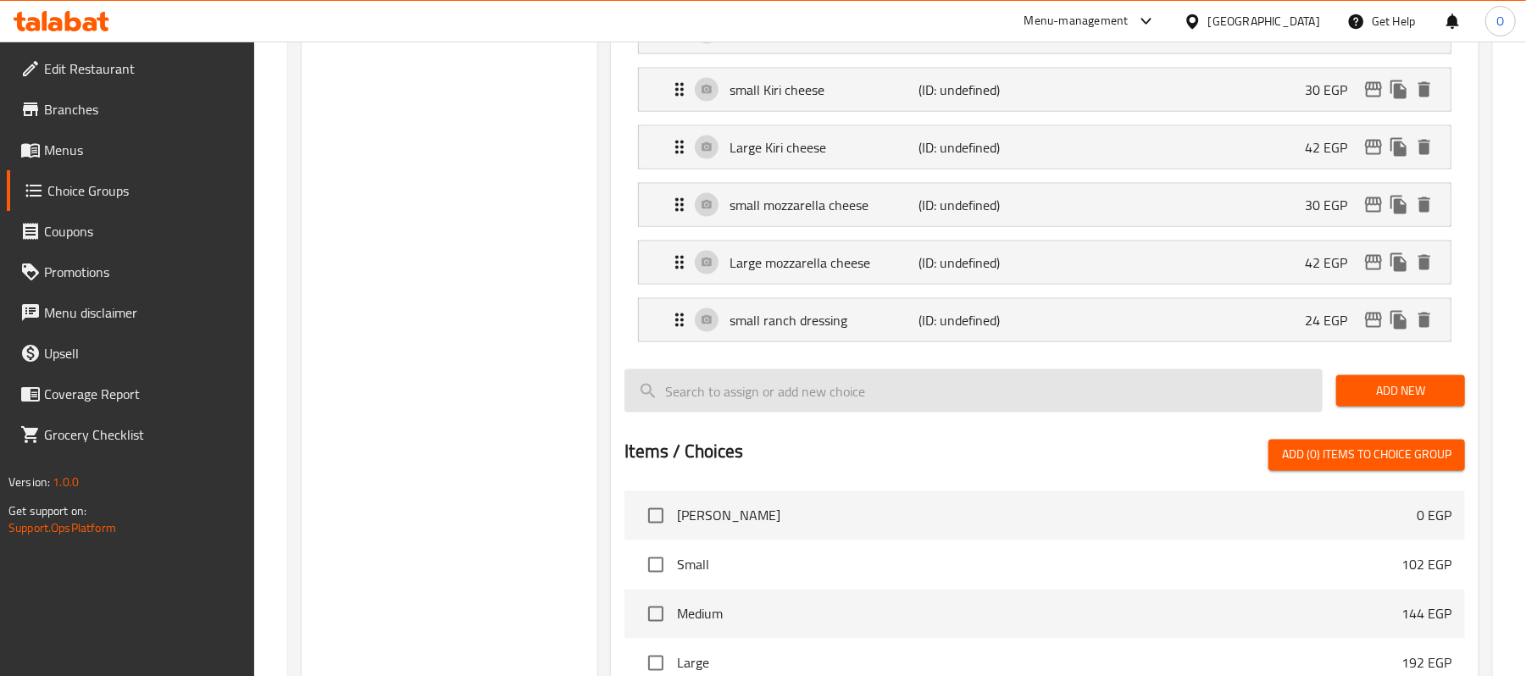
drag, startPoint x: 1378, startPoint y: 402, endPoint x: 1028, endPoint y: 398, distance: 350.0
click at [1374, 402] on span "Add New" at bounding box center [1401, 391] width 102 height 21
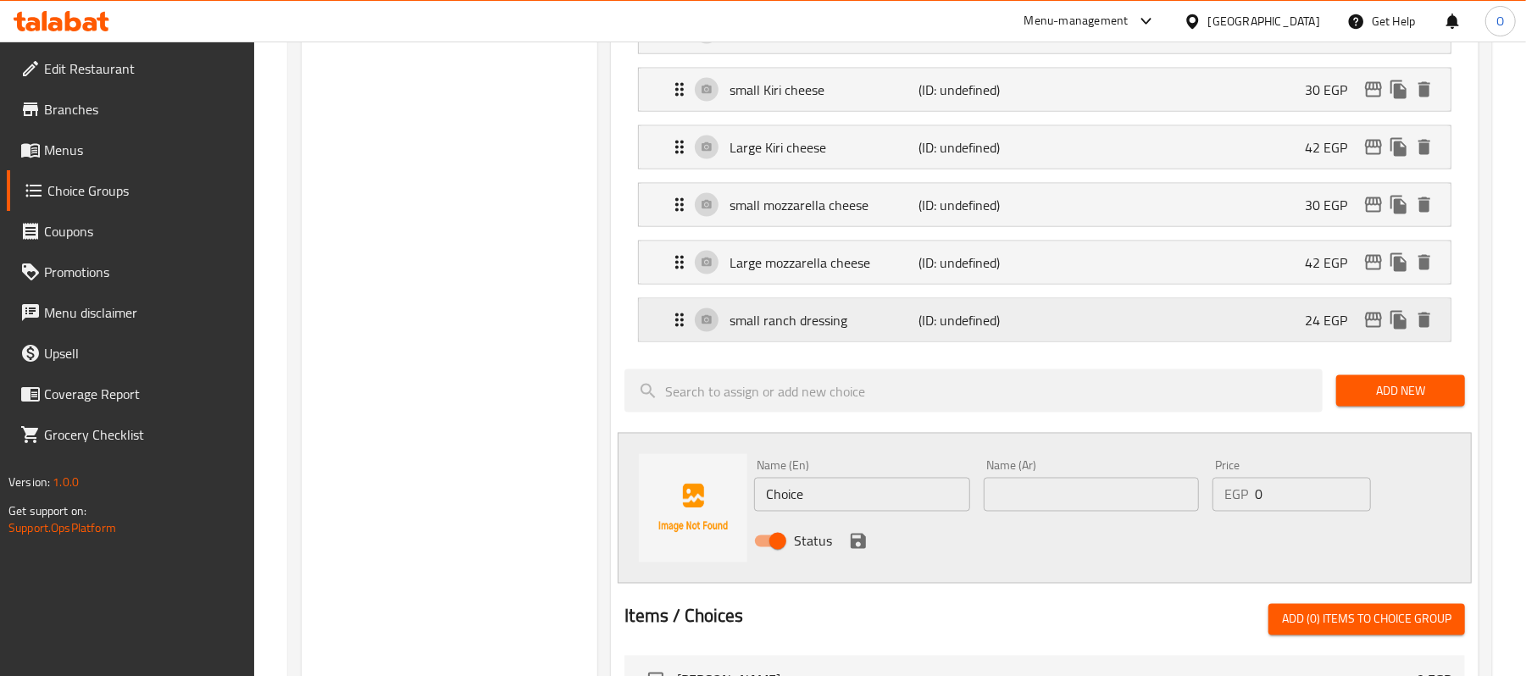
click at [865, 330] on p "small ranch dressing" at bounding box center [824, 320] width 189 height 20
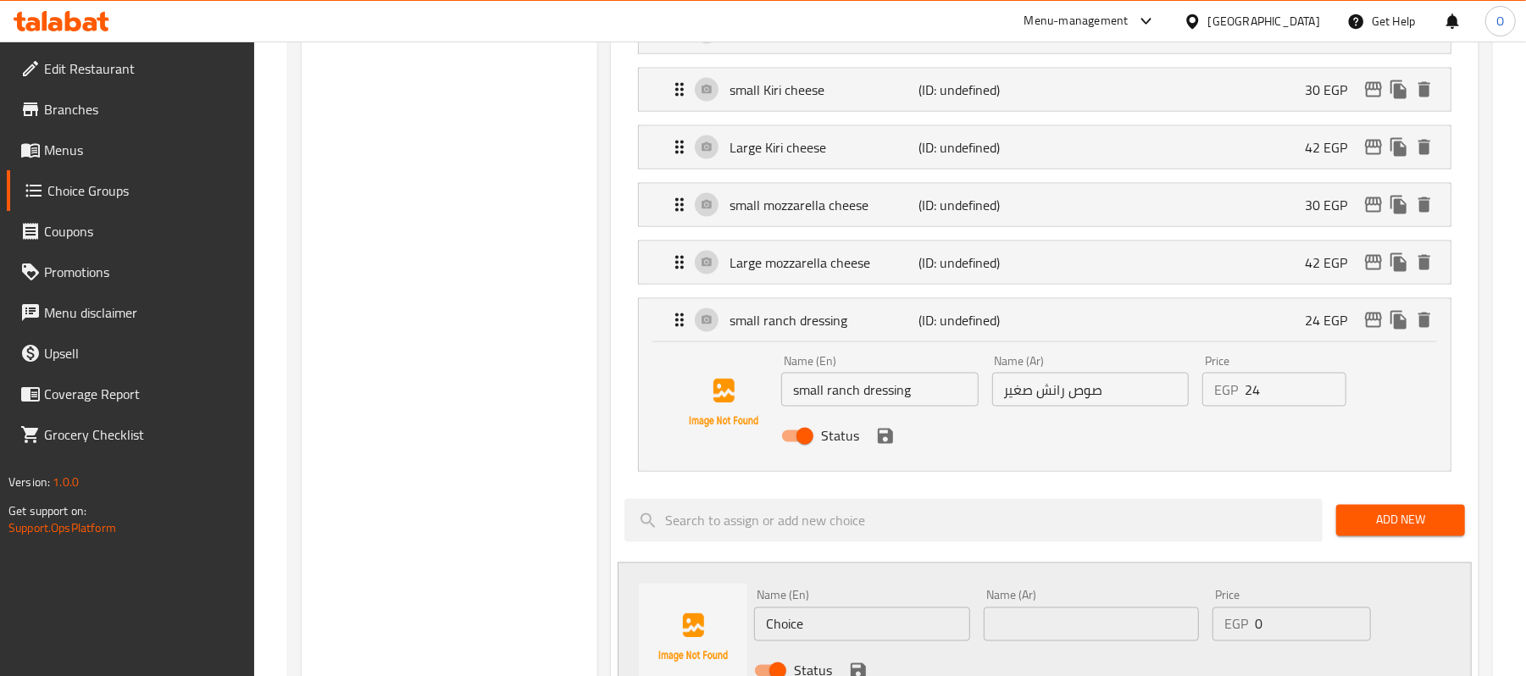
click at [854, 405] on input "small ranch dressing" at bounding box center [879, 390] width 197 height 34
click at [862, 642] on input "Choice" at bounding box center [861, 625] width 215 height 34
paste input "small ranch dressing"
click at [780, 642] on input "small ranch dressing" at bounding box center [861, 625] width 215 height 34
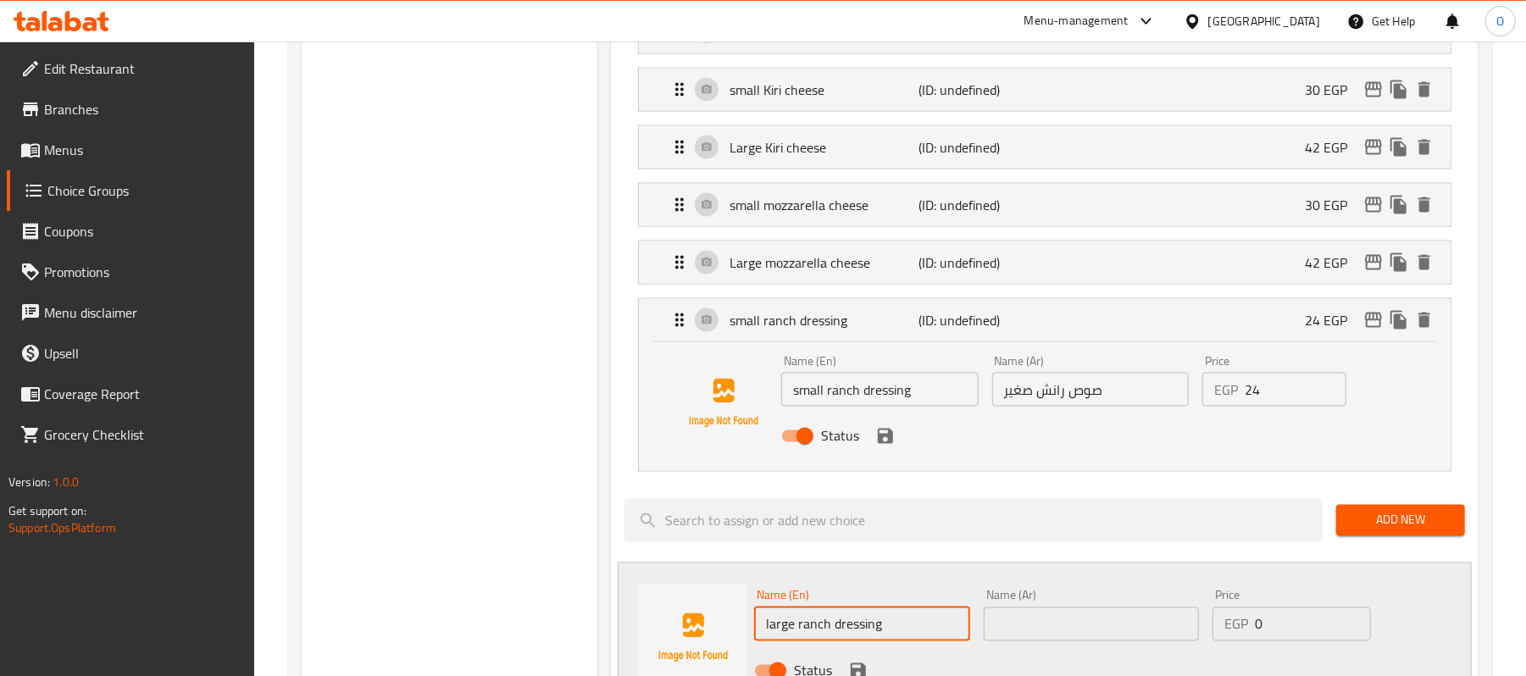
type input "large ranch dressing"
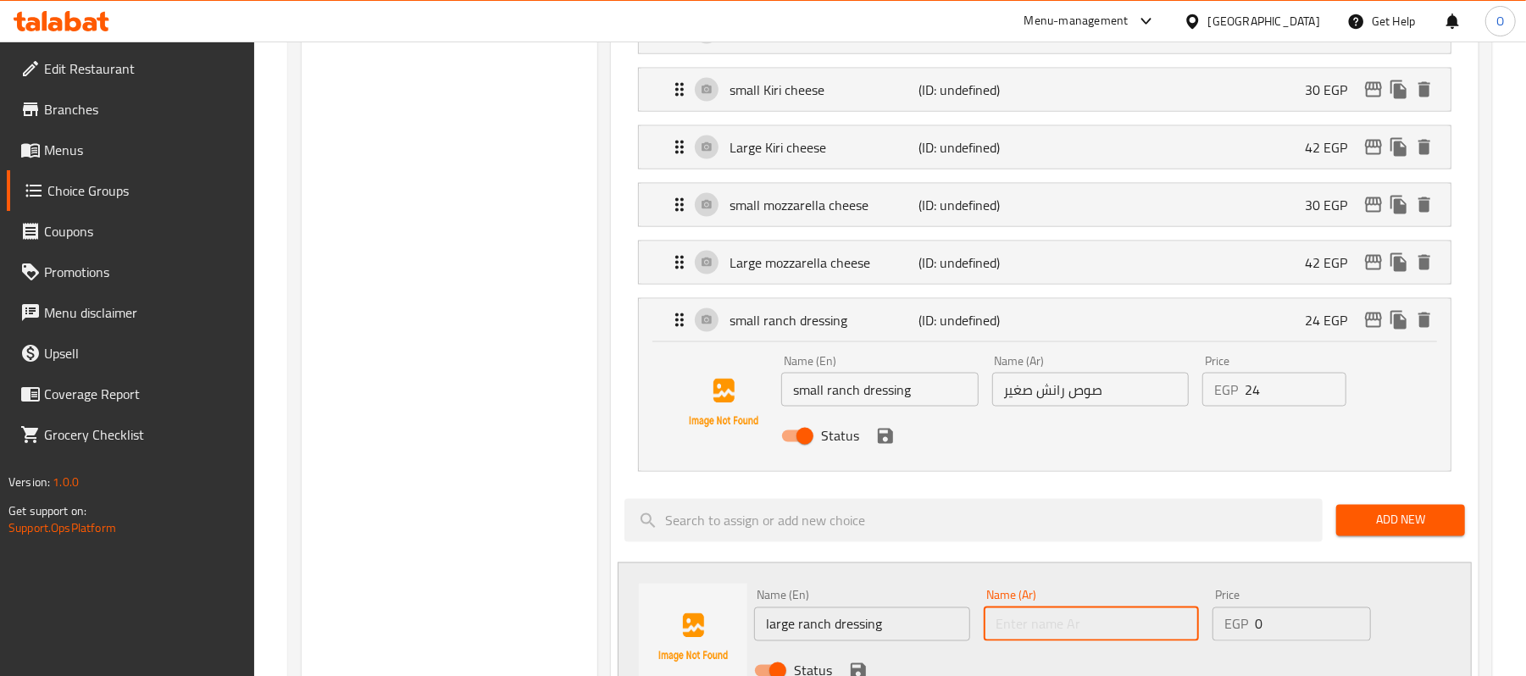
click at [1061, 642] on input "text" at bounding box center [1091, 625] width 215 height 34
paste input "صلصة رانش كبيرة"
type input "صلصة رانش كبيرة"
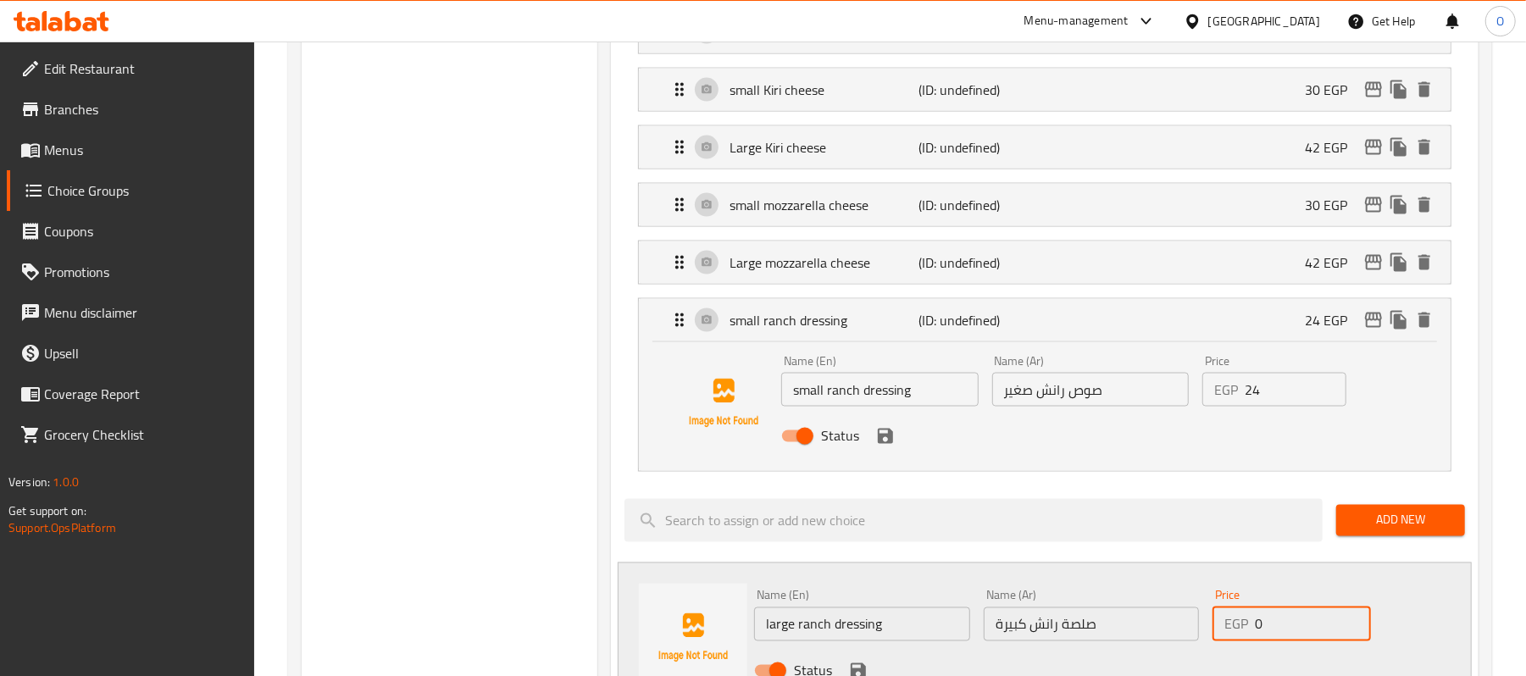
drag, startPoint x: 1273, startPoint y: 642, endPoint x: 1159, endPoint y: 644, distance: 113.6
click at [1159, 644] on div "Name (En) large ranch dressing Name (En) Name (Ar) صلصة رانش كبيرة Name (Ar) Pr…" at bounding box center [1090, 638] width 687 height 111
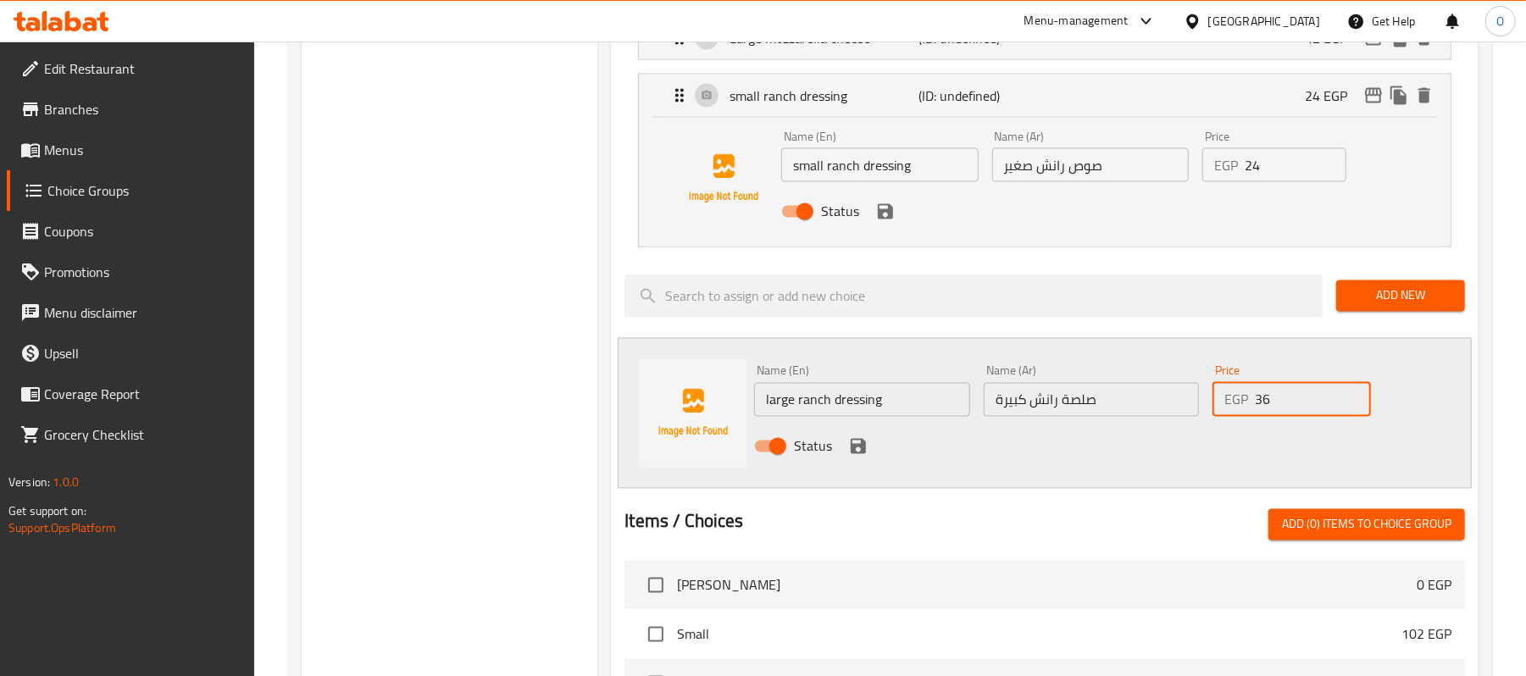
scroll to position [2085, 0]
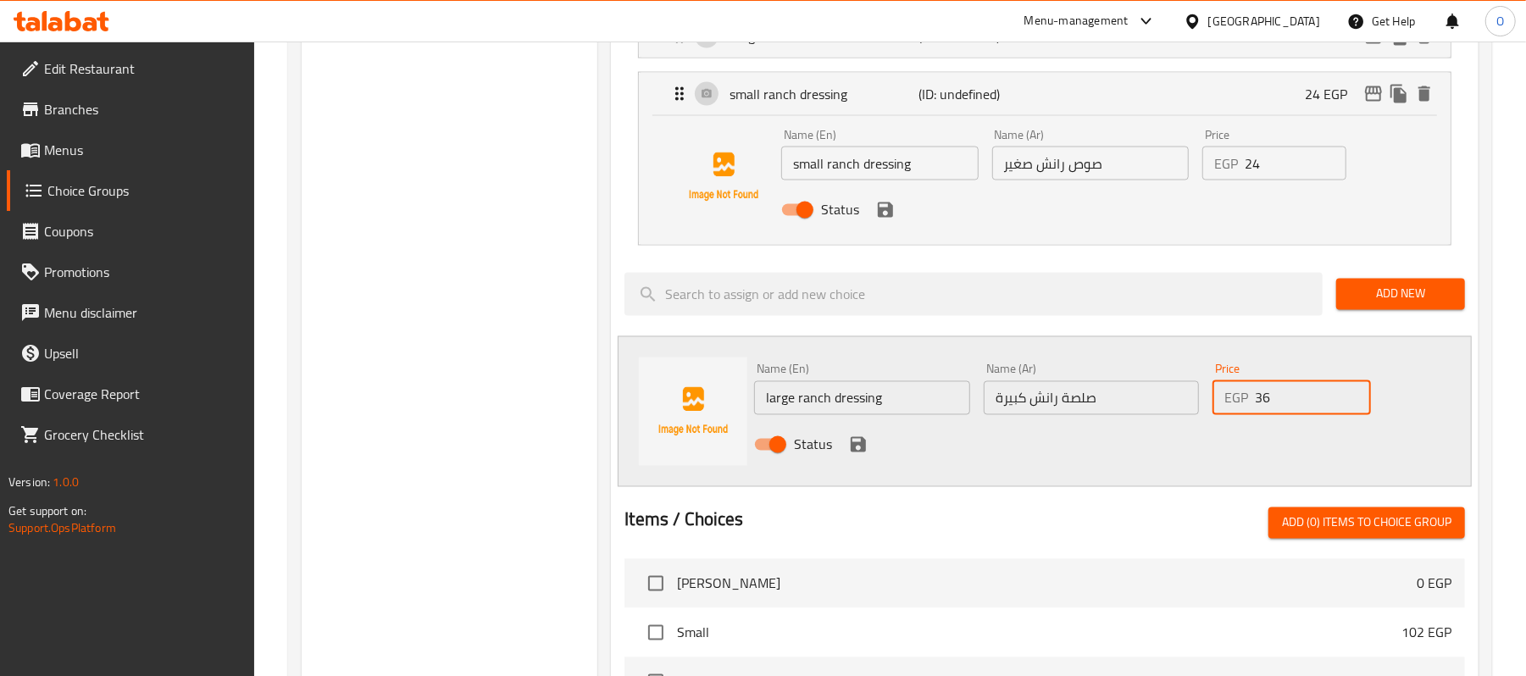
type input "36"
click at [865, 455] on icon "save" at bounding box center [858, 445] width 20 height 20
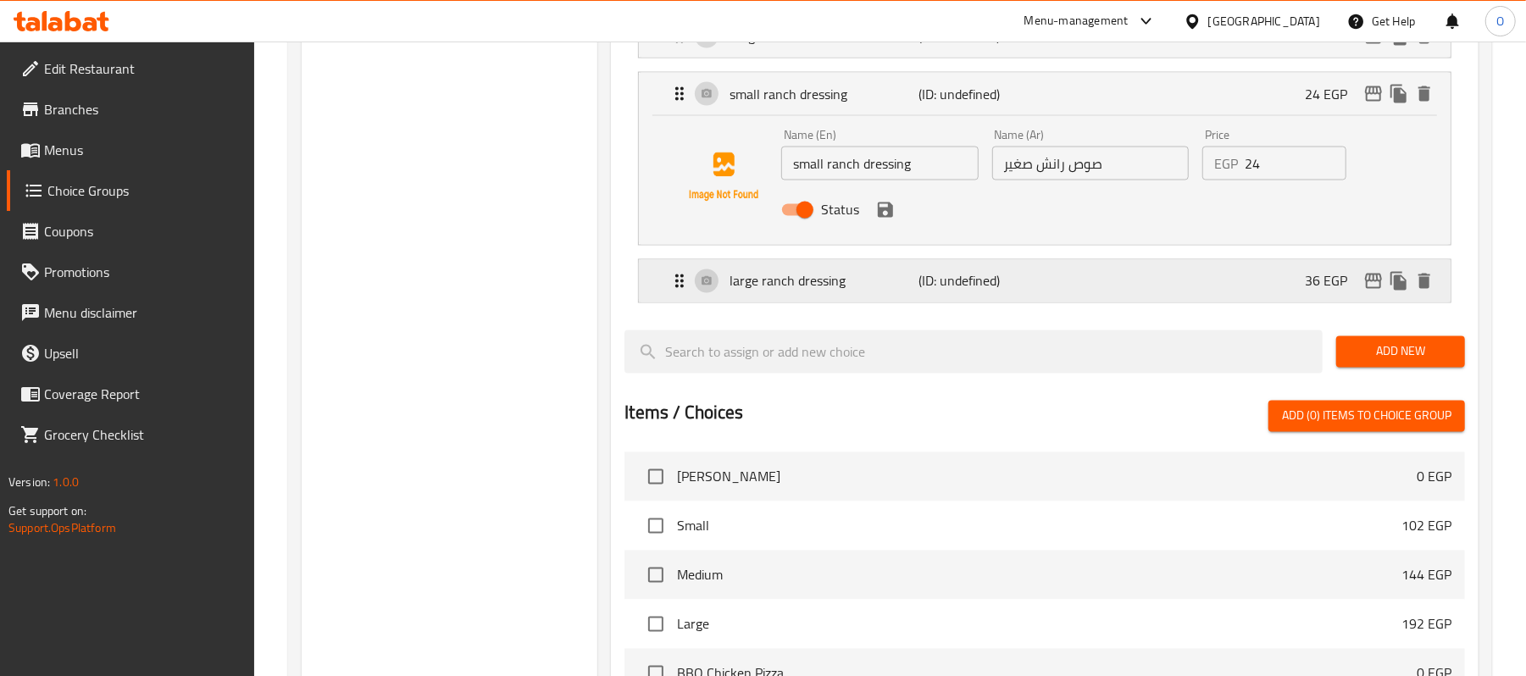
click at [1008, 292] on p "(ID: undefined)" at bounding box center [982, 281] width 126 height 20
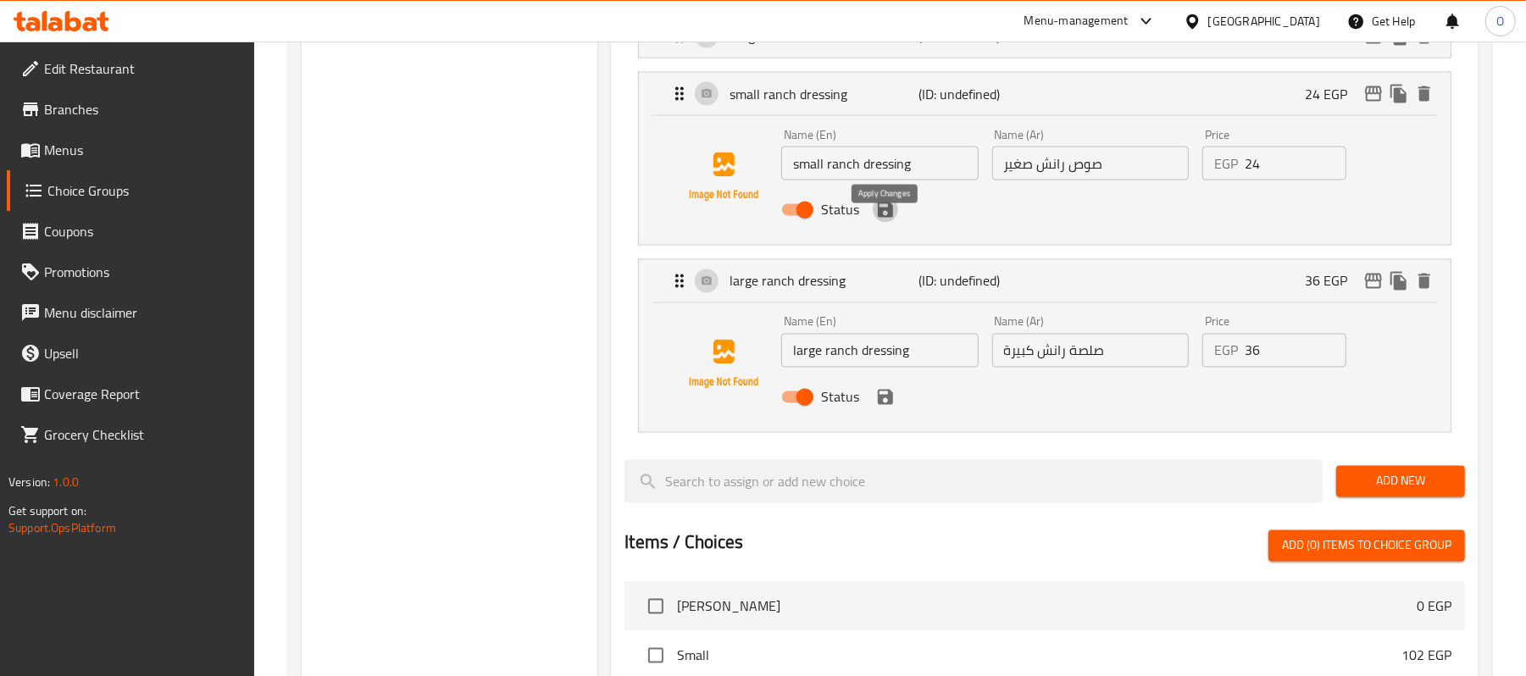
drag, startPoint x: 888, startPoint y: 222, endPoint x: 905, endPoint y: 232, distance: 19.8
click at [886, 220] on icon "save" at bounding box center [885, 210] width 20 height 20
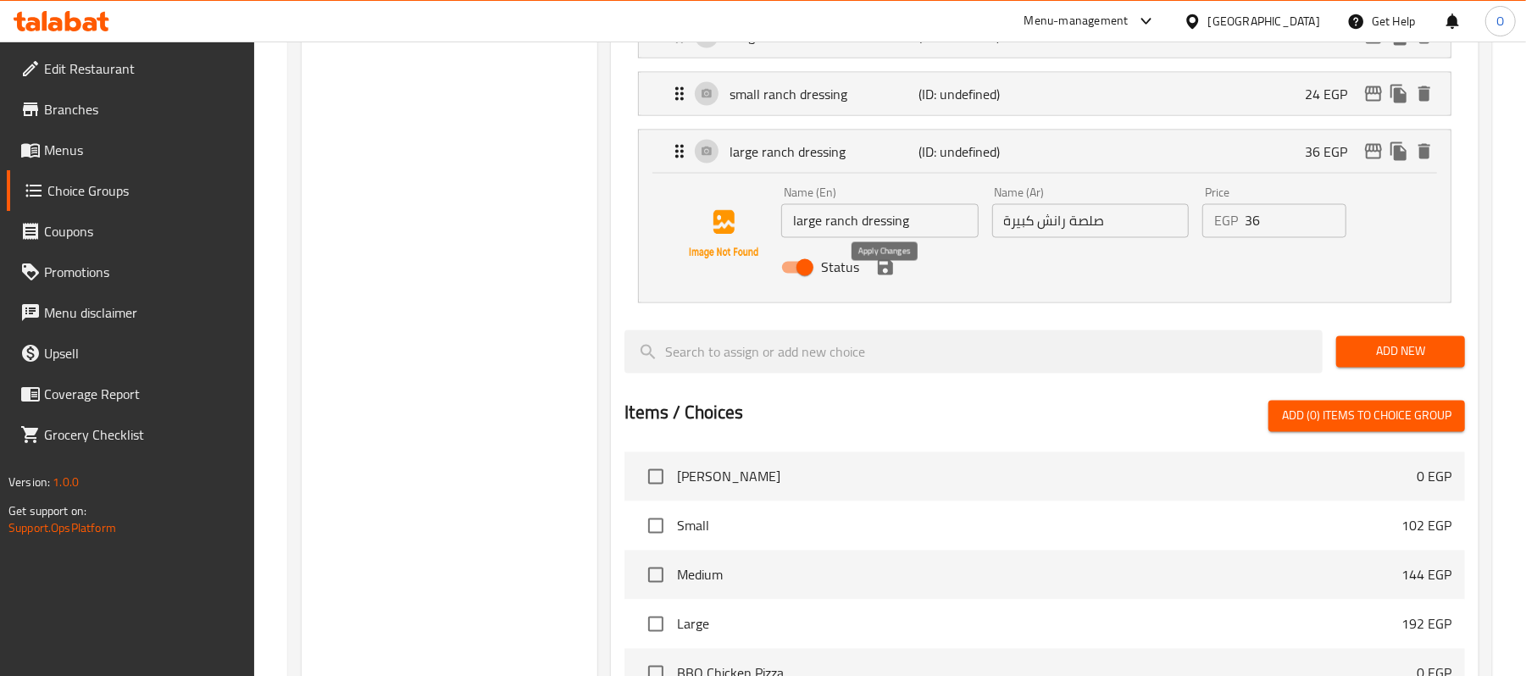
click at [886, 275] on icon "save" at bounding box center [885, 267] width 15 height 15
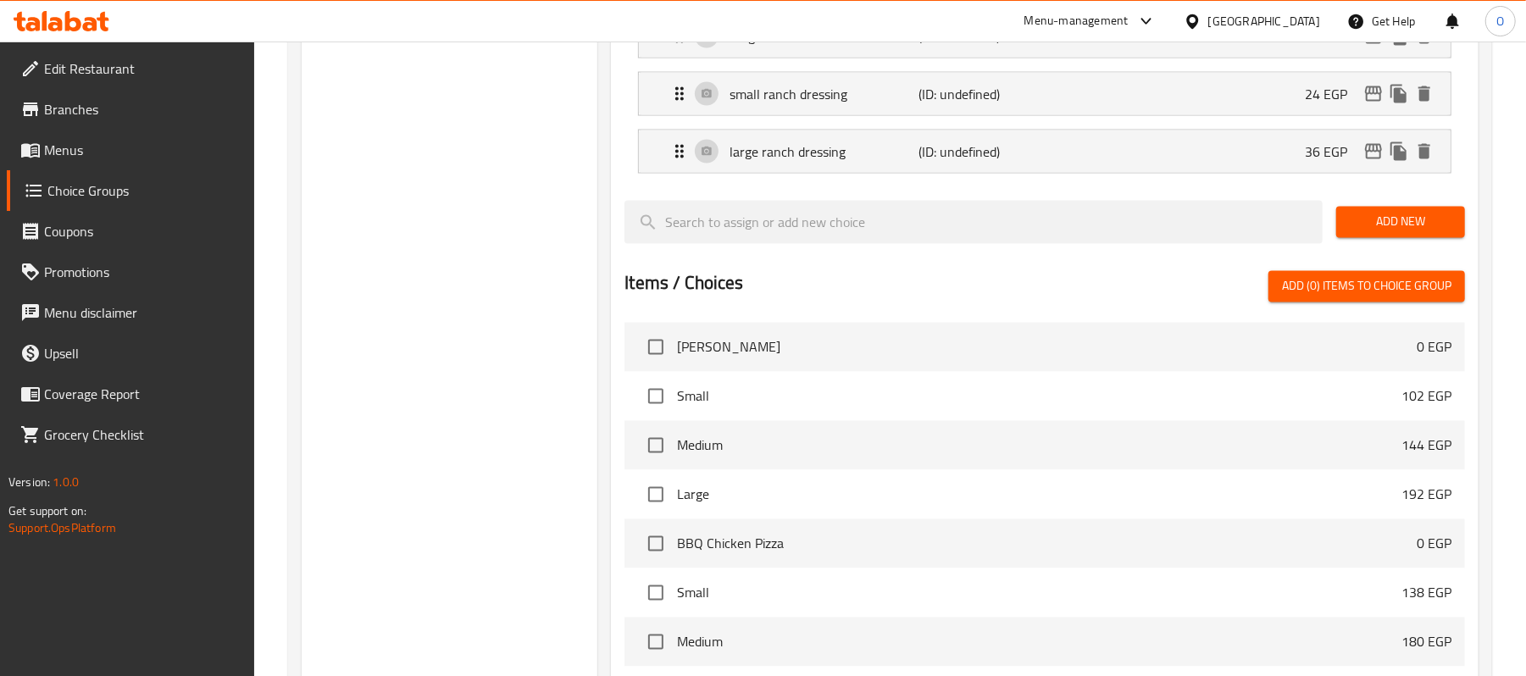
click at [1366, 233] on span "Add New" at bounding box center [1401, 222] width 102 height 21
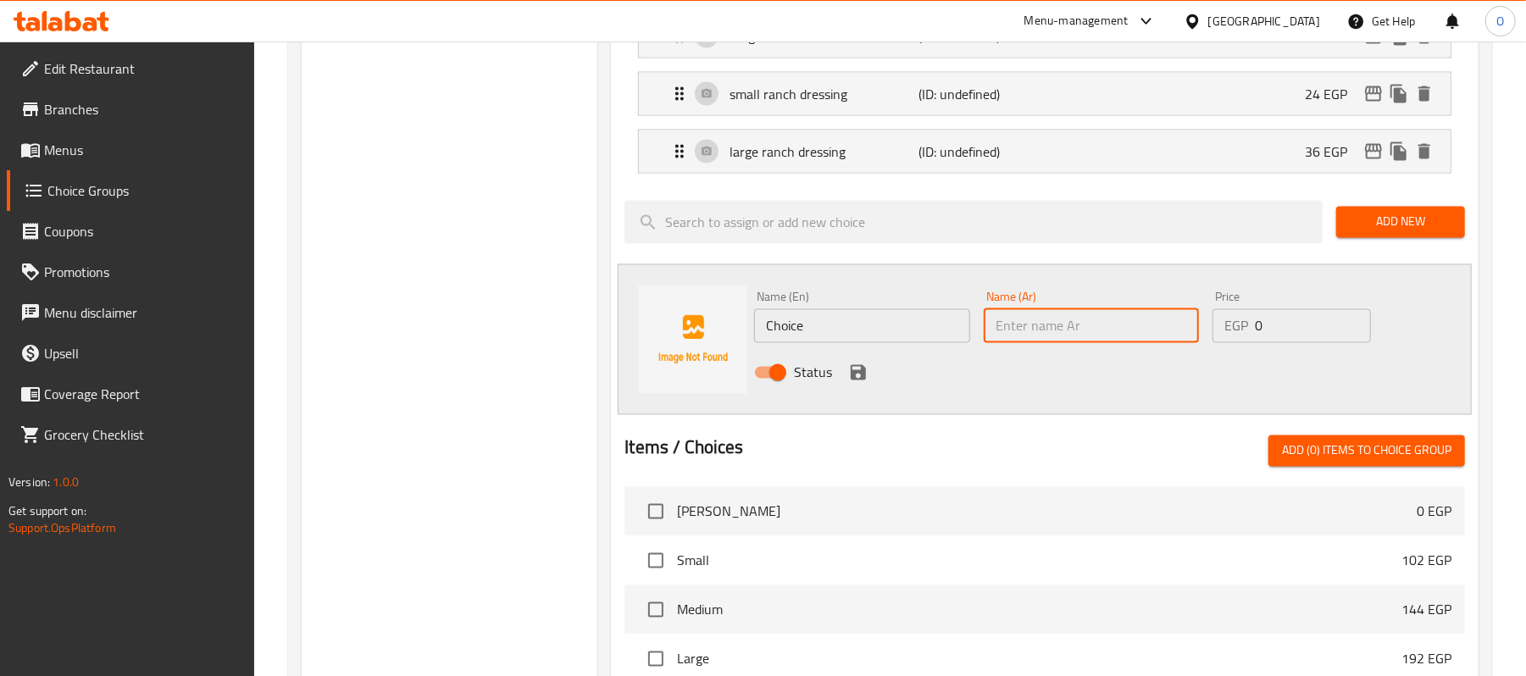
click at [1035, 331] on input "text" at bounding box center [1091, 326] width 215 height 34
paste input "صوص باربيكيو"
type input "صوص باربيكيو"
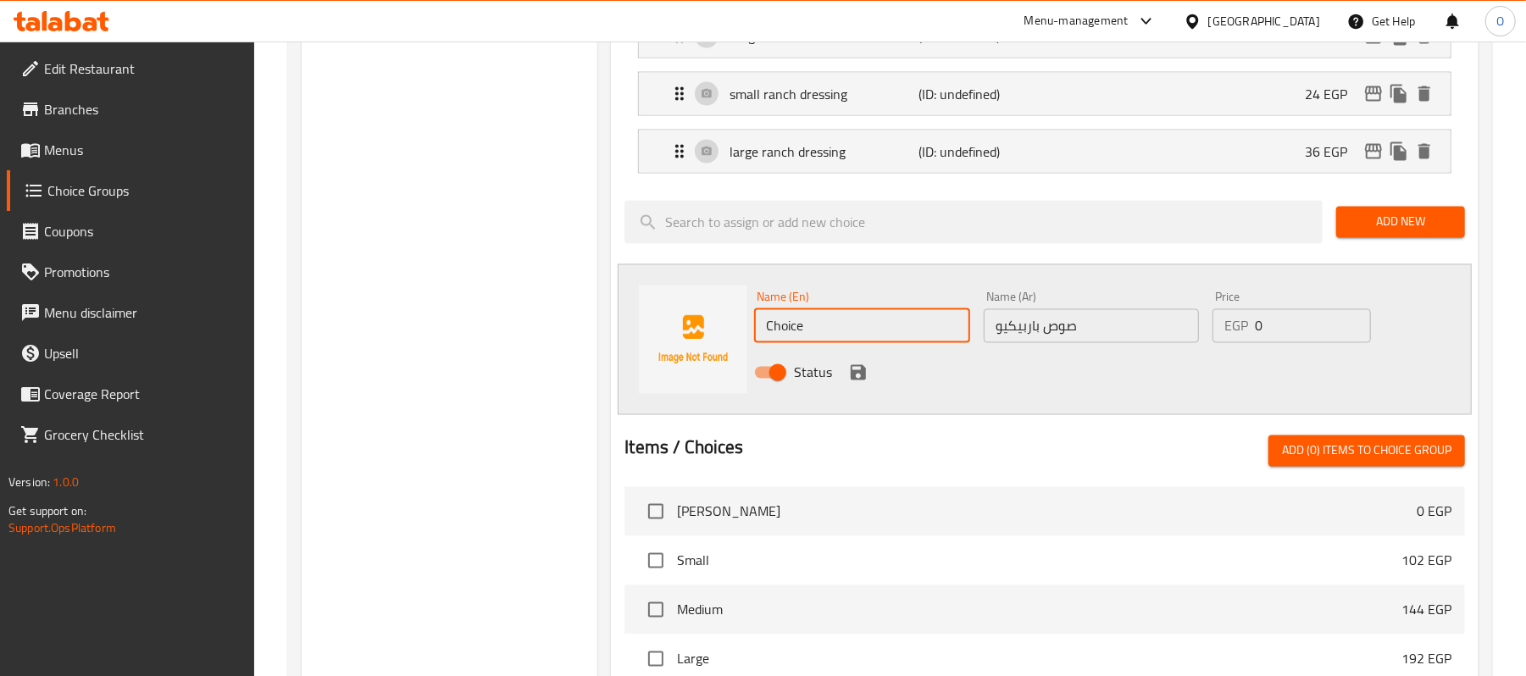
drag, startPoint x: 868, startPoint y: 342, endPoint x: 856, endPoint y: 353, distance: 16.2
click at [868, 342] on input "Choice" at bounding box center [861, 326] width 215 height 34
paste input "barbecue sau"
type input "Small barbecue sauce"
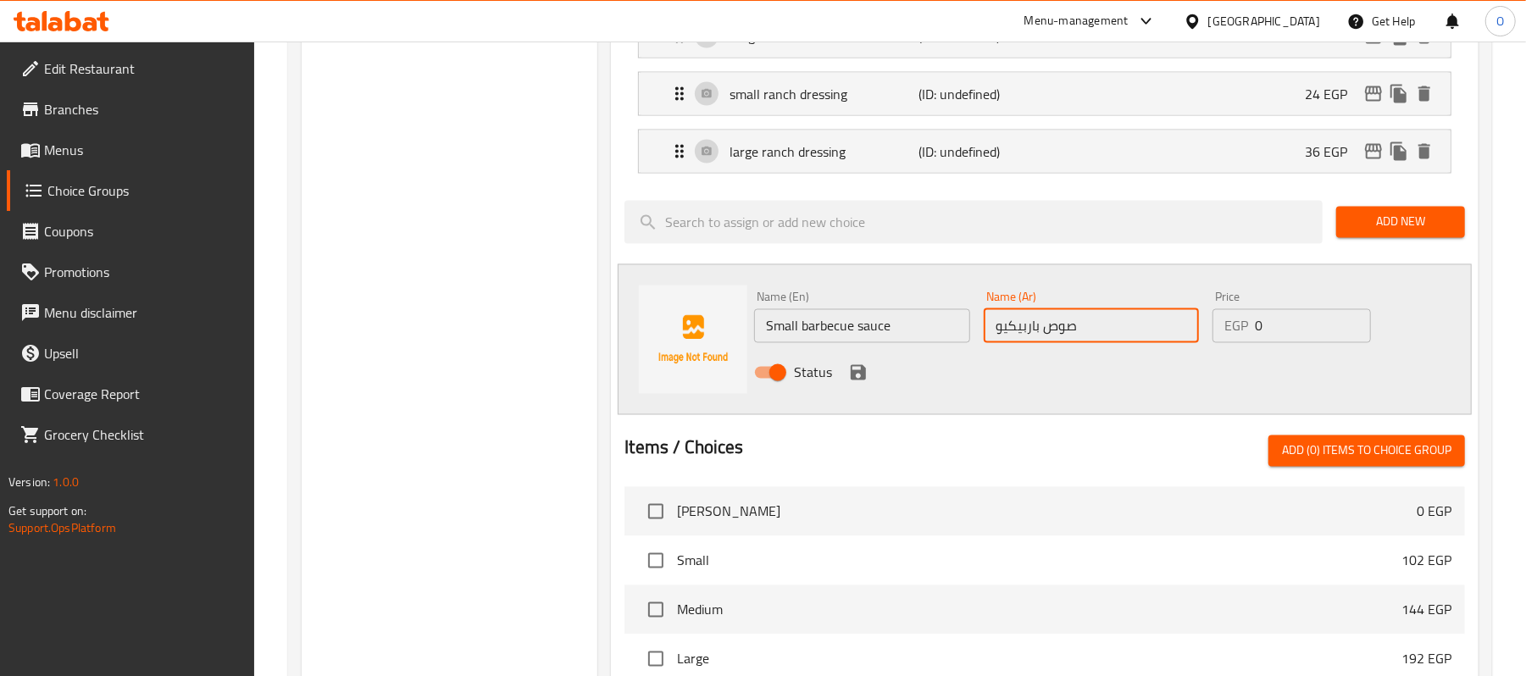
click at [1114, 343] on input "صوص باربيكيو" at bounding box center [1091, 326] width 215 height 34
type input "صوص باربيكيو صغير"
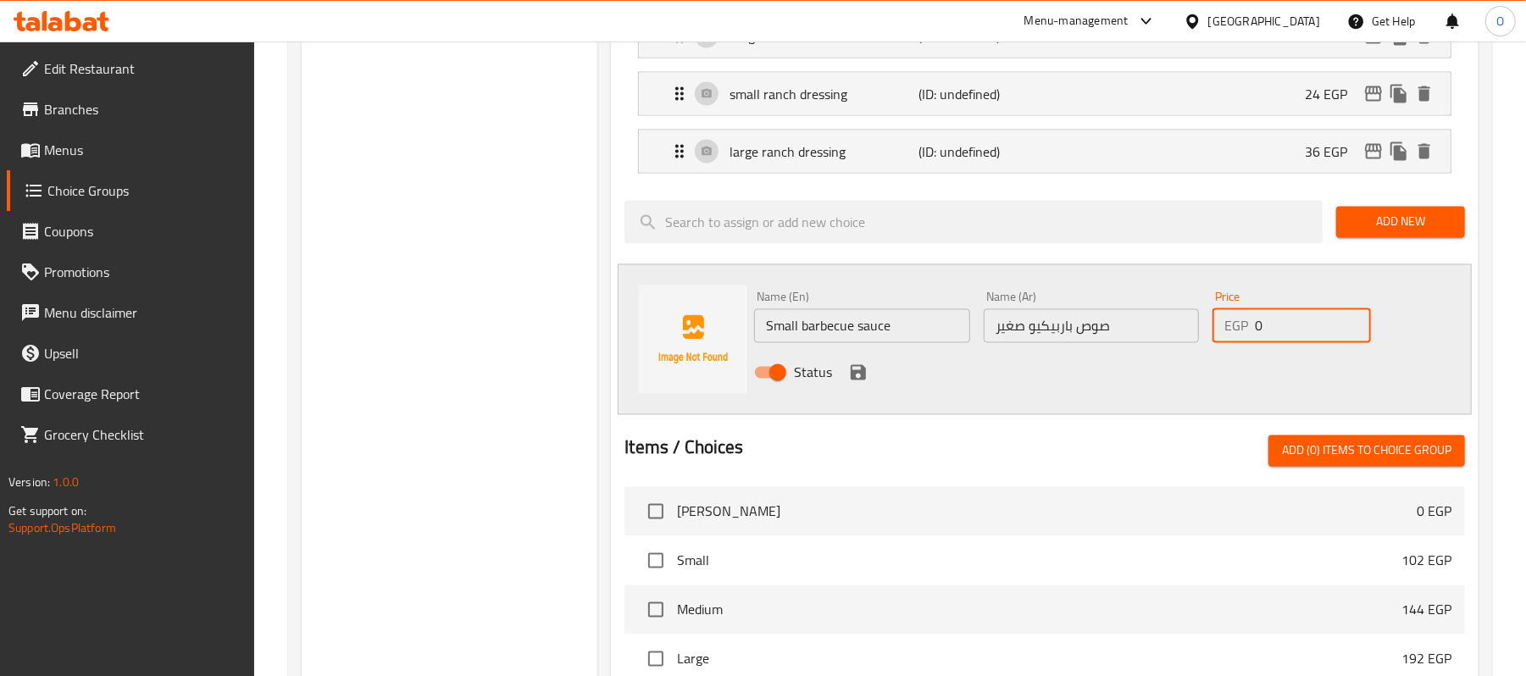
drag, startPoint x: 1265, startPoint y: 347, endPoint x: 1219, endPoint y: 347, distance: 46.6
click at [1219, 343] on div "EGP 0 Price" at bounding box center [1292, 326] width 158 height 34
type input "18"
click at [855, 381] on icon "save" at bounding box center [858, 372] width 15 height 15
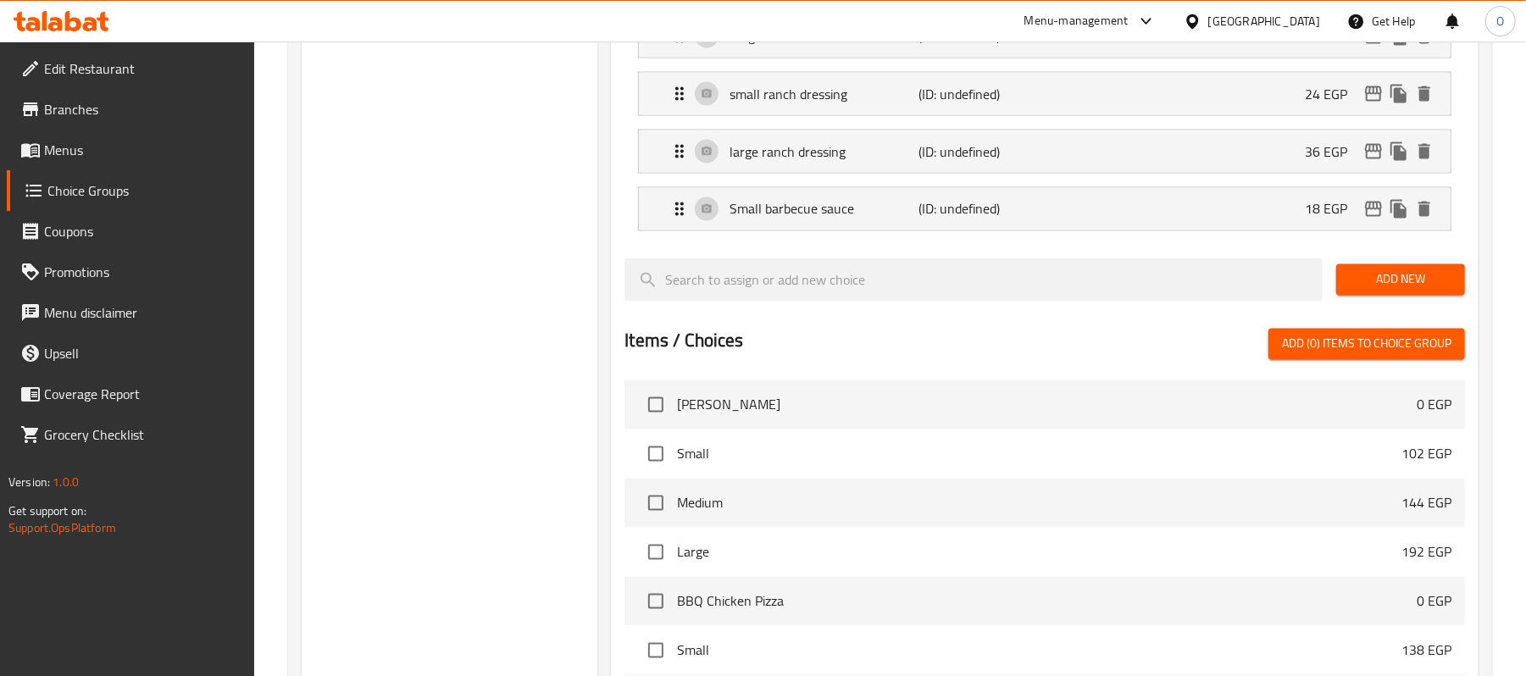
click at [1377, 291] on span "Add New" at bounding box center [1401, 279] width 102 height 21
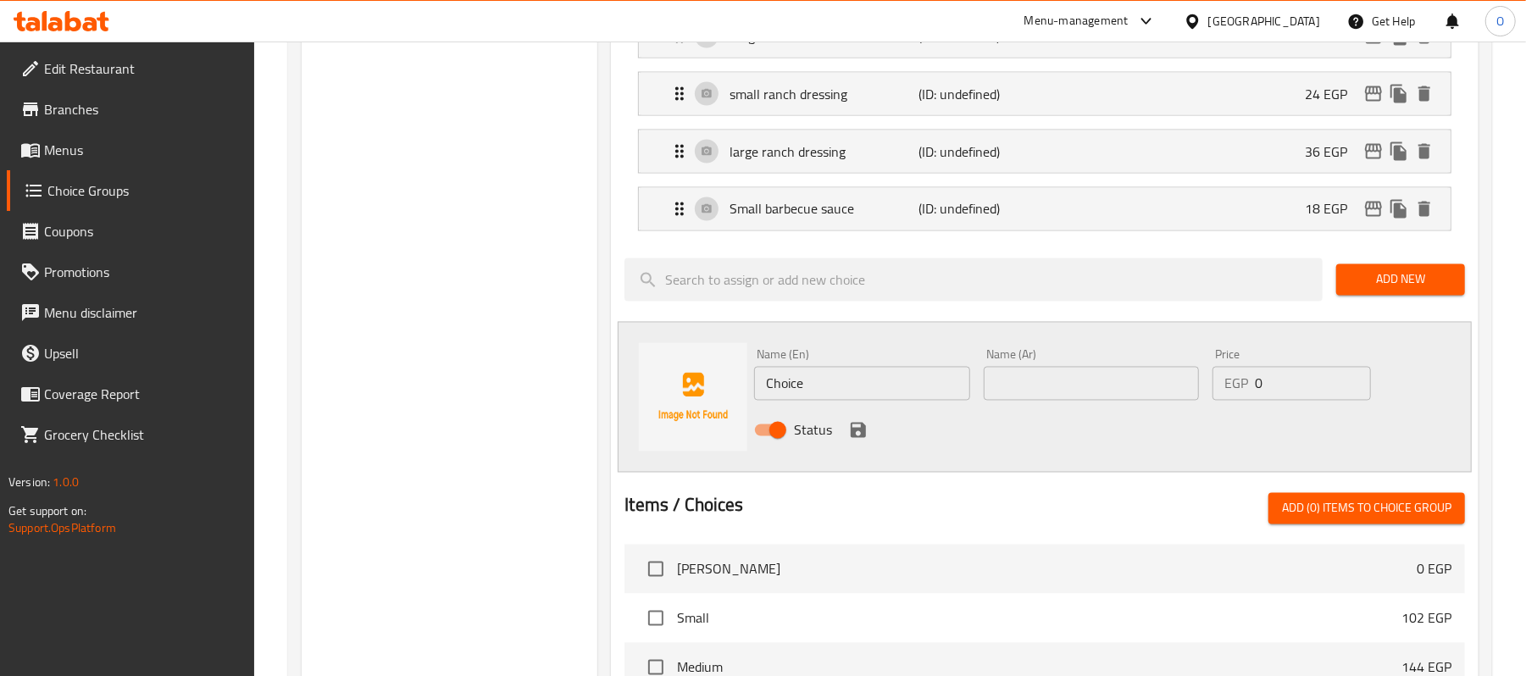
click at [987, 401] on input "text" at bounding box center [1091, 384] width 215 height 34
paste input "صوص باربيكيو كبير"
type input "صوص باربيكيو كبير"
click at [889, 401] on input "Choice" at bounding box center [861, 384] width 215 height 34
paste input "Big barbecue sau"
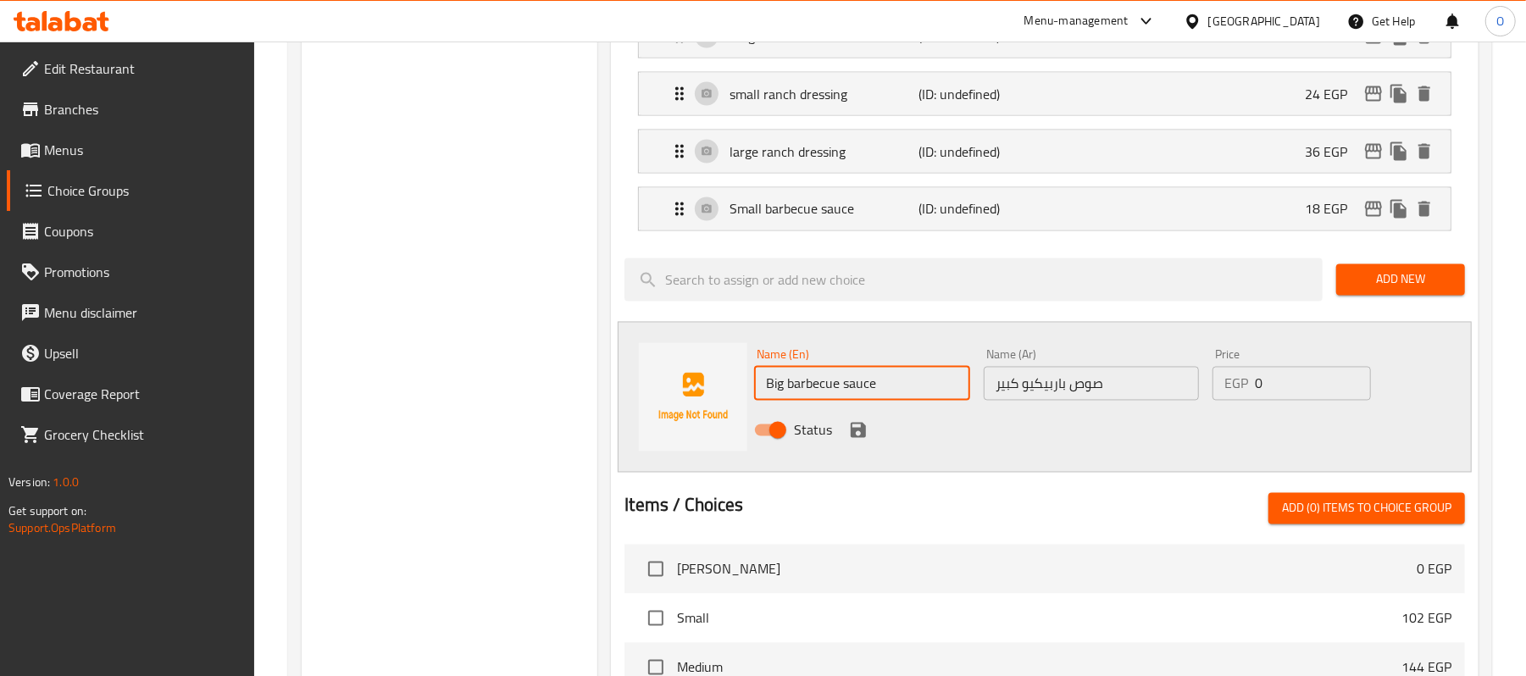
click at [773, 401] on input "Big barbecue sauce" at bounding box center [861, 384] width 215 height 34
type input "Large barbecue sauce"
click at [1258, 401] on input "0" at bounding box center [1313, 384] width 116 height 34
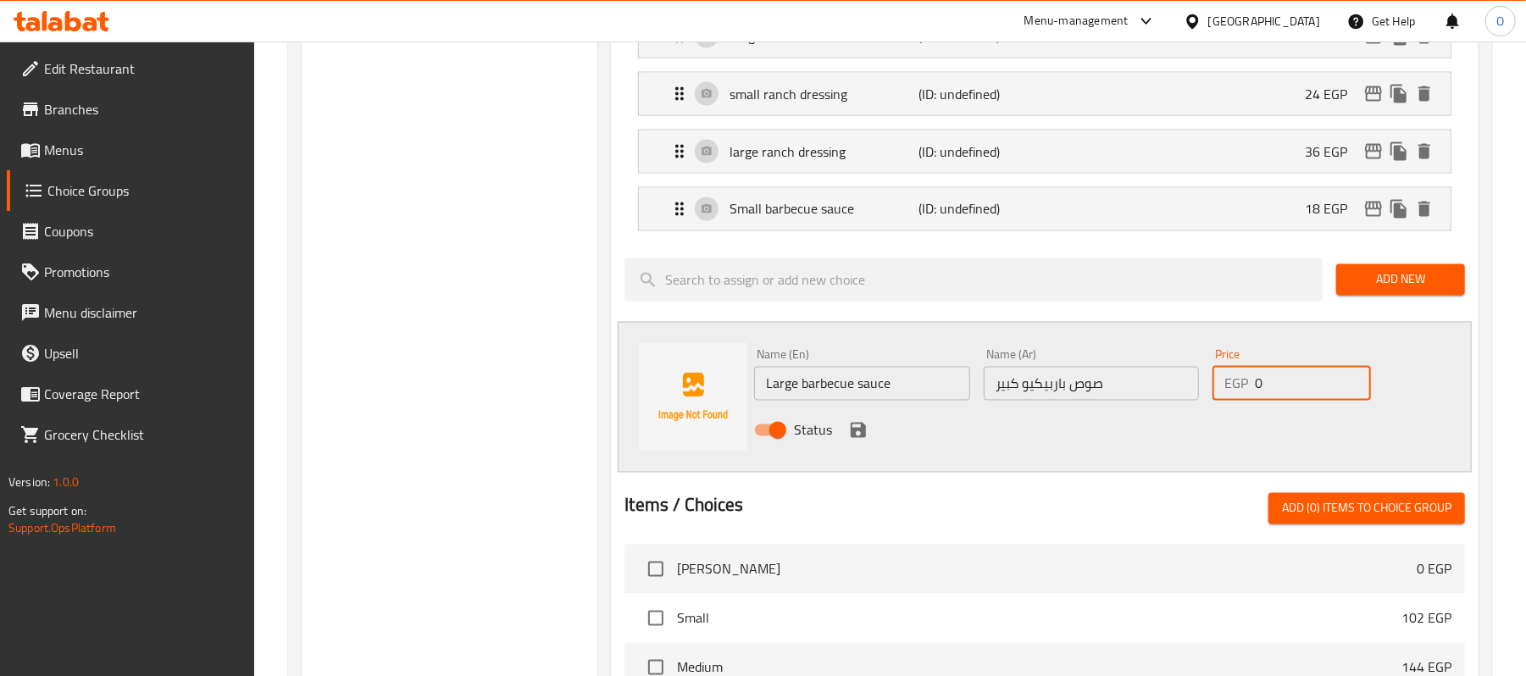
click at [1275, 401] on input "0" at bounding box center [1313, 384] width 116 height 34
drag, startPoint x: 1269, startPoint y: 398, endPoint x: 1214, endPoint y: 407, distance: 55.7
click at [1214, 401] on div "EGP 0 Price" at bounding box center [1292, 384] width 158 height 34
type input "30"
click at [859, 438] on icon "save" at bounding box center [858, 430] width 15 height 15
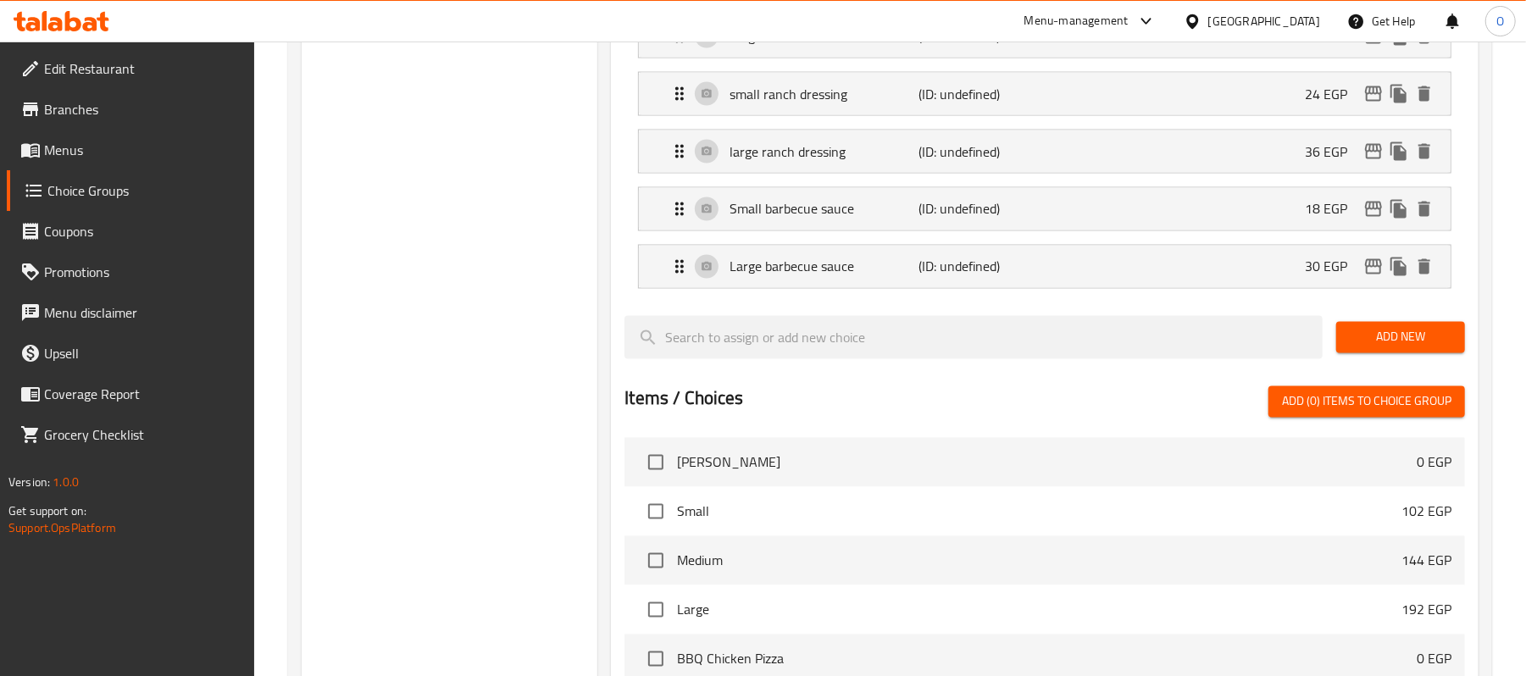
click at [1367, 348] on span "Add New" at bounding box center [1401, 337] width 102 height 21
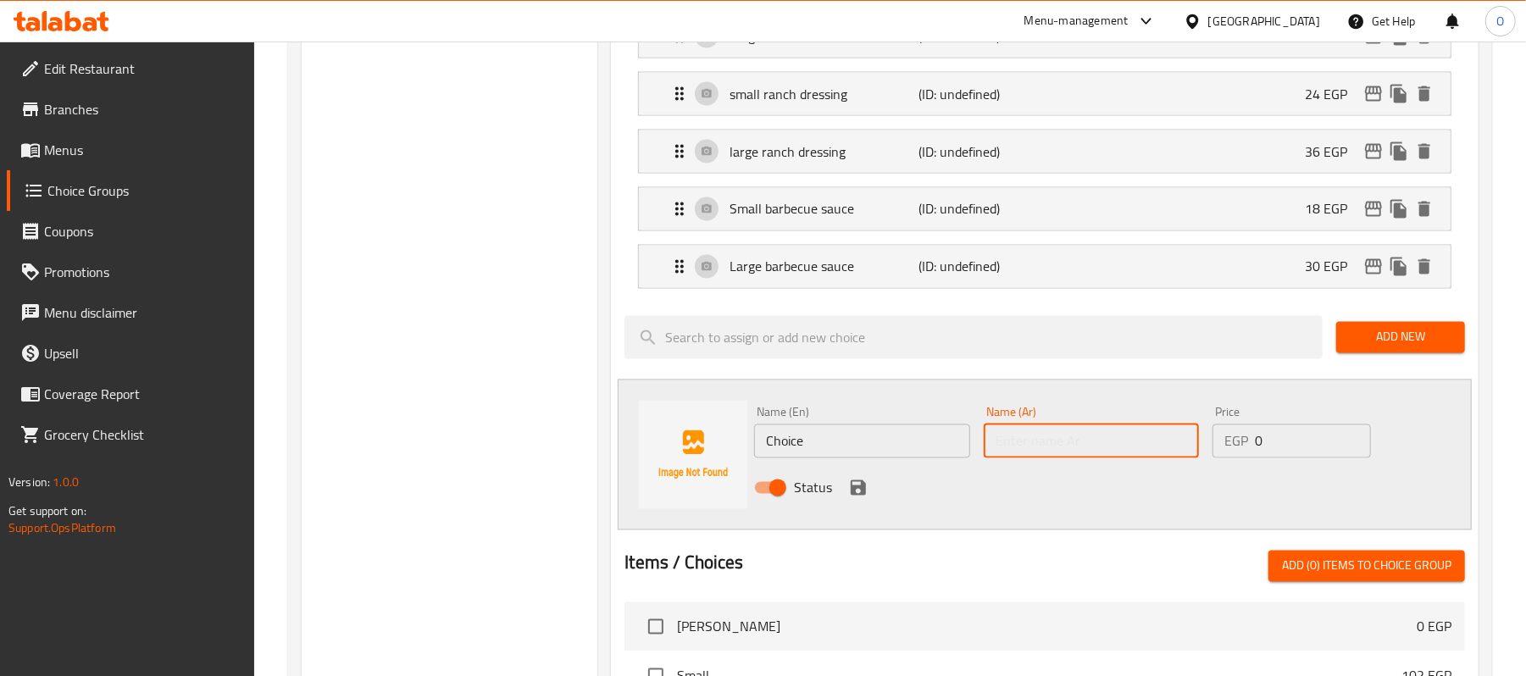
click at [1072, 458] on input "text" at bounding box center [1091, 442] width 215 height 34
paste input "صوص شيدر"
paste input "صغير"
type input "صوص شيدر صغير"
click at [869, 458] on input "Choice" at bounding box center [861, 442] width 215 height 34
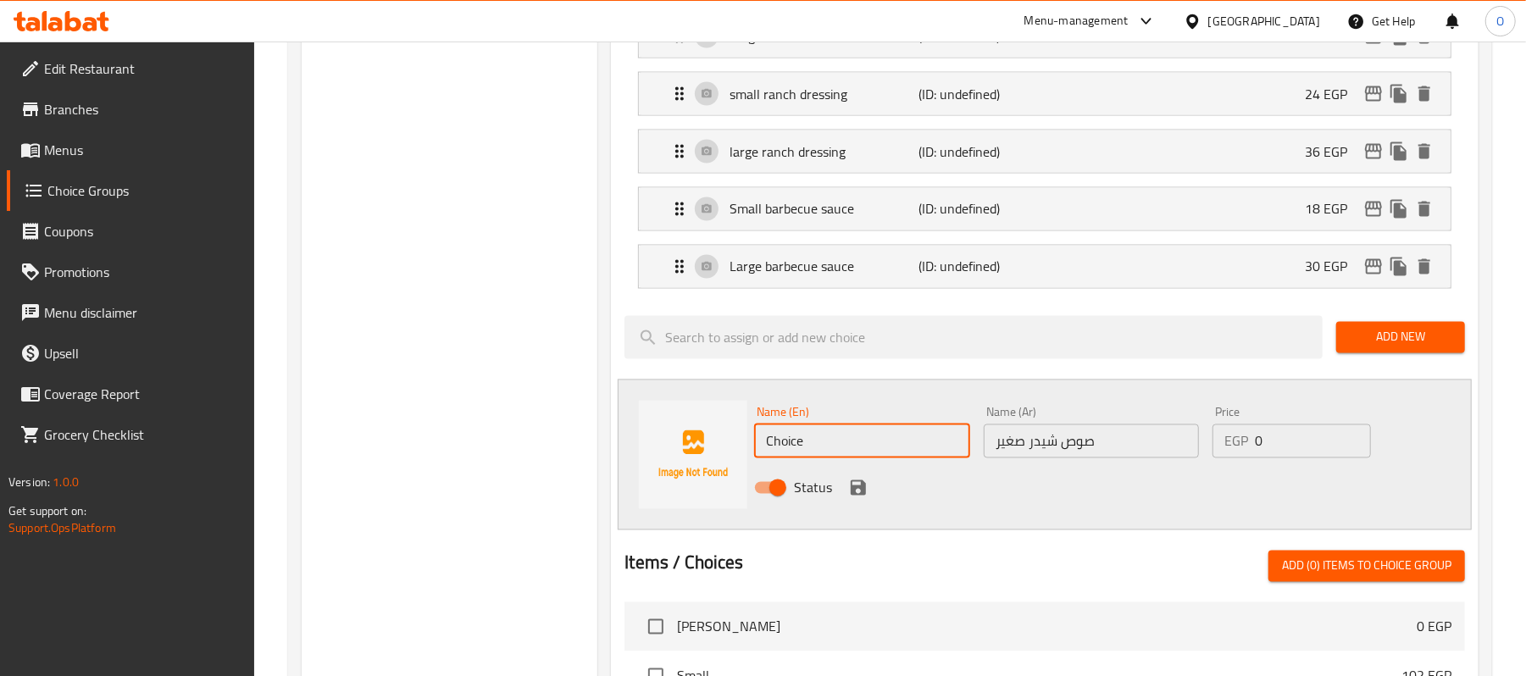
paste input "small cheddar sau"
type input "small cheddar sauce"
drag, startPoint x: 1269, startPoint y: 468, endPoint x: 1083, endPoint y: 492, distance: 187.9
click at [1088, 492] on div "Name (En) small cheddar sauce Name (En) Name (Ar) صوص شيدر صغير Name (Ar) Price…" at bounding box center [1090, 455] width 687 height 111
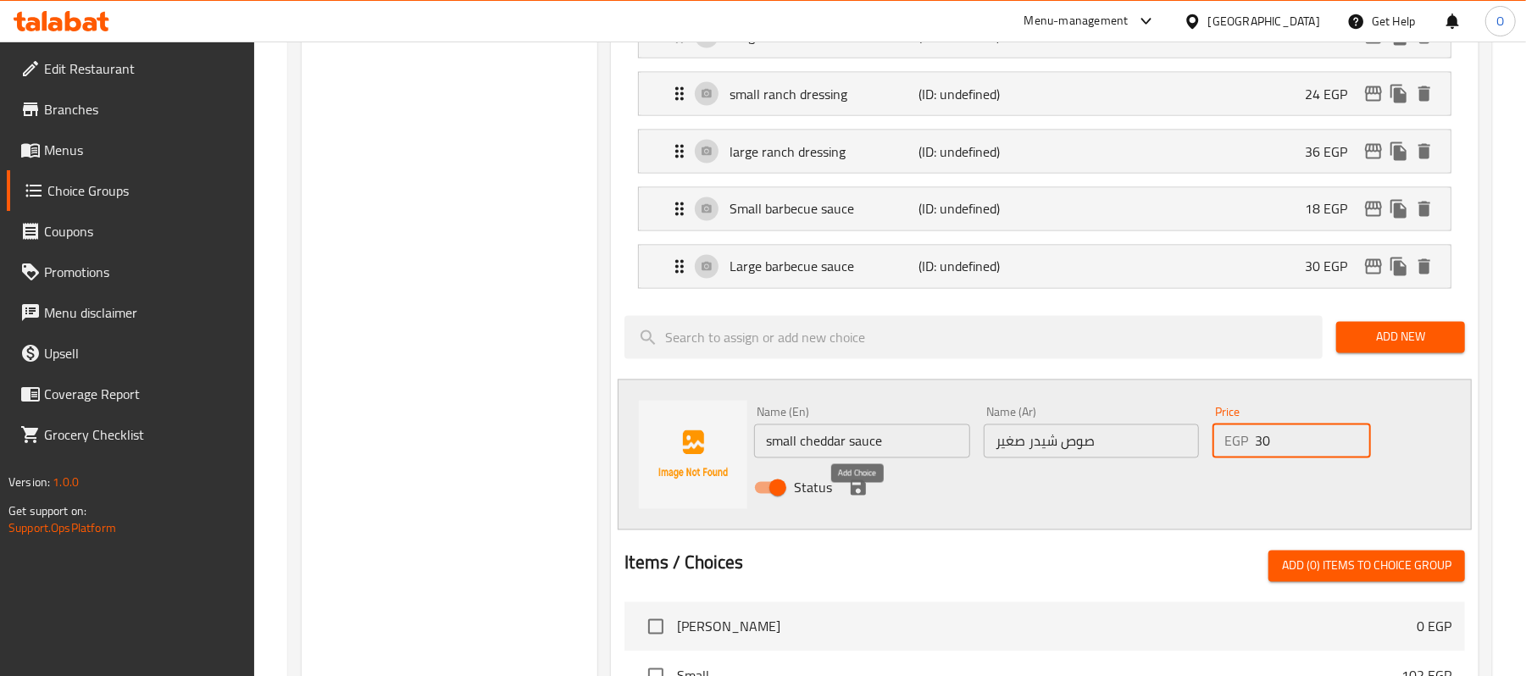
type input "30"
click at [861, 498] on icon "save" at bounding box center [858, 488] width 20 height 20
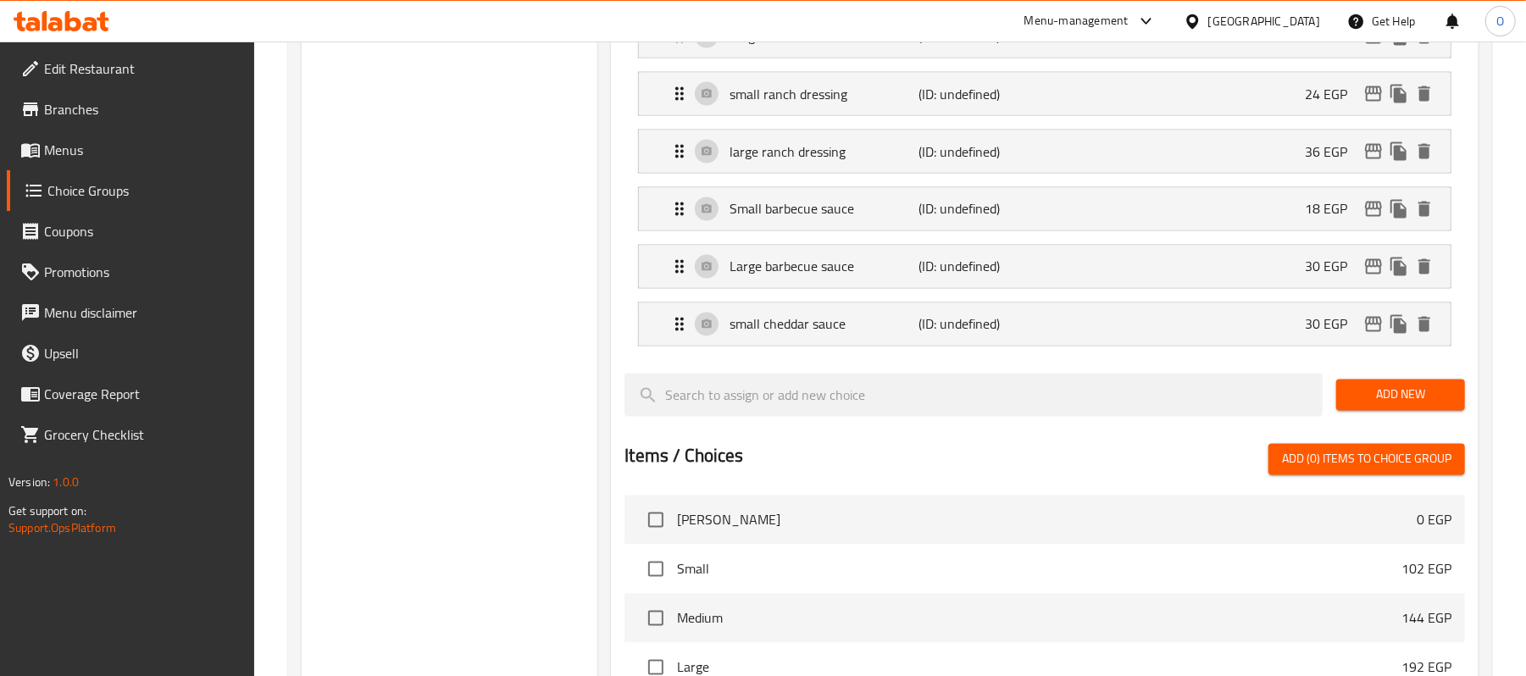
click at [1387, 406] on span "Add New" at bounding box center [1401, 395] width 102 height 21
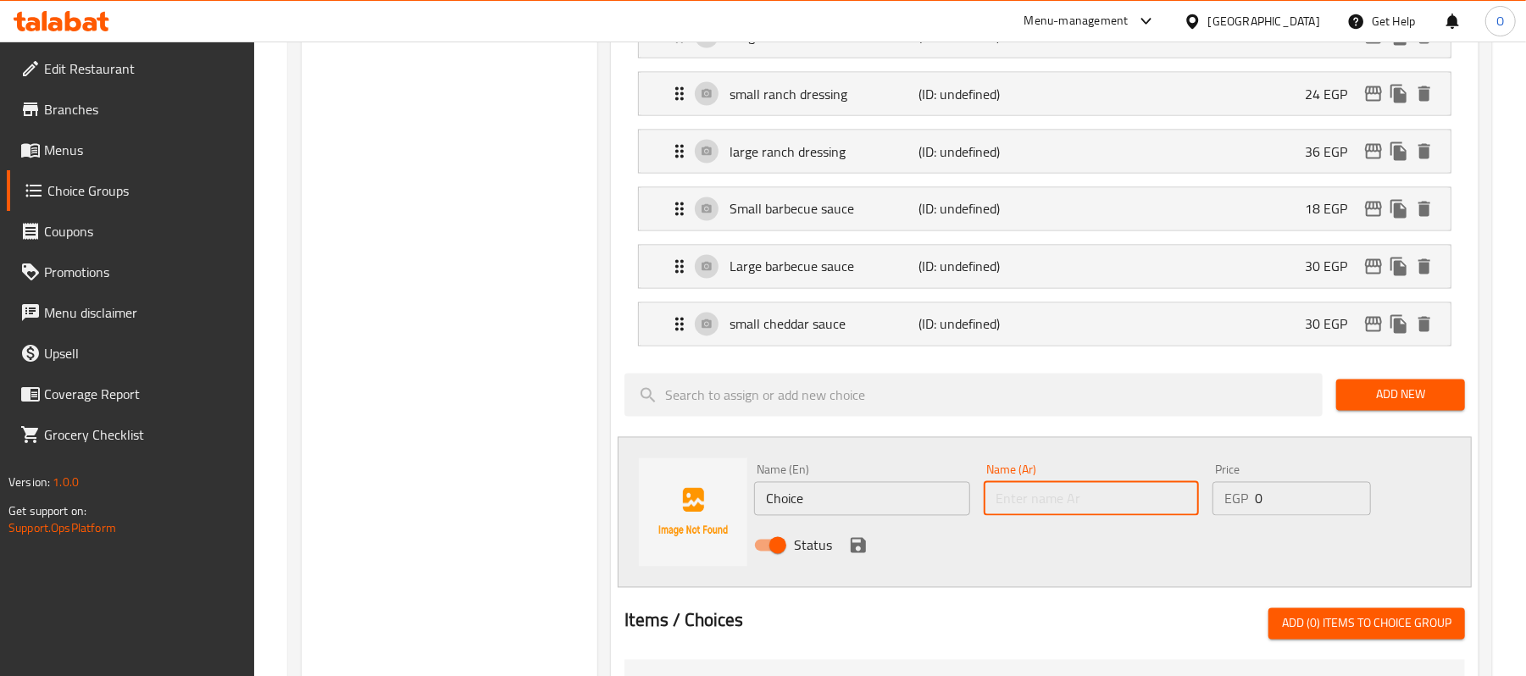
click at [1039, 516] on input "text" at bounding box center [1091, 499] width 215 height 34
paste input "صوص شيدر كبير"
type input "صوص شيدر كبير"
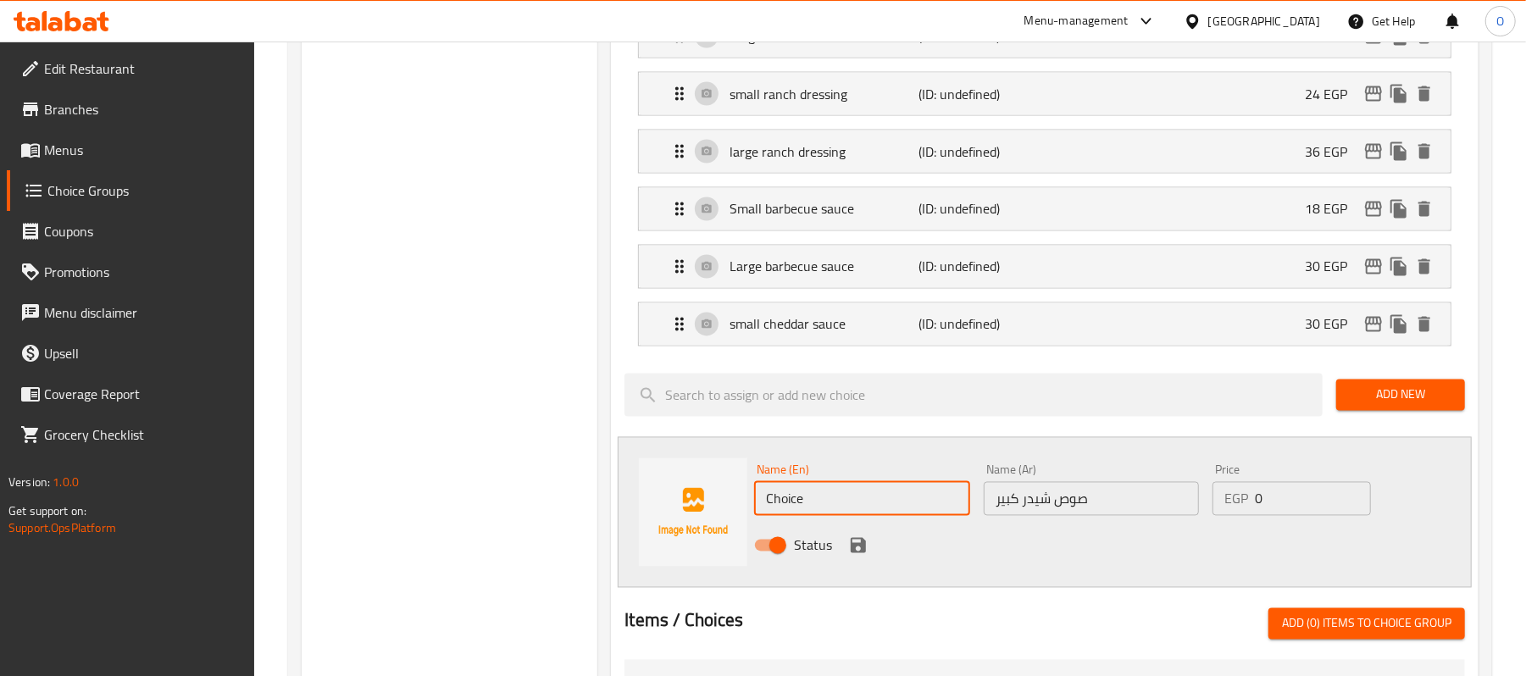
click at [828, 503] on input "Choice" at bounding box center [861, 499] width 215 height 34
paste input "Big Cheddar Sau"
click at [769, 516] on input "Big Cheddar Sauce" at bounding box center [861, 499] width 215 height 34
drag, startPoint x: 769, startPoint y: 519, endPoint x: 539, endPoint y: 559, distance: 233.9
click at [768, 516] on input "Big Cheddar Sauce" at bounding box center [861, 499] width 215 height 34
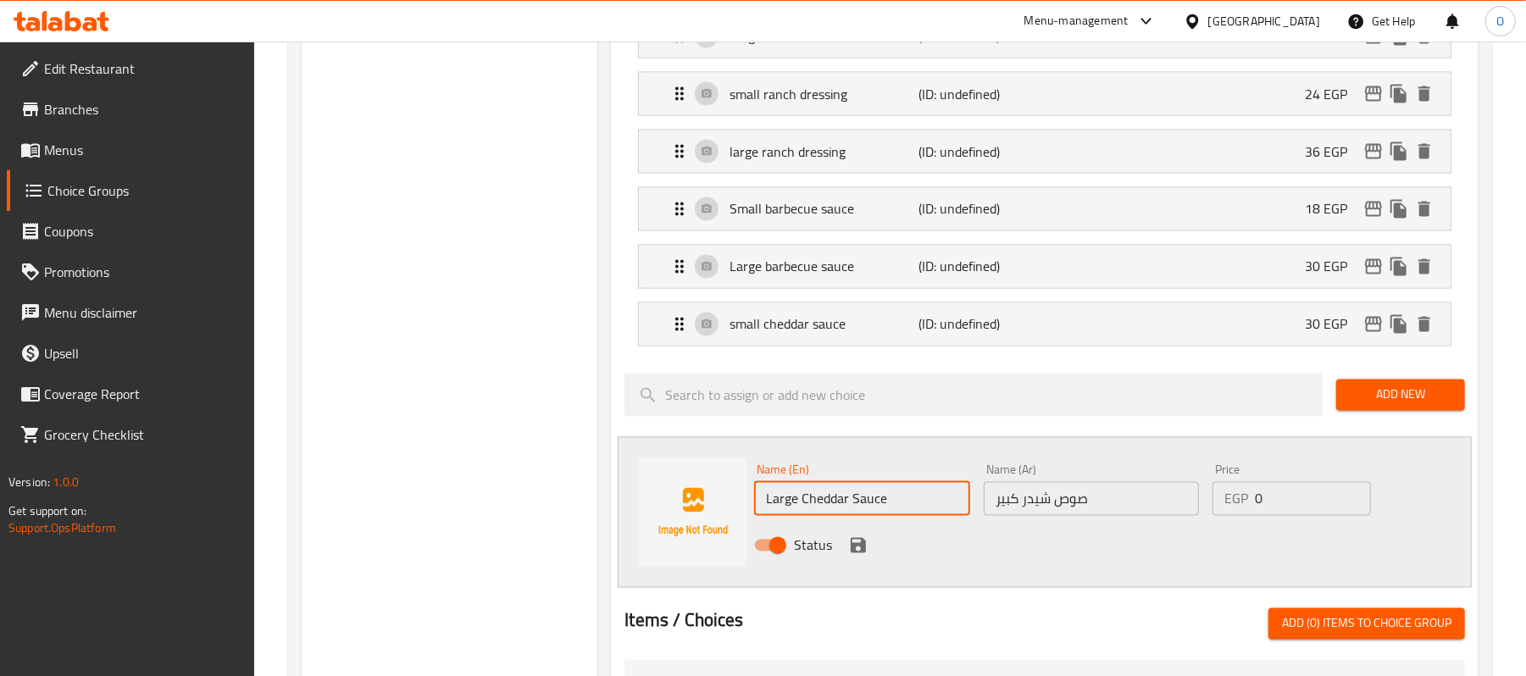
type input "Large Cheddar Sauce"
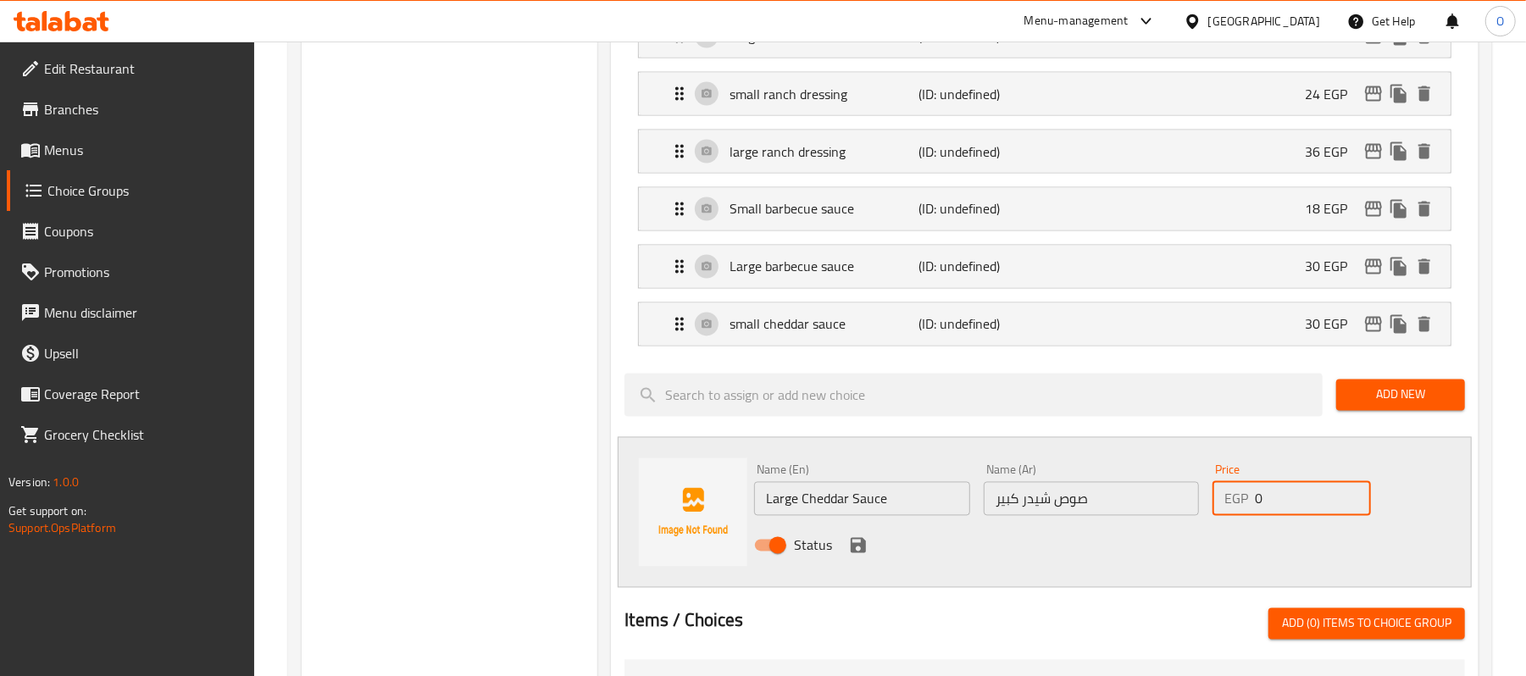
drag, startPoint x: 1288, startPoint y: 517, endPoint x: 1036, endPoint y: 575, distance: 259.0
click at [1036, 569] on div "Name (En) Large Cheddar Sauce Name (En) Name (Ar) صوص شيدر كبير Name (Ar) Price…" at bounding box center [1090, 513] width 687 height 111
type input "42"
click at [861, 553] on icon "save" at bounding box center [858, 545] width 15 height 15
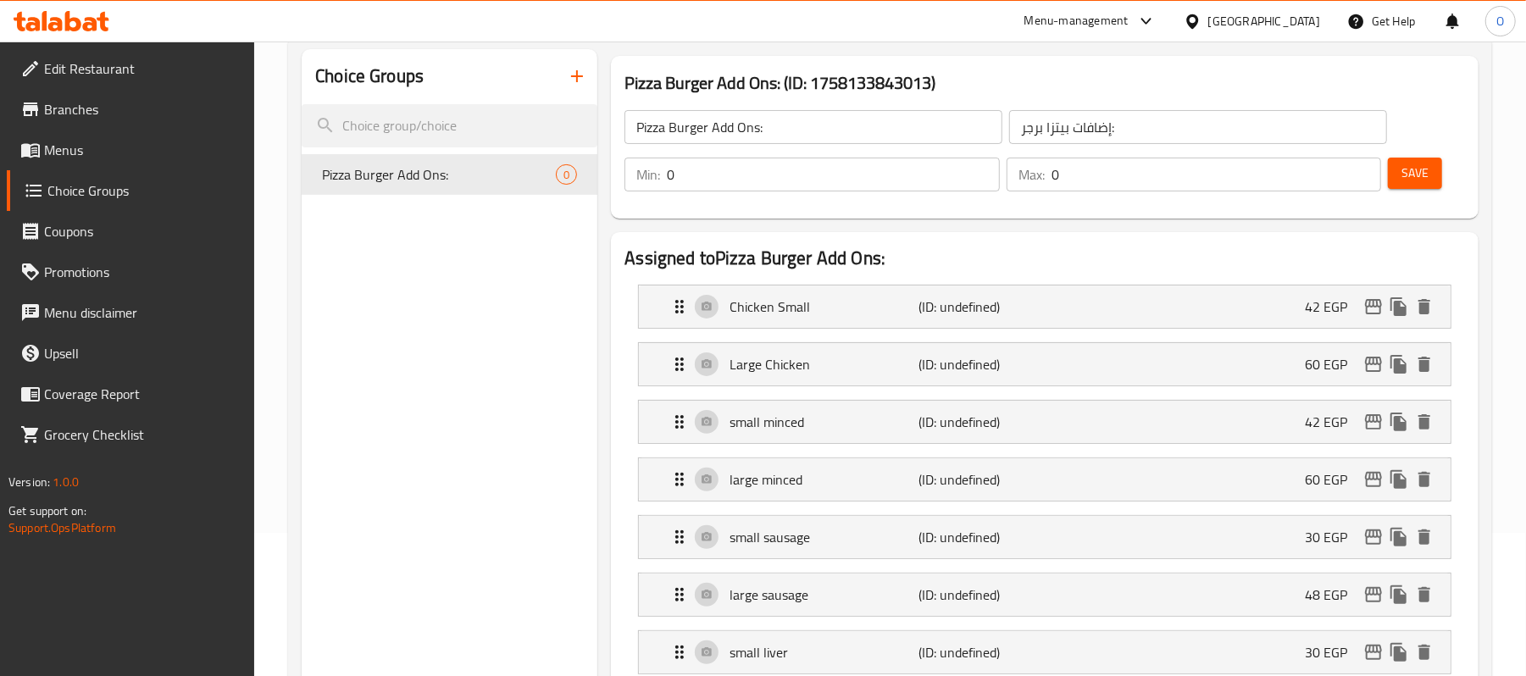
scroll to position [0, 0]
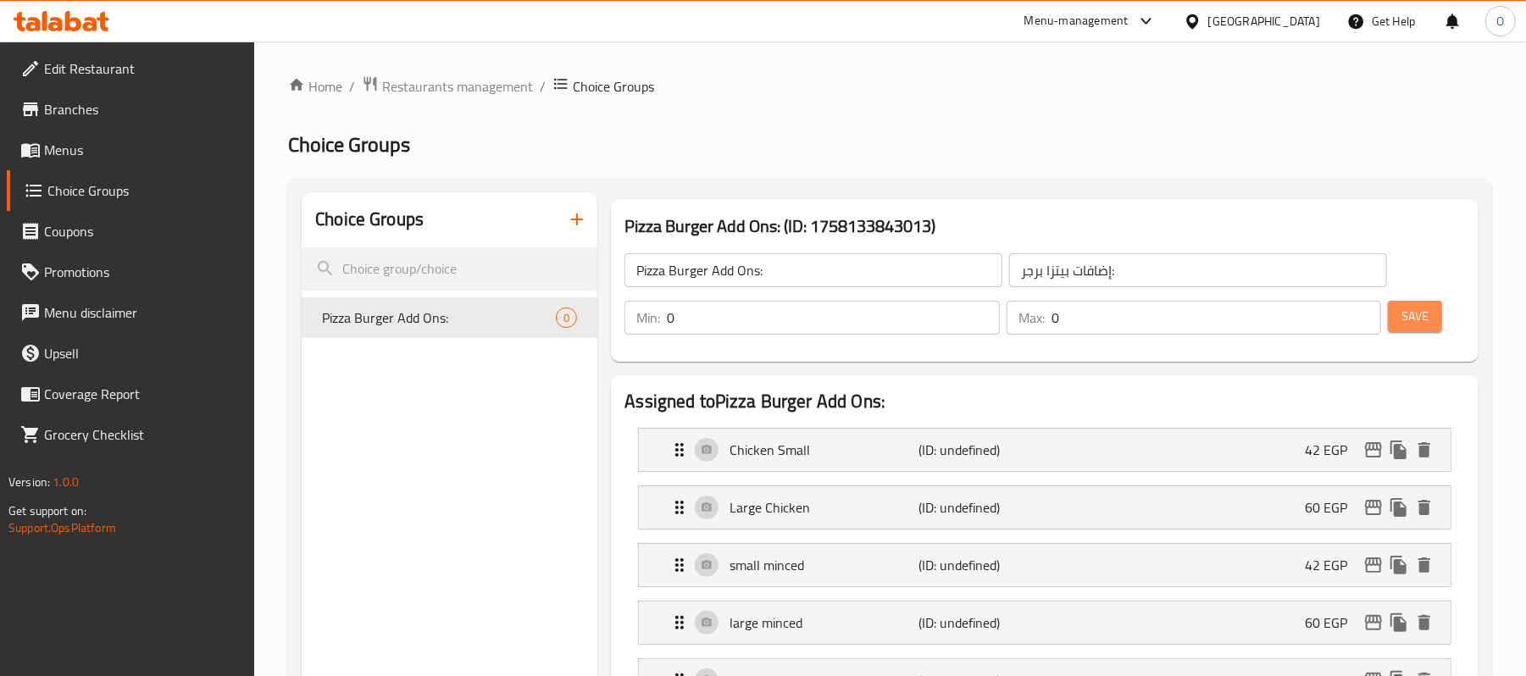
click at [1410, 315] on span "Save" at bounding box center [1415, 316] width 27 height 21
drag, startPoint x: 512, startPoint y: 404, endPoint x: 439, endPoint y: 350, distance: 90.8
click at [405, 308] on span "Pizza Burger Add Ons:" at bounding box center [410, 318] width 177 height 20
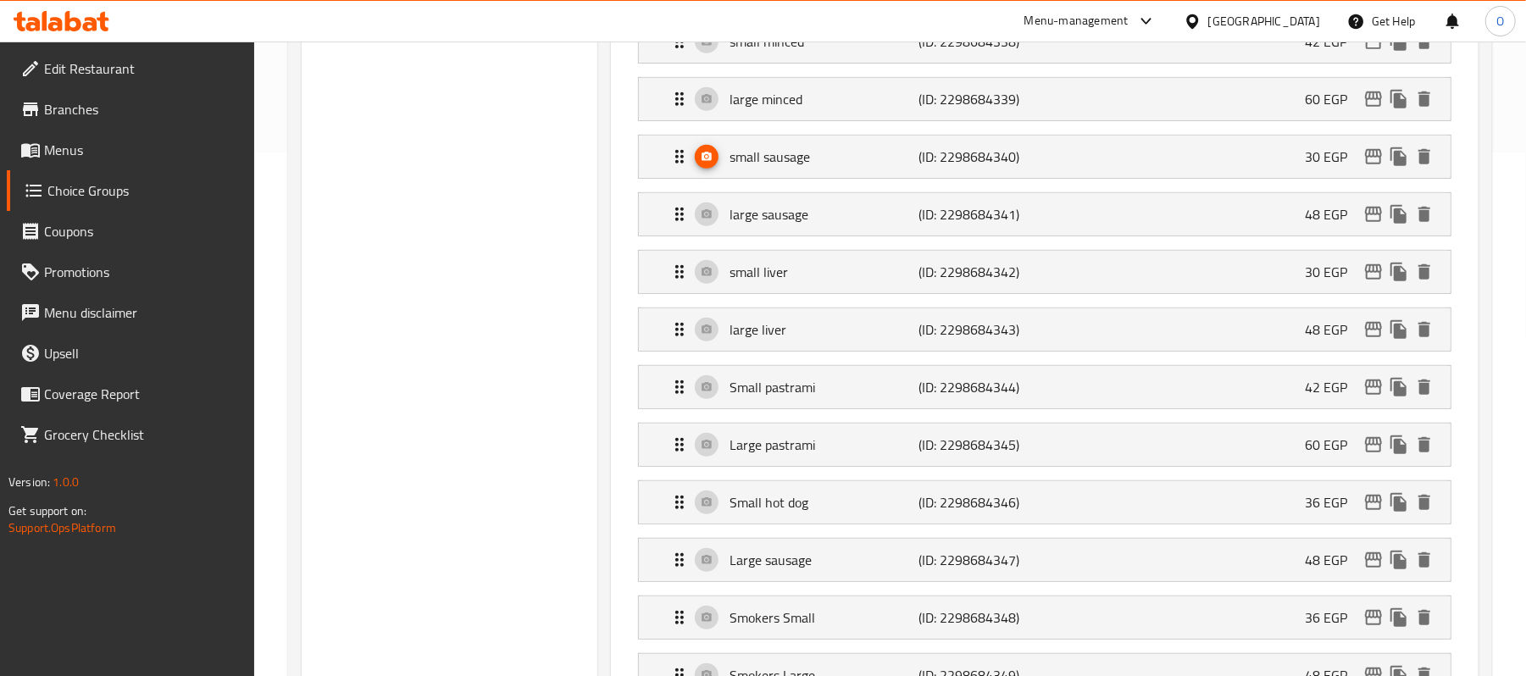
scroll to position [564, 0]
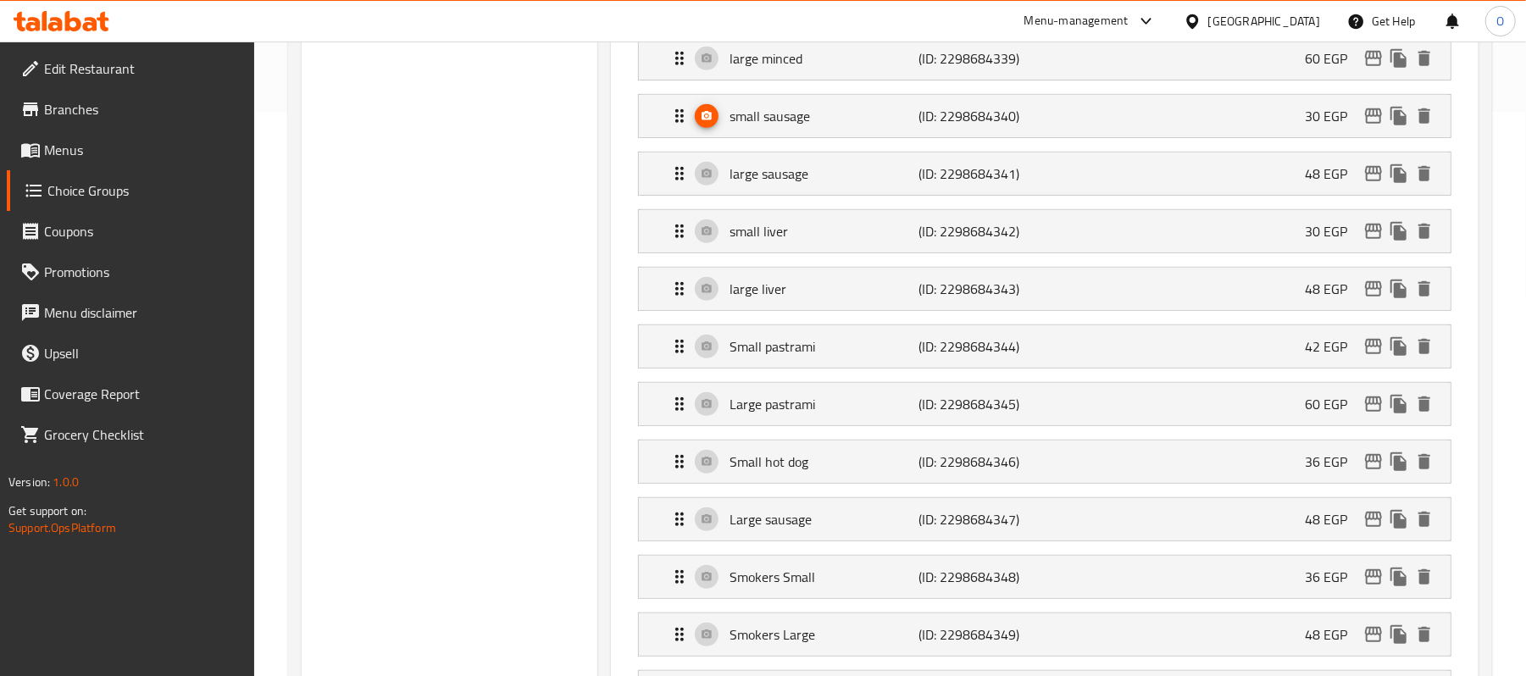
drag, startPoint x: 591, startPoint y: 236, endPoint x: 647, endPoint y: 140, distance: 111.3
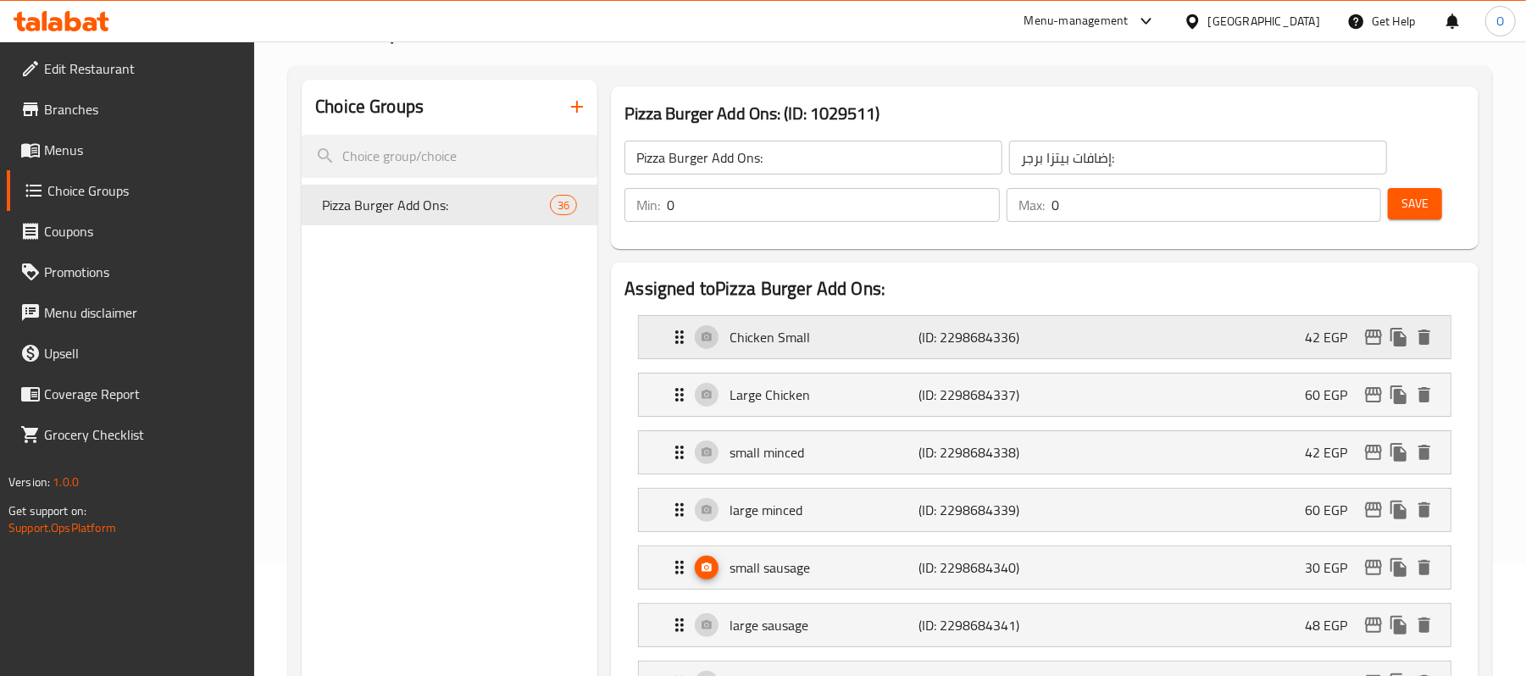
scroll to position [0, 0]
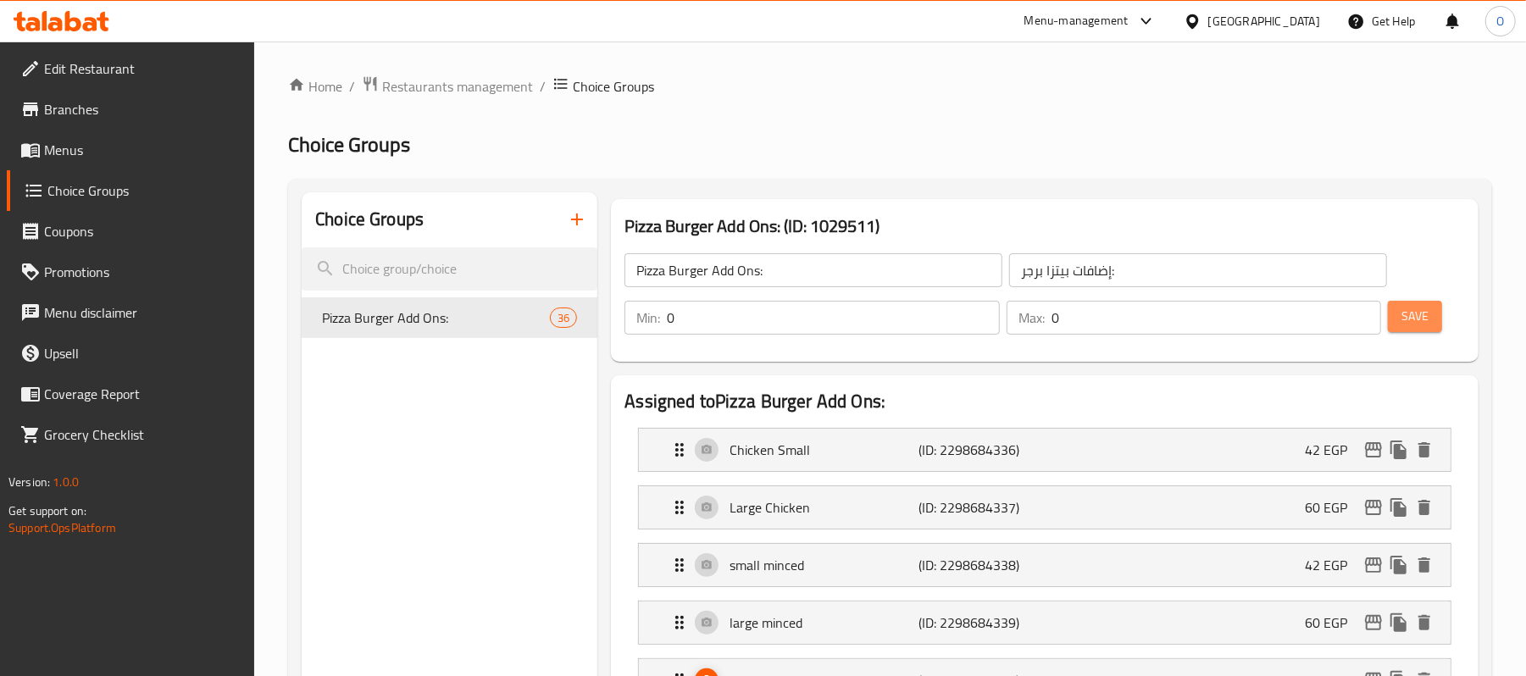
click at [1430, 303] on button "Save" at bounding box center [1415, 316] width 54 height 31
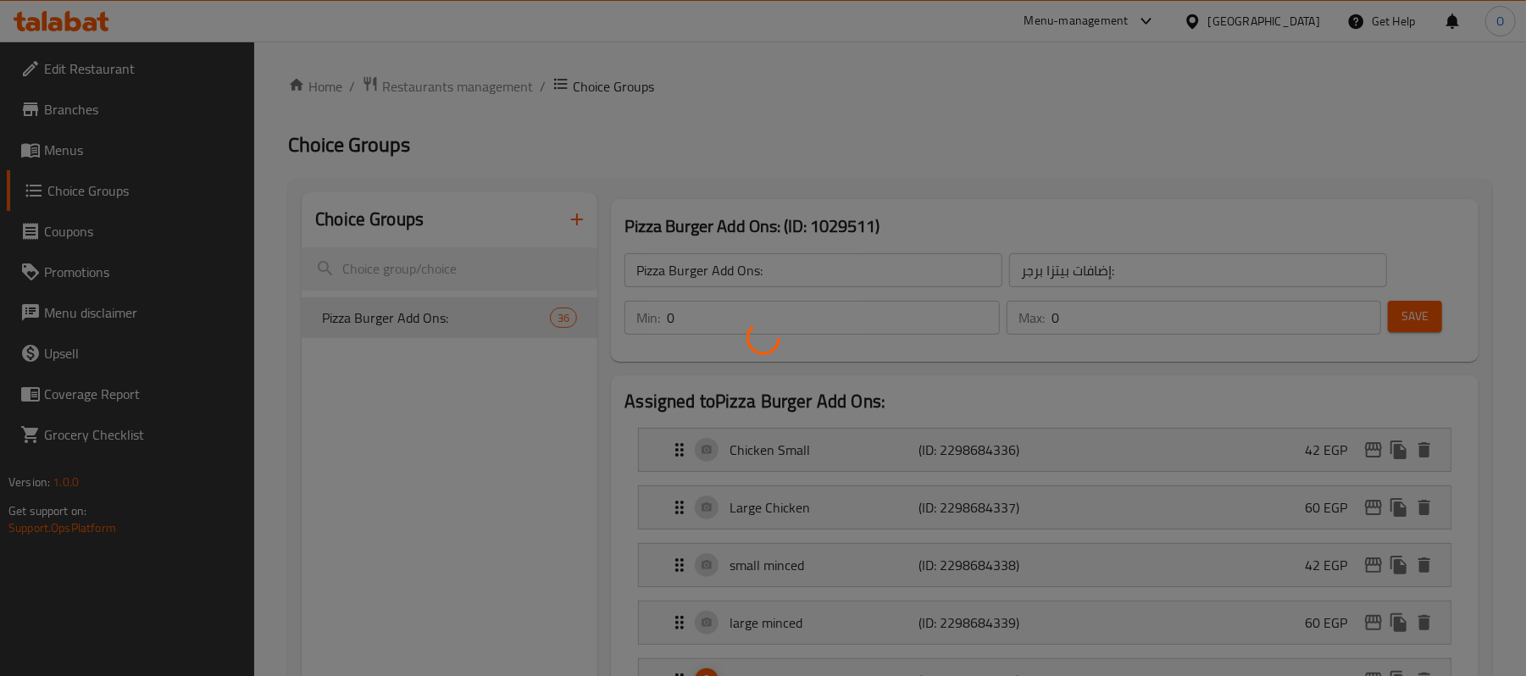
click at [892, 163] on div at bounding box center [763, 338] width 1526 height 676
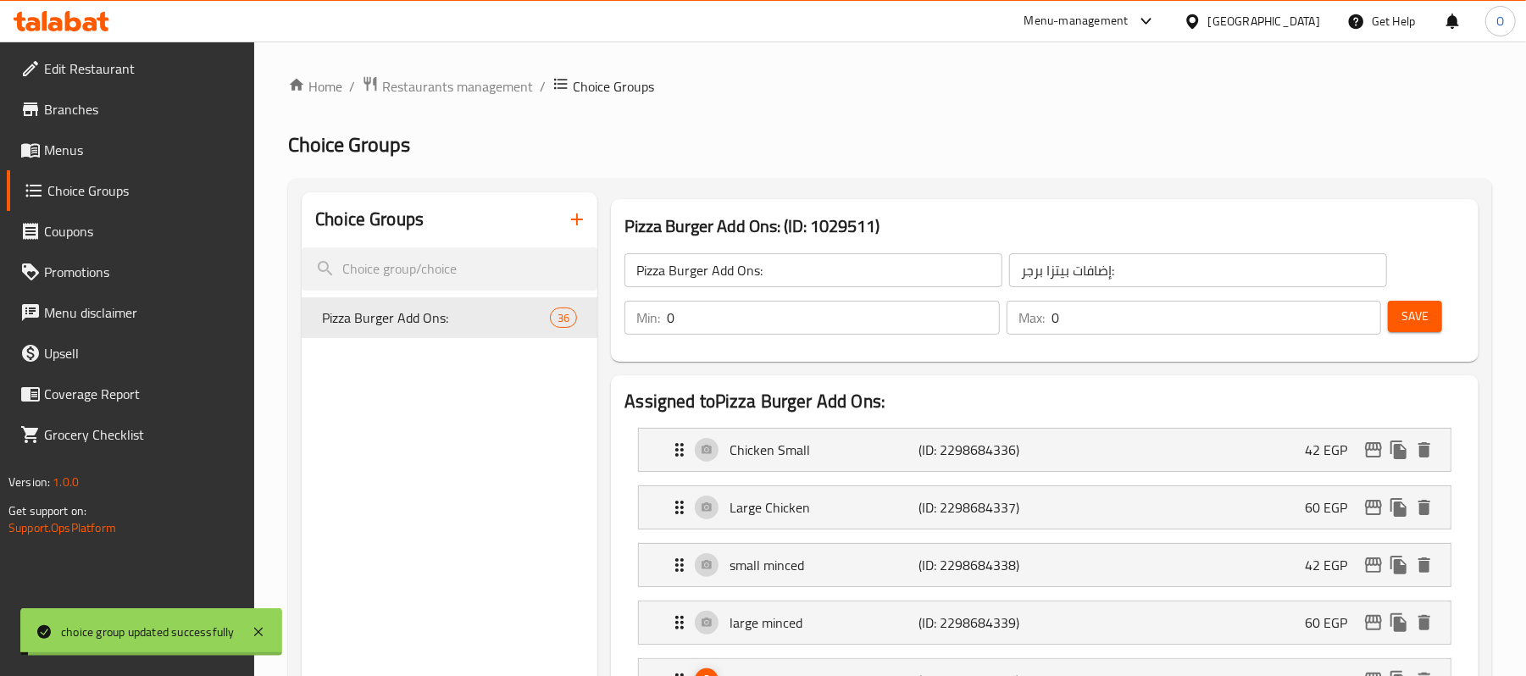
drag, startPoint x: 686, startPoint y: 130, endPoint x: 587, endPoint y: 299, distance: 196.4
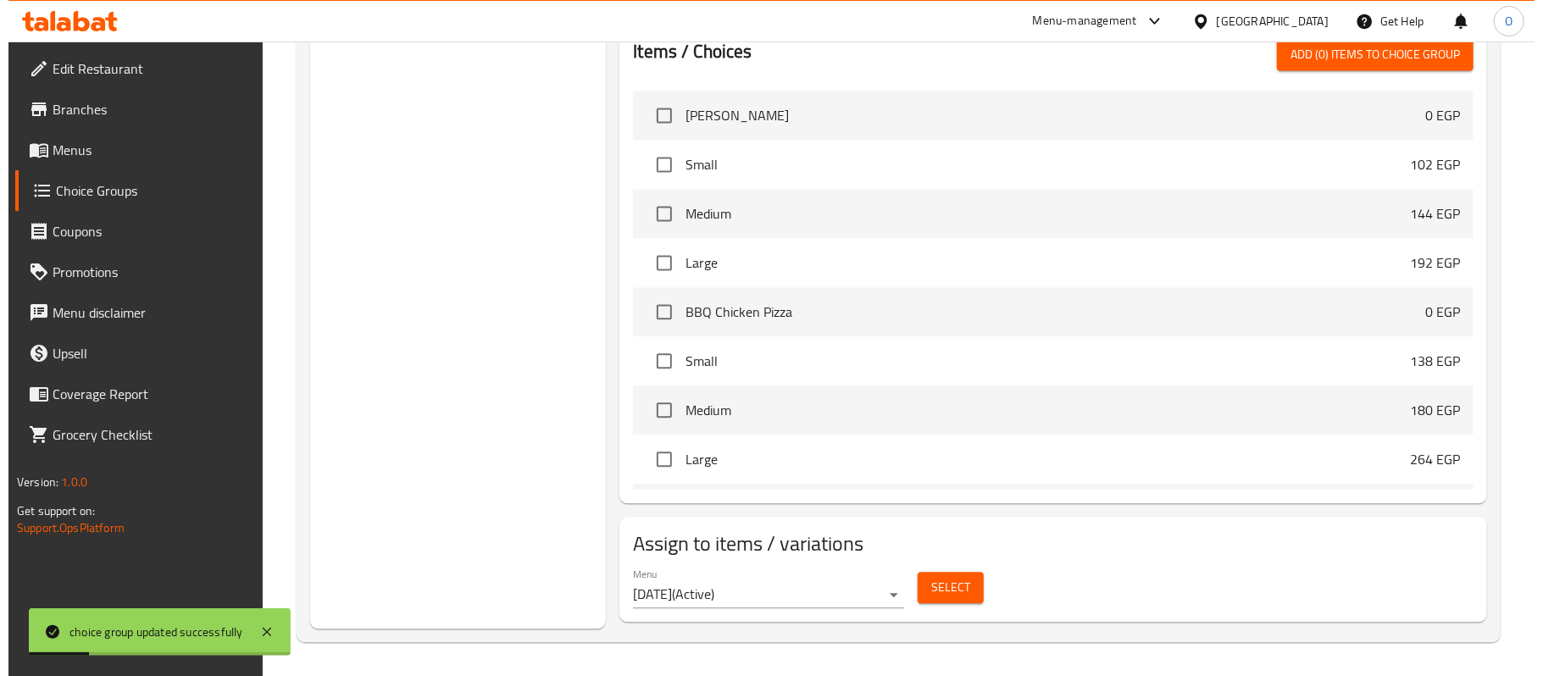
scroll to position [2568, 0]
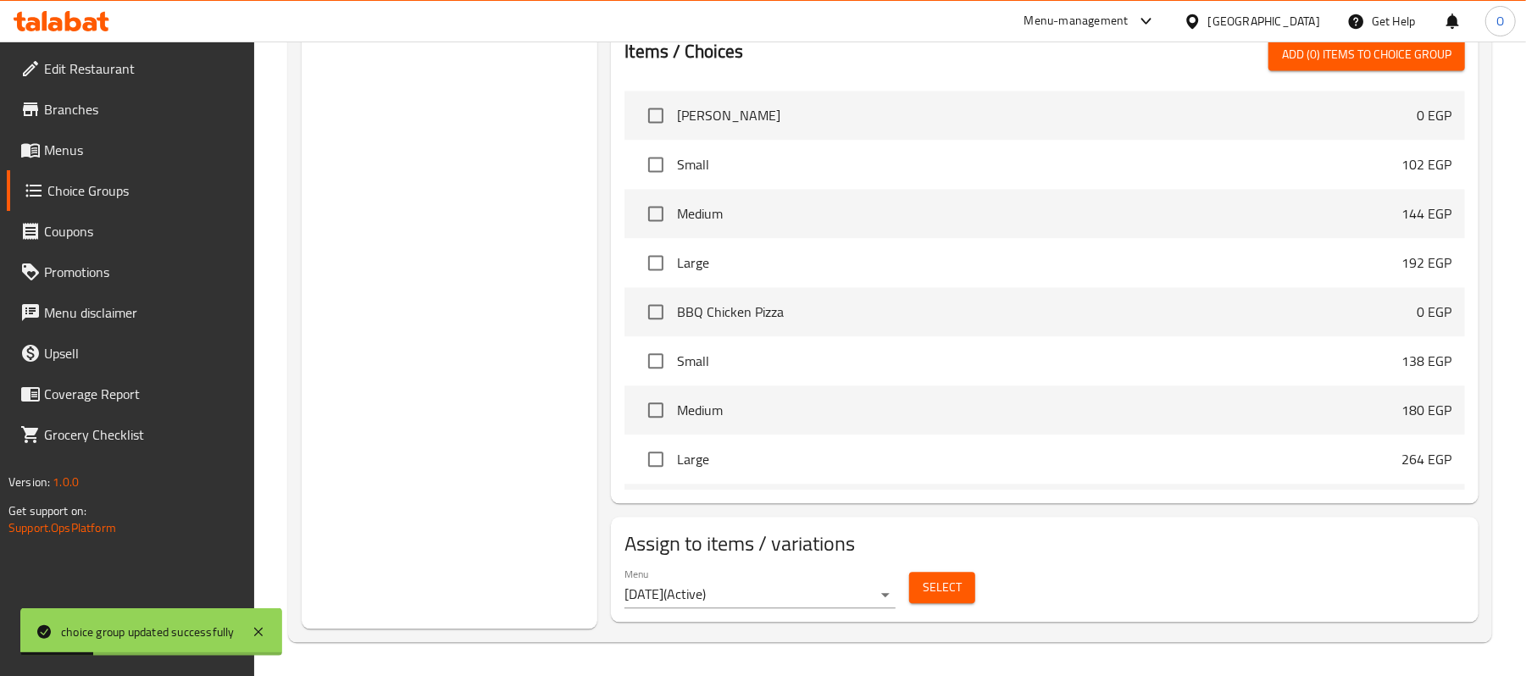
click at [924, 580] on span "Select" at bounding box center [942, 587] width 39 height 21
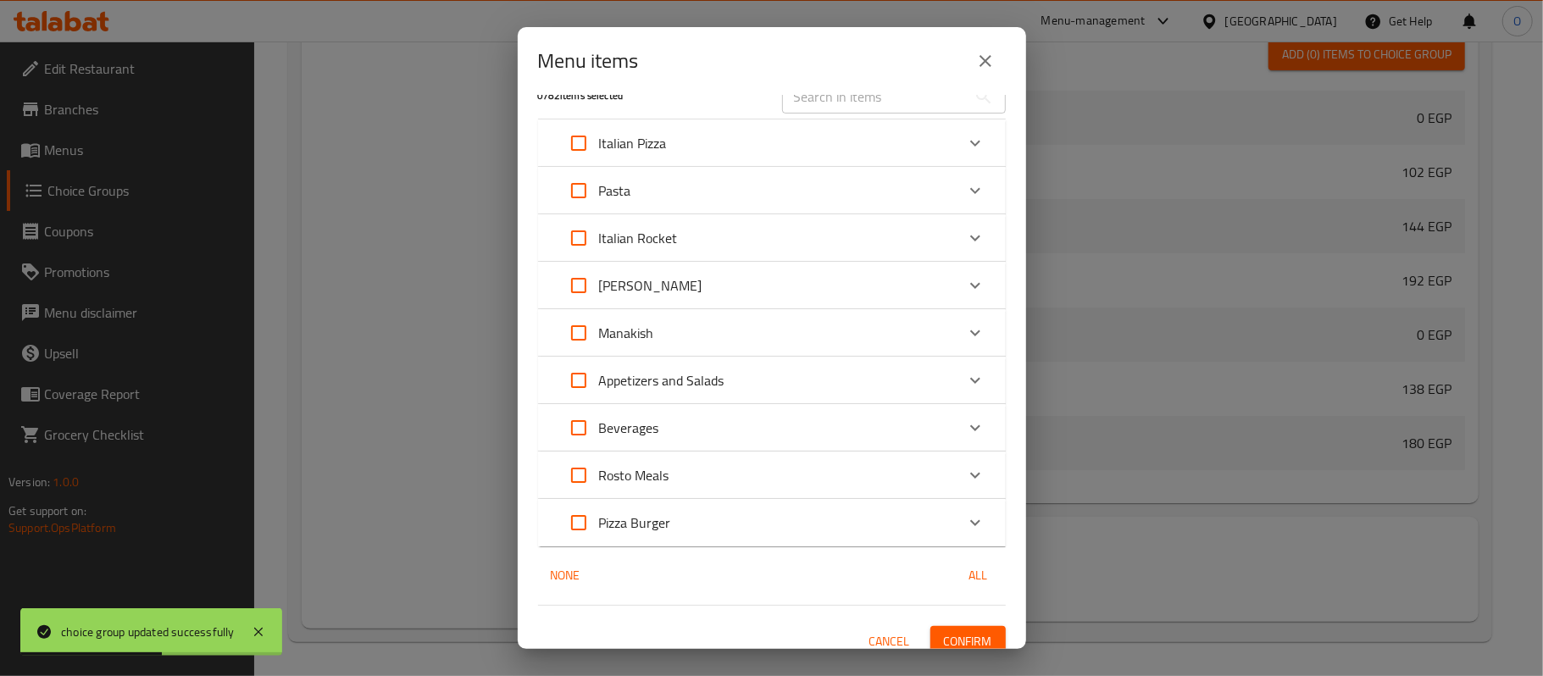
scroll to position [44, 0]
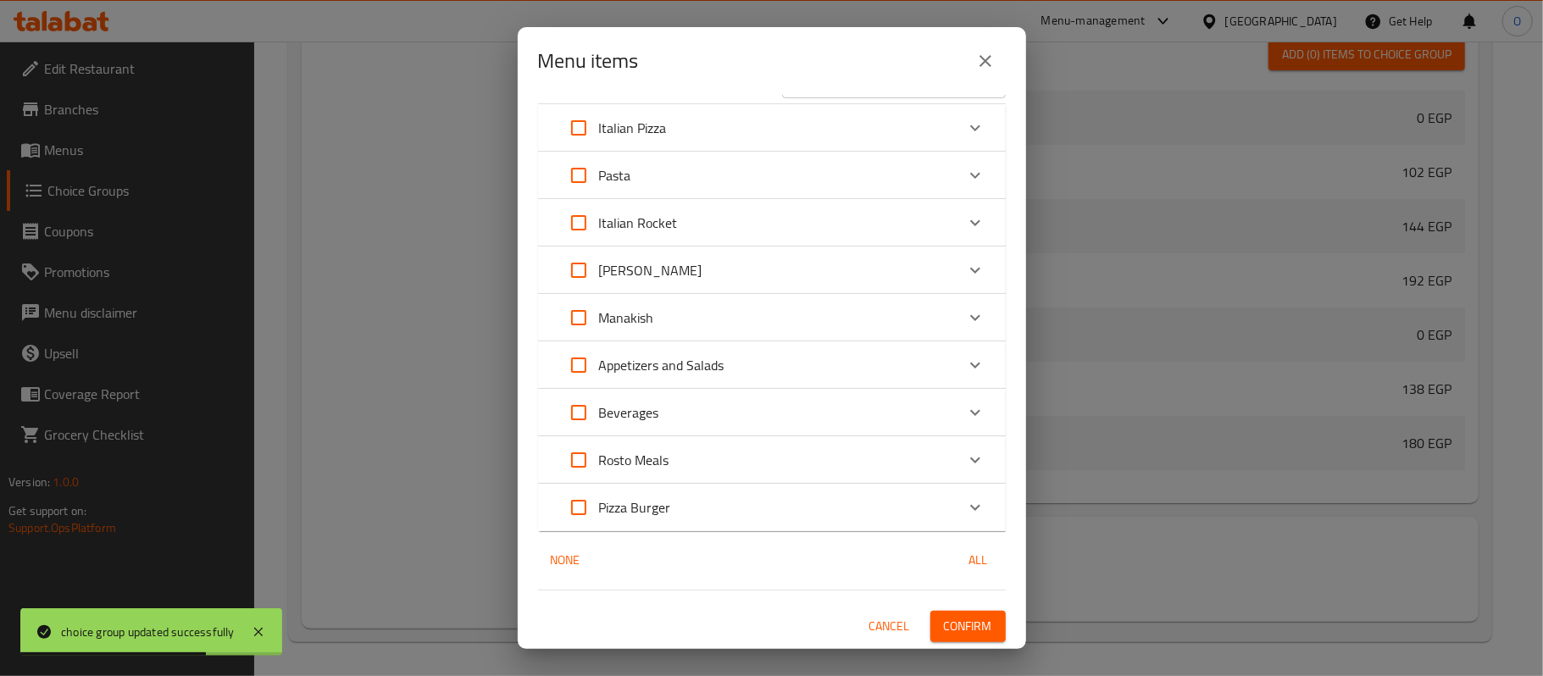
click at [681, 503] on div "Pizza Burger" at bounding box center [756, 507] width 397 height 41
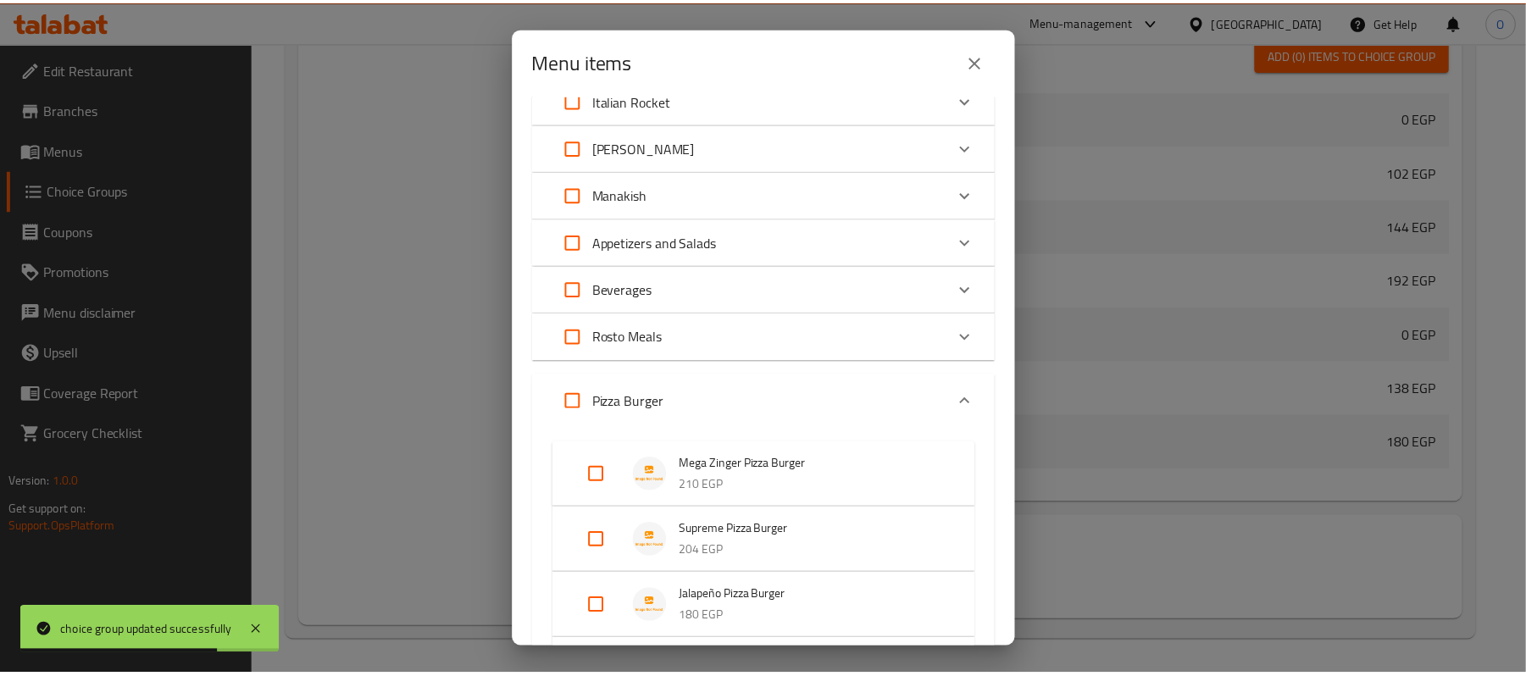
scroll to position [435, 0]
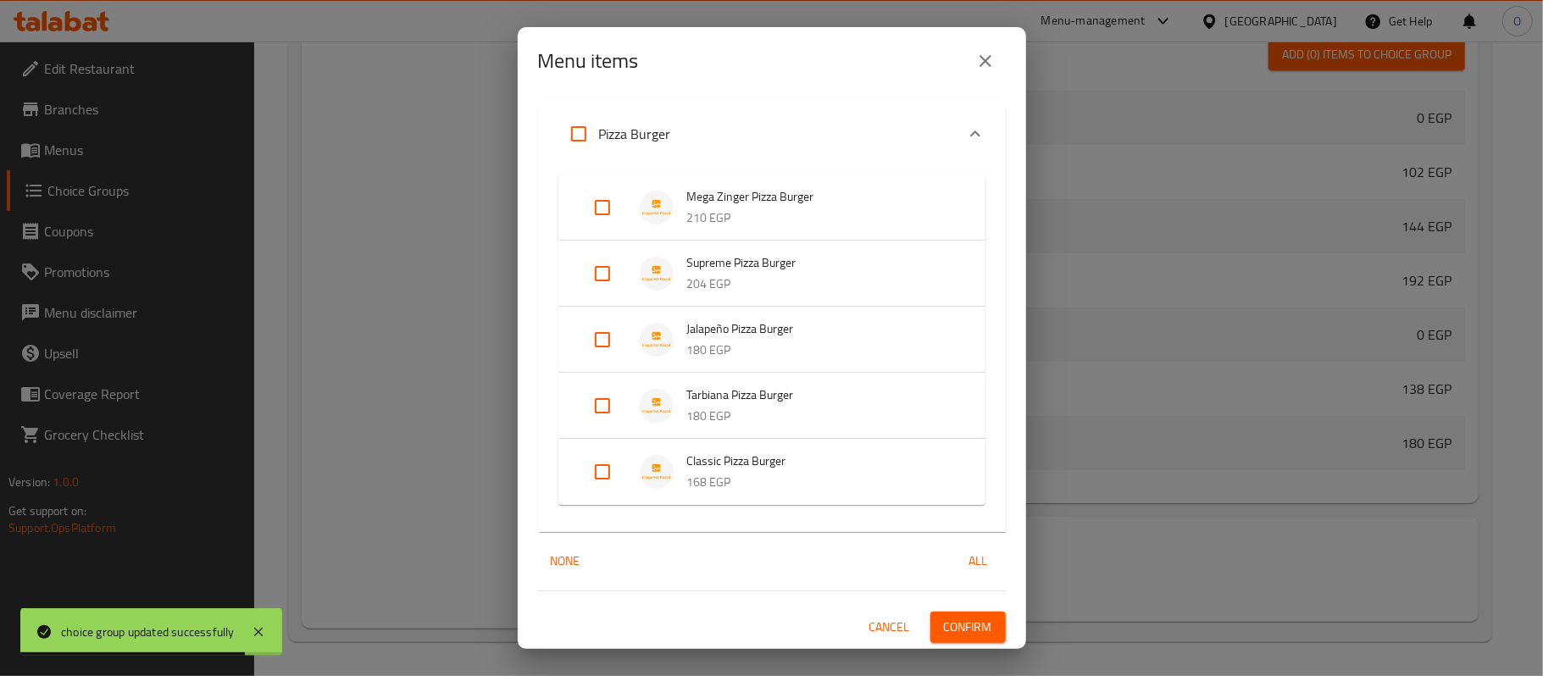
click at [575, 136] on input "Expand" at bounding box center [578, 134] width 41 height 41
checkbox input "true"
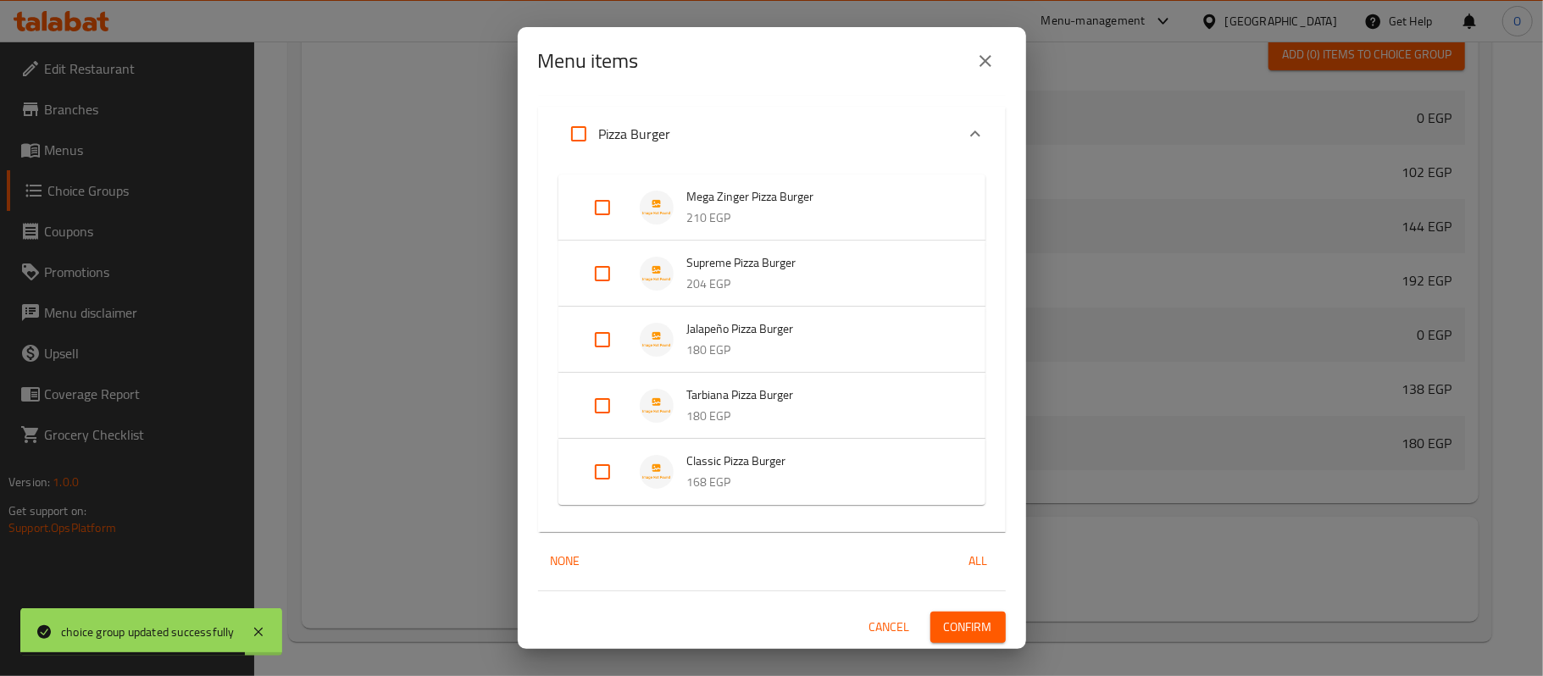
checkbox input "true"
click at [944, 617] on span "Confirm" at bounding box center [968, 627] width 48 height 21
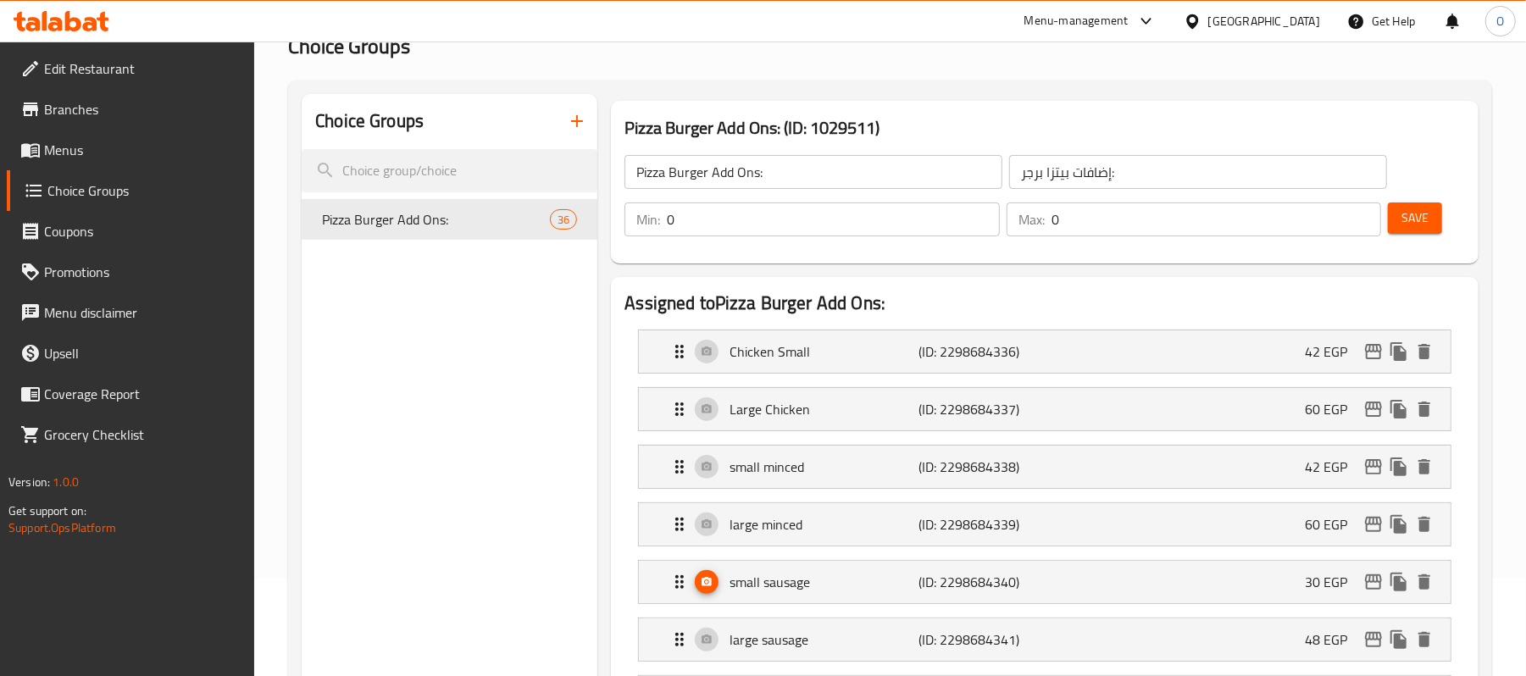
scroll to position [0, 0]
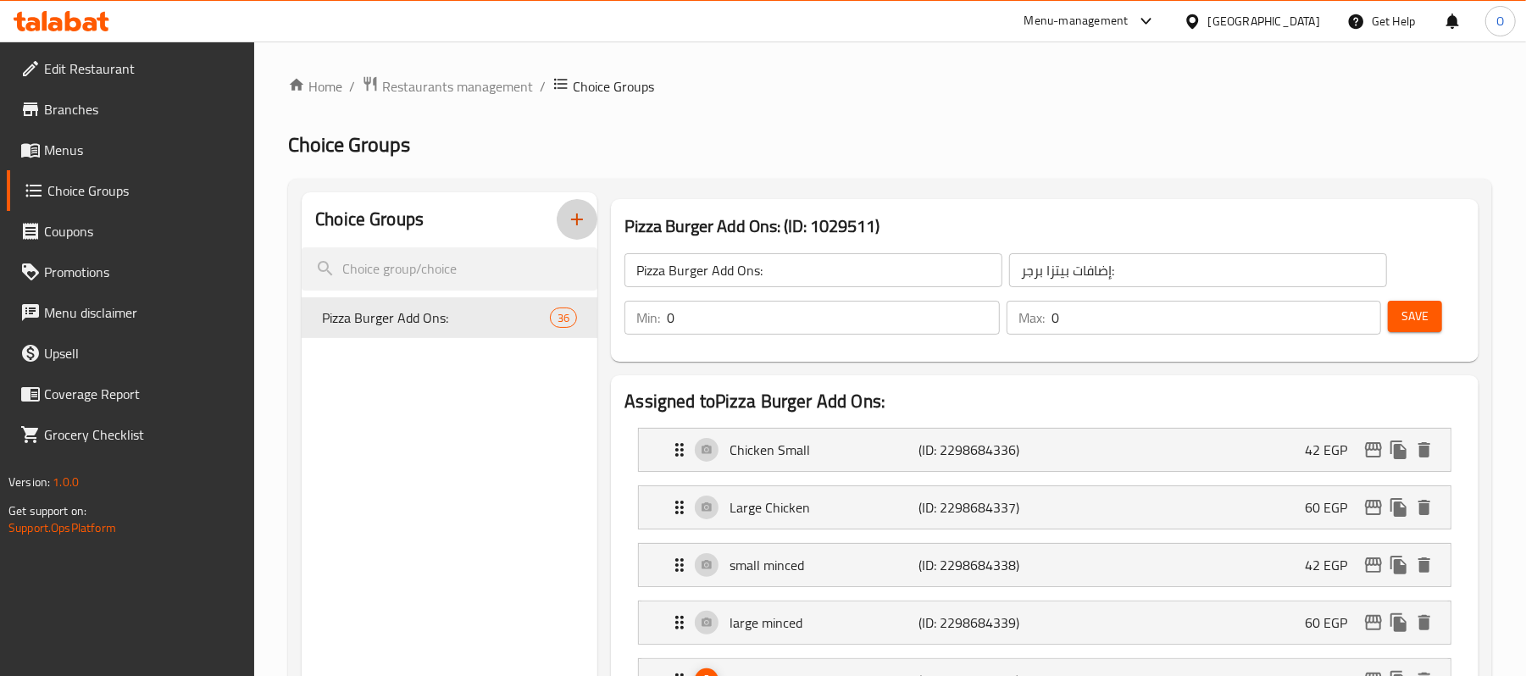
click at [576, 212] on icon "button" at bounding box center [577, 219] width 20 height 20
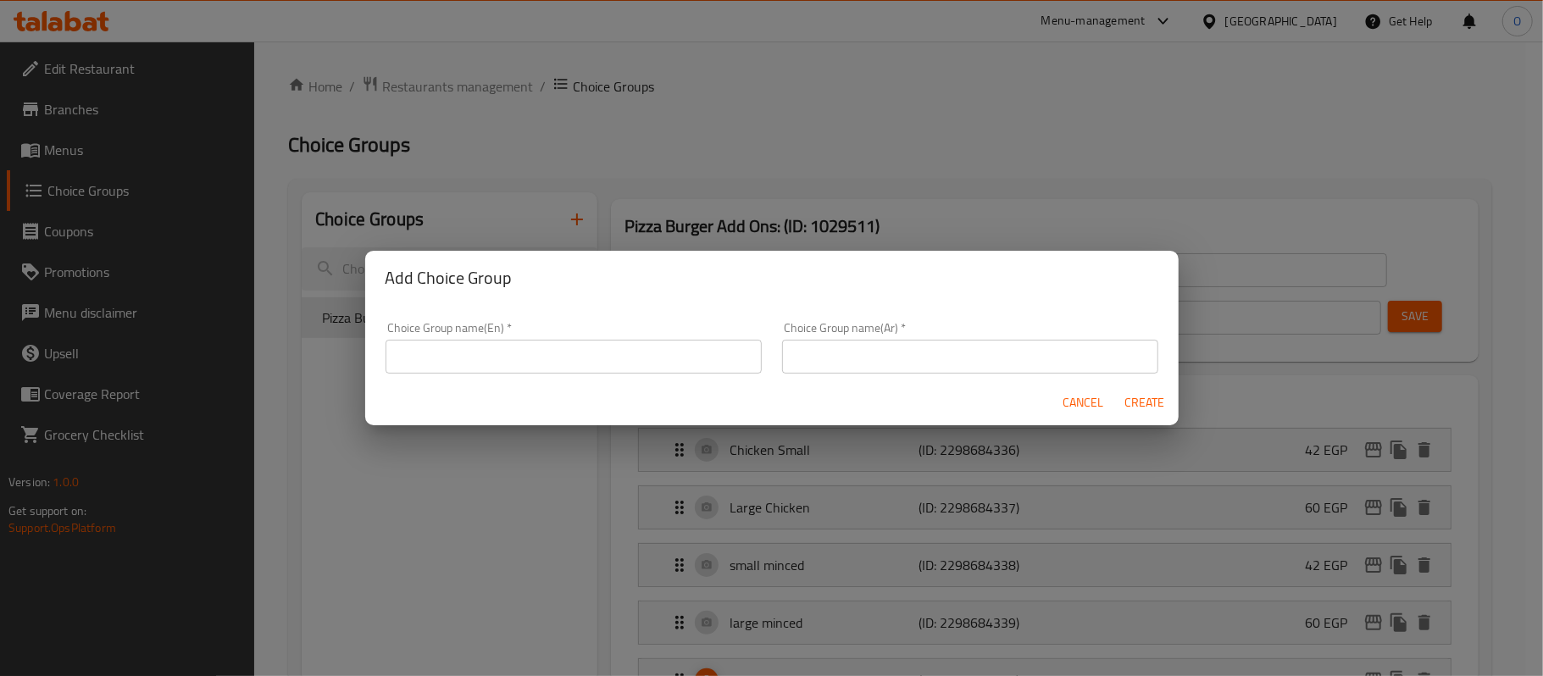
click at [475, 353] on input "text" at bounding box center [574, 357] width 376 height 34
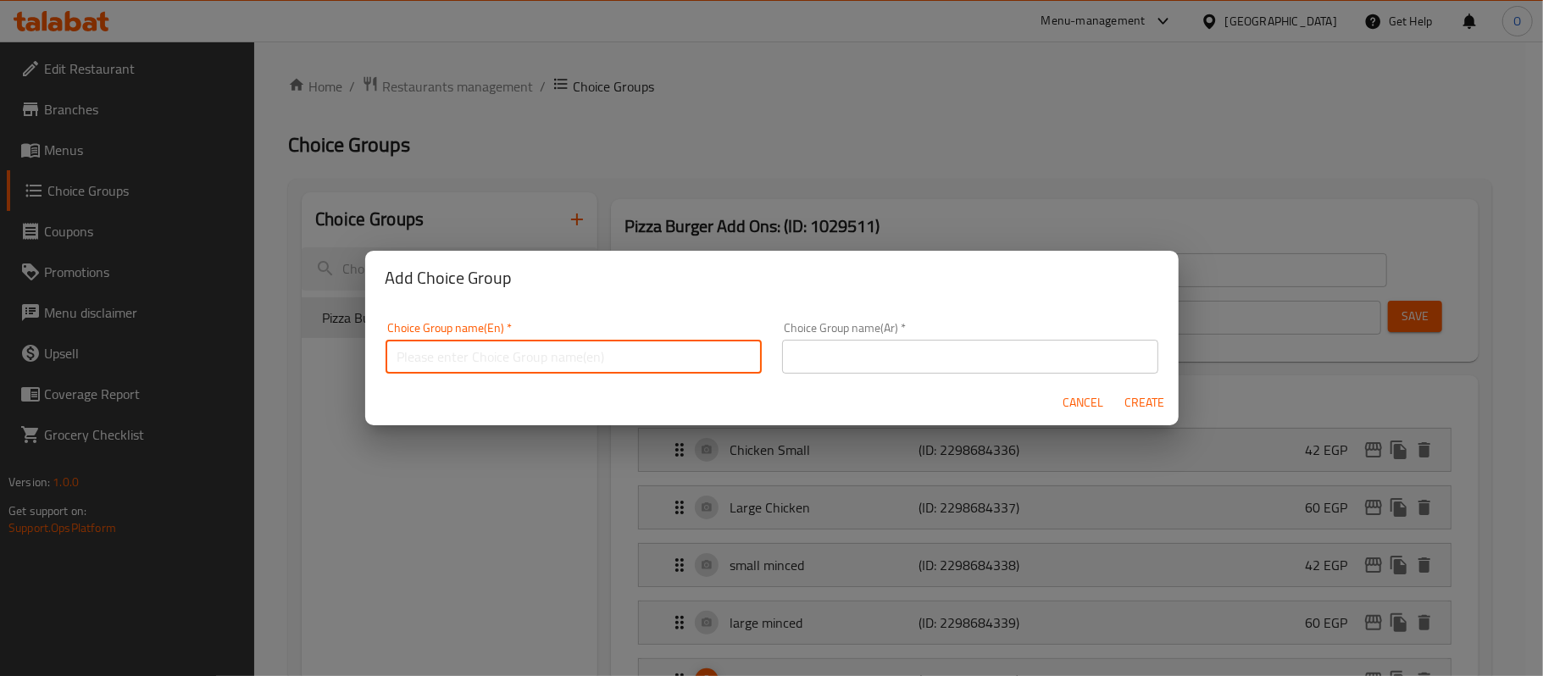
type input "Your Choice Of :"
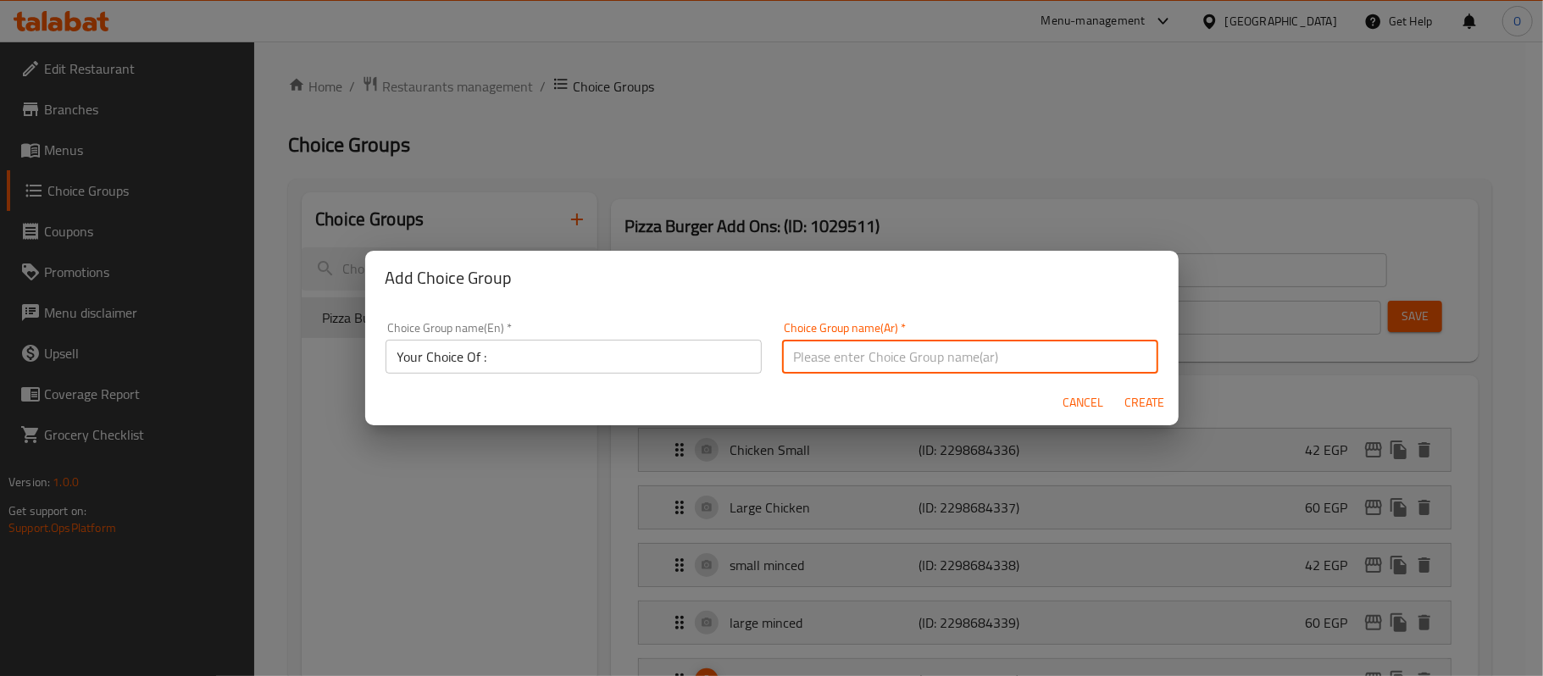
click at [926, 358] on input "text" at bounding box center [970, 357] width 376 height 34
type input "اختيارك من :"
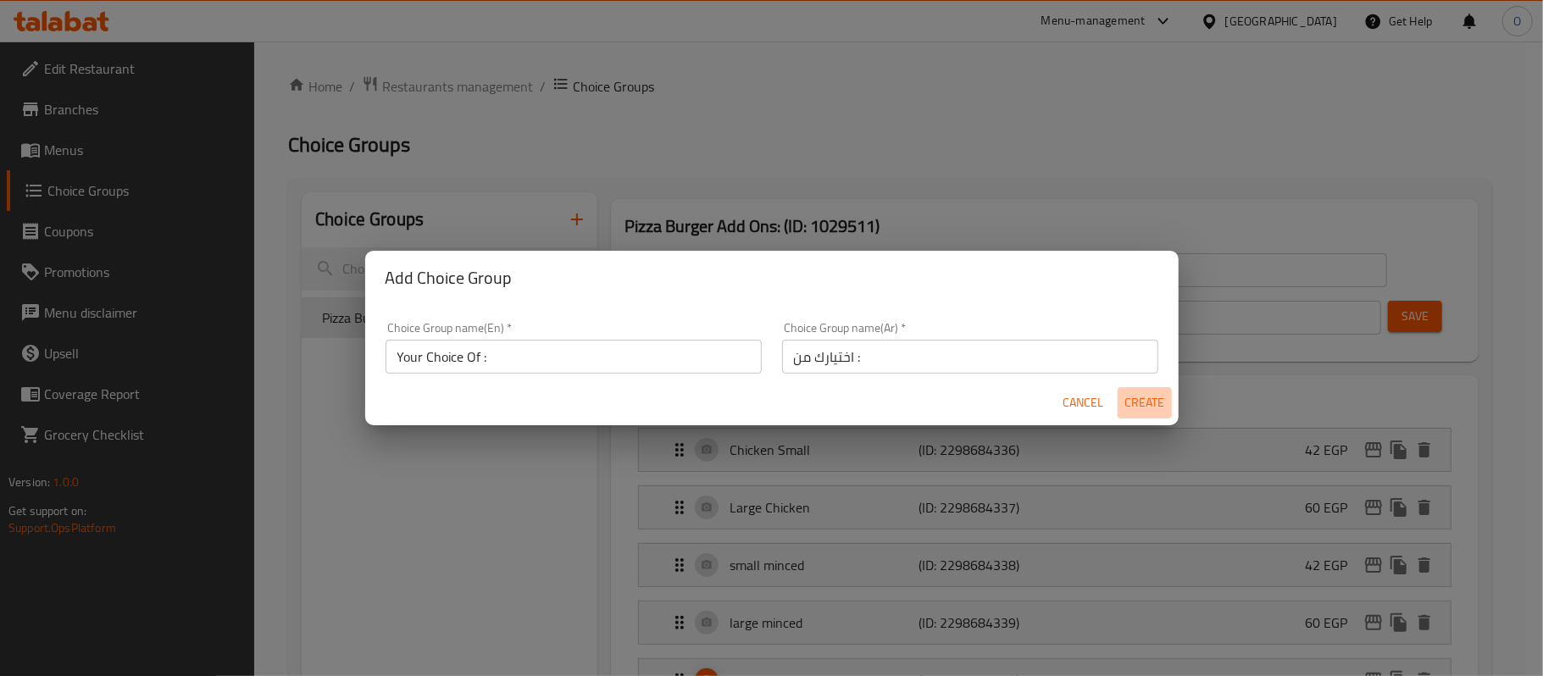
click at [1147, 411] on span "Create" at bounding box center [1145, 402] width 41 height 21
type input "Your Choice Of :"
type input "اختيارك من :"
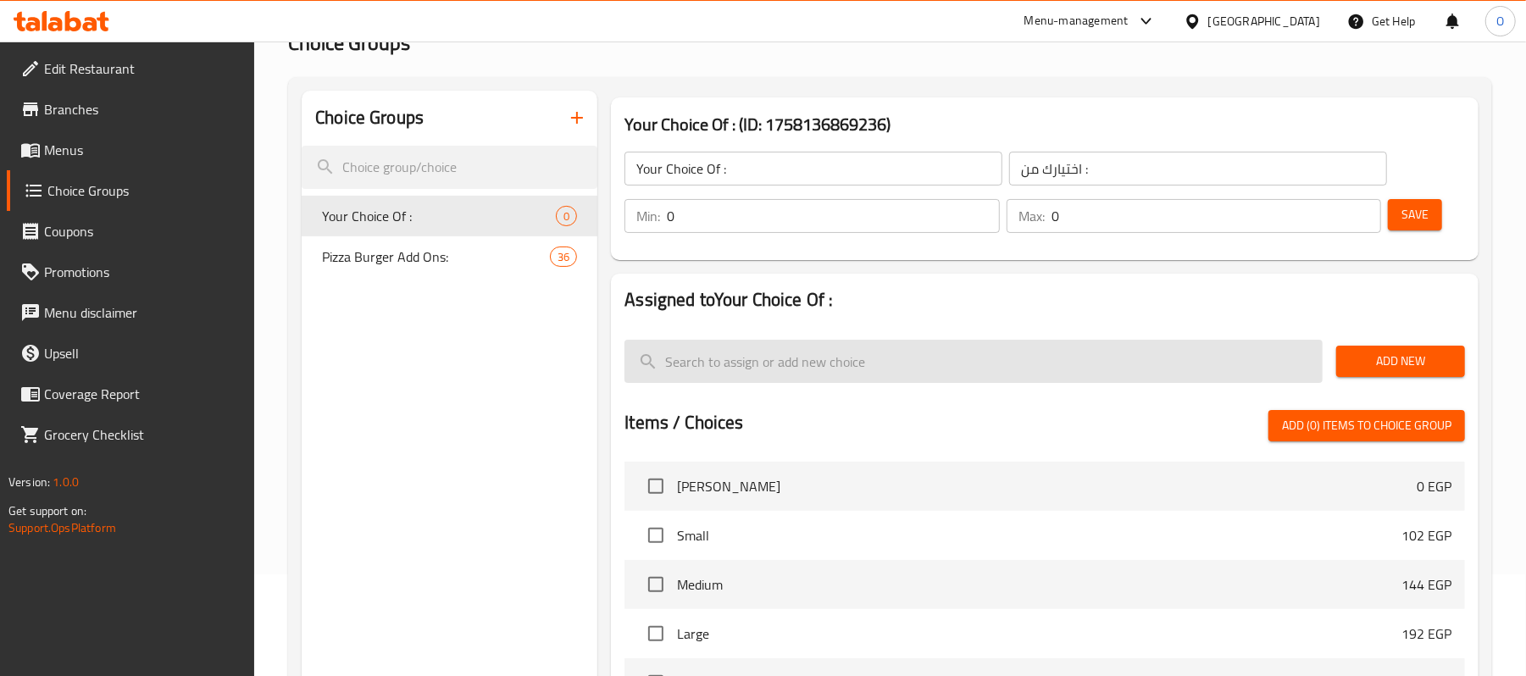
scroll to position [225, 0]
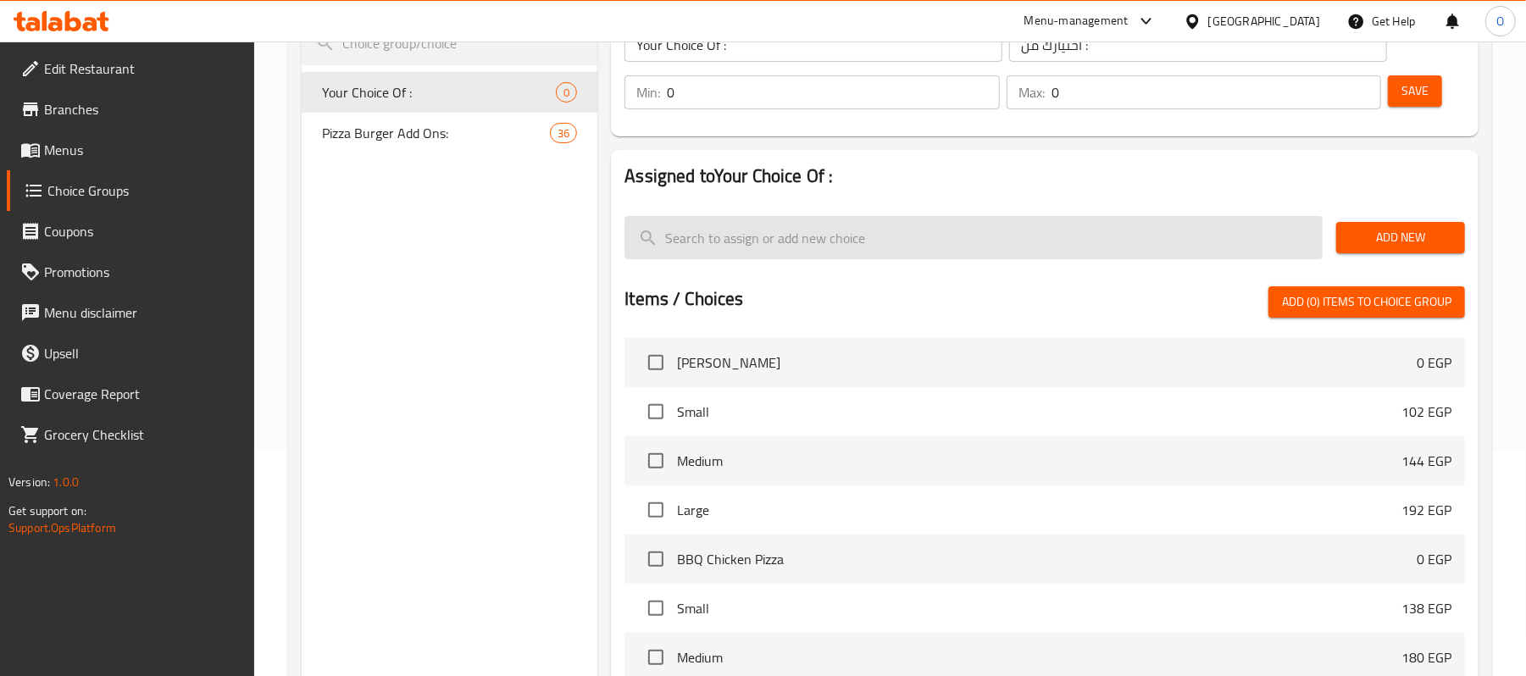
drag, startPoint x: 1360, startPoint y: 228, endPoint x: 1315, endPoint y: 234, distance: 45.3
click at [1361, 228] on span "Add New" at bounding box center [1401, 237] width 102 height 21
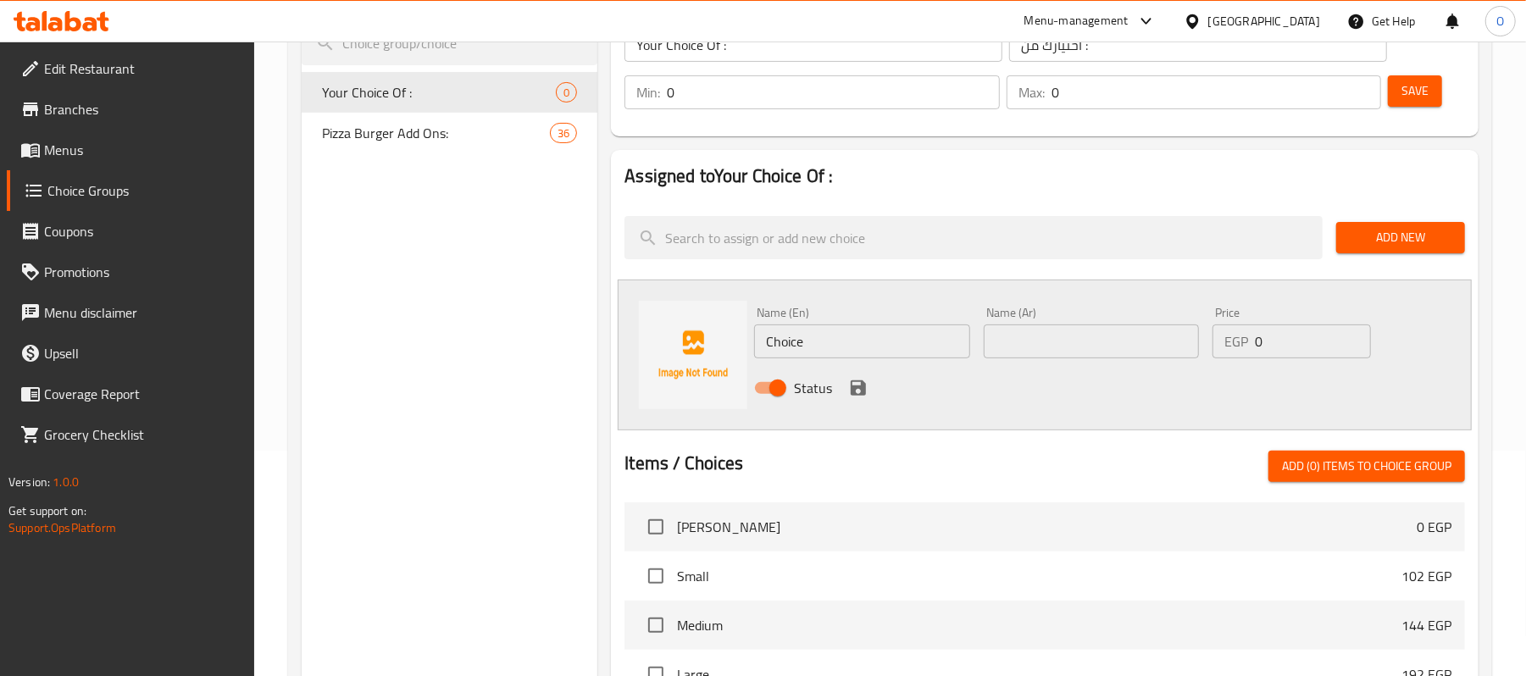
click at [834, 331] on div "Name (En) Choice Name (En)" at bounding box center [861, 333] width 215 height 52
click at [835, 341] on input "Choice" at bounding box center [861, 342] width 215 height 34
paste input "Pepsi"
type input "Pepsi"
click at [1024, 343] on input "text" at bounding box center [1091, 342] width 215 height 34
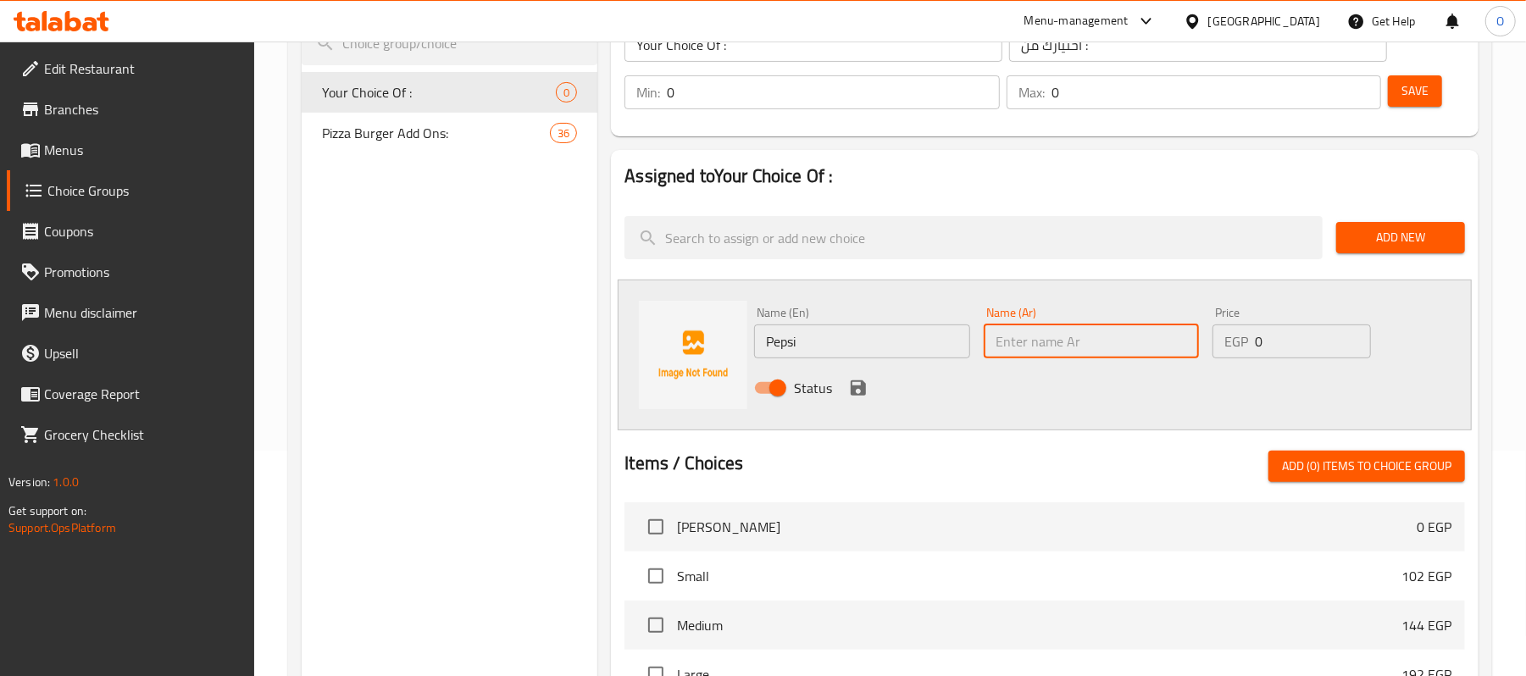
paste input "بيبسي"
type input "بيبسي"
click at [849, 388] on icon "save" at bounding box center [858, 388] width 20 height 20
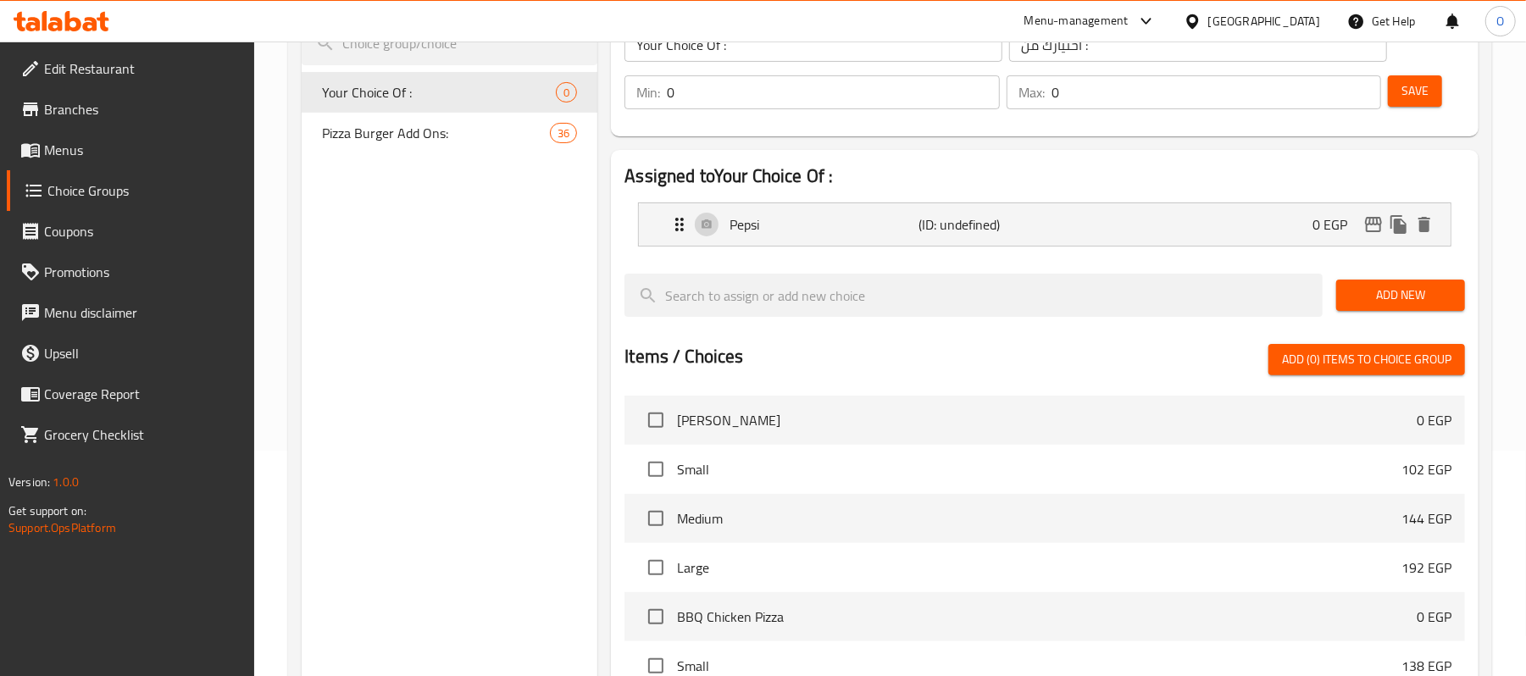
drag, startPoint x: 798, startPoint y: 92, endPoint x: 638, endPoint y: 107, distance: 160.9
click at [638, 106] on div "Min: 0 ​" at bounding box center [812, 92] width 375 height 34
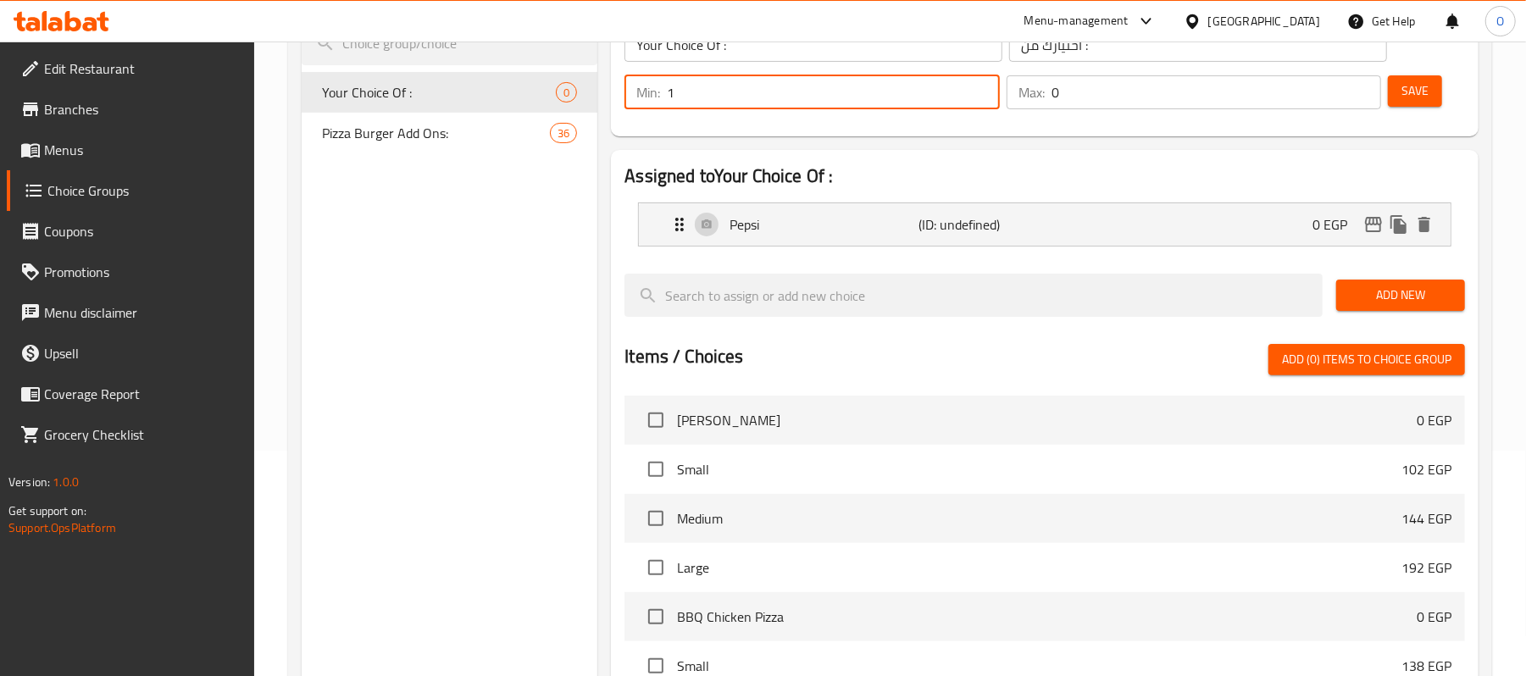
type input "1"
click at [978, 109] on div "Min: 1 ​ Max: 0 ​" at bounding box center [1003, 92] width 770 height 47
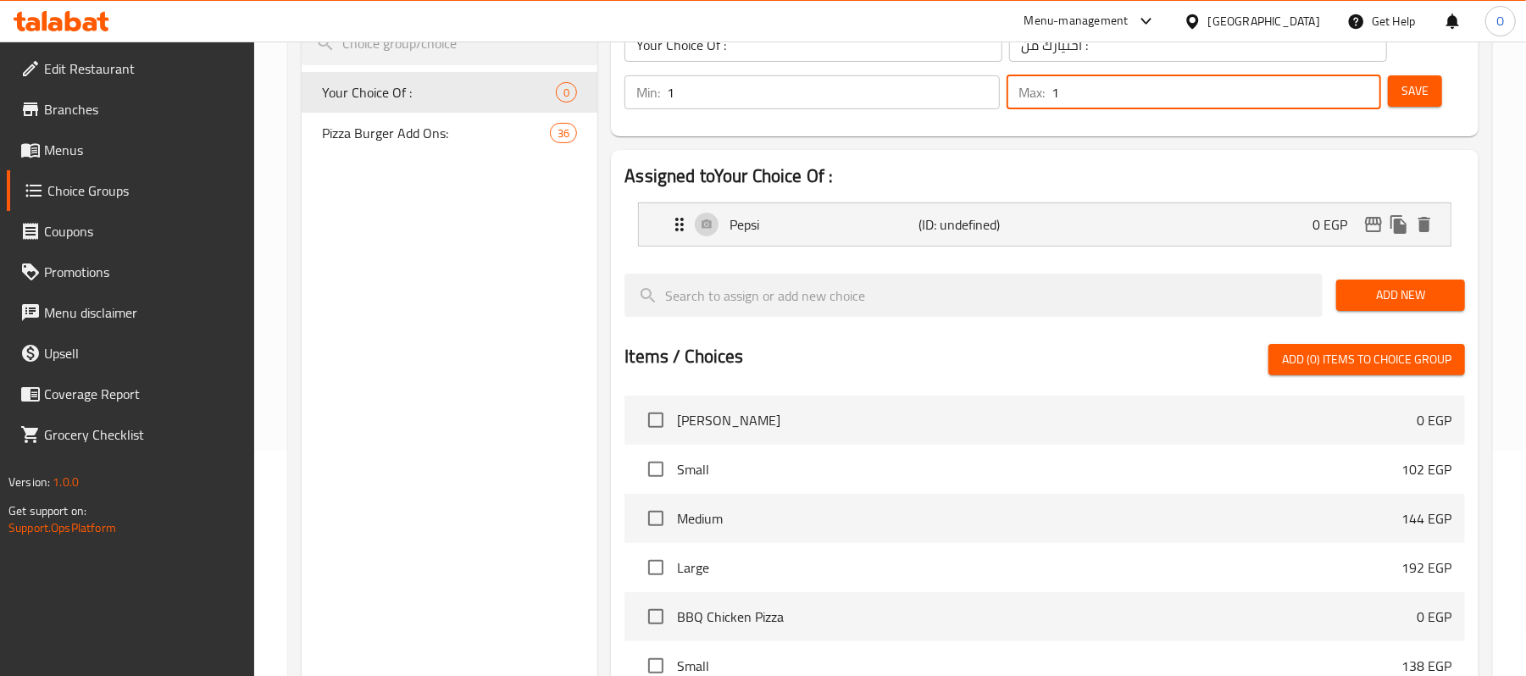
type input "1"
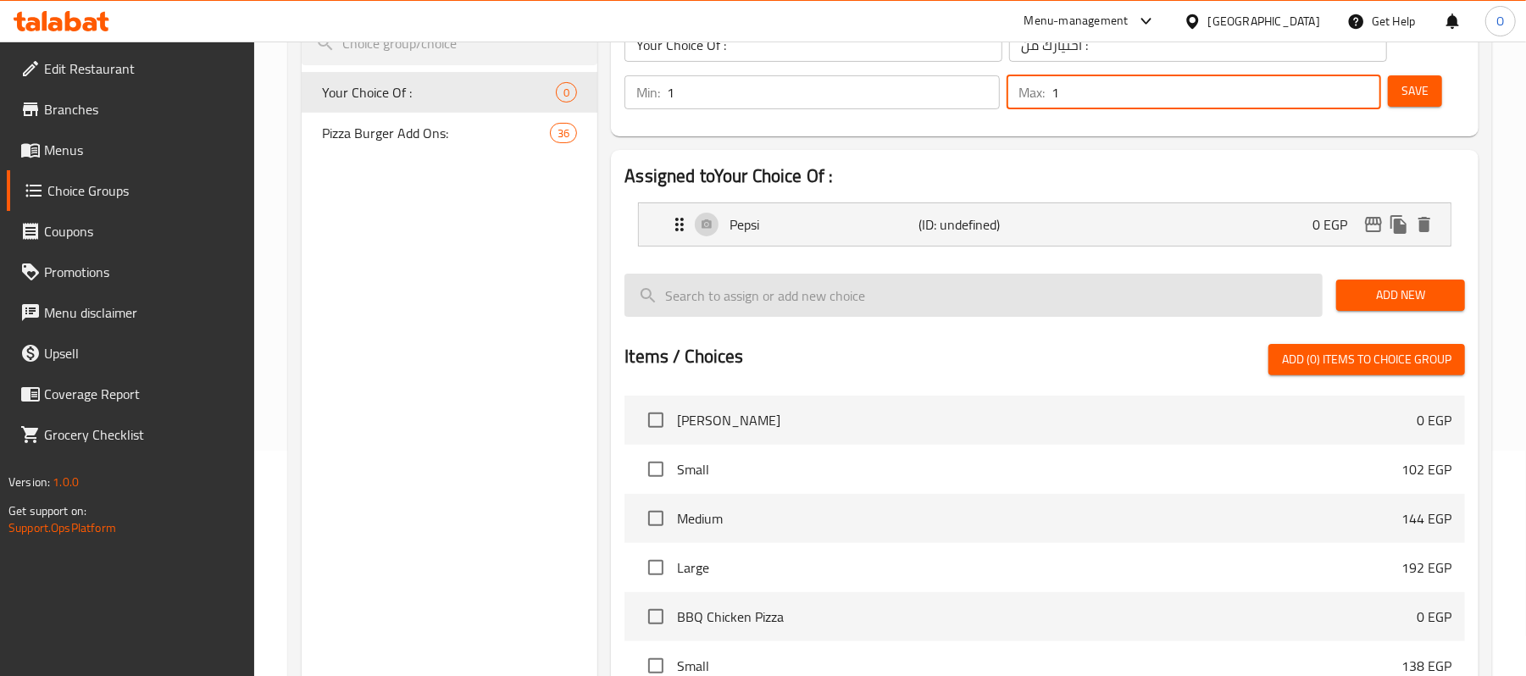
drag, startPoint x: 1417, startPoint y: 299, endPoint x: 1157, endPoint y: 275, distance: 261.3
click at [1411, 299] on span "Add New" at bounding box center [1401, 295] width 102 height 21
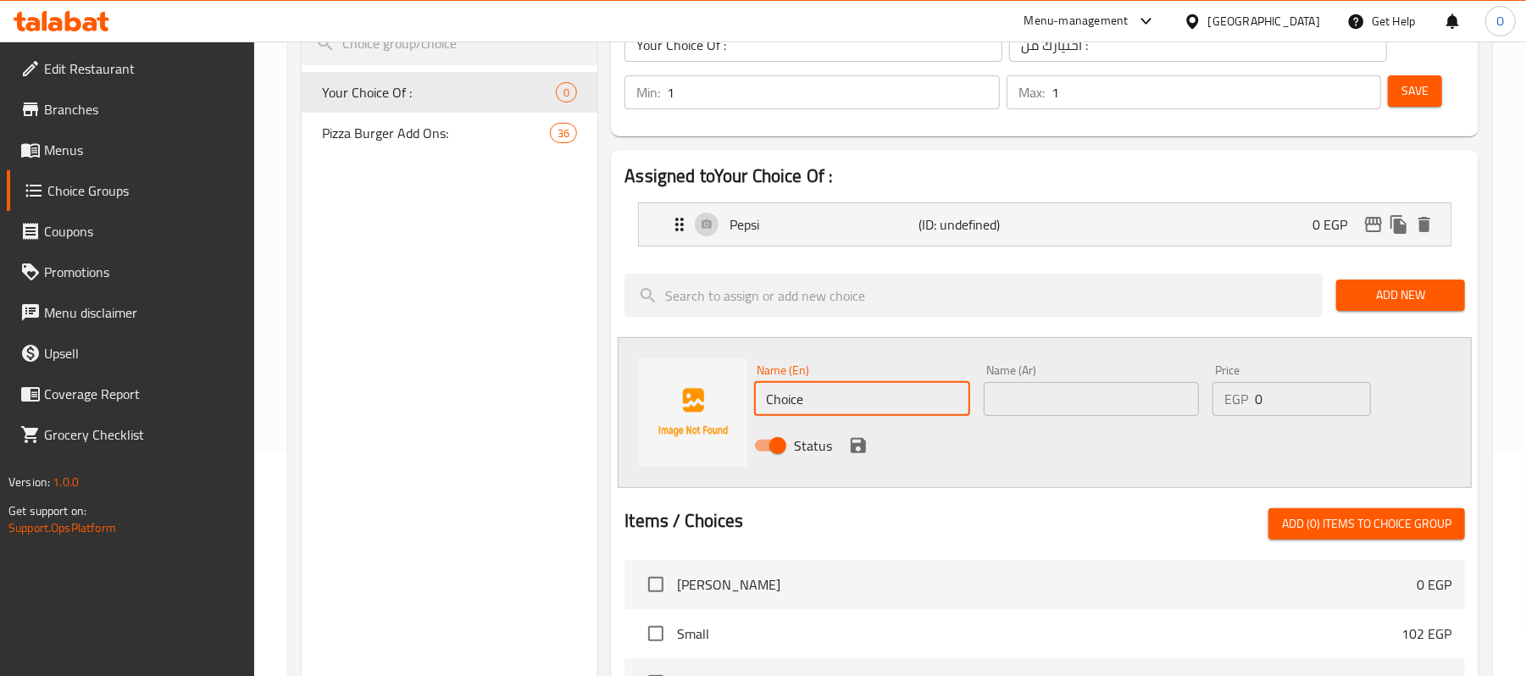
click at [817, 386] on input "Choice" at bounding box center [861, 399] width 215 height 34
paste input "7 Up"
type input "7 Up"
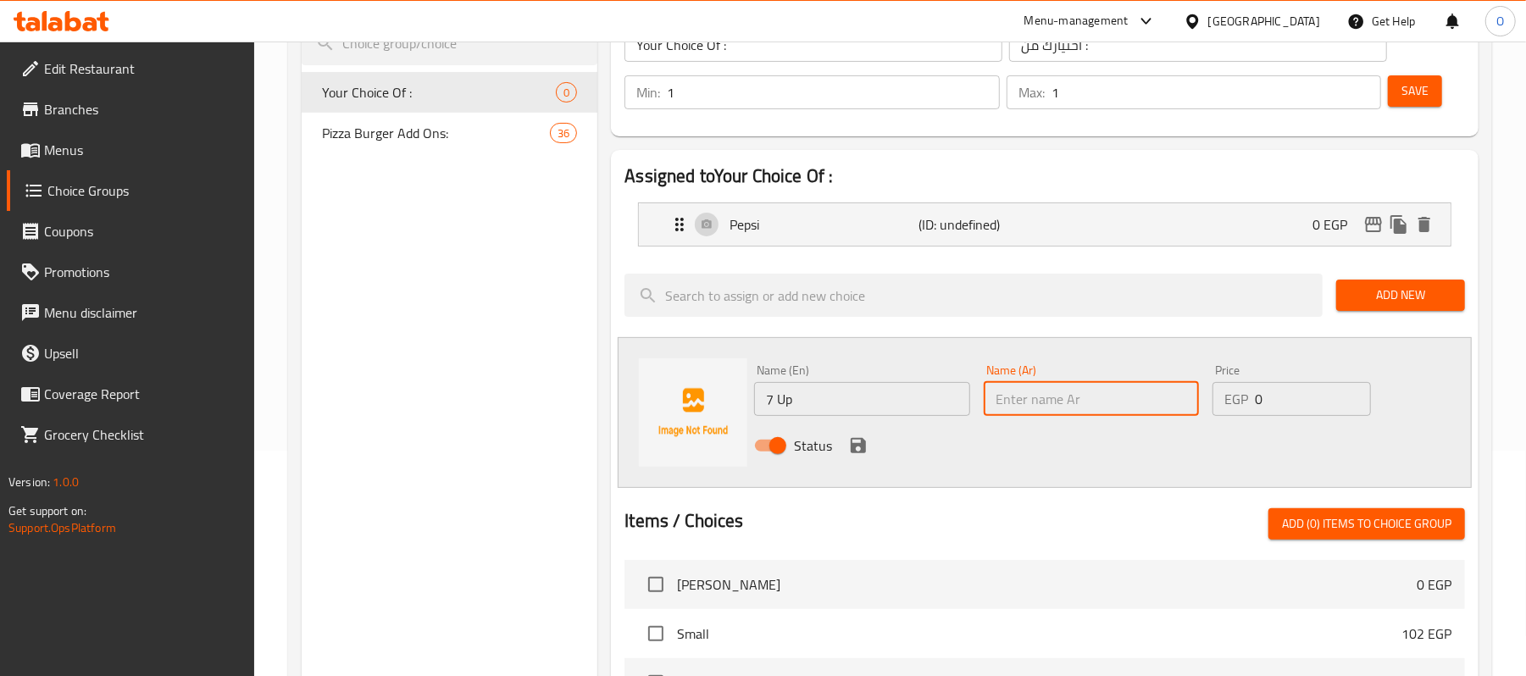
click at [1042, 408] on input "text" at bounding box center [1091, 399] width 215 height 34
paste input "7 أب"
click at [1002, 401] on input "7 أب" at bounding box center [1091, 399] width 215 height 34
type input "سفن أب"
click at [858, 442] on icon "save" at bounding box center [858, 446] width 20 height 20
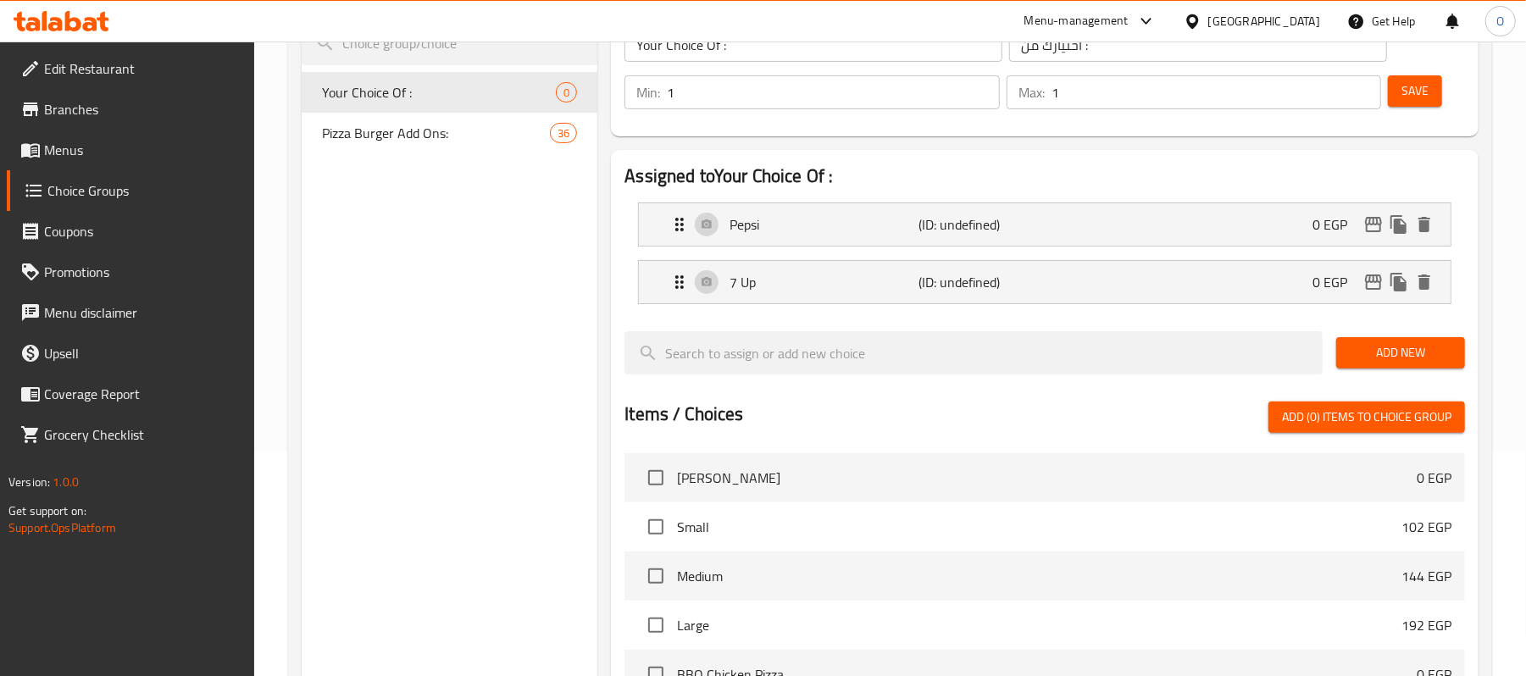
click at [1398, 356] on span "Add New" at bounding box center [1401, 352] width 102 height 21
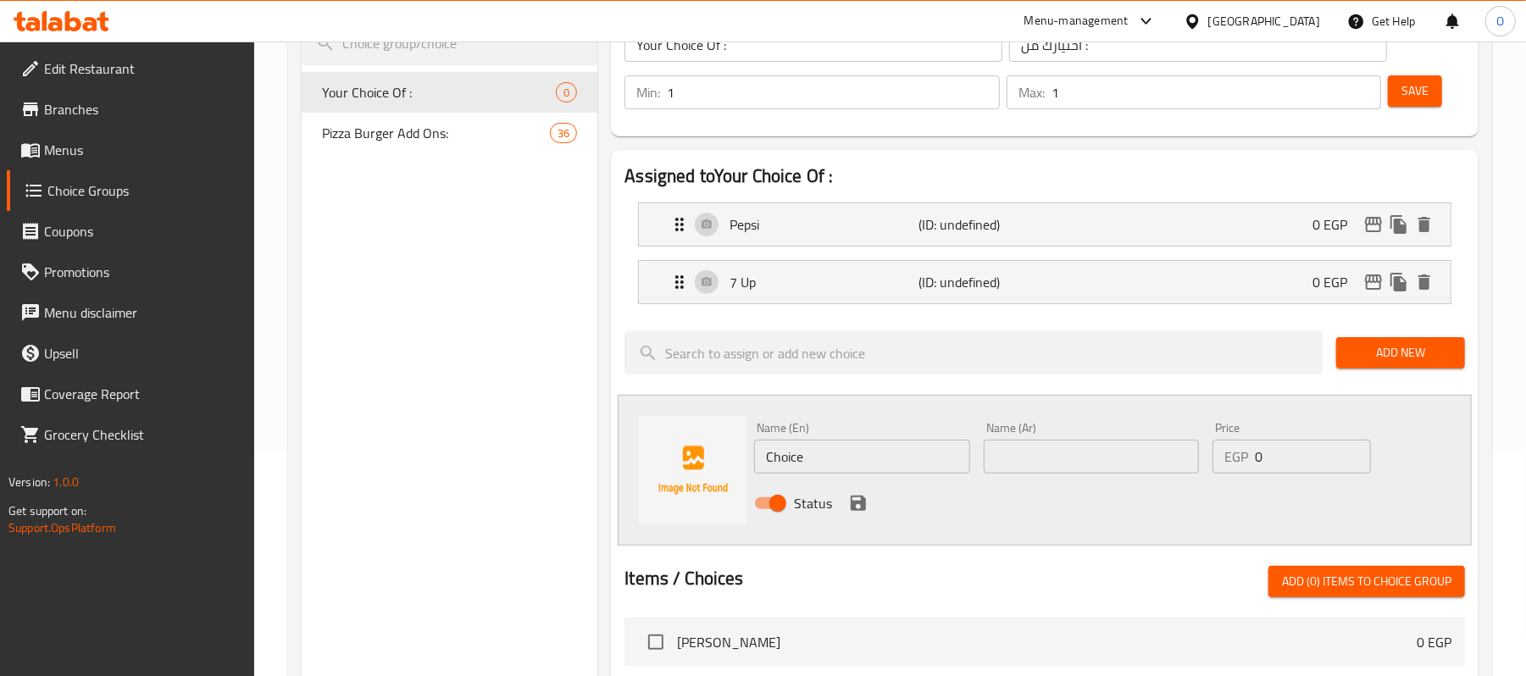
click at [804, 465] on input "Choice" at bounding box center [861, 457] width 215 height 34
paste input "[PERSON_NAME]"
type input "[PERSON_NAME]"
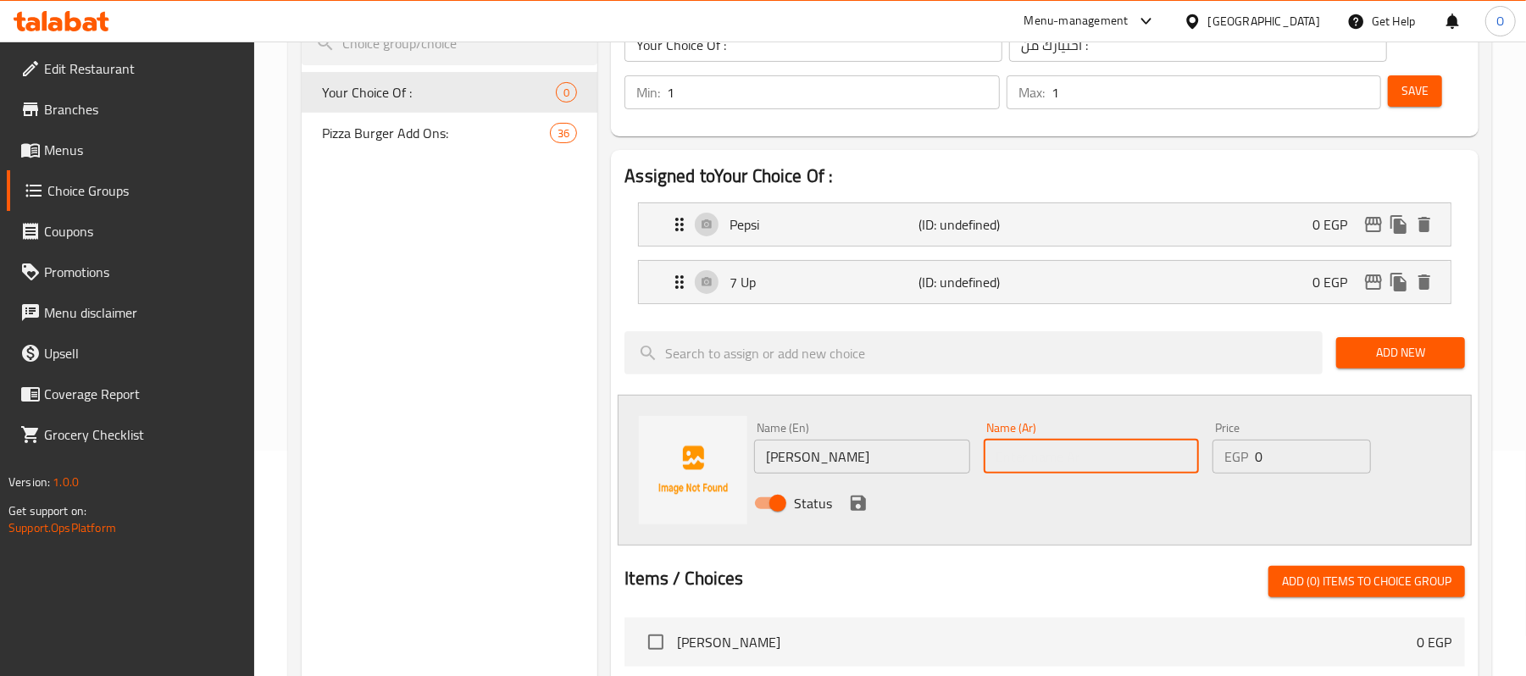
click at [1073, 469] on input "text" at bounding box center [1091, 457] width 215 height 34
paste input "ميراندا"
type input "ميراندا"
click at [864, 503] on icon "save" at bounding box center [858, 503] width 15 height 15
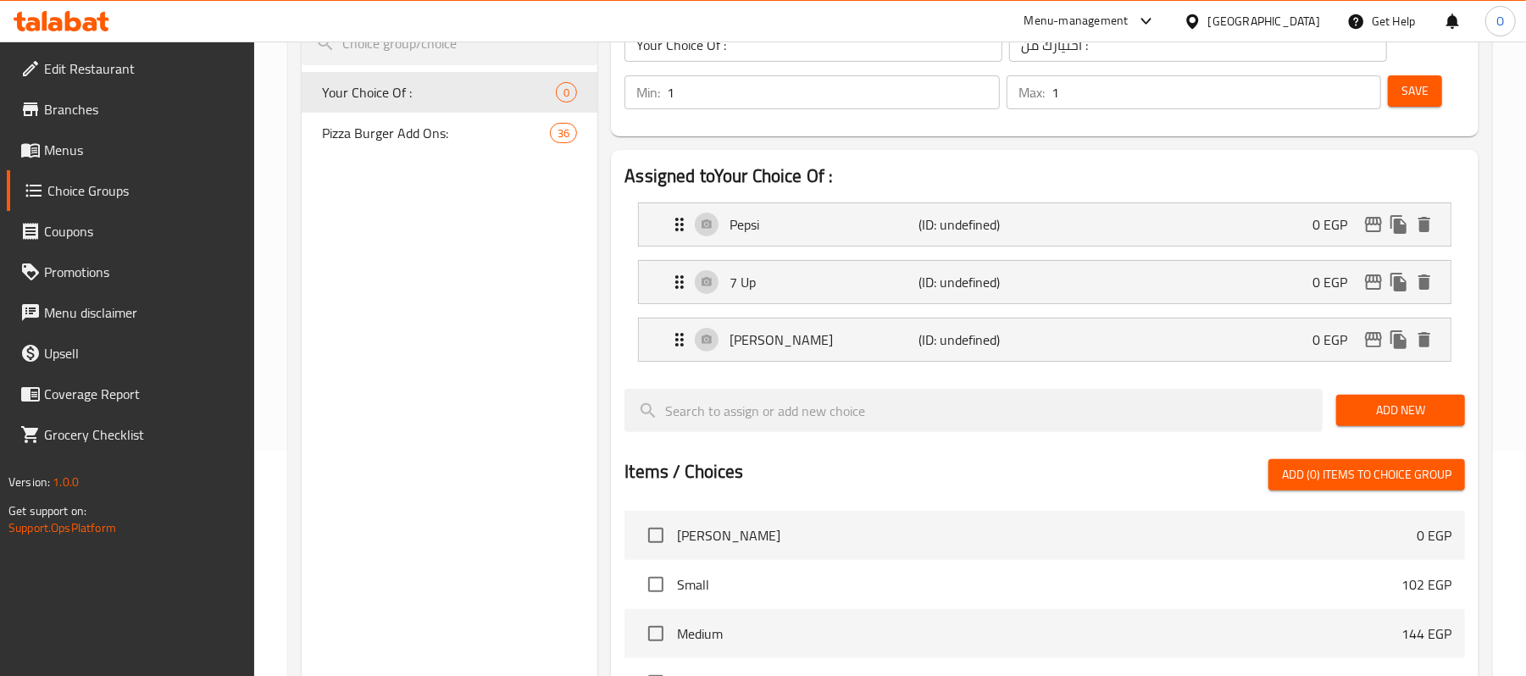
click at [1437, 100] on button "Save" at bounding box center [1415, 90] width 54 height 31
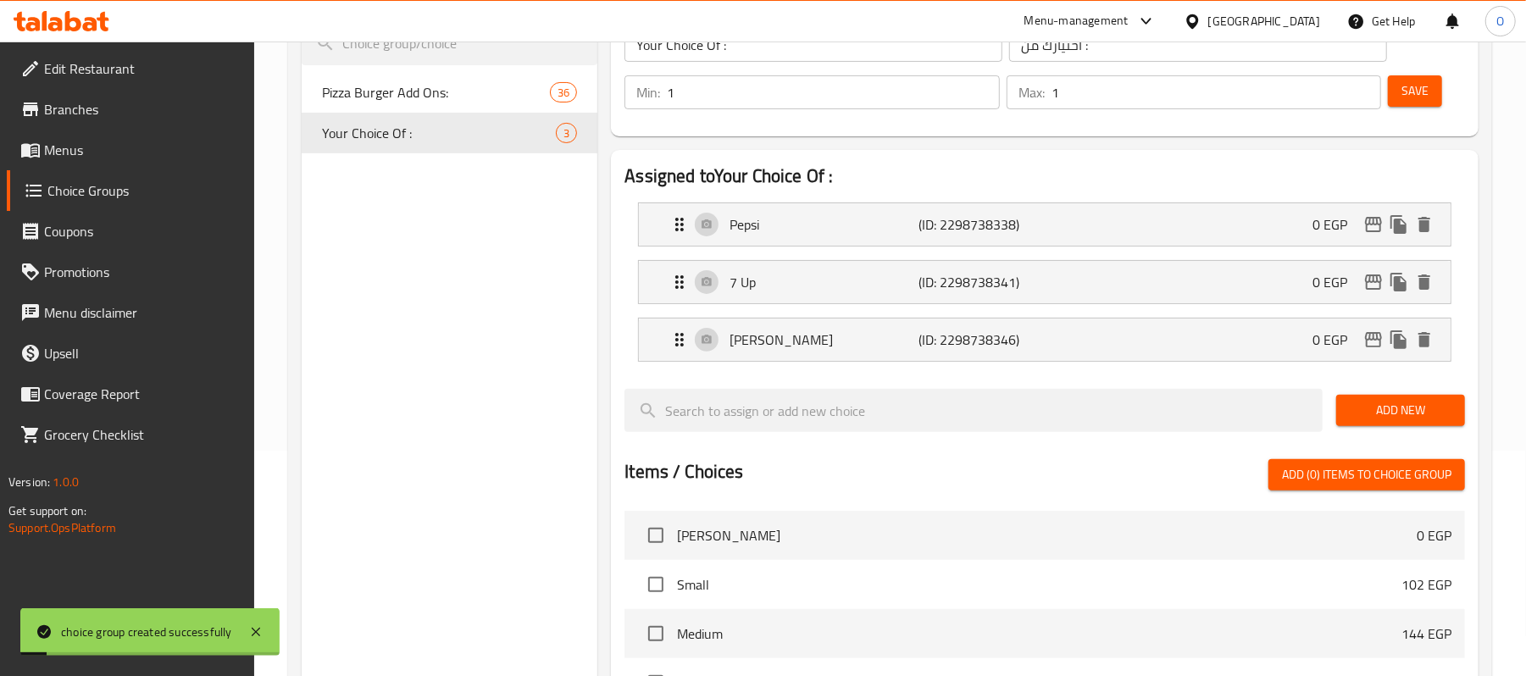
drag, startPoint x: 947, startPoint y: 158, endPoint x: 632, endPoint y: 242, distance: 325.6
click at [944, 158] on div "Assigned to Your Choice Of : Pepsi (ID: 2298738338) 0 EGP Name (En) Pepsi Name …" at bounding box center [1045, 537] width 868 height 774
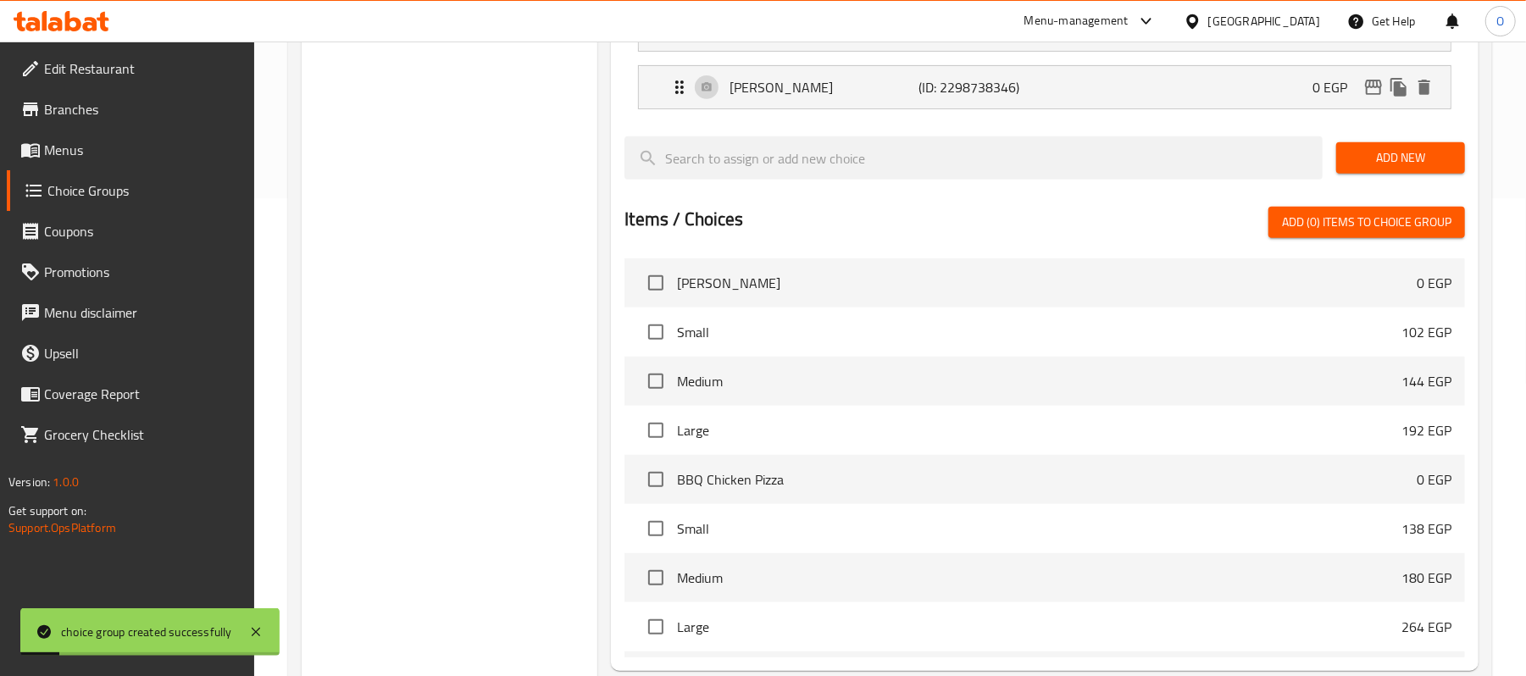
scroll to position [647, 0]
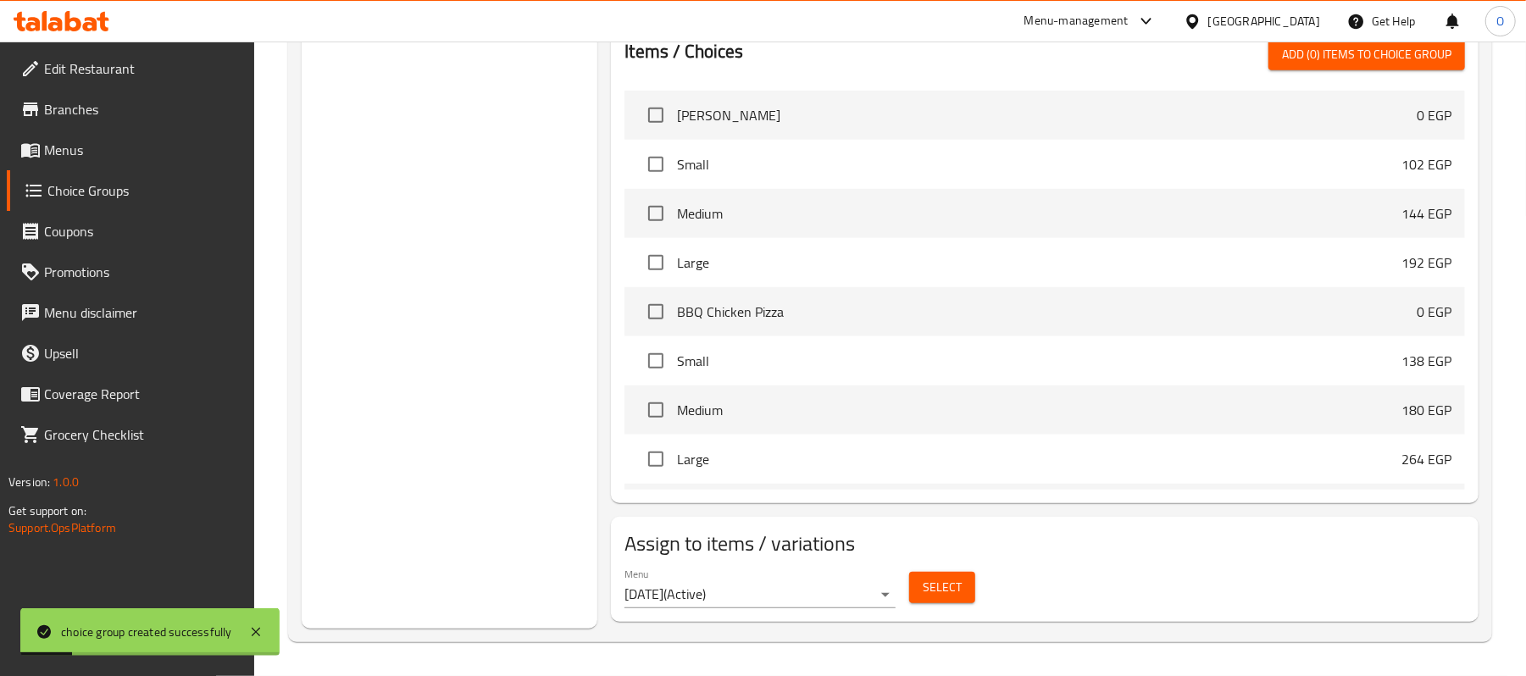
click at [973, 594] on div "Select" at bounding box center [943, 587] width 80 height 45
click at [968, 592] on button "Select" at bounding box center [942, 587] width 66 height 31
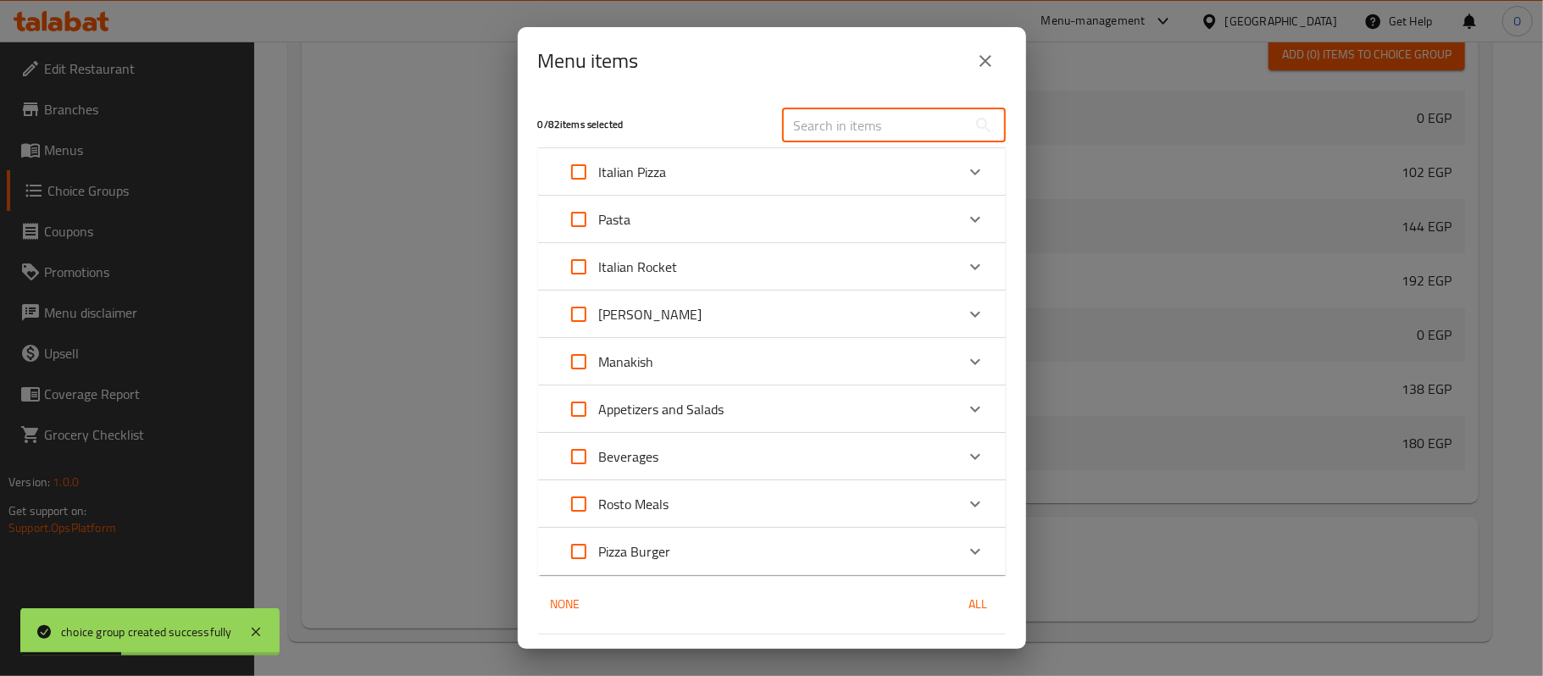
click at [903, 123] on input "text" at bounding box center [874, 125] width 185 height 34
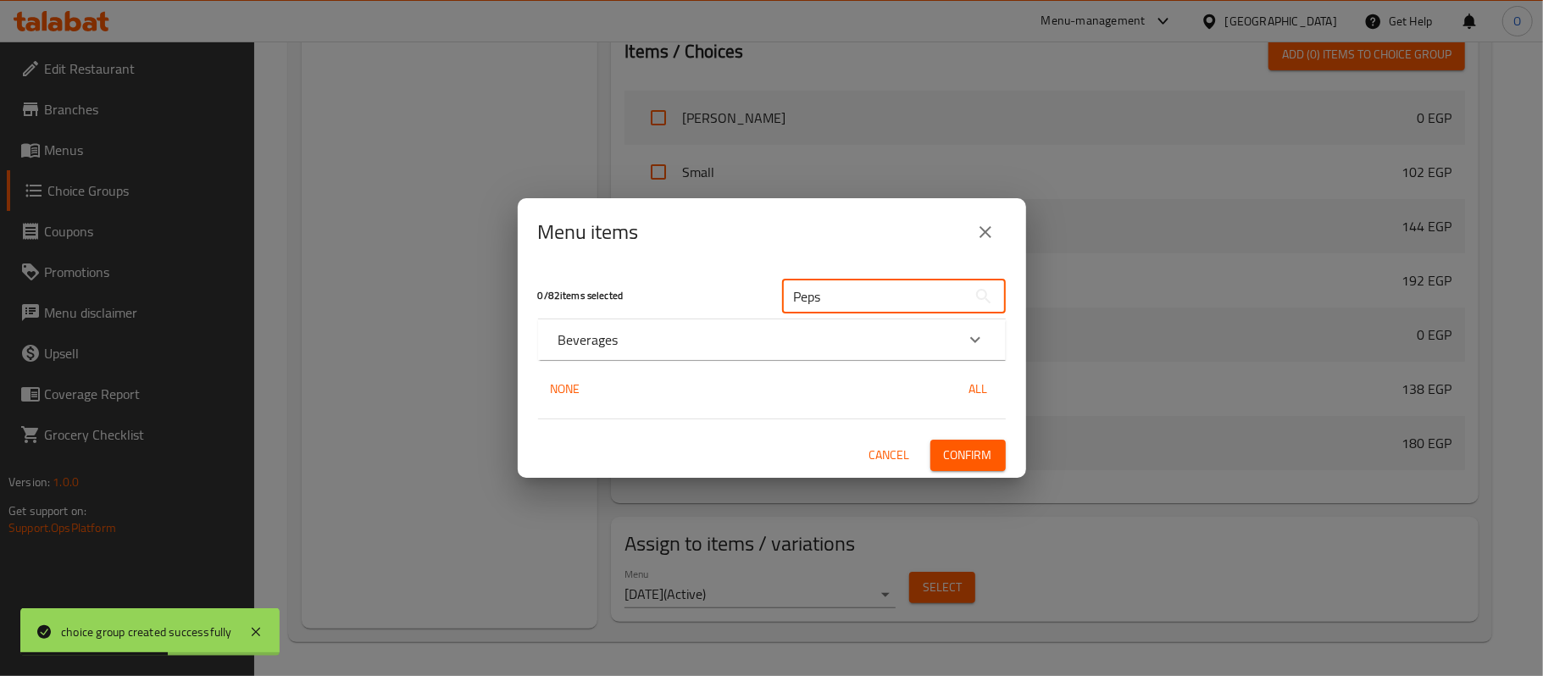
type input "Peps"
drag, startPoint x: 710, startPoint y: 319, endPoint x: 710, endPoint y: 364, distance: 45.8
click at [710, 349] on div "Beverages Pepsi / 7 Up / Miranda 30 EGP" at bounding box center [772, 339] width 468 height 41
click at [712, 366] on div "0 / 82 items selected Peps ​ Beverages Pepsi / 7 Up / Miranda 30 EGP None All C…" at bounding box center [772, 372] width 508 height 212
click at [719, 337] on div "Beverages" at bounding box center [756, 340] width 397 height 20
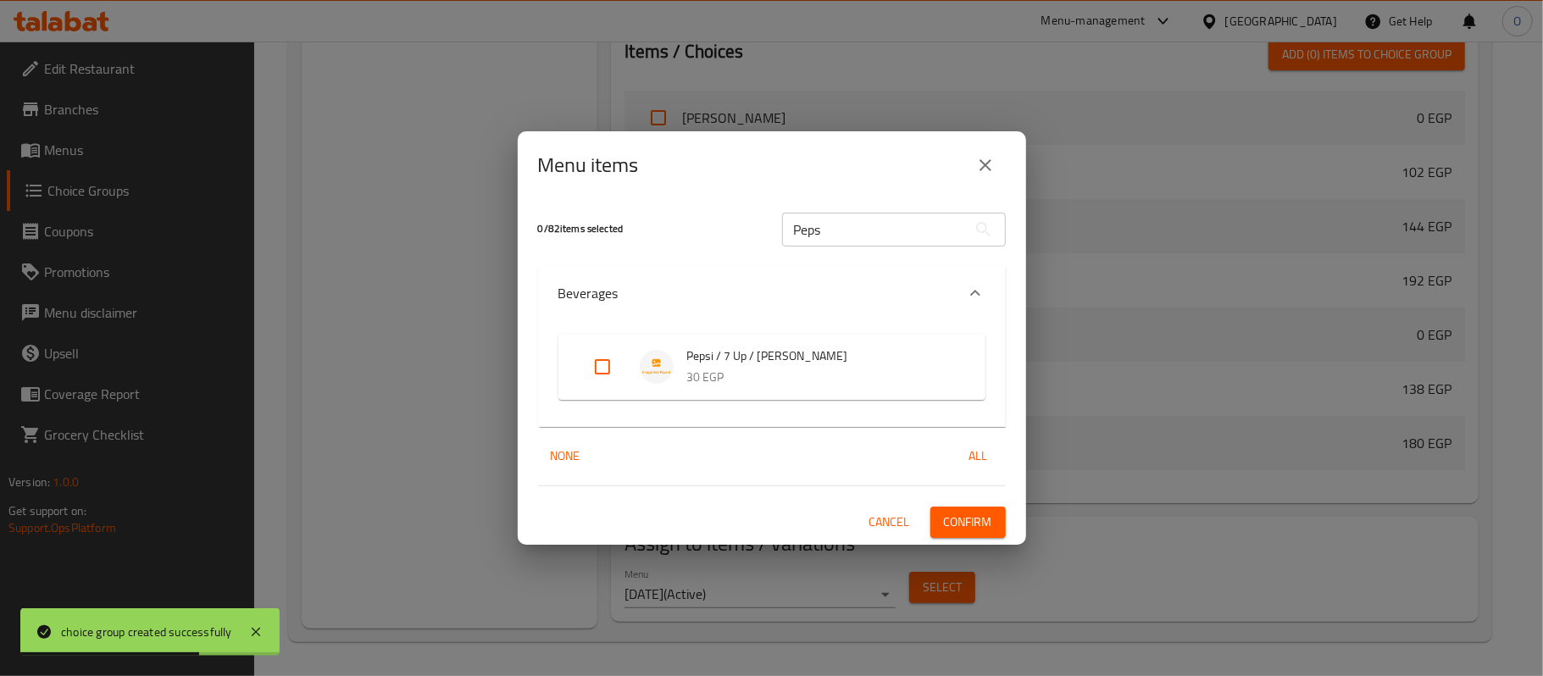
click at [612, 367] on input "Expand" at bounding box center [602, 367] width 41 height 41
checkbox input "true"
click at [964, 515] on span "Confirm" at bounding box center [968, 522] width 48 height 21
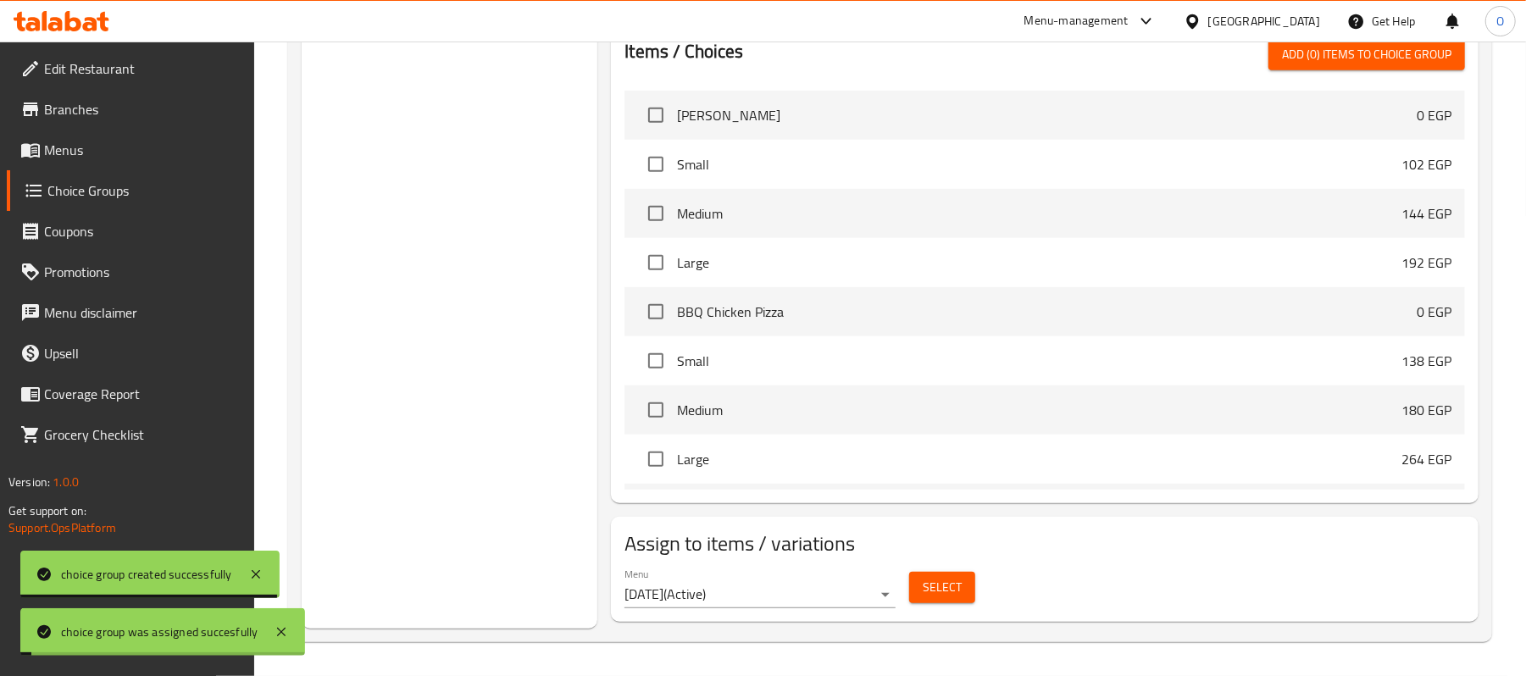
drag, startPoint x: 537, startPoint y: 297, endPoint x: 524, endPoint y: 364, distance: 69.1
click at [536, 302] on div "Choice Groups Pizza Burger Add Ons: 36 Your Choice Of : 3" at bounding box center [450, 88] width 296 height 1082
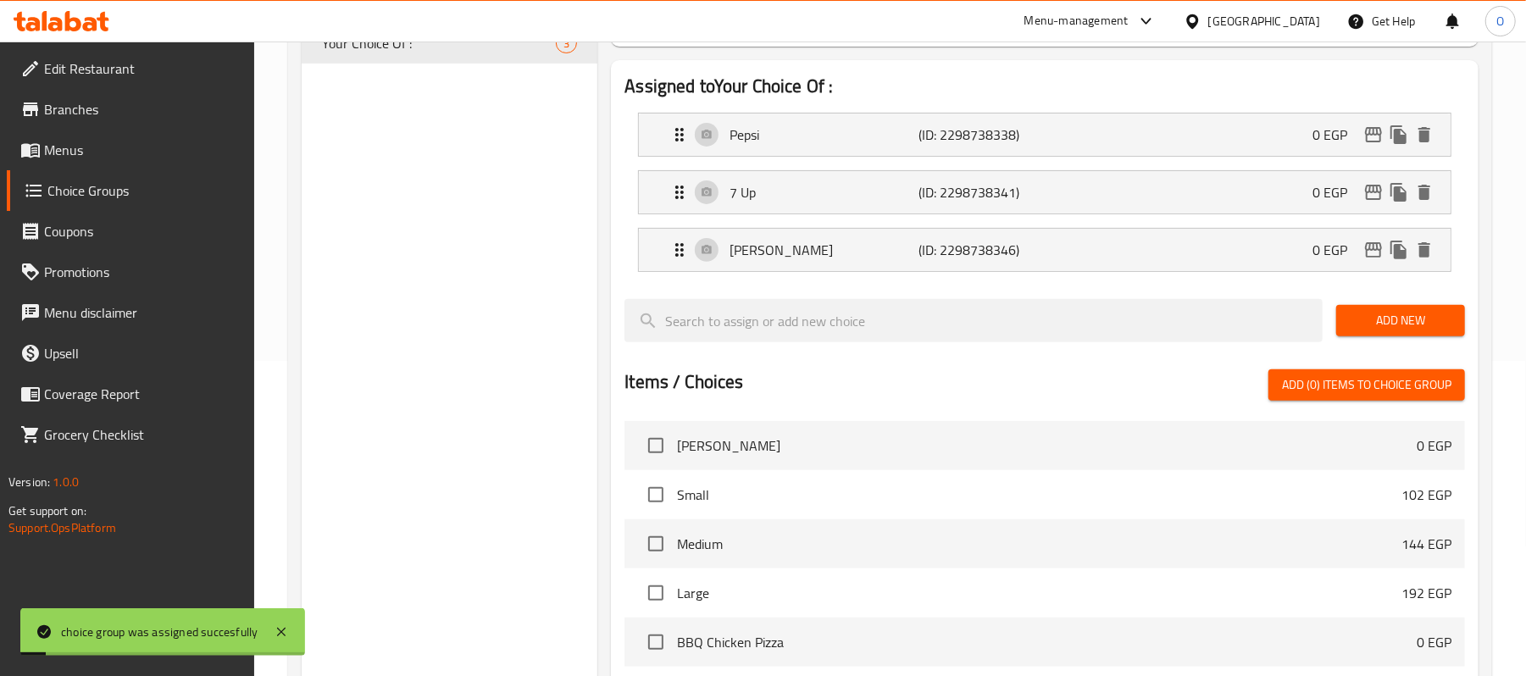
scroll to position [0, 0]
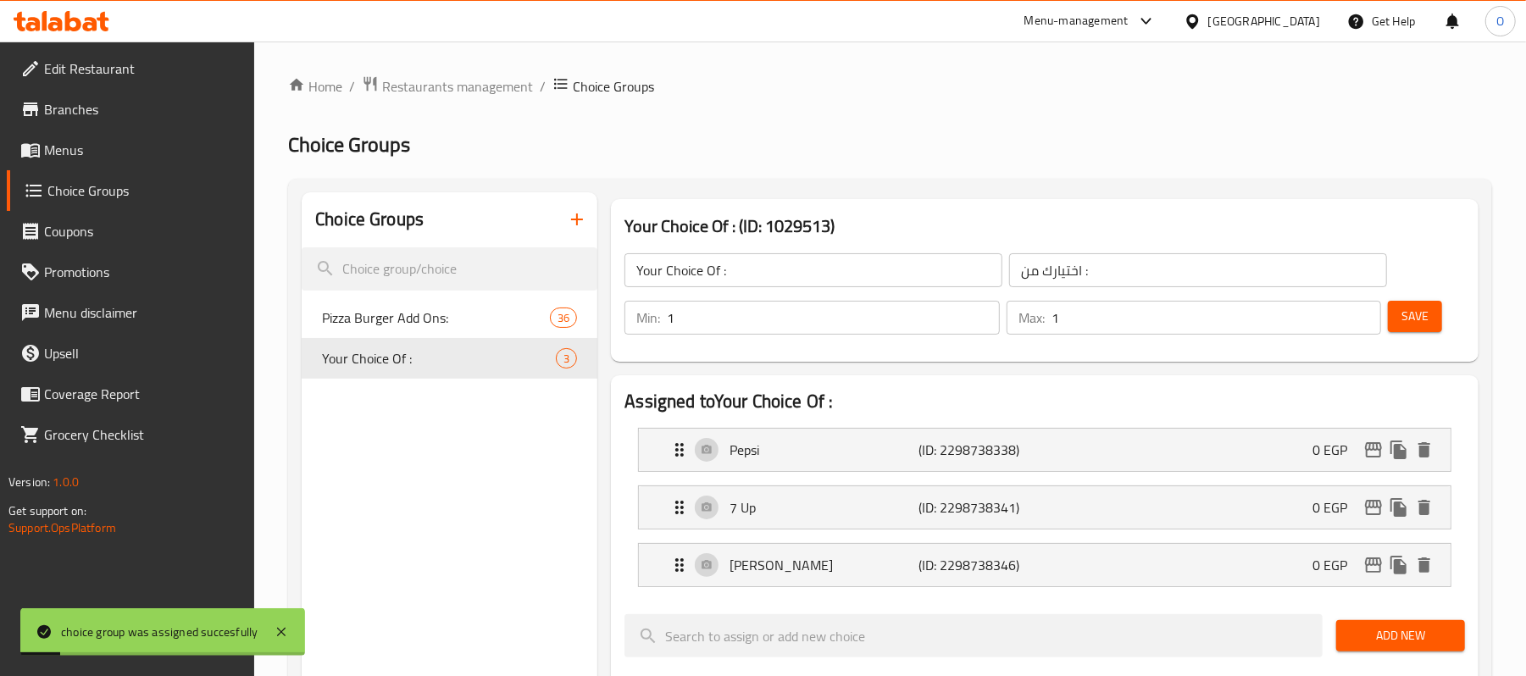
click at [743, 158] on h2 "Choice Groups" at bounding box center [890, 144] width 1204 height 27
click at [747, 150] on h2 "Choice Groups" at bounding box center [890, 144] width 1204 height 27
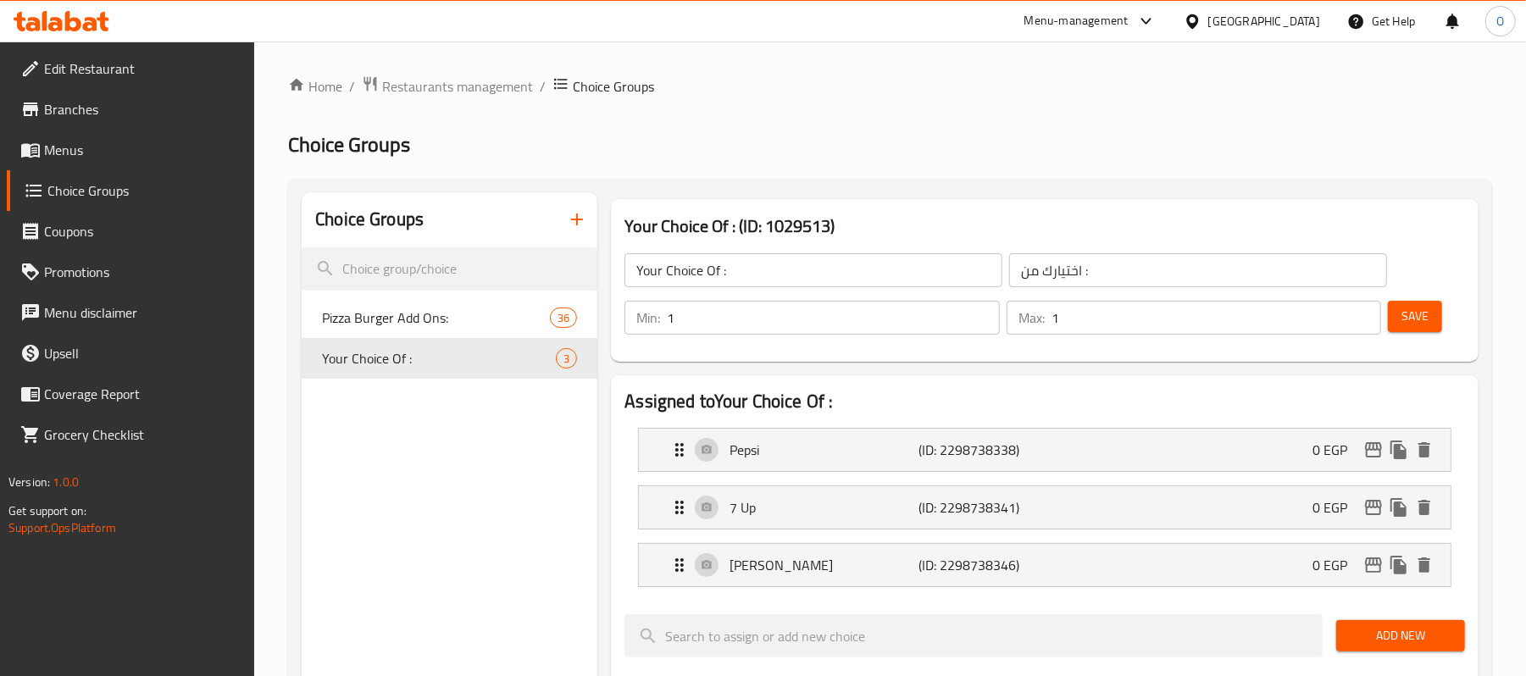
drag, startPoint x: 941, startPoint y: 139, endPoint x: 930, endPoint y: 139, distance: 10.2
click at [941, 139] on h2 "Choice Groups" at bounding box center [890, 144] width 1204 height 27
drag, startPoint x: 842, startPoint y: 151, endPoint x: 658, endPoint y: 197, distance: 189.7
click at [817, 151] on h2 "Choice Groups" at bounding box center [890, 144] width 1204 height 27
click at [581, 225] on icon "button" at bounding box center [577, 219] width 20 height 20
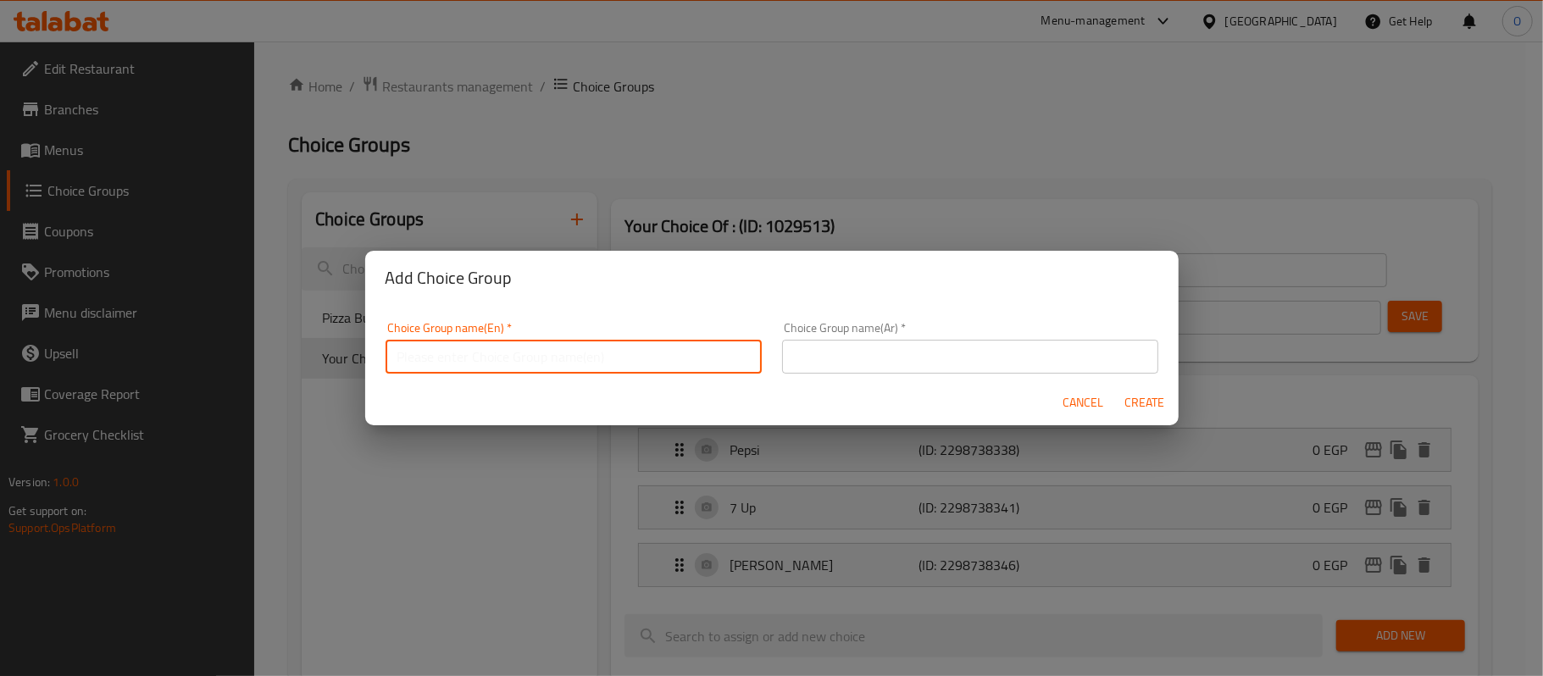
drag, startPoint x: 472, startPoint y: 366, endPoint x: 482, endPoint y: 364, distance: 10.3
click at [472, 366] on input "text" at bounding box center [574, 357] width 376 height 34
type input "Your Choice Of Size:"
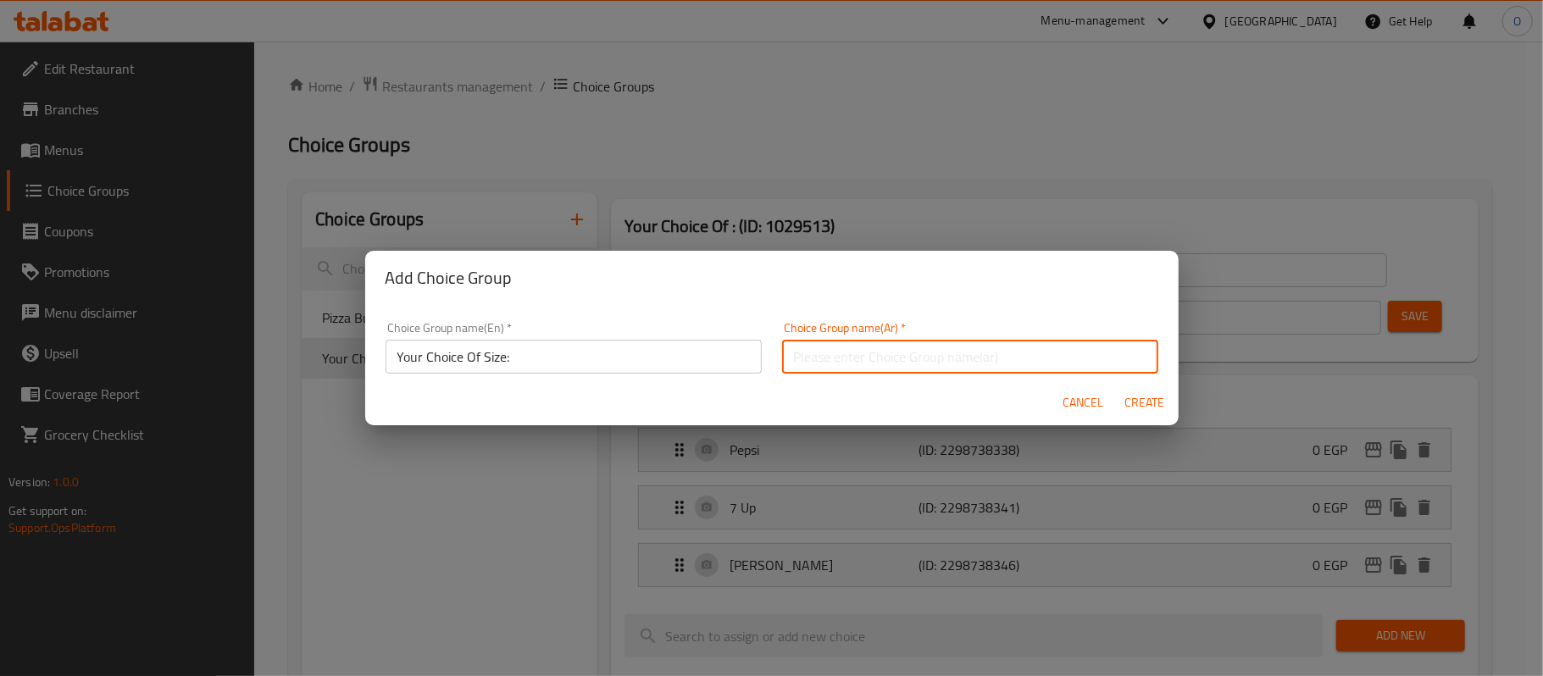
paste input "اختيارك للحجم:"
type input "اختيارك للحجم:"
click at [1158, 408] on span "Create" at bounding box center [1145, 402] width 41 height 21
type input "Your Choice Of Size:"
type input "اختيارك للحجم:"
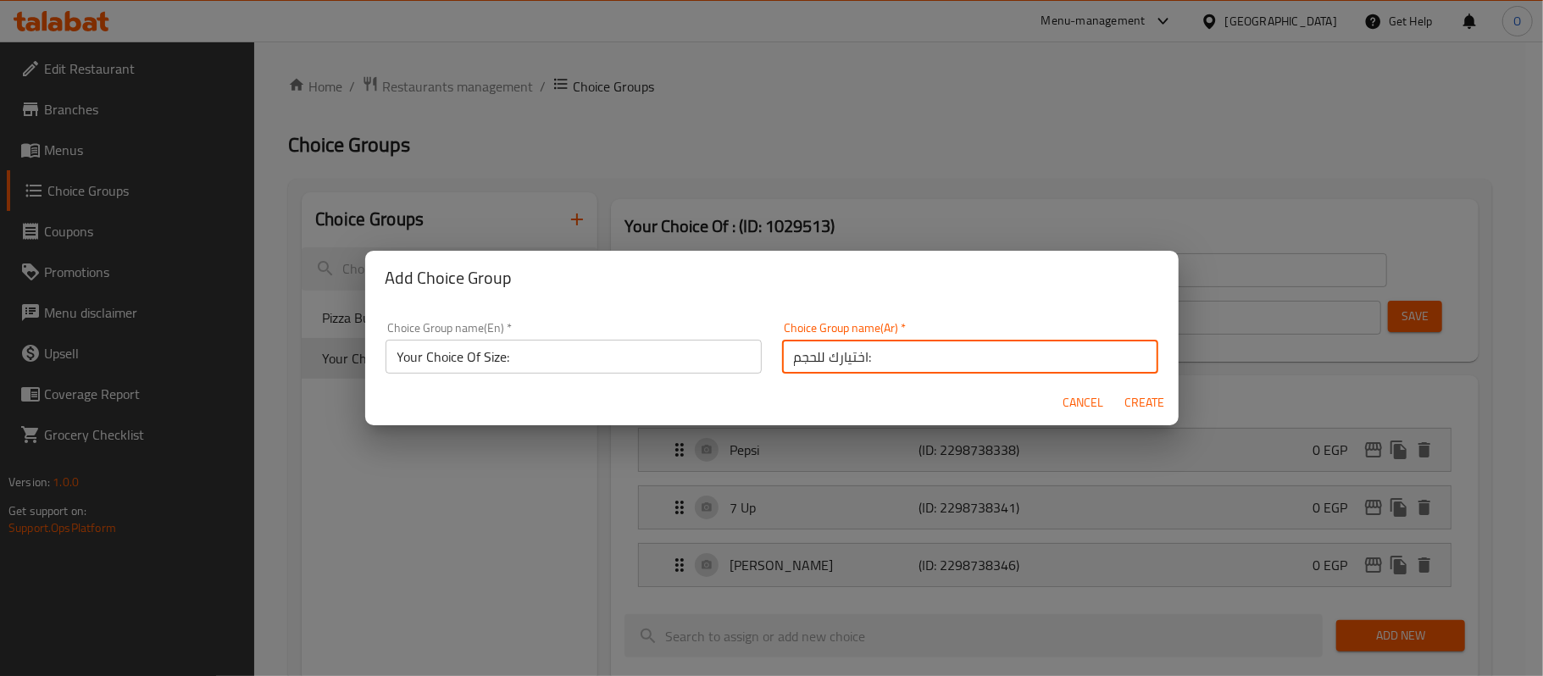
type input "0"
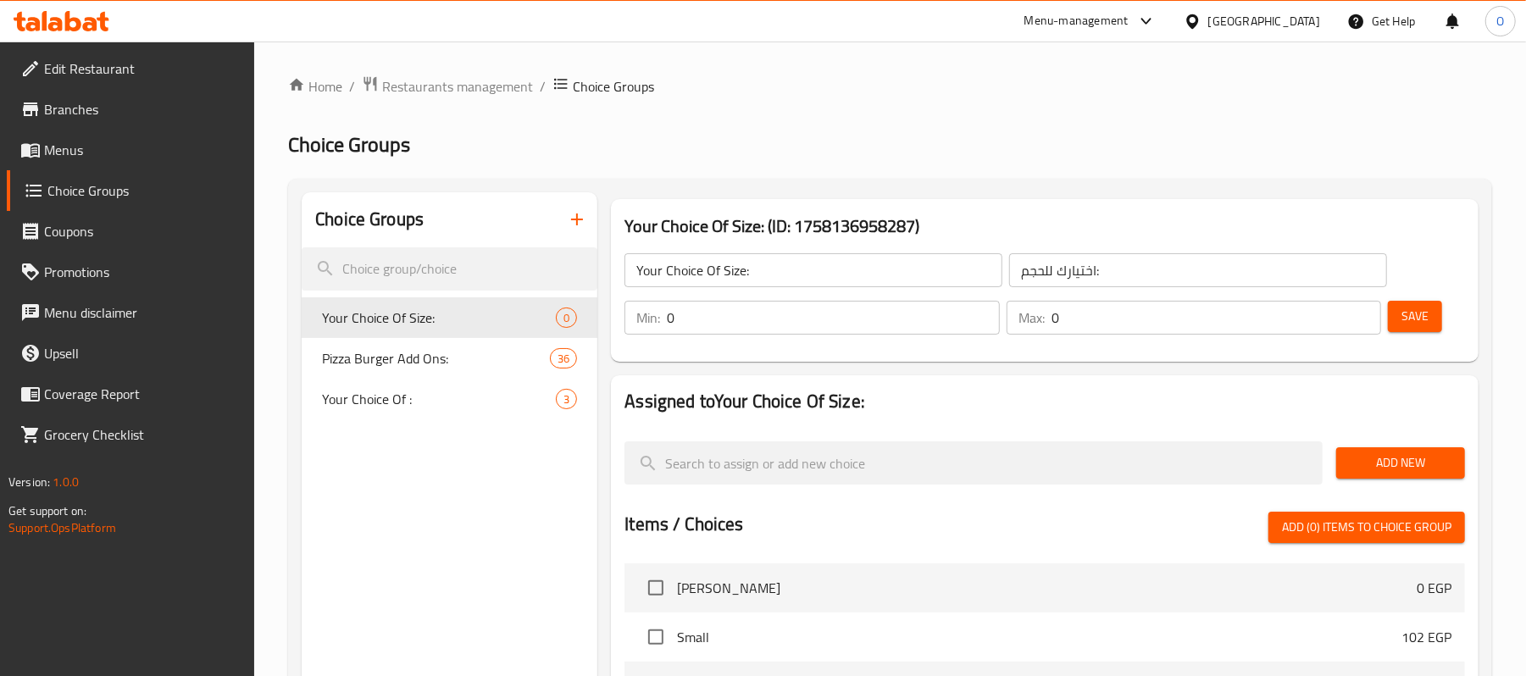
click at [841, 130] on div "Home / Restaurants management / Choice Groups Choice Groups Choice Groups Your …" at bounding box center [890, 595] width 1204 height 1040
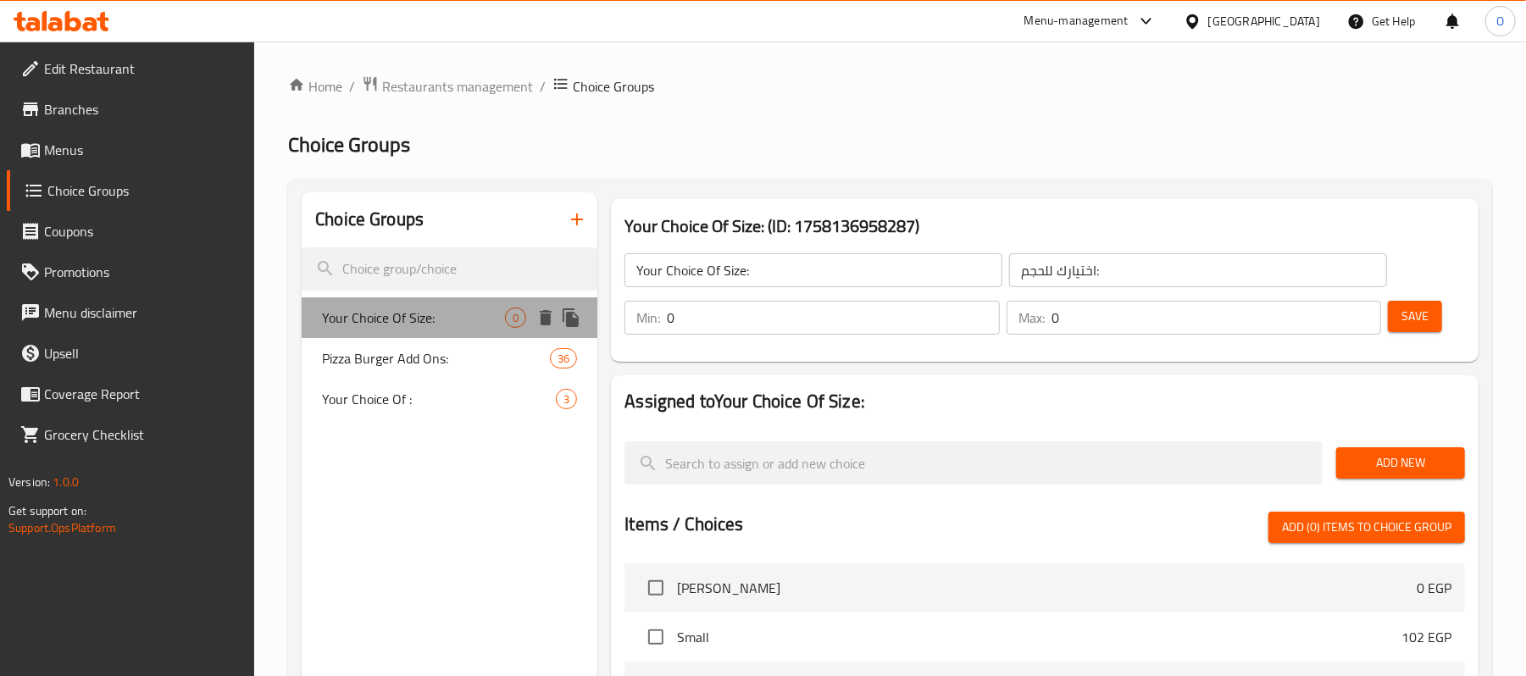
click at [368, 326] on span "Your Choice Of Size:" at bounding box center [413, 318] width 183 height 20
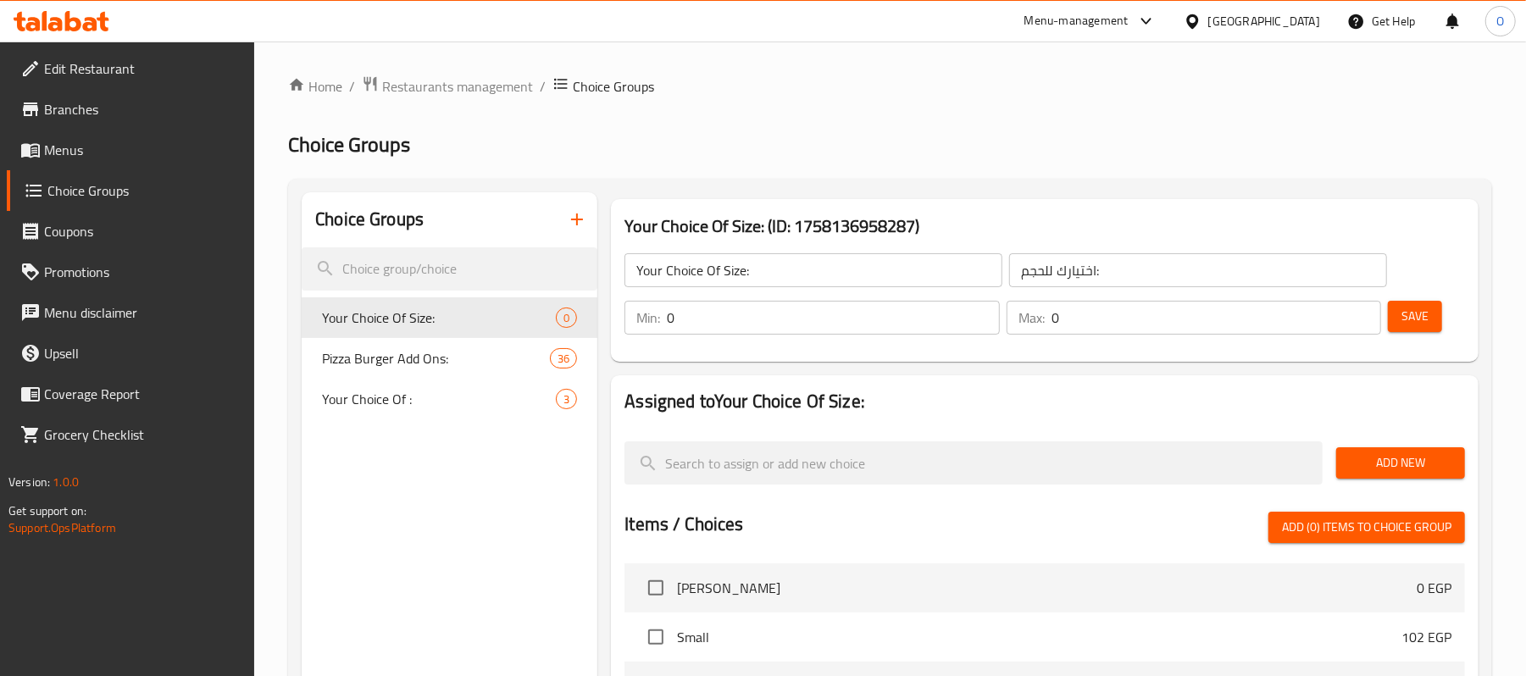
click at [933, 124] on div "Home / Restaurants management / Choice Groups Choice Groups Choice Groups Your …" at bounding box center [890, 595] width 1204 height 1040
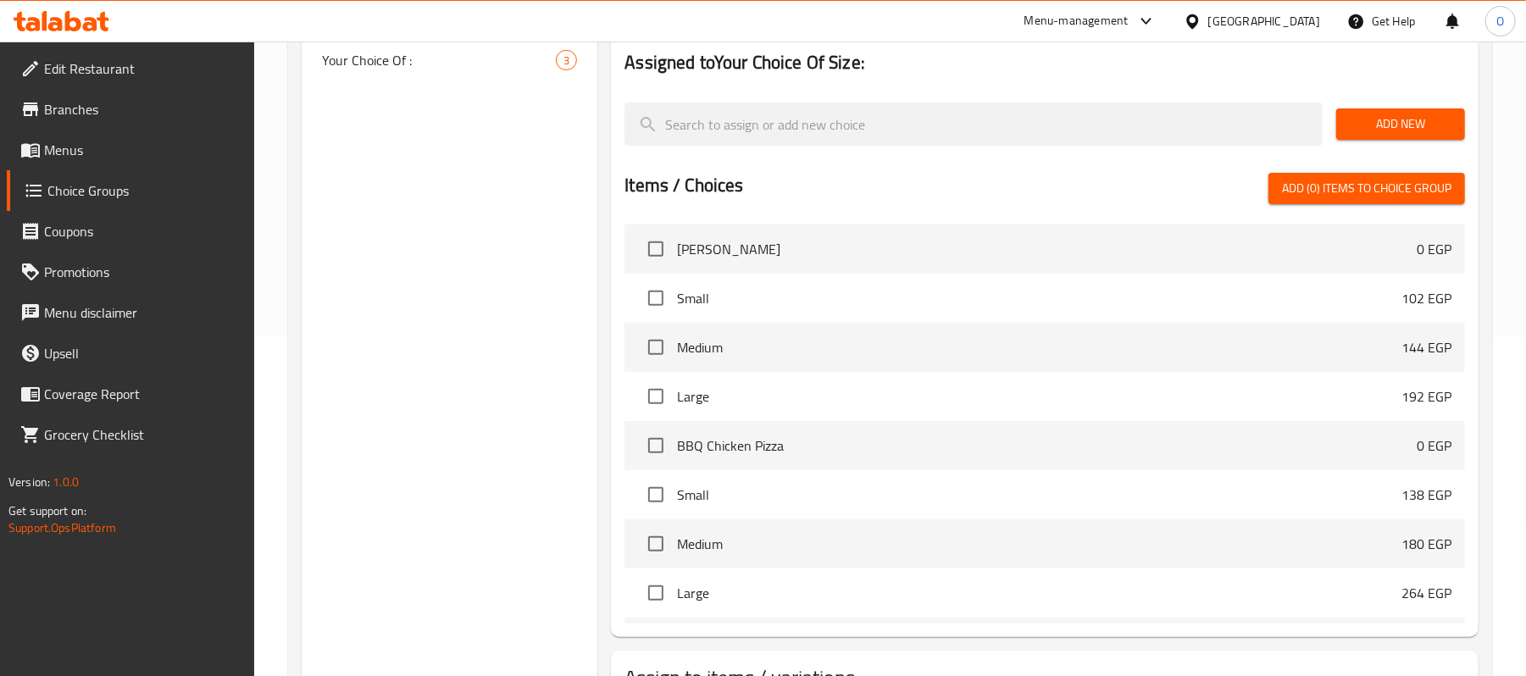
click at [1441, 119] on span "Add New" at bounding box center [1401, 124] width 102 height 21
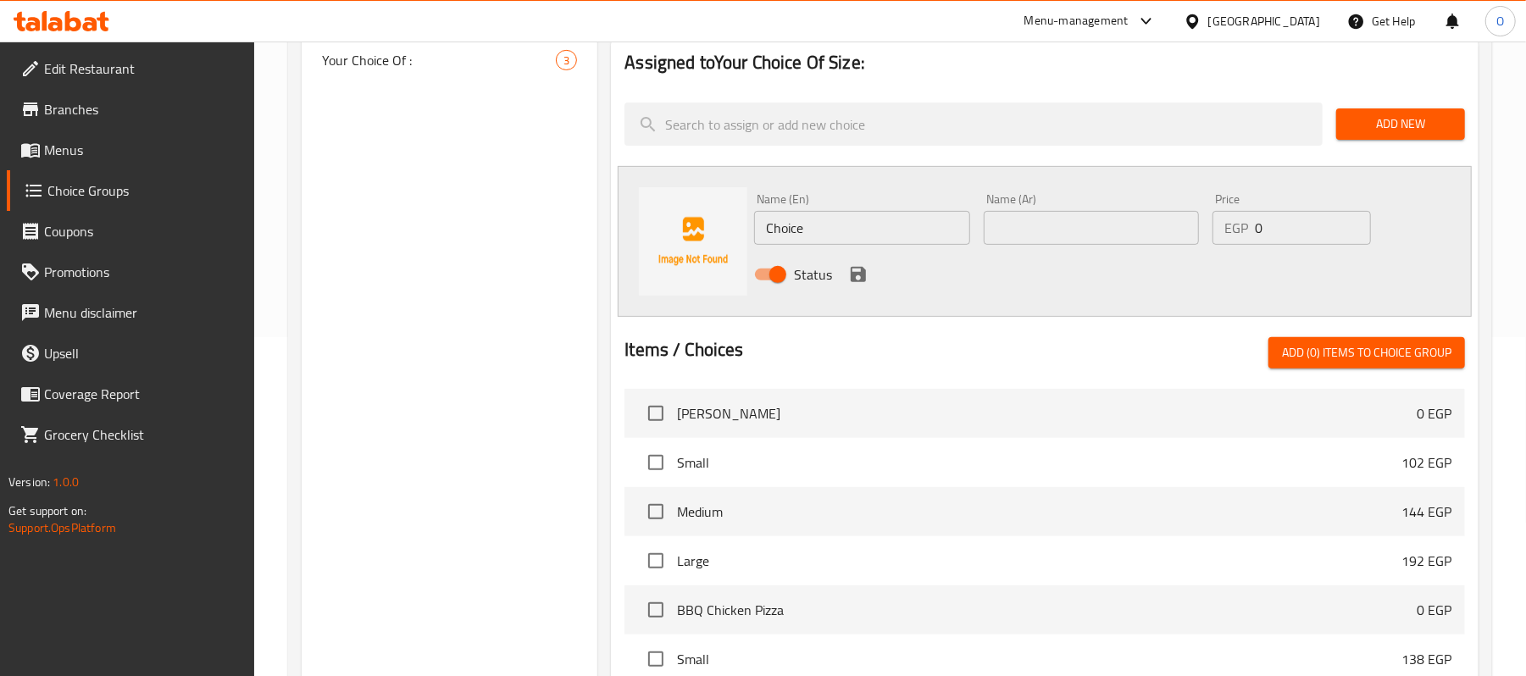
click at [553, 336] on div "Choice Groups Your Choice Of Size: 0 Pizza Burger Add Ons: 36 Your Choice Of : 3" at bounding box center [450, 390] width 296 height 1074
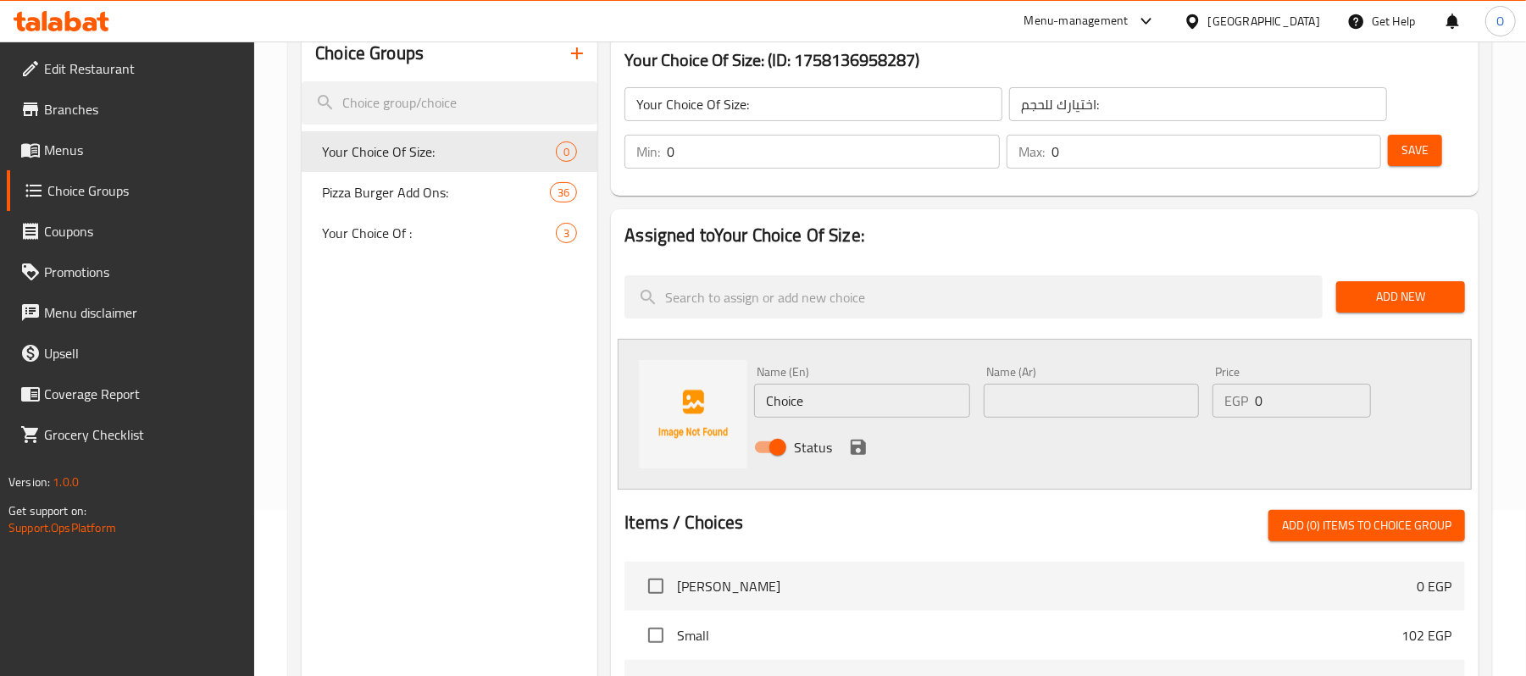
scroll to position [113, 0]
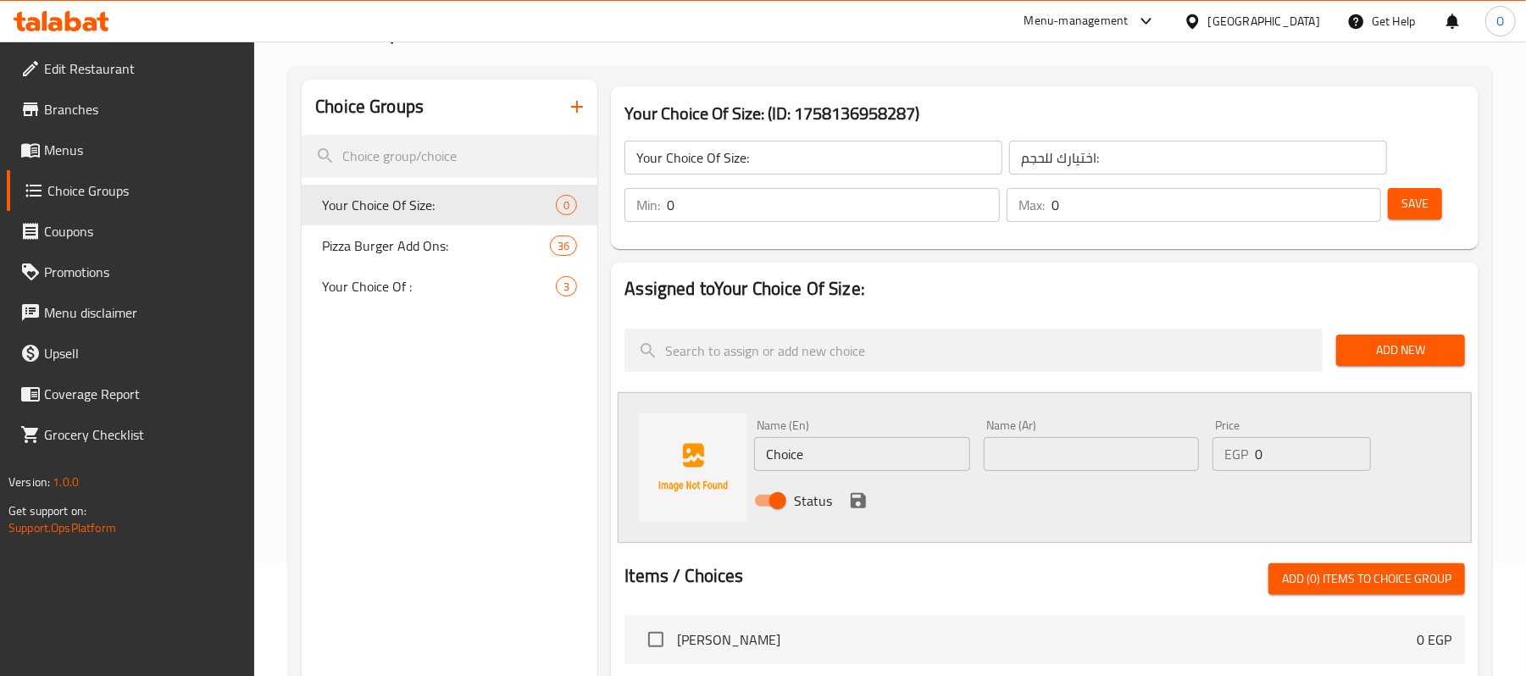
drag, startPoint x: 844, startPoint y: 442, endPoint x: 519, endPoint y: 448, distance: 324.6
click at [519, 448] on div "Choice Groups Your Choice Of Size: 0 Pizza Burger Add Ons: 36 Your Choice Of : …" at bounding box center [894, 617] width 1184 height 1074
type input "Small"
type input "صغير"
click at [1229, 475] on div "Price EGP 0 Price" at bounding box center [1292, 445] width 172 height 65
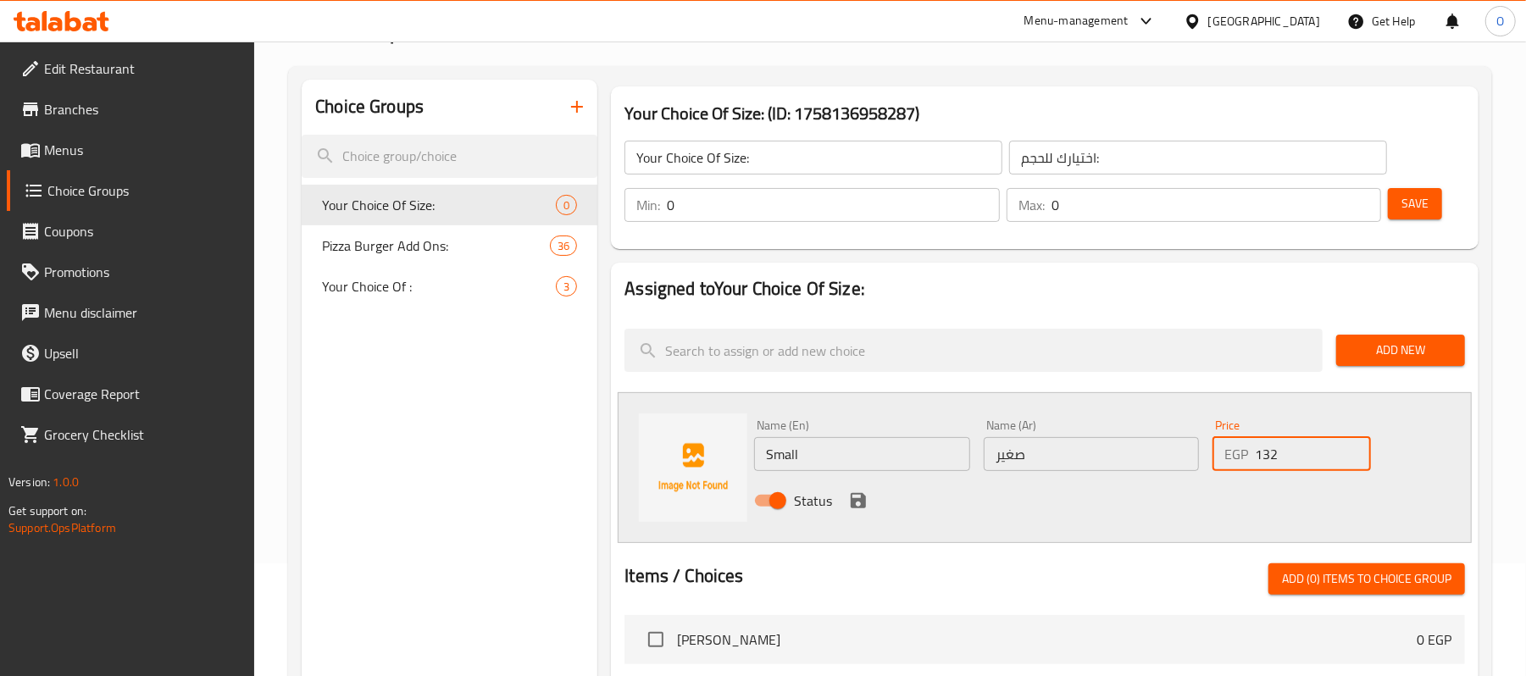
type input "132"
click at [861, 503] on icon "save" at bounding box center [858, 500] width 15 height 15
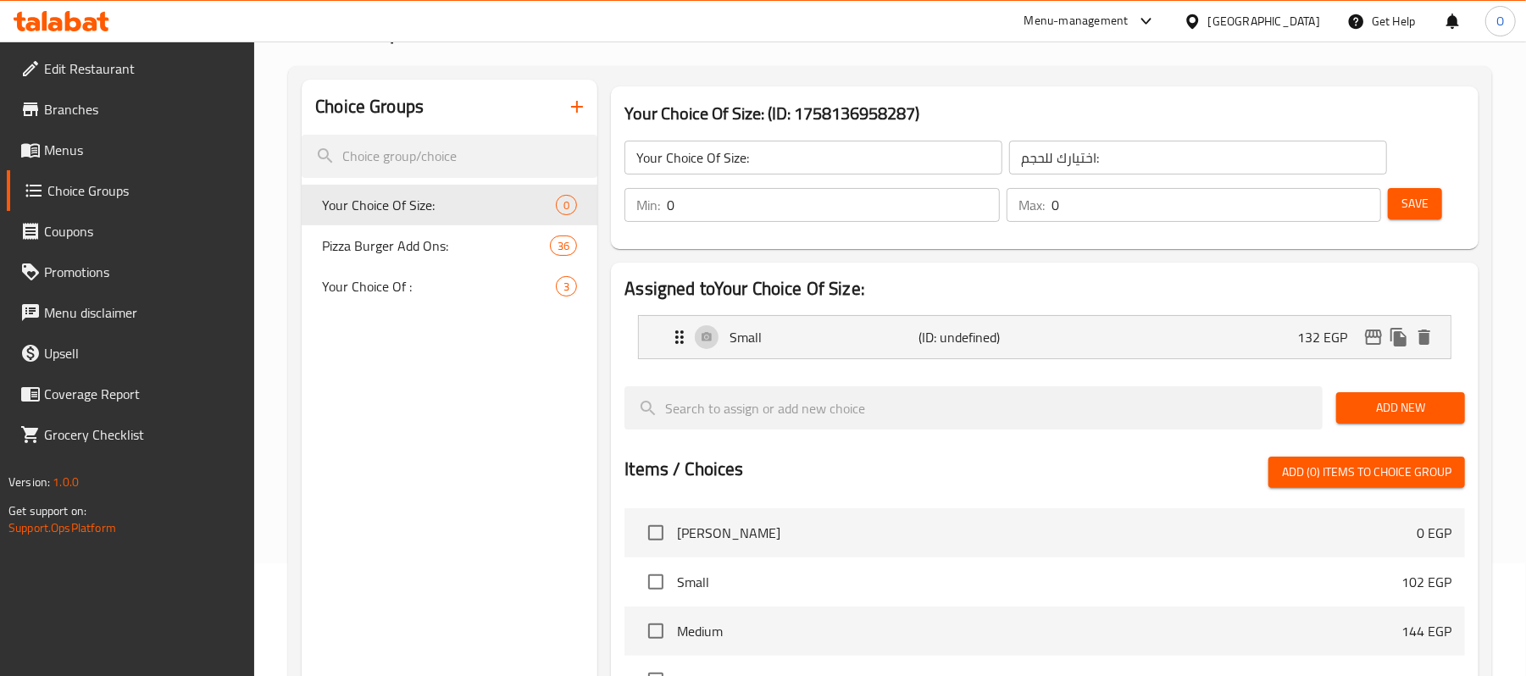
click at [1417, 407] on span "Add New" at bounding box center [1401, 407] width 102 height 21
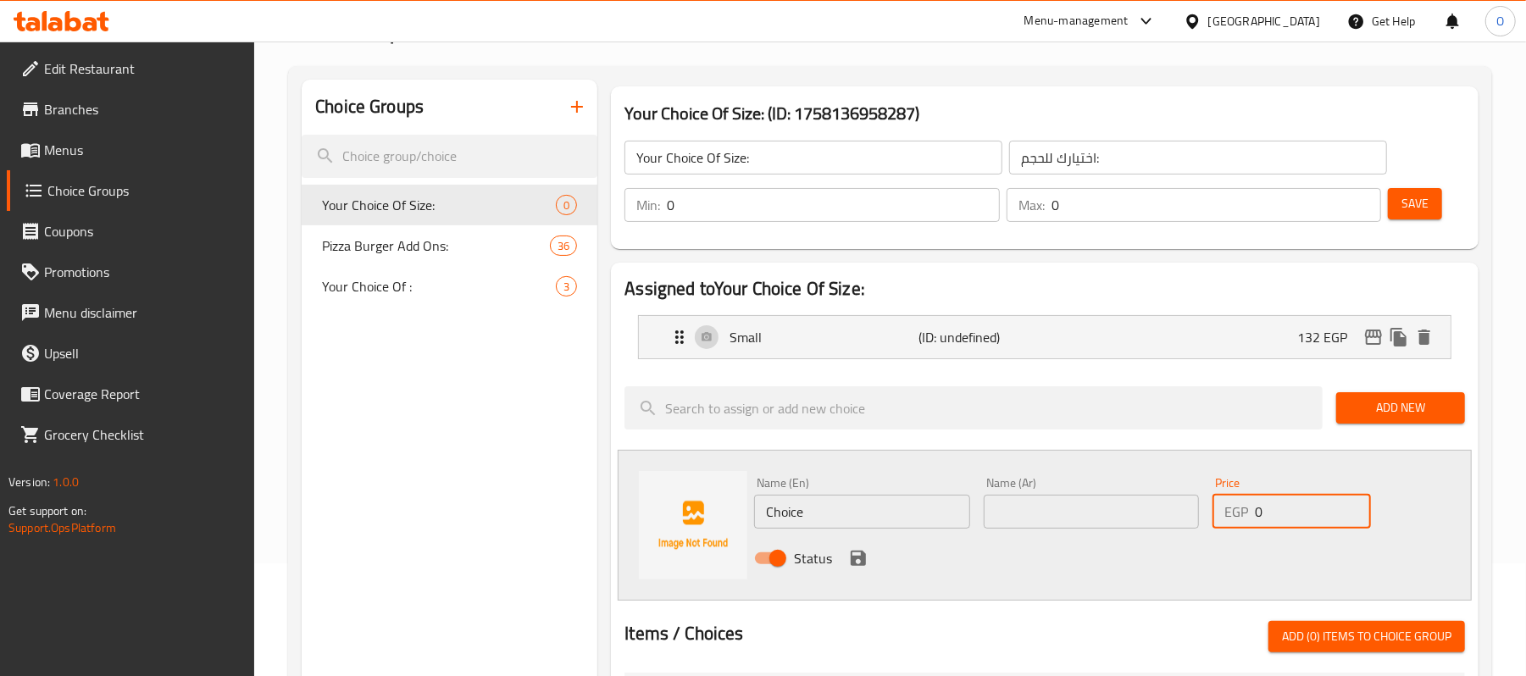
drag, startPoint x: 1281, startPoint y: 519, endPoint x: 1180, endPoint y: 529, distance: 101.4
click at [1180, 529] on div "Name (En) Choice Name (En) Name (Ar) Name (Ar) Price EGP 0 Price Status" at bounding box center [1090, 525] width 687 height 111
paste input "192"
type input "192"
click at [879, 513] on input "Choice" at bounding box center [861, 512] width 215 height 34
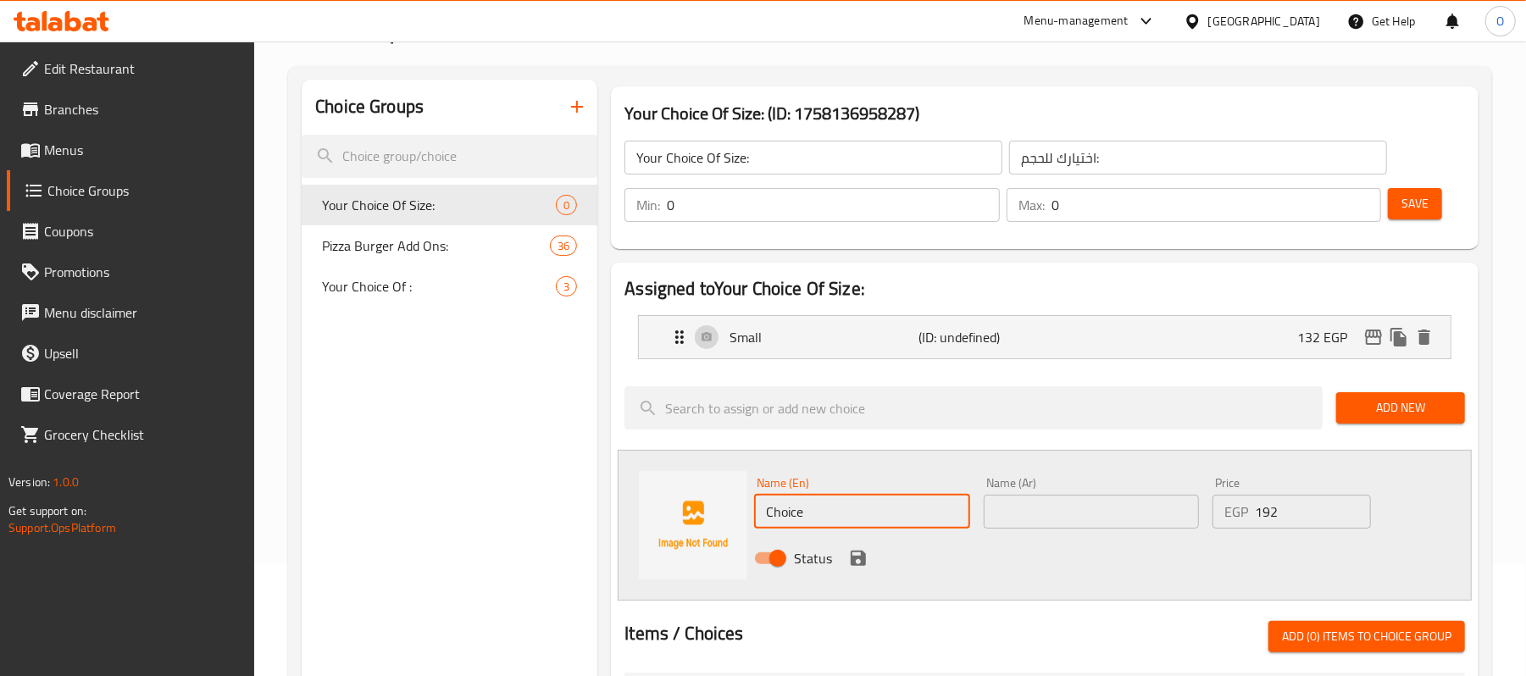
click at [879, 513] on input "Choice" at bounding box center [861, 512] width 215 height 34
type input "Medium"
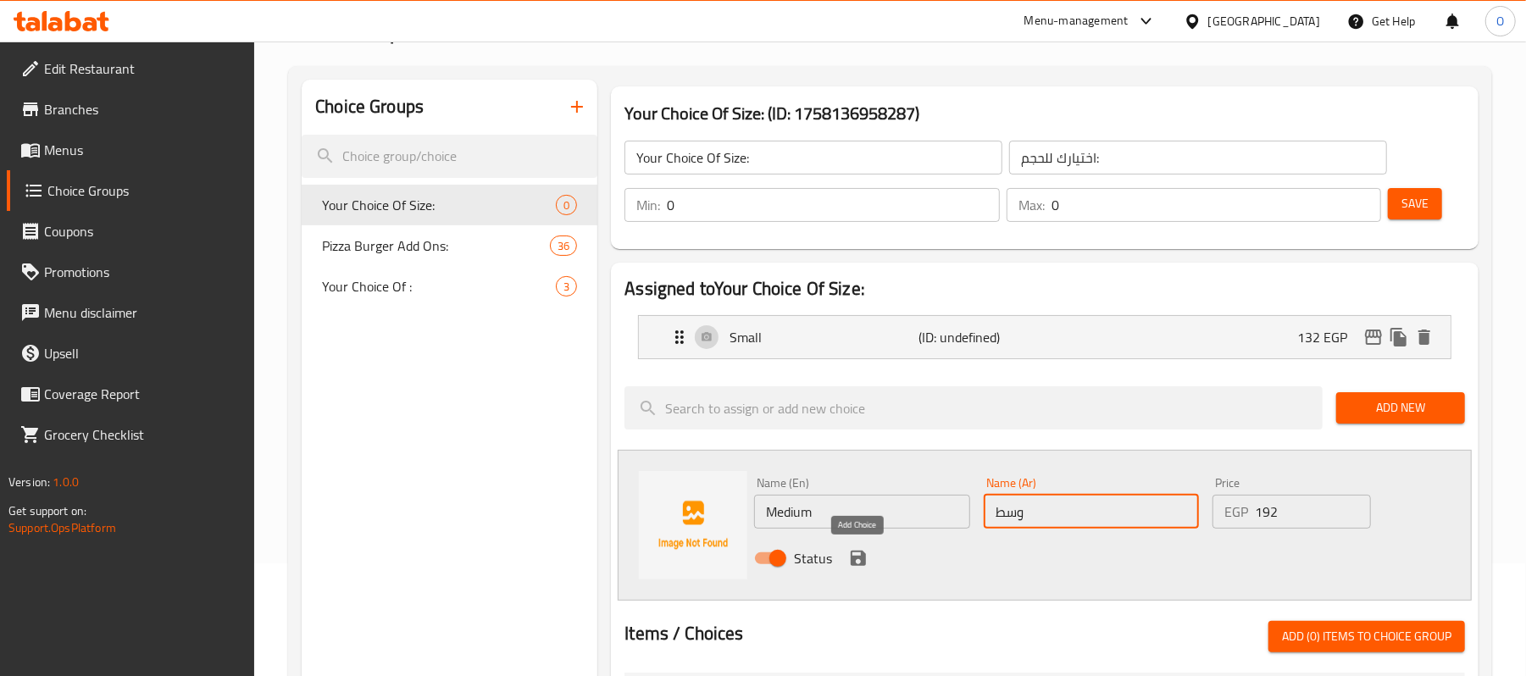
type input "وسط"
click at [862, 554] on icon "save" at bounding box center [858, 558] width 15 height 15
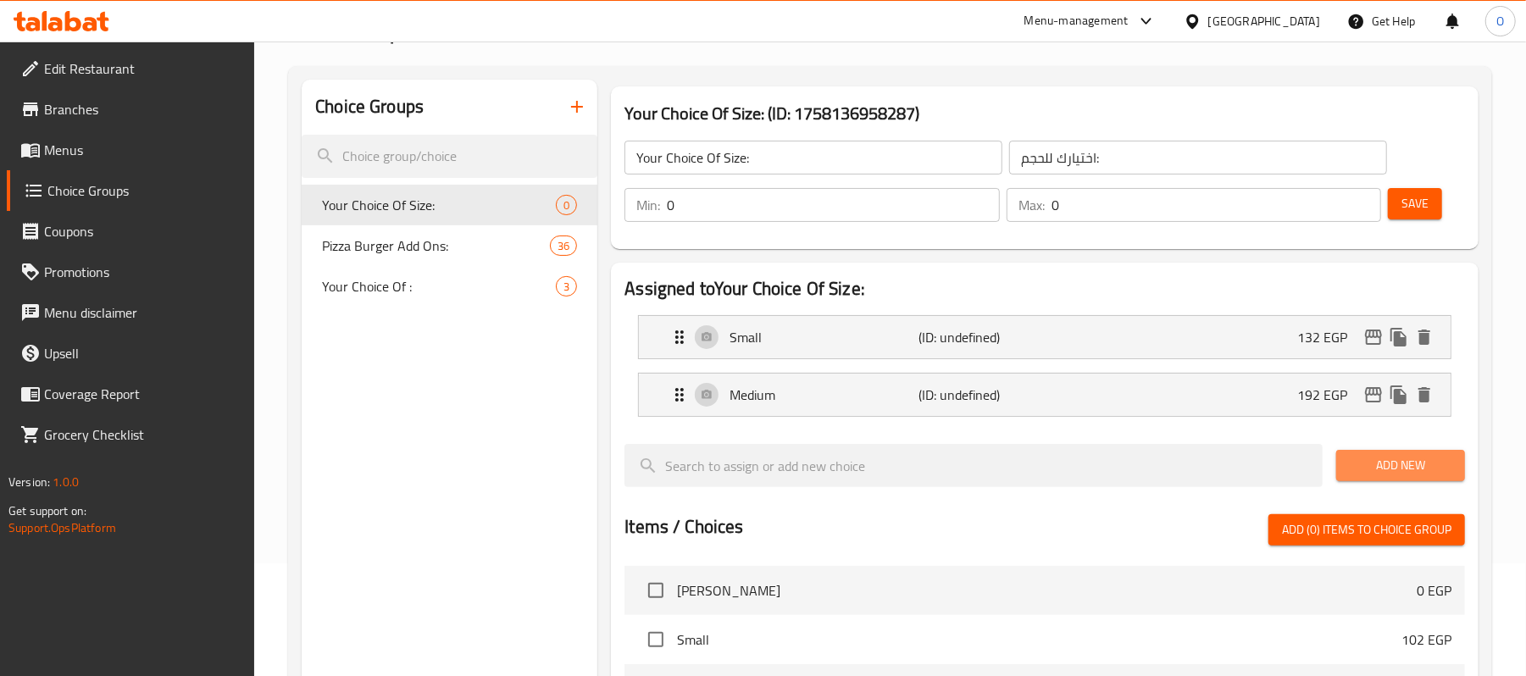
click at [1404, 466] on span "Add New" at bounding box center [1401, 465] width 102 height 21
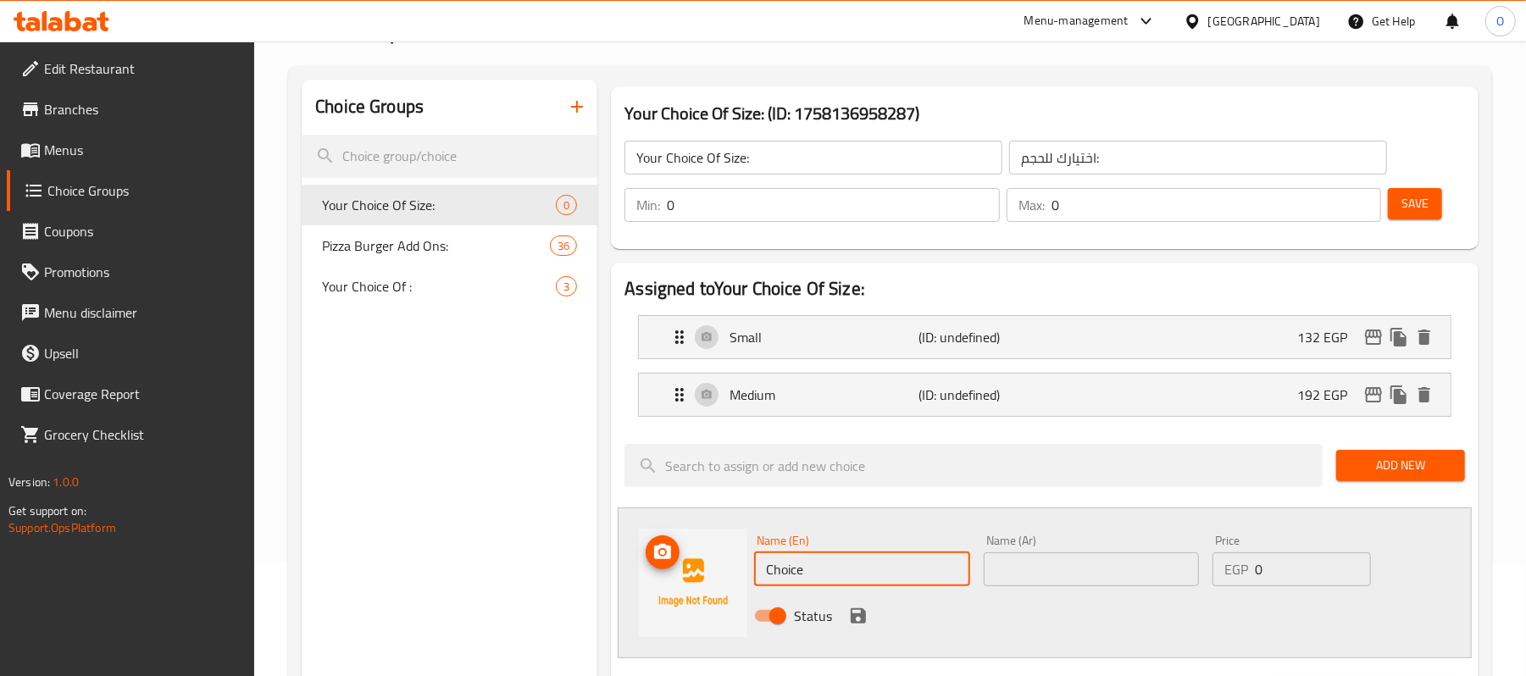
drag, startPoint x: 672, startPoint y: 580, endPoint x: 658, endPoint y: 580, distance: 13.6
click at [658, 580] on div "Name (En) Choice Name (En) Name (Ar) Name (Ar) Price EGP 0 Price Status" at bounding box center [1045, 583] width 854 height 151
type input "Large"
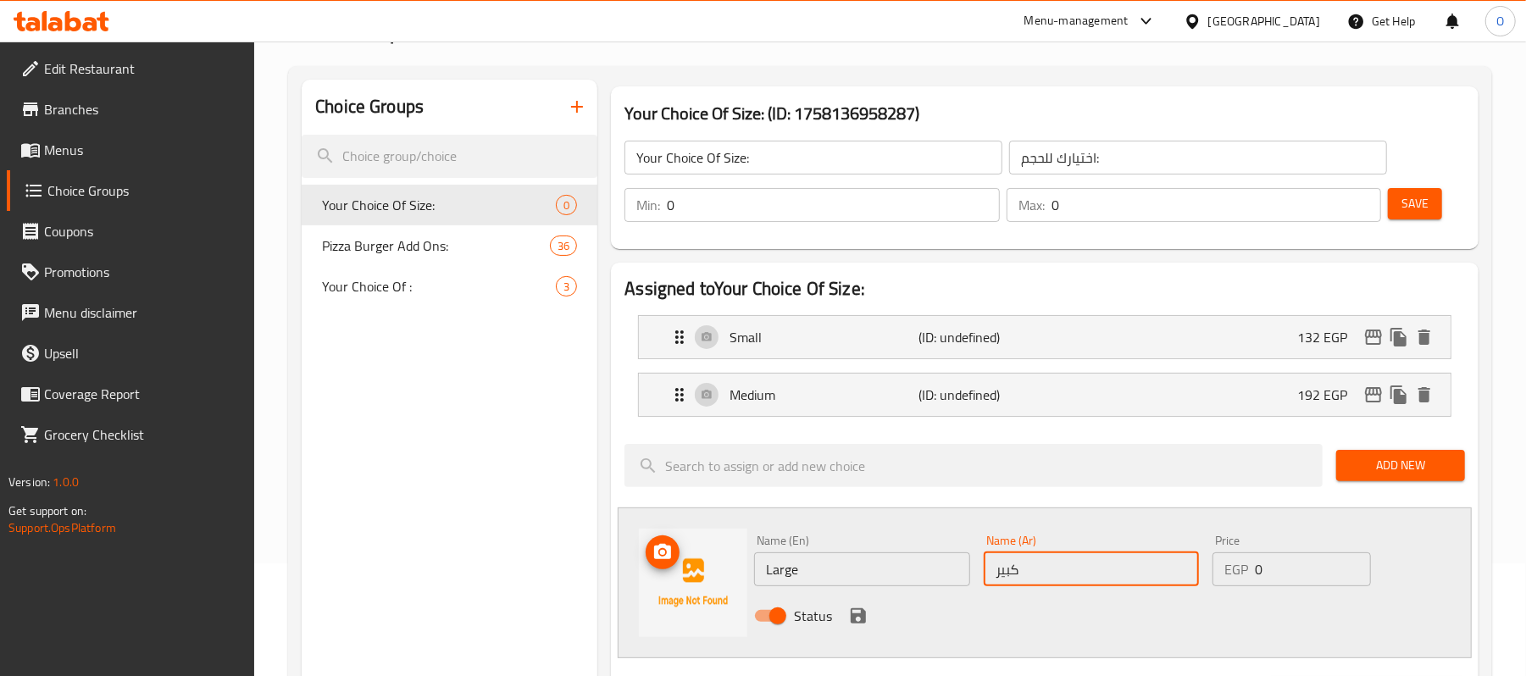
type input "كبير"
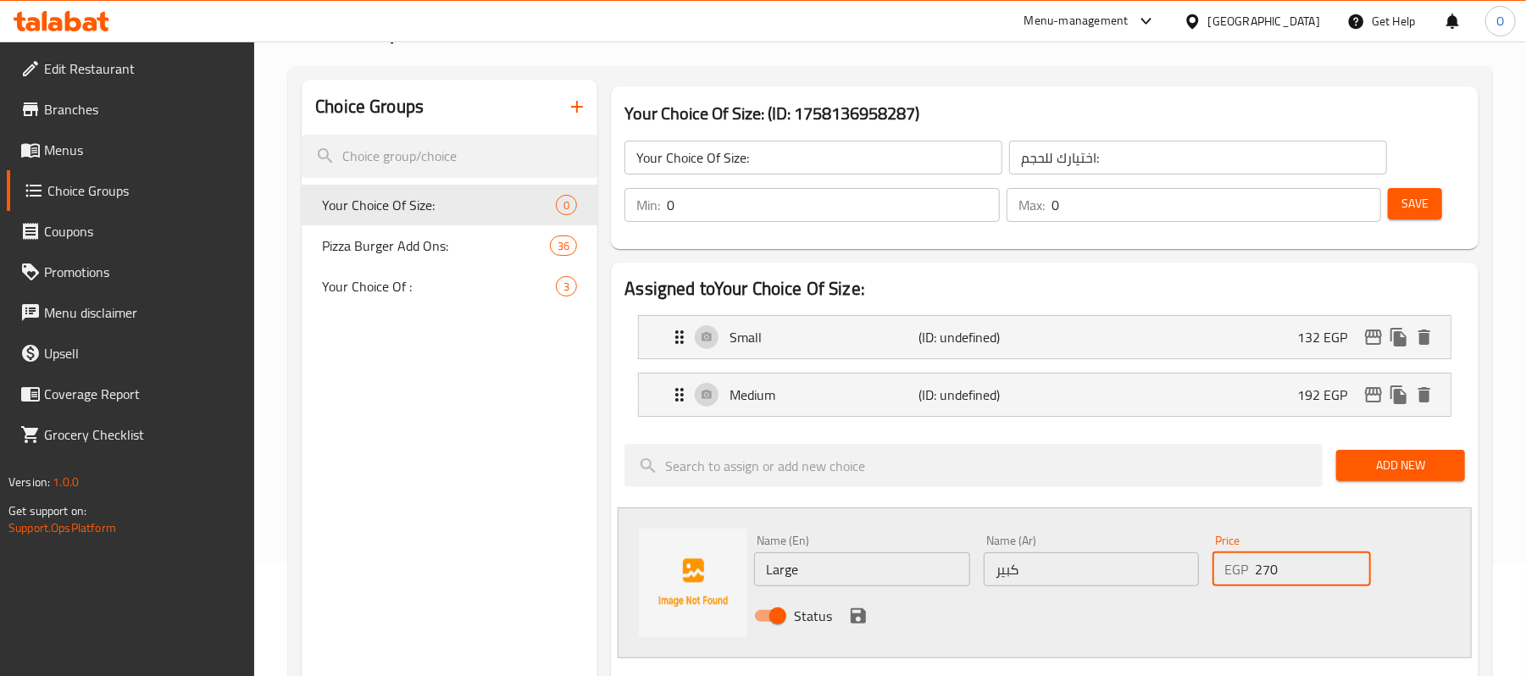
type input "270"
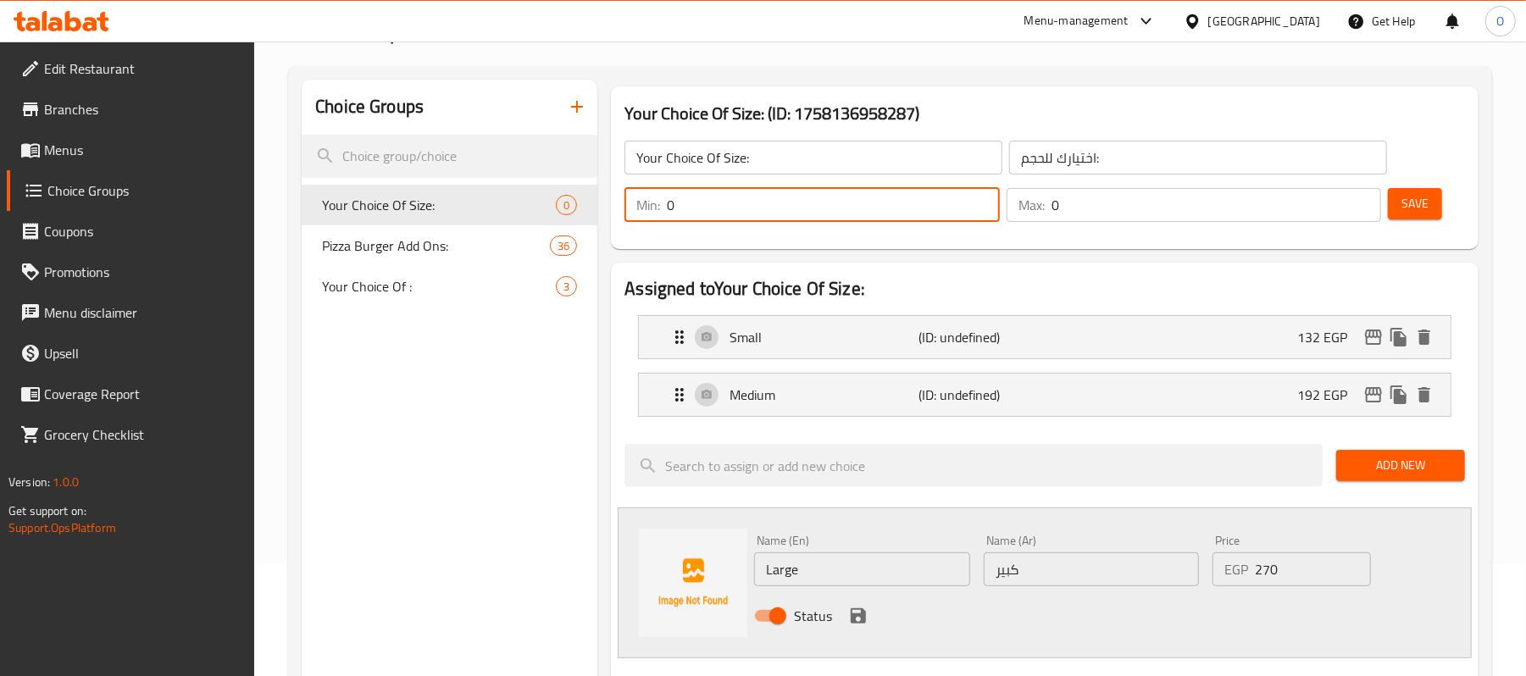
drag, startPoint x: 720, startPoint y: 198, endPoint x: 916, endPoint y: 283, distance: 213.3
click at [625, 236] on div "Your Choice Of Size: ​ اختيارك للحجم: ​ Min: 0 ​ Max: 0 ​ Save" at bounding box center [1045, 181] width 854 height 122
type input "1"
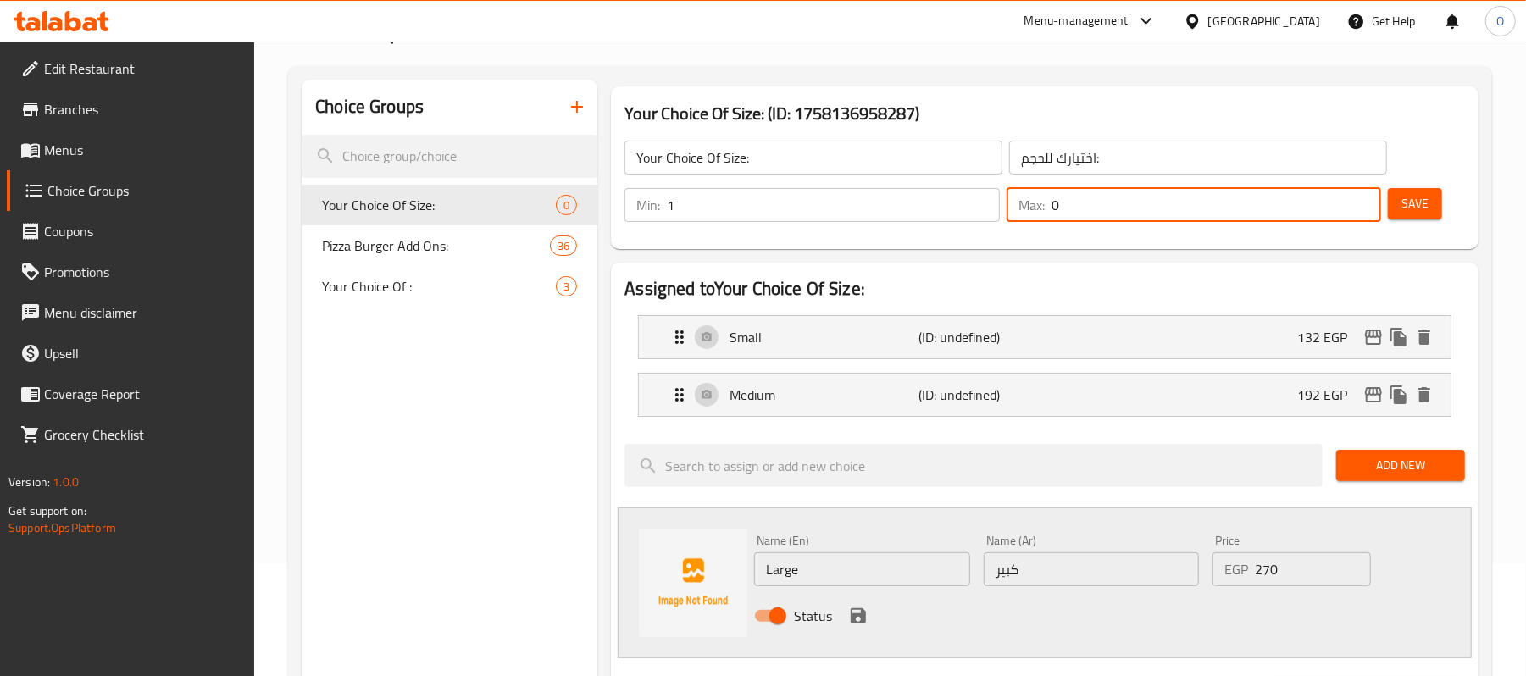
drag, startPoint x: 1075, startPoint y: 205, endPoint x: 961, endPoint y: 272, distance: 132.6
click at [941, 228] on div "Min: 1 ​ Max: 0 ​" at bounding box center [1003, 204] width 770 height 47
type input "1"
click at [861, 617] on icon "save" at bounding box center [858, 615] width 15 height 15
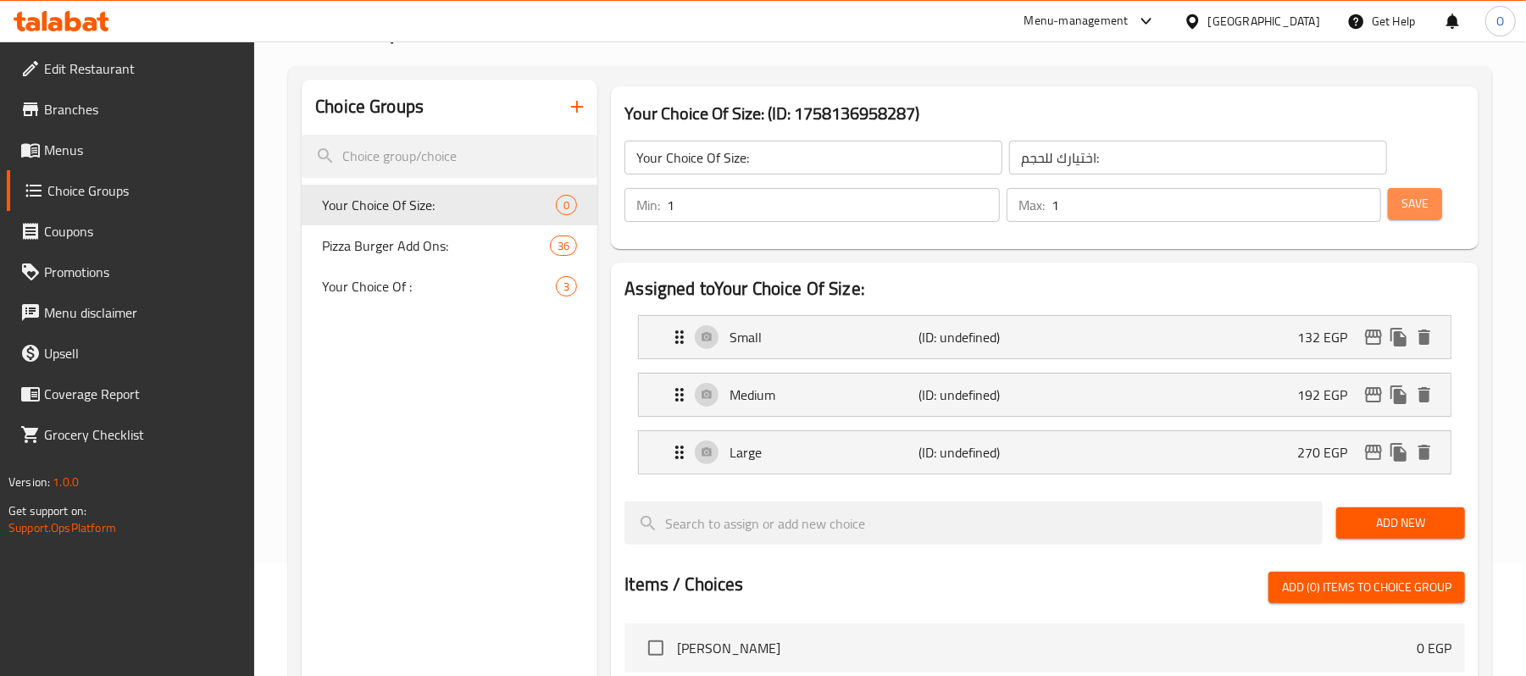
click at [1421, 205] on span "Save" at bounding box center [1415, 203] width 27 height 21
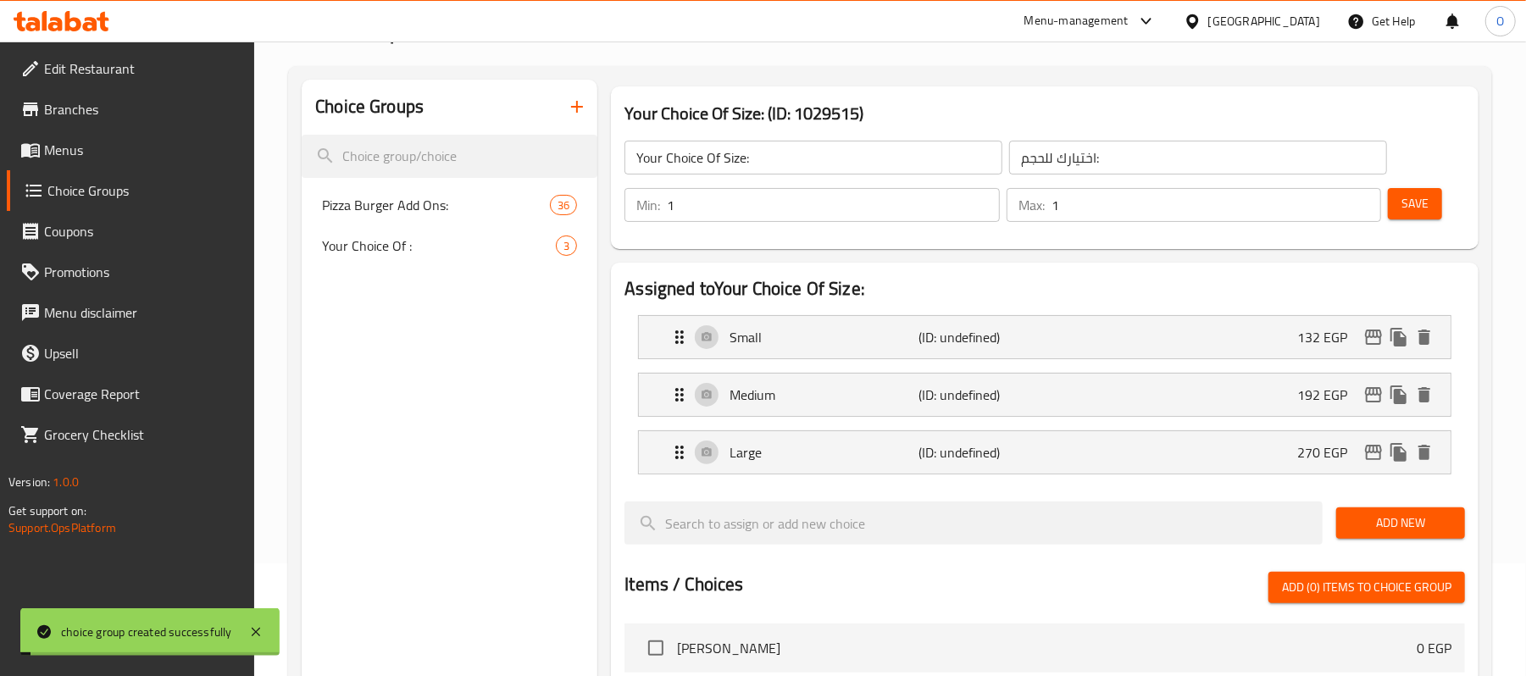
click at [1031, 103] on h3 "Your Choice Of Size: (ID: 1029515)" at bounding box center [1045, 113] width 841 height 27
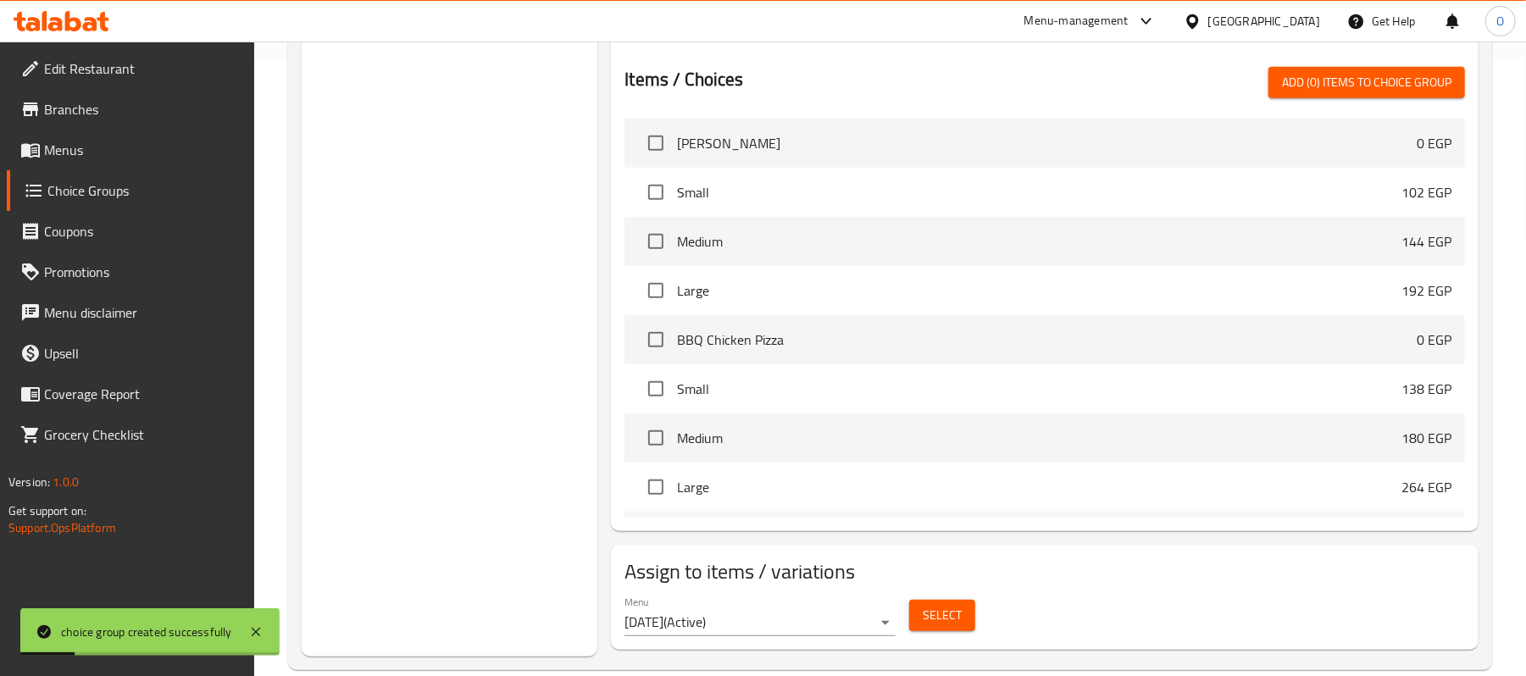
scroll to position [647, 0]
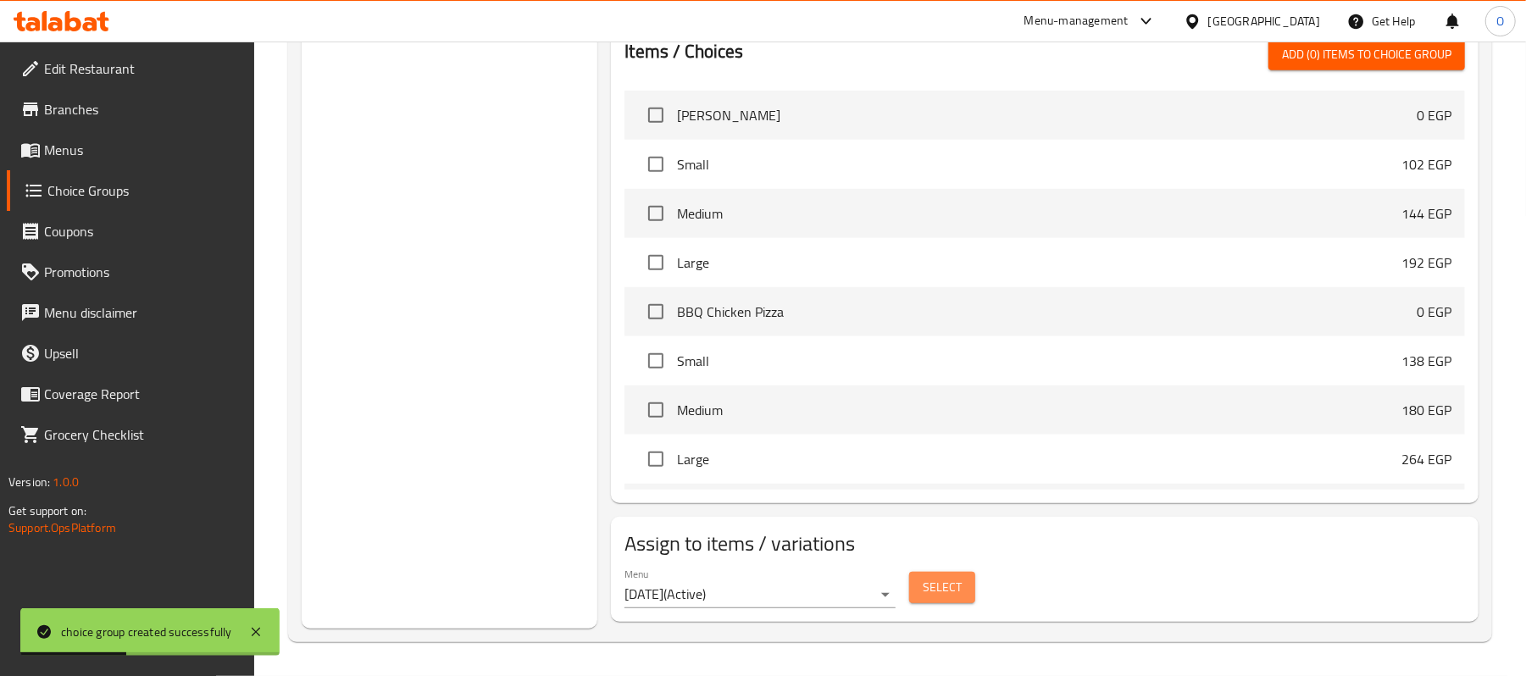
click at [926, 594] on span "Select" at bounding box center [942, 587] width 39 height 21
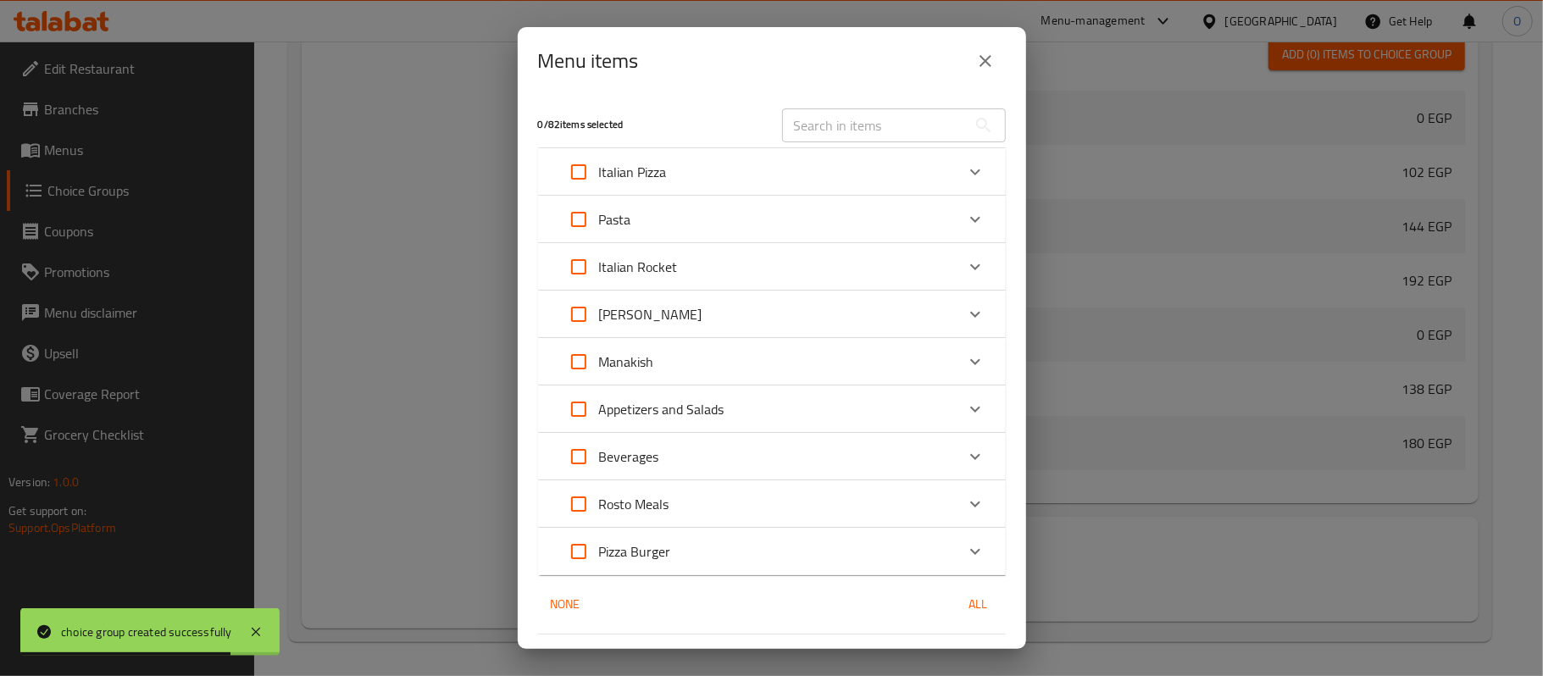
click at [868, 126] on input "text" at bounding box center [874, 125] width 185 height 34
paste input "Sausage pizza"
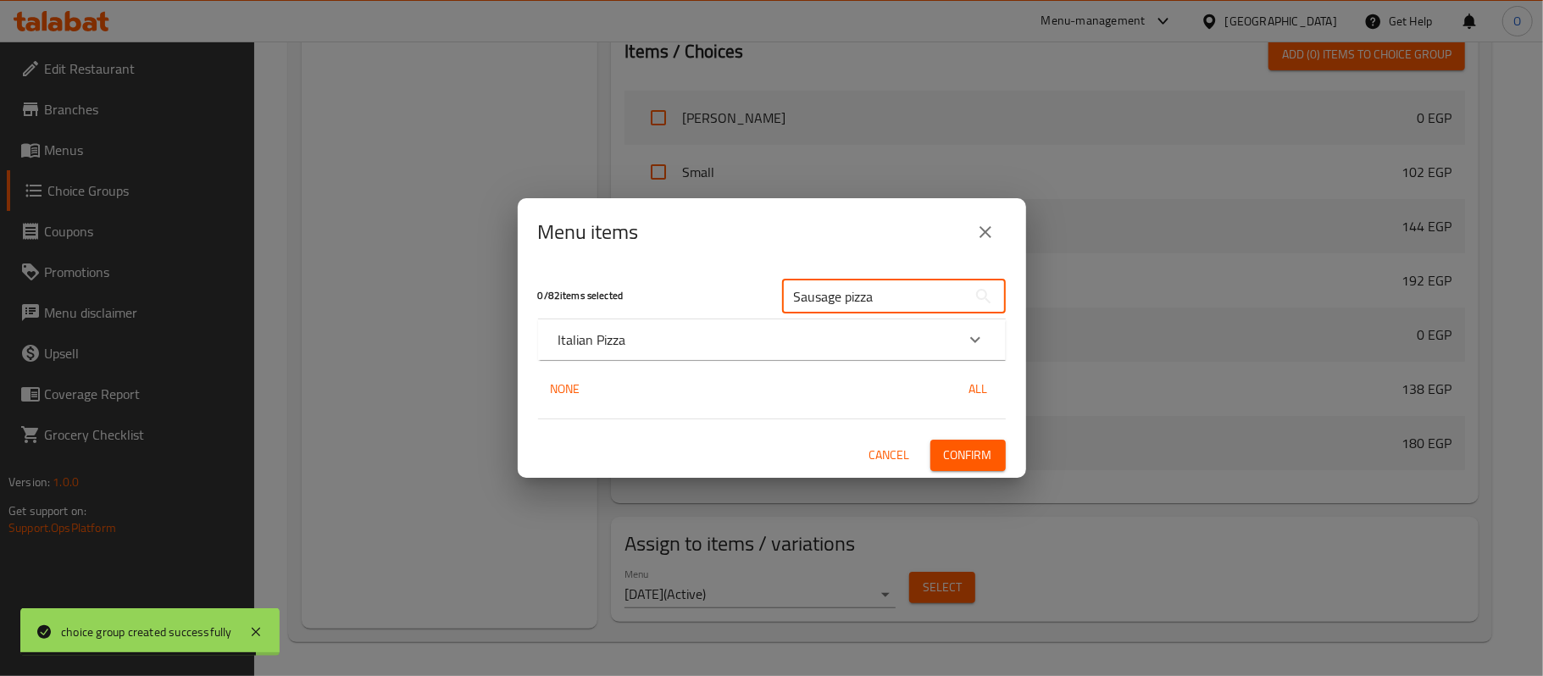
type input "Sausage pizza"
click at [671, 351] on div "Italian Pizza" at bounding box center [772, 339] width 468 height 41
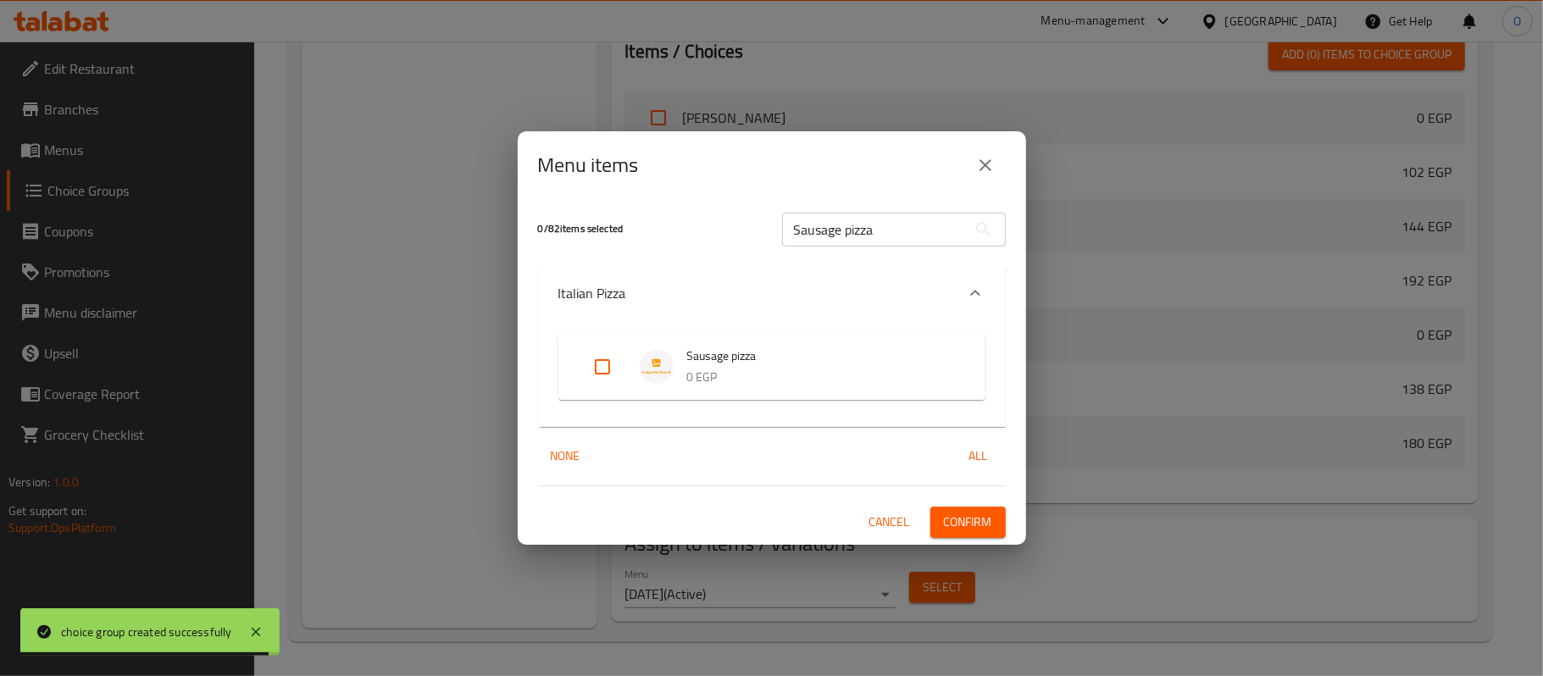
click at [607, 369] on input "Expand" at bounding box center [602, 367] width 41 height 41
checkbox input "true"
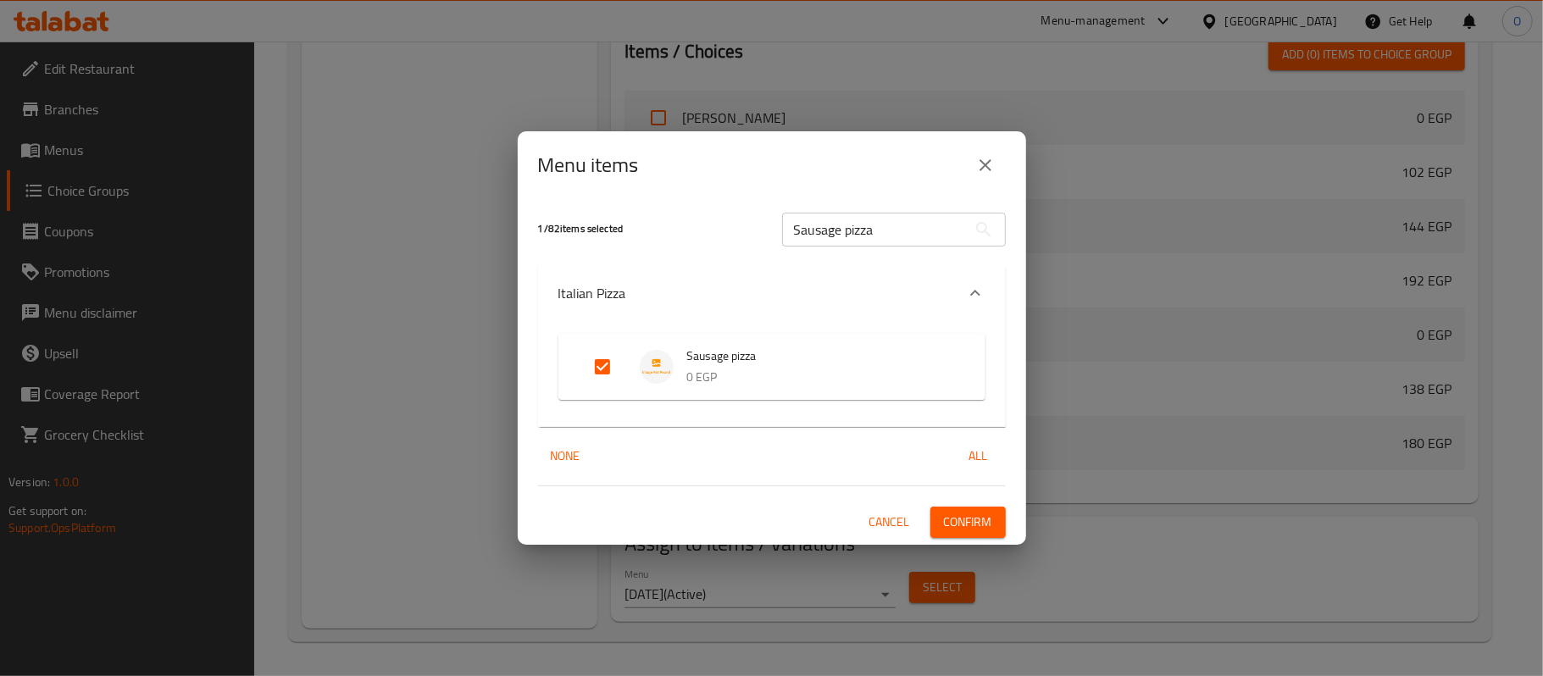
click at [958, 523] on span "Confirm" at bounding box center [968, 522] width 48 height 21
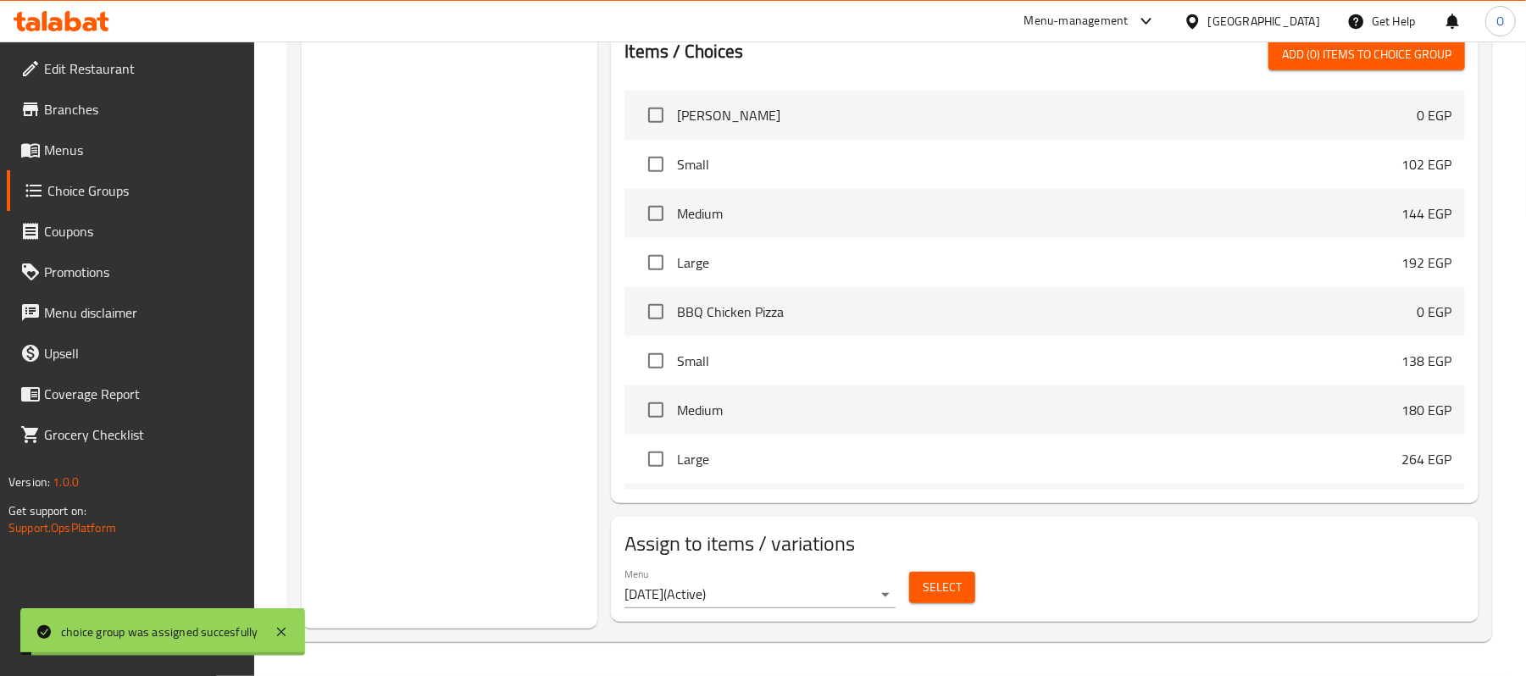
click at [469, 334] on div "Choice Groups Pizza Burger Add Ons: 36 Your Choice Of : 3 Your Choice Of Size: 3" at bounding box center [450, 88] width 296 height 1082
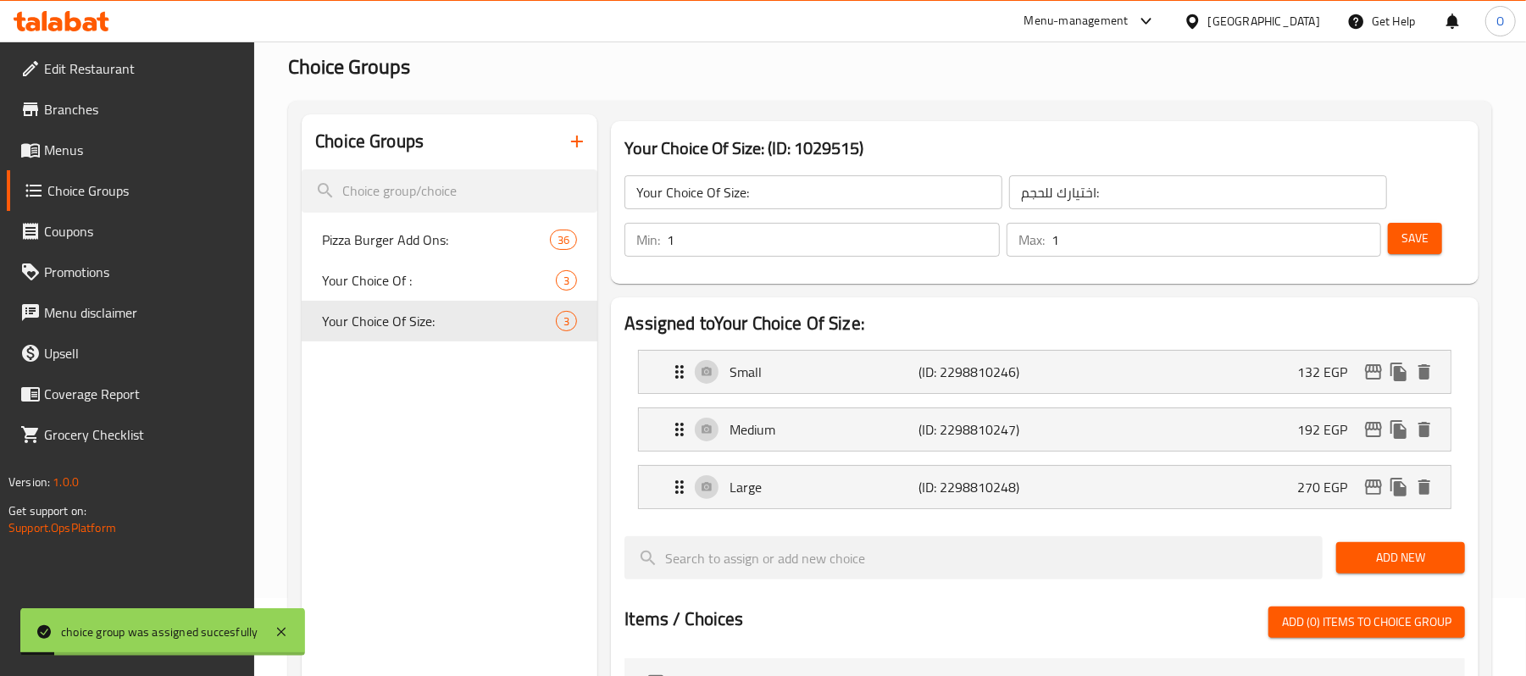
scroll to position [0, 0]
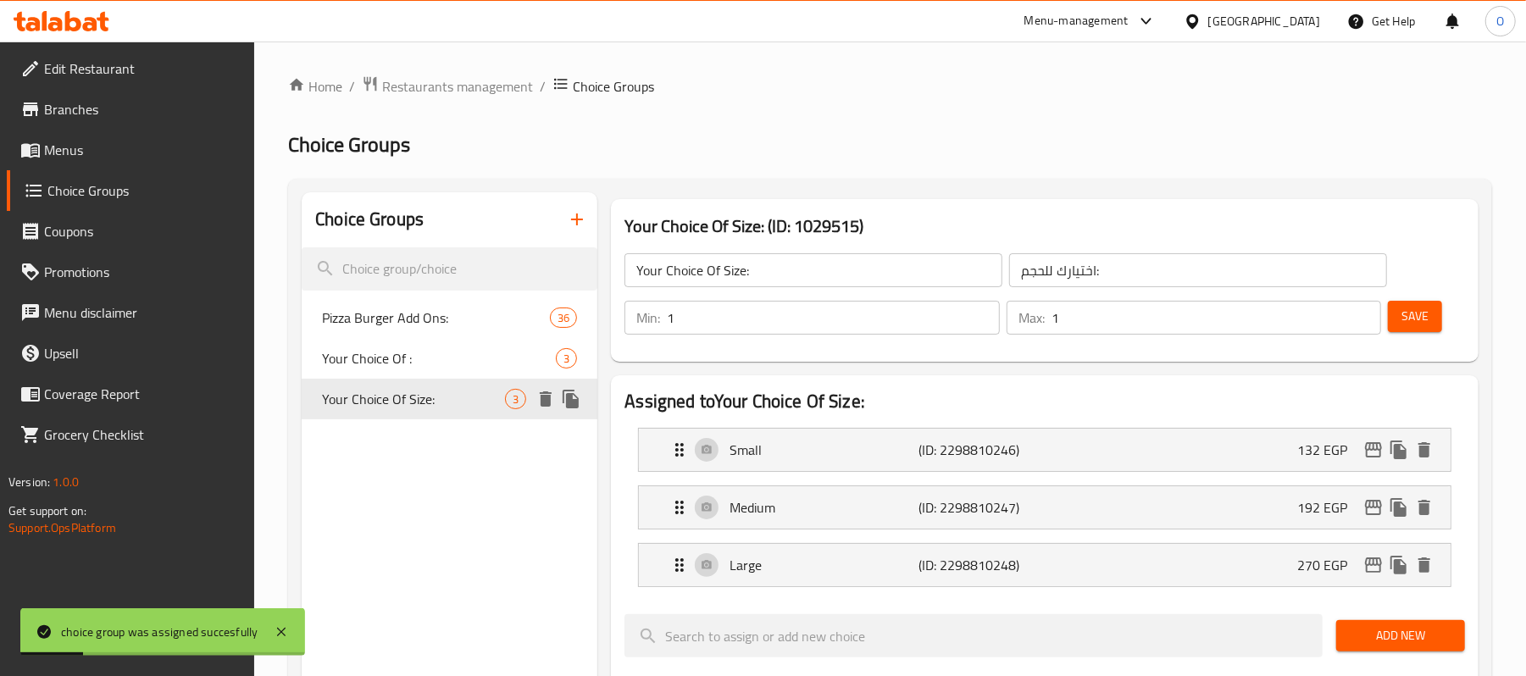
click at [431, 400] on span "Your Choice Of Size:" at bounding box center [413, 399] width 183 height 20
click at [576, 230] on icon "button" at bounding box center [577, 219] width 20 height 20
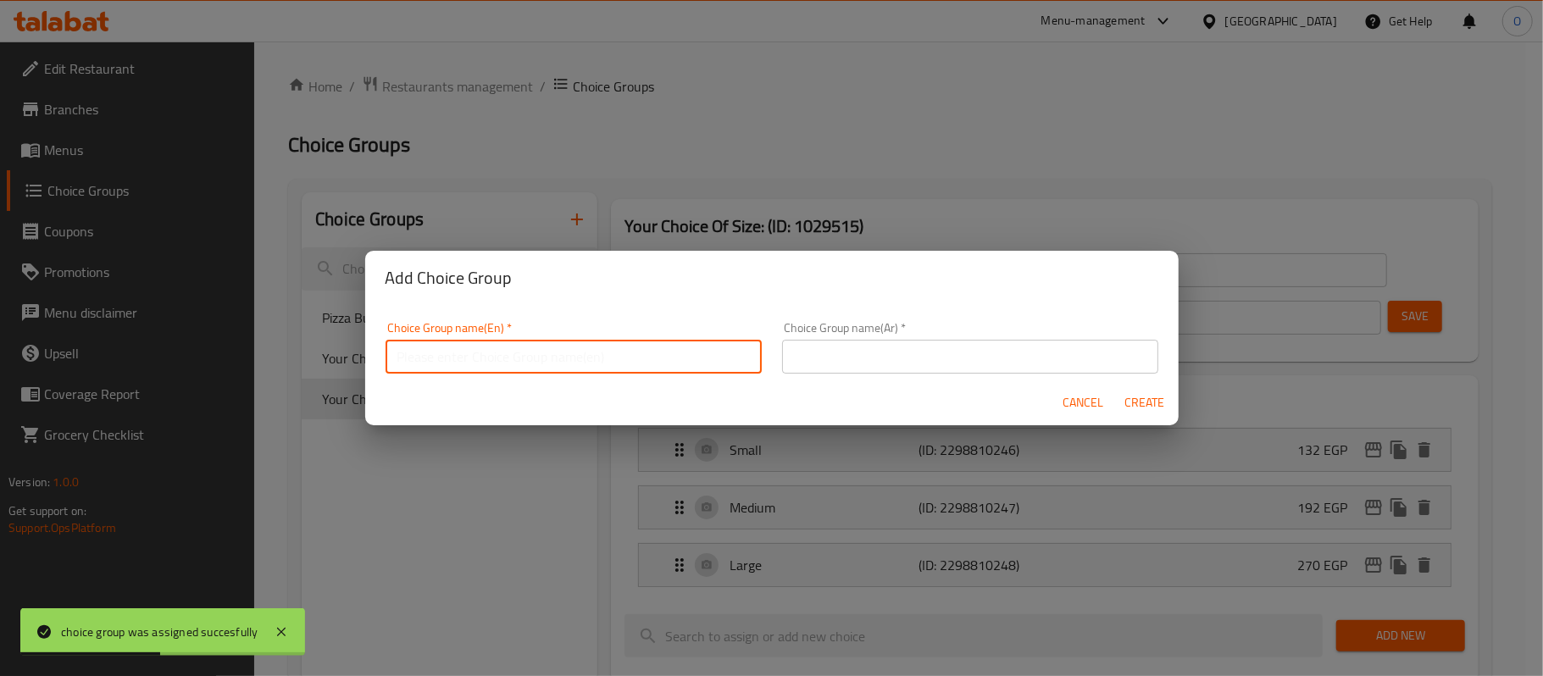
click at [558, 370] on input "text" at bounding box center [574, 357] width 376 height 34
type input "Your Choice Of :"
click at [903, 351] on input "text" at bounding box center [970, 357] width 376 height 34
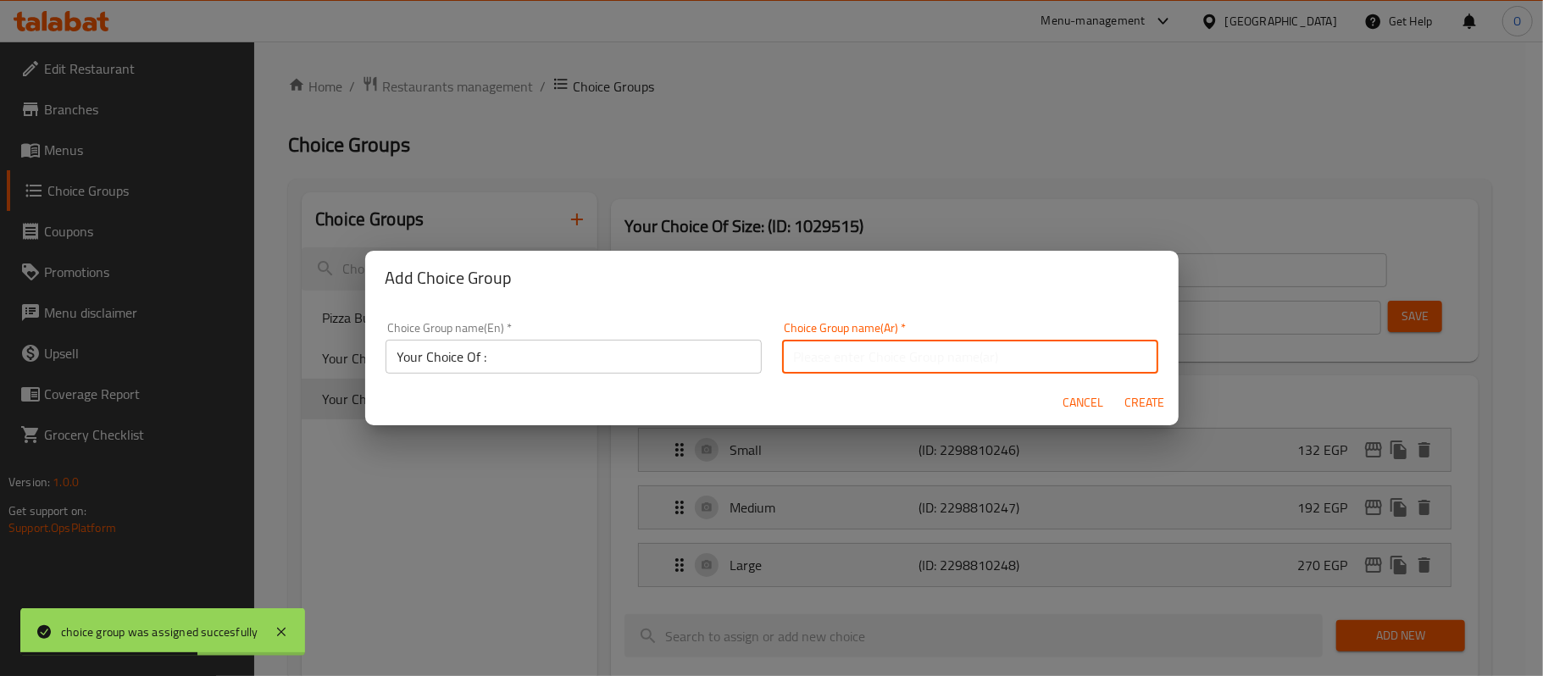
type input "اختيارك من :"
click at [482, 357] on input "Your Choice Of :" at bounding box center [574, 357] width 376 height 34
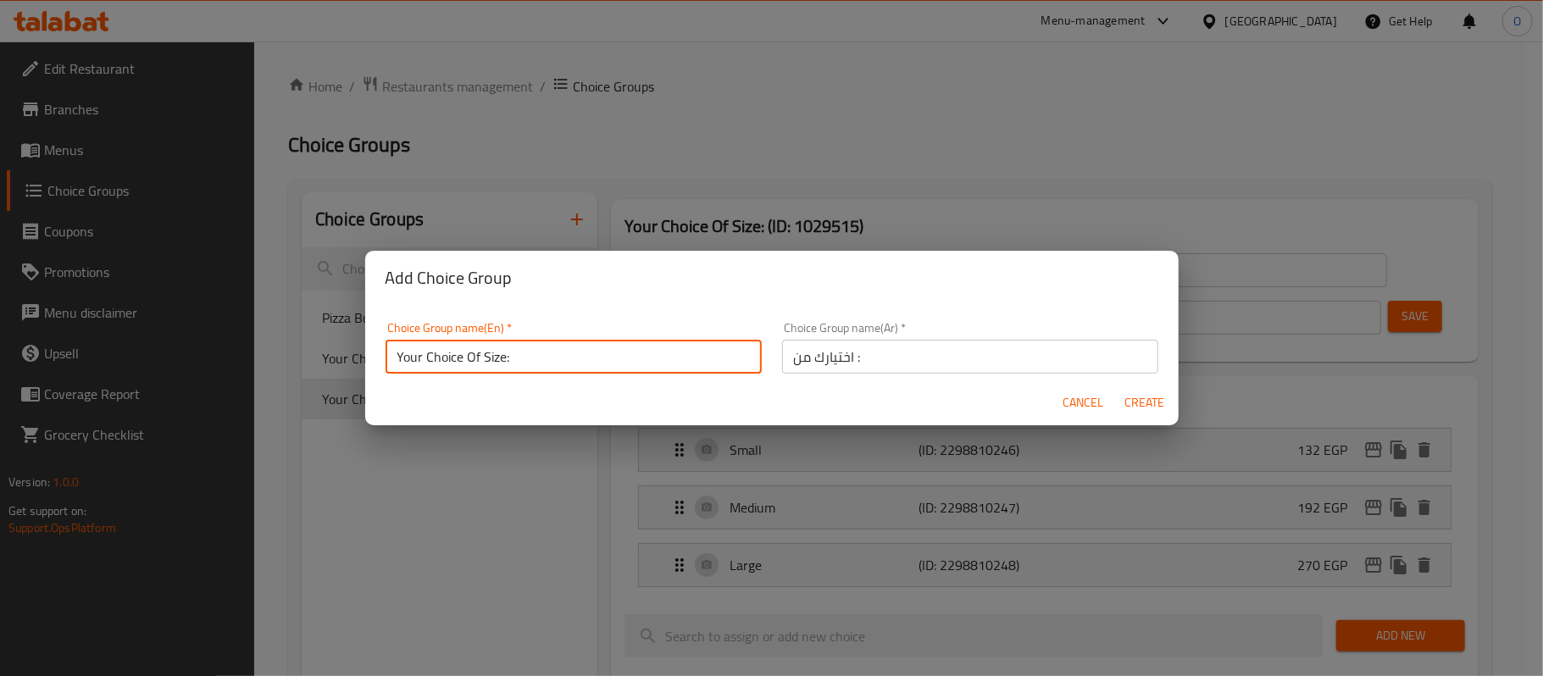
type input "Your Choice Of Size:"
click at [947, 364] on input "اختيارك من :" at bounding box center [970, 357] width 376 height 34
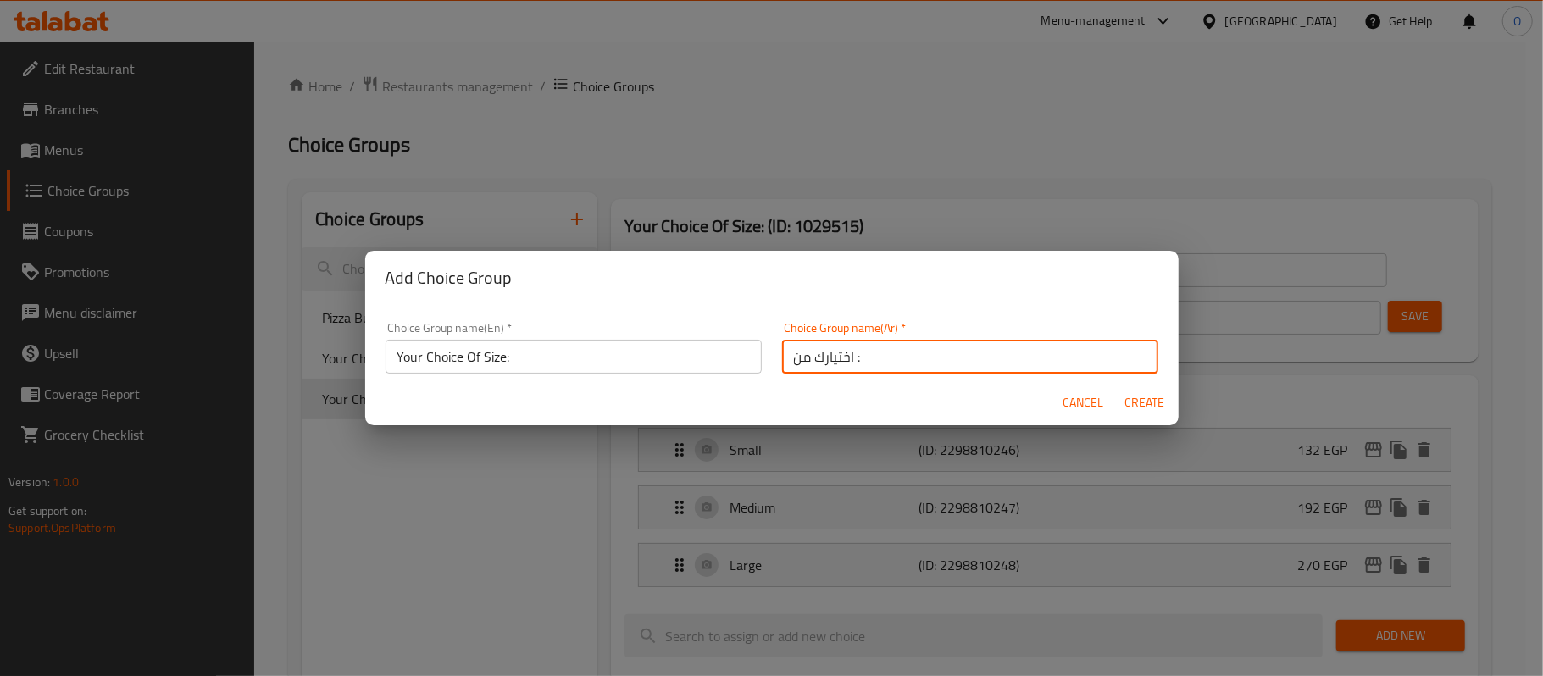
paste input "لحجم"
type input "اختيارك للحجم:1"
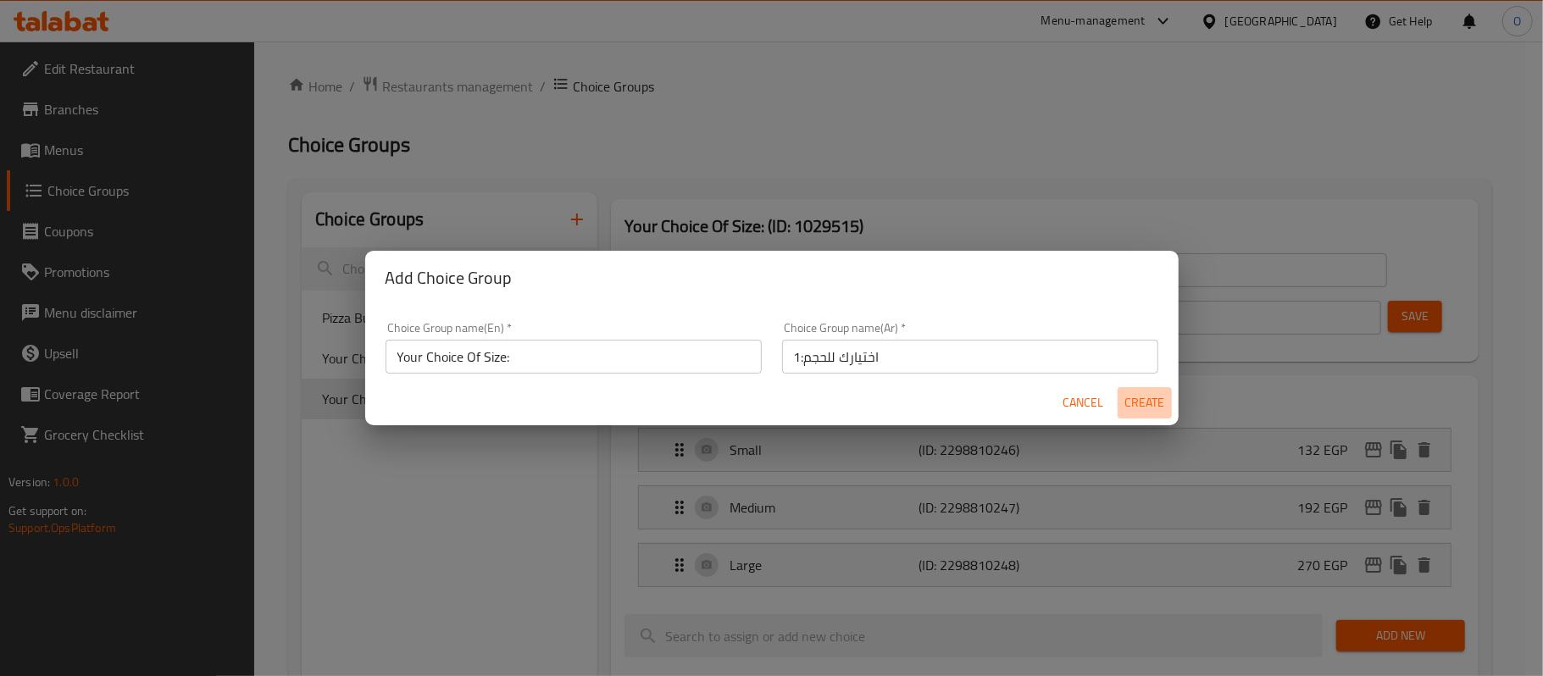
click at [1144, 402] on span "Create" at bounding box center [1145, 402] width 41 height 21
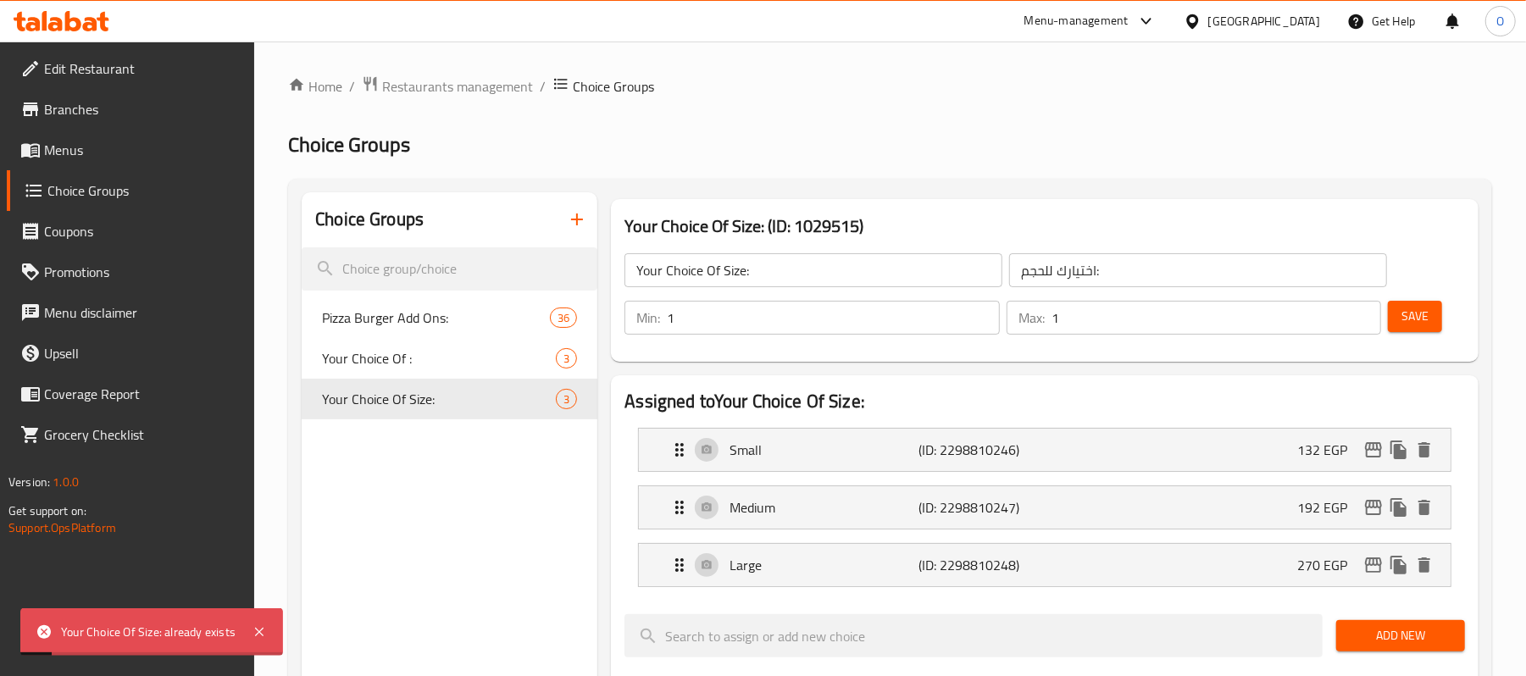
click at [574, 214] on icon "button" at bounding box center [577, 219] width 20 height 20
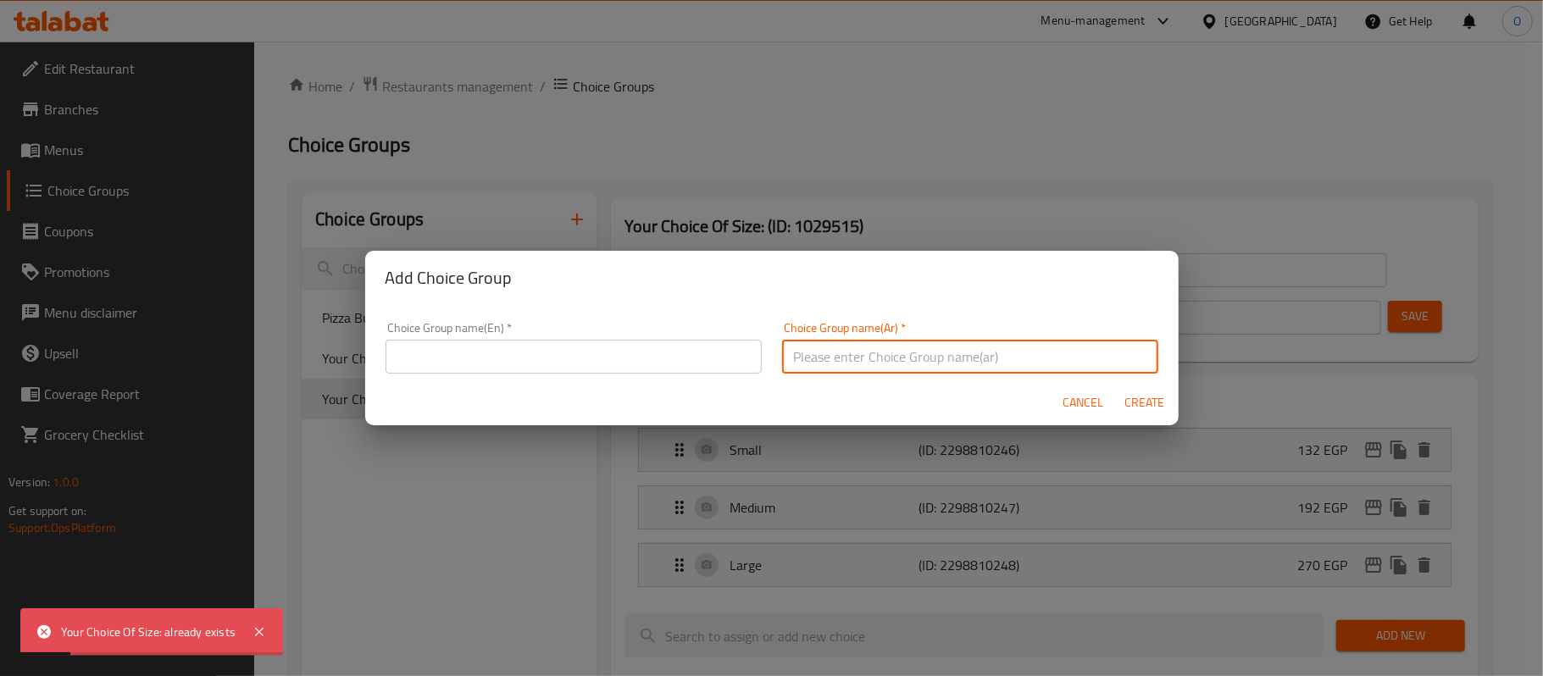
click at [876, 364] on input "text" at bounding box center [970, 357] width 376 height 34
paste input "اختيارك للحجم:"
type input "اختيارك للحجم:"
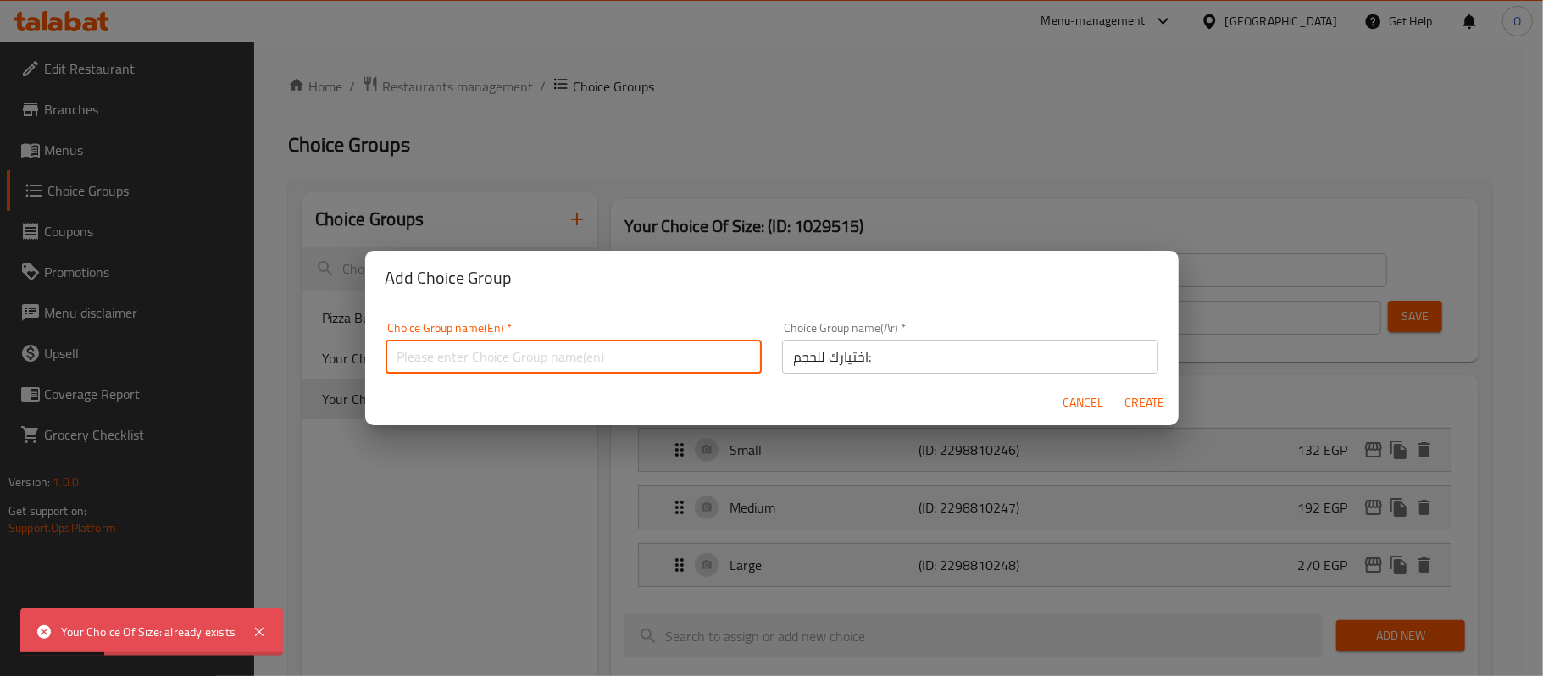
click at [651, 358] on input "text" at bounding box center [574, 357] width 376 height 34
type input "Your Choice Of Size:1"
click at [1142, 398] on span "Create" at bounding box center [1145, 402] width 41 height 21
type input "Your Choice Of Size:1"
type input "0"
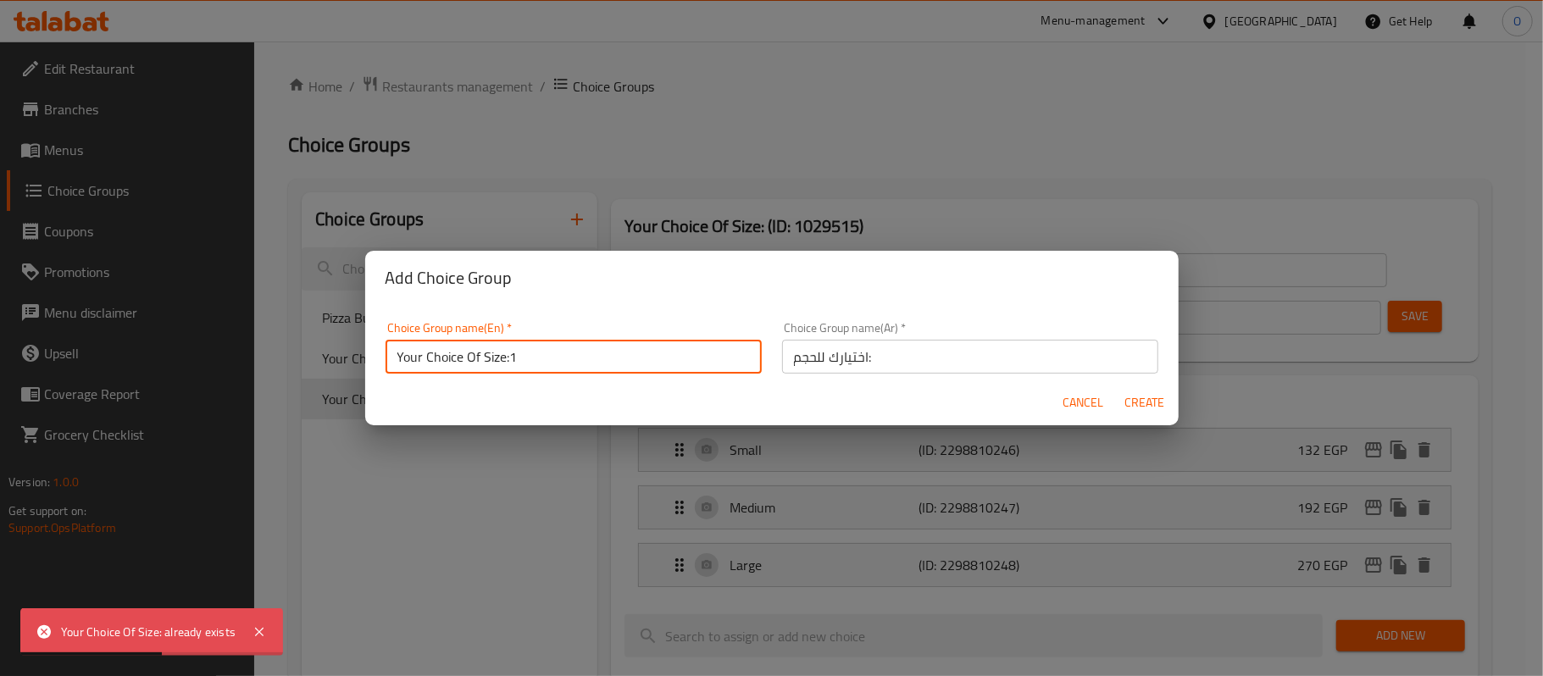
type input "0"
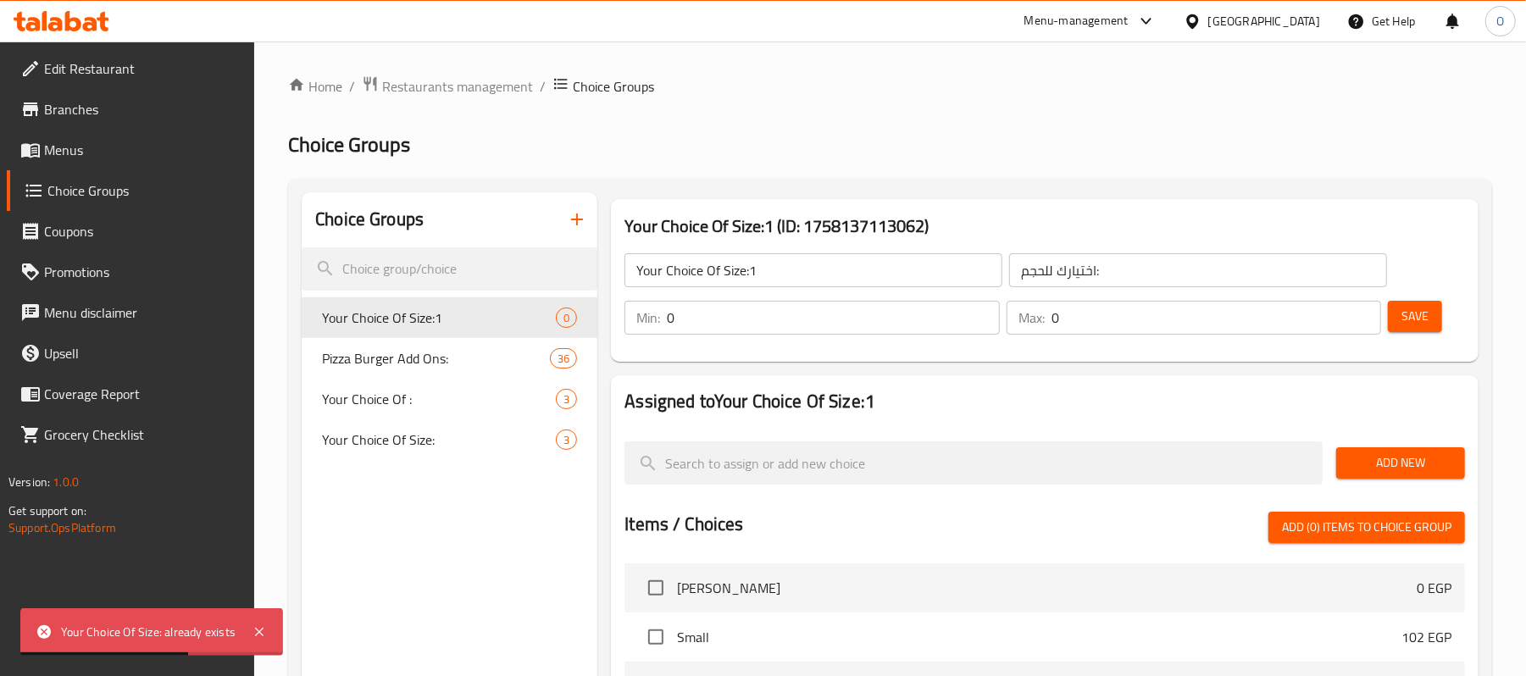
click at [784, 276] on input "Your Choice Of Size:1" at bounding box center [814, 270] width 378 height 34
type input "Your Choice Of Size:"
click at [970, 174] on div "Home / Restaurants management / Choice Groups Choice Groups Choice Groups Your …" at bounding box center [890, 595] width 1204 height 1040
click at [1384, 476] on button "Add New" at bounding box center [1400, 462] width 129 height 31
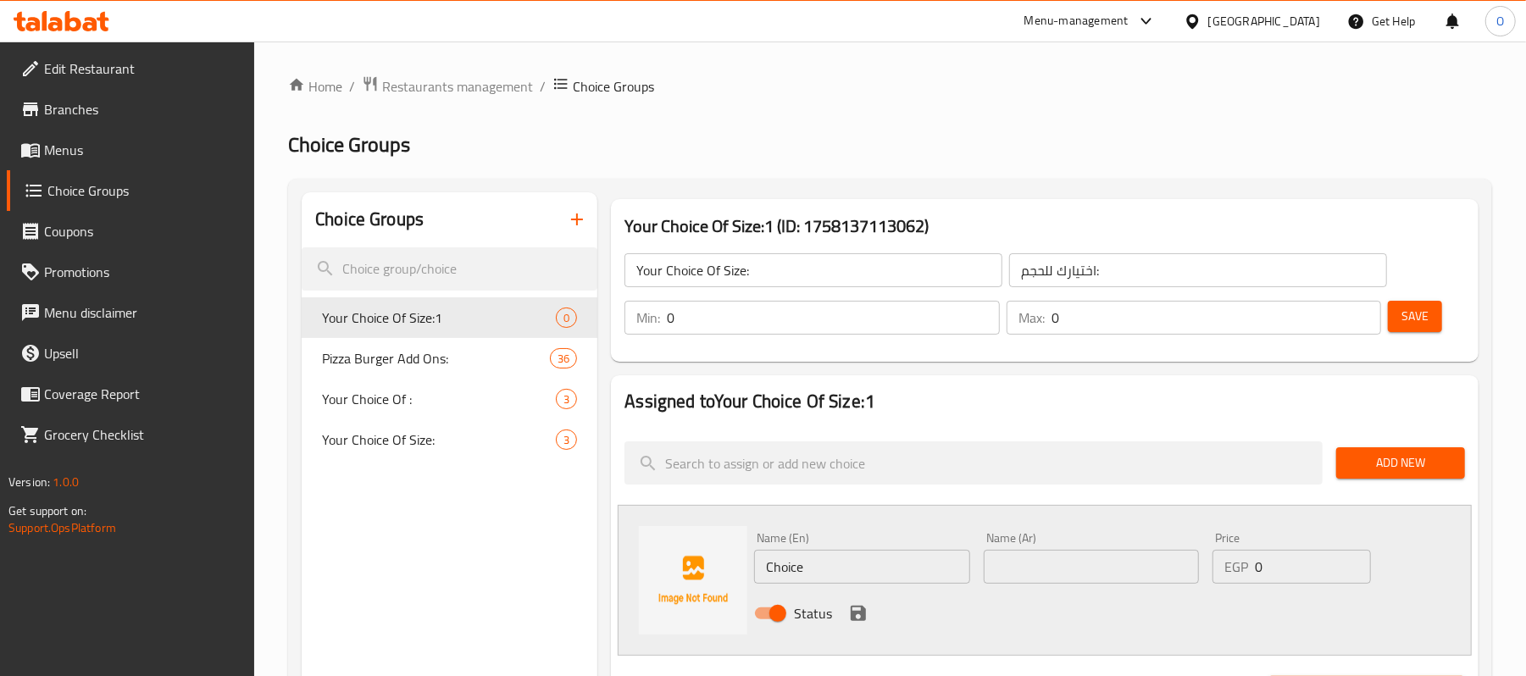
drag, startPoint x: 976, startPoint y: 119, endPoint x: 900, endPoint y: 116, distance: 76.3
click at [976, 119] on div "Home / Restaurants management / Choice Groups Choice Groups Choice Groups Your …" at bounding box center [890, 677] width 1204 height 1204
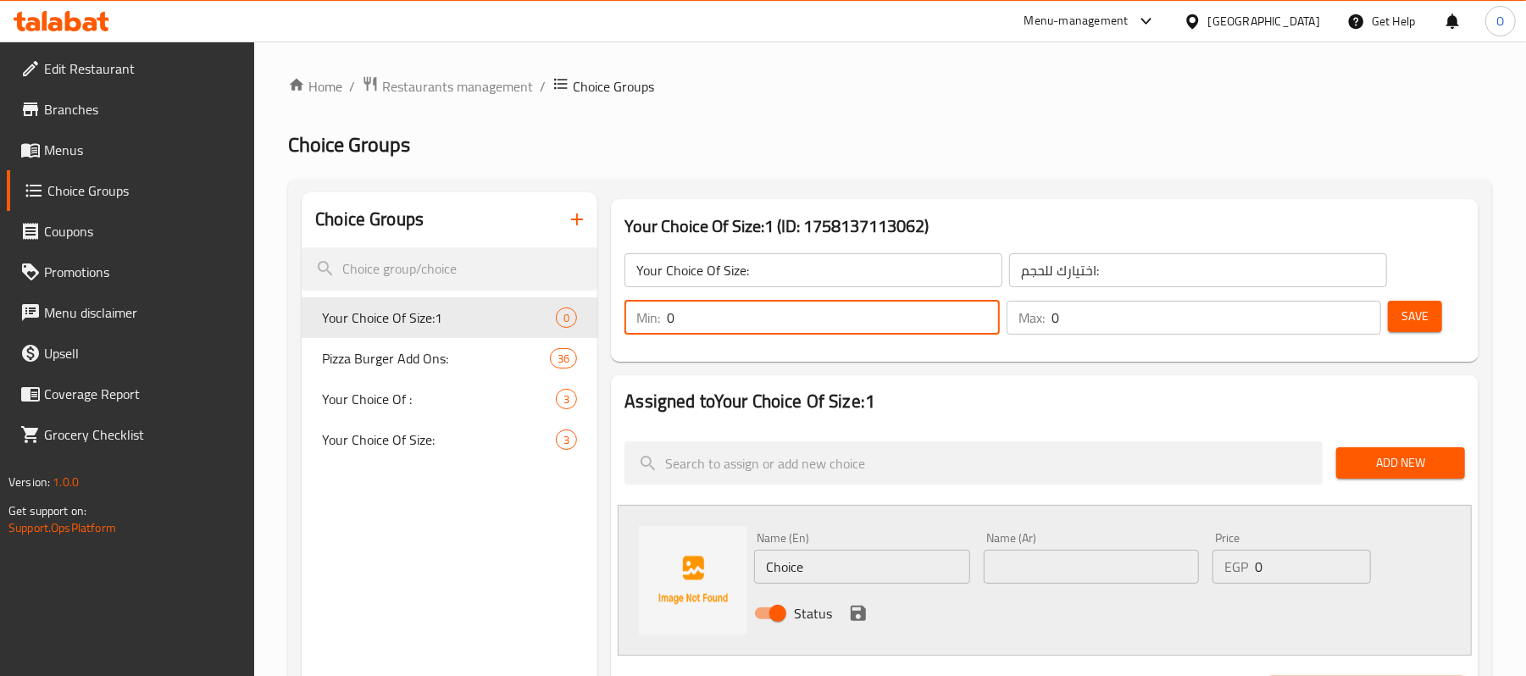
drag, startPoint x: 824, startPoint y: 317, endPoint x: 646, endPoint y: 337, distance: 179.1
click at [646, 337] on div "Min: 0 ​" at bounding box center [811, 317] width 381 height 41
type input "1"
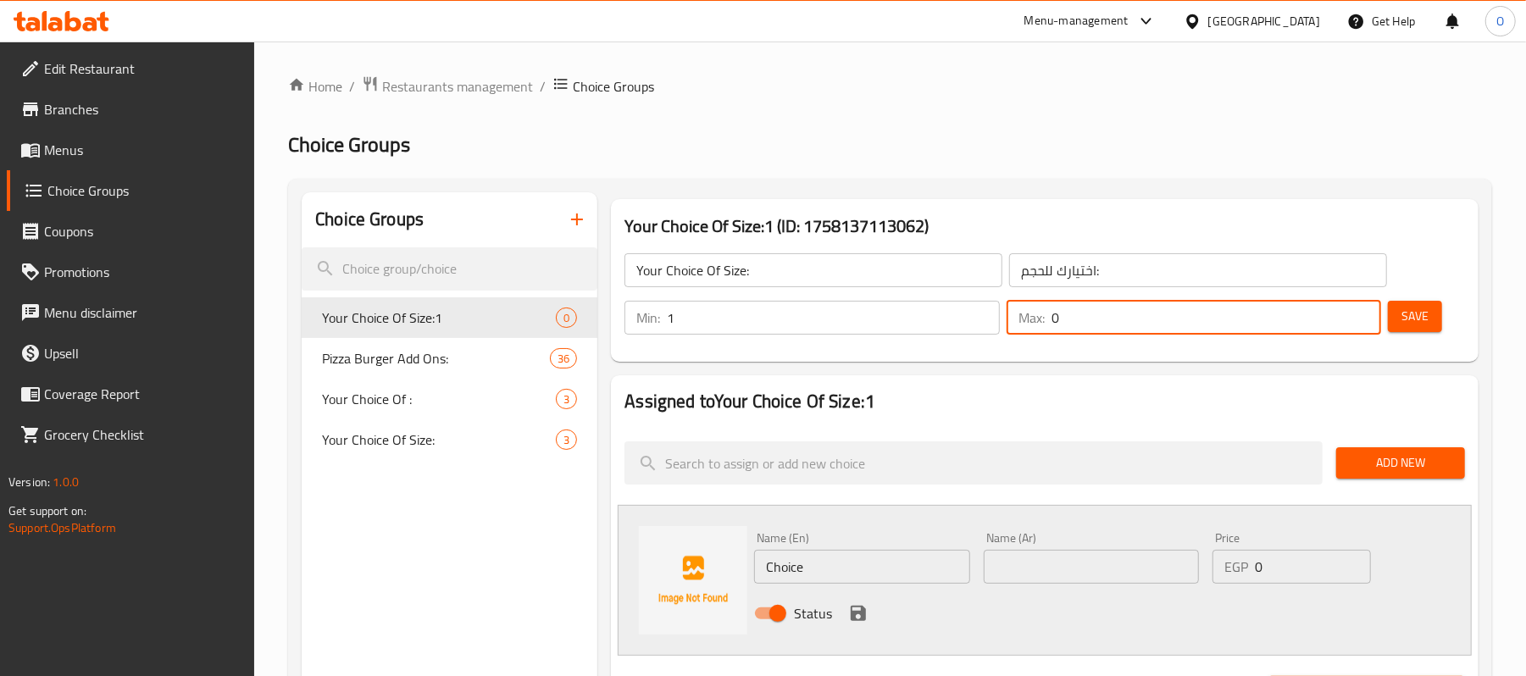
drag, startPoint x: 1140, startPoint y: 329, endPoint x: 1004, endPoint y: 193, distance: 191.8
click at [984, 329] on div "Min: 1 ​ Max: 0 ​" at bounding box center [1003, 317] width 770 height 47
type input "1"
click at [1025, 136] on h2 "Choice Groups" at bounding box center [890, 144] width 1204 height 27
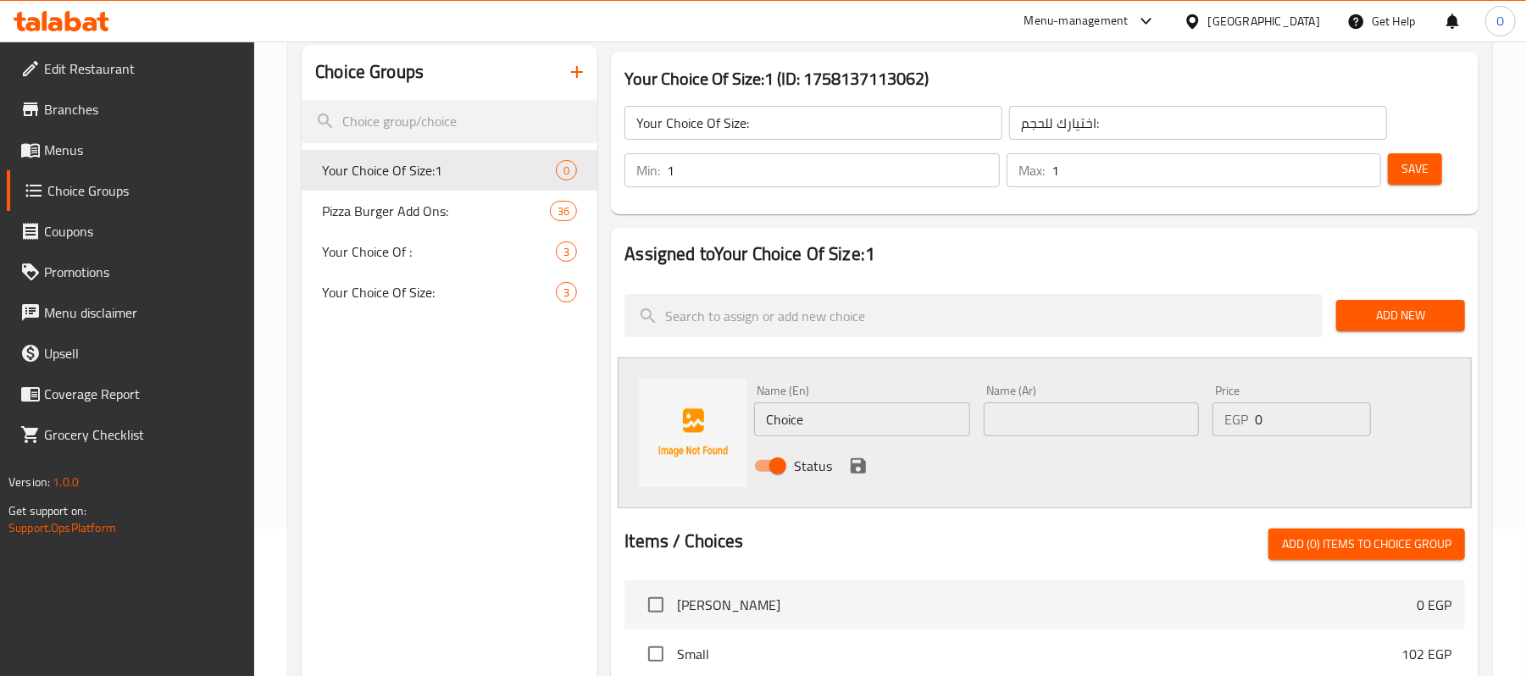
scroll to position [113, 0]
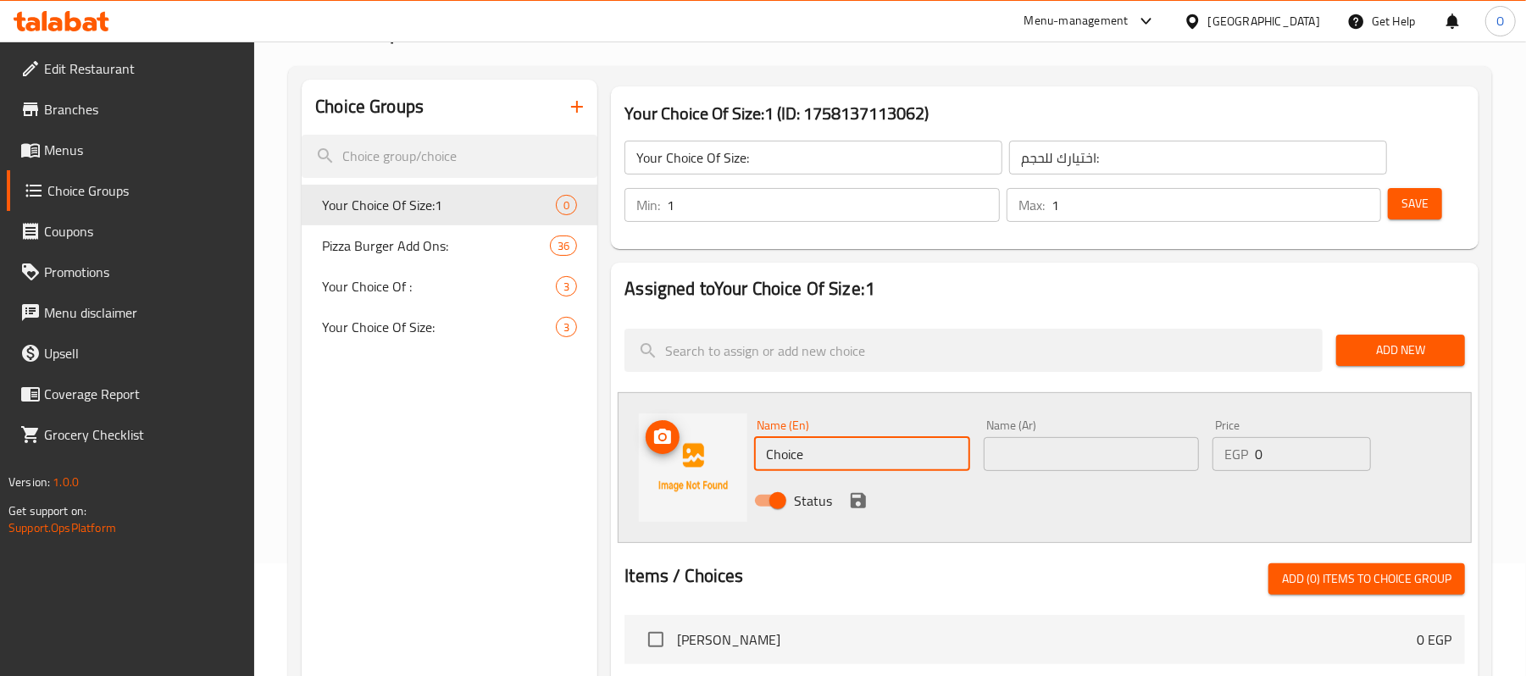
drag, startPoint x: 832, startPoint y: 458, endPoint x: 723, endPoint y: 459, distance: 109.3
click at [723, 459] on div "Name (En) Choice Name (En) Name (Ar) Name (Ar) Price EGP 0 Price Status" at bounding box center [1045, 467] width 854 height 151
click at [407, 200] on span "Your Choice Of Size:1" at bounding box center [413, 205] width 183 height 20
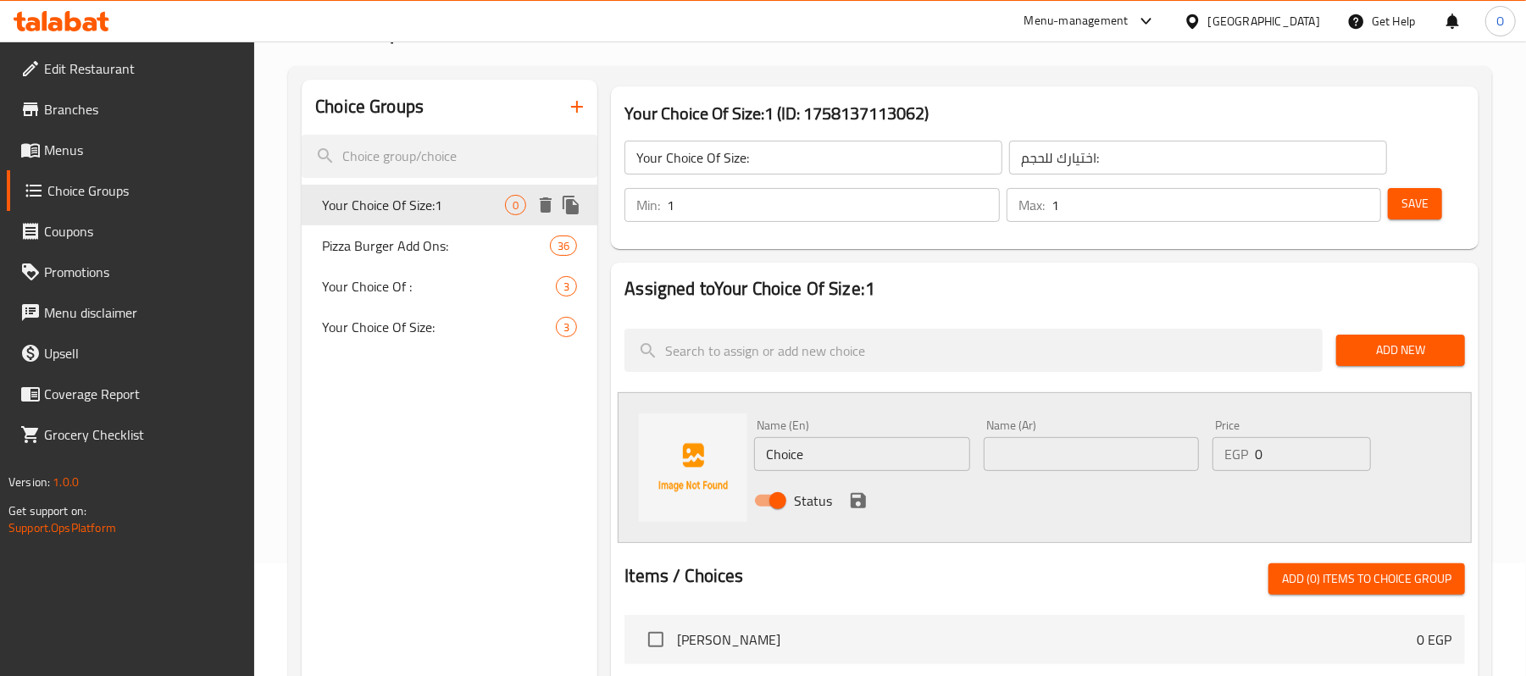
click at [395, 214] on span "Your Choice Of Size:1" at bounding box center [413, 205] width 183 height 20
type input "Red Sauce"
drag, startPoint x: 1075, startPoint y: 458, endPoint x: 976, endPoint y: 473, distance: 99.4
click at [977, 473] on div "Name (Ar) White Sauce Name (Ar)" at bounding box center [1091, 445] width 229 height 65
type input "صوص احمر"
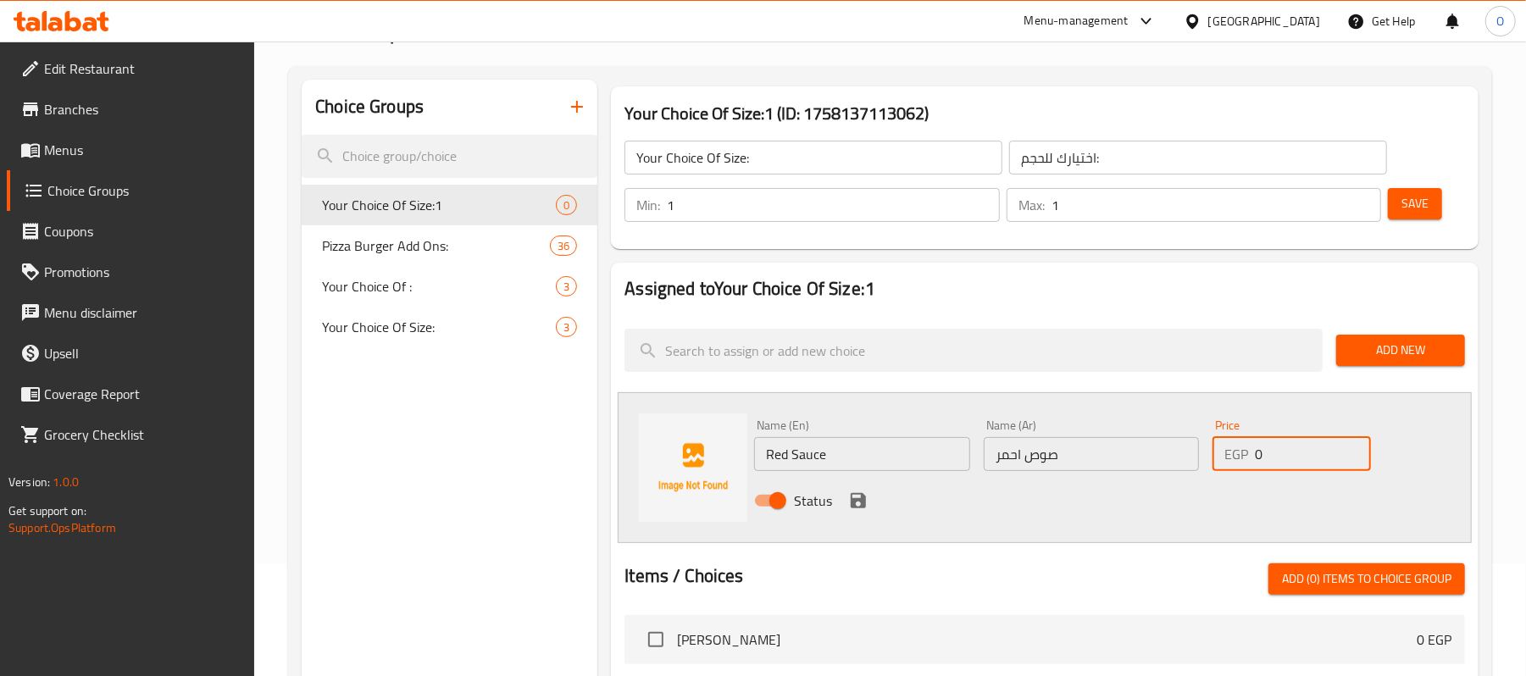
drag, startPoint x: 1280, startPoint y: 462, endPoint x: 1241, endPoint y: 476, distance: 41.6
click at [1241, 476] on div "Price EGP 0 Price" at bounding box center [1292, 445] width 172 height 65
type input "120"
click at [856, 506] on icon "save" at bounding box center [858, 501] width 20 height 20
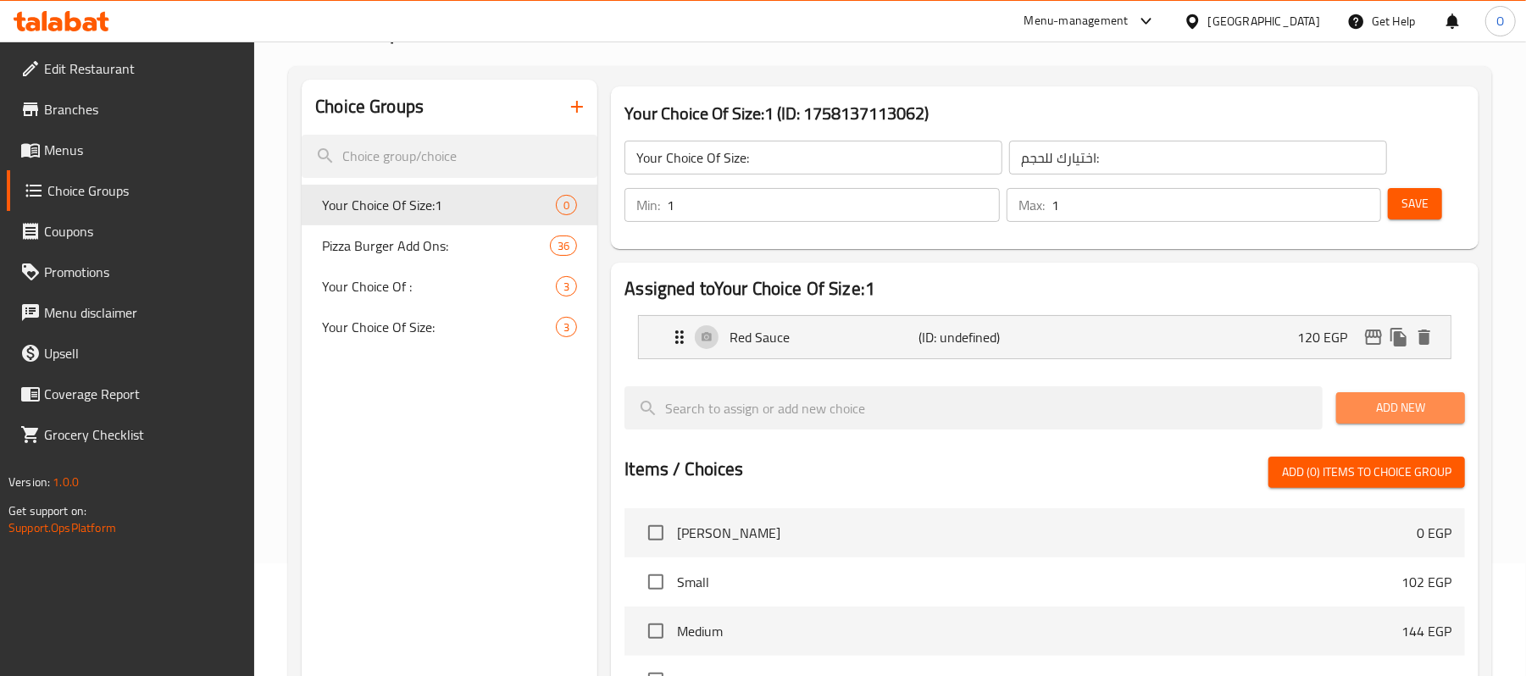
click at [1364, 397] on button "Add New" at bounding box center [1400, 407] width 129 height 31
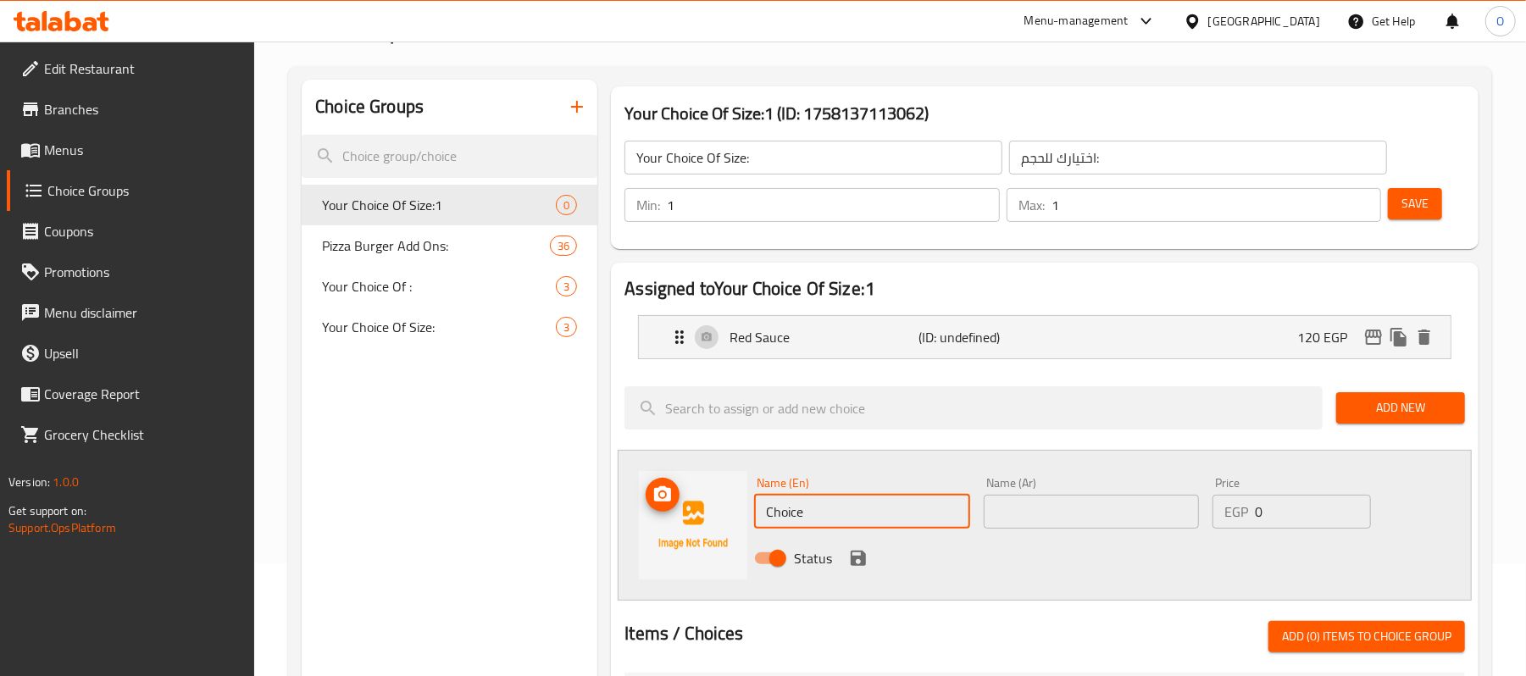
drag, startPoint x: 839, startPoint y: 503, endPoint x: 651, endPoint y: 530, distance: 190.1
click at [651, 530] on div "Name (En) Choice Name (En) Name (Ar) Name (Ar) Price EGP 0 Price Status" at bounding box center [1045, 525] width 854 height 151
type input "White Sauce"
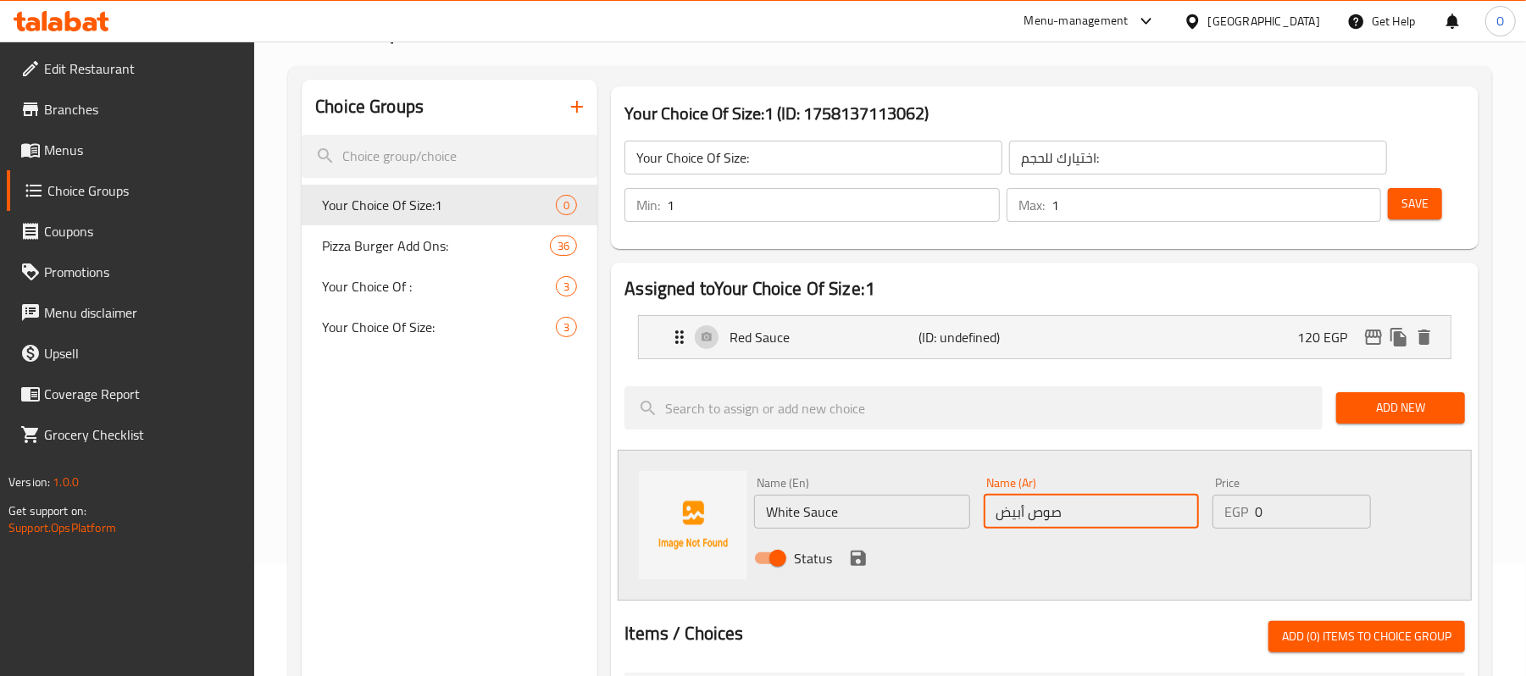
type input "صوص أبيض"
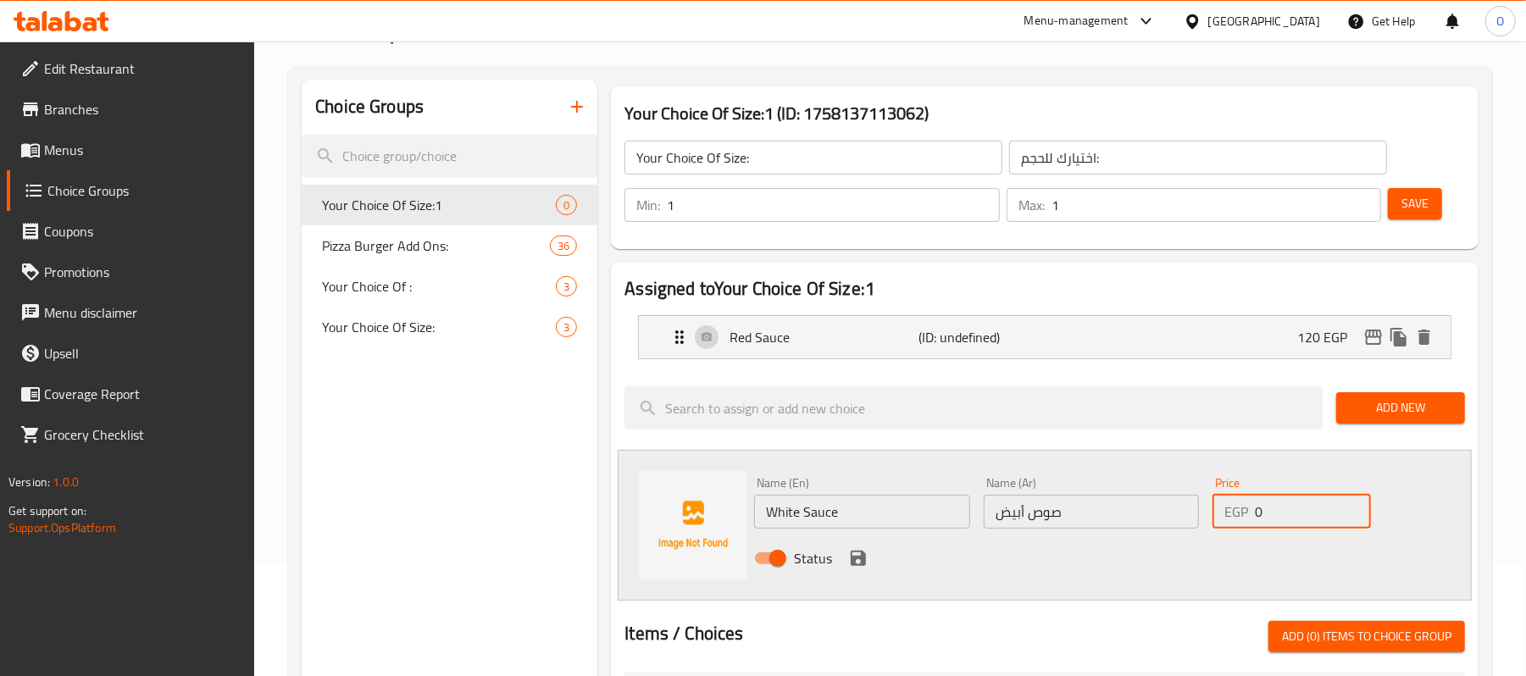
drag, startPoint x: 1276, startPoint y: 509, endPoint x: 1153, endPoint y: 534, distance: 126.1
click at [1154, 533] on div "Name (En) White Sauce Name (En) Name (Ar) صوص أبيض Name (Ar) Price EGP 0 Price …" at bounding box center [1090, 525] width 687 height 111
type input "132"
click at [862, 561] on icon "save" at bounding box center [858, 558] width 15 height 15
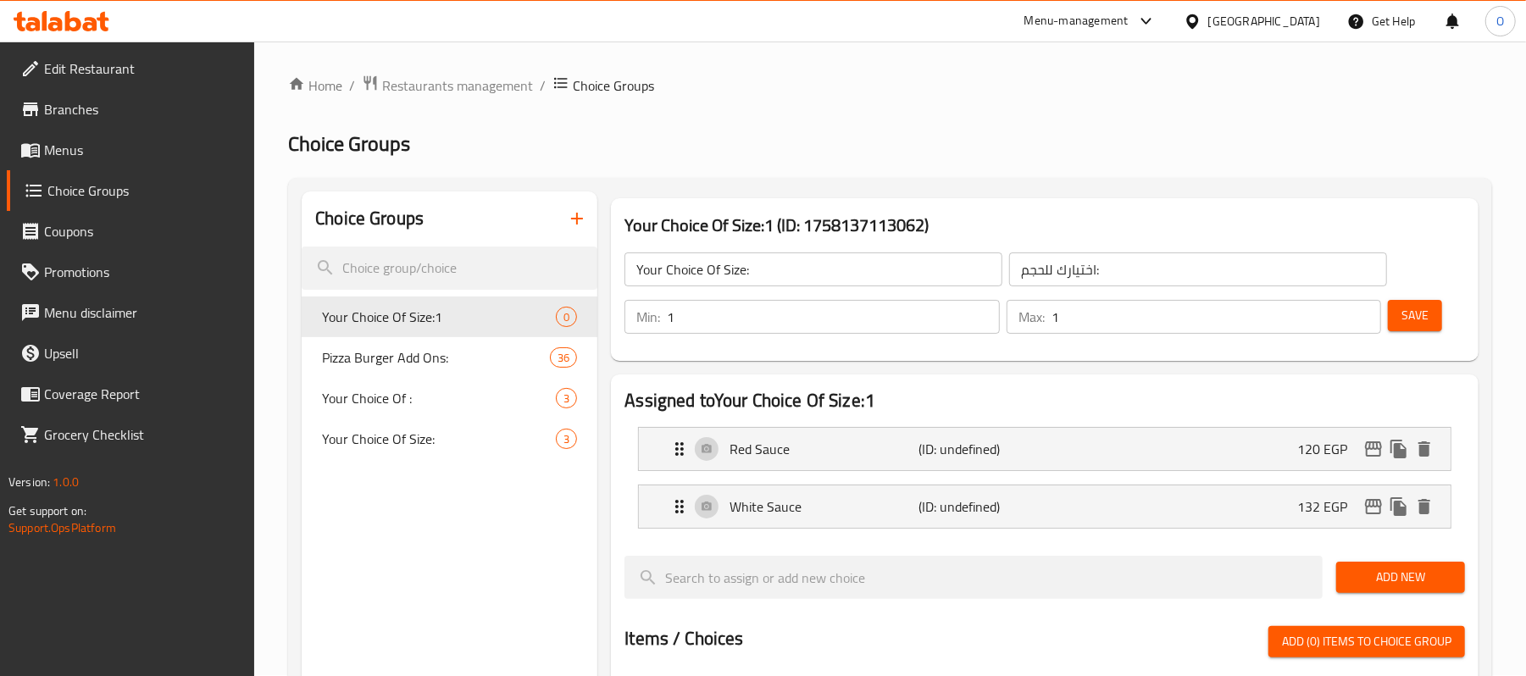
scroll to position [0, 0]
drag, startPoint x: 1414, startPoint y: 316, endPoint x: 1308, endPoint y: 249, distance: 124.6
click at [1414, 316] on span "Save" at bounding box center [1415, 316] width 27 height 21
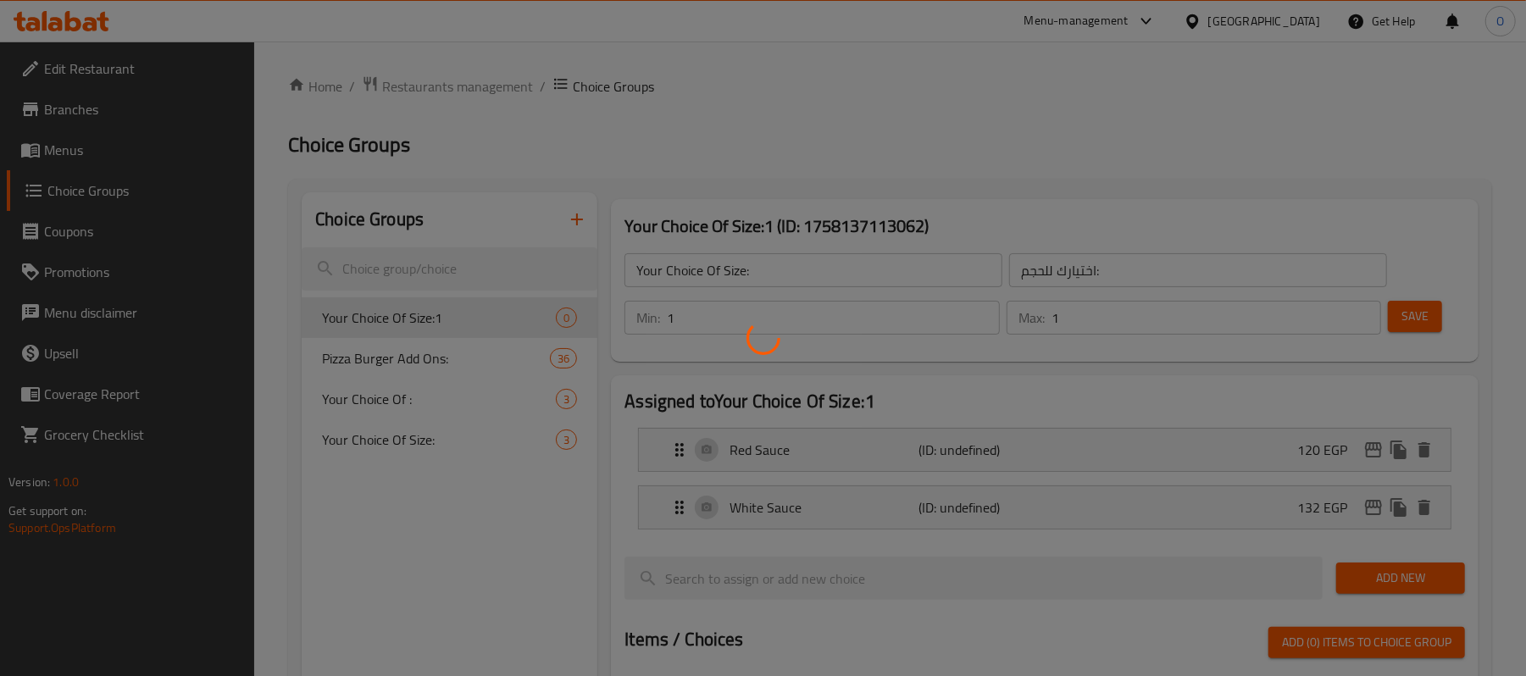
click at [1075, 134] on div at bounding box center [763, 338] width 1526 height 676
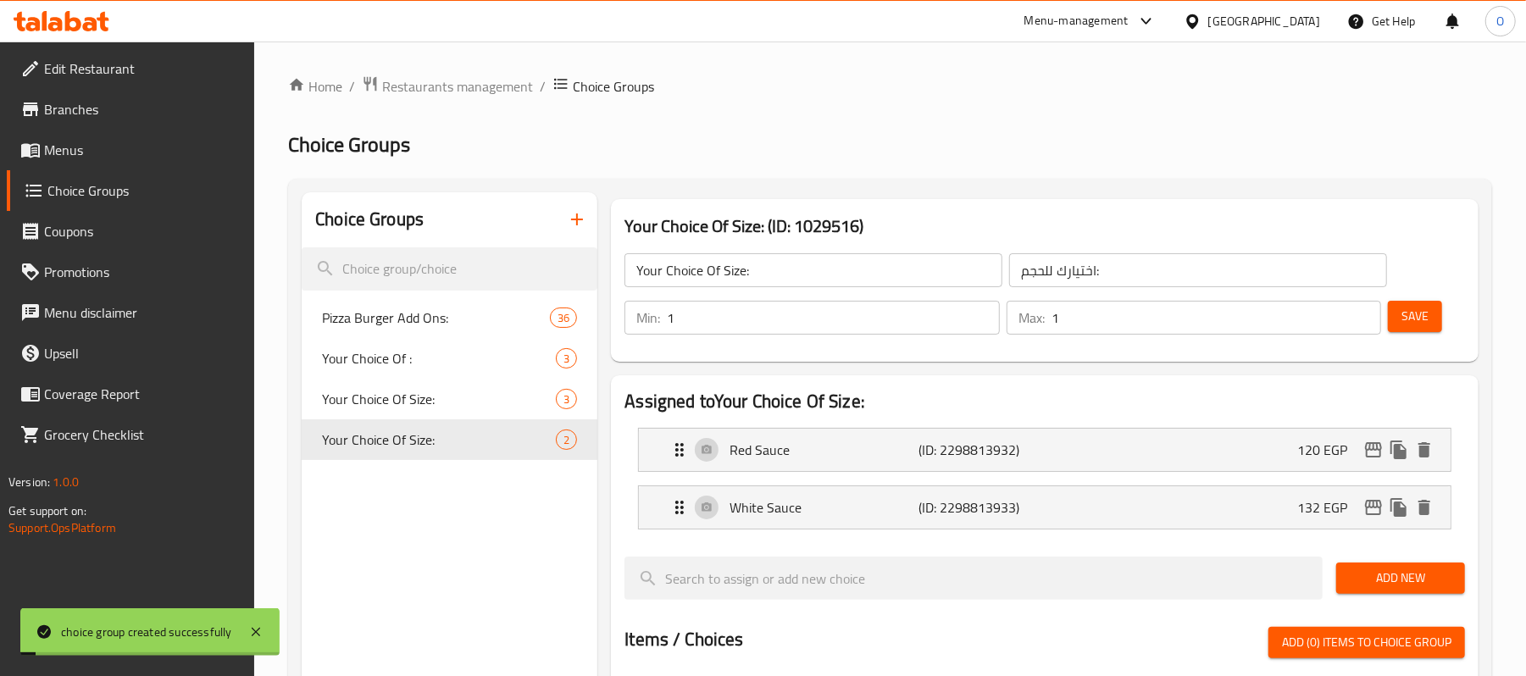
click at [882, 107] on div "Home / Restaurants management / Choice Groups Choice Groups Choice Groups Pizza…" at bounding box center [890, 652] width 1204 height 1155
click at [865, 115] on div "Home / Restaurants management / Choice Groups Choice Groups Choice Groups Pizza…" at bounding box center [890, 652] width 1204 height 1155
drag, startPoint x: 407, startPoint y: 451, endPoint x: 411, endPoint y: 438, distance: 13.4
click at [404, 450] on span "Your Choice Of Size:" at bounding box center [413, 440] width 183 height 20
click at [414, 401] on span "Your Choice Of Size:" at bounding box center [413, 399] width 183 height 20
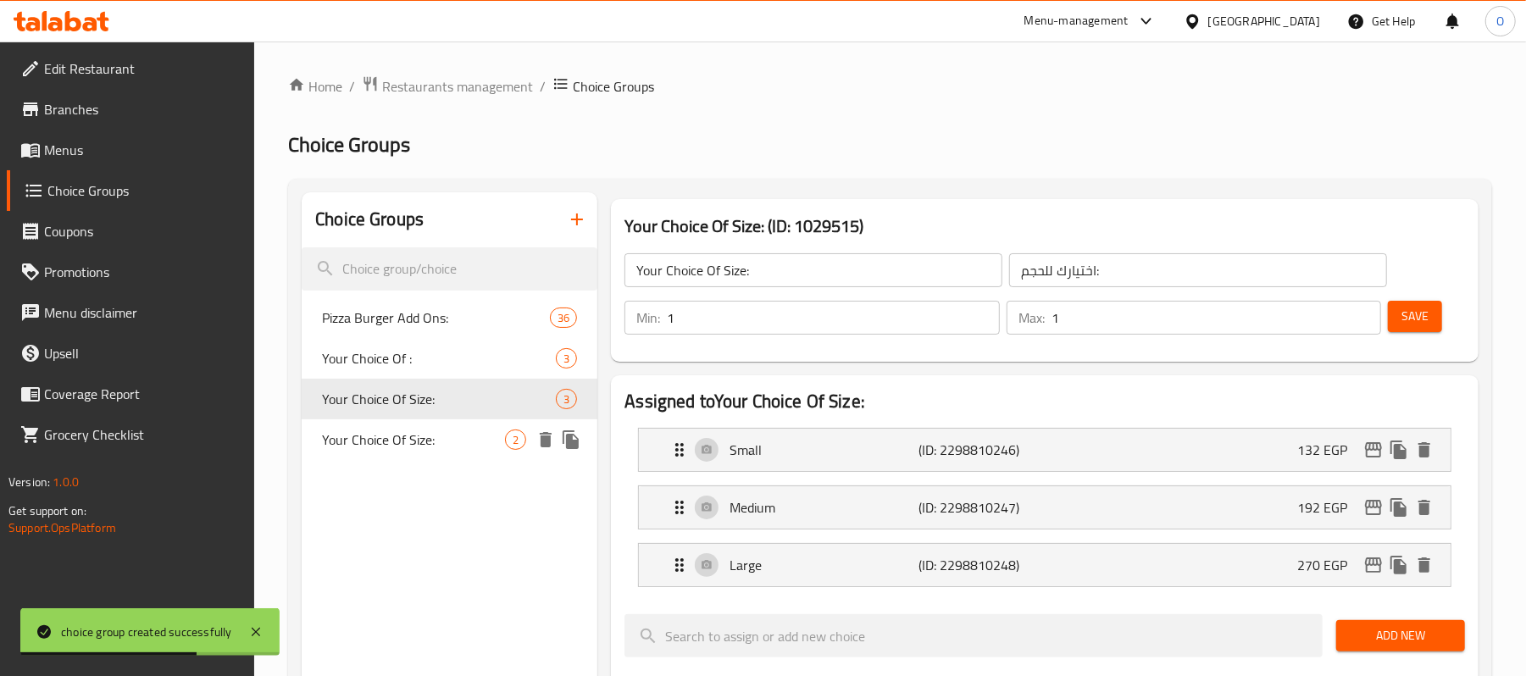
click at [408, 441] on span "Your Choice Of Size:" at bounding box center [413, 440] width 183 height 20
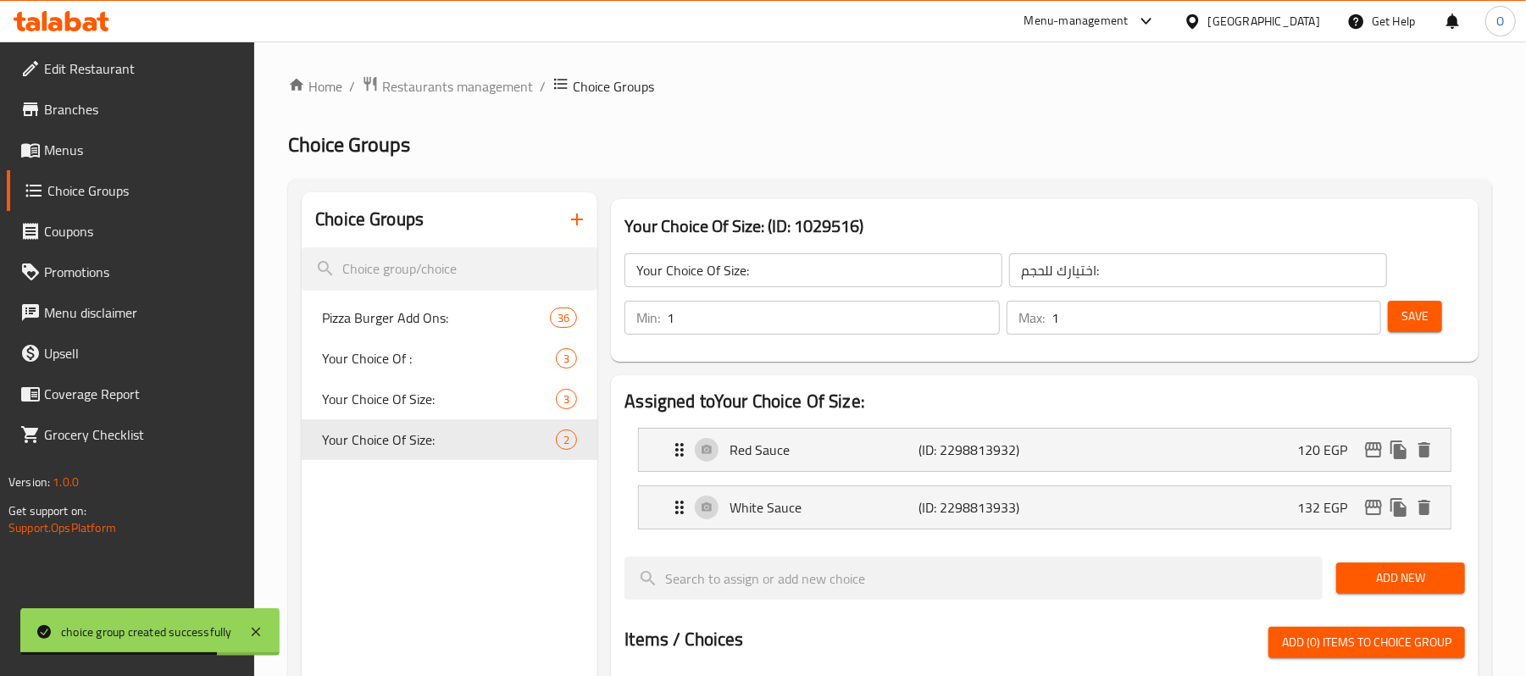
drag, startPoint x: 780, startPoint y: 154, endPoint x: 619, endPoint y: 178, distance: 163.6
click at [773, 153] on h2 "Choice Groups" at bounding box center [890, 144] width 1204 height 27
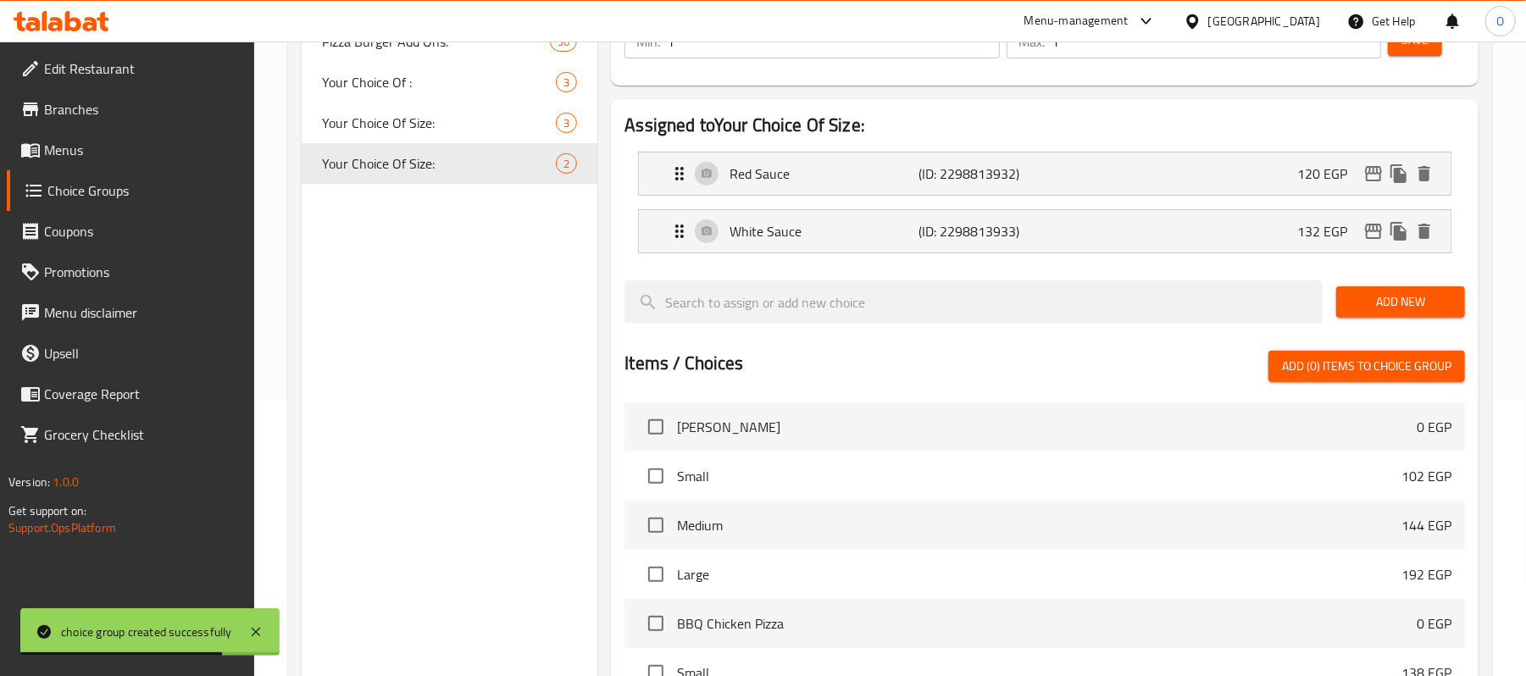
scroll to position [590, 0]
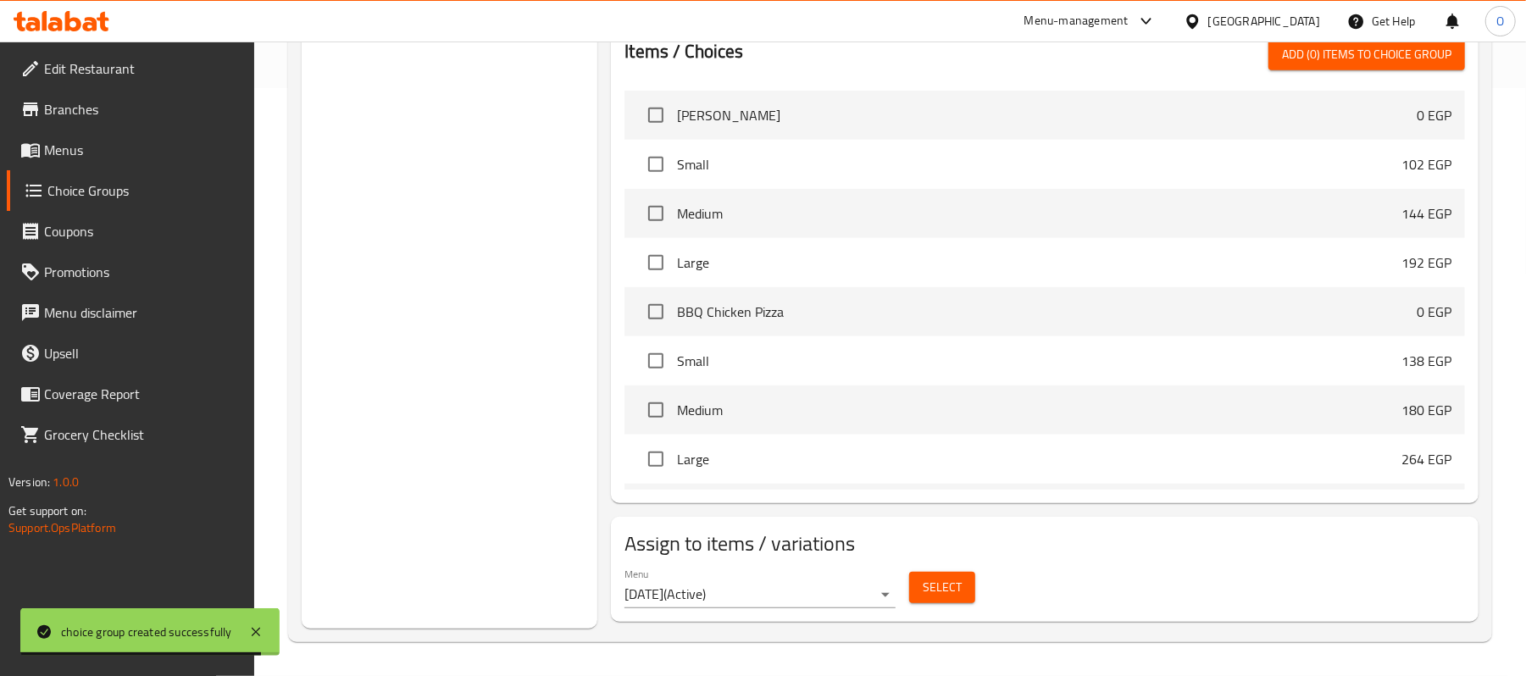
click at [929, 597] on span "Select" at bounding box center [942, 587] width 39 height 21
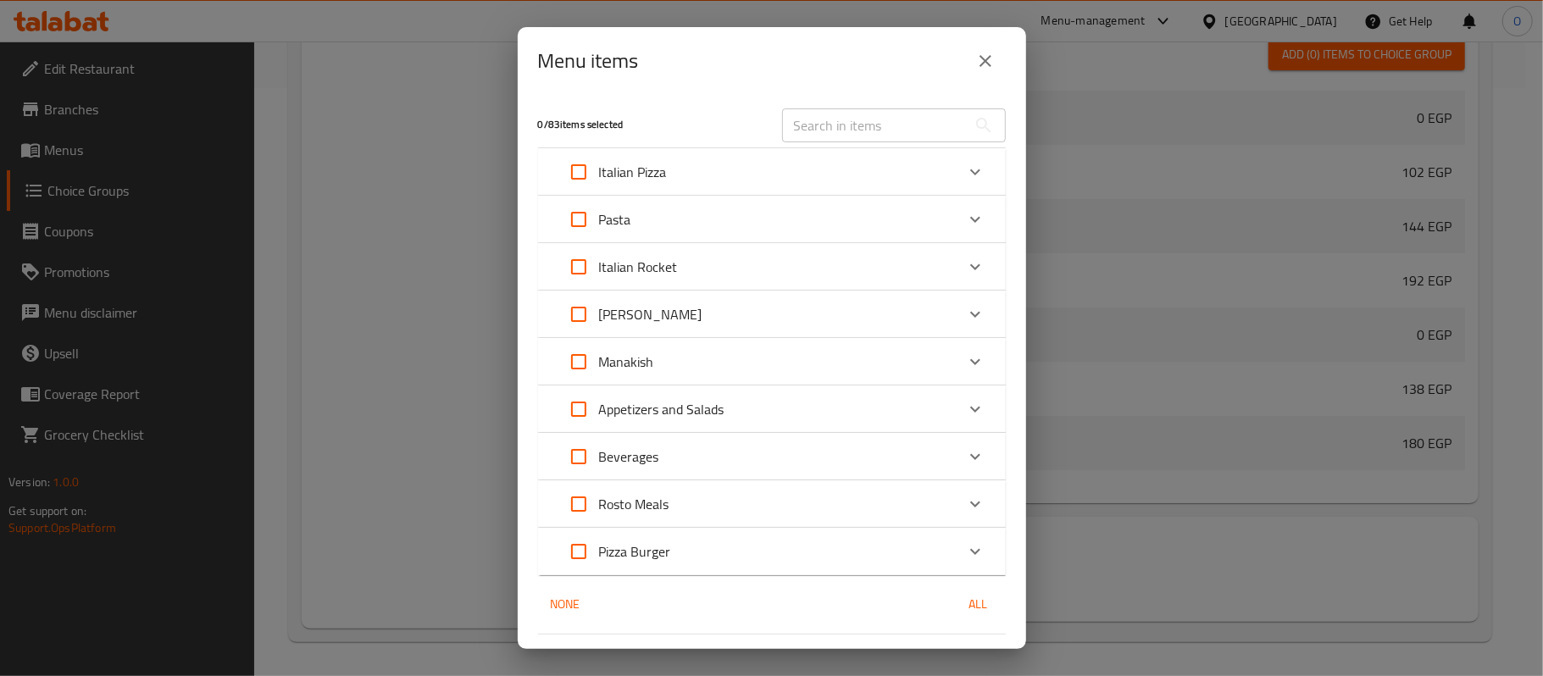
click at [895, 106] on div "​" at bounding box center [894, 125] width 244 height 54
click at [889, 133] on input "text" at bounding box center [874, 125] width 185 height 34
paste input "Negresco Sausage"
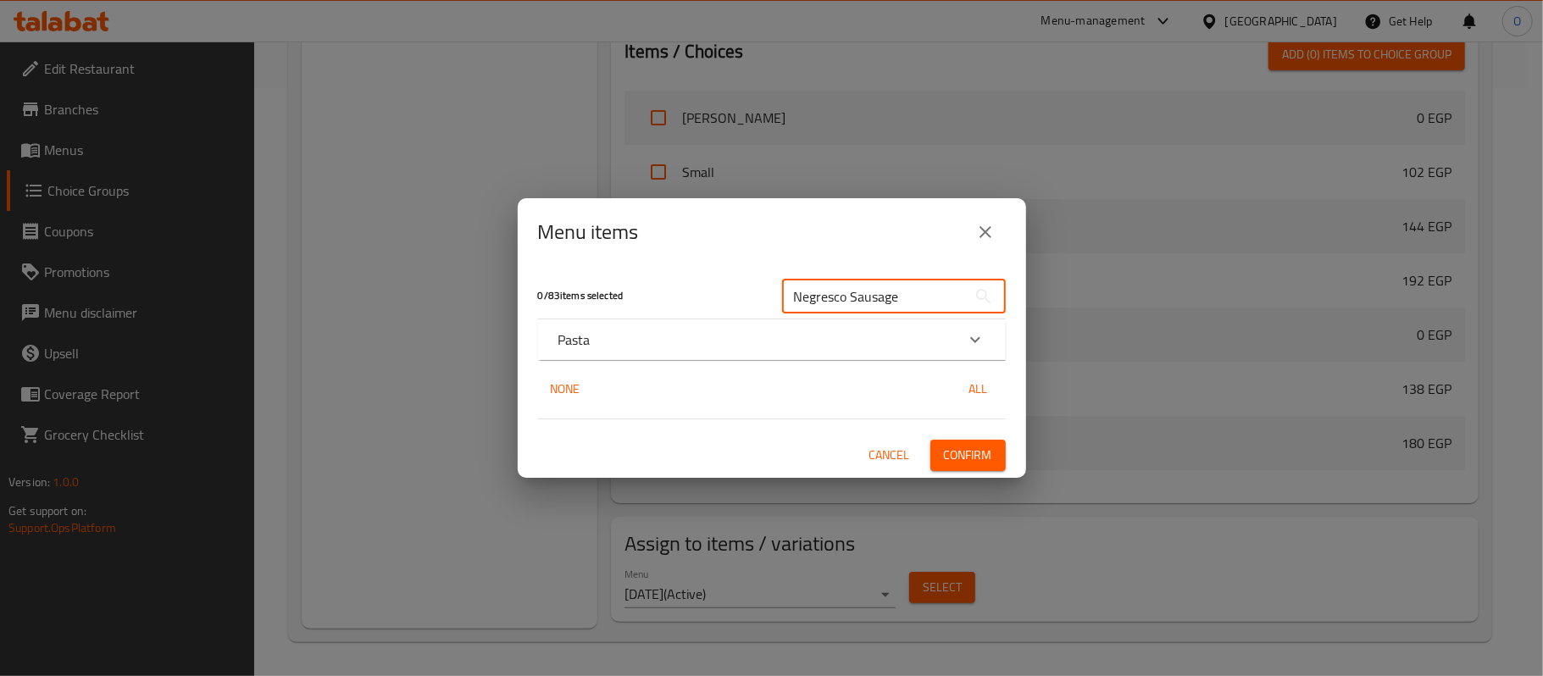
type input "Negresco Sausage"
click at [672, 359] on div "Pasta" at bounding box center [772, 339] width 468 height 41
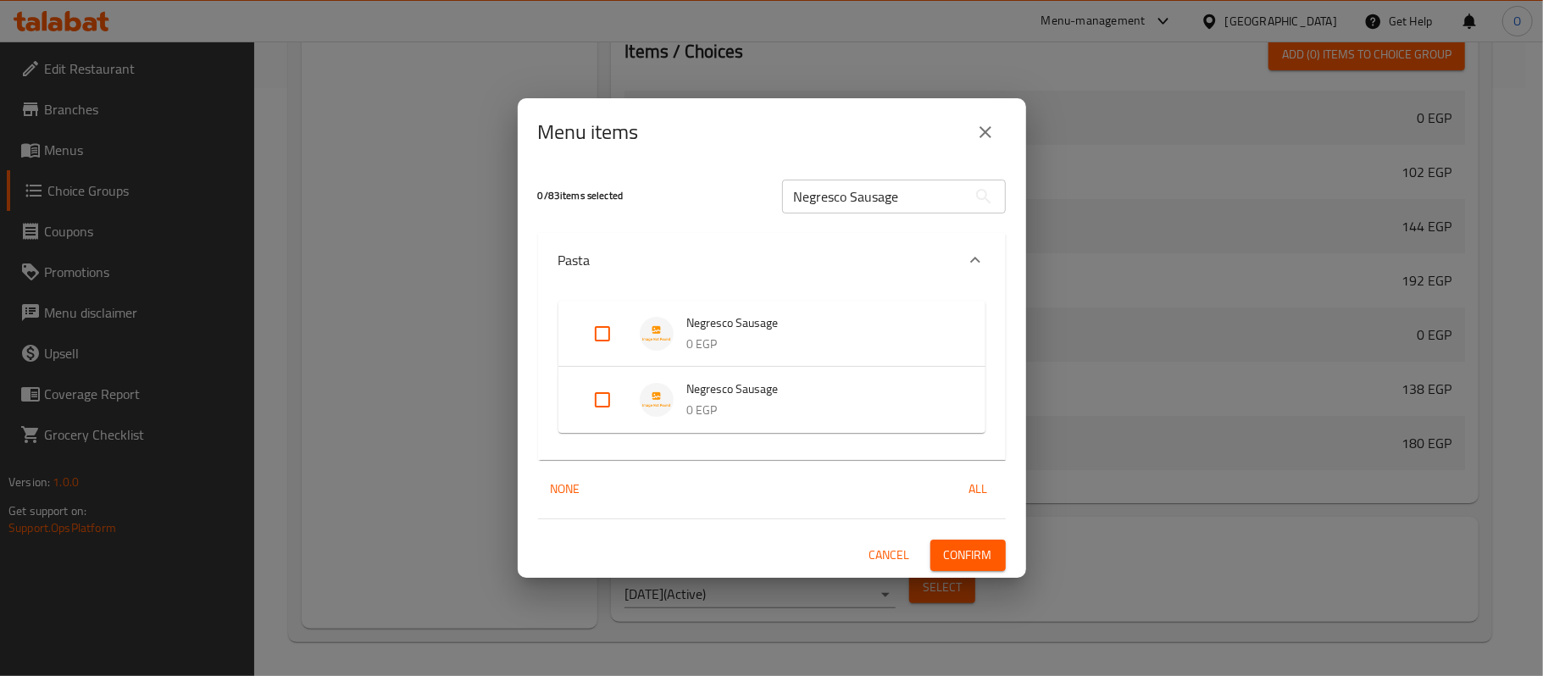
click at [897, 557] on span "Cancel" at bounding box center [889, 555] width 41 height 21
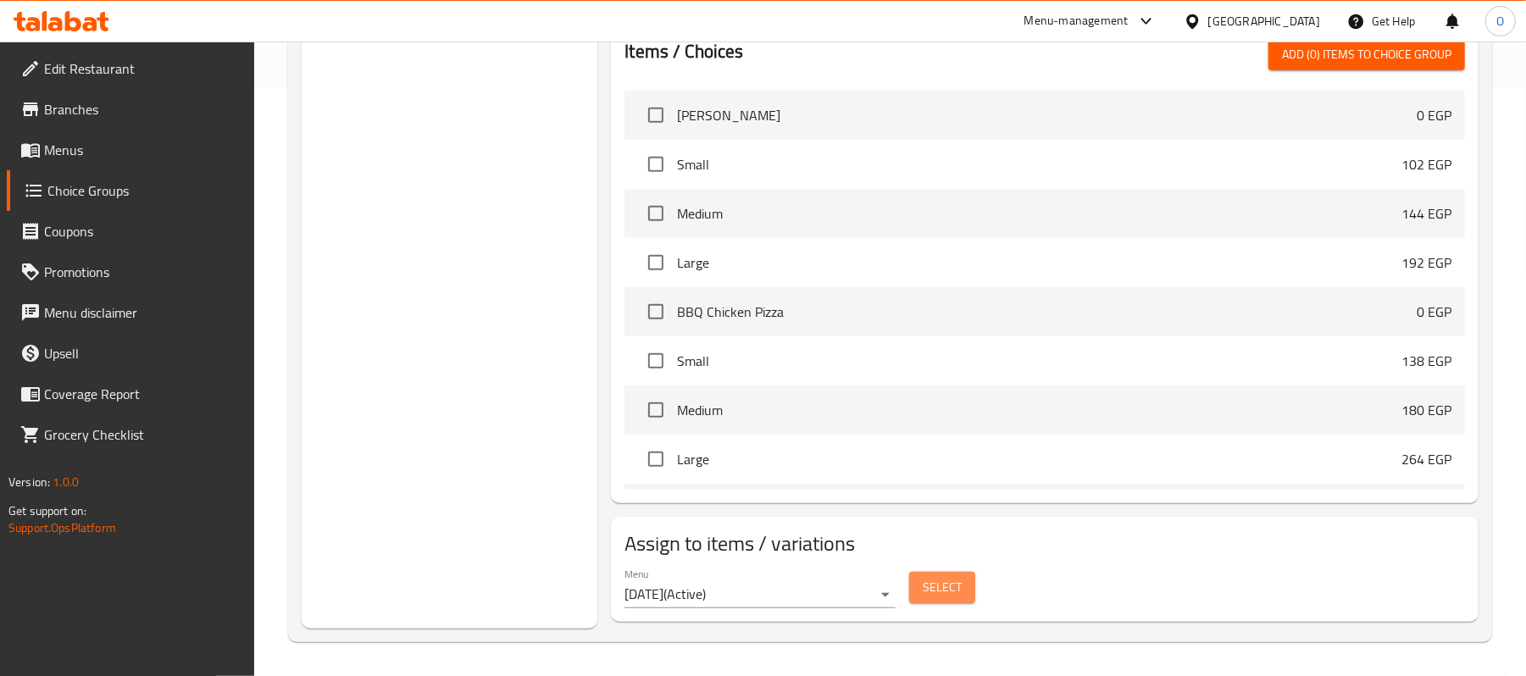
click at [939, 583] on span "Select" at bounding box center [942, 587] width 39 height 21
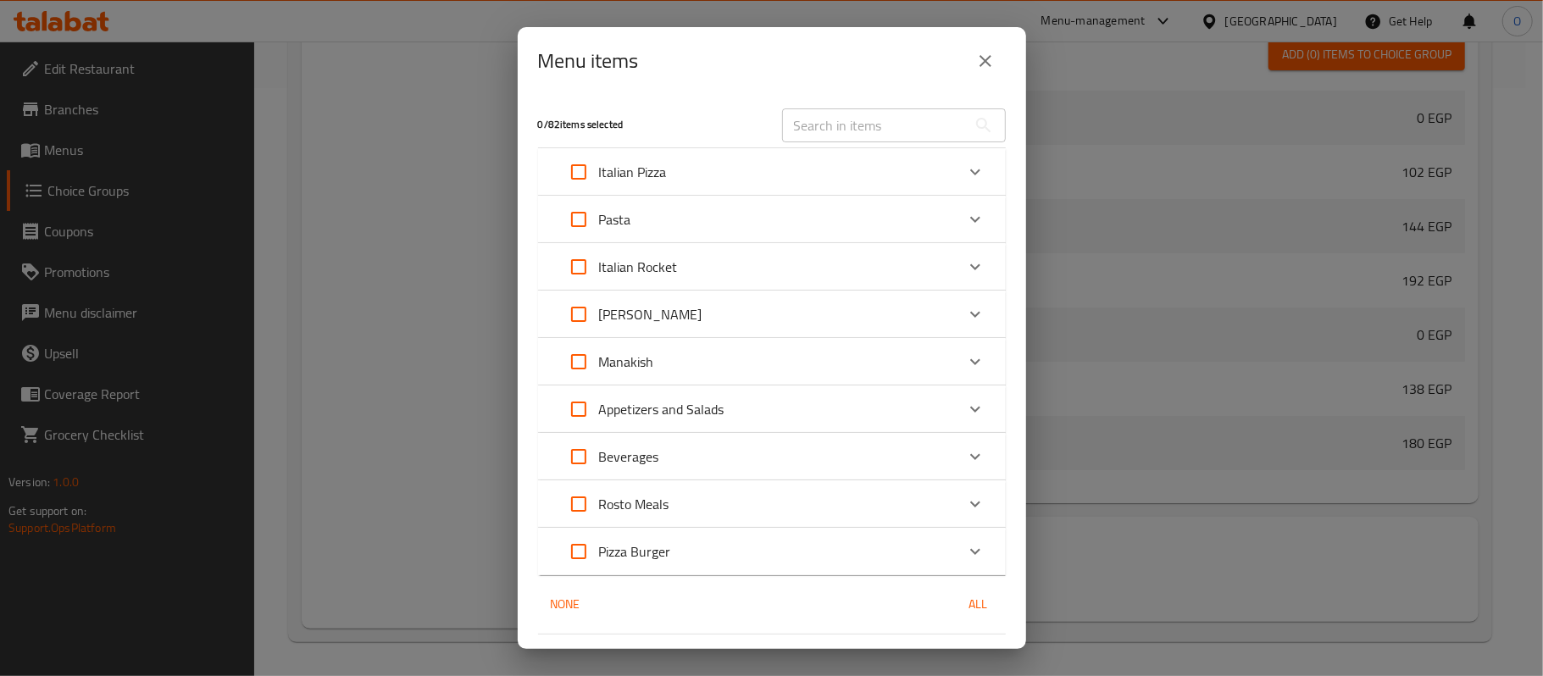
click at [849, 129] on input "text" at bounding box center [874, 125] width 185 height 34
paste input "Negresco Sausage"
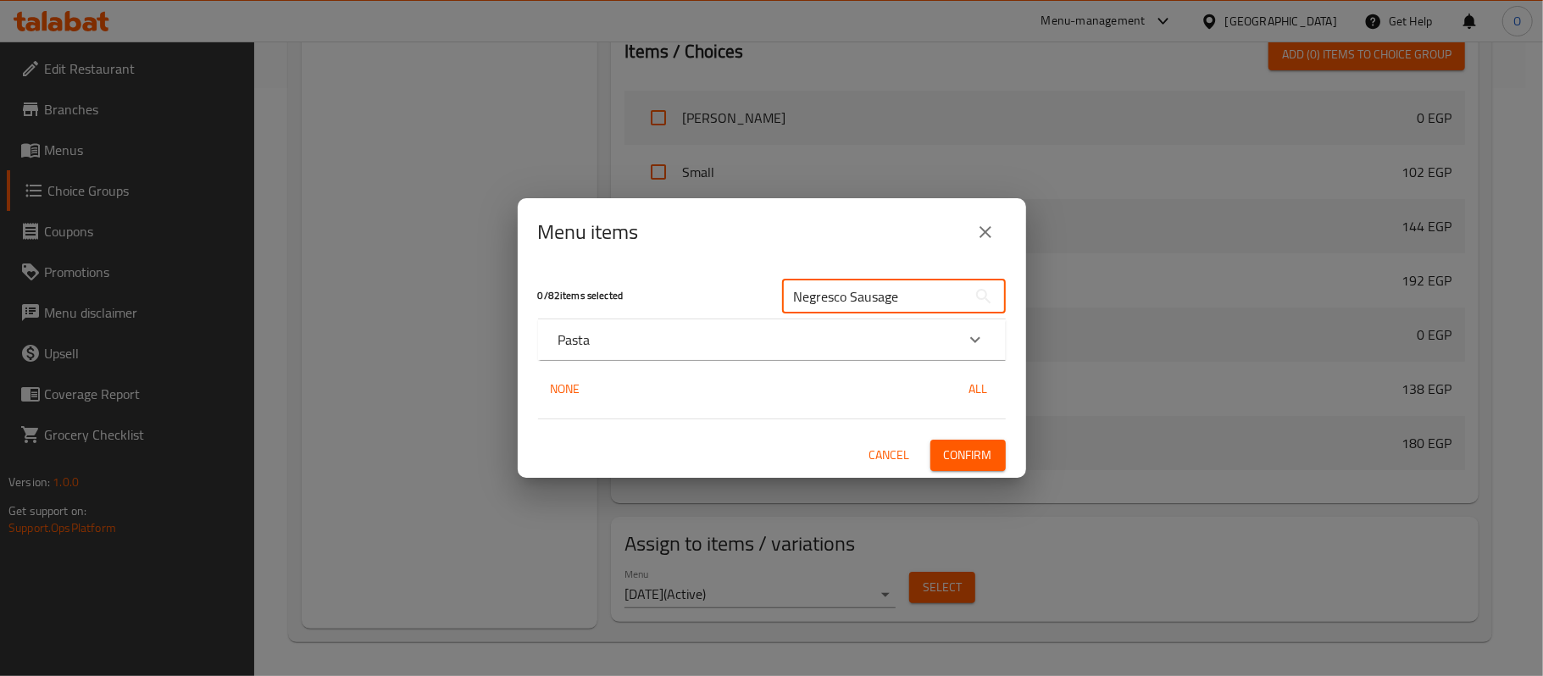
type input "Negresco Sausage"
click at [723, 350] on div "Pasta" at bounding box center [756, 340] width 397 height 20
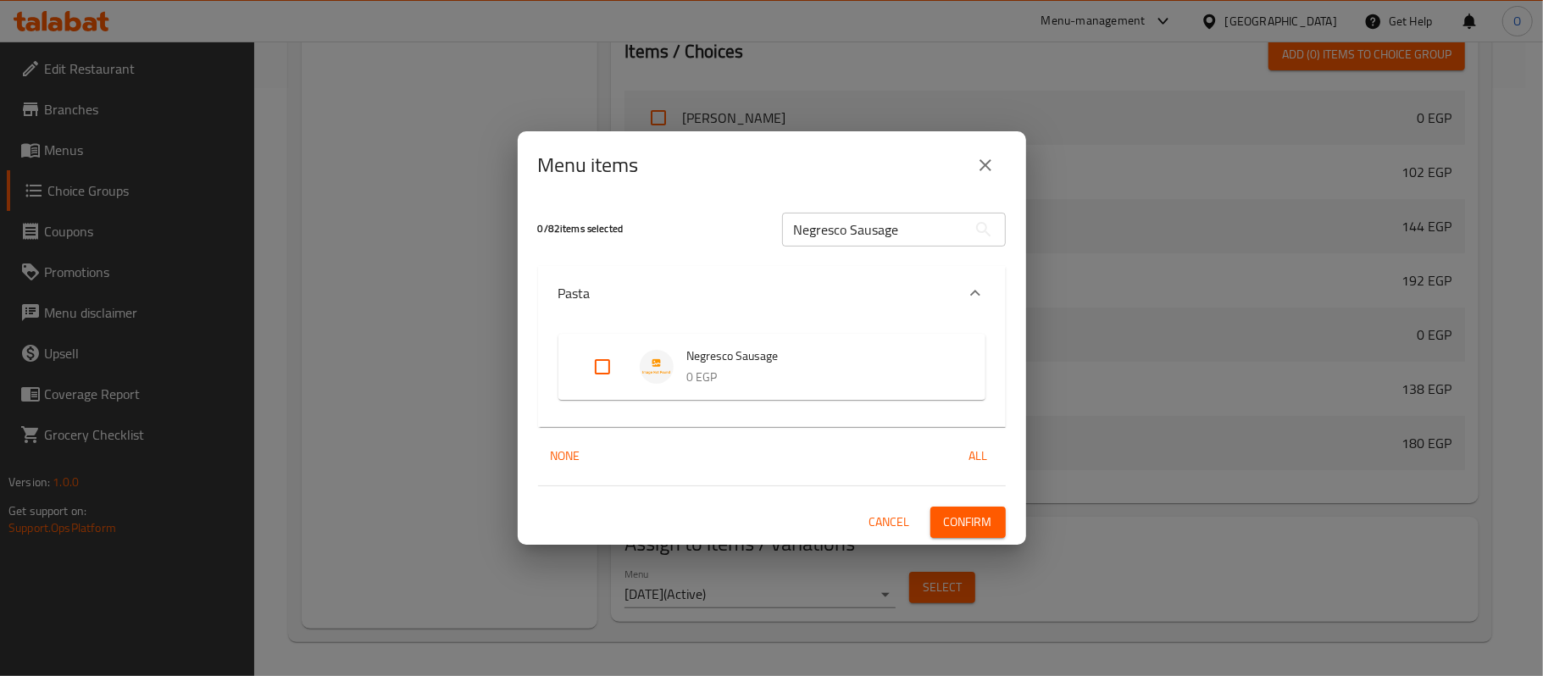
click at [607, 368] on input "Expand" at bounding box center [602, 367] width 41 height 41
checkbox input "true"
click at [980, 532] on span "Confirm" at bounding box center [968, 522] width 48 height 21
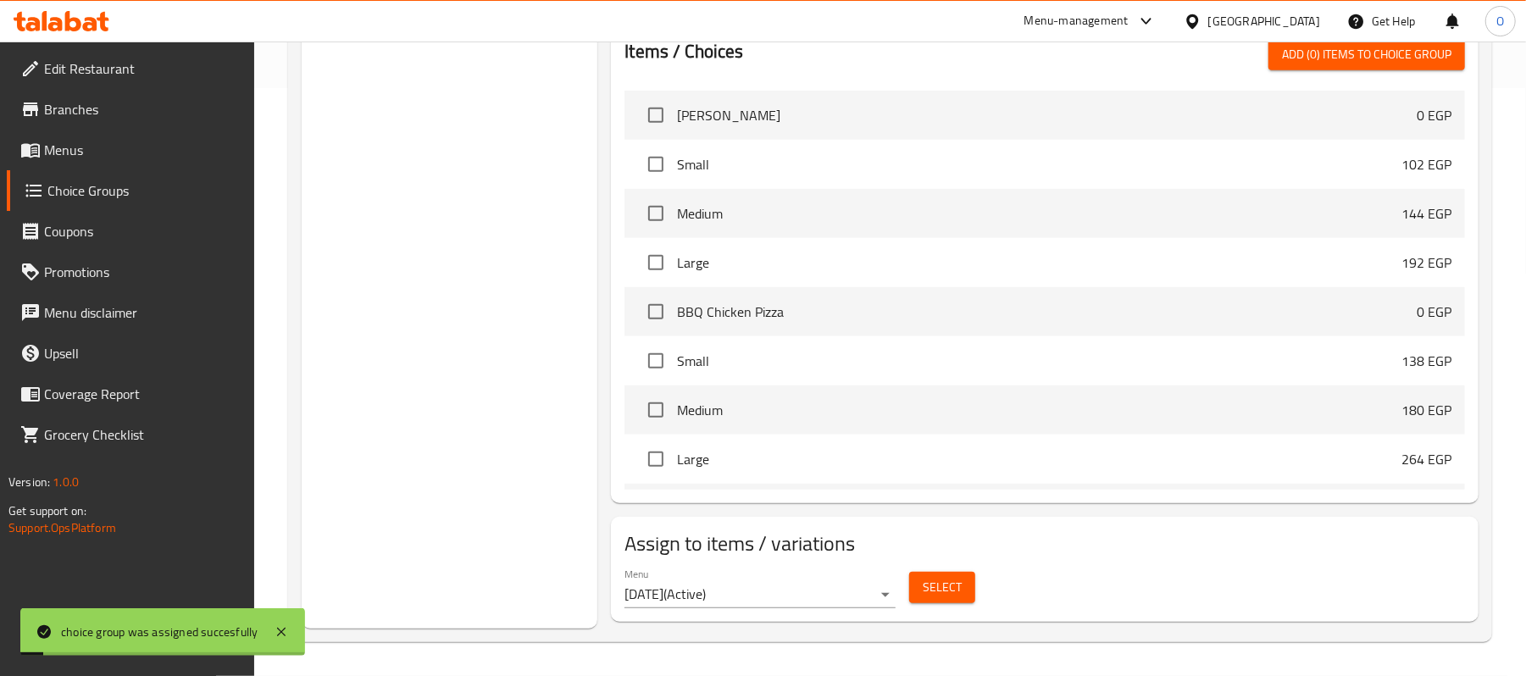
click at [1124, 573] on div "Menu [DATE] ( Active ) Select" at bounding box center [1045, 588] width 854 height 54
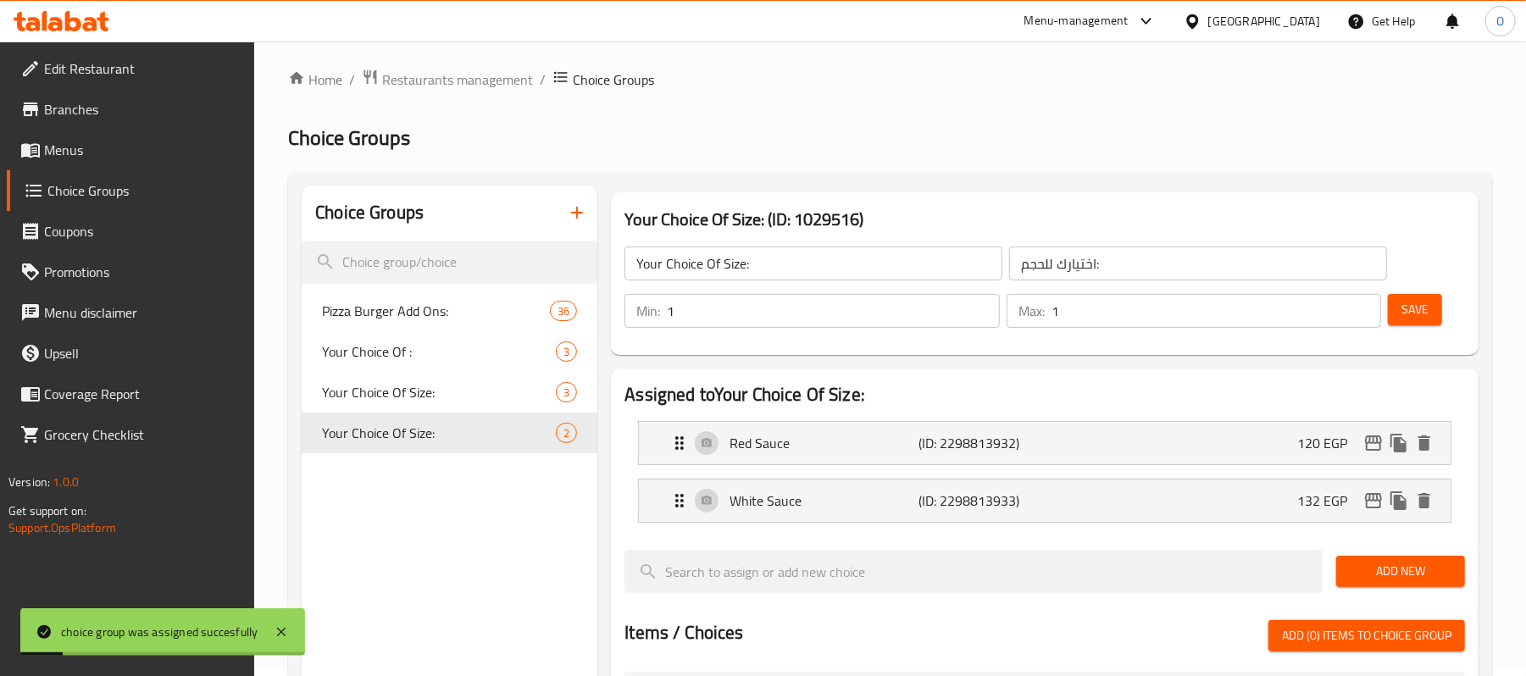
scroll to position [0, 0]
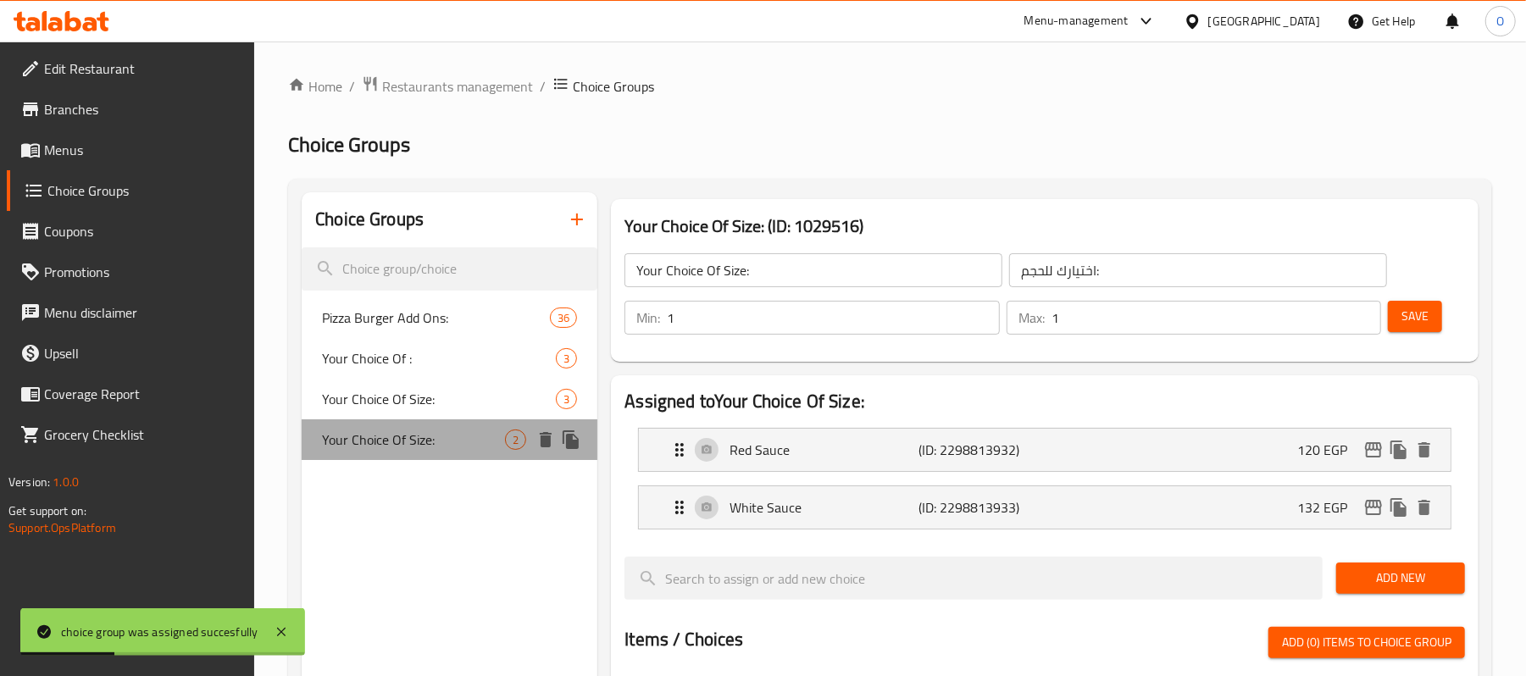
click at [427, 445] on span "Your Choice Of Size:" at bounding box center [413, 440] width 183 height 20
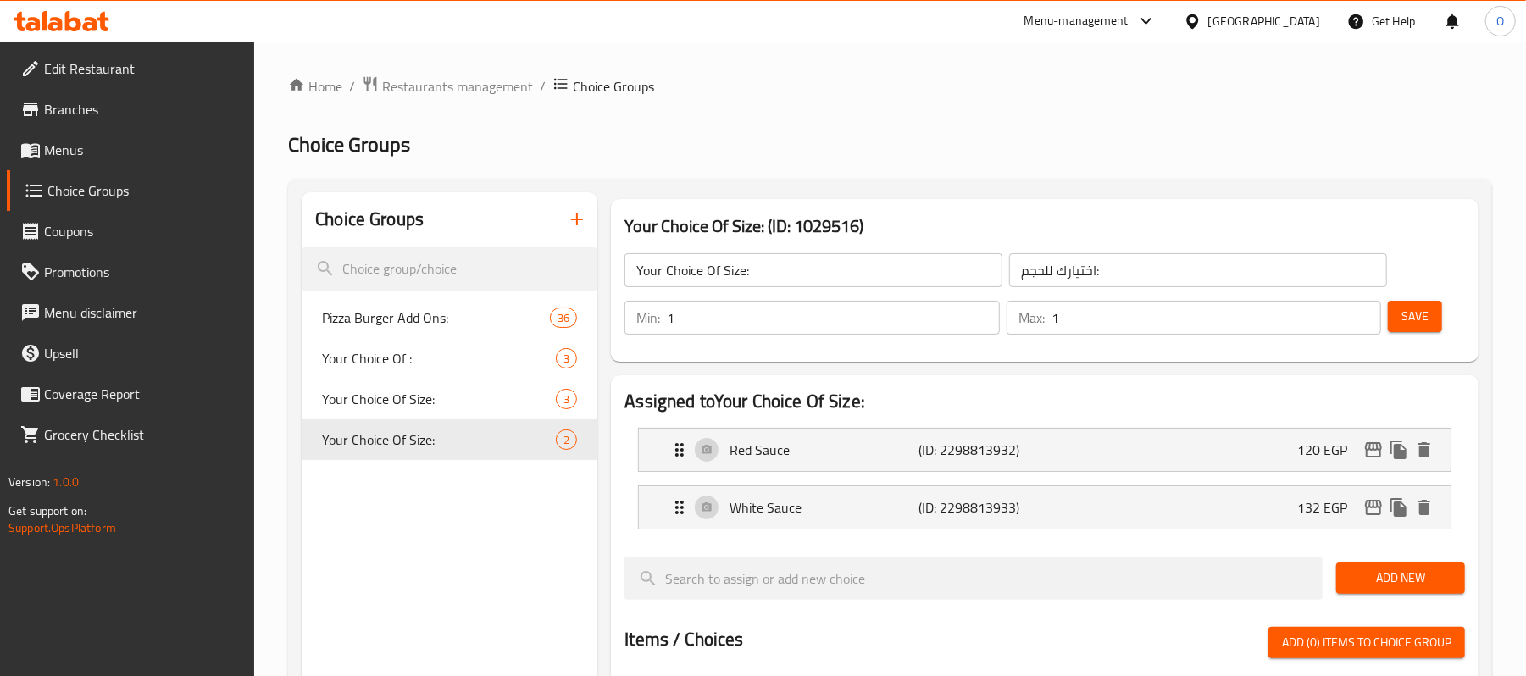
click at [727, 120] on div "Home / Restaurants management / Choice Groups Choice Groups Choice Groups Pizza…" at bounding box center [890, 652] width 1204 height 1155
click at [581, 225] on icon "button" at bounding box center [577, 219] width 20 height 20
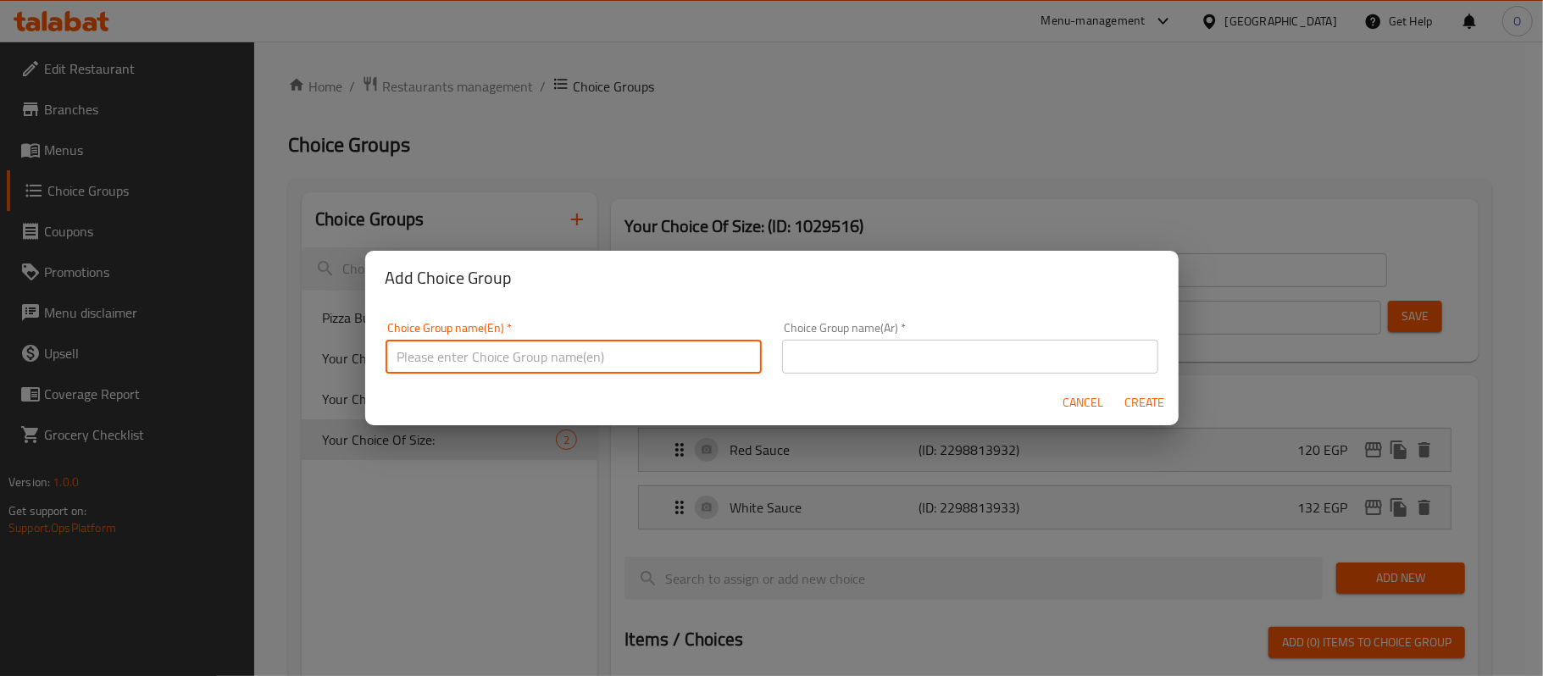
click at [550, 356] on input "text" at bounding box center [574, 357] width 376 height 34
type input "Hawashi Add Ons:"
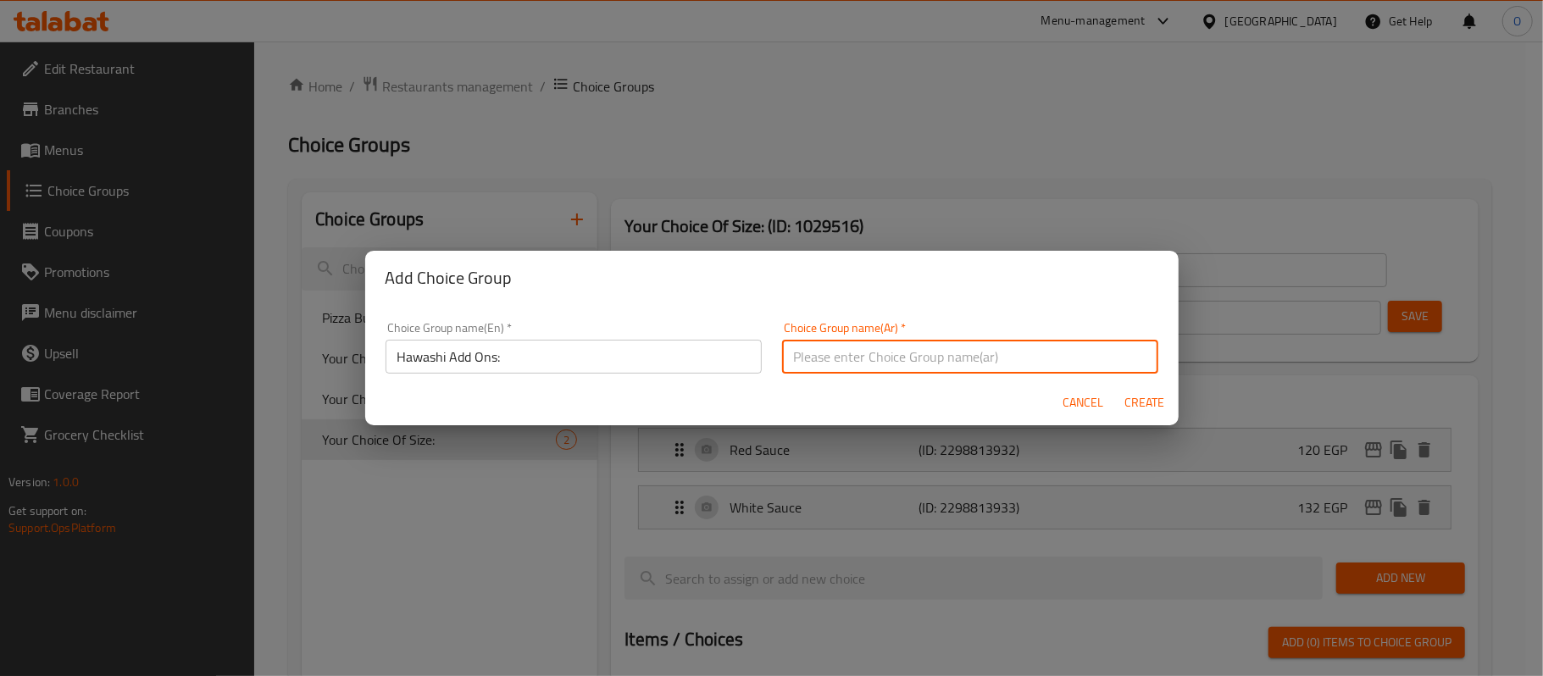
click at [881, 349] on input "text" at bounding box center [970, 357] width 376 height 34
paste input "إضافات حواوشي:"
type input "إضافات حواوشي:"
click at [889, 307] on div "Choice Group name(En)   * Hawashi Add Ons: Choice Group name(En) * Choice Group…" at bounding box center [772, 342] width 814 height 75
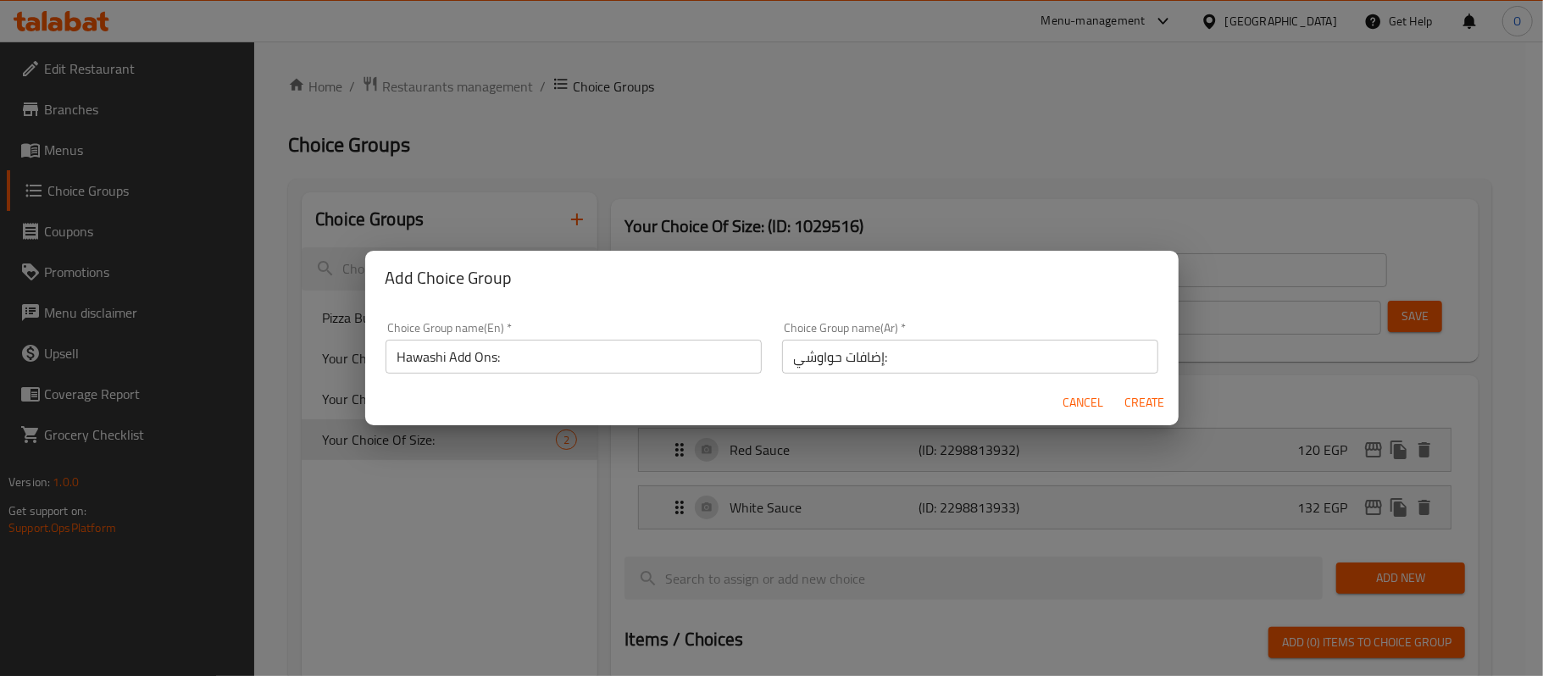
click at [1137, 410] on span "Create" at bounding box center [1145, 402] width 41 height 21
type input "Hawashi Add Ons:"
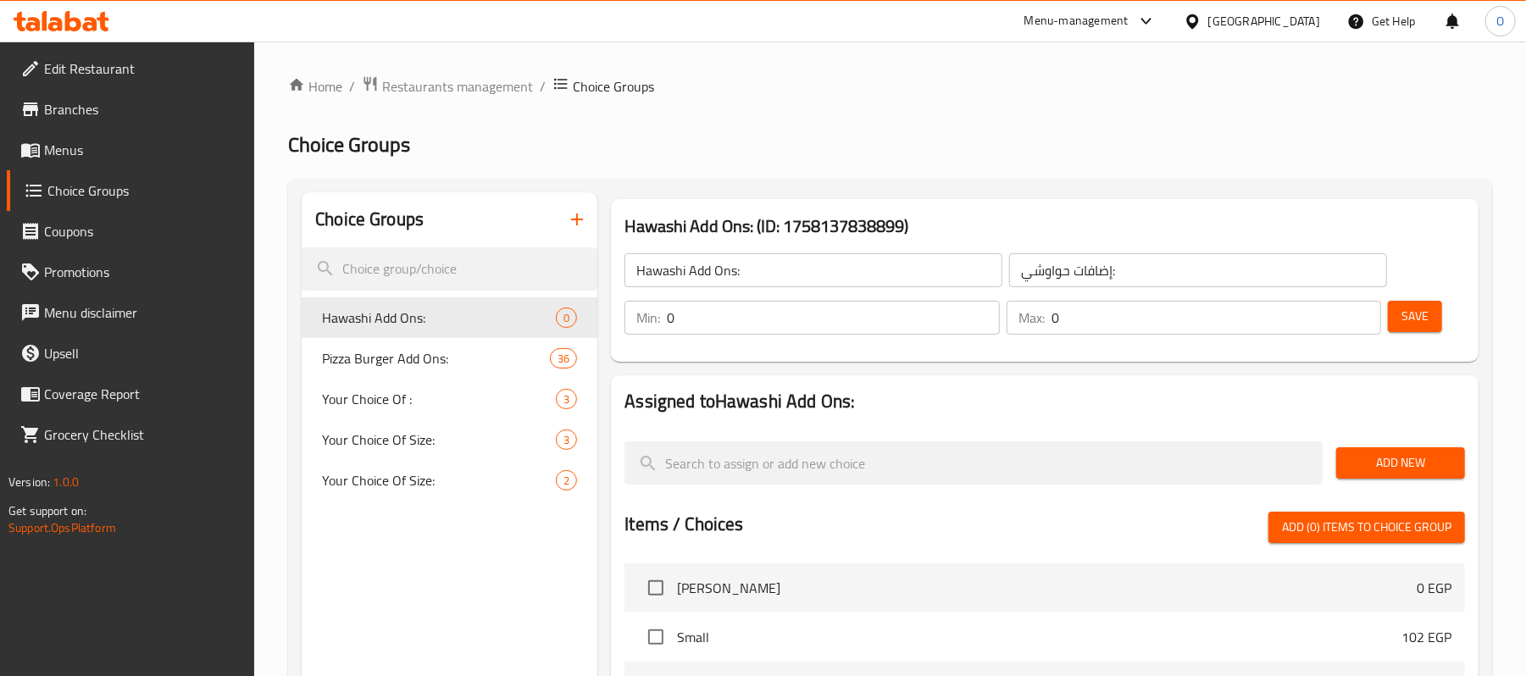
click at [832, 147] on h2 "Choice Groups" at bounding box center [890, 144] width 1204 height 27
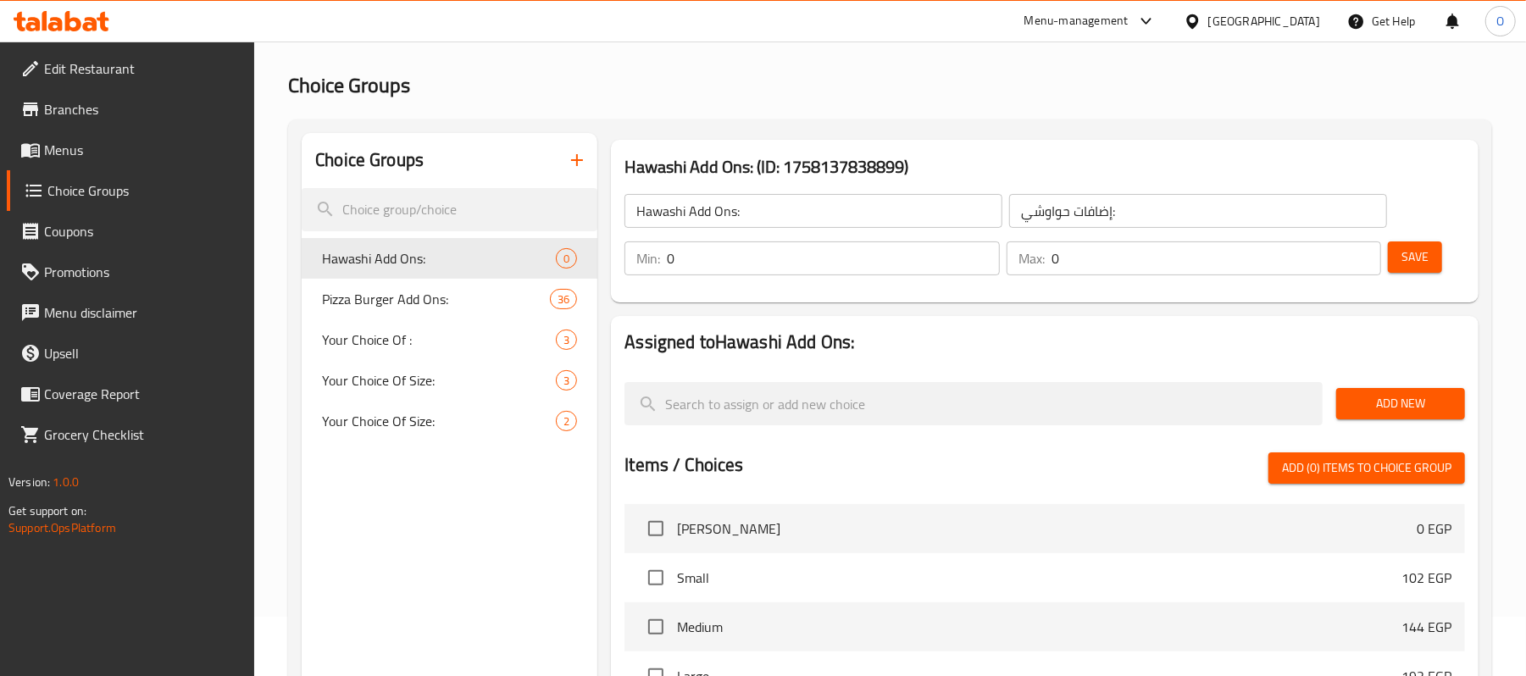
scroll to position [113, 0]
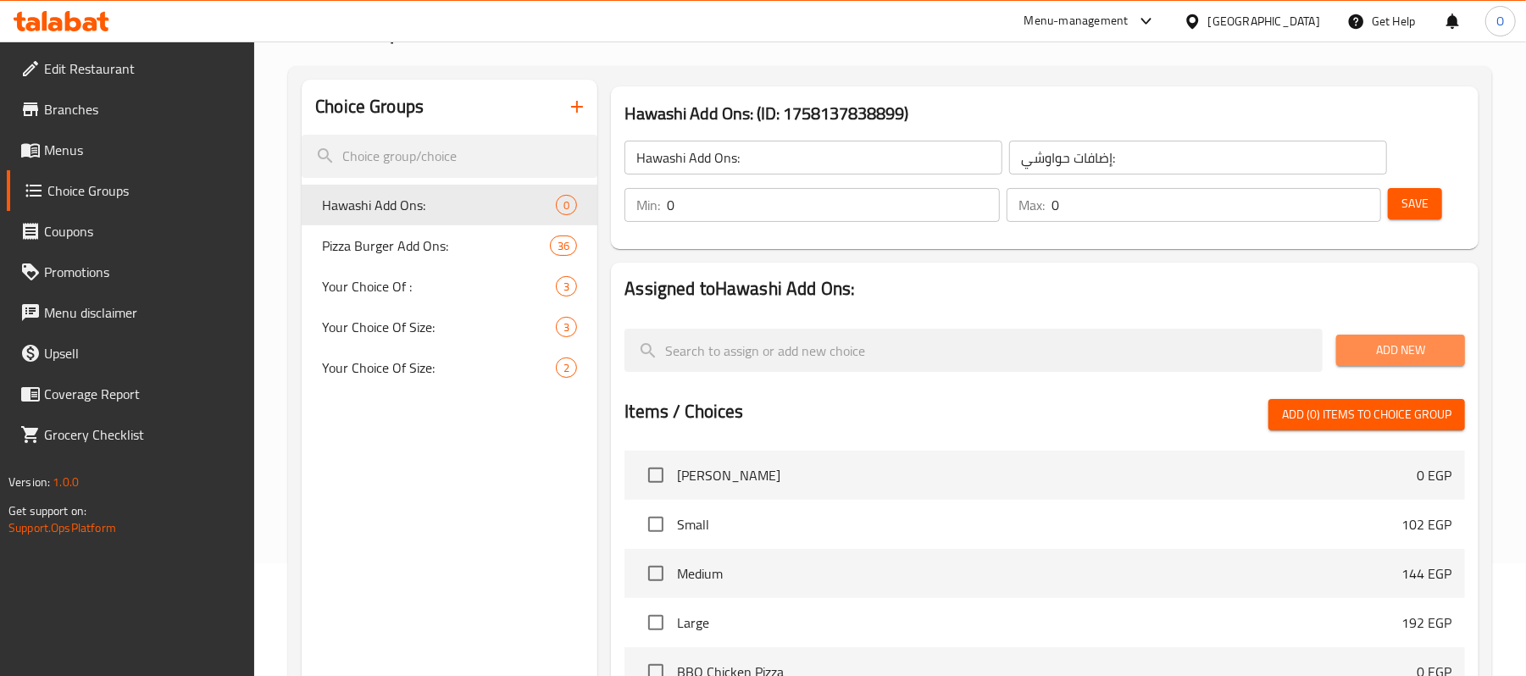
click at [1381, 364] on button "Add New" at bounding box center [1400, 350] width 129 height 31
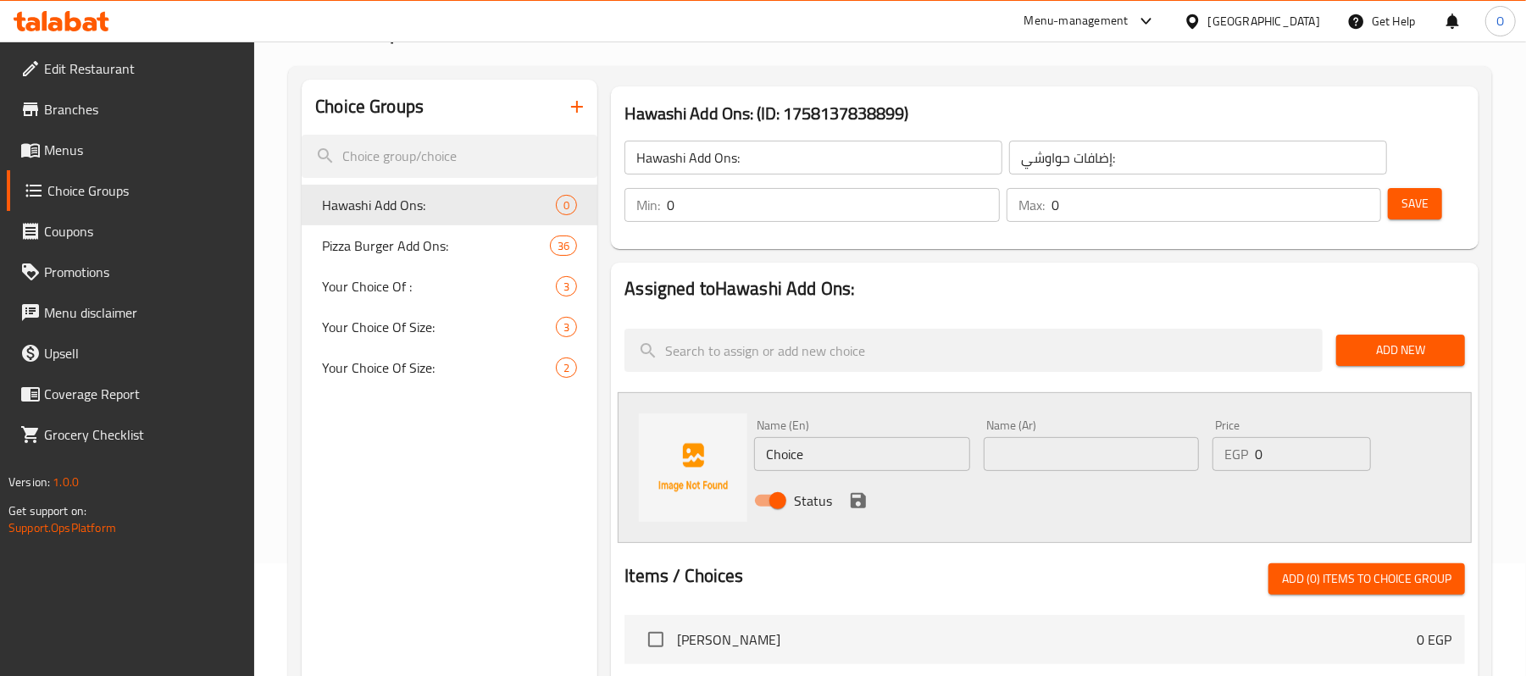
click at [889, 462] on input "Choice" at bounding box center [861, 454] width 215 height 34
drag, startPoint x: 1273, startPoint y: 452, endPoint x: 1227, endPoint y: 464, distance: 47.5
click at [1227, 464] on div "EGP 0 Price" at bounding box center [1292, 454] width 158 height 34
click at [853, 503] on icon "save" at bounding box center [858, 500] width 15 height 15
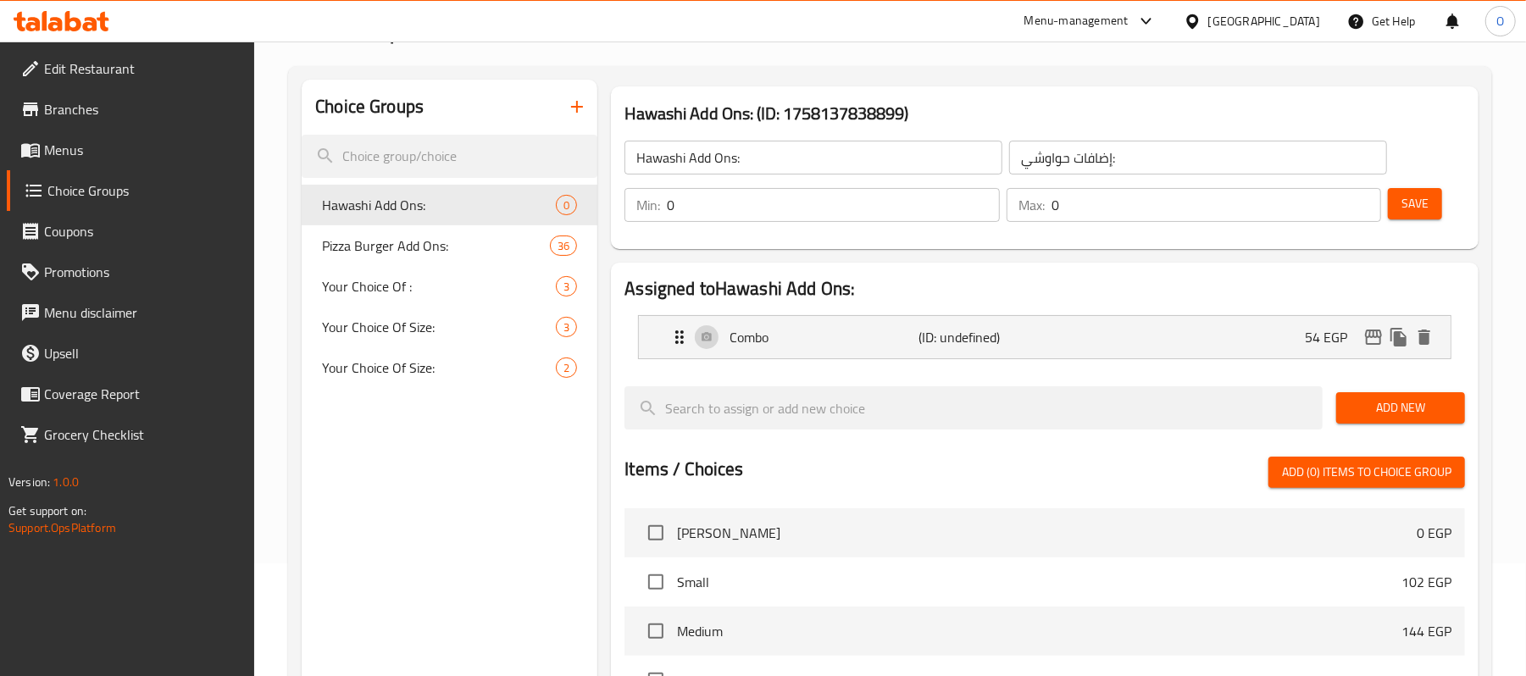
click at [1402, 403] on span "Add New" at bounding box center [1401, 407] width 102 height 21
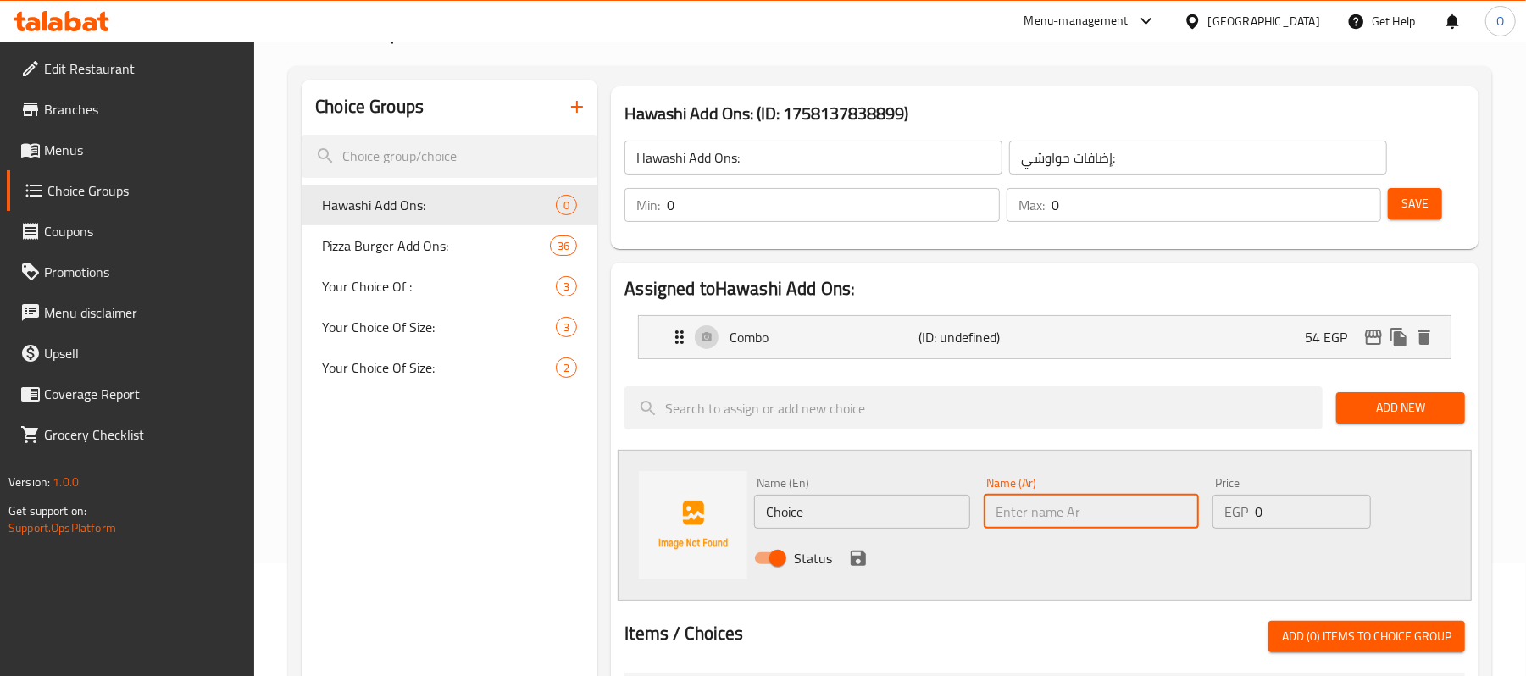
click at [1031, 495] on input "text" at bounding box center [1091, 512] width 215 height 34
paste input "اضافة موتزاريلا وخضار 36"
drag, startPoint x: 1012, startPoint y: 516, endPoint x: 975, endPoint y: 522, distance: 37.8
click at [975, 522] on div "Name (En) Choice Name (En) Name (Ar) اضافة موتزاريلا وخضار 36 Name (Ar) Price E…" at bounding box center [1090, 525] width 687 height 111
drag, startPoint x: 1288, startPoint y: 512, endPoint x: 1221, endPoint y: 529, distance: 69.1
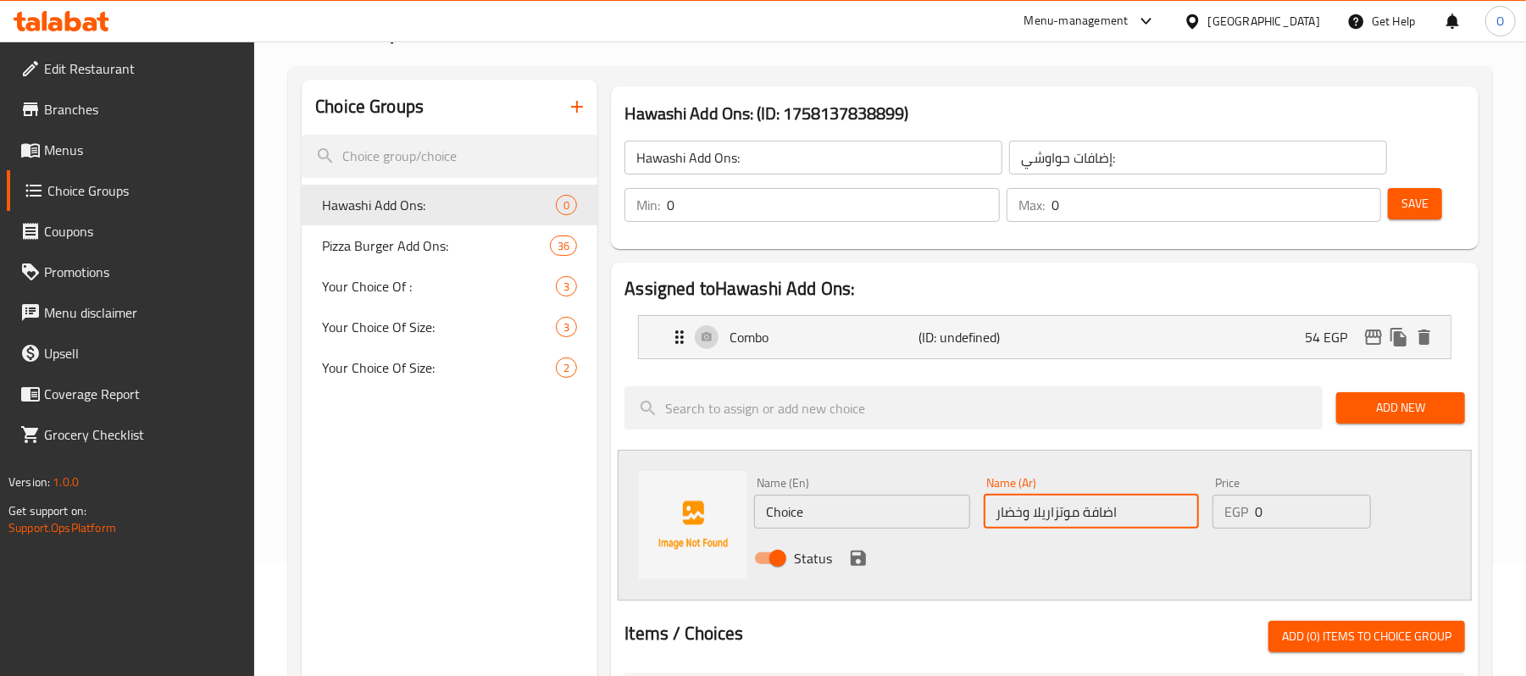
click at [1221, 529] on div "EGP 0 Price" at bounding box center [1292, 512] width 158 height 34
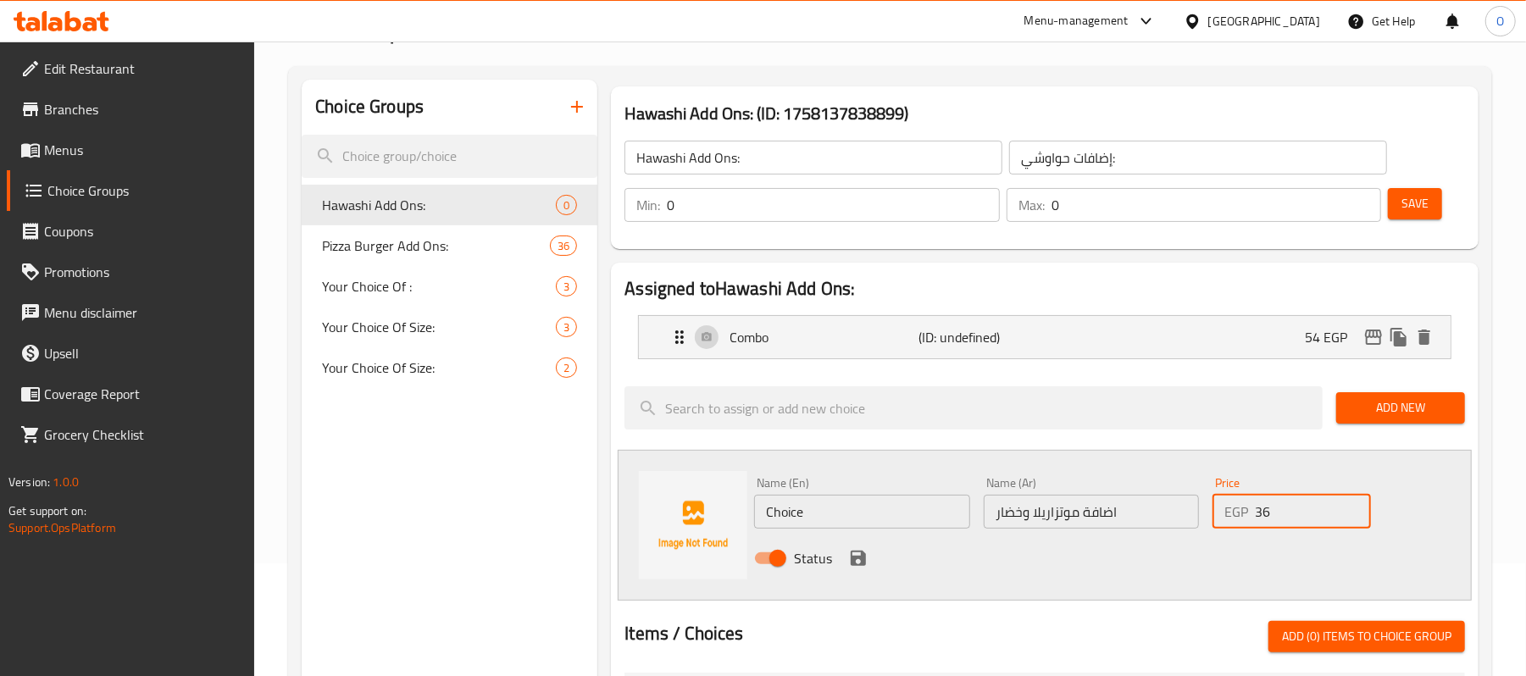
click at [1115, 509] on input "اضافة موتزاريلا وخضار" at bounding box center [1091, 512] width 215 height 34
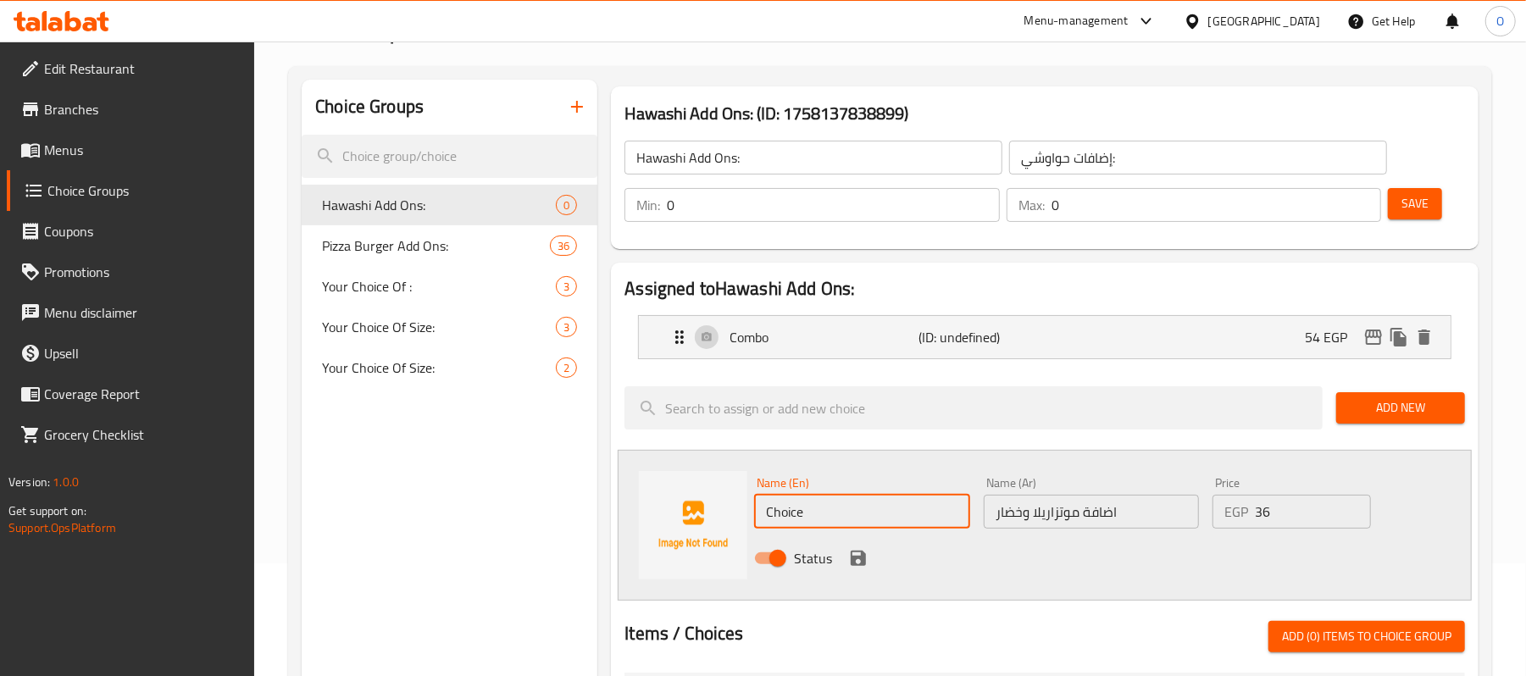
click at [900, 520] on input "Choice" at bounding box center [861, 512] width 215 height 34
paste input "Add mozzarella and vegetables"
click at [868, 563] on icon "save" at bounding box center [858, 558] width 20 height 20
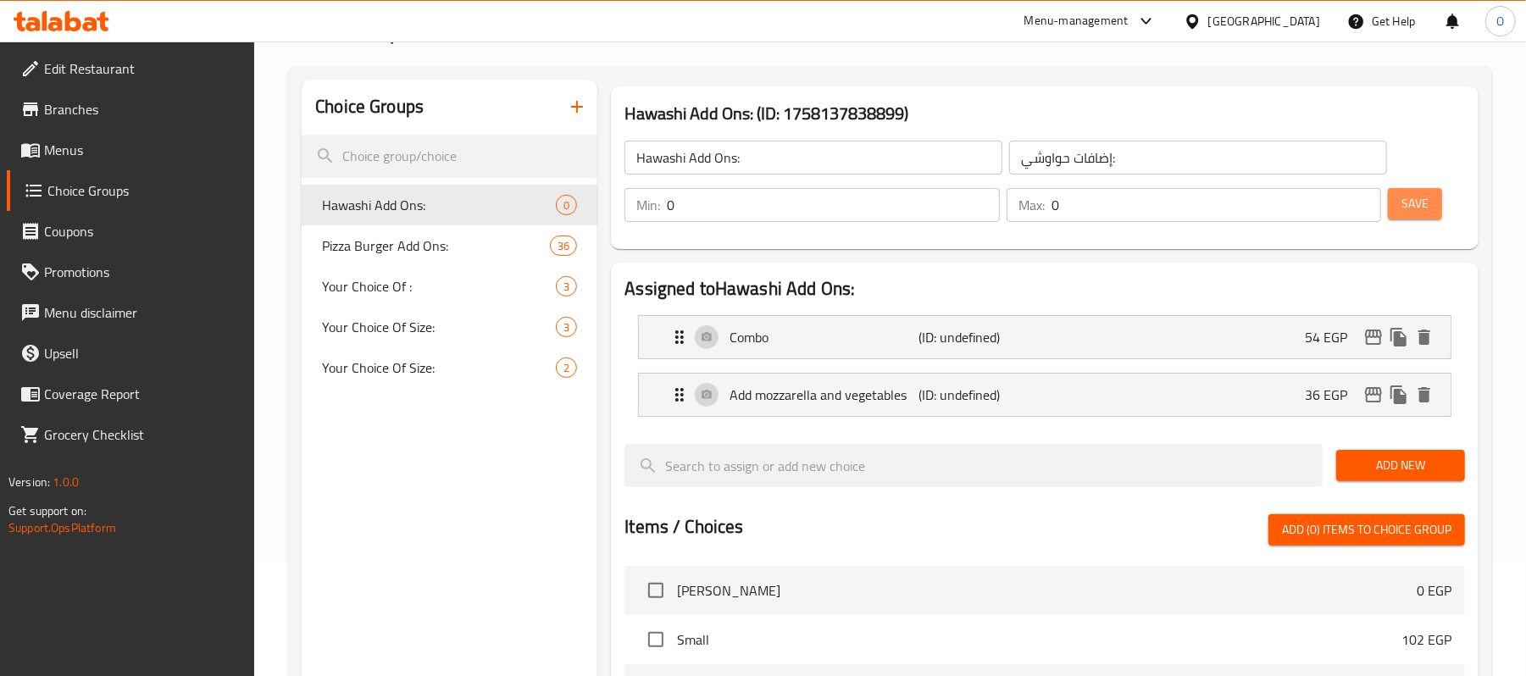
click at [1418, 212] on span "Save" at bounding box center [1415, 203] width 27 height 21
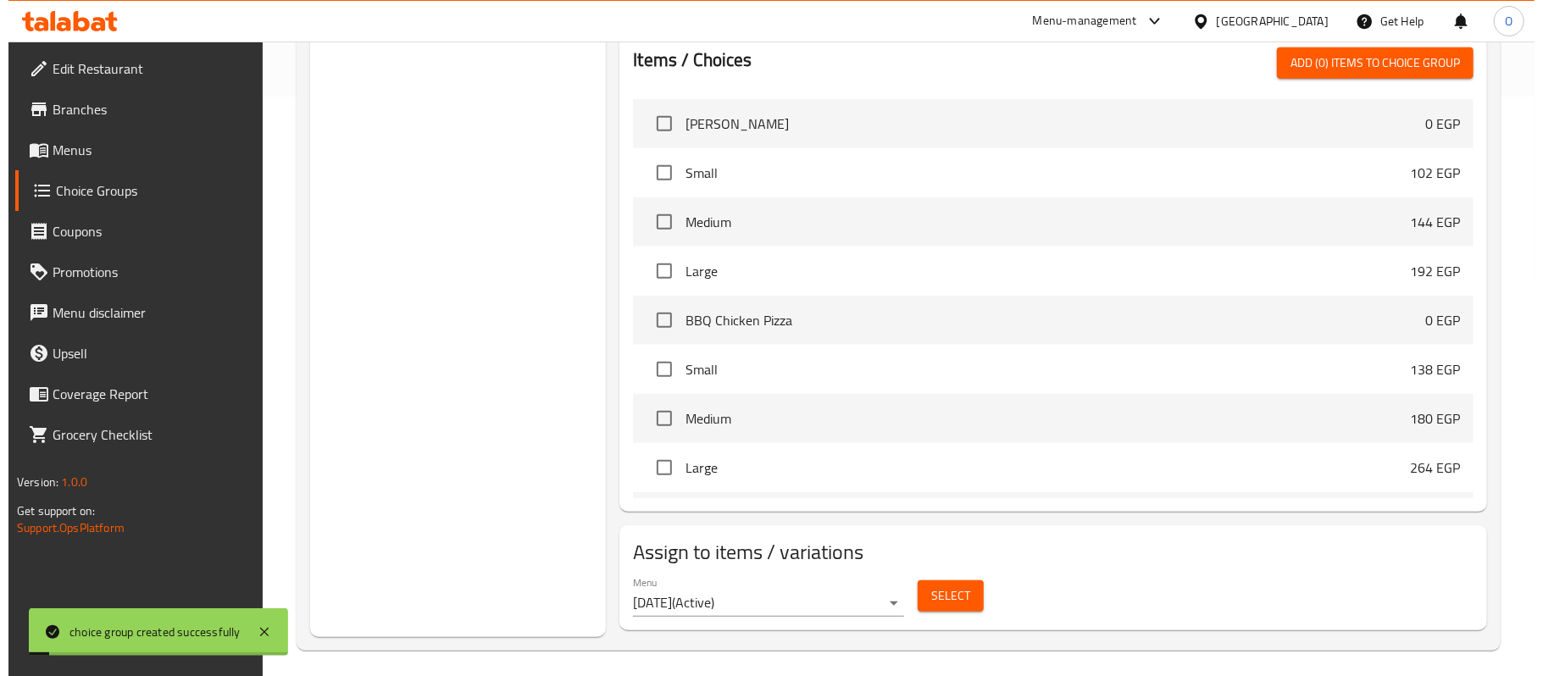
scroll to position [590, 0]
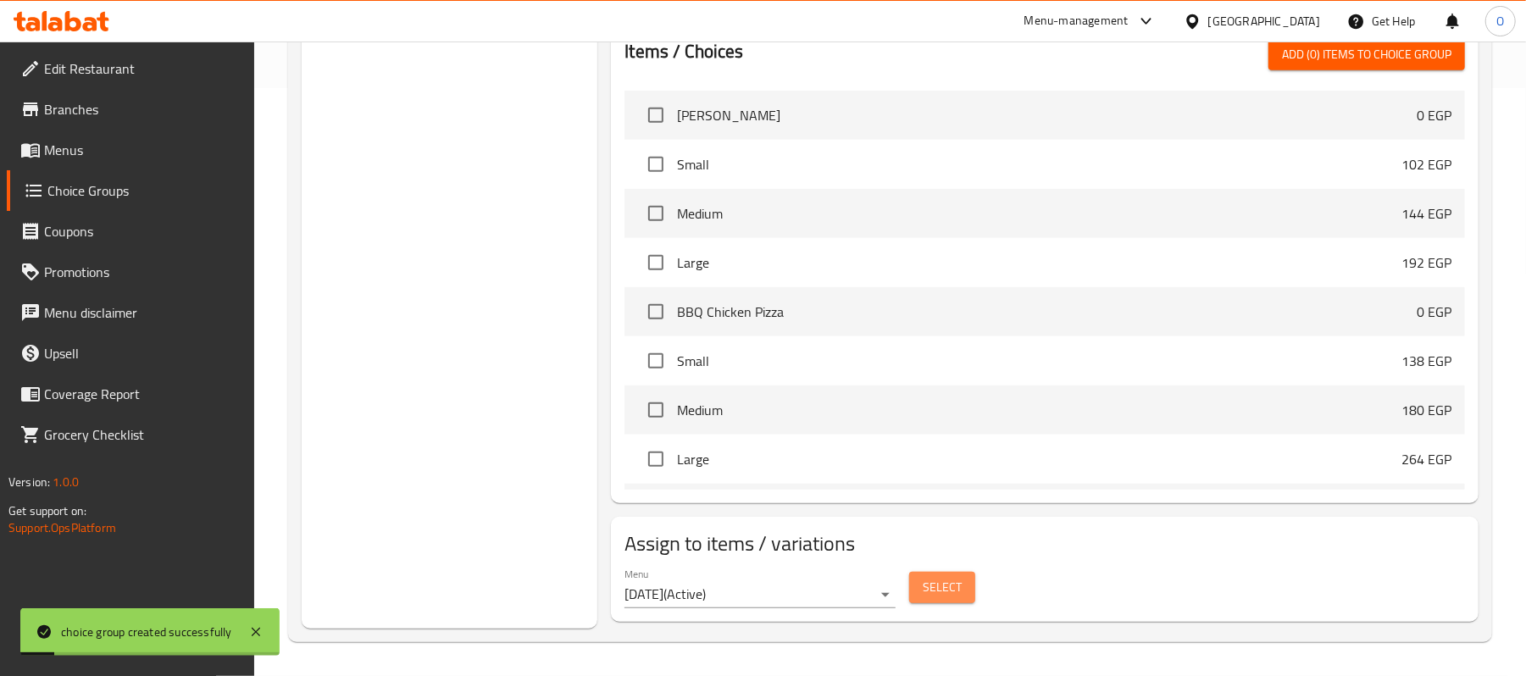
click at [966, 578] on button "Select" at bounding box center [942, 587] width 66 height 31
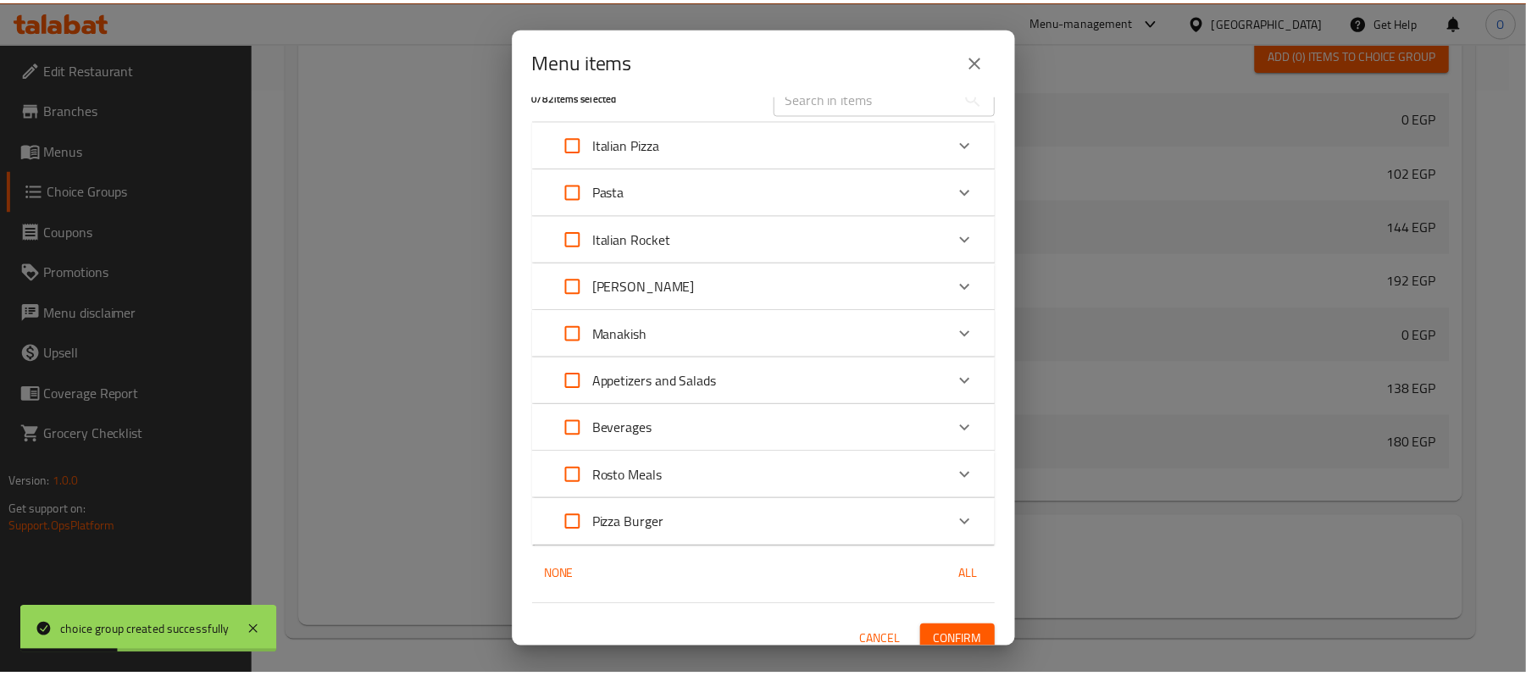
scroll to position [44, 0]
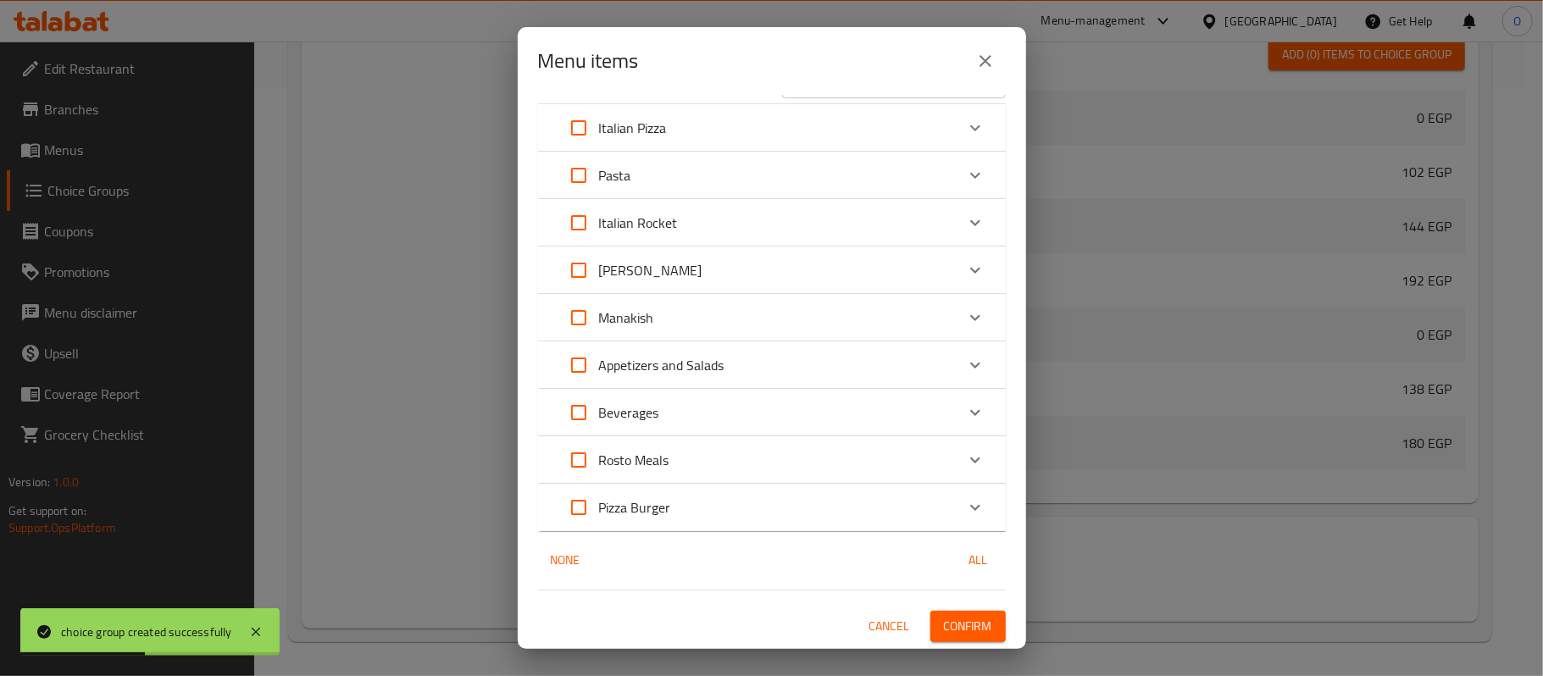
click at [580, 268] on input "Expand" at bounding box center [578, 270] width 41 height 41
click at [966, 624] on span "Confirm" at bounding box center [968, 626] width 48 height 21
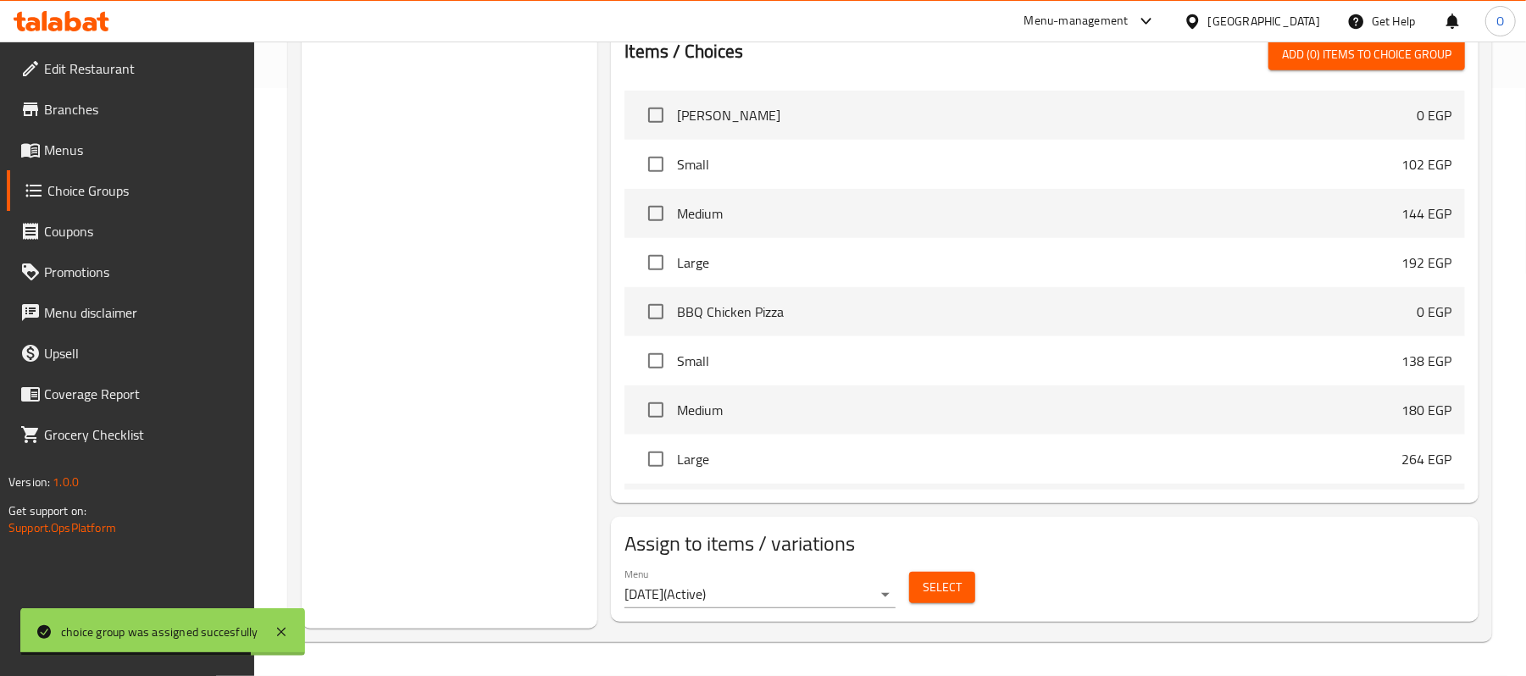
click at [471, 383] on div "Choice Groups Pizza Burger Add Ons: 36 Your Choice Of : 3 Your Choice Of Size: …" at bounding box center [450, 116] width 296 height 1025
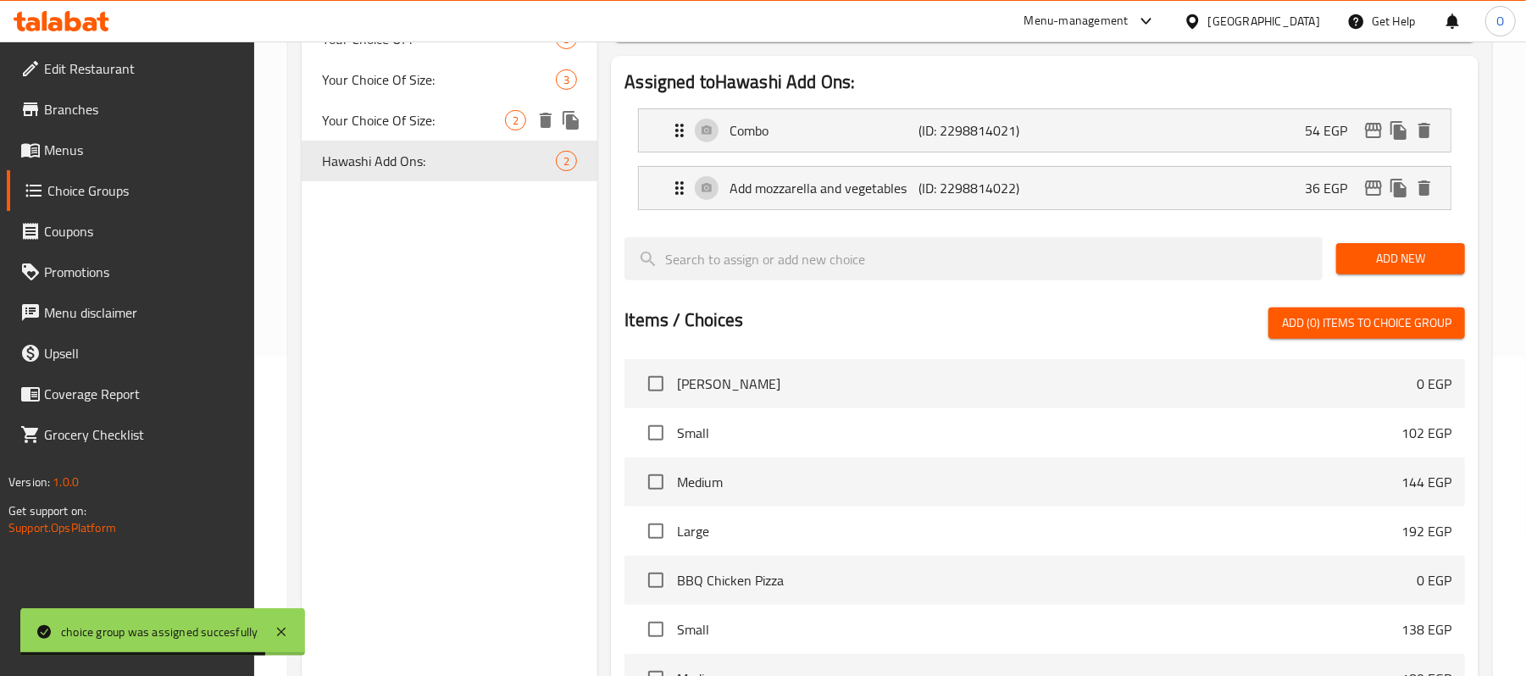
scroll to position [0, 0]
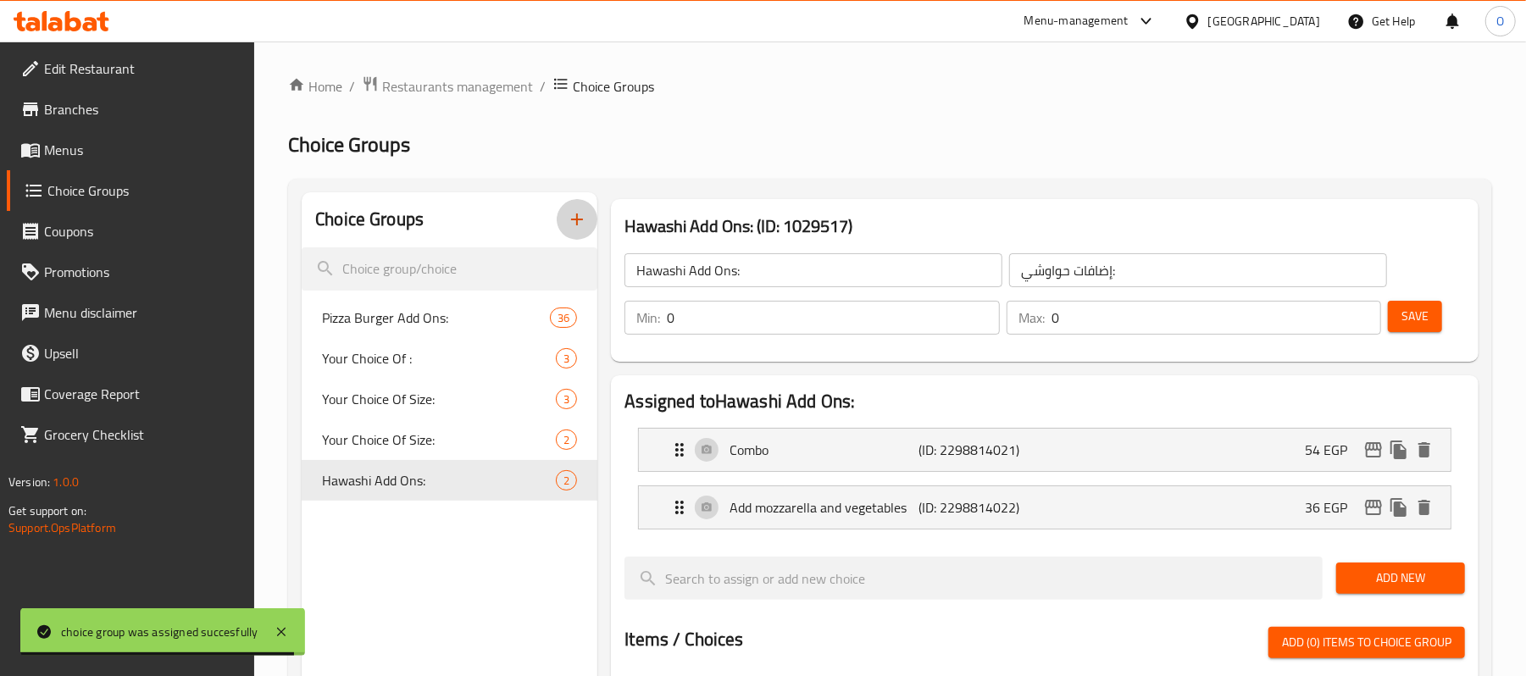
click at [568, 221] on icon "button" at bounding box center [577, 219] width 20 height 20
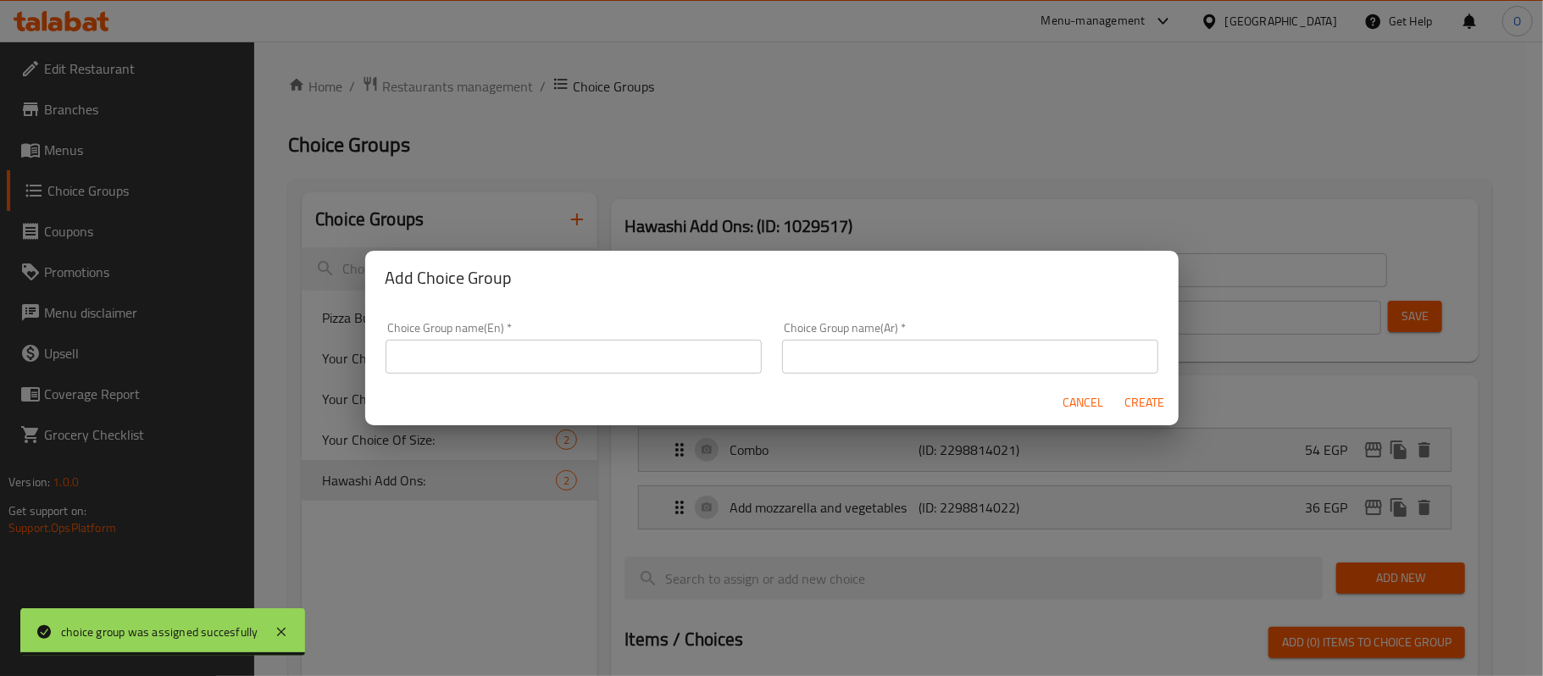
click at [540, 364] on input "text" at bounding box center [574, 357] width 376 height 34
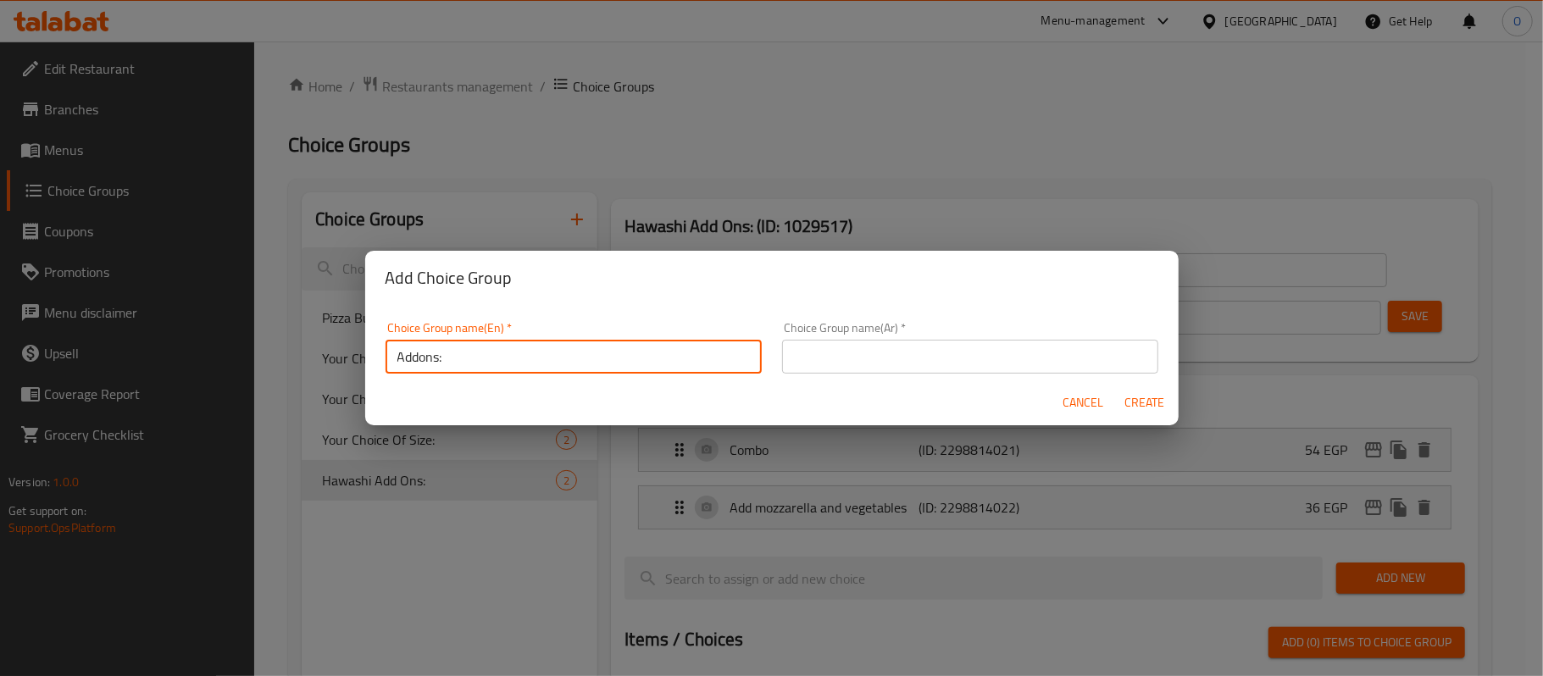
click at [845, 343] on input "text" at bounding box center [970, 357] width 376 height 34
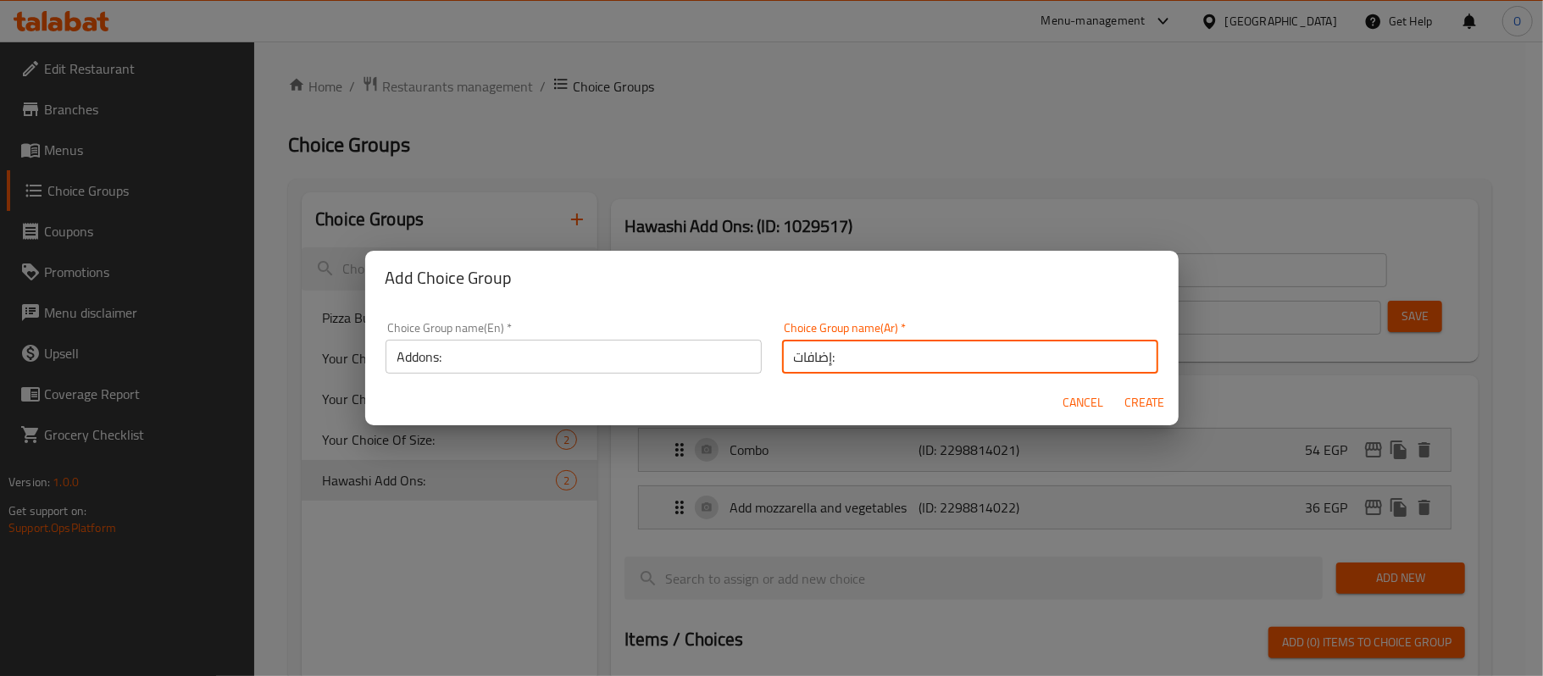
click at [1133, 400] on span "Create" at bounding box center [1145, 402] width 41 height 21
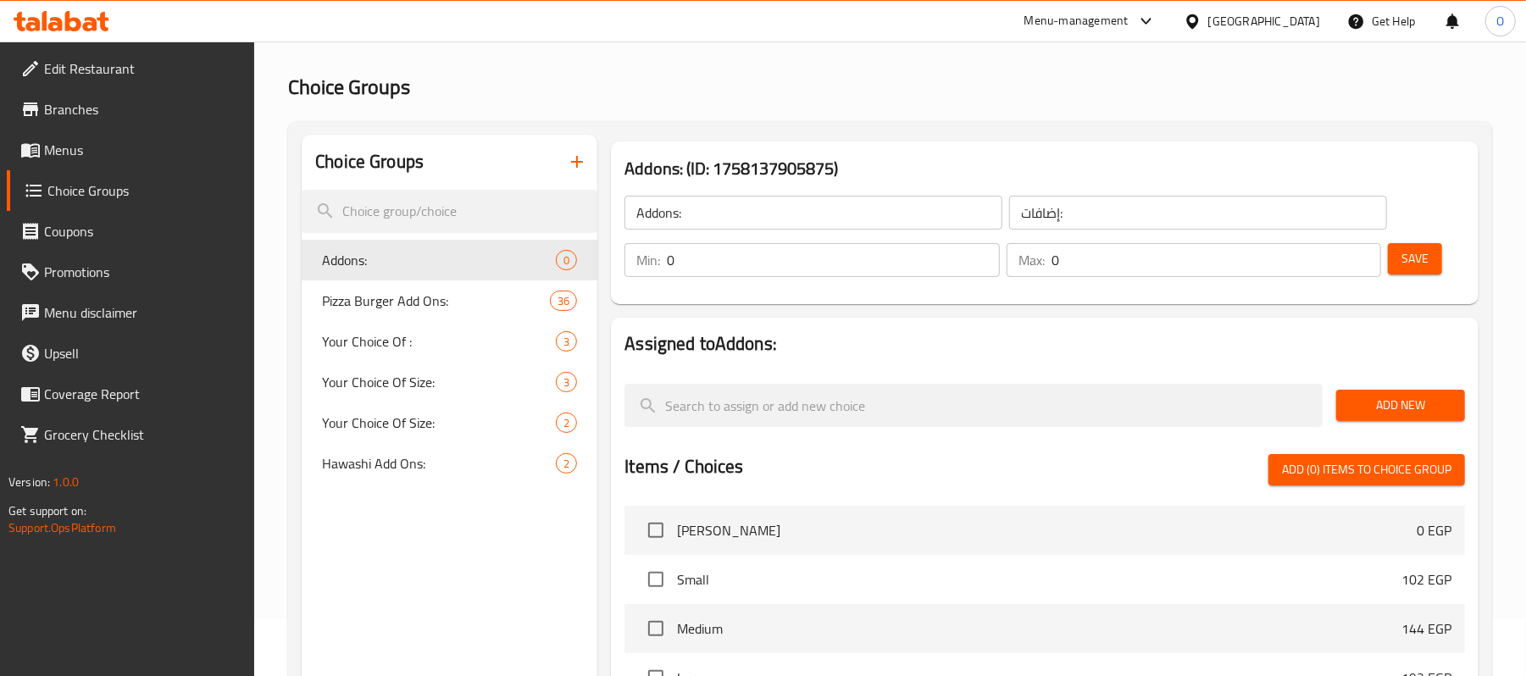
scroll to position [113, 0]
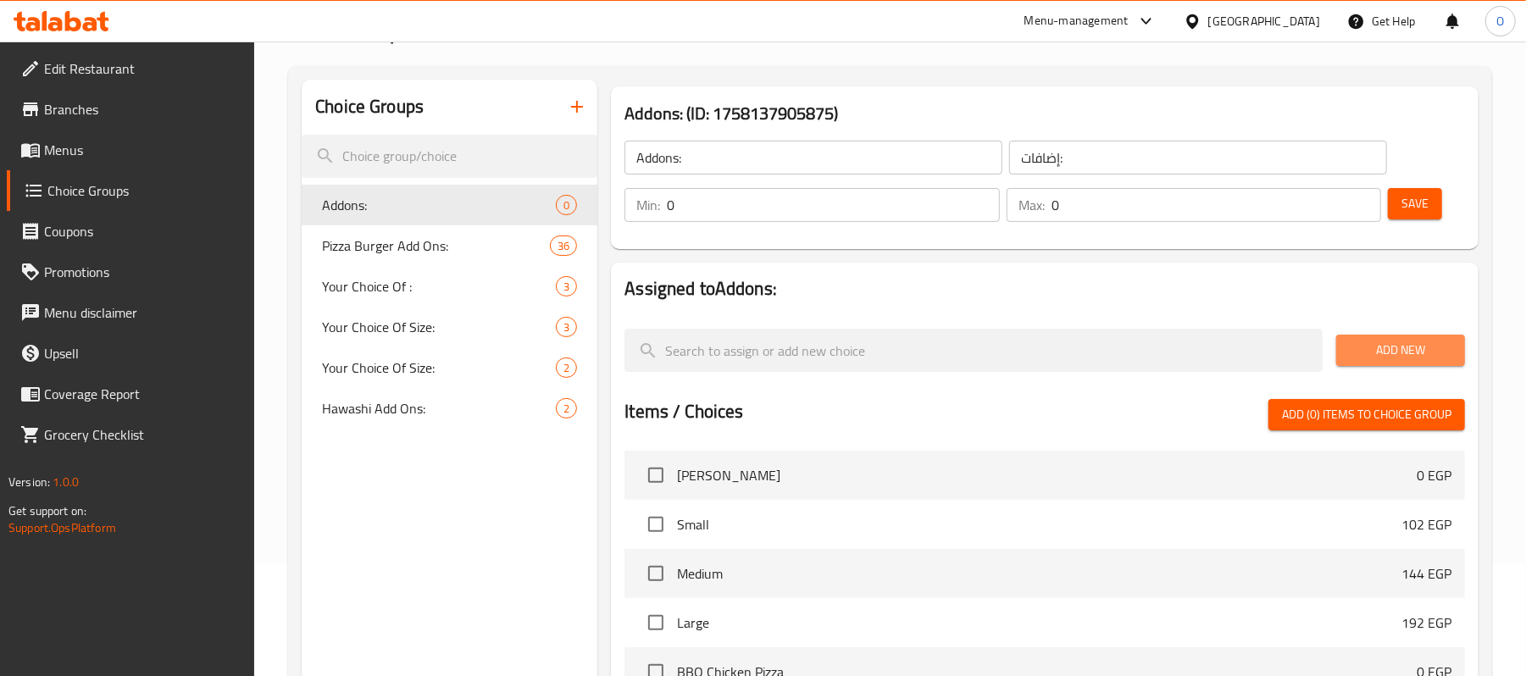
click at [1358, 354] on span "Add New" at bounding box center [1401, 350] width 102 height 21
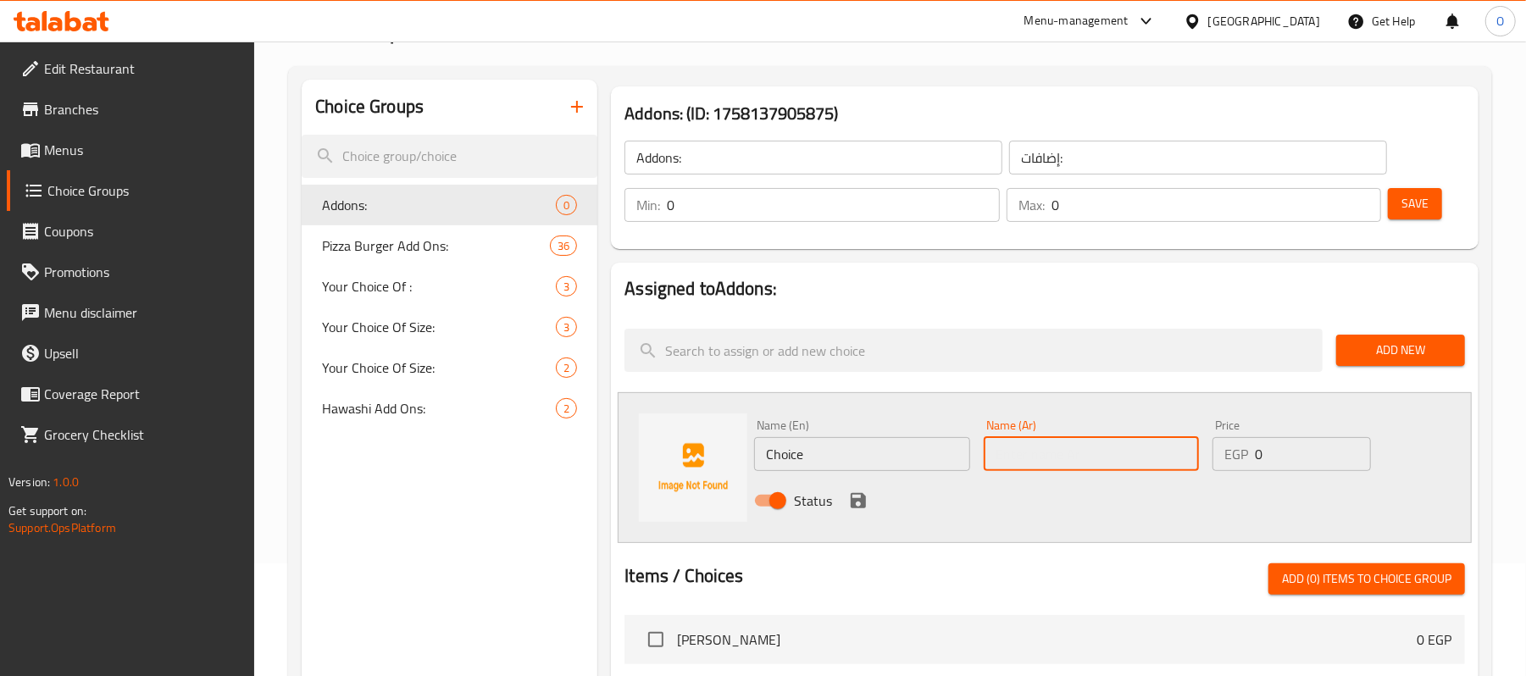
click at [1037, 458] on input "text" at bounding box center [1091, 454] width 215 height 34
paste input "صوص ابيض"
drag, startPoint x: 892, startPoint y: 456, endPoint x: 882, endPoint y: 471, distance: 17.9
click at [892, 456] on input "Choice" at bounding box center [861, 454] width 215 height 34
paste input "white sau"
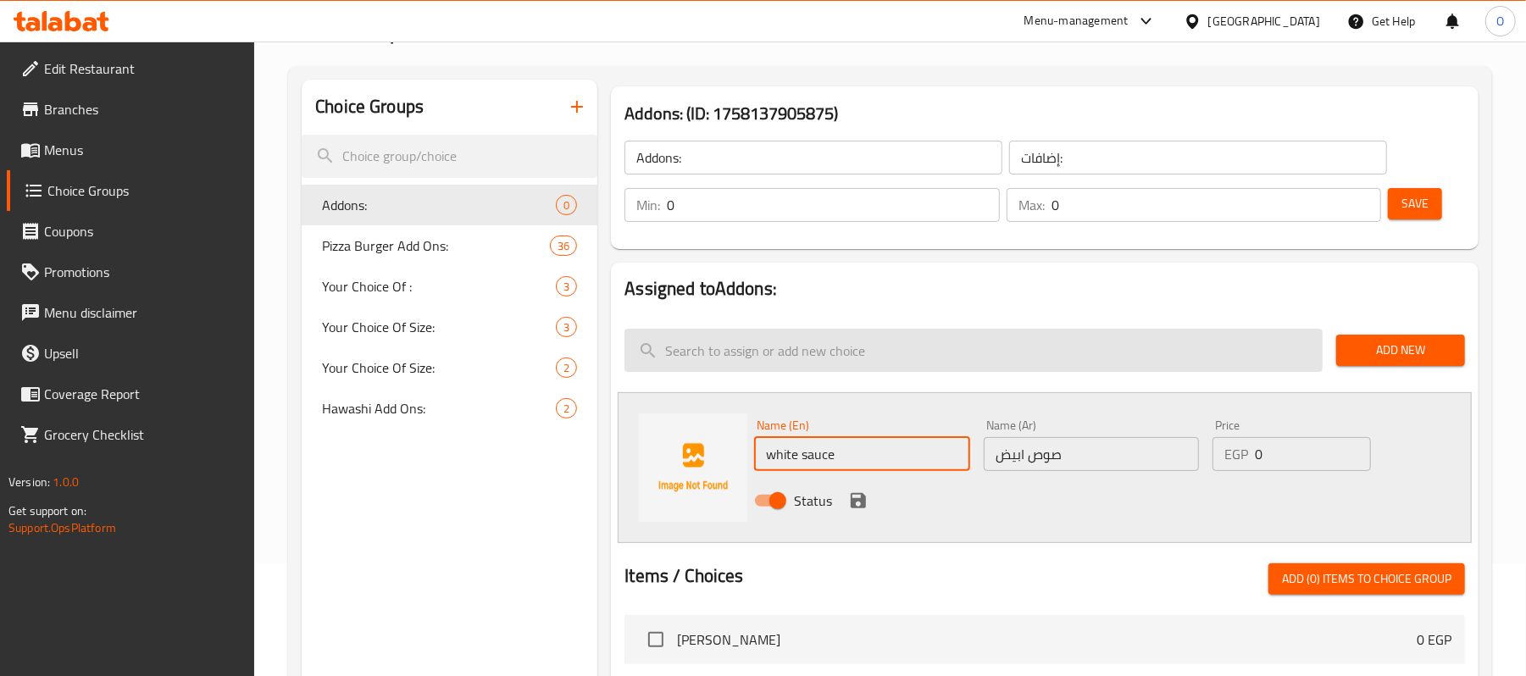
drag, startPoint x: 988, startPoint y: 326, endPoint x: 1000, endPoint y: 337, distance: 16.2
click at [988, 326] on div at bounding box center [974, 350] width 712 height 57
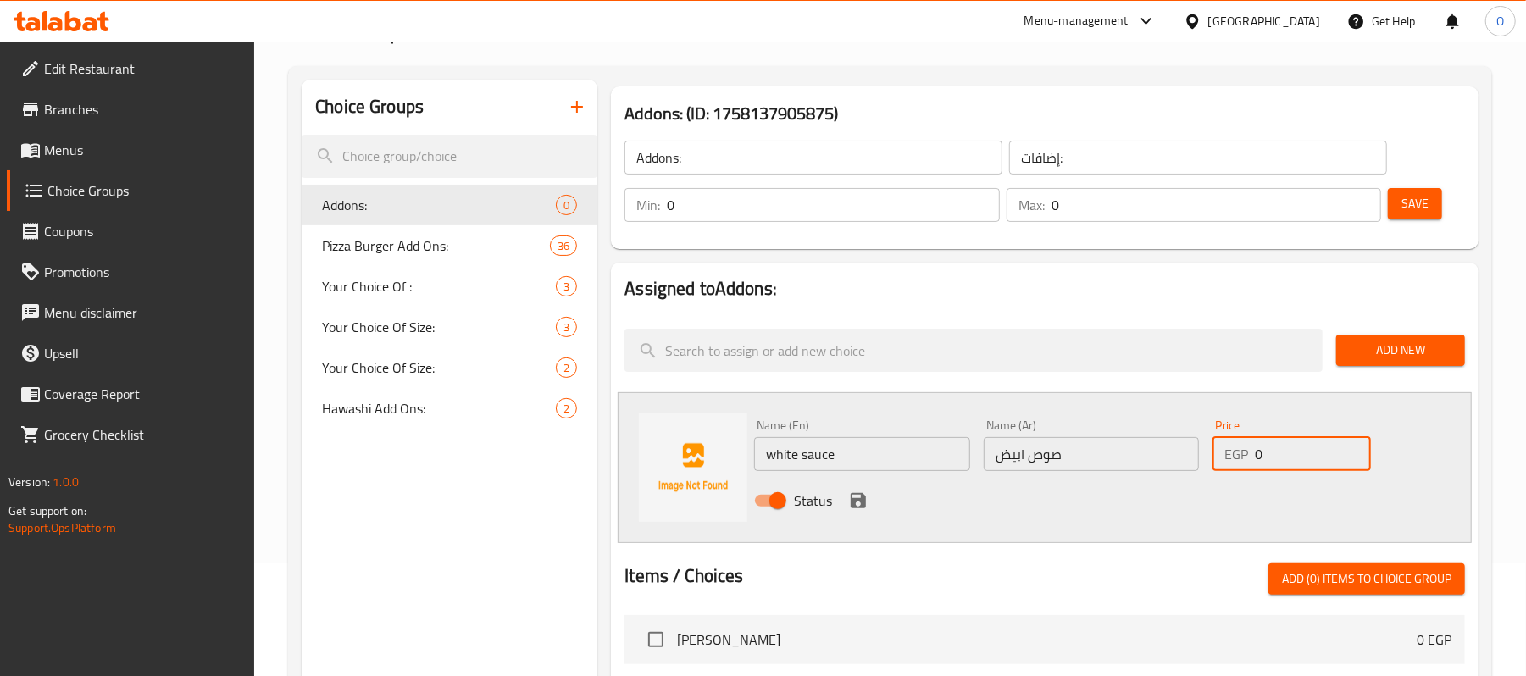
drag, startPoint x: 1286, startPoint y: 458, endPoint x: 1107, endPoint y: 502, distance: 184.8
click at [1107, 502] on div "Name (En) white sauce Name (En) Name (Ar) صوص ابيض Name (Ar) Price EGP 0 Price …" at bounding box center [1090, 468] width 687 height 111
click at [858, 499] on icon "save" at bounding box center [858, 500] width 15 height 15
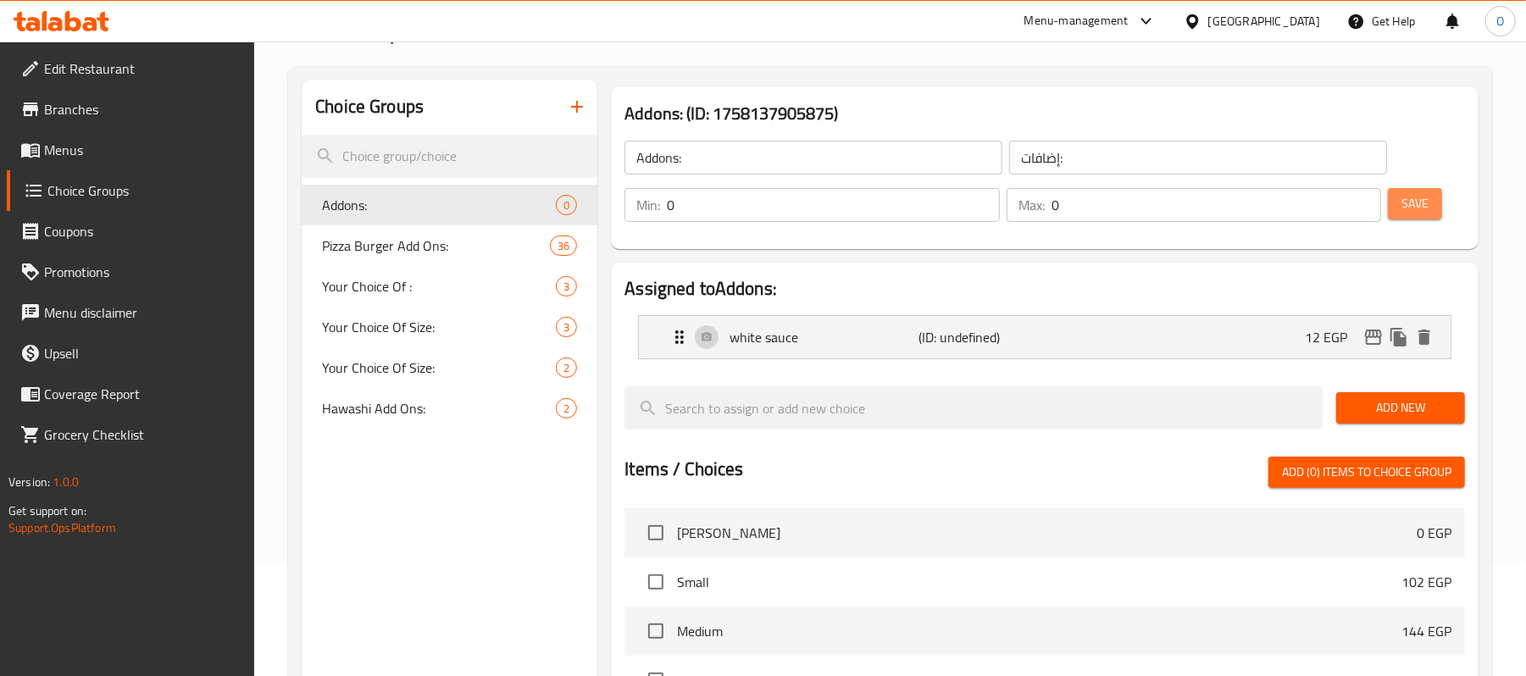
click at [1395, 204] on button "Save" at bounding box center [1415, 203] width 54 height 31
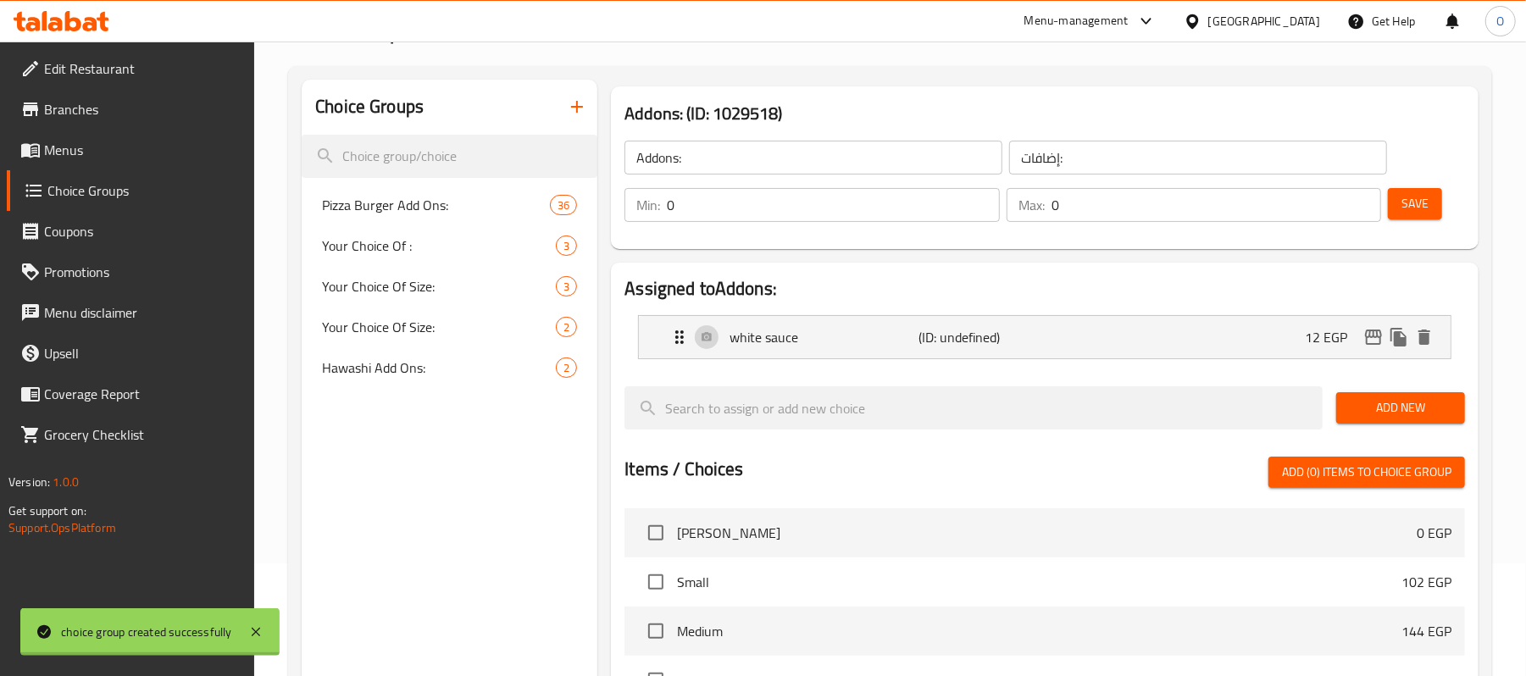
click at [1055, 92] on div at bounding box center [763, 338] width 1526 height 676
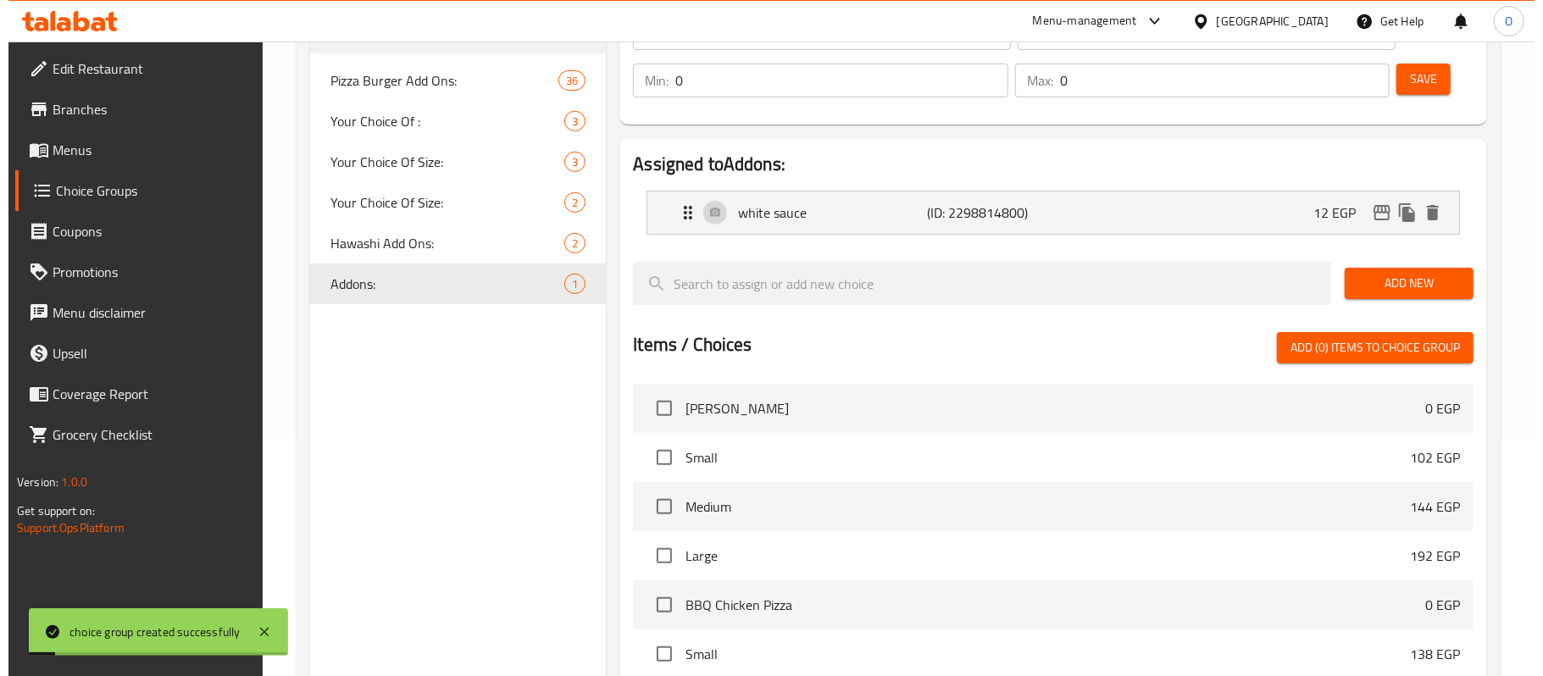
scroll to position [530, 0]
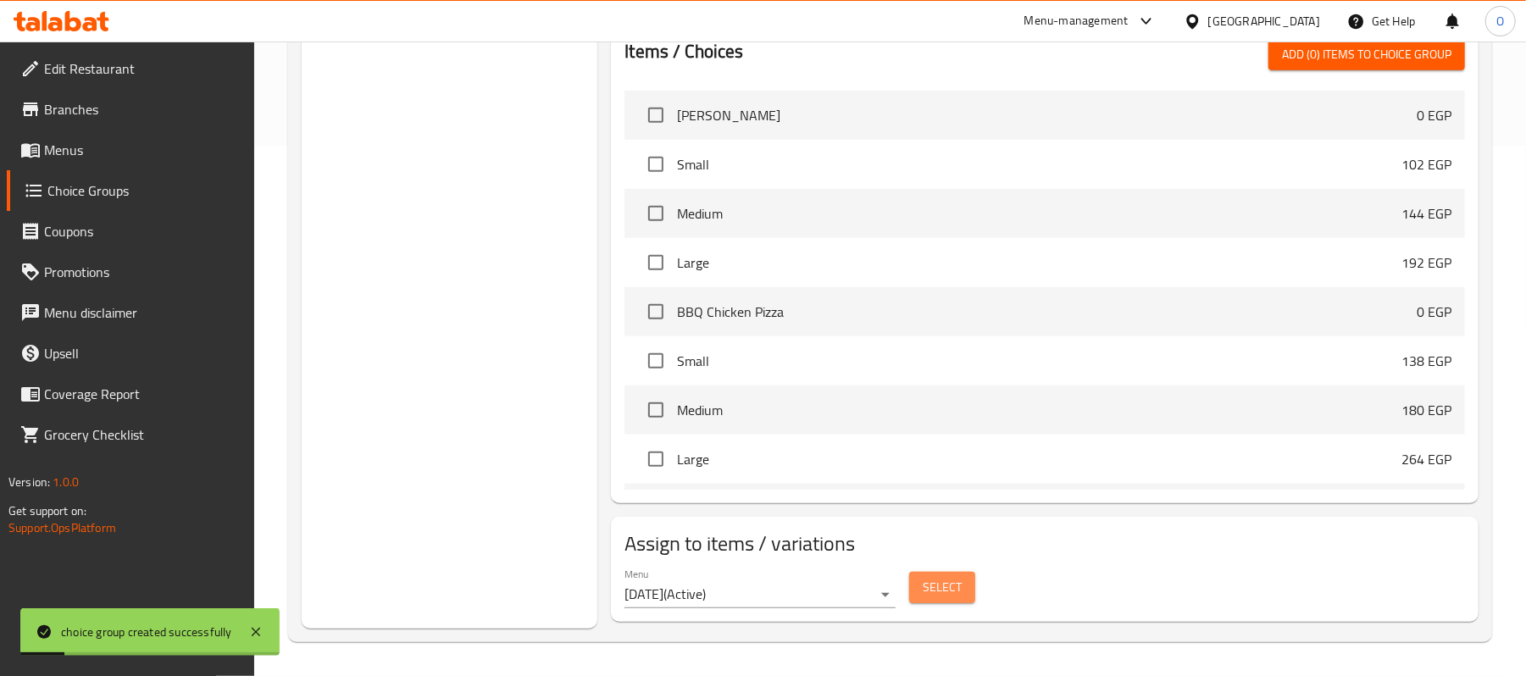
click at [970, 592] on button "Select" at bounding box center [942, 587] width 66 height 31
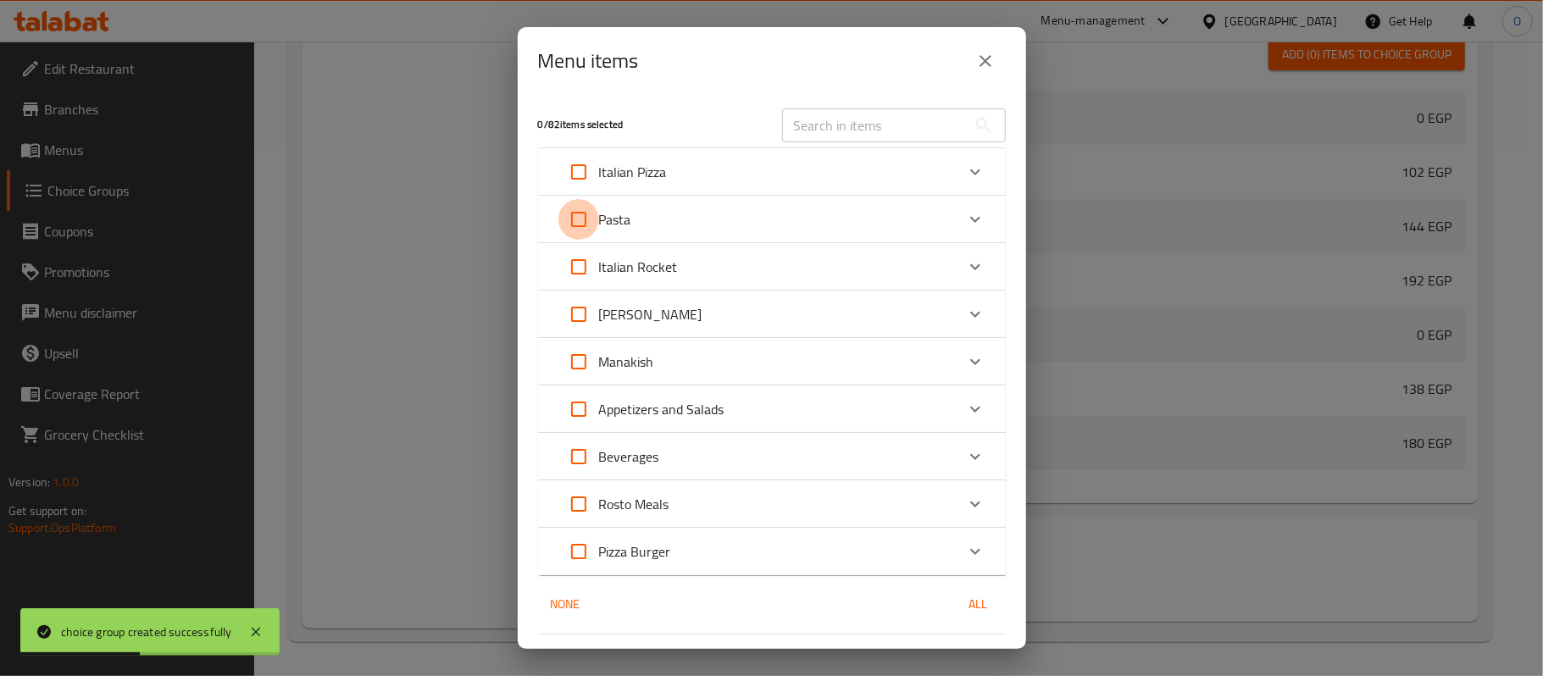
click at [577, 225] on input "Expand" at bounding box center [578, 219] width 41 height 41
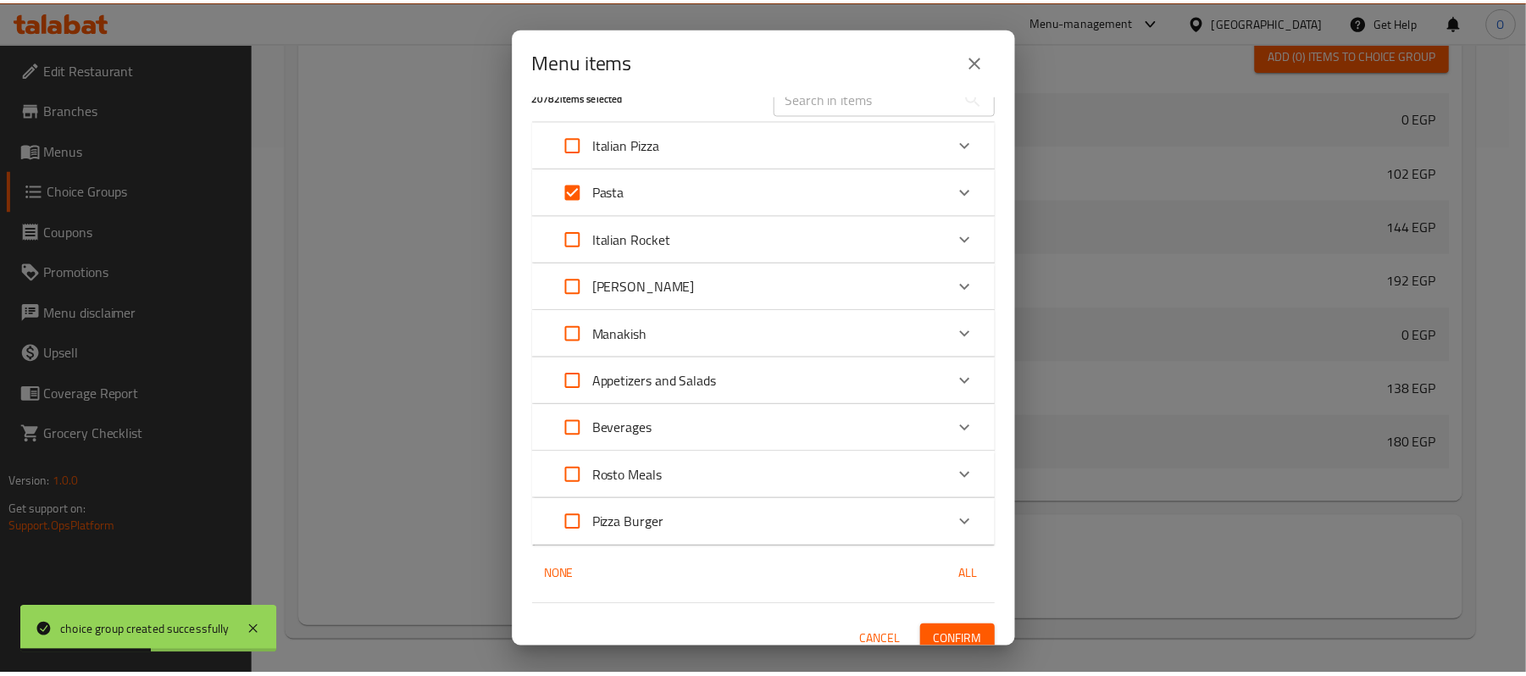
scroll to position [44, 0]
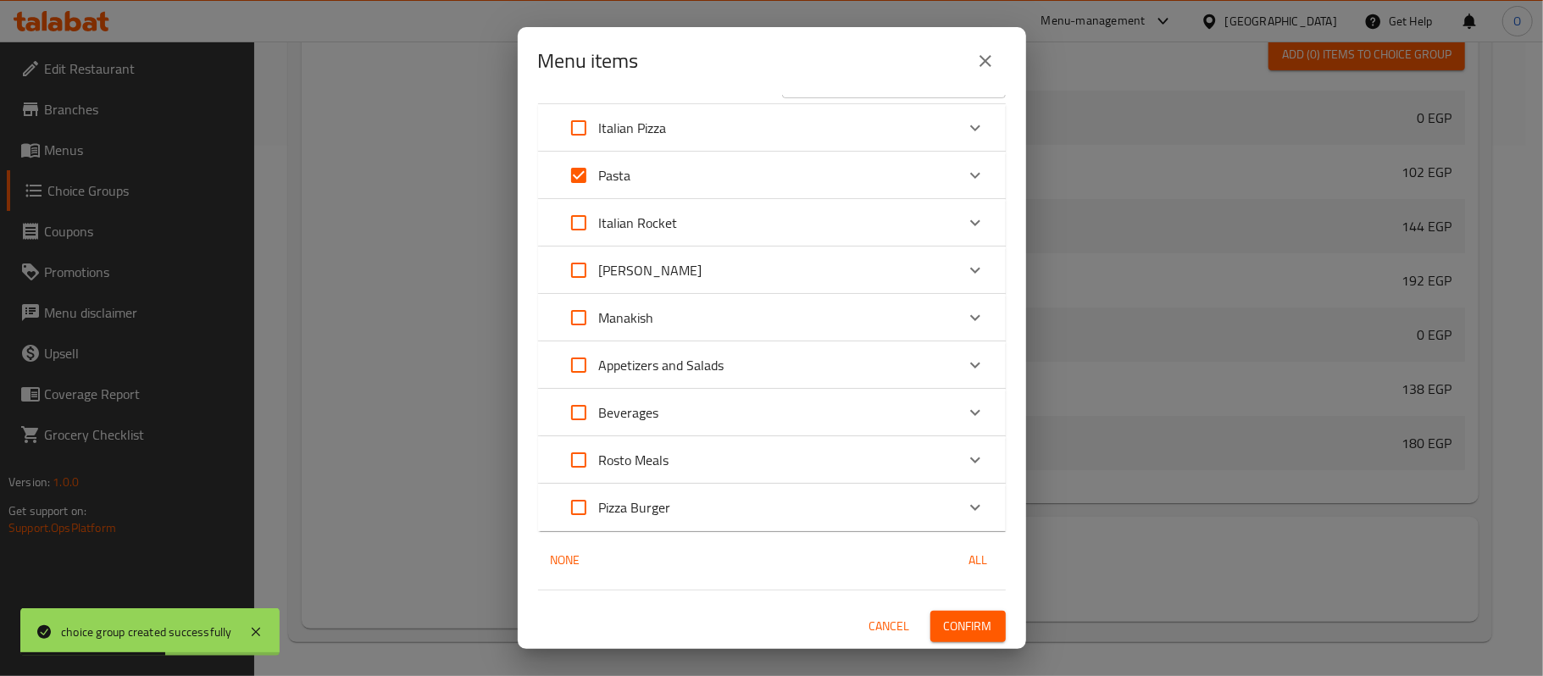
click at [964, 620] on span "Confirm" at bounding box center [968, 626] width 48 height 21
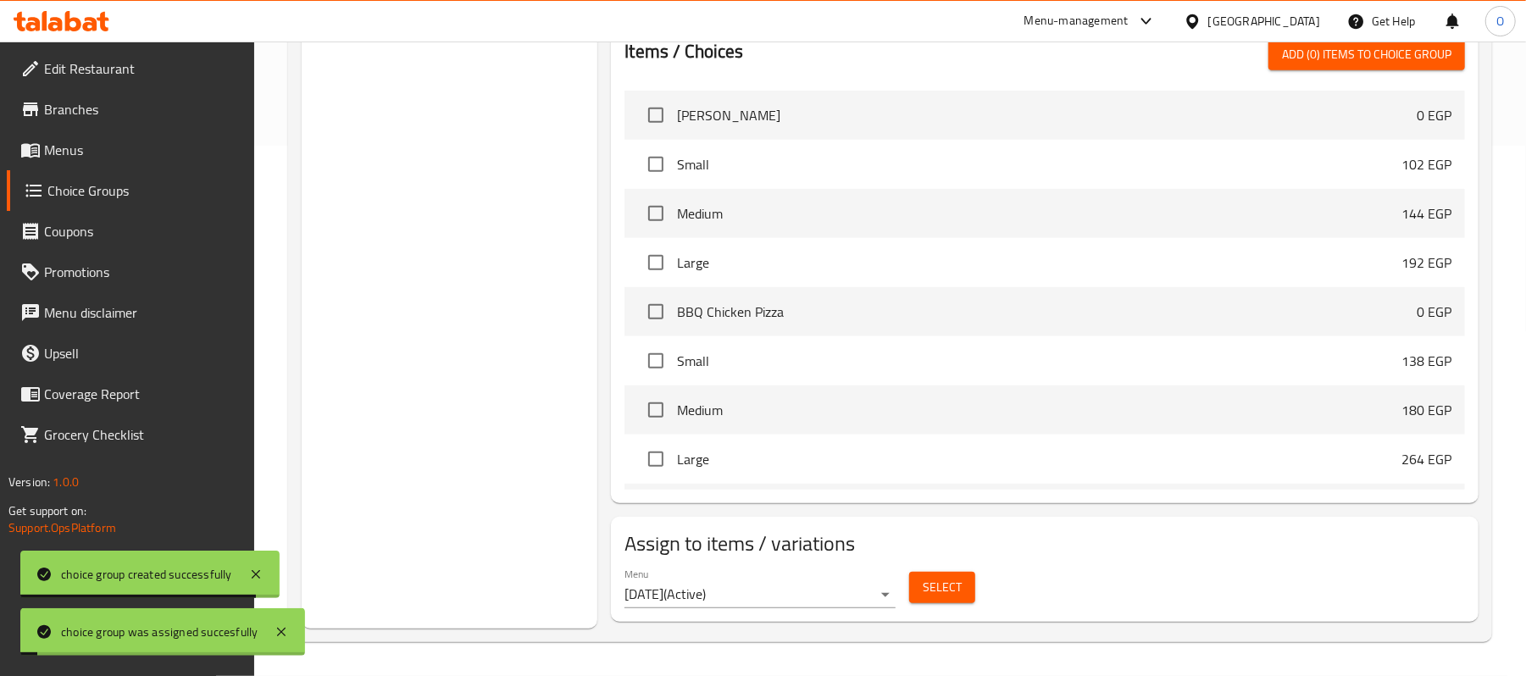
click at [554, 384] on div "Choice Groups Pizza Burger Add Ons: 36 Your Choice Of : 3 Your Choice Of Size: …" at bounding box center [450, 145] width 296 height 967
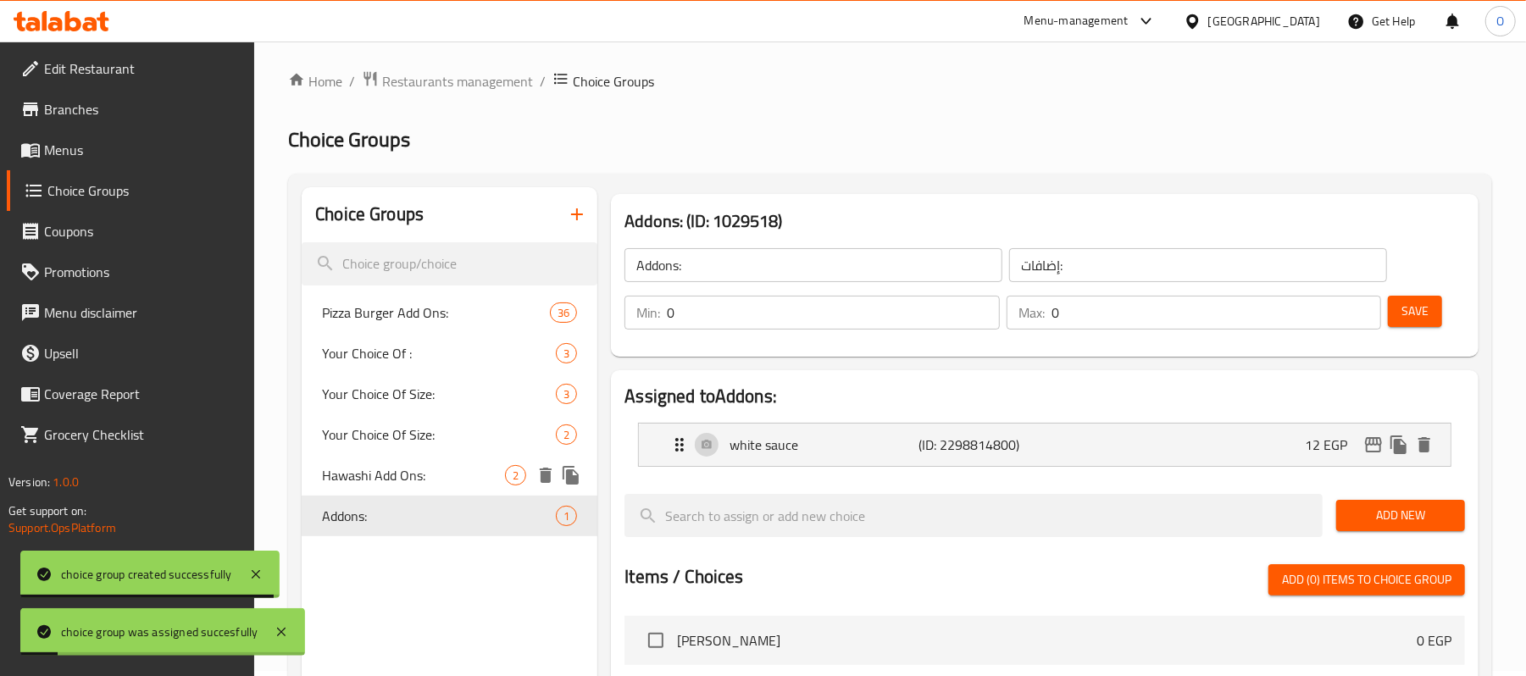
scroll to position [0, 0]
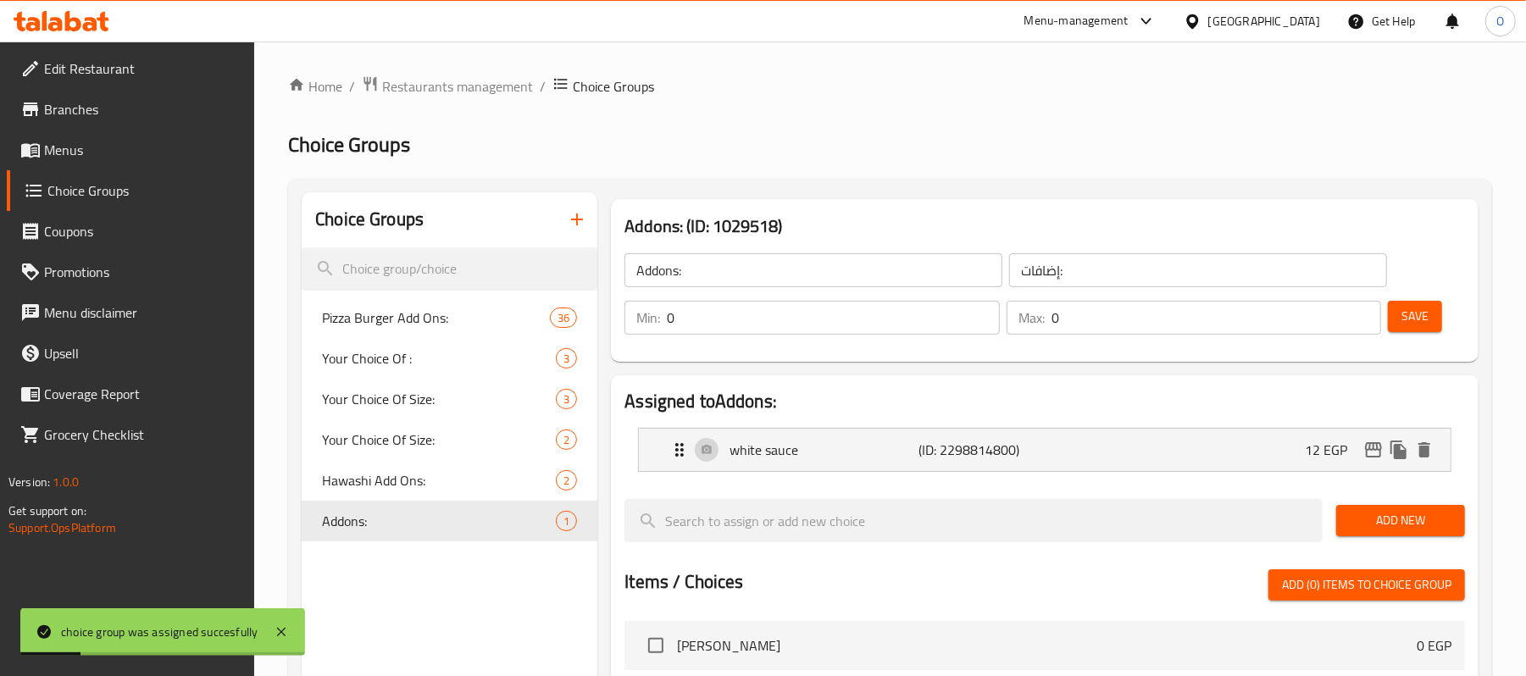
click at [709, 159] on div "Home / Restaurants management / Choice Groups Choice Groups Choice Groups Pizza…" at bounding box center [890, 623] width 1204 height 1097
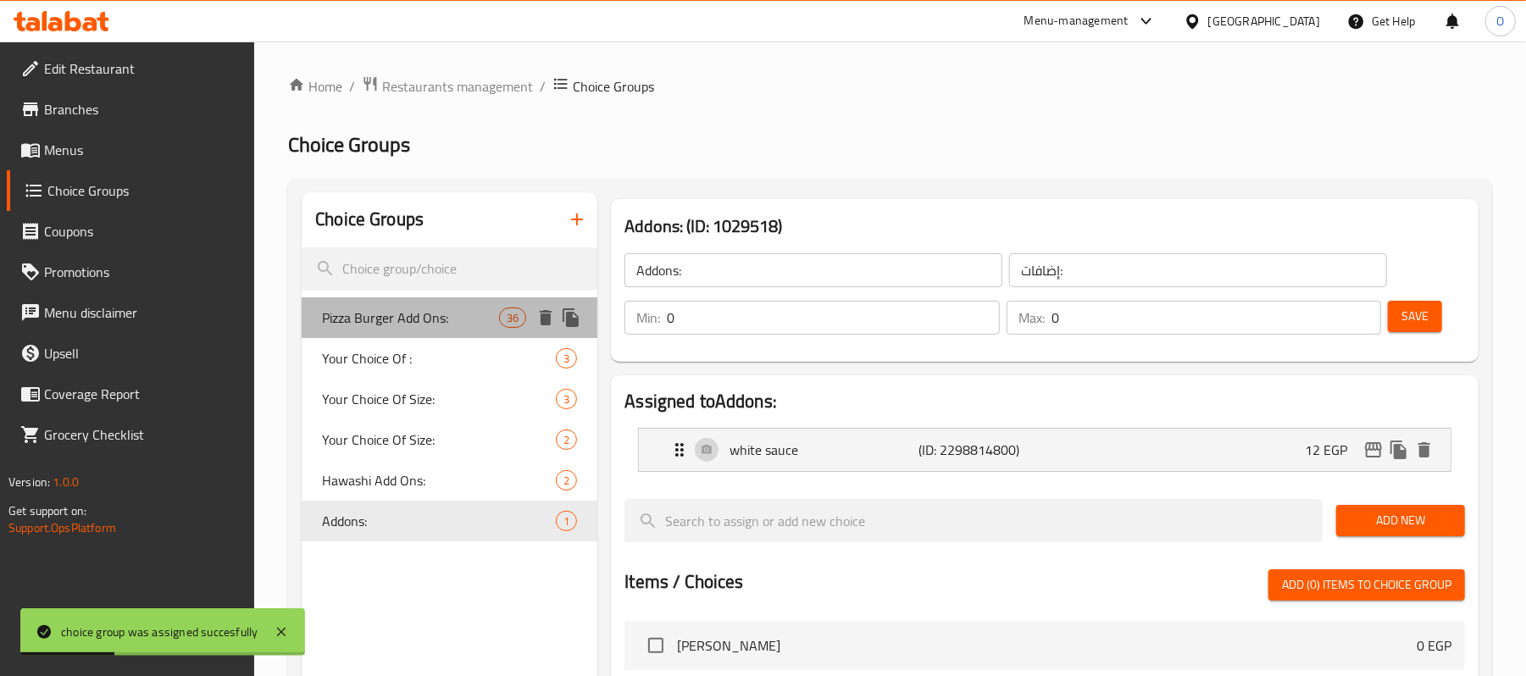
click at [408, 309] on span "Pizza Burger Add Ons:" at bounding box center [410, 318] width 177 height 20
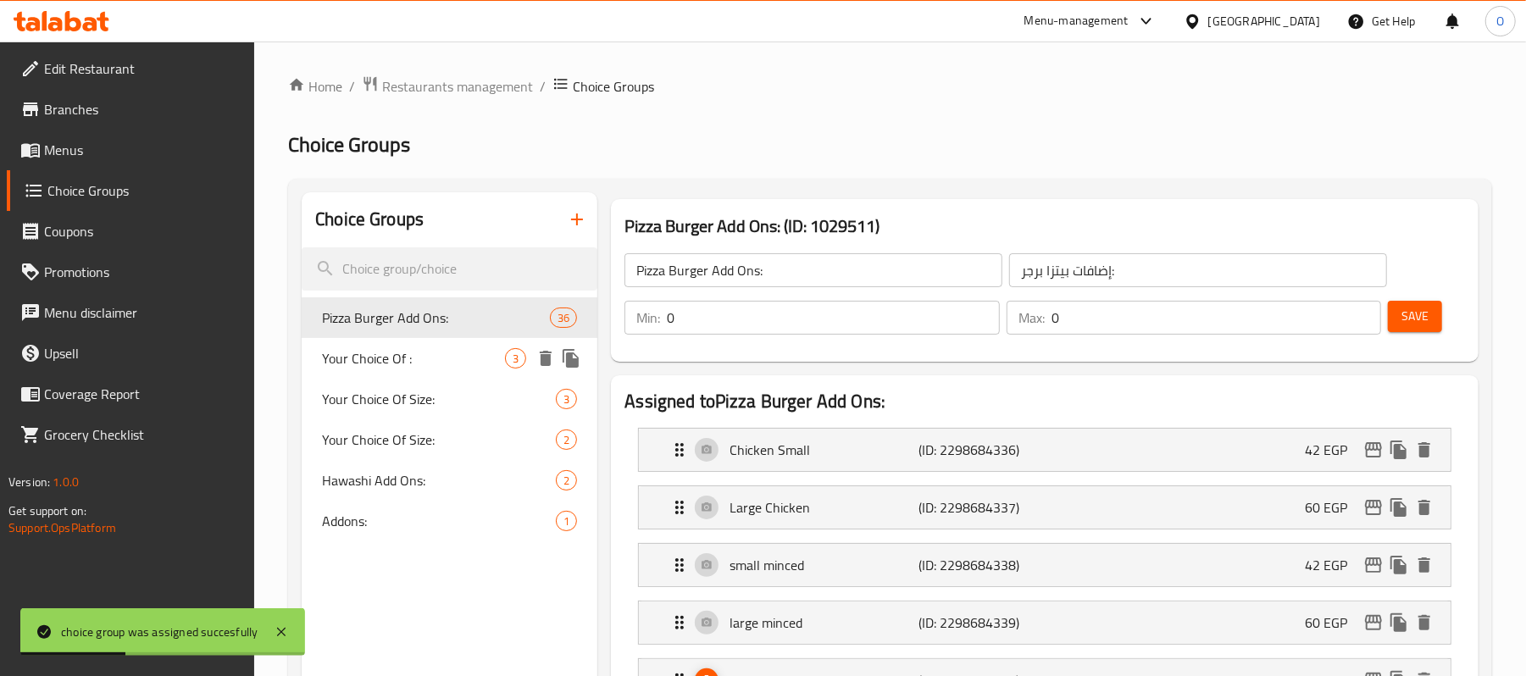
click at [401, 349] on span "Your Choice Of :" at bounding box center [413, 358] width 183 height 20
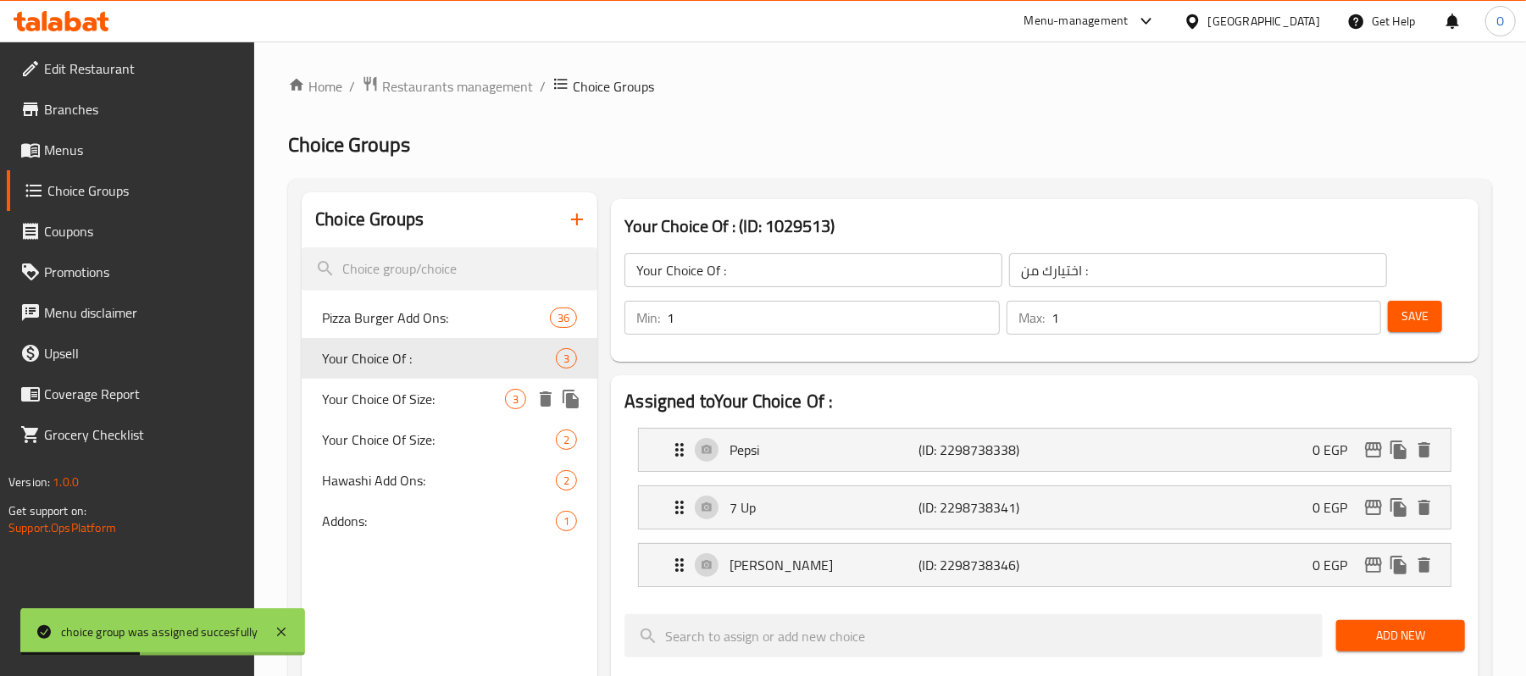
click at [421, 384] on div "Your Choice Of Size: 3" at bounding box center [450, 399] width 296 height 41
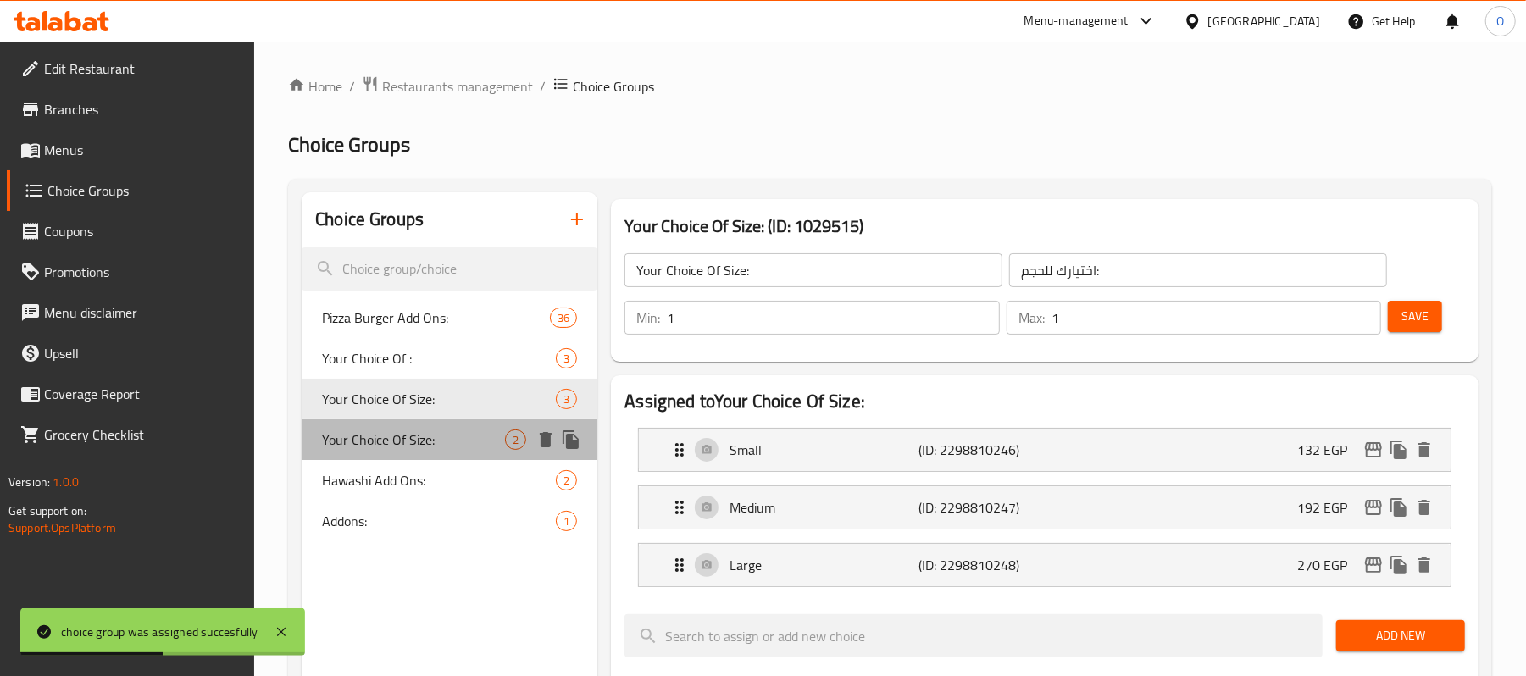
click at [432, 448] on span "Your Choice Of Size:" at bounding box center [413, 440] width 183 height 20
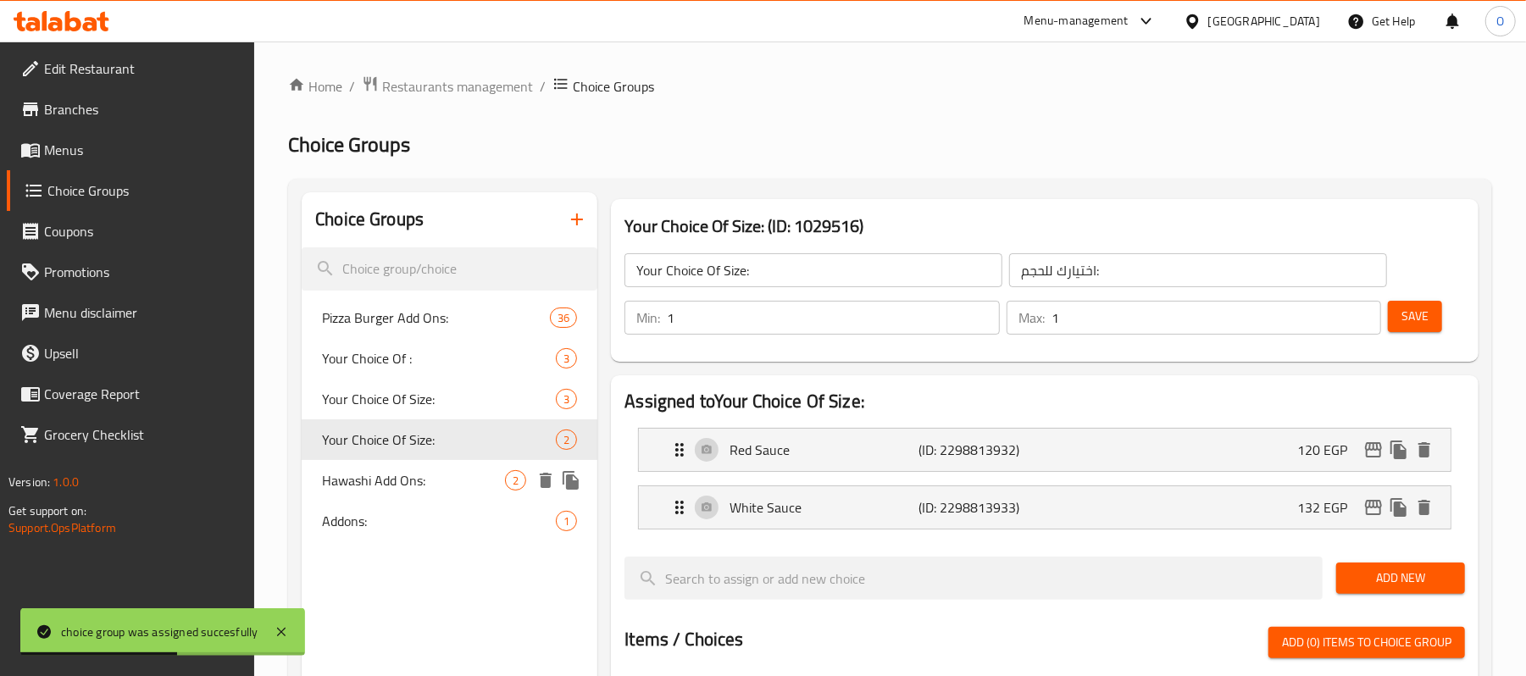
drag, startPoint x: 432, startPoint y: 476, endPoint x: 422, endPoint y: 495, distance: 21.2
click at [431, 479] on span "Hawashi Add Ons:" at bounding box center [413, 480] width 183 height 20
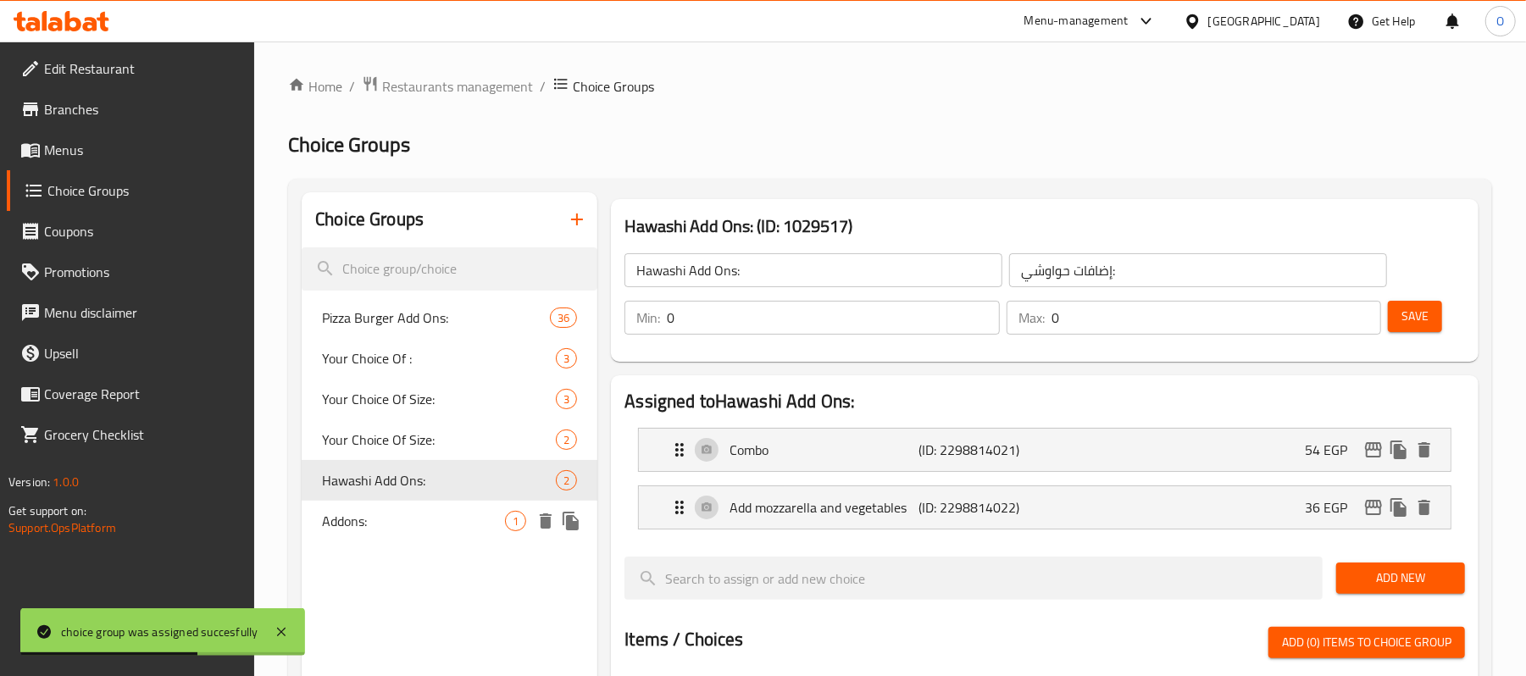
click at [400, 527] on span "Addons:" at bounding box center [413, 521] width 183 height 20
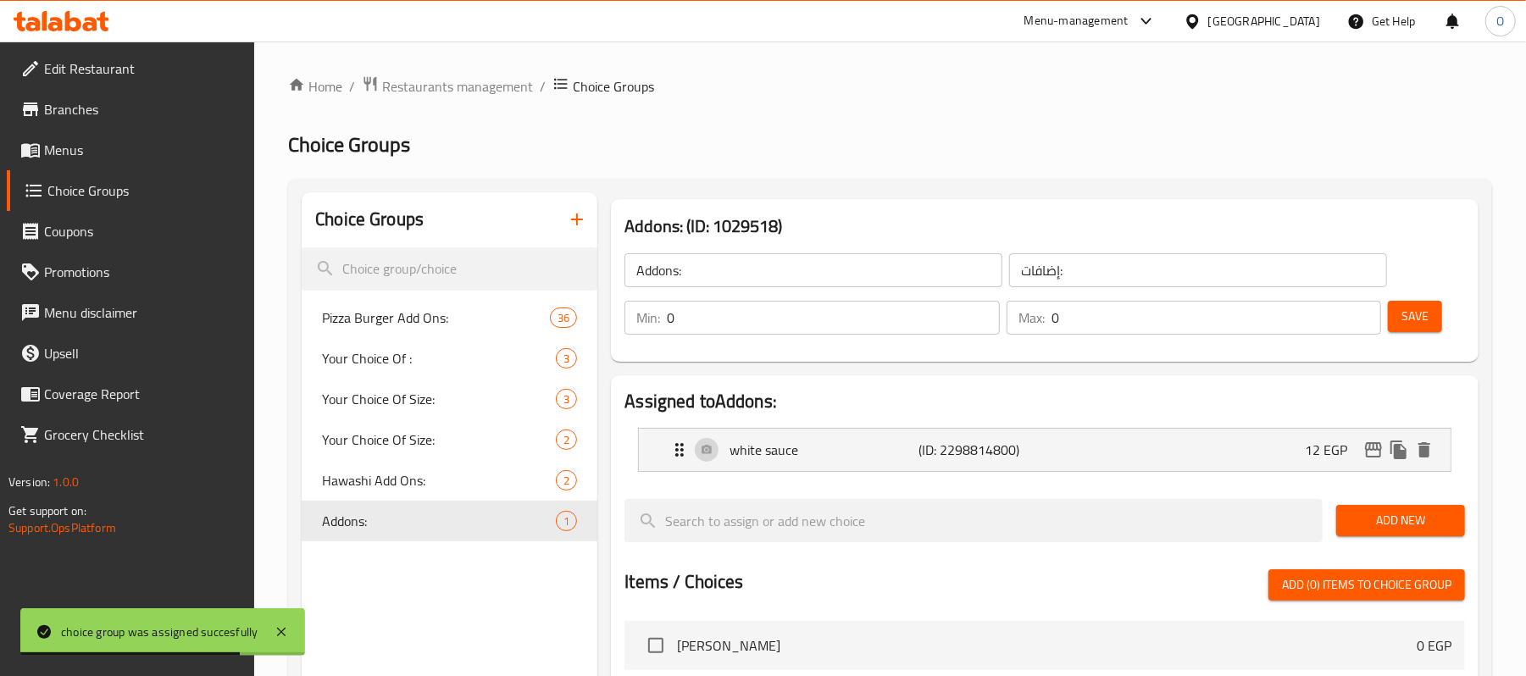
click at [736, 147] on h2 "Choice Groups" at bounding box center [890, 144] width 1204 height 27
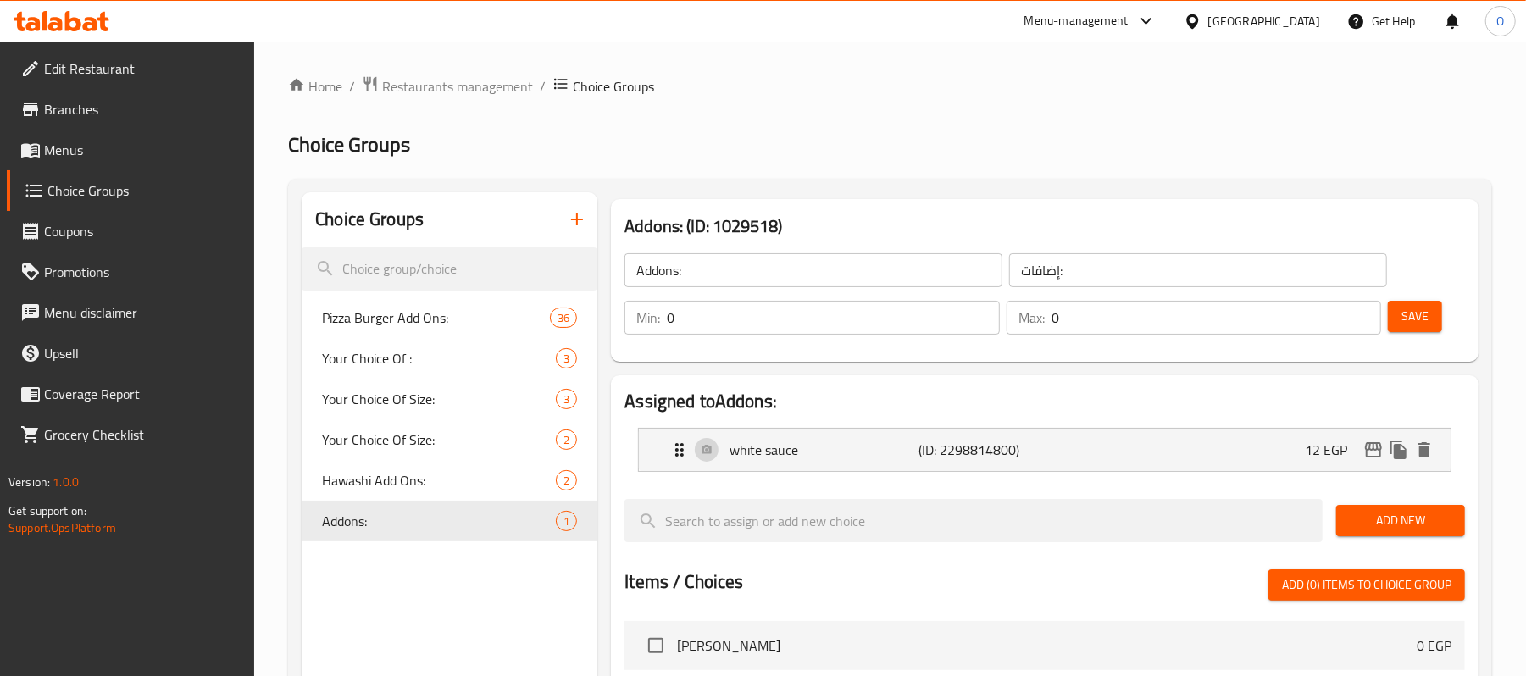
scroll to position [113, 0]
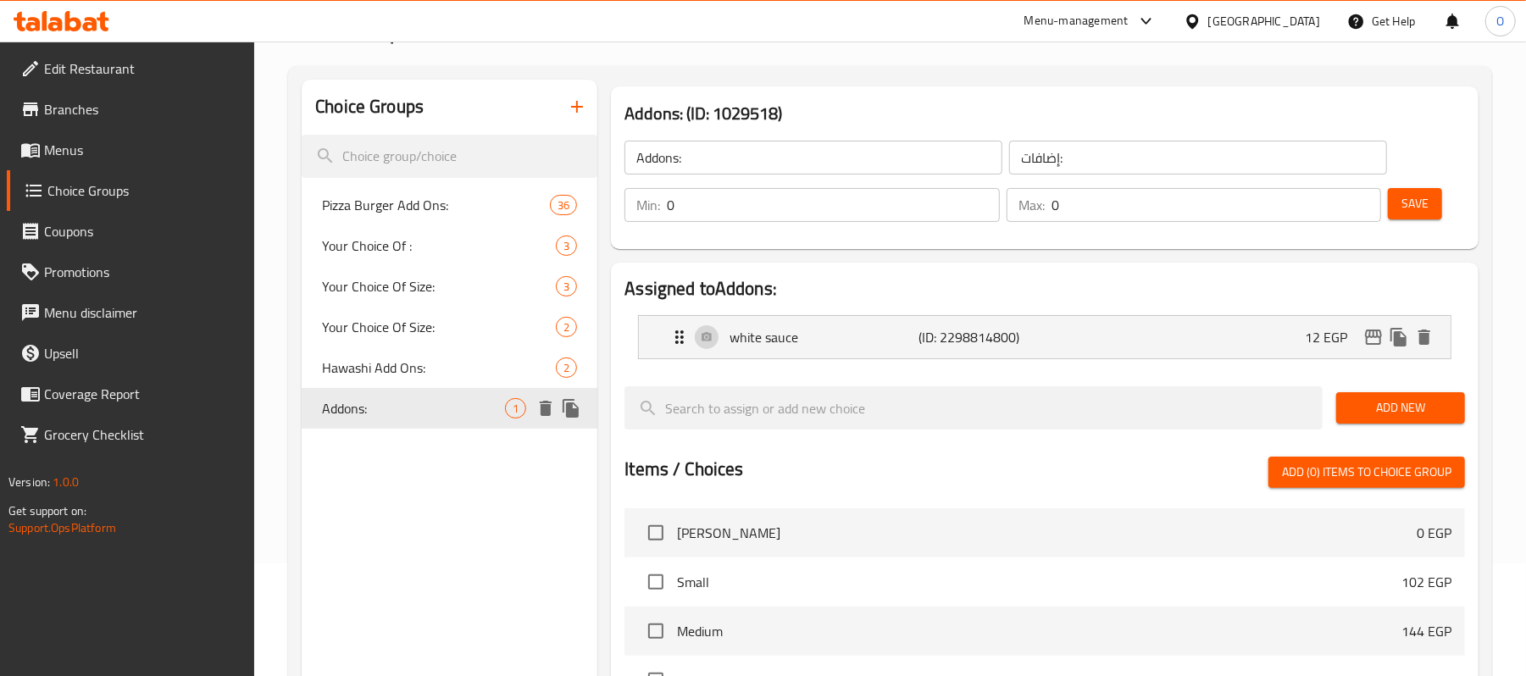
click at [414, 424] on div "Addons: 1" at bounding box center [450, 408] width 296 height 41
click at [387, 364] on span "Hawashi Add Ons:" at bounding box center [413, 368] width 183 height 20
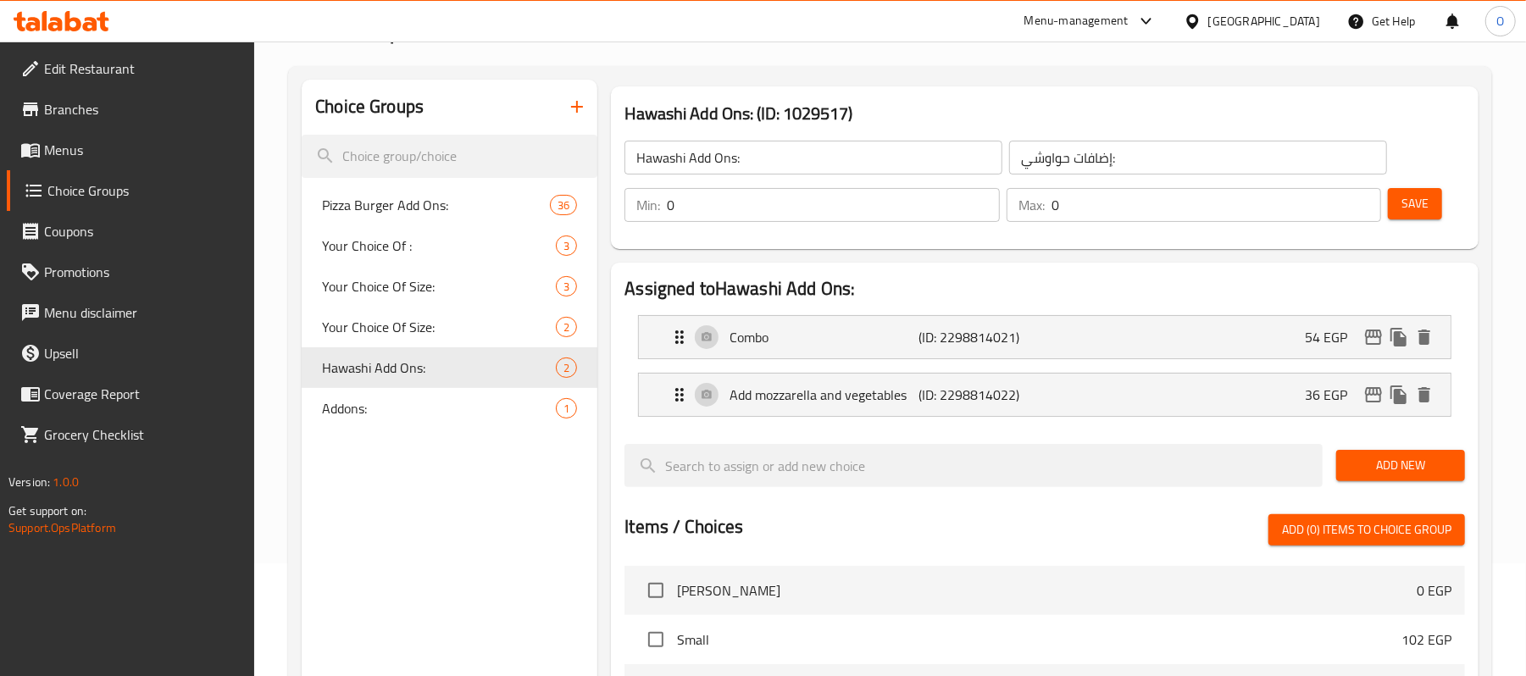
click at [669, 157] on input "Hawashi Add Ons:" at bounding box center [814, 158] width 378 height 34
click at [1434, 197] on button "Save" at bounding box center [1415, 203] width 54 height 31
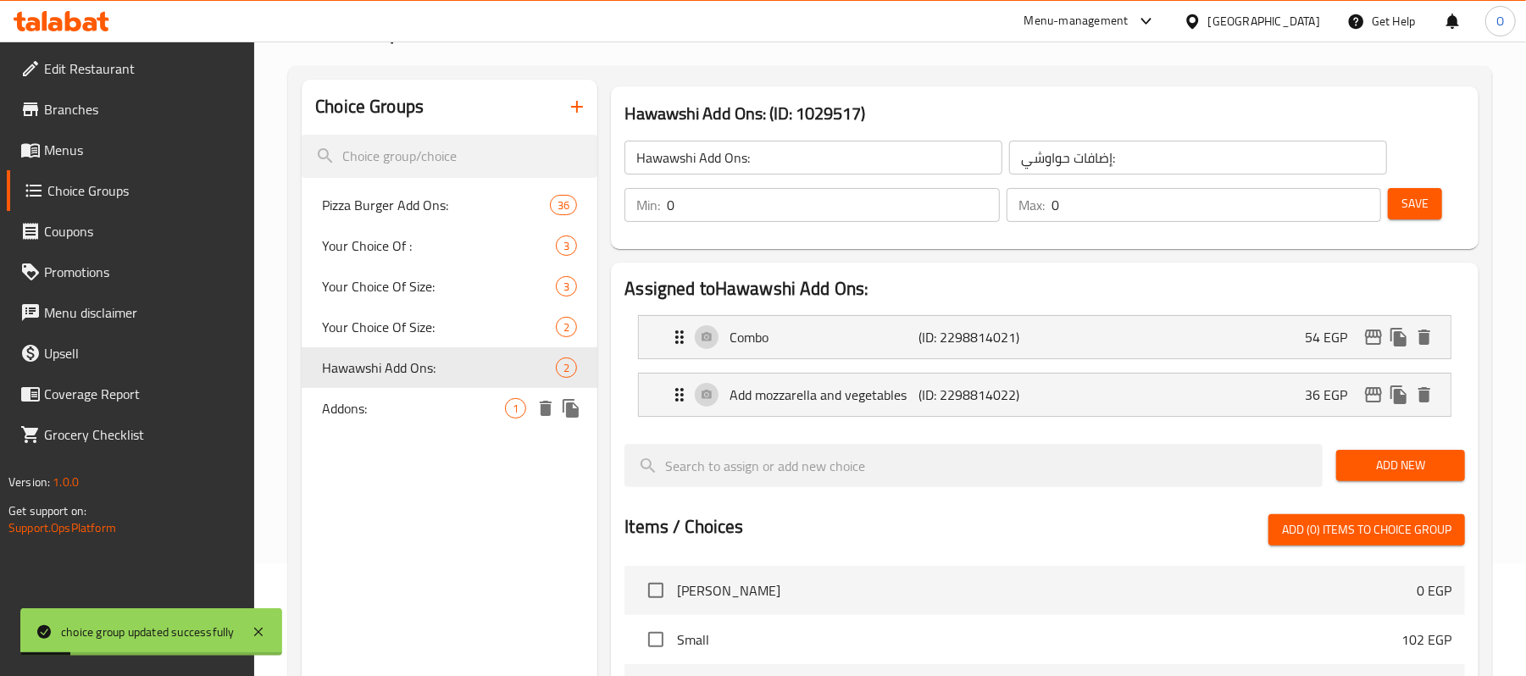
click at [332, 408] on span "Addons:" at bounding box center [413, 408] width 183 height 20
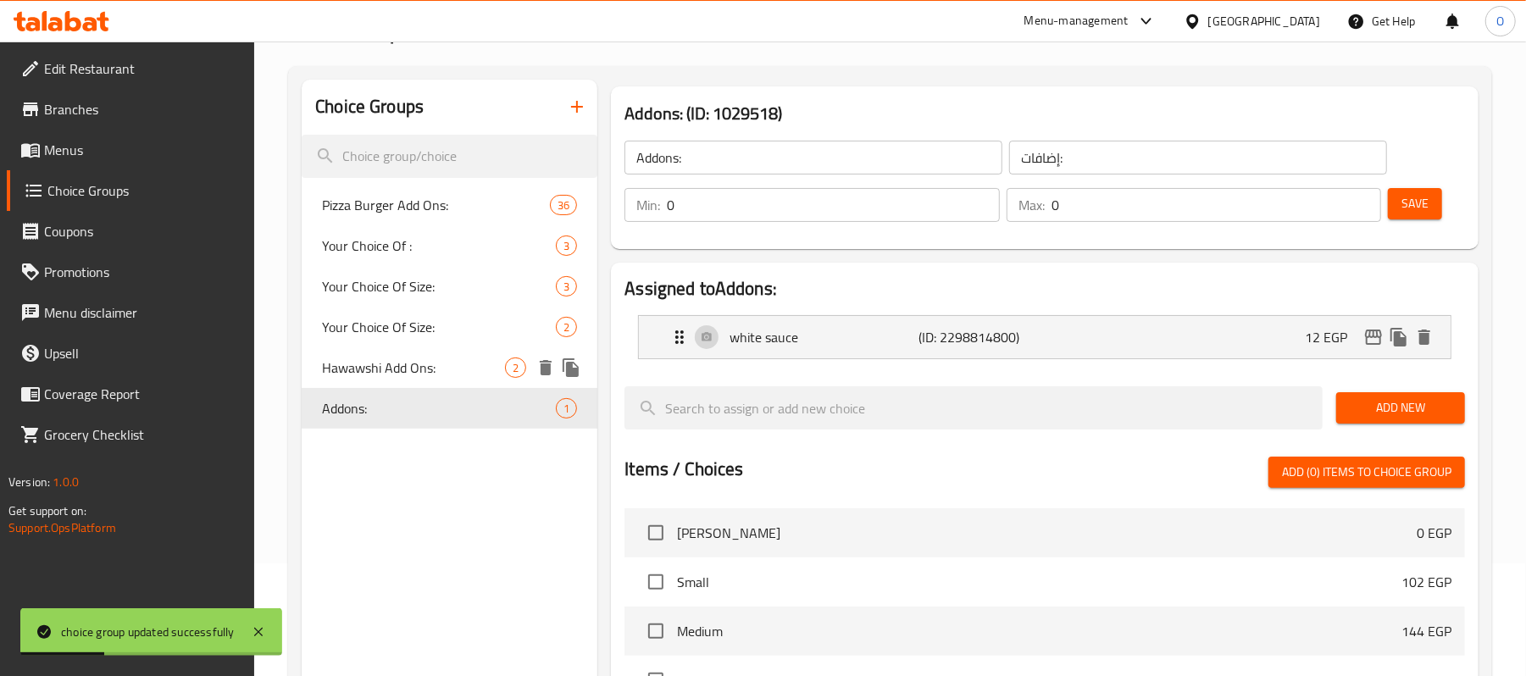
click at [381, 371] on span "Hawawshi Add Ons:" at bounding box center [413, 368] width 183 height 20
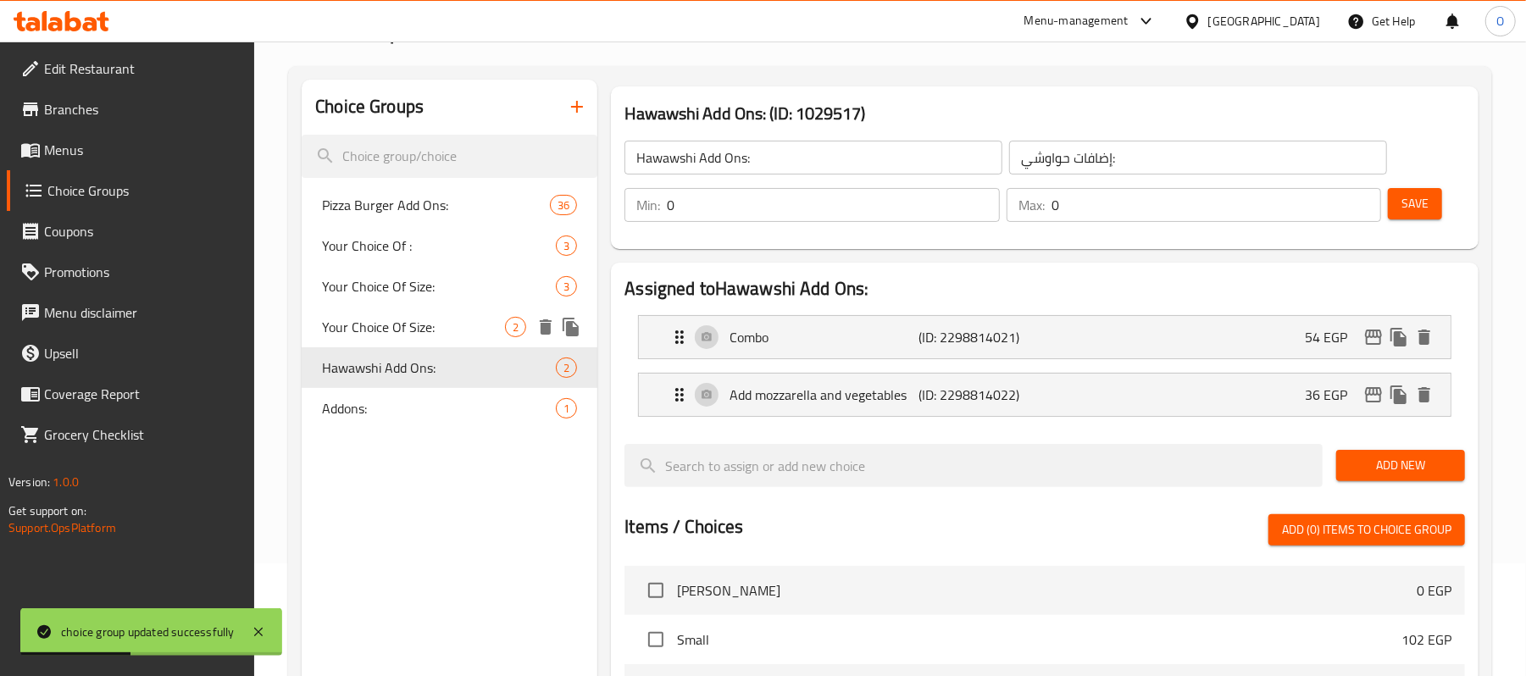
click at [366, 337] on span "Your Choice Of Size:" at bounding box center [413, 327] width 183 height 20
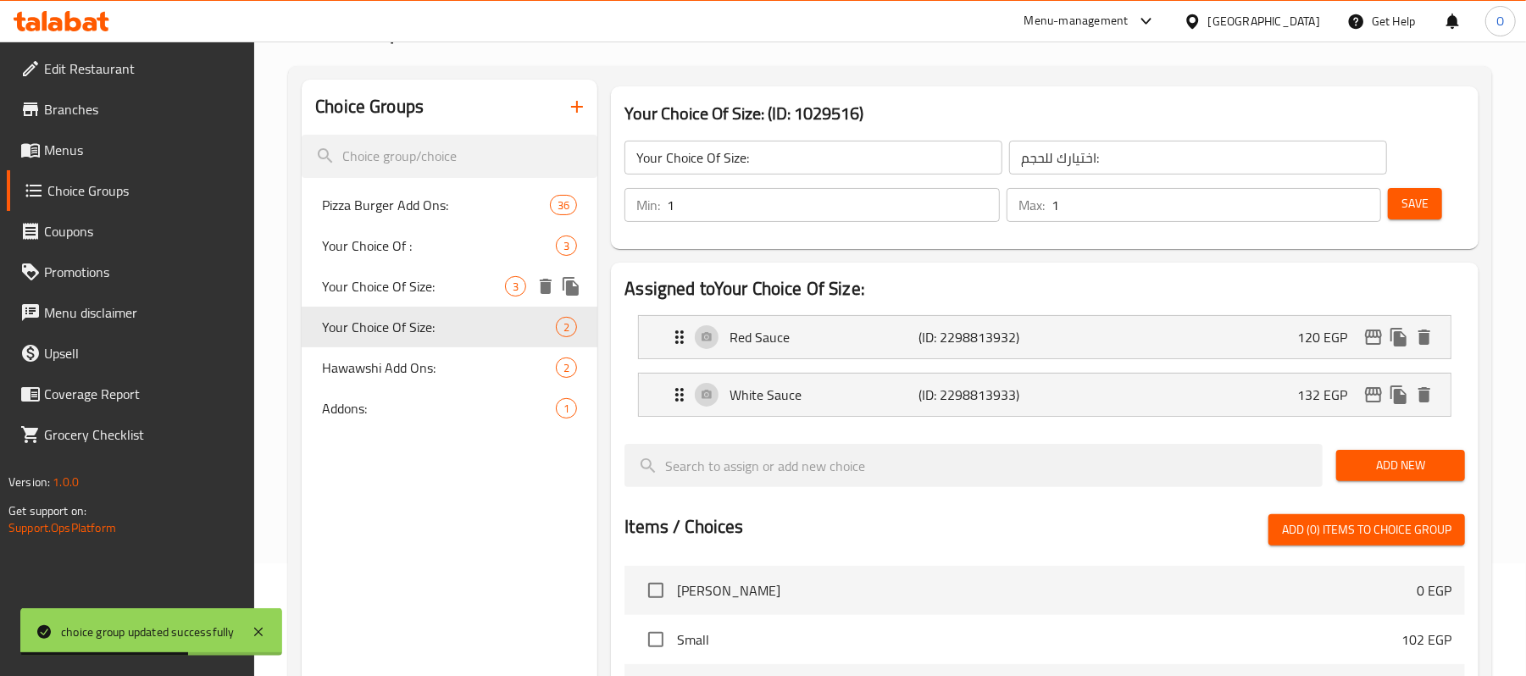
click at [374, 297] on span "Your Choice Of Size:" at bounding box center [413, 286] width 183 height 20
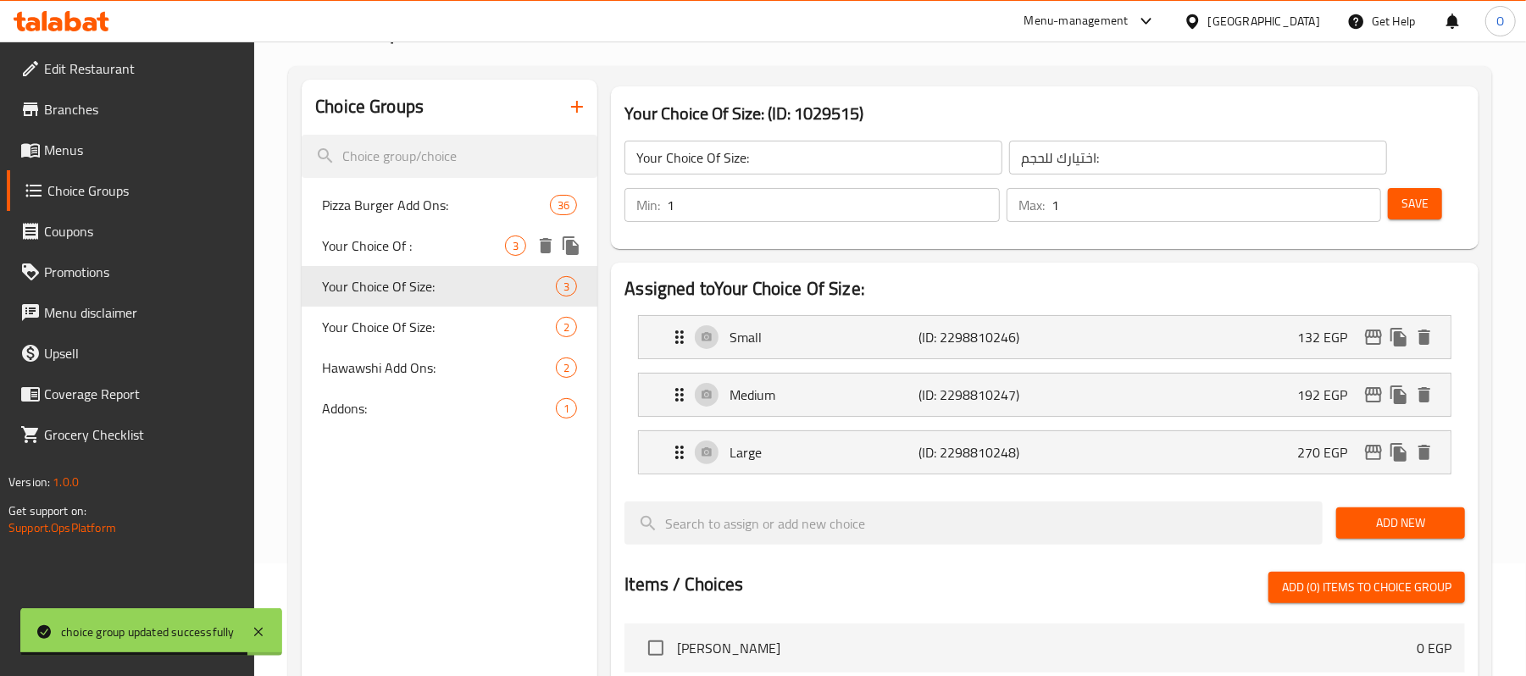
click at [374, 248] on span "Your Choice Of :" at bounding box center [413, 246] width 183 height 20
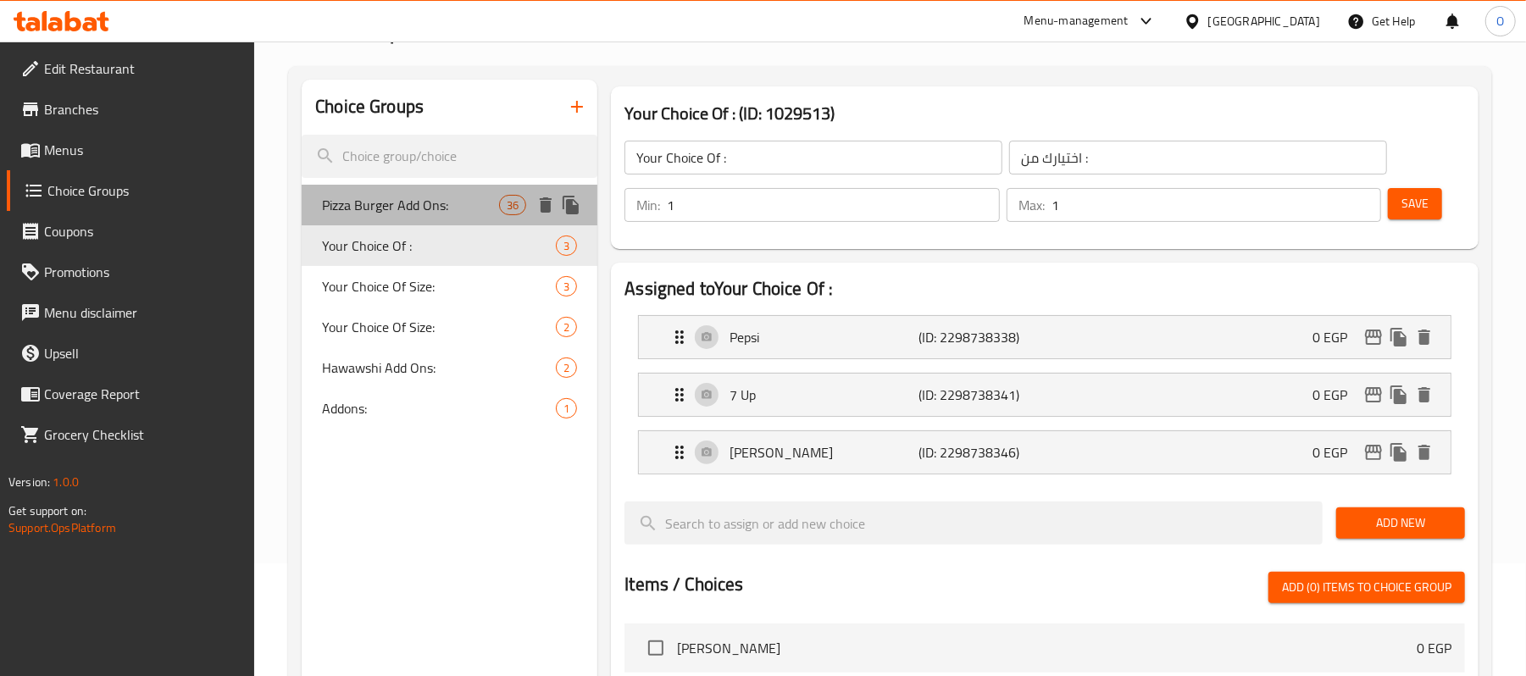
click at [386, 204] on span "Pizza Burger Add Ons:" at bounding box center [410, 205] width 177 height 20
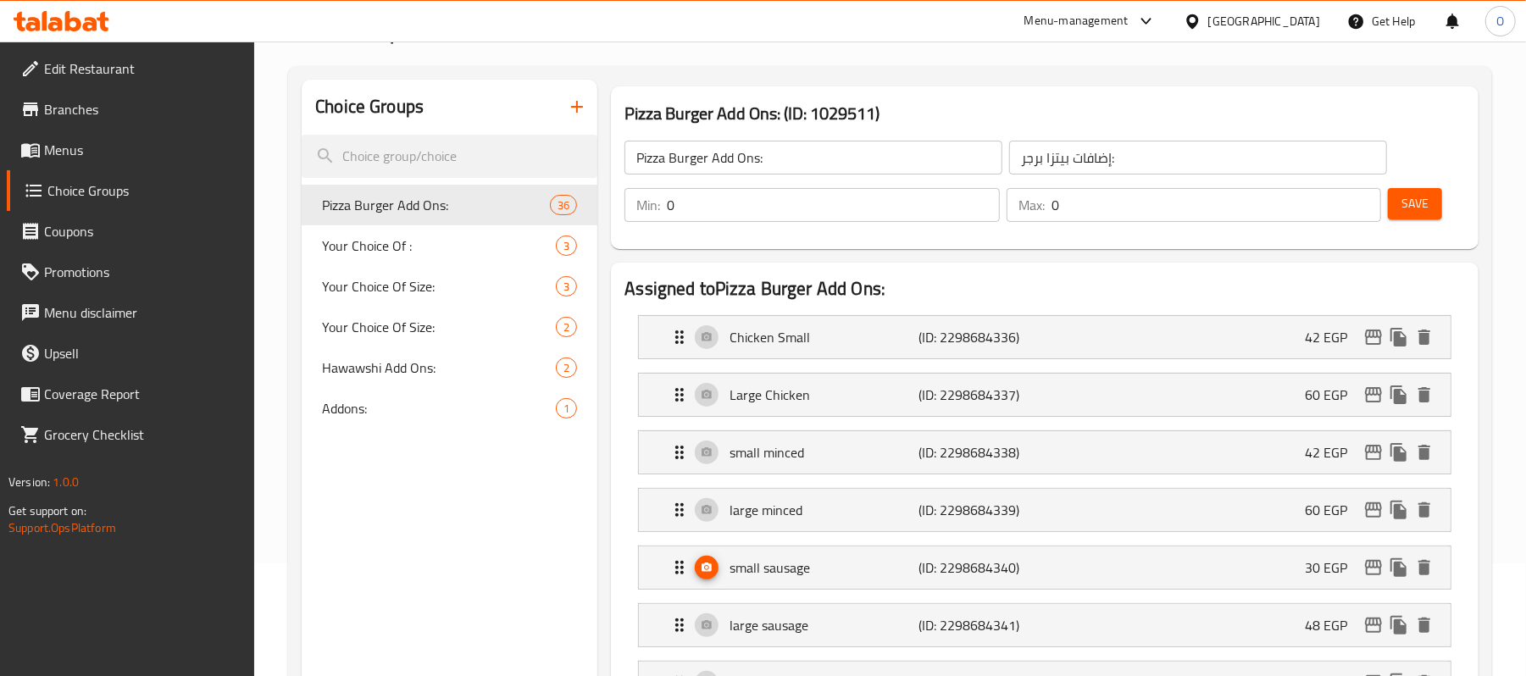
click at [815, 276] on h2 "Assigned to Pizza Burger Add Ons:" at bounding box center [1045, 288] width 841 height 25
click at [713, 574] on icon "Expand" at bounding box center [707, 568] width 12 height 12
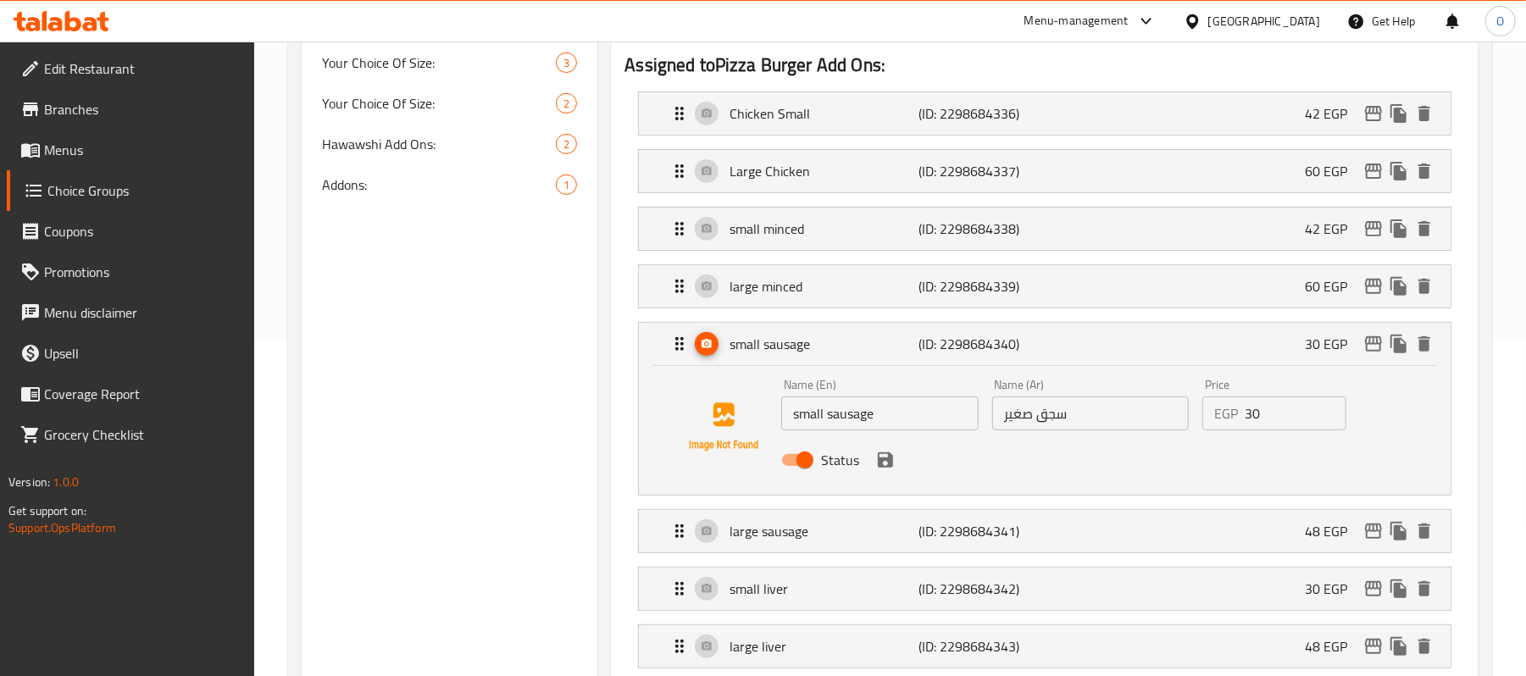
scroll to position [339, 0]
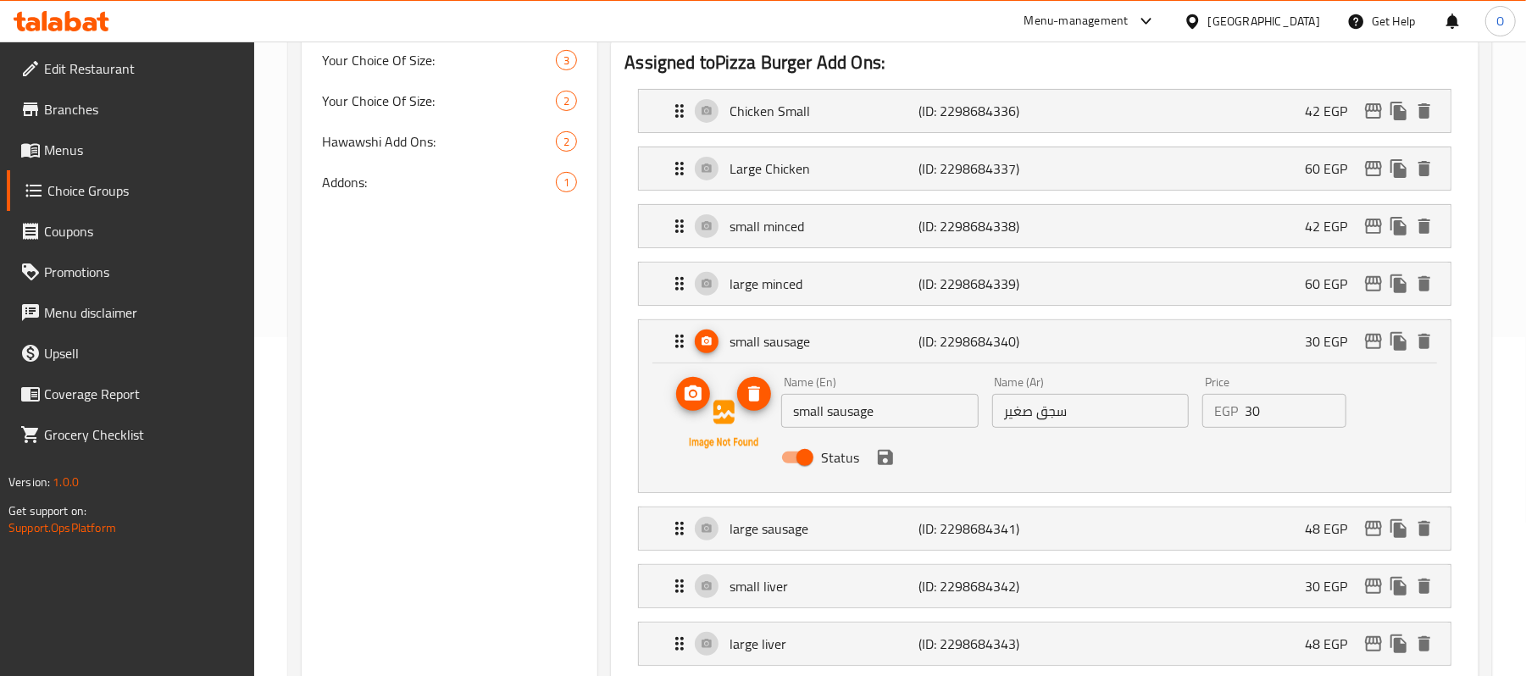
click at [749, 401] on icon "delete image" at bounding box center [754, 394] width 20 height 20
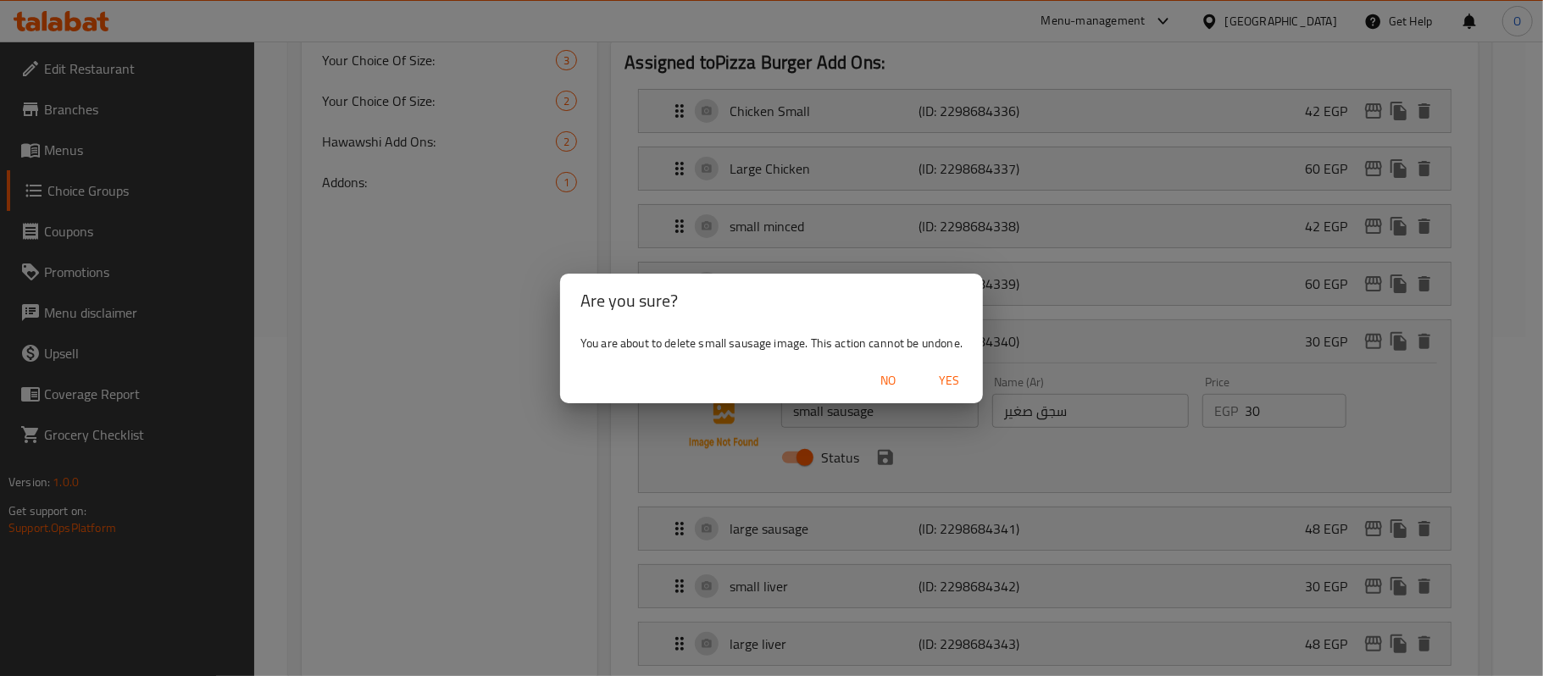
click at [942, 370] on span "Yes" at bounding box center [949, 380] width 41 height 21
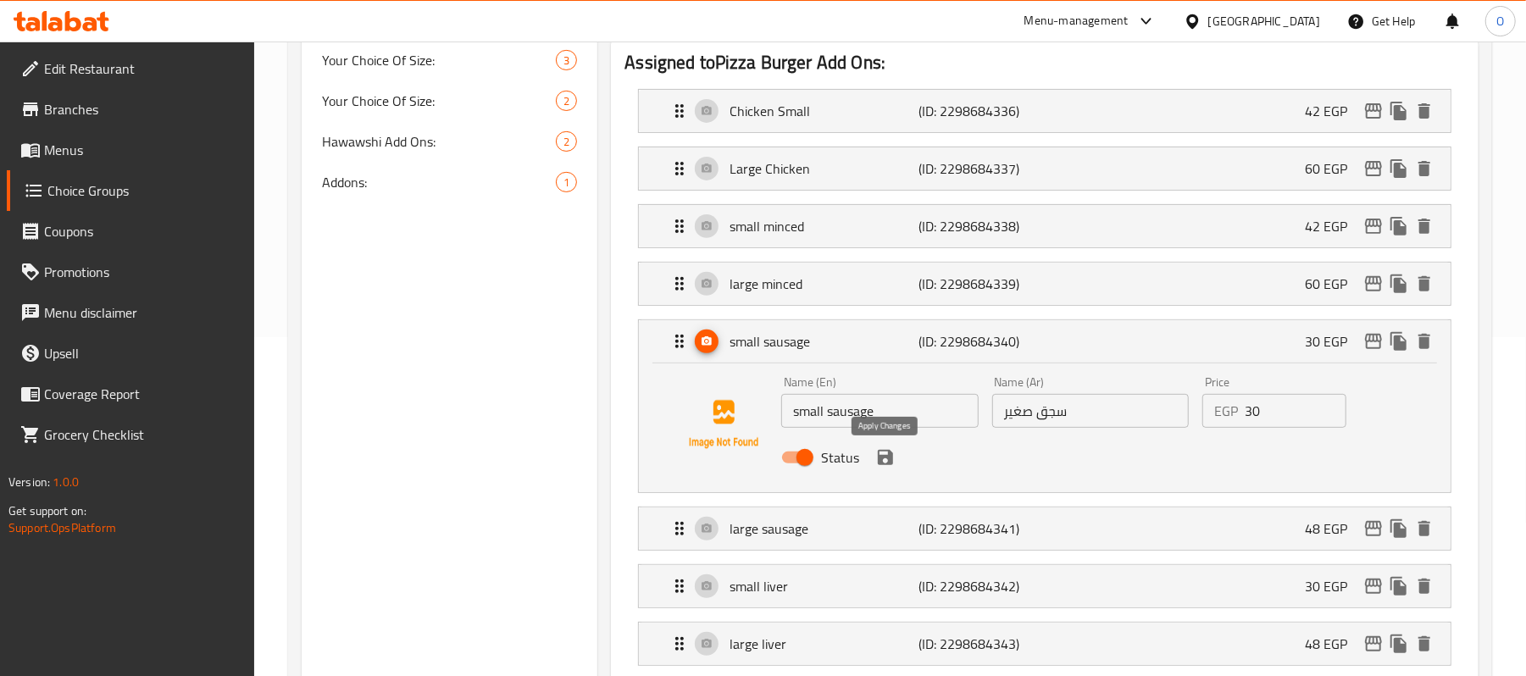
click at [888, 461] on icon "save" at bounding box center [885, 457] width 15 height 15
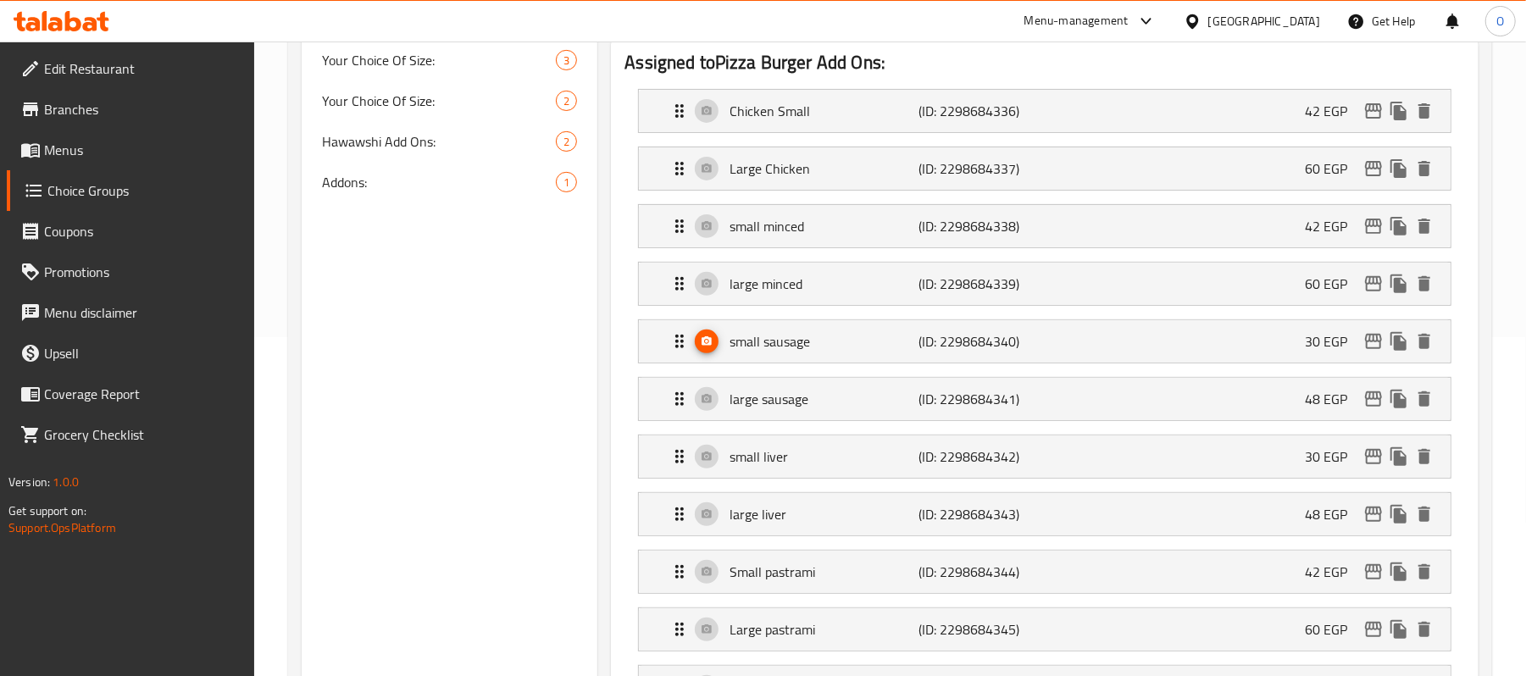
click at [636, 375] on li "large sausage (ID: 2298684341) 48 EGP Name (En) large sausage Name (En) Name (A…" at bounding box center [1045, 399] width 841 height 58
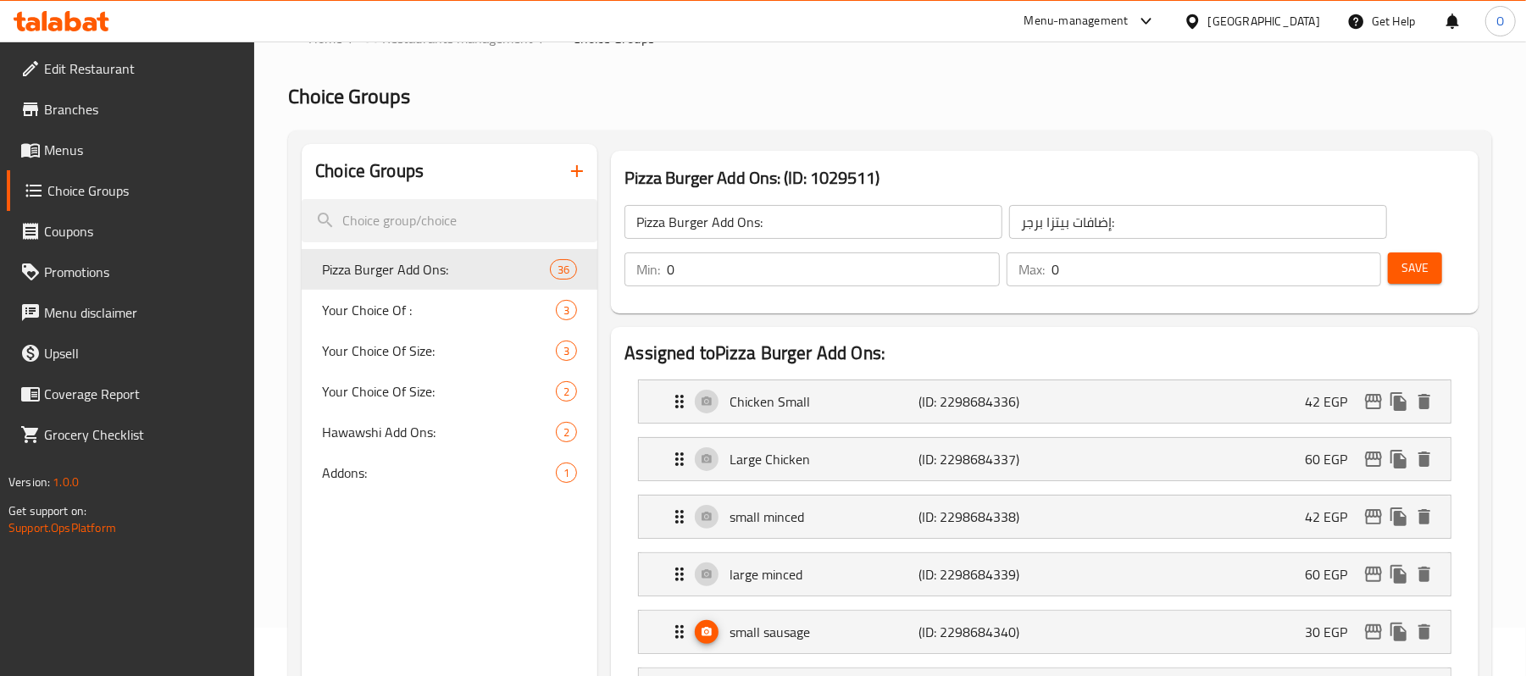
scroll to position [0, 0]
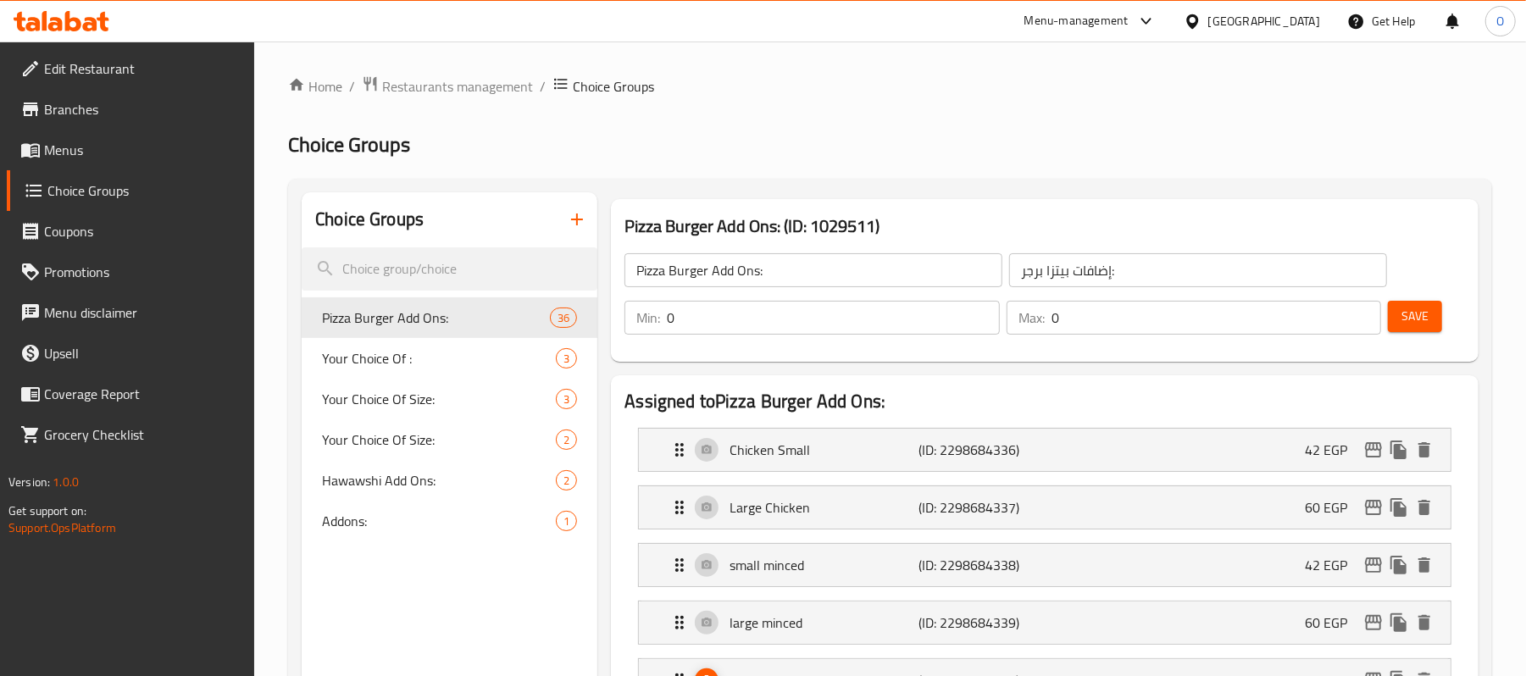
click at [764, 92] on ol "Home / Restaurants management / Choice Groups" at bounding box center [890, 86] width 1204 height 22
click at [375, 316] on span "Pizza Burger Add Ons:" at bounding box center [410, 318] width 177 height 20
click at [720, 136] on h2 "Choice Groups" at bounding box center [890, 144] width 1204 height 27
click at [351, 539] on div "Addons: 1" at bounding box center [450, 521] width 296 height 41
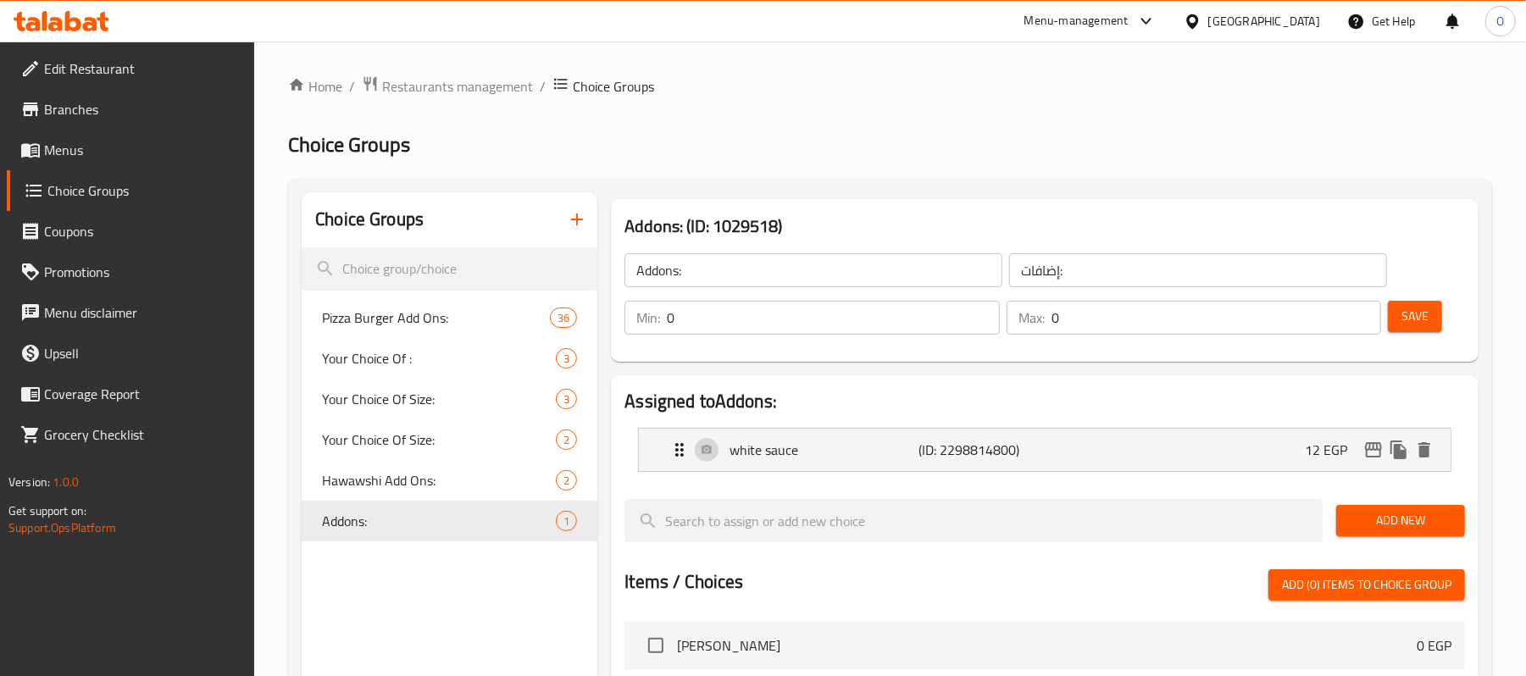
click at [110, 143] on span "Menus" at bounding box center [142, 150] width 197 height 20
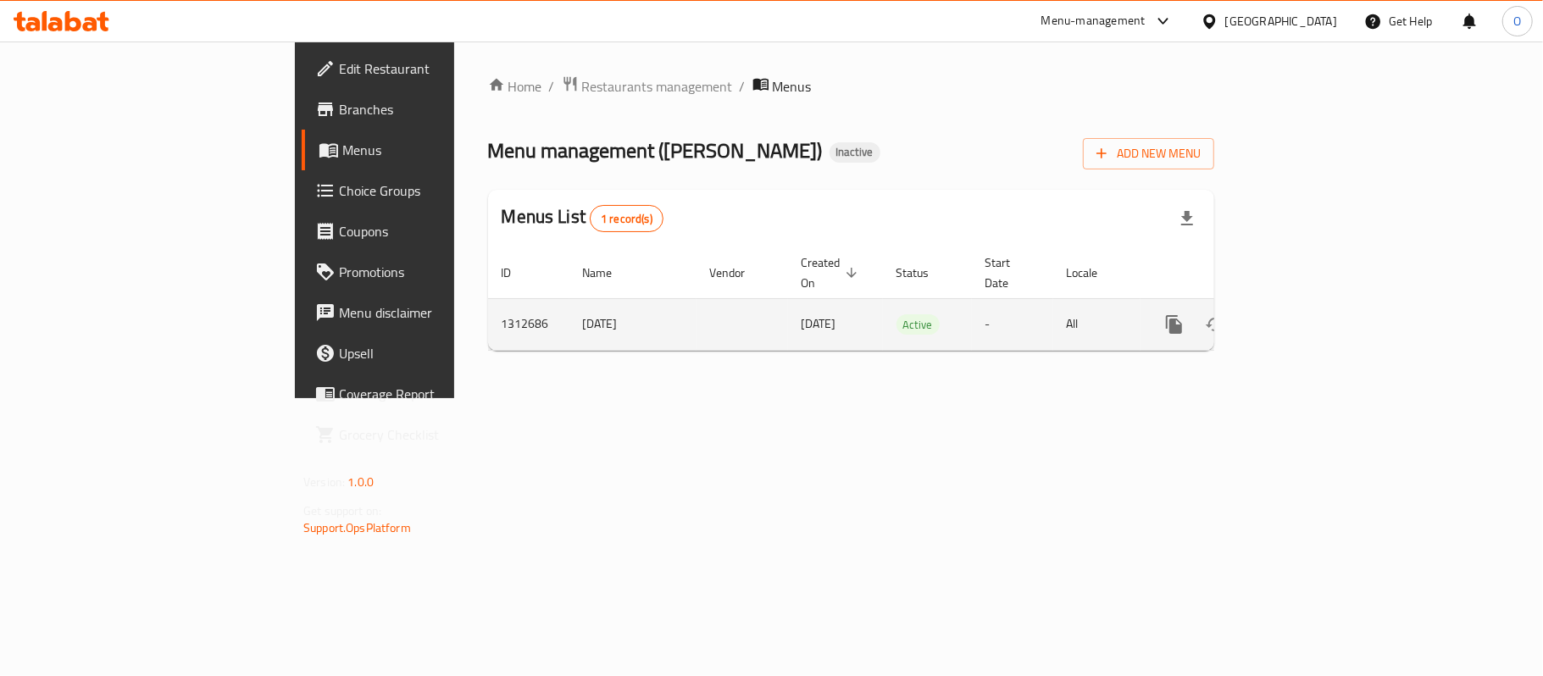
click at [1307, 314] on icon "enhanced table" at bounding box center [1296, 324] width 20 height 20
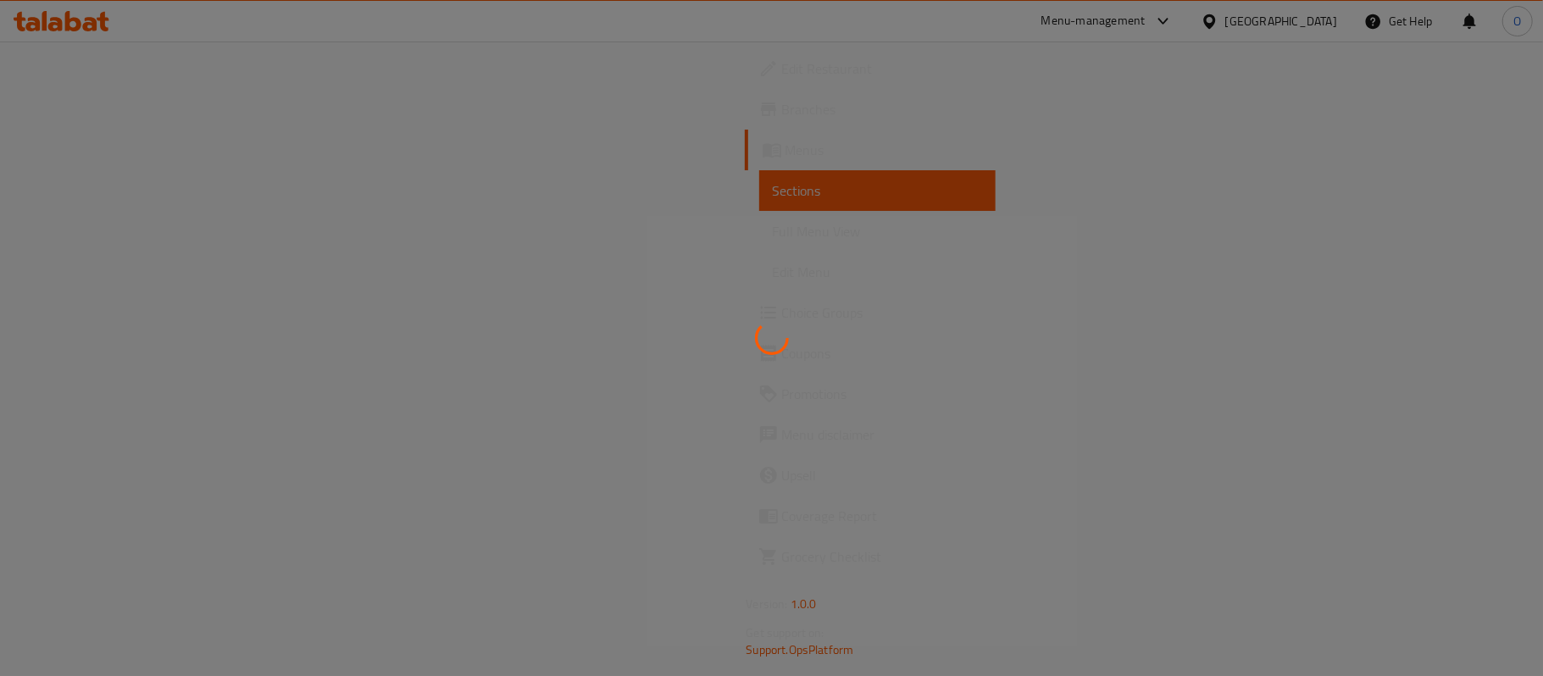
click at [797, 143] on div at bounding box center [771, 338] width 1543 height 676
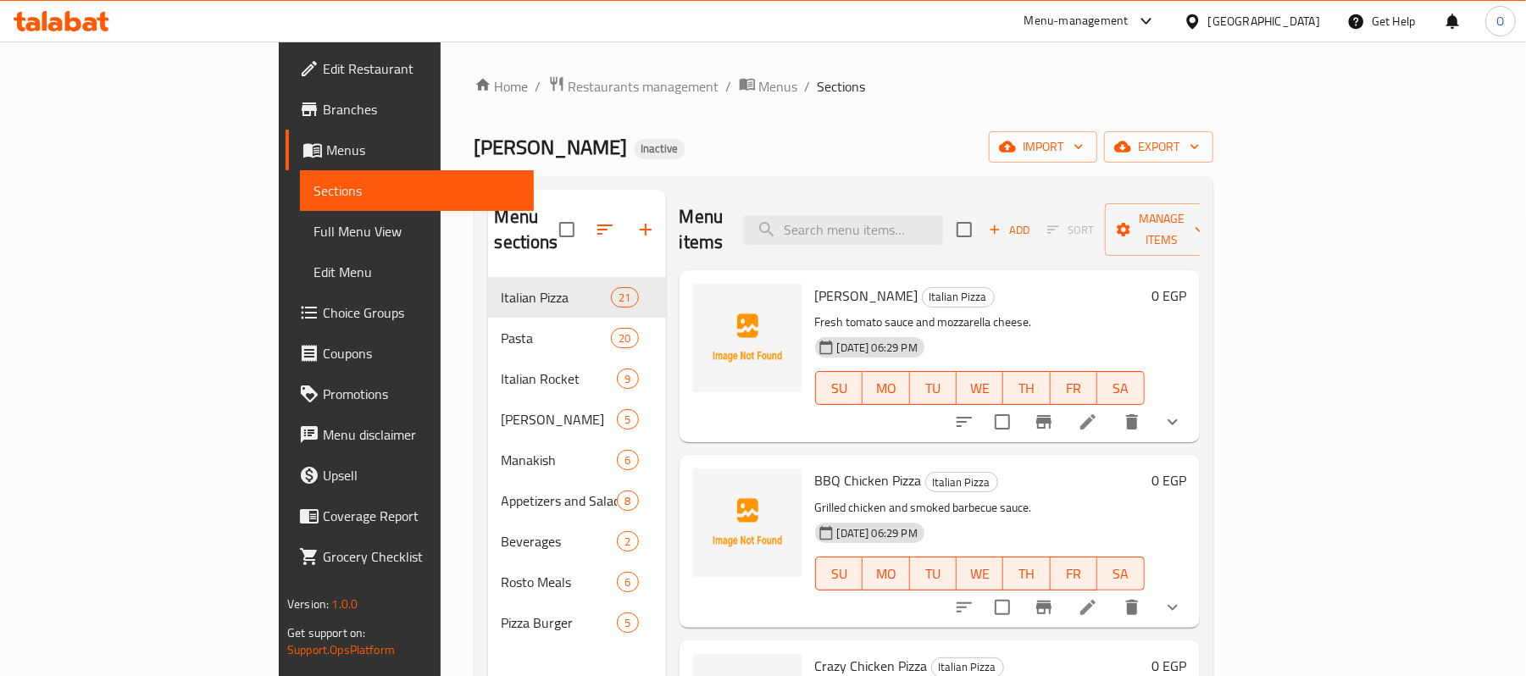
click at [314, 222] on span "Full Menu View" at bounding box center [417, 231] width 207 height 20
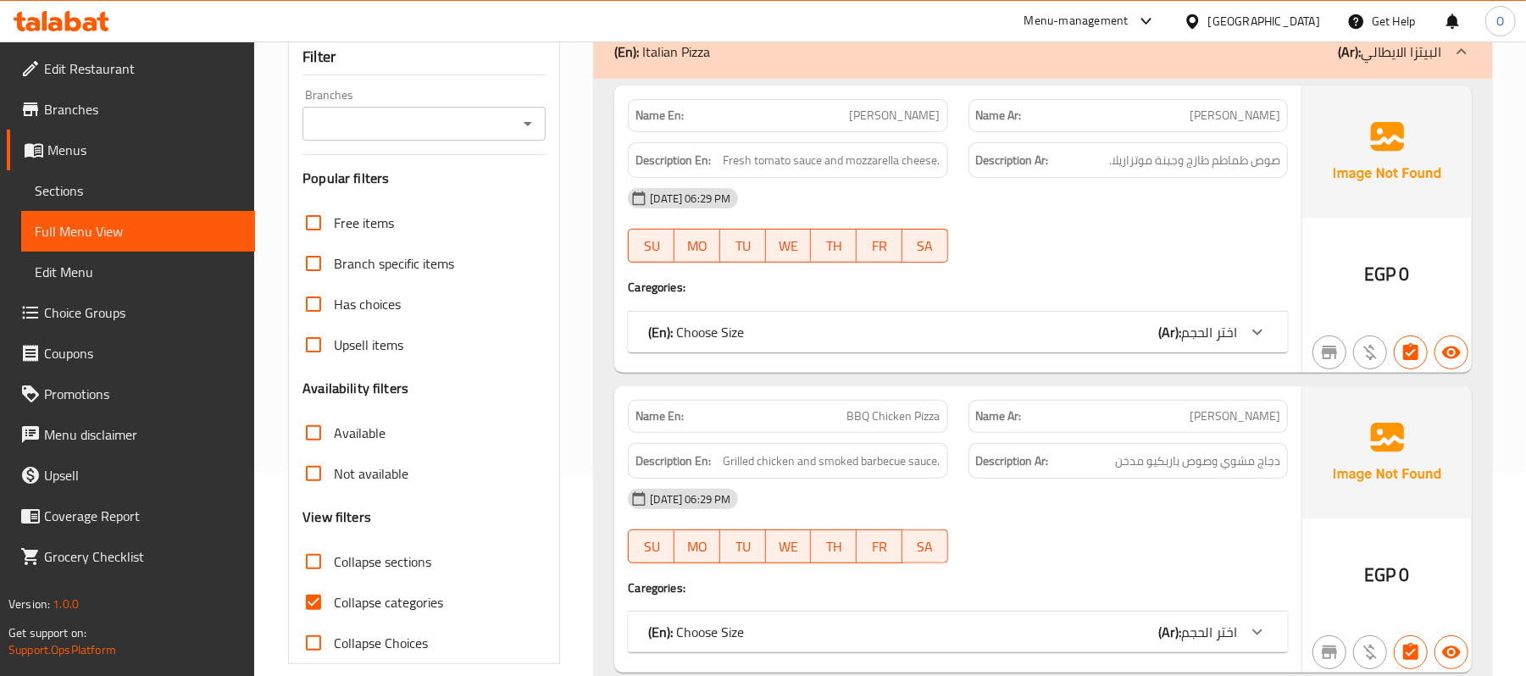
scroll to position [452, 0]
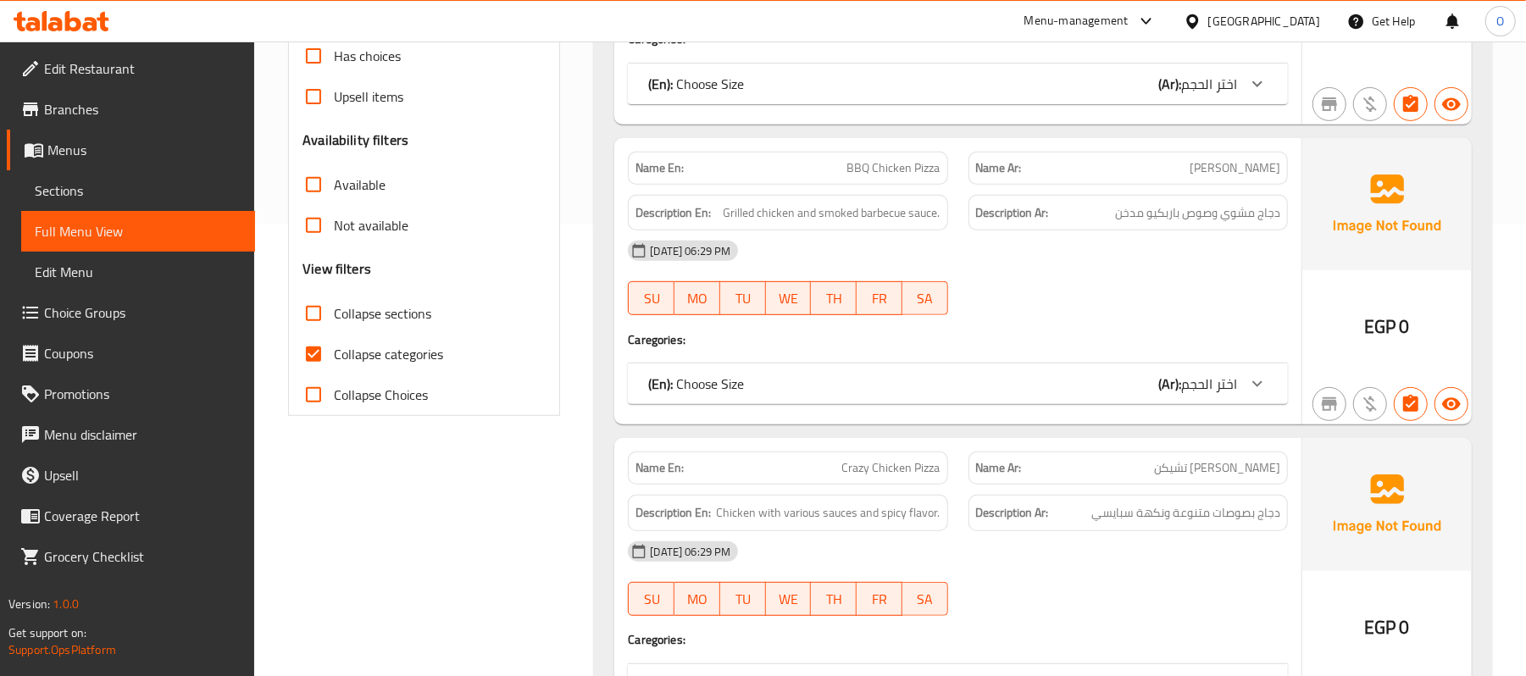
click at [431, 347] on span "Collapse categories" at bounding box center [388, 354] width 109 height 20
click at [334, 347] on input "Collapse categories" at bounding box center [313, 354] width 41 height 41
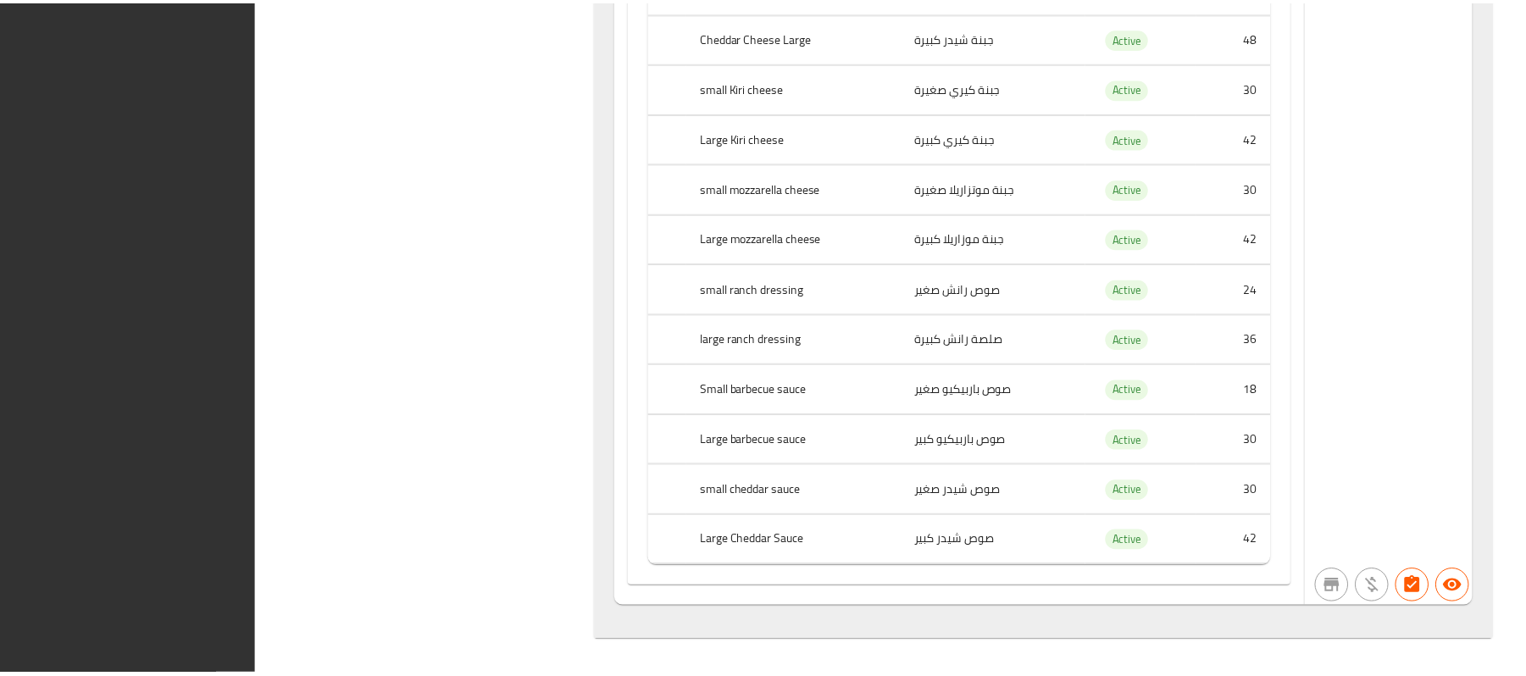
scroll to position [42489, 0]
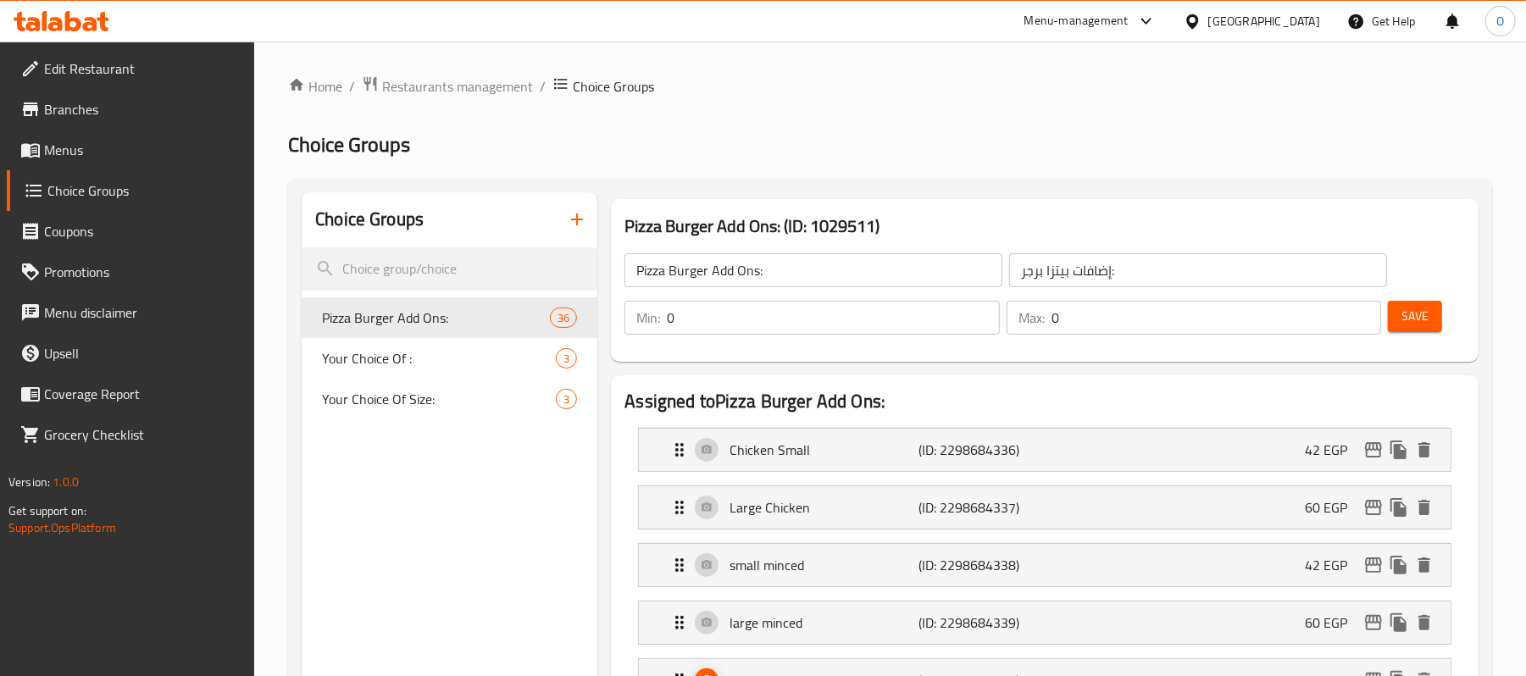
click at [61, 150] on span "Menus" at bounding box center [142, 150] width 197 height 20
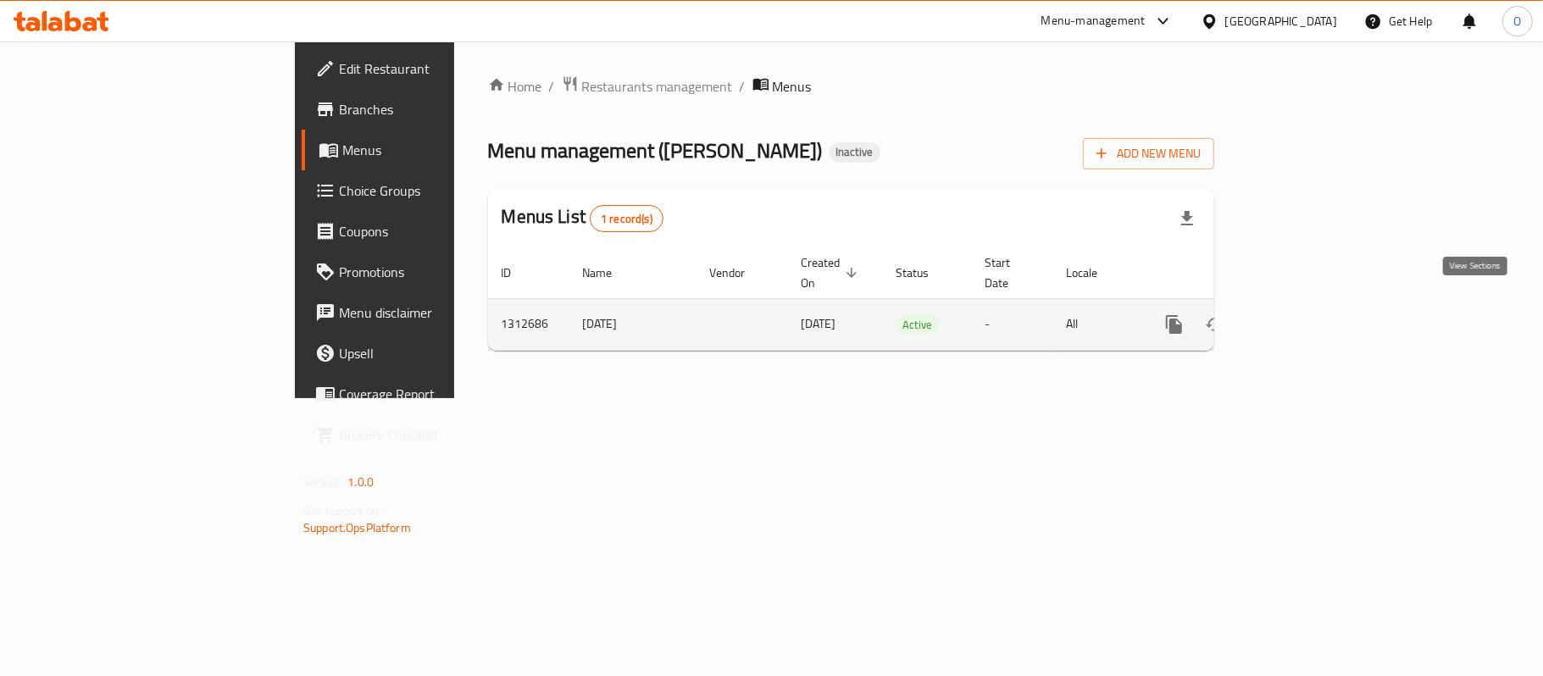
click at [1307, 314] on icon "enhanced table" at bounding box center [1296, 324] width 20 height 20
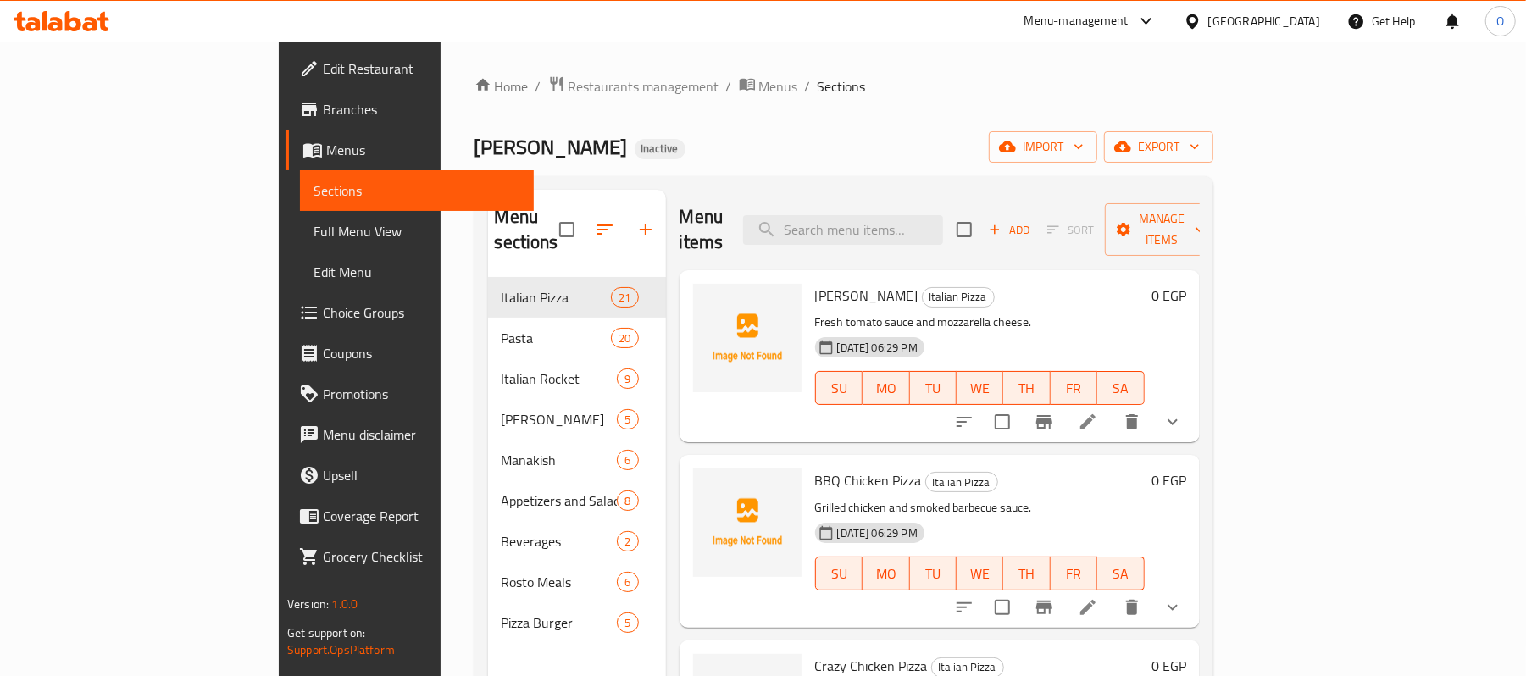
click at [898, 110] on div "Home / Restaurants management / Menus / Sections Hamada Macrona Inactive import…" at bounding box center [844, 477] width 739 height 804
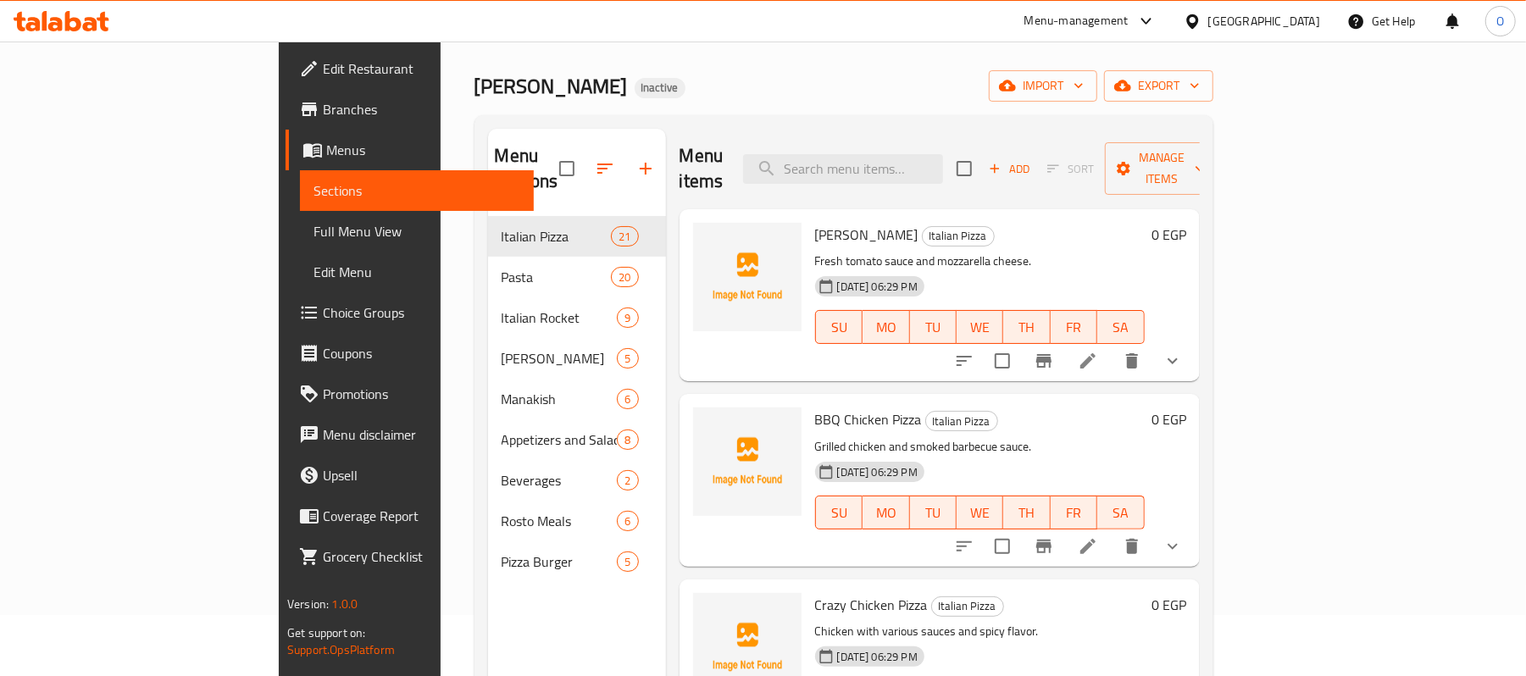
scroll to position [113, 0]
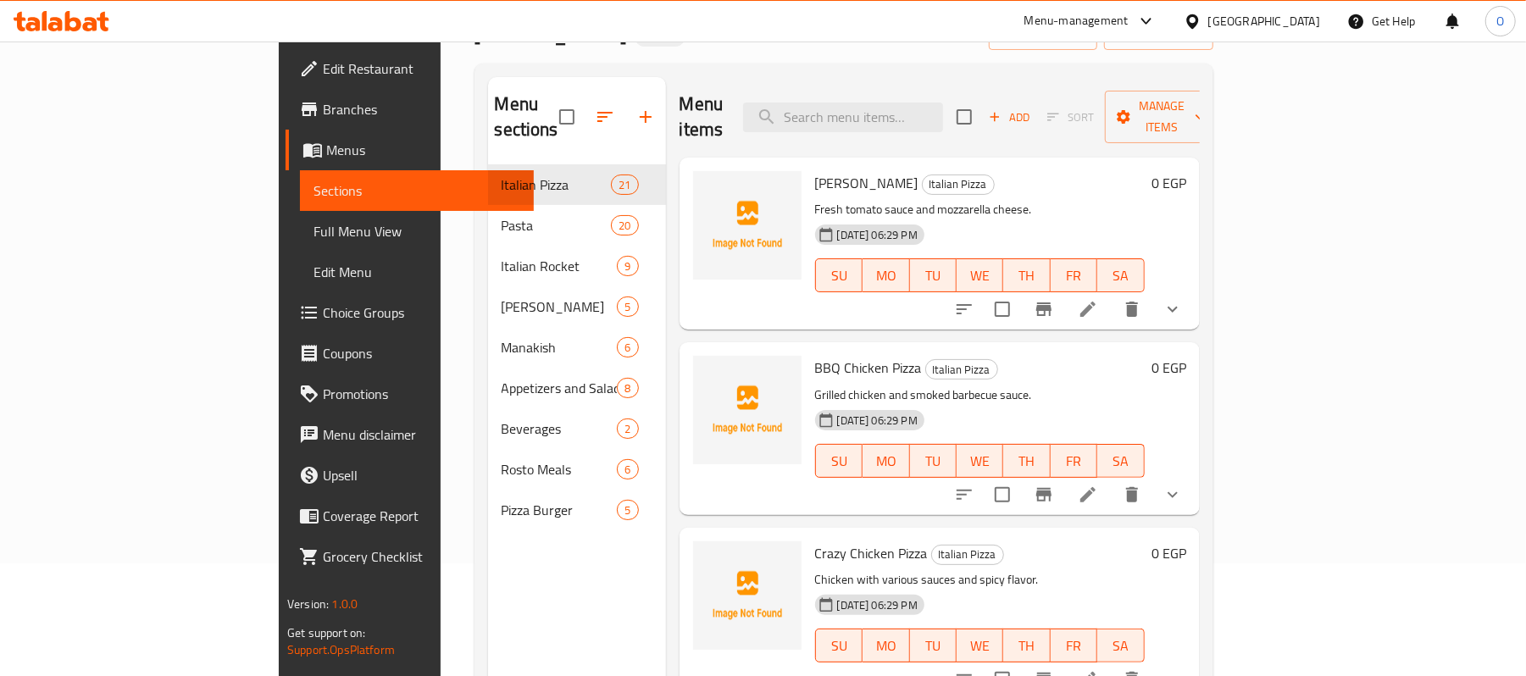
click at [666, 273] on div "Menu items Add Sort Manage items Margherita Pizza Italian Pizza Fresh tomato sa…" at bounding box center [933, 415] width 534 height 676
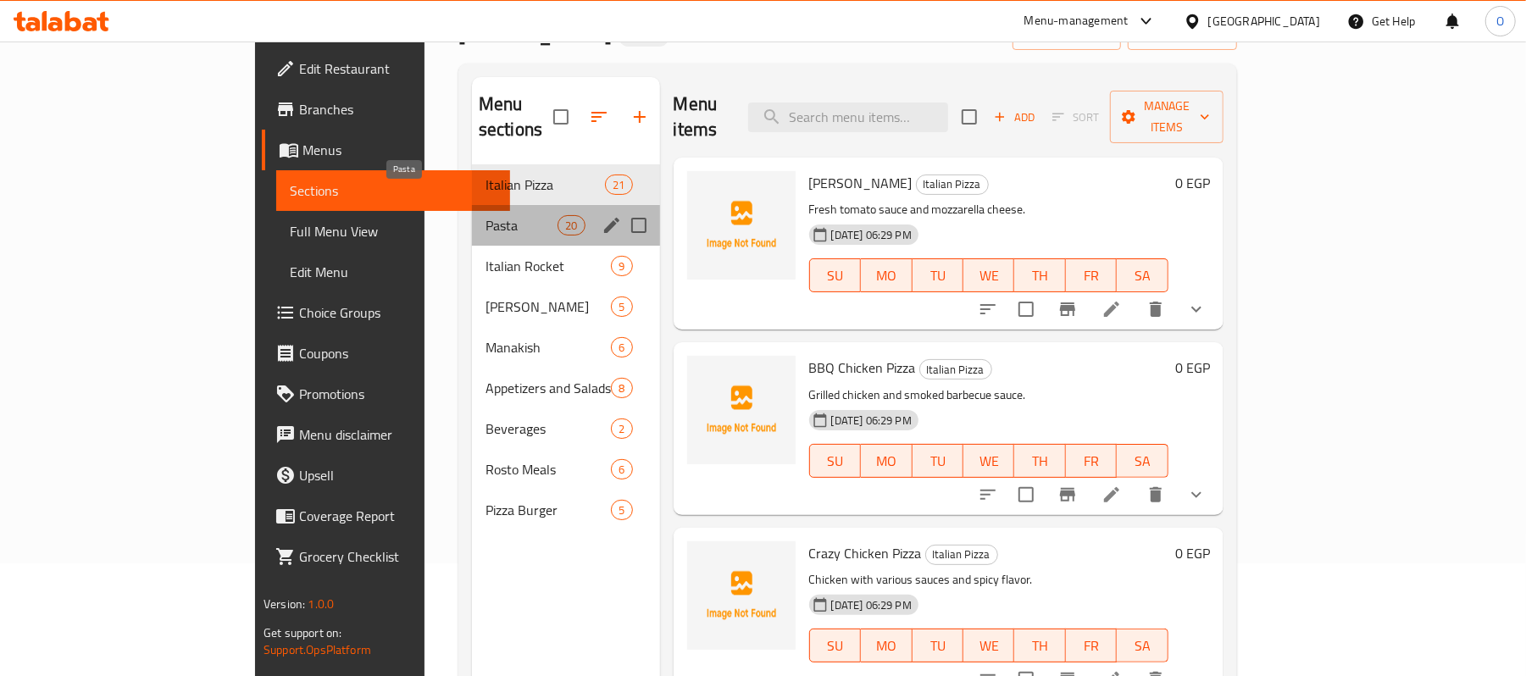
click at [486, 215] on span "Pasta" at bounding box center [522, 225] width 72 height 20
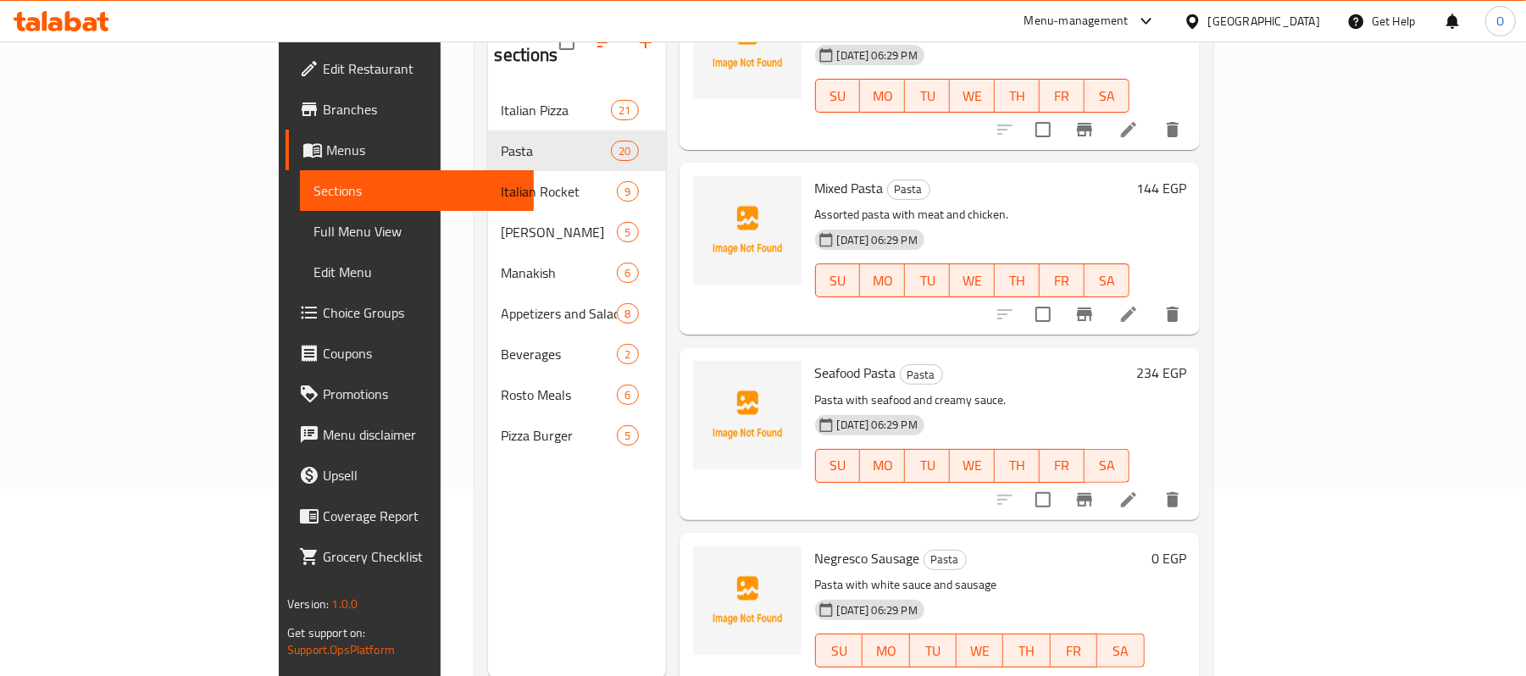
scroll to position [238, 0]
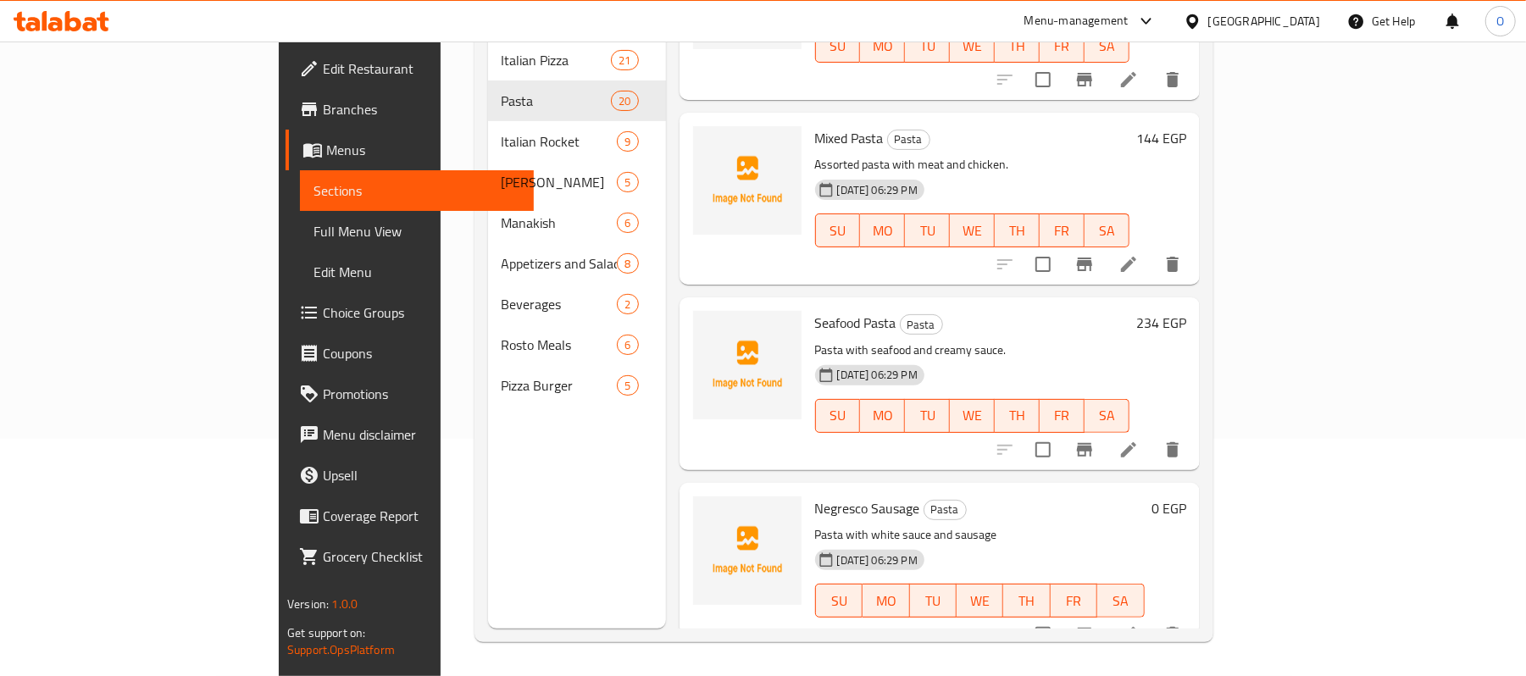
click at [1145, 497] on h6 "Negresco Sausage Pasta" at bounding box center [980, 509] width 330 height 24
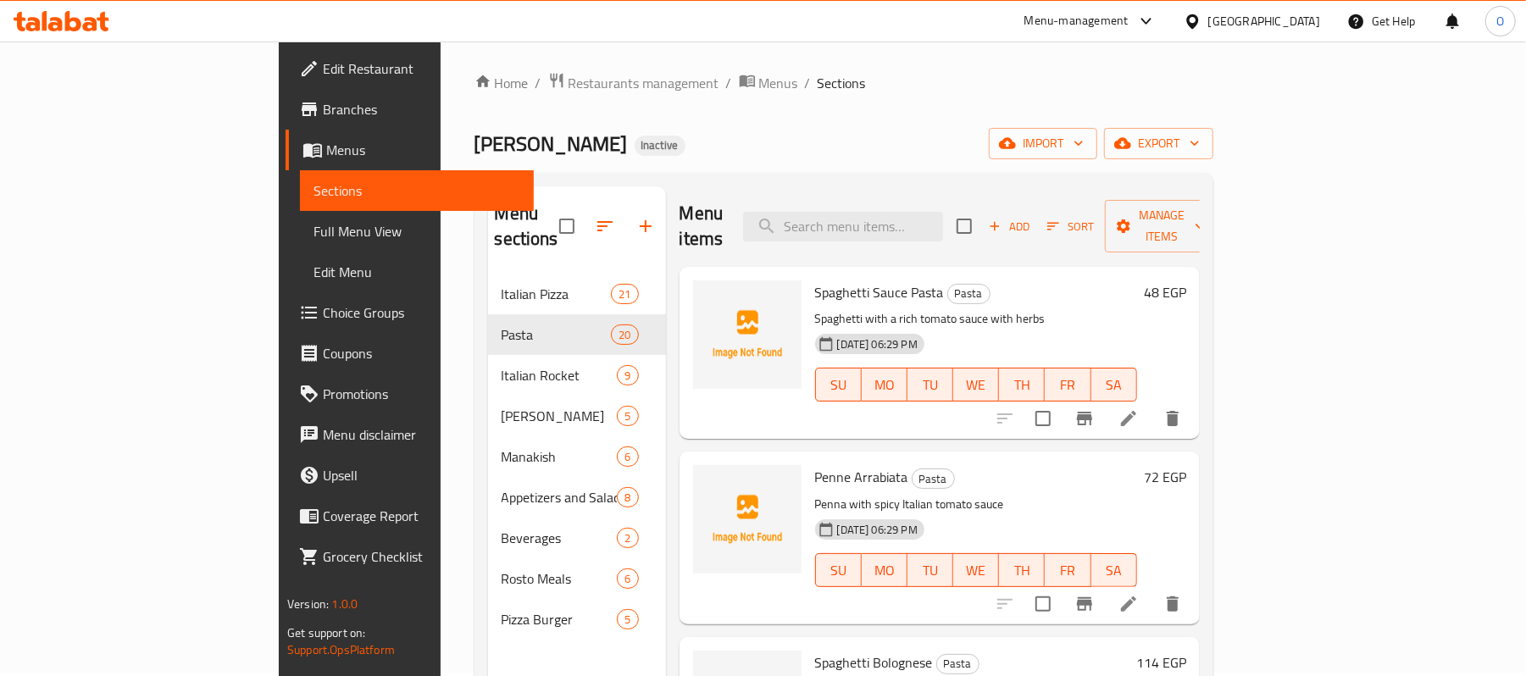
scroll to position [0, 0]
click at [832, 102] on div "Home / Restaurants management / Menus / Sections Hamada Macrona Inactive import…" at bounding box center [844, 477] width 739 height 804
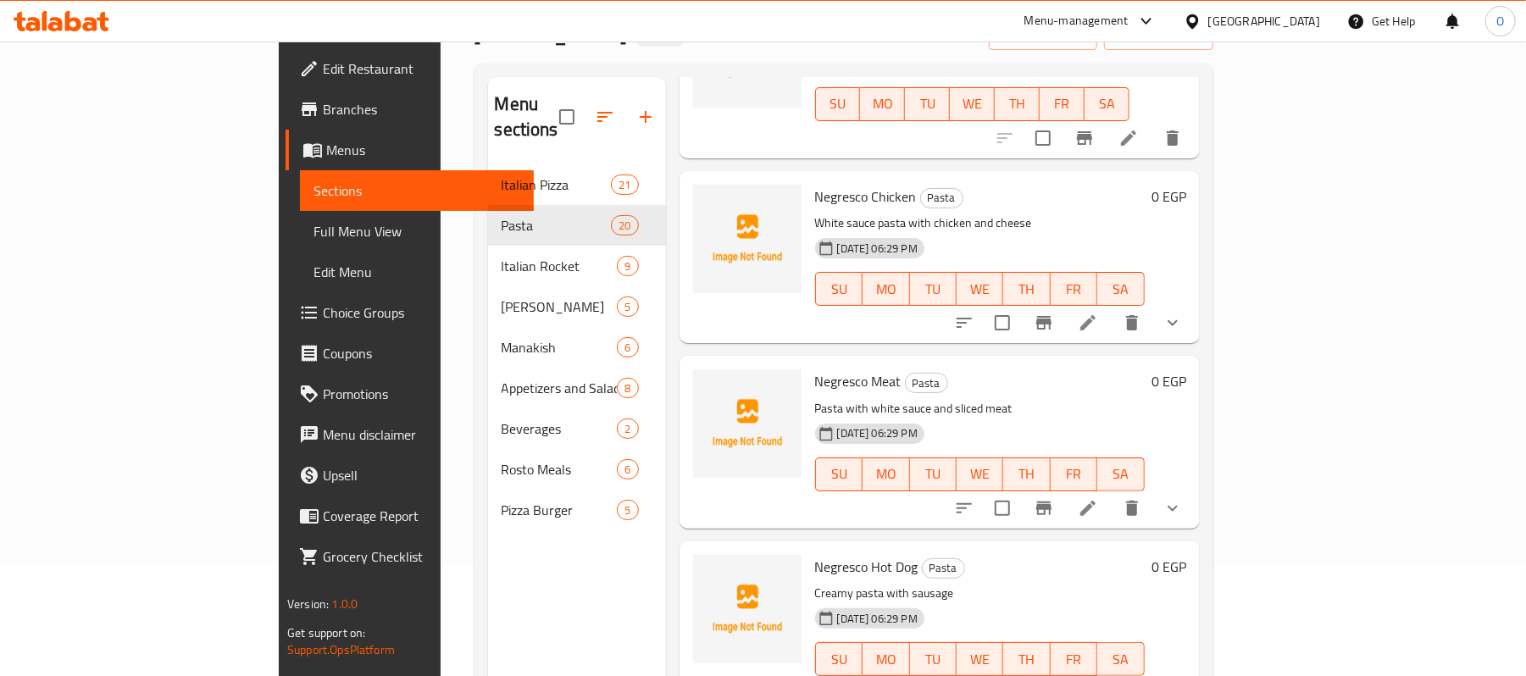
scroll to position [1469, 0]
click at [1183, 312] on icon "show more" at bounding box center [1173, 322] width 20 height 20
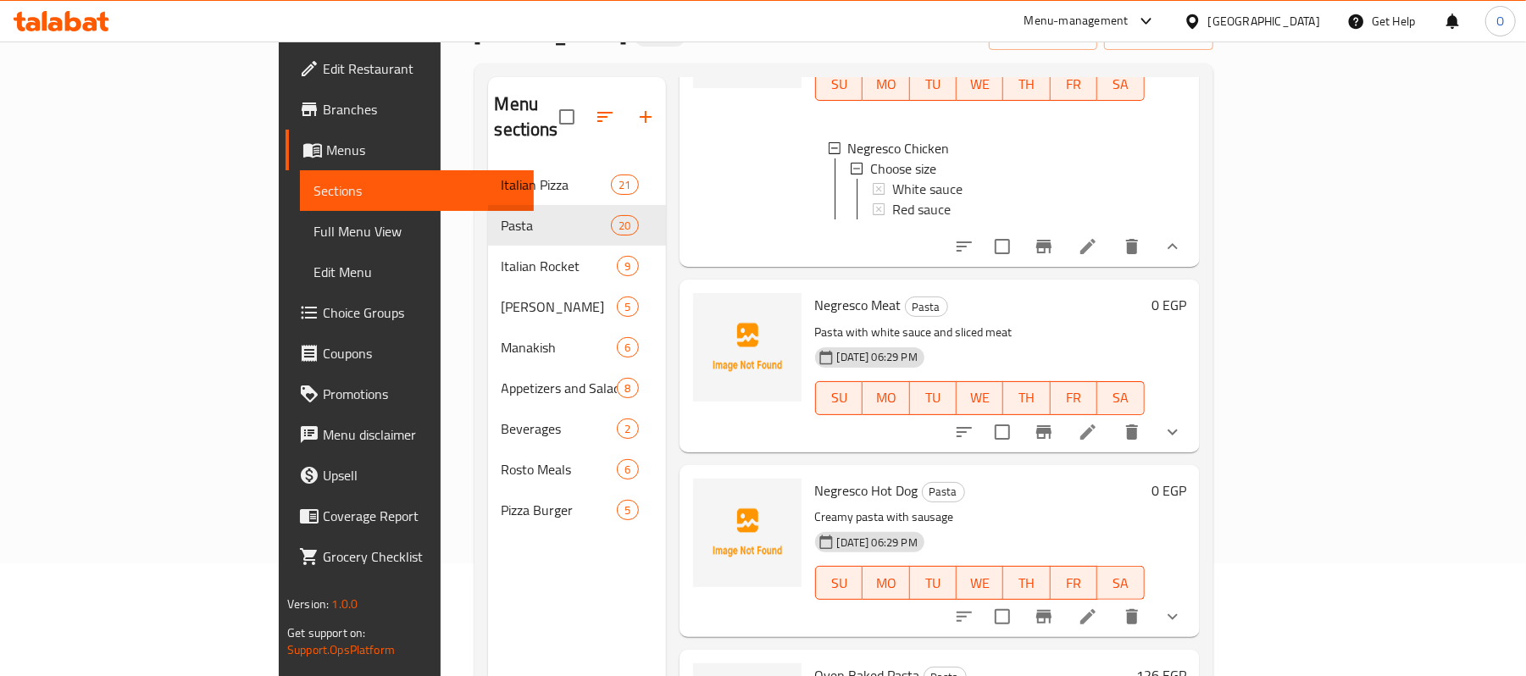
scroll to position [1695, 0]
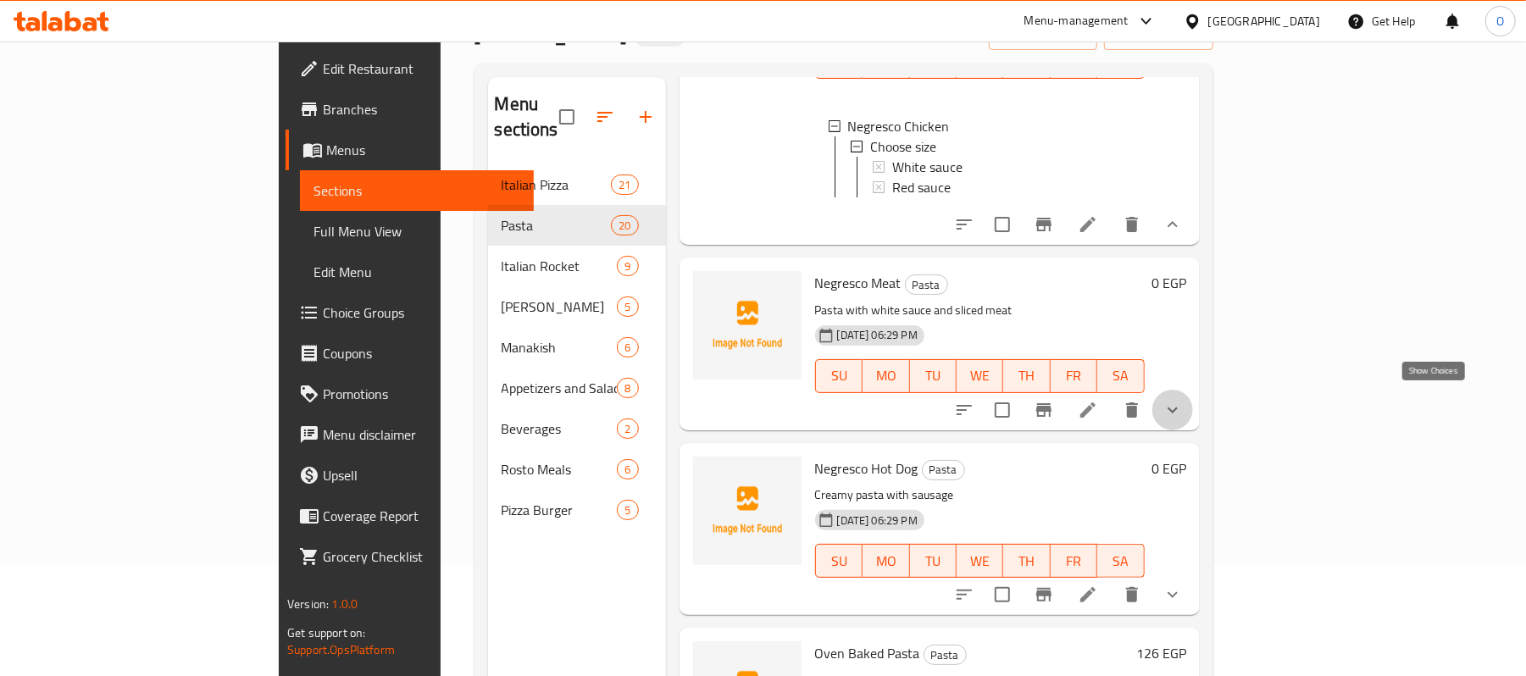
click at [1178, 407] on icon "show more" at bounding box center [1173, 410] width 10 height 6
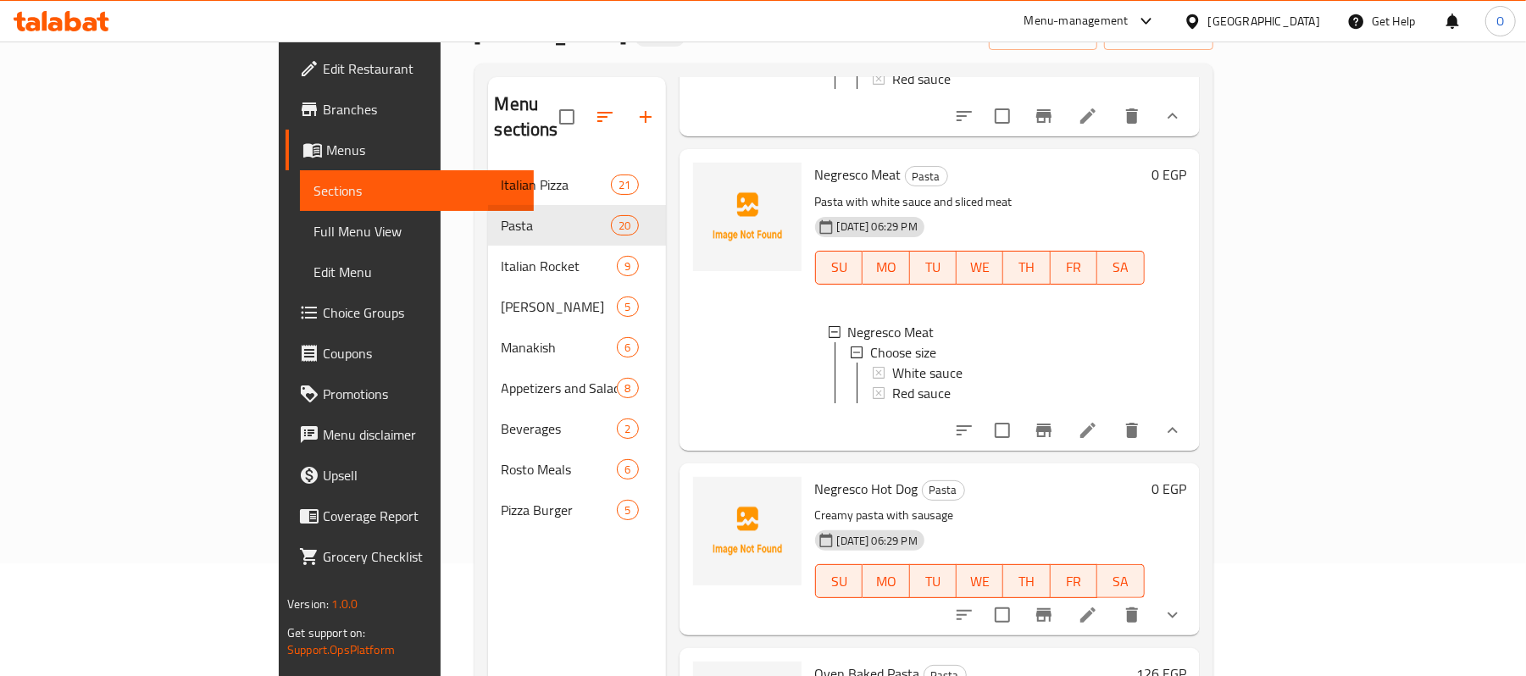
scroll to position [2034, 0]
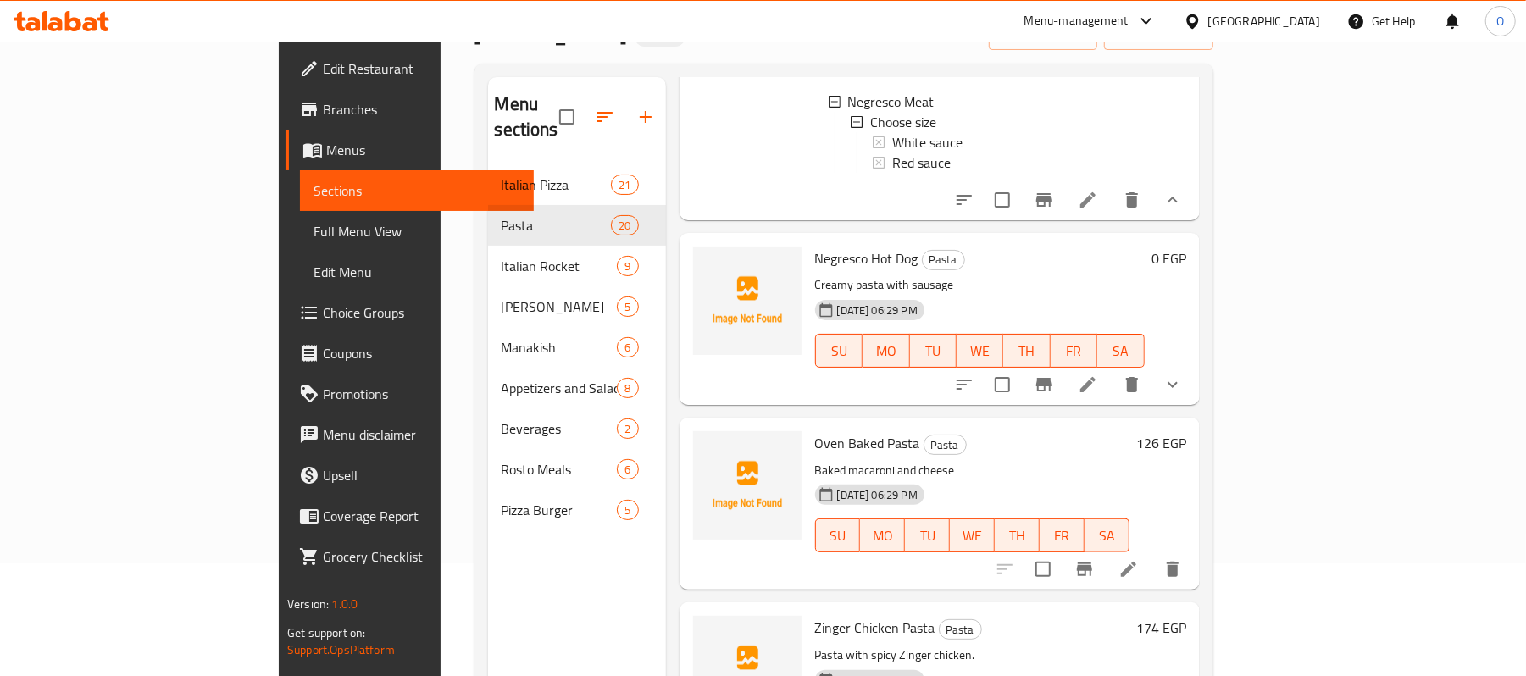
click at [1183, 395] on icon "show more" at bounding box center [1173, 385] width 20 height 20
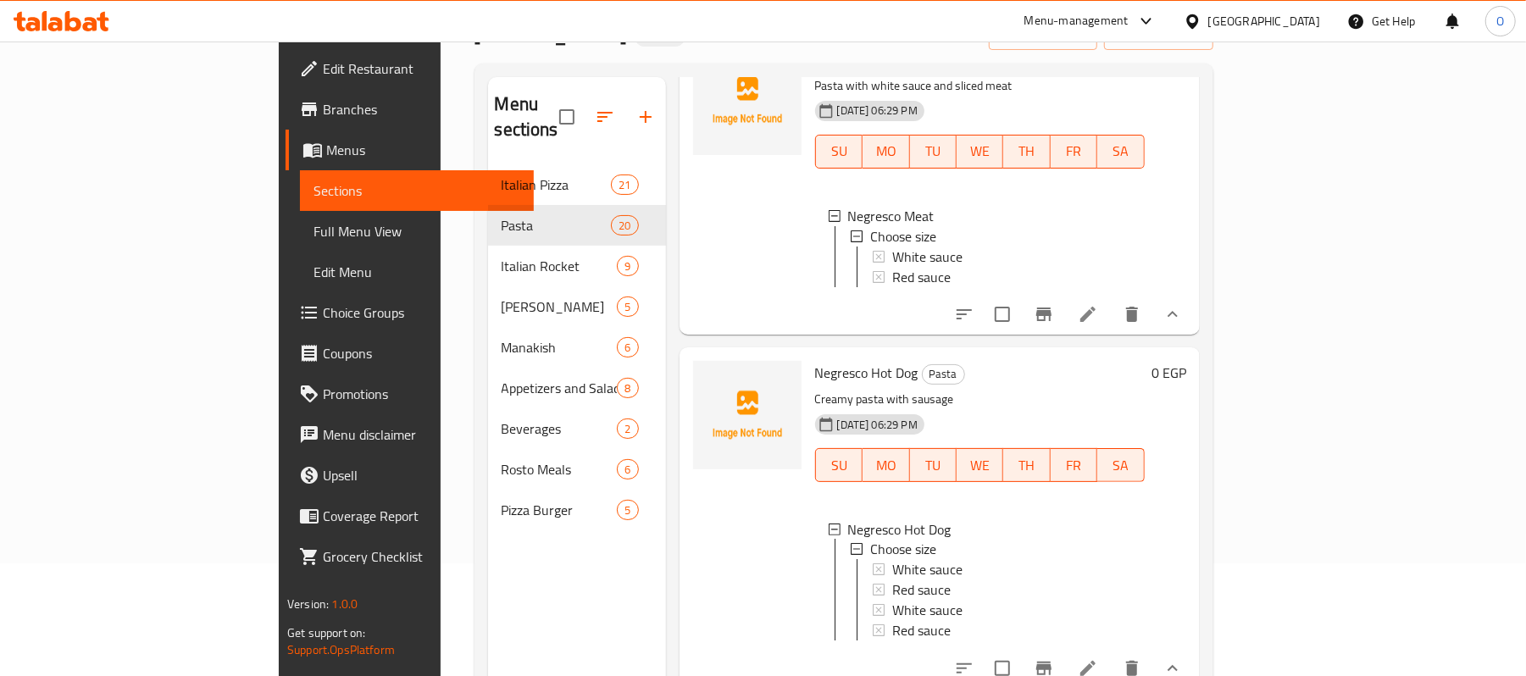
scroll to position [1808, 0]
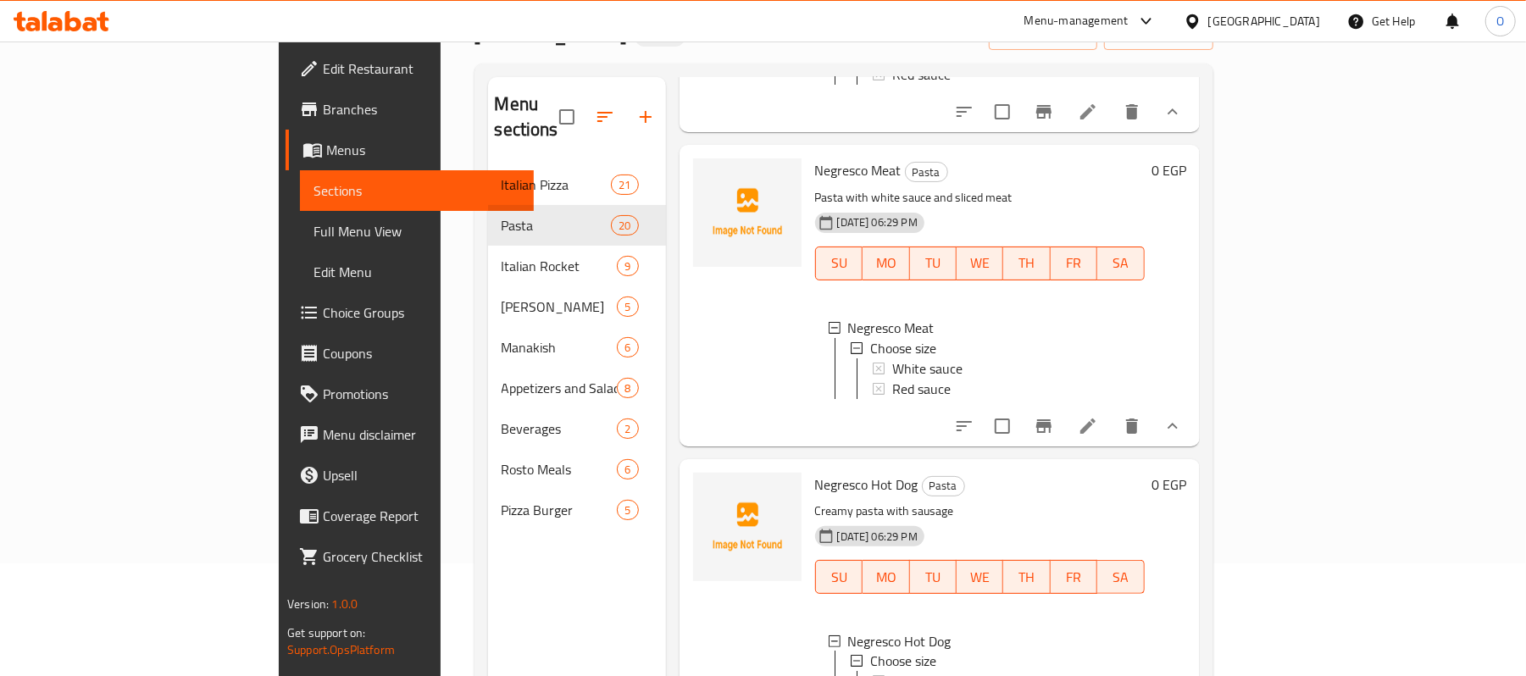
click at [942, 463] on div "Menu items Add Sort Manage items Spaghetti Sauce Pasta Pasta Spaghetti with a r…" at bounding box center [933, 415] width 534 height 676
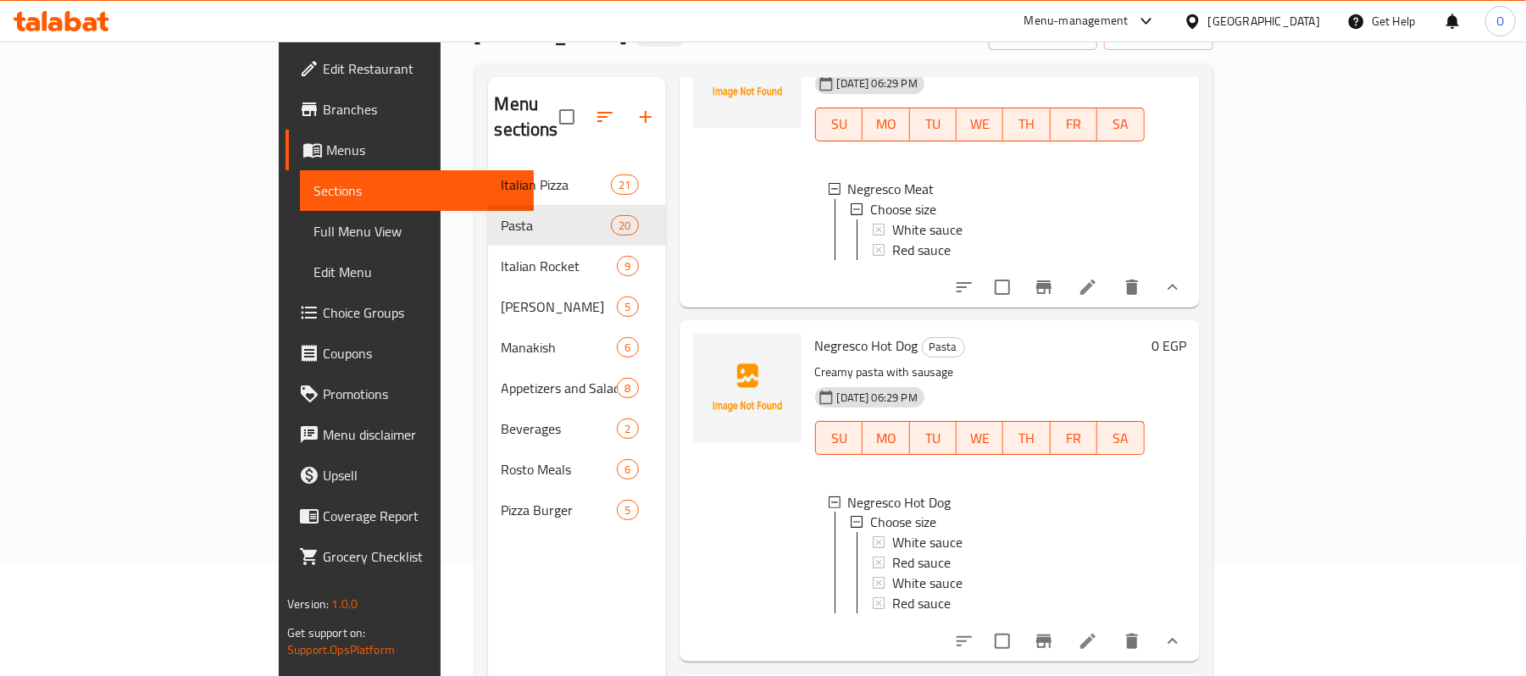
scroll to position [2034, 0]
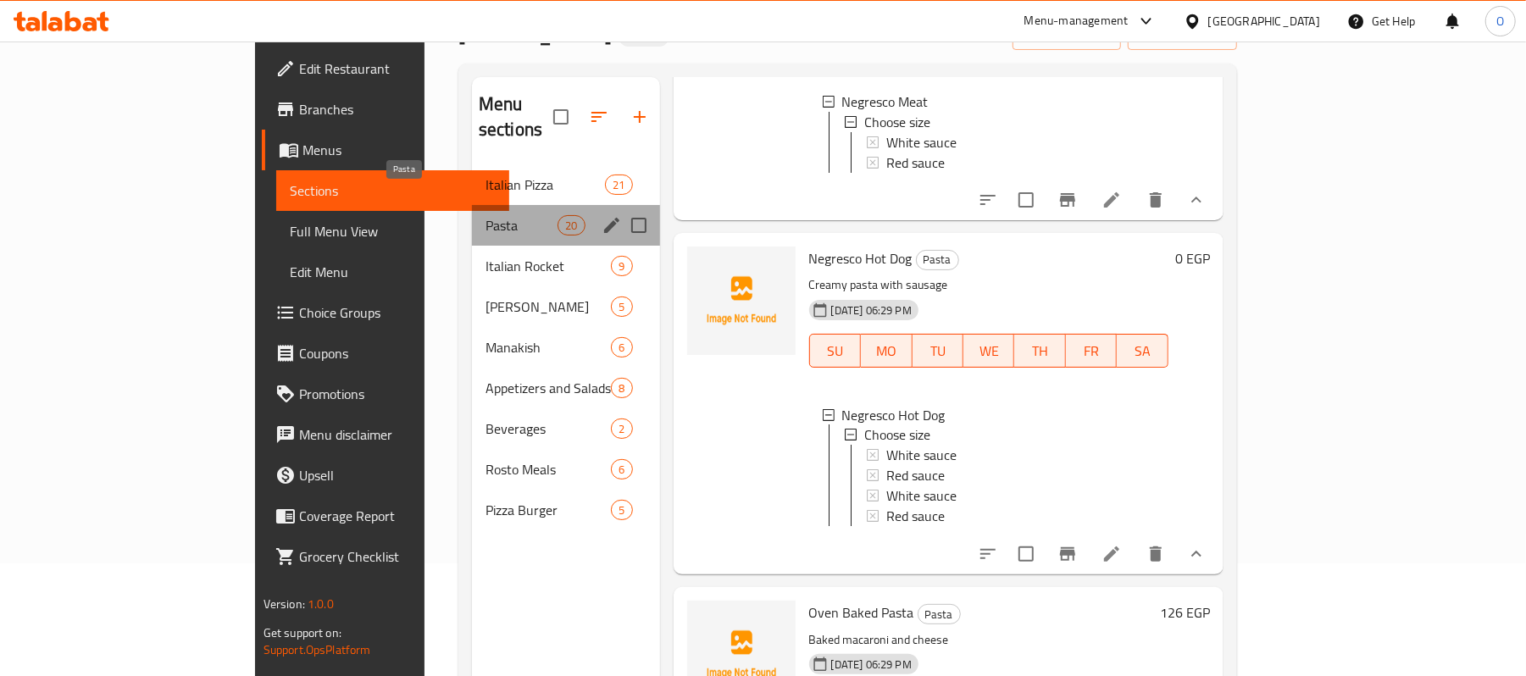
click at [486, 215] on span "Pasta" at bounding box center [522, 225] width 72 height 20
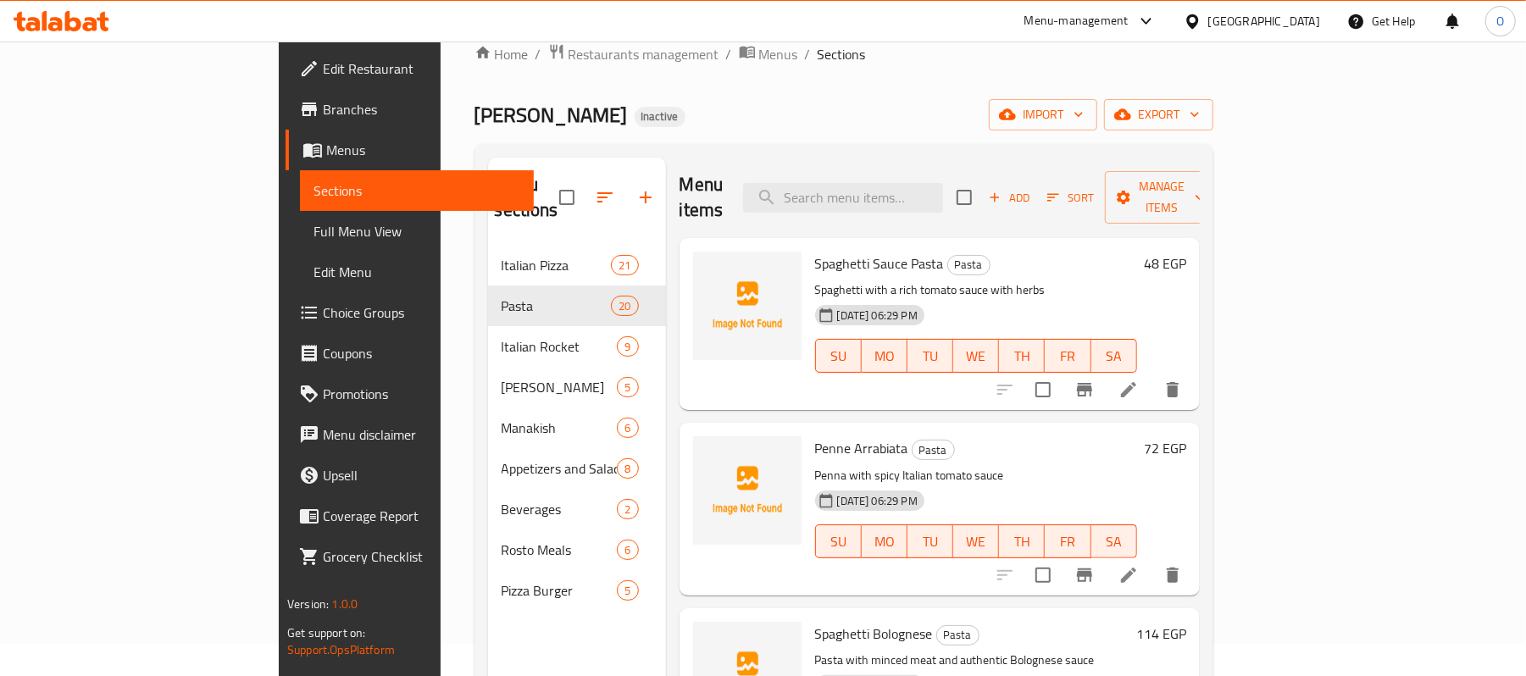
scroll to position [0, 0]
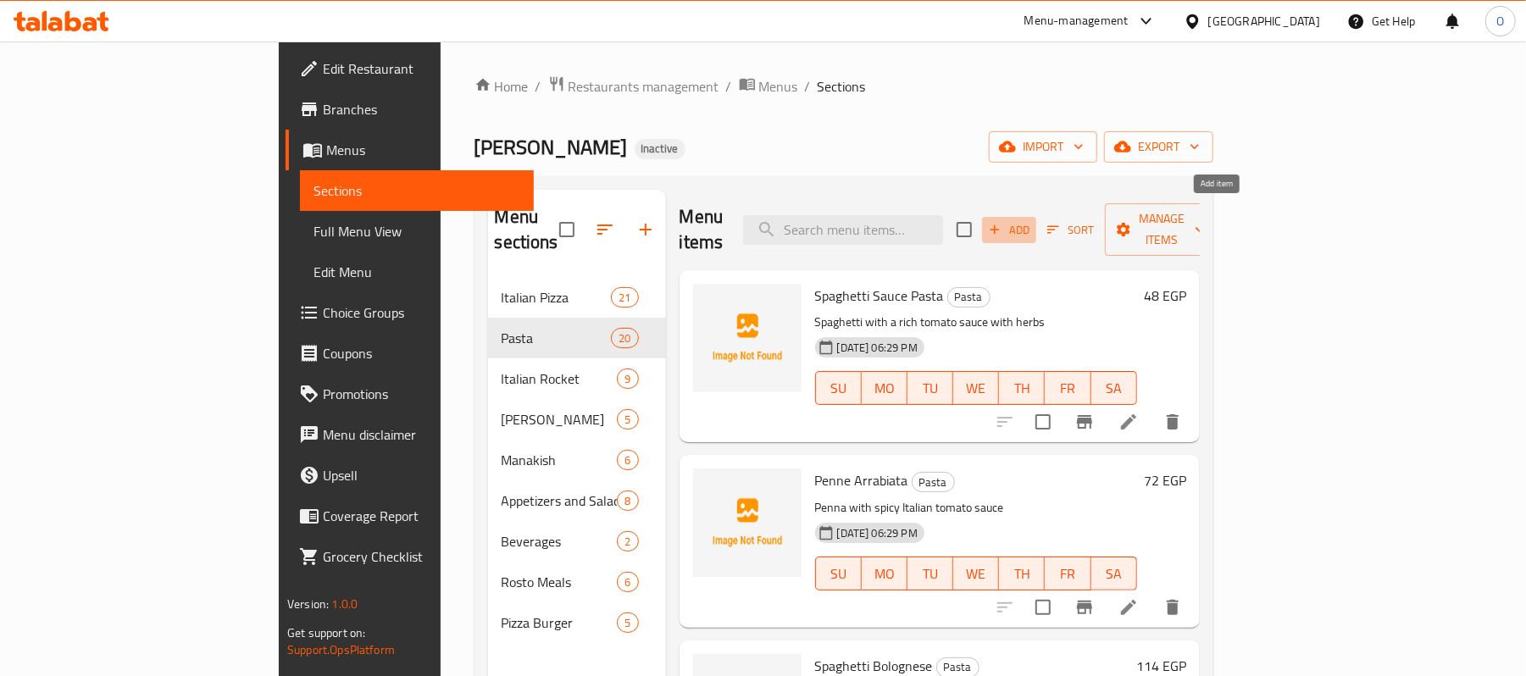
click at [1032, 220] on span "Add" at bounding box center [1009, 229] width 46 height 19
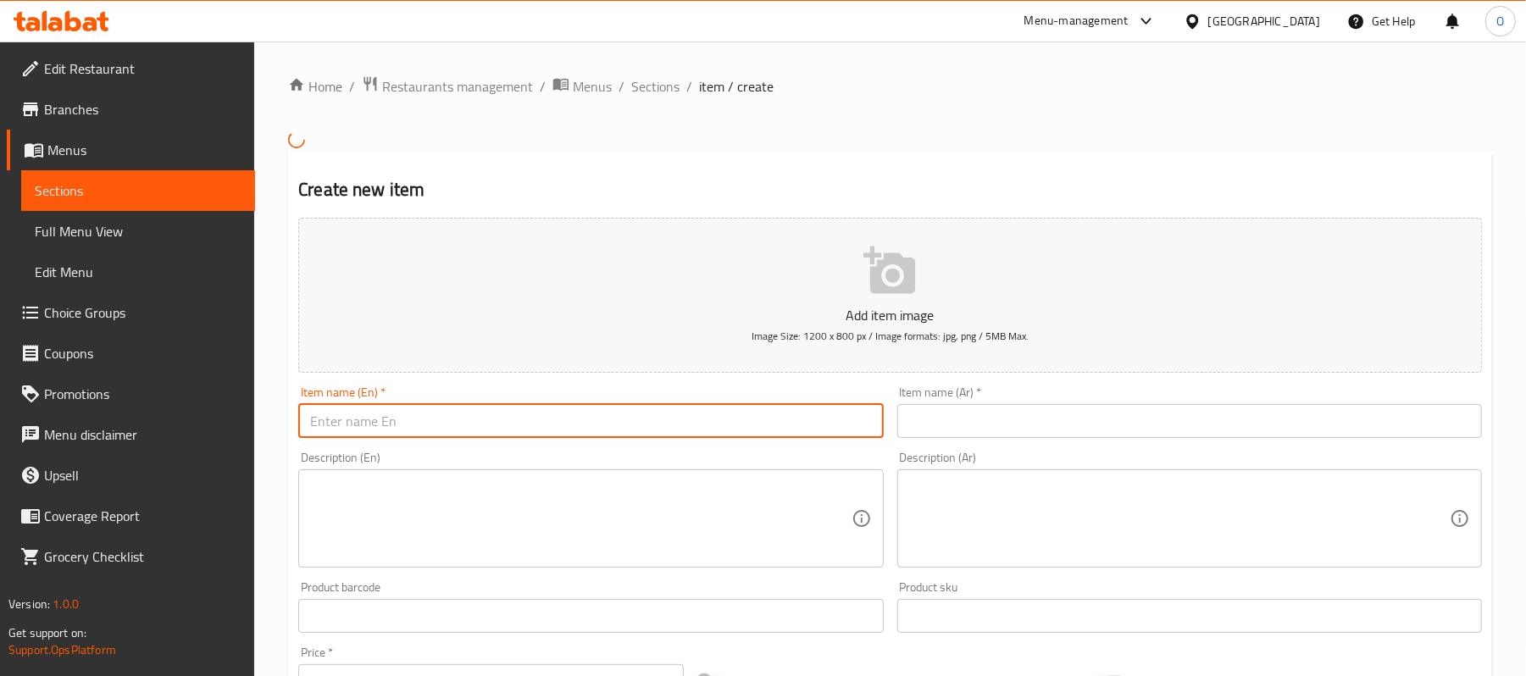
click at [764, 422] on input "text" at bounding box center [590, 421] width 585 height 34
paste input "Negresco Sausage"
type input "Negresco Sausage"
drag, startPoint x: 980, startPoint y: 429, endPoint x: 932, endPoint y: 300, distance: 137.3
click at [980, 429] on input "text" at bounding box center [1189, 421] width 585 height 34
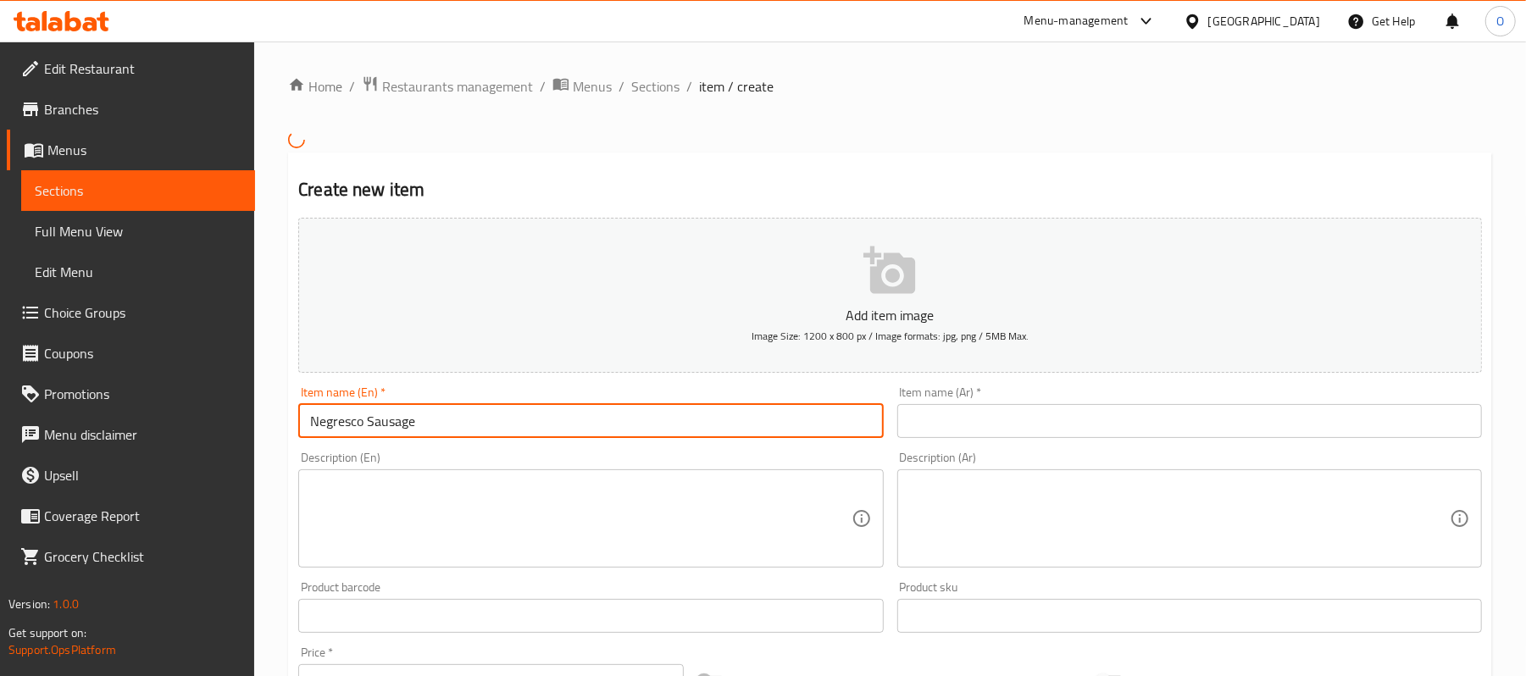
paste input "نجرسكو سجق"
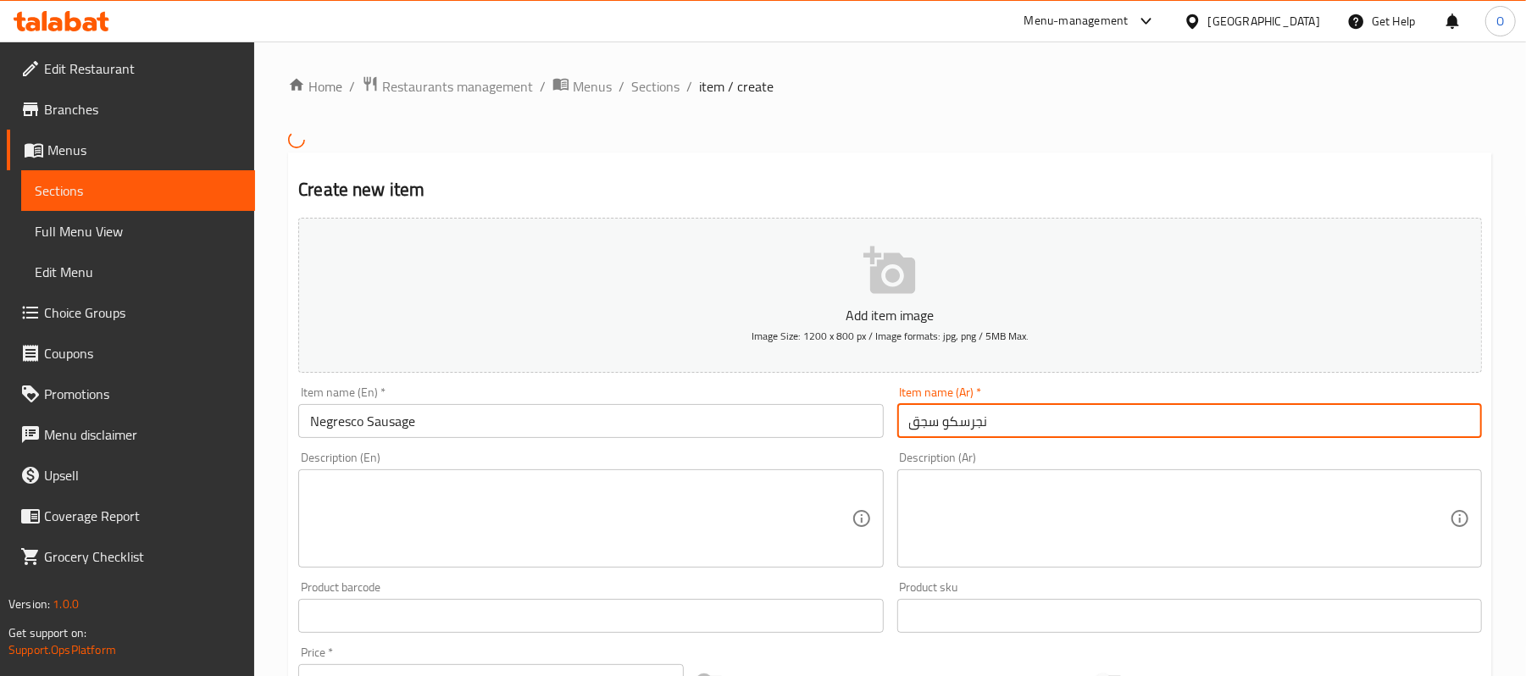
type input "نجرسكو سجق"
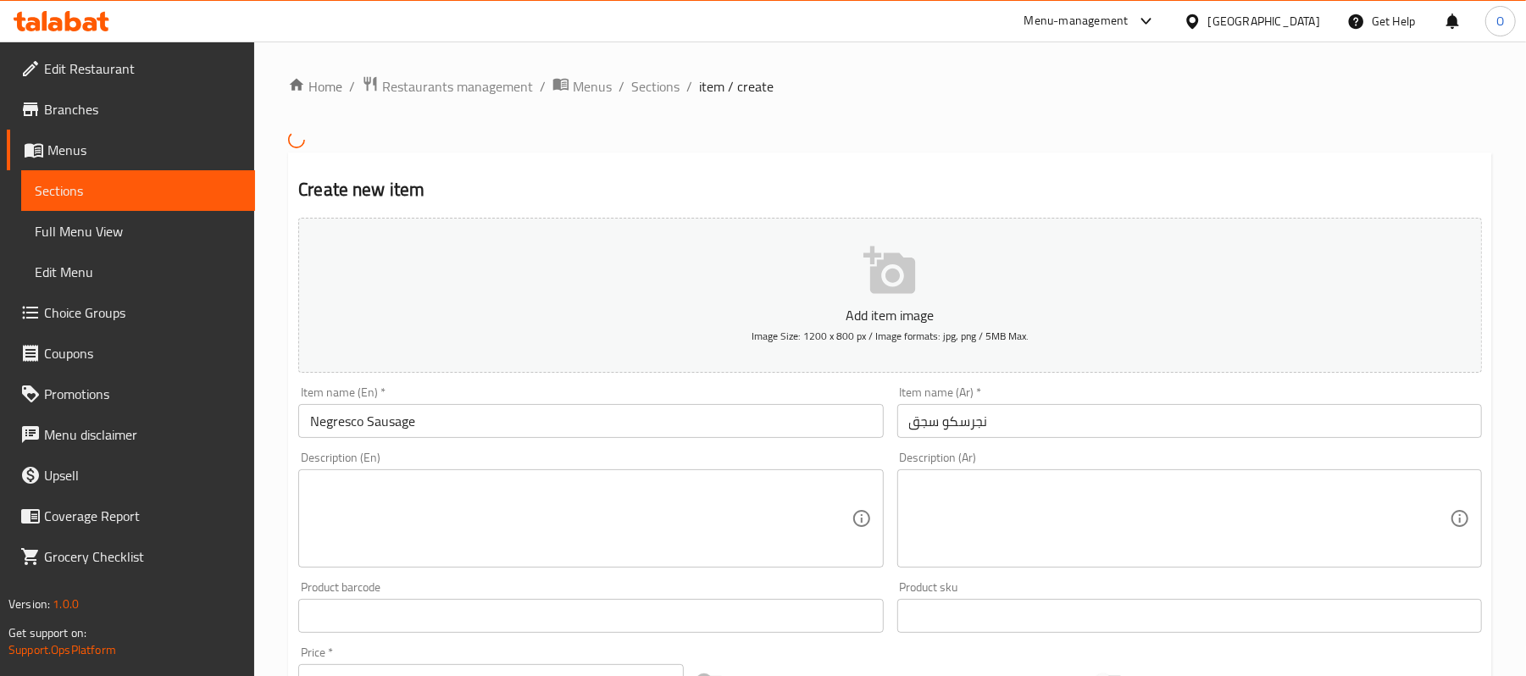
click at [923, 166] on div "Create new item Add item image Image Size: 1200 x 800 px / Image formats: jpg, …" at bounding box center [890, 646] width 1204 height 986
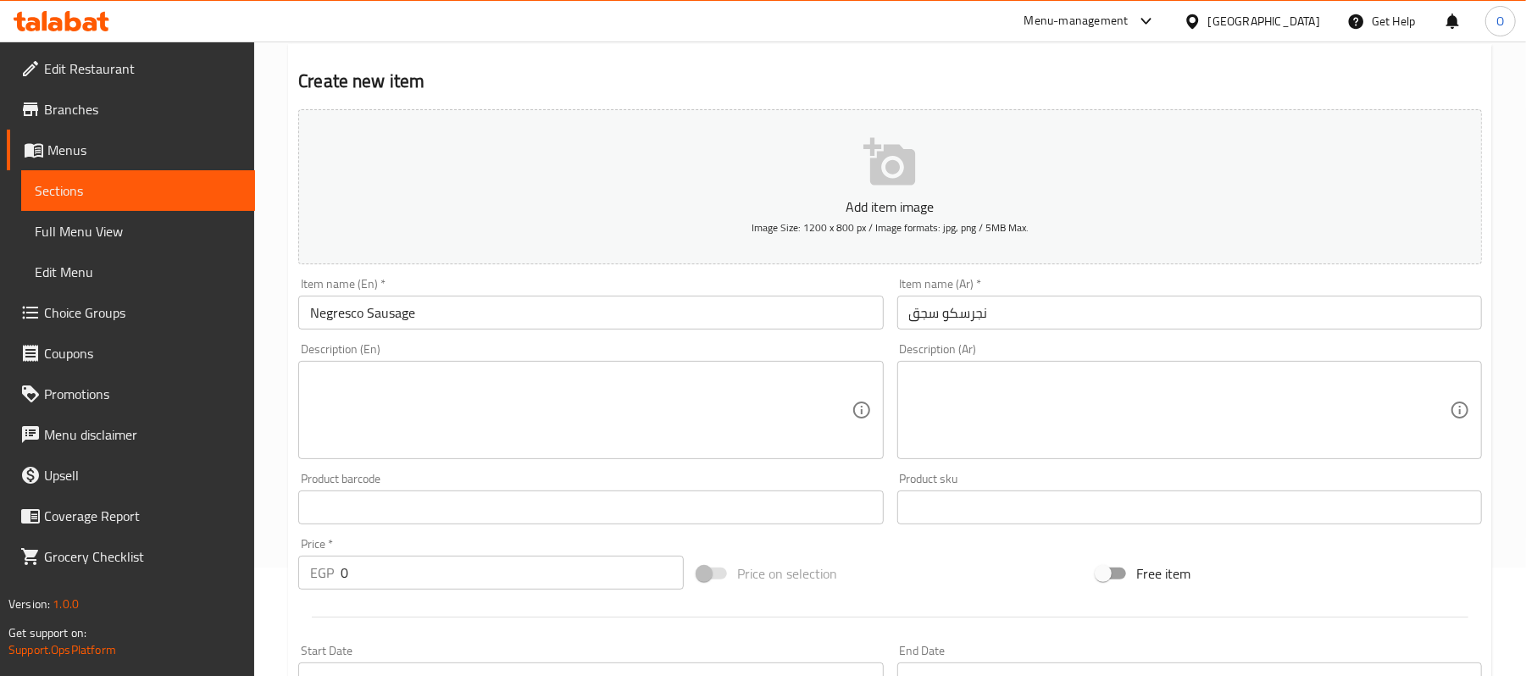
scroll to position [225, 0]
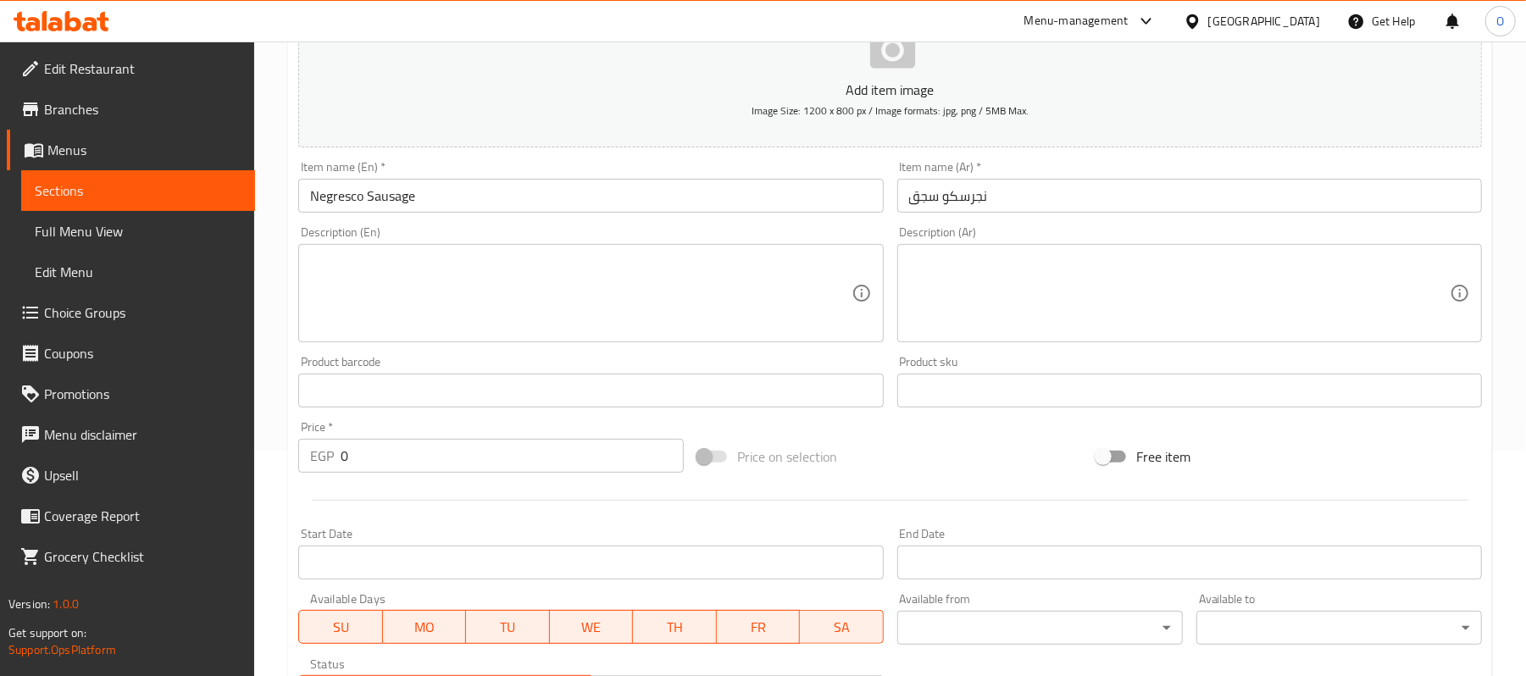
click at [500, 315] on textarea at bounding box center [580, 293] width 541 height 81
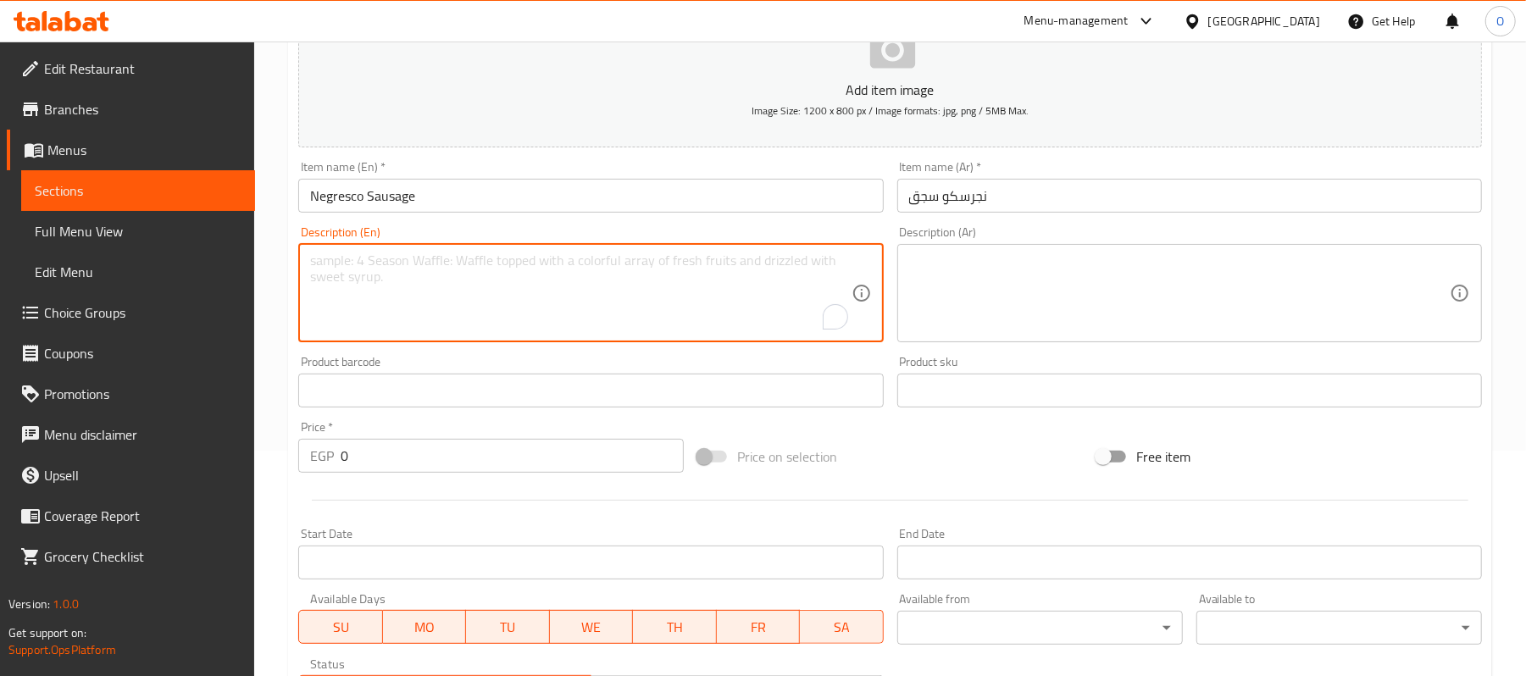
paste textarea "Pasta with white sauce and sausage"
type textarea "Pasta with white sauce and sausage"
click at [1003, 298] on textarea at bounding box center [1179, 293] width 541 height 81
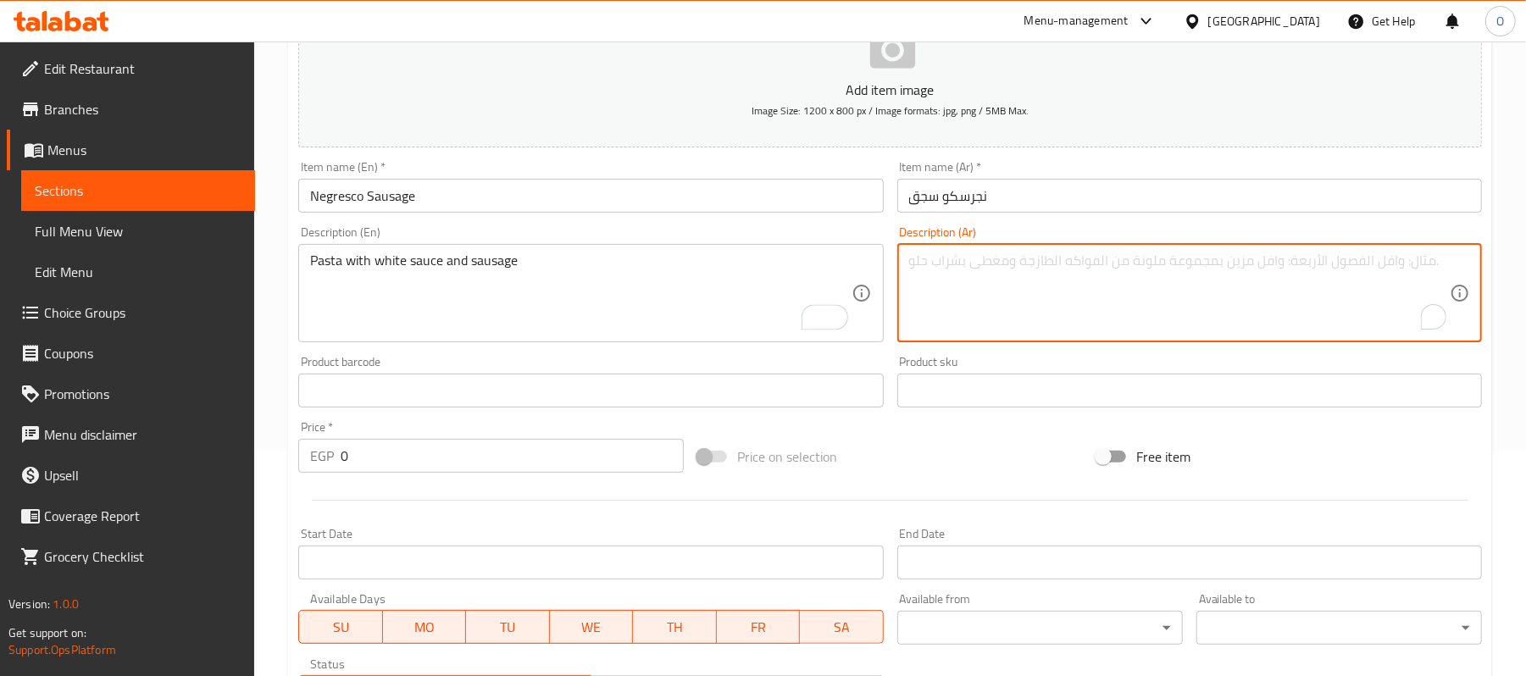
paste textarea "مكرونة بصوص أبيض وسجق"
type textarea "مكرونة بصوص أبيض وسجق"
click at [761, 427] on div "Add item image Image Size: 1200 x 800 px / Image formats: jpg, png / 5MB Max. I…" at bounding box center [890, 351] width 1197 height 730
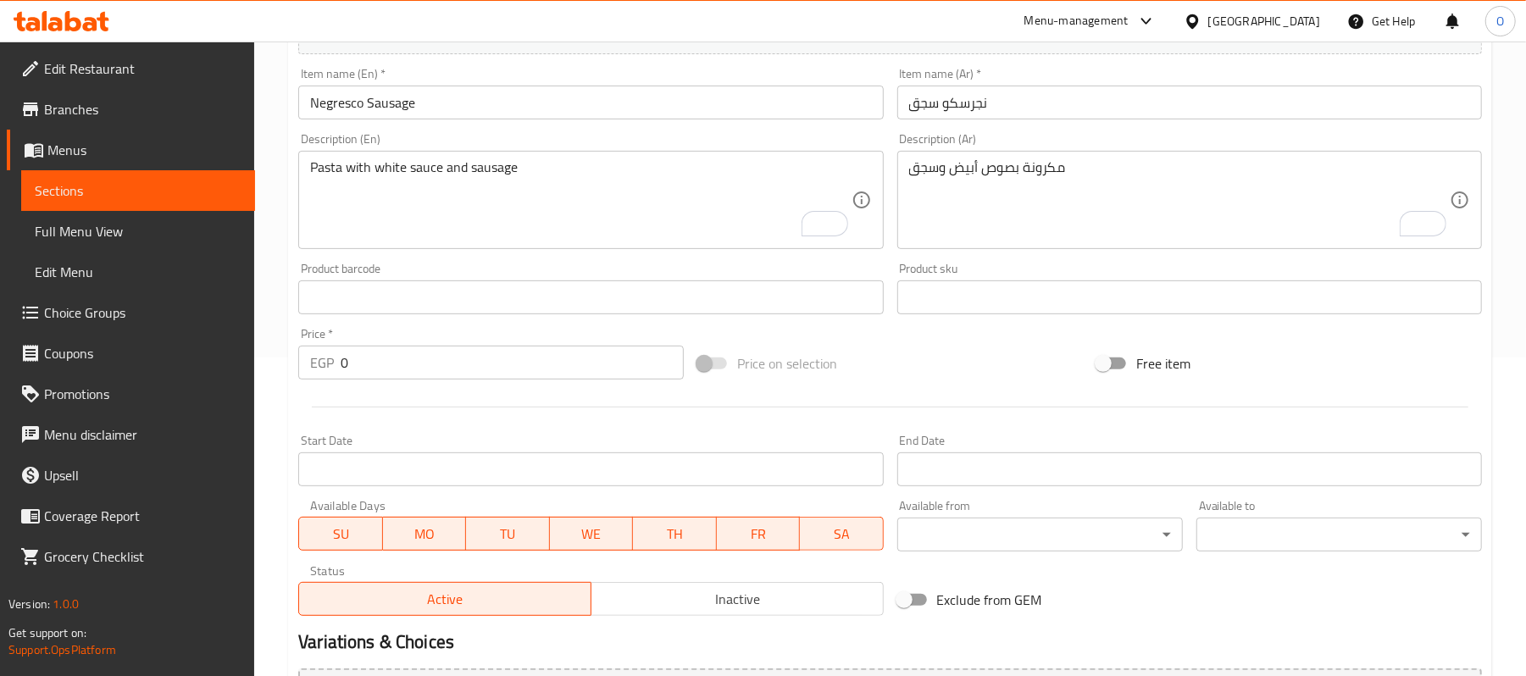
scroll to position [508, 0]
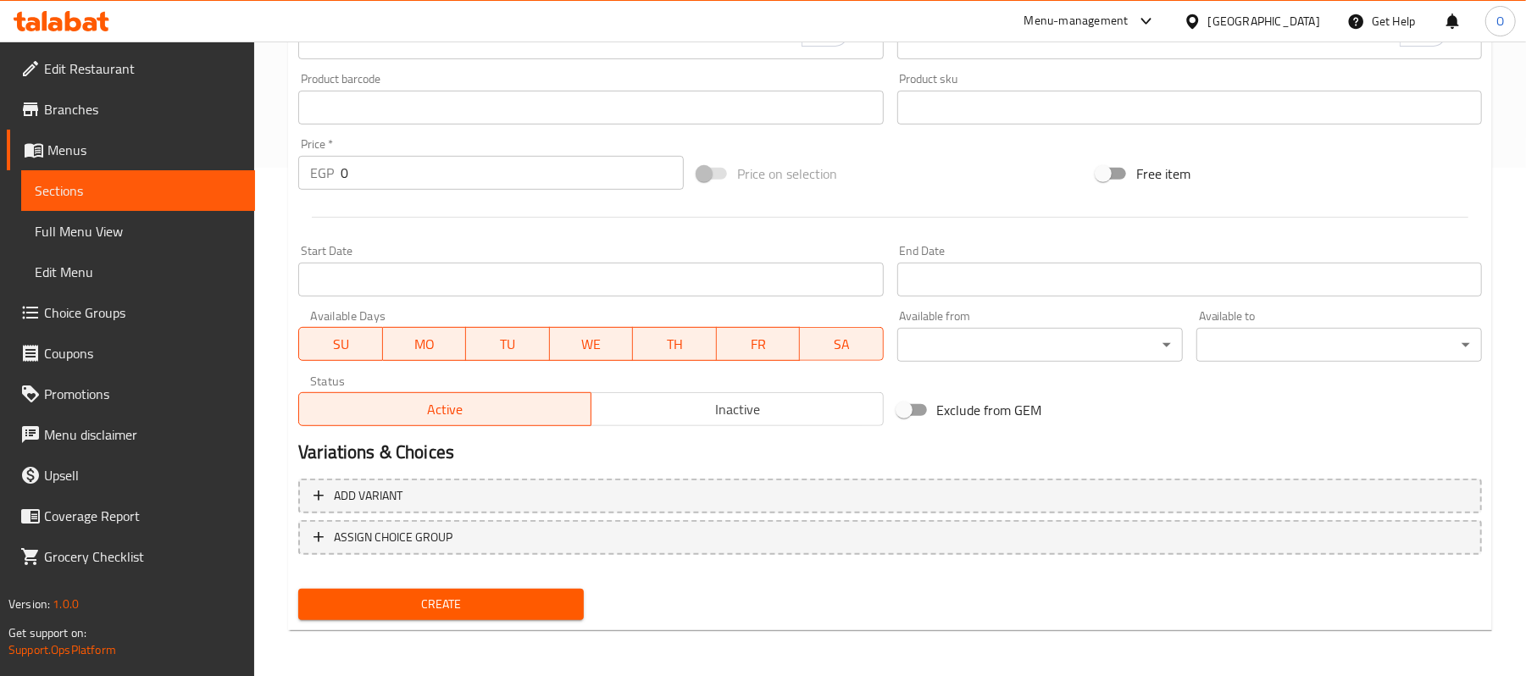
click at [519, 605] on span "Create" at bounding box center [441, 604] width 258 height 21
click at [444, 597] on span "Create" at bounding box center [441, 604] width 258 height 21
click at [472, 608] on span "Create" at bounding box center [441, 604] width 258 height 21
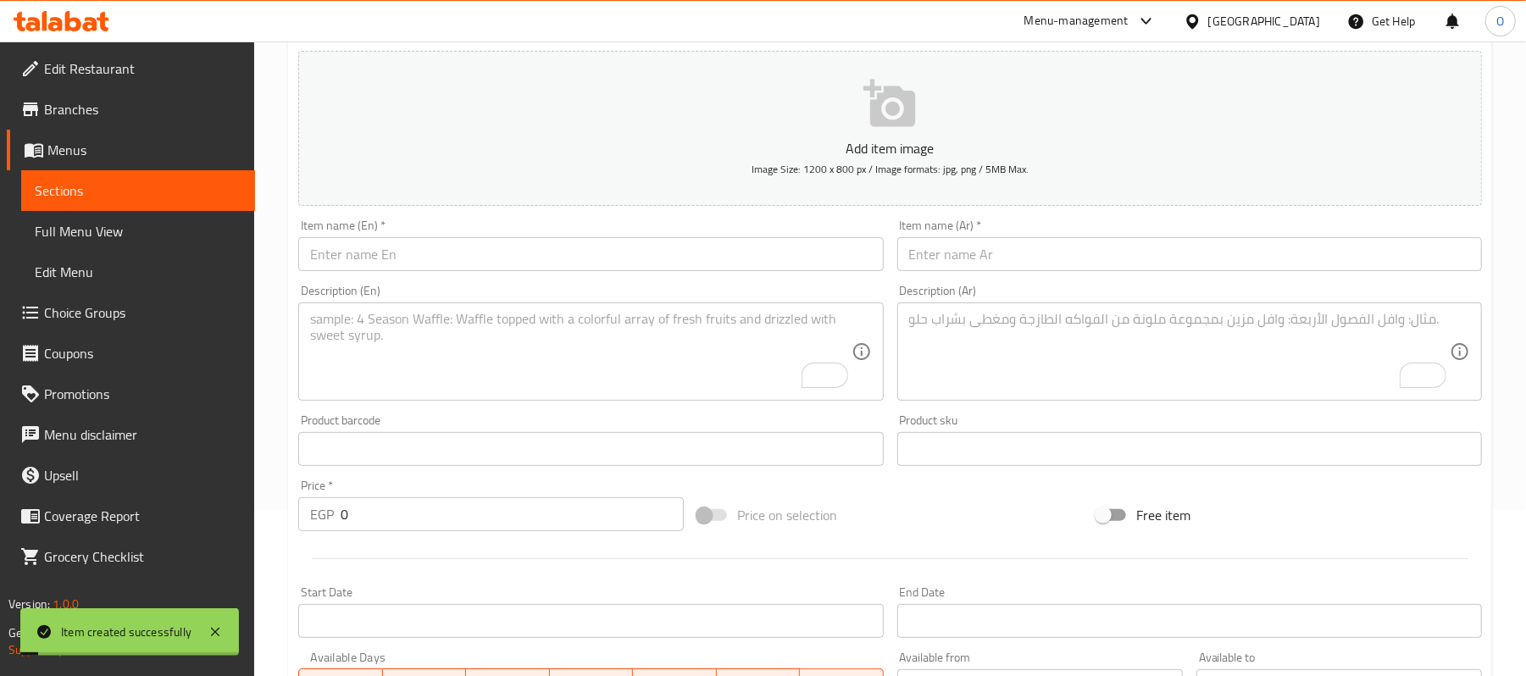
scroll to position [0, 0]
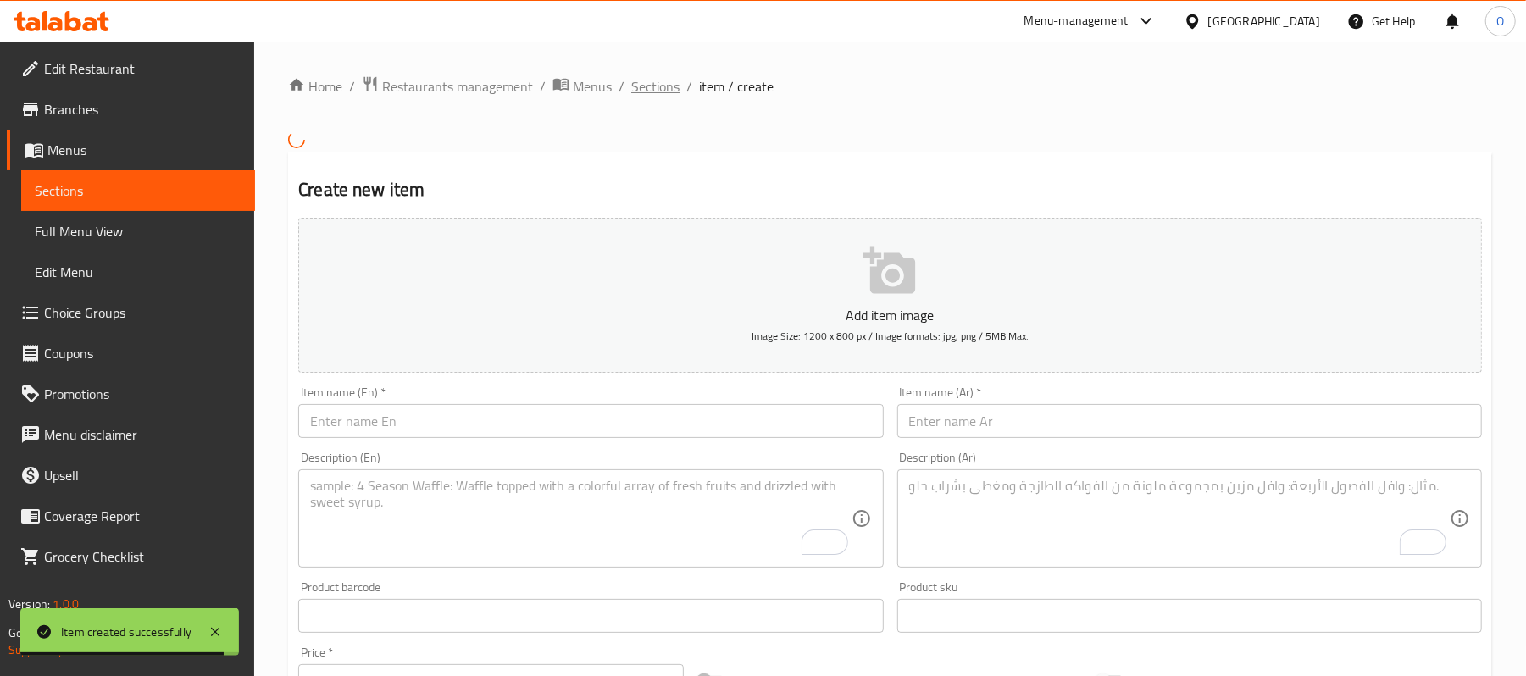
click at [655, 79] on span "Sections" at bounding box center [655, 86] width 48 height 20
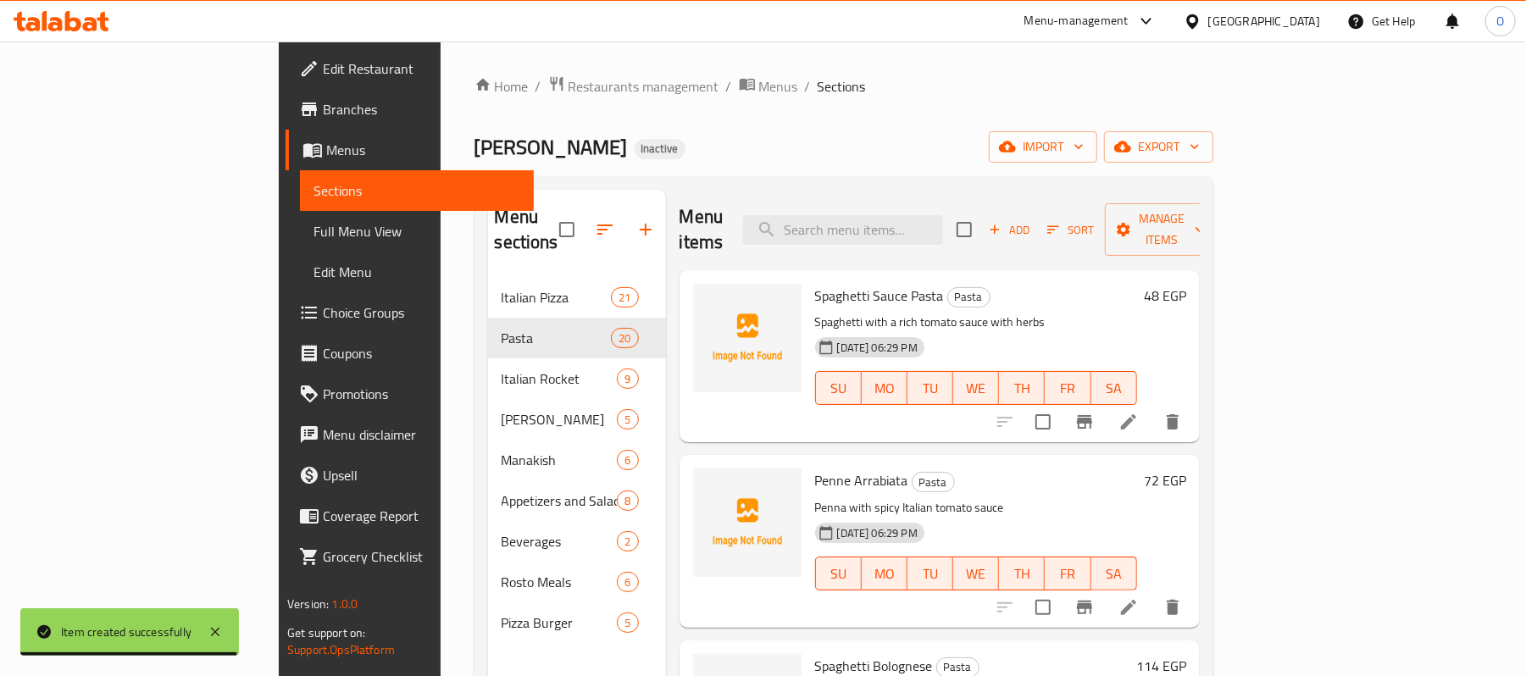
click at [973, 153] on div "Hamada Macrona Inactive import export" at bounding box center [844, 146] width 739 height 31
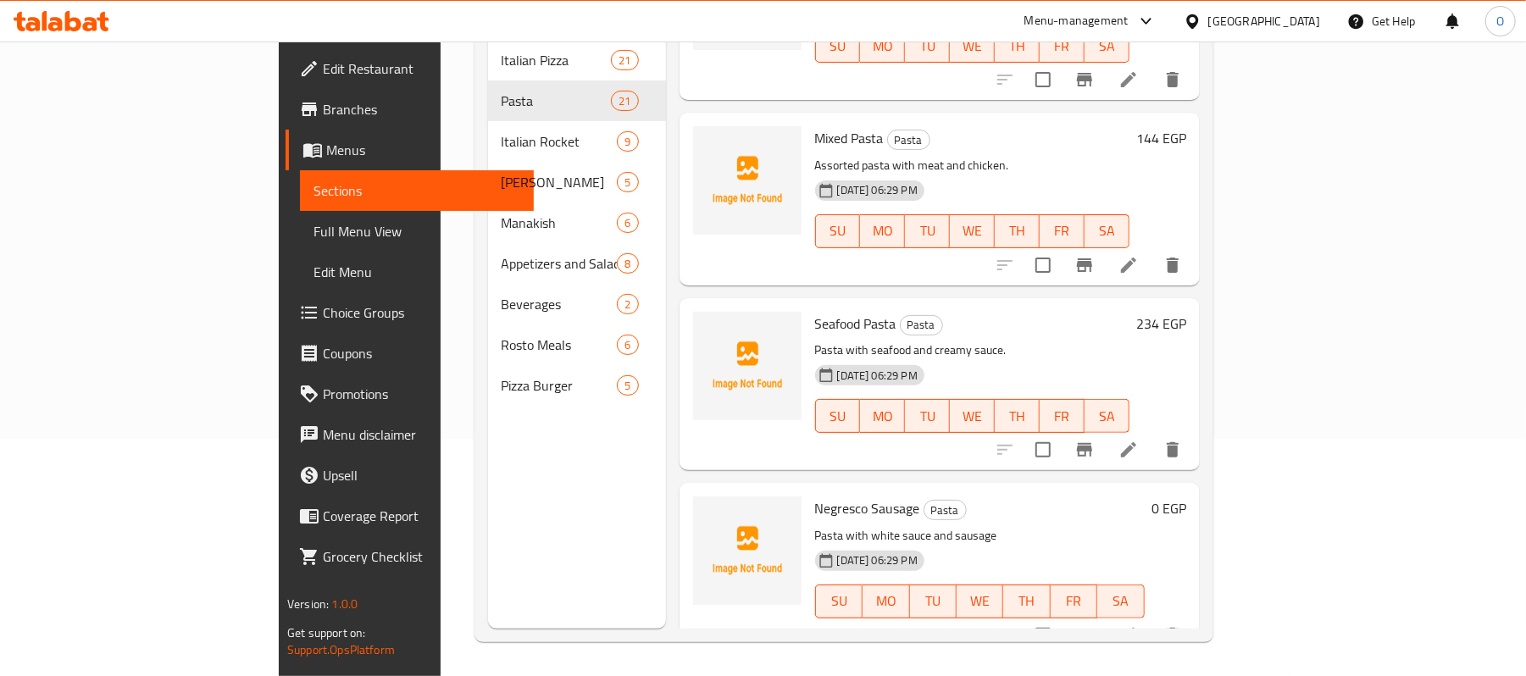
scroll to position [238, 0]
drag, startPoint x: 740, startPoint y: 488, endPoint x: 847, endPoint y: 486, distance: 107.7
click at [847, 490] on div "Negresco Sausage Pasta Pasta with white sauce and sausage 17-09-2025 06:29 PM S…" at bounding box center [979, 569] width 343 height 158
copy span "Negresco Sausage"
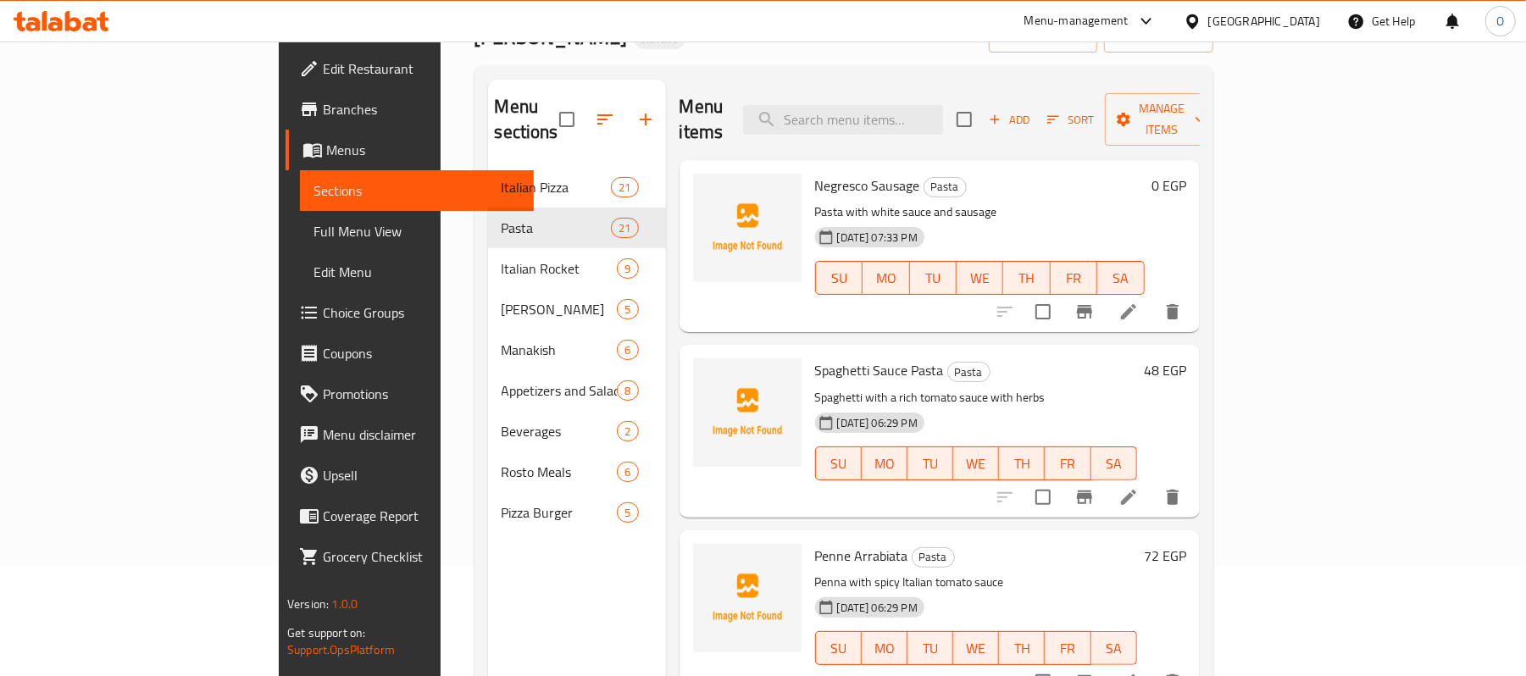
scroll to position [0, 0]
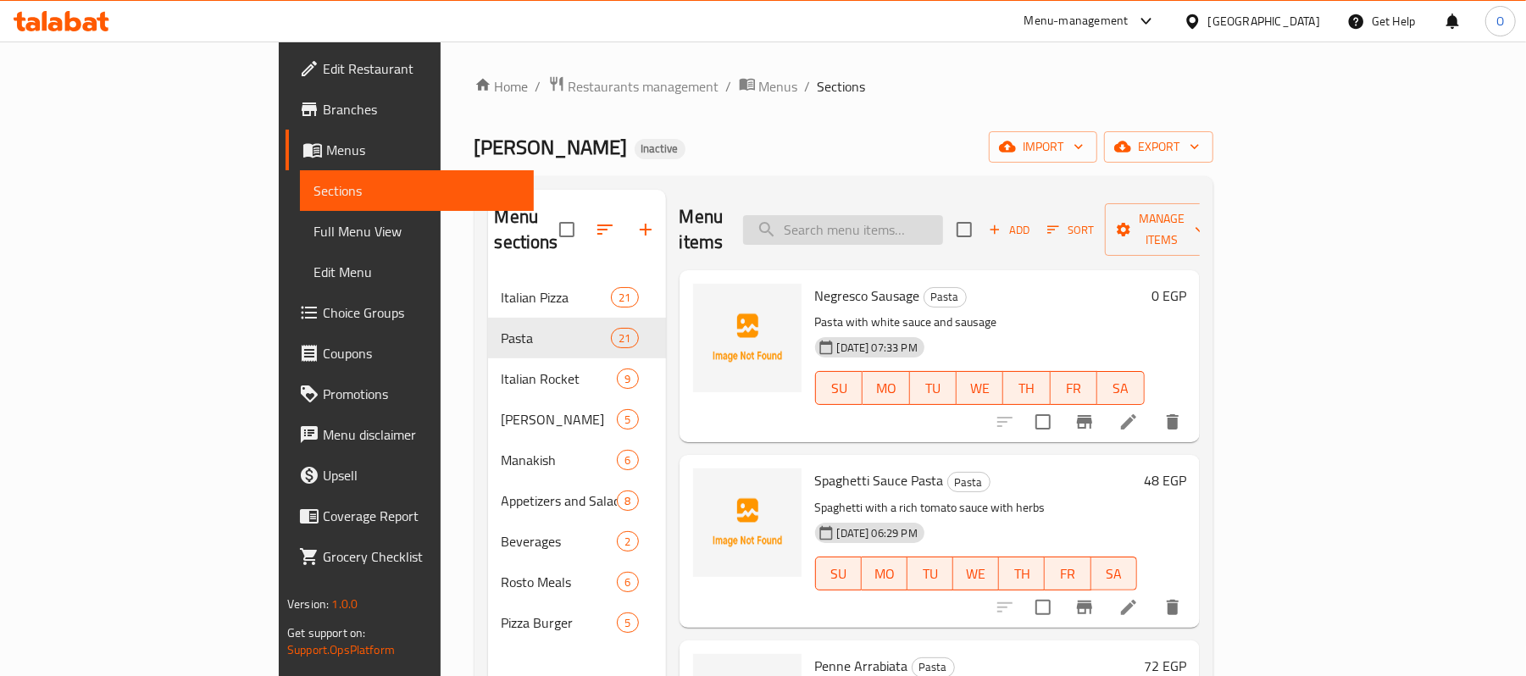
click at [940, 219] on input "search" at bounding box center [843, 230] width 200 height 30
paste input "Negresco Sausage"
type input "Negresco Sausage"
click at [1020, 114] on div "Home / Restaurants management / Menus / Sections Hamada Macrona Inactive import…" at bounding box center [844, 477] width 739 height 804
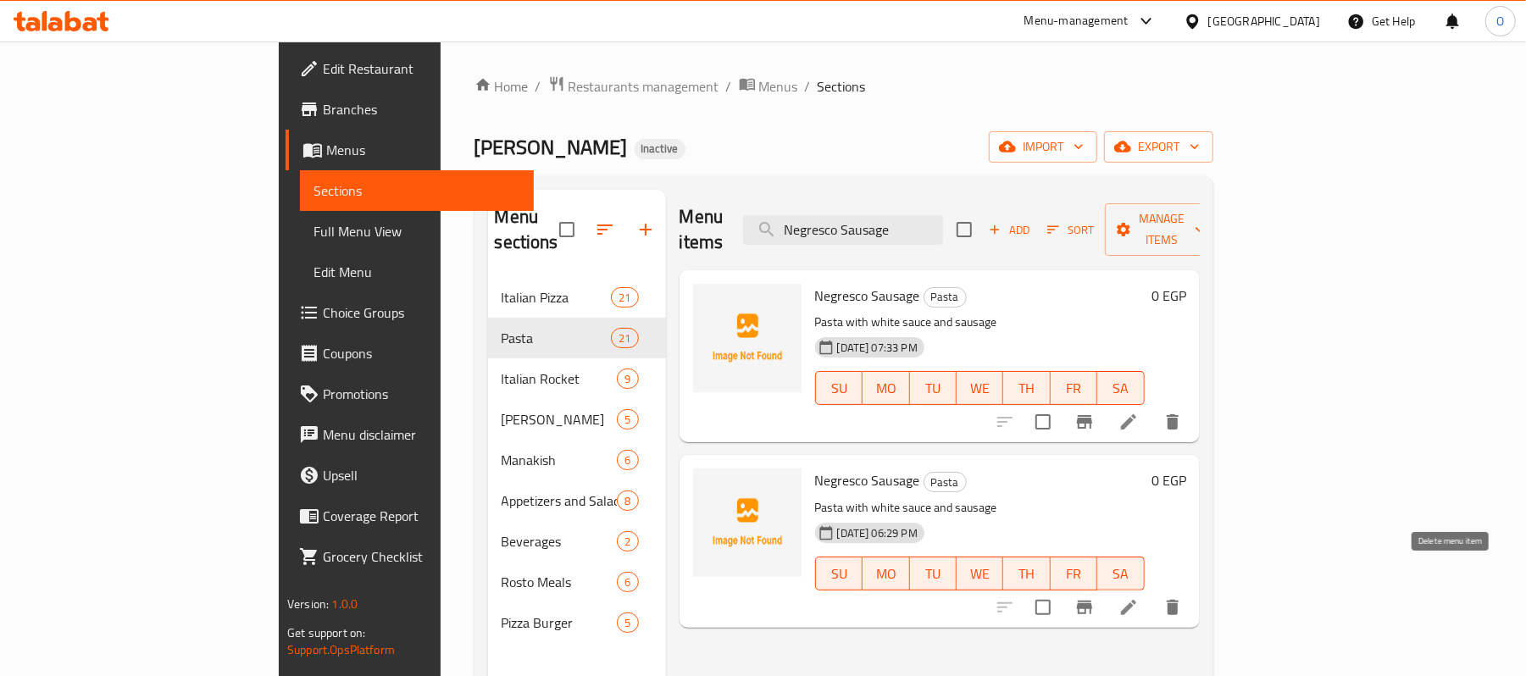
click at [1179, 600] on icon "delete" at bounding box center [1173, 607] width 12 height 15
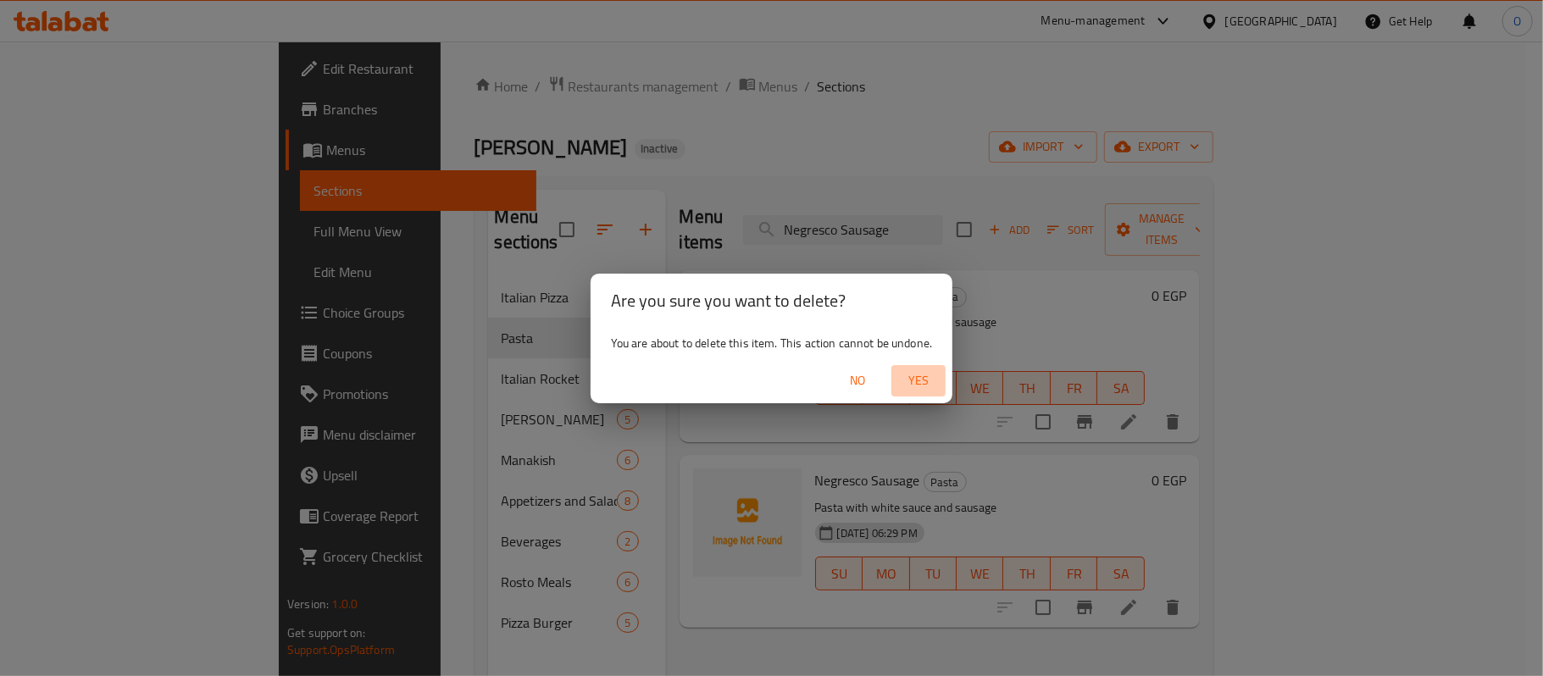
click at [923, 375] on span "Yes" at bounding box center [918, 380] width 41 height 21
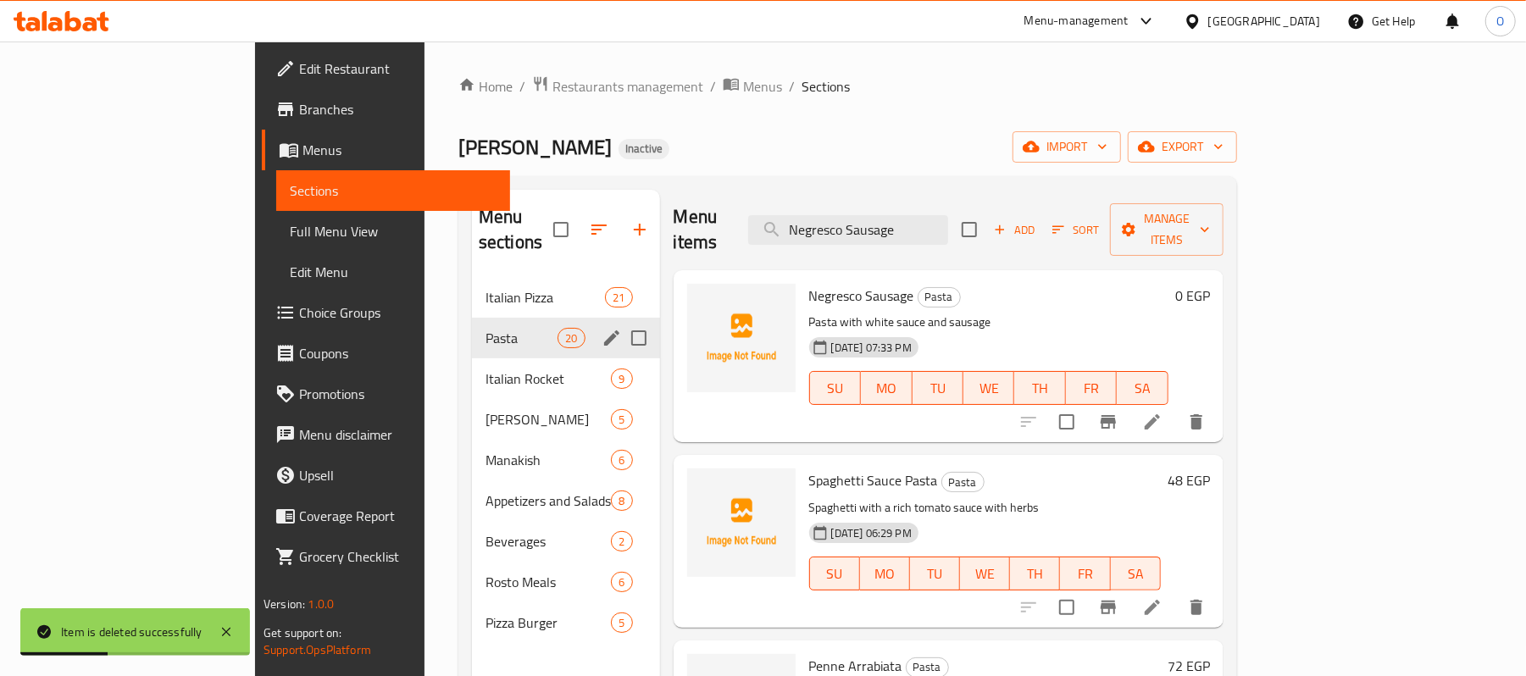
click at [486, 328] on span "Pasta" at bounding box center [522, 338] width 72 height 20
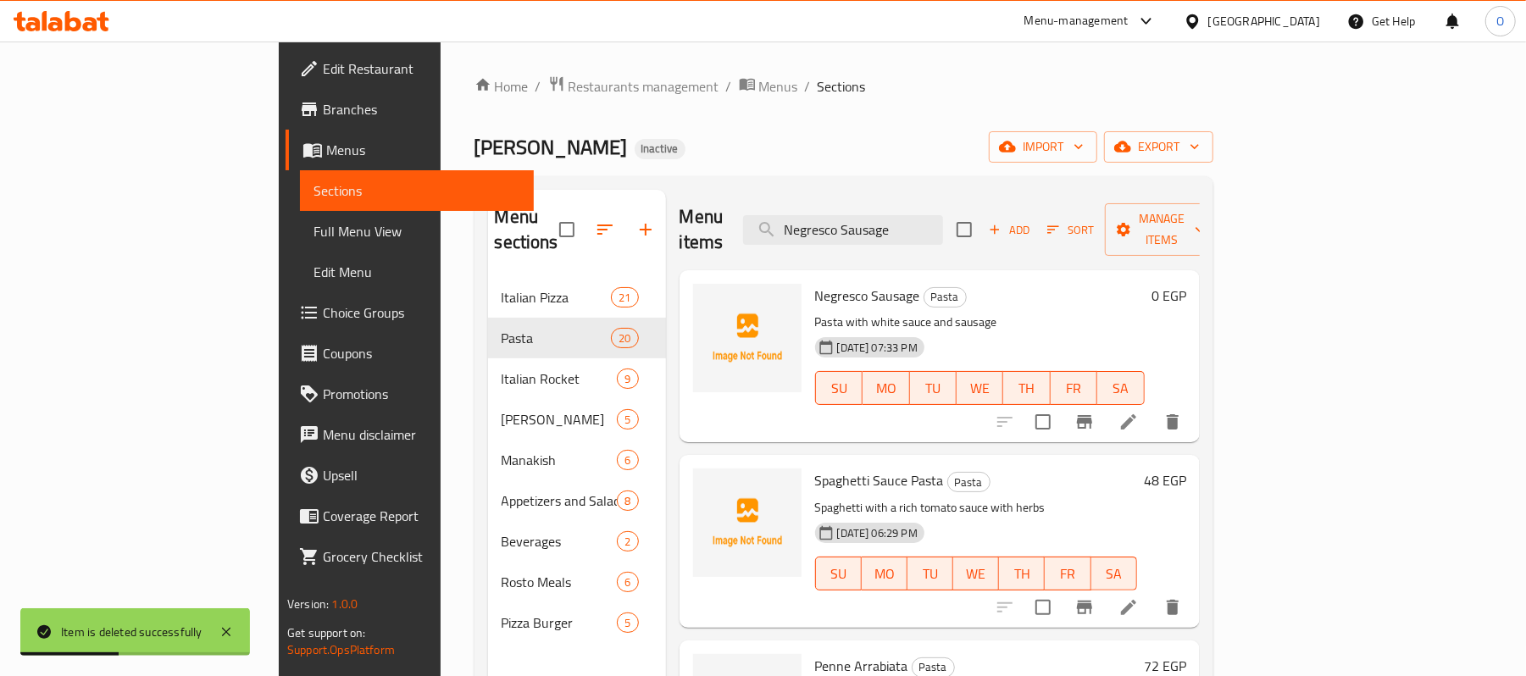
click at [963, 133] on div "Hamada Macrona Inactive import export" at bounding box center [844, 146] width 739 height 31
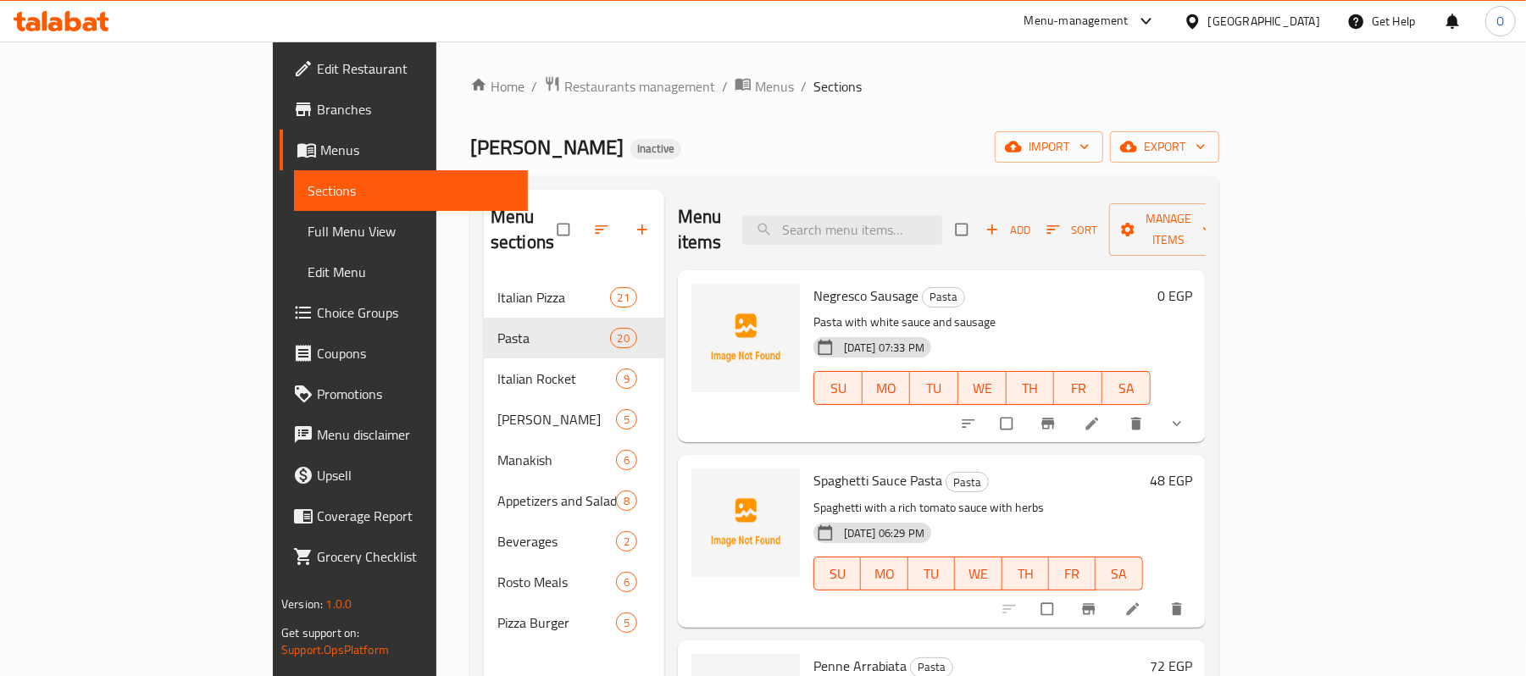
click at [1199, 405] on button "show more" at bounding box center [1178, 423] width 41 height 37
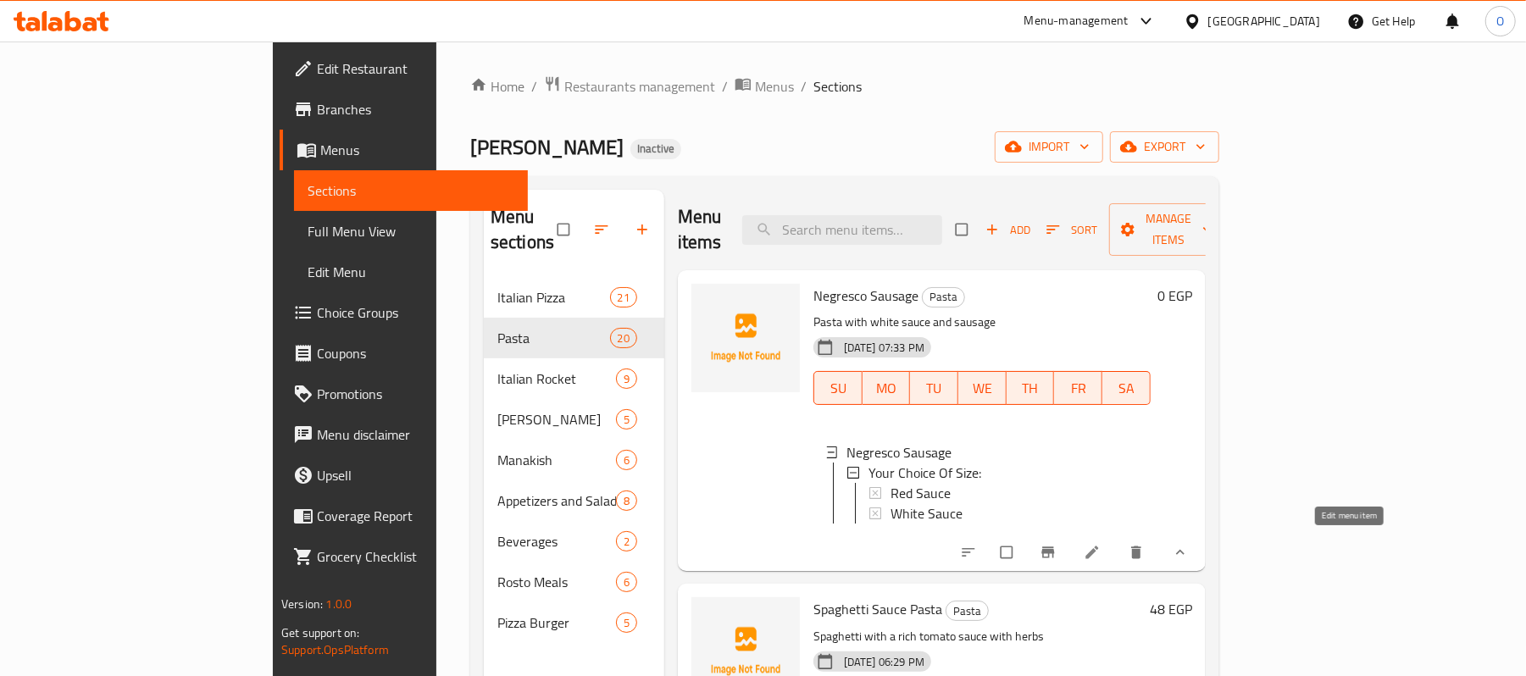
click at [1101, 551] on icon at bounding box center [1092, 552] width 17 height 17
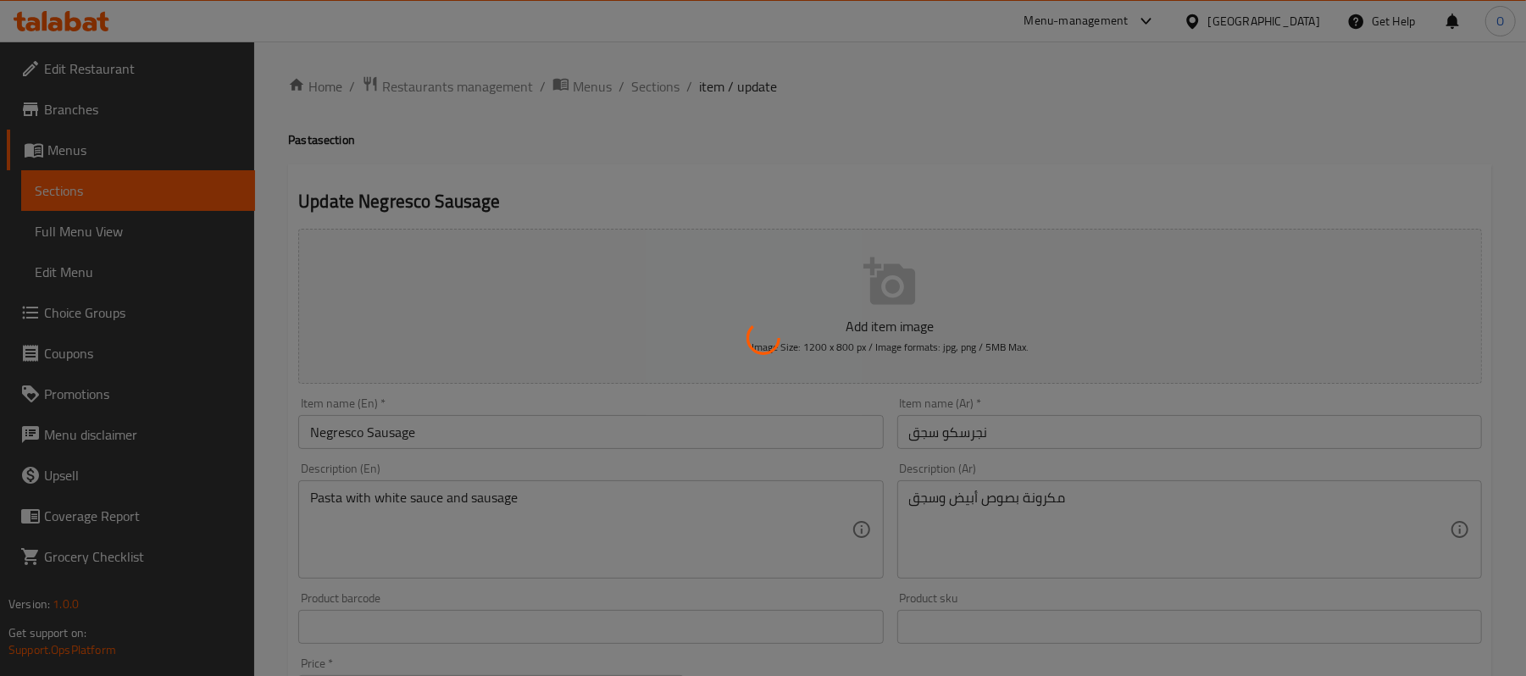
type input "اختيارك للحجم:"
type input "1"
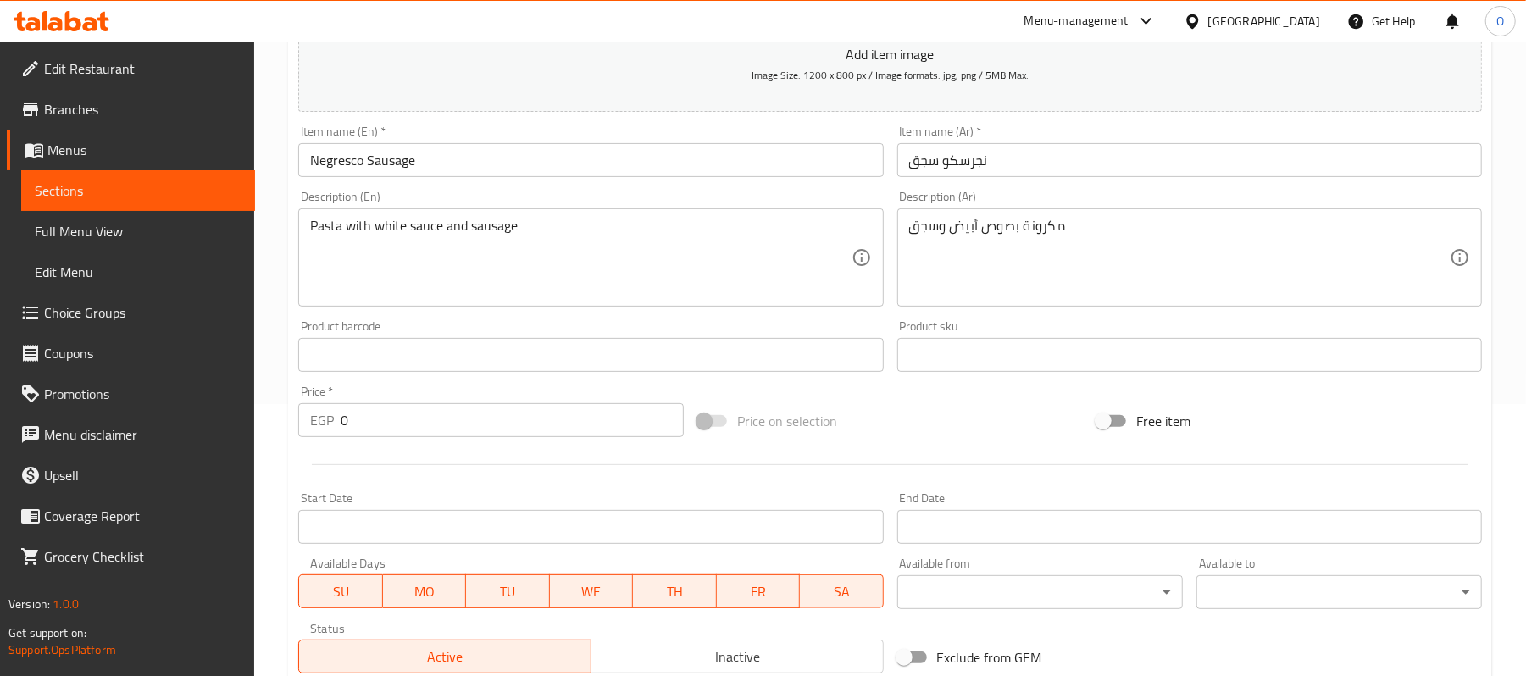
scroll to position [550, 0]
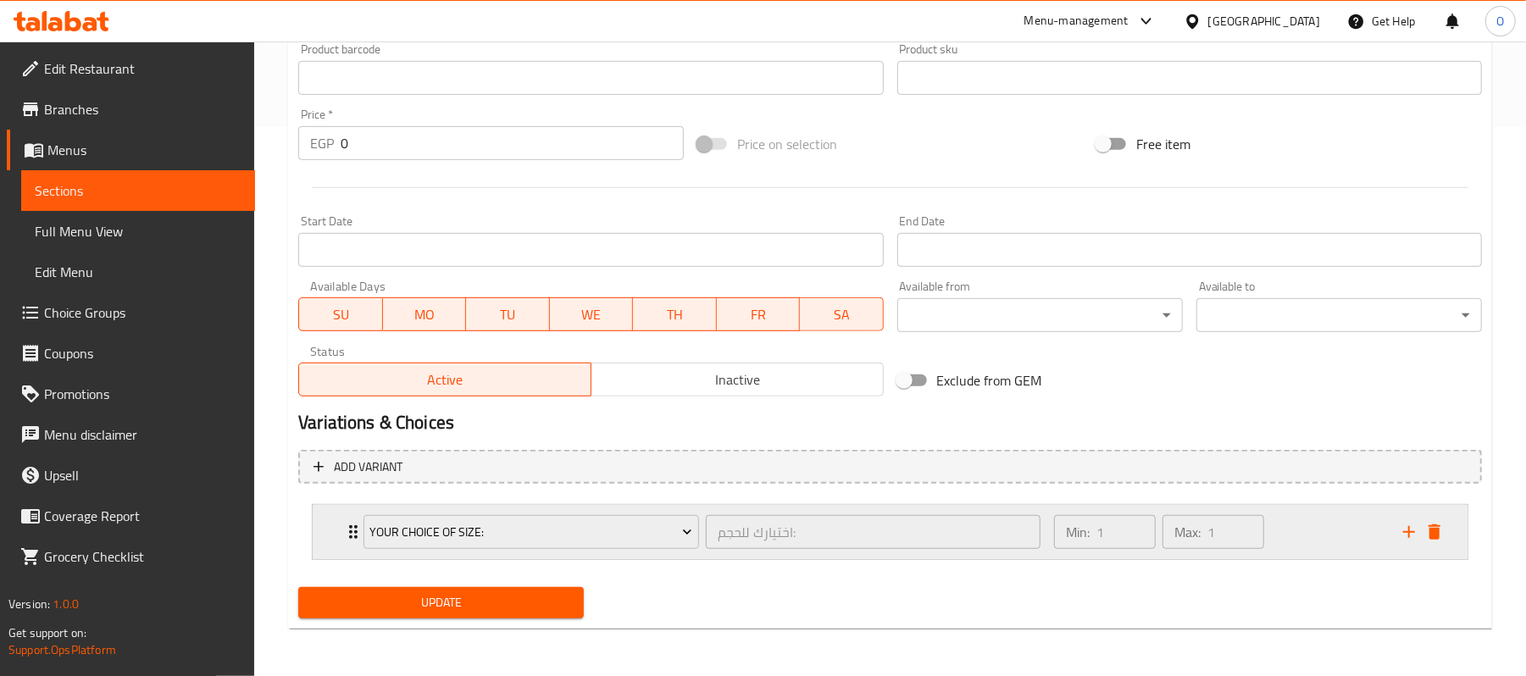
click at [1297, 519] on div "Min: 1 ​ Max: 1 ​" at bounding box center [1218, 532] width 349 height 54
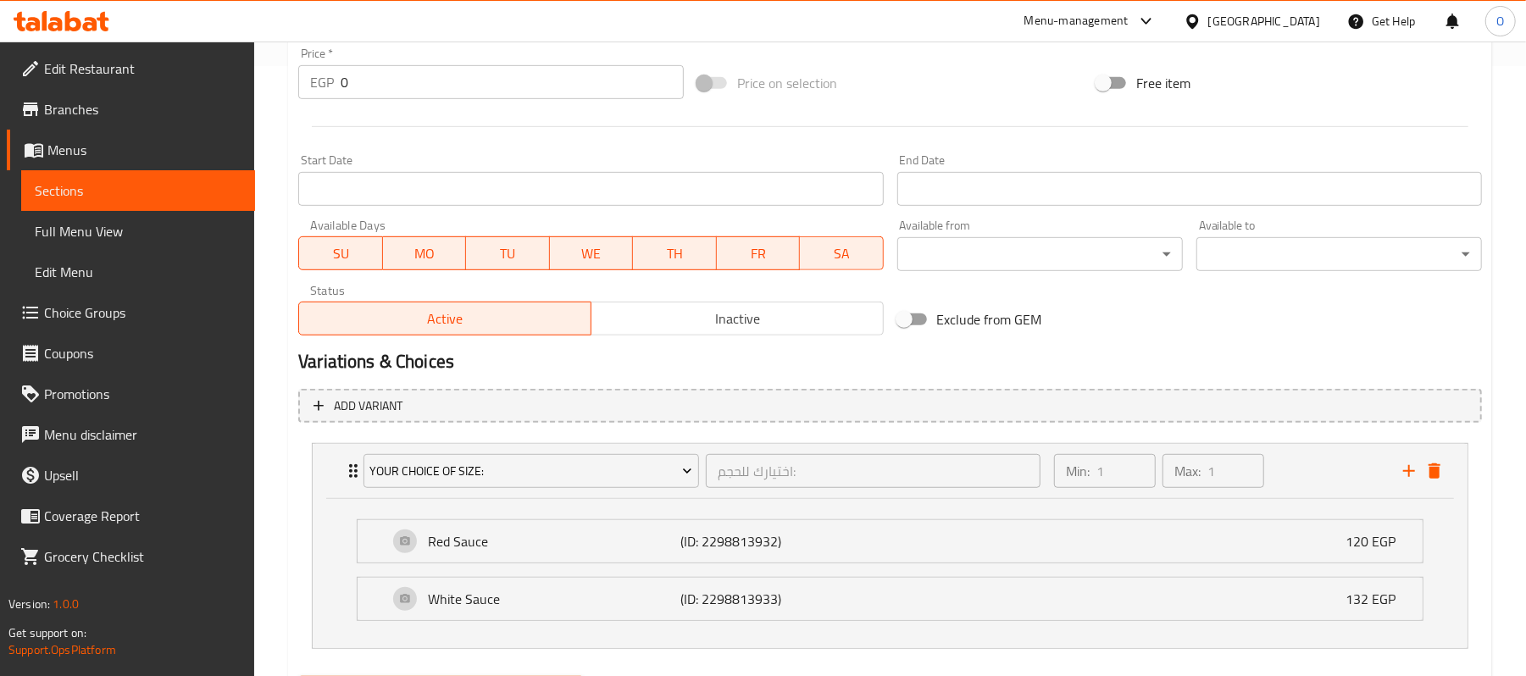
scroll to position [0, 0]
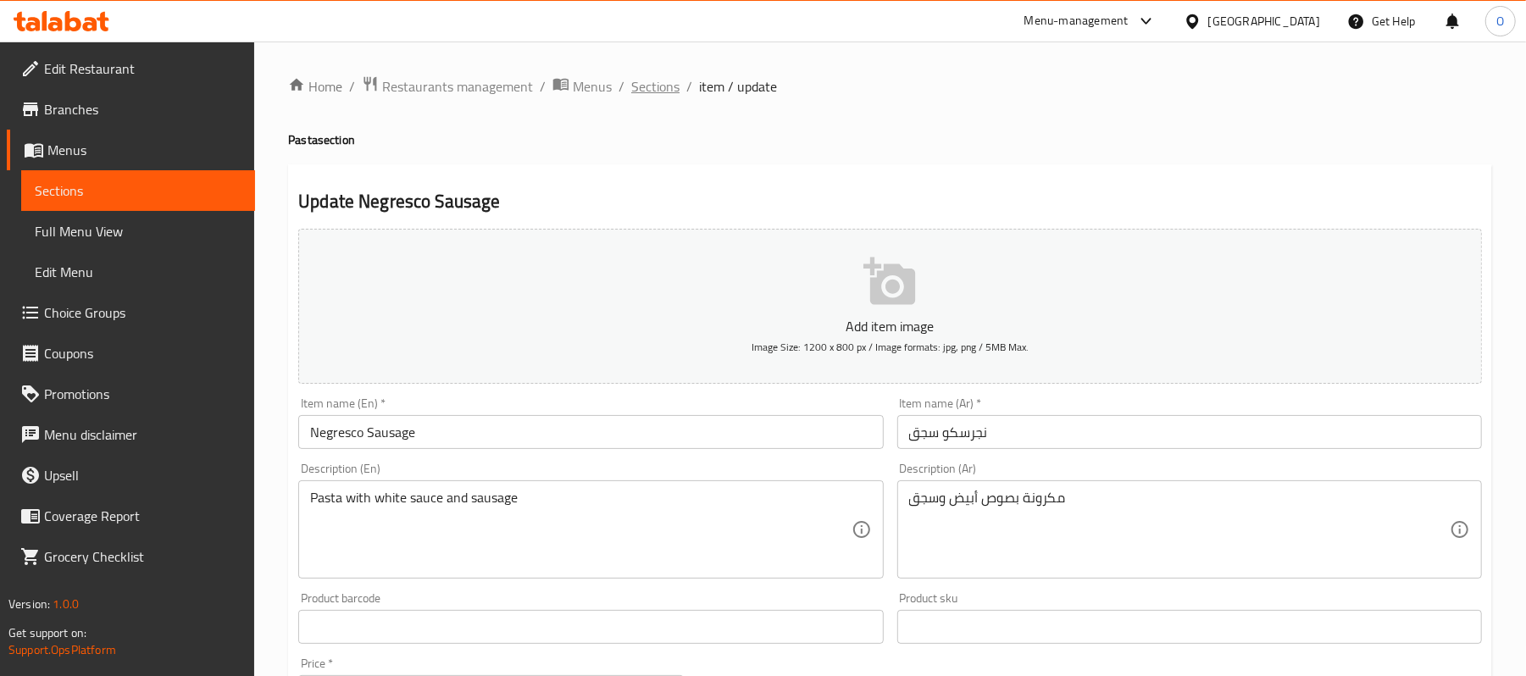
click at [652, 83] on span "Sections" at bounding box center [655, 86] width 48 height 20
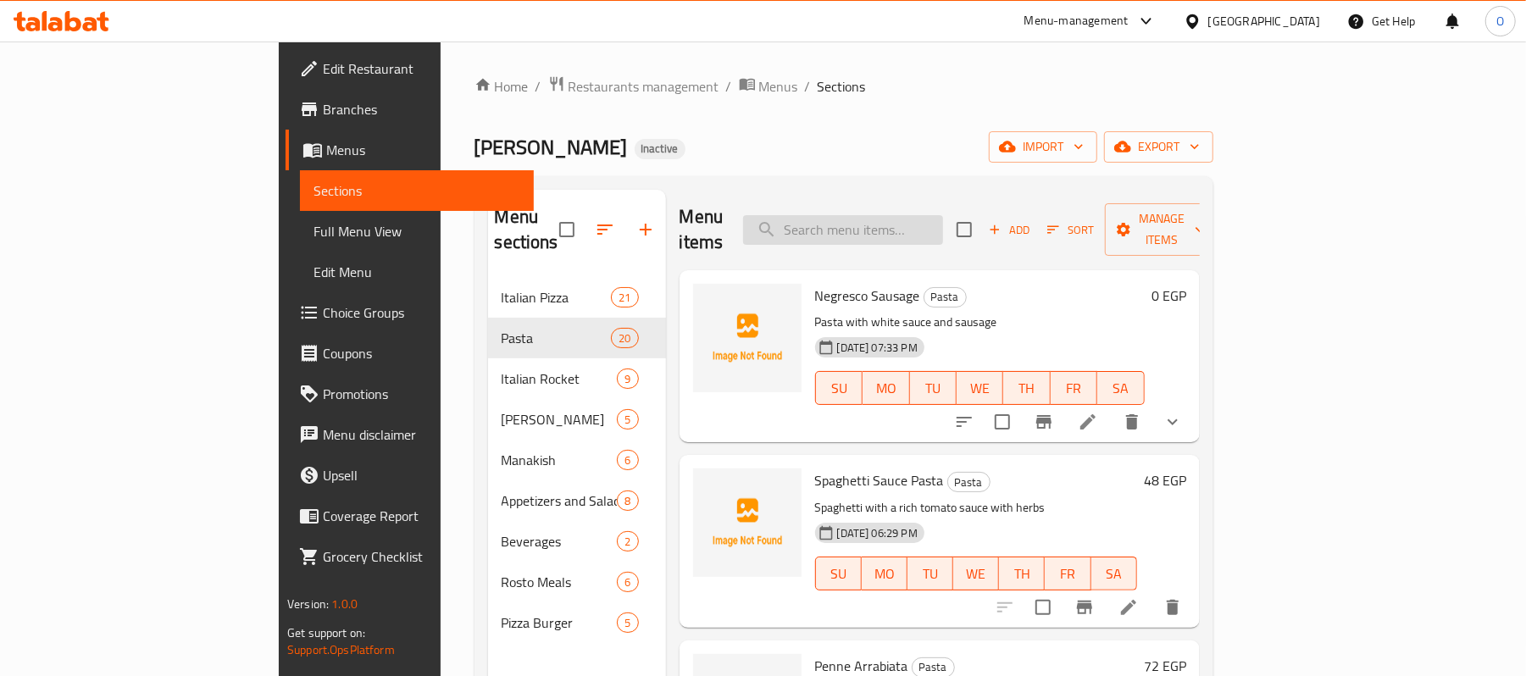
drag, startPoint x: 898, startPoint y: 210, endPoint x: 919, endPoint y: 197, distance: 24.4
click at [898, 215] on input "search" at bounding box center [843, 230] width 200 height 30
paste input "[PERSON_NAME]"
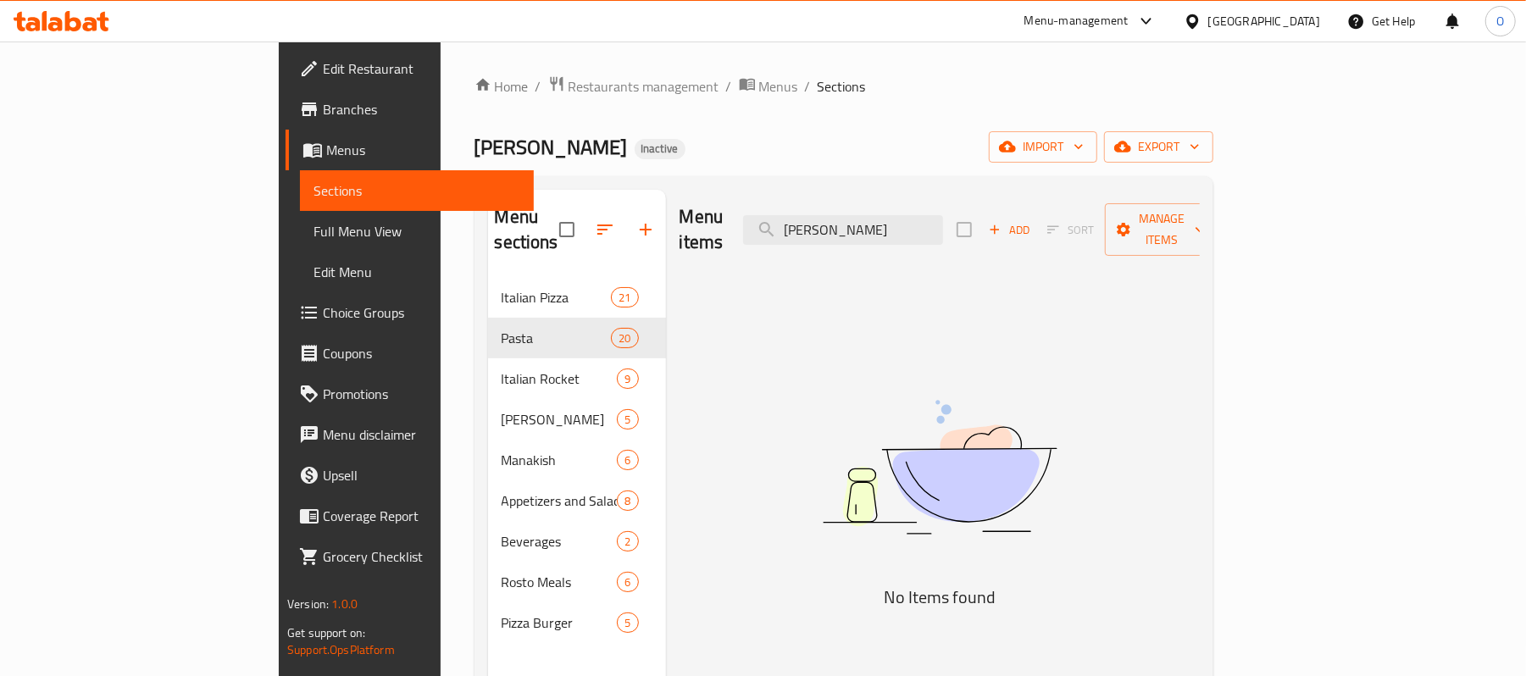
paste input "[PERSON_NAME]"
click at [943, 224] on input "نجرسكو سوسيس نجرسكو سوسيس" at bounding box center [843, 230] width 200 height 30
paste input "search"
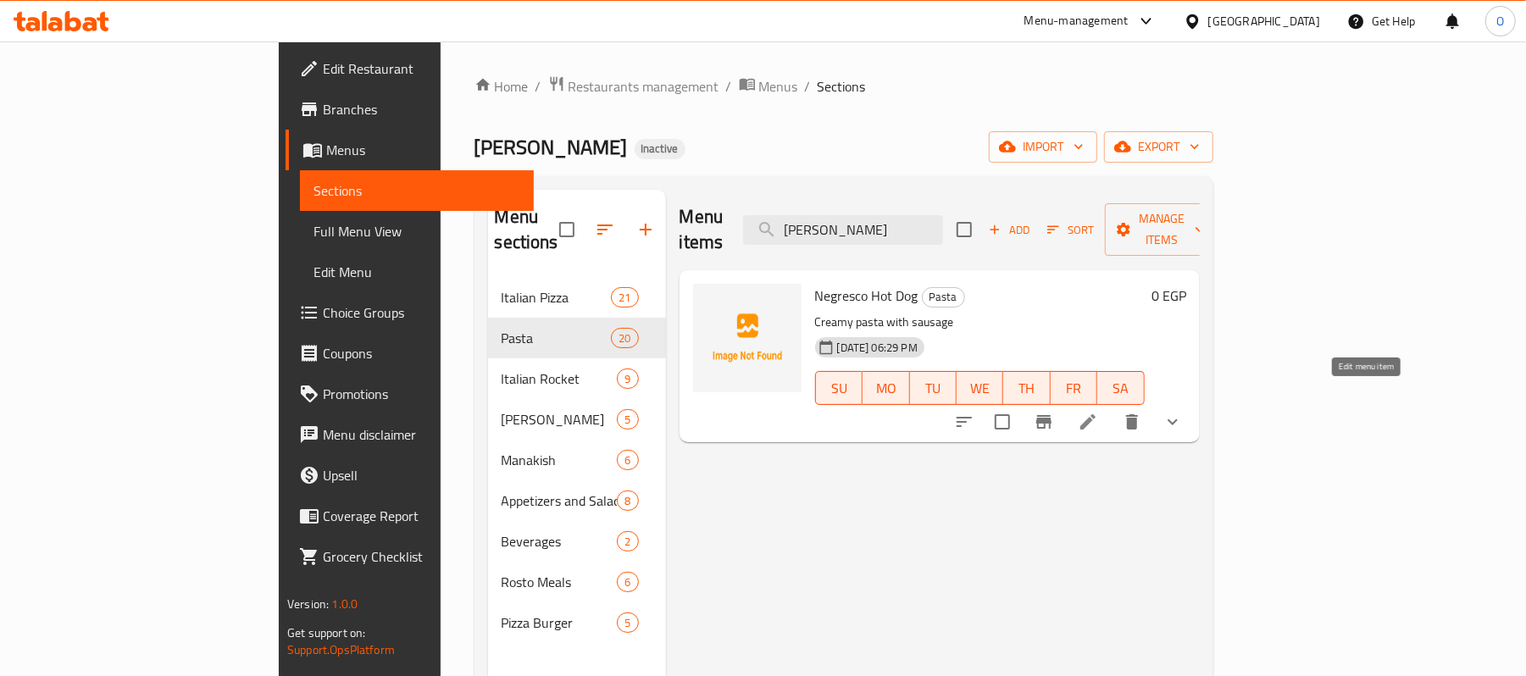
type input "[PERSON_NAME]"
click at [1098, 412] on icon at bounding box center [1088, 422] width 20 height 20
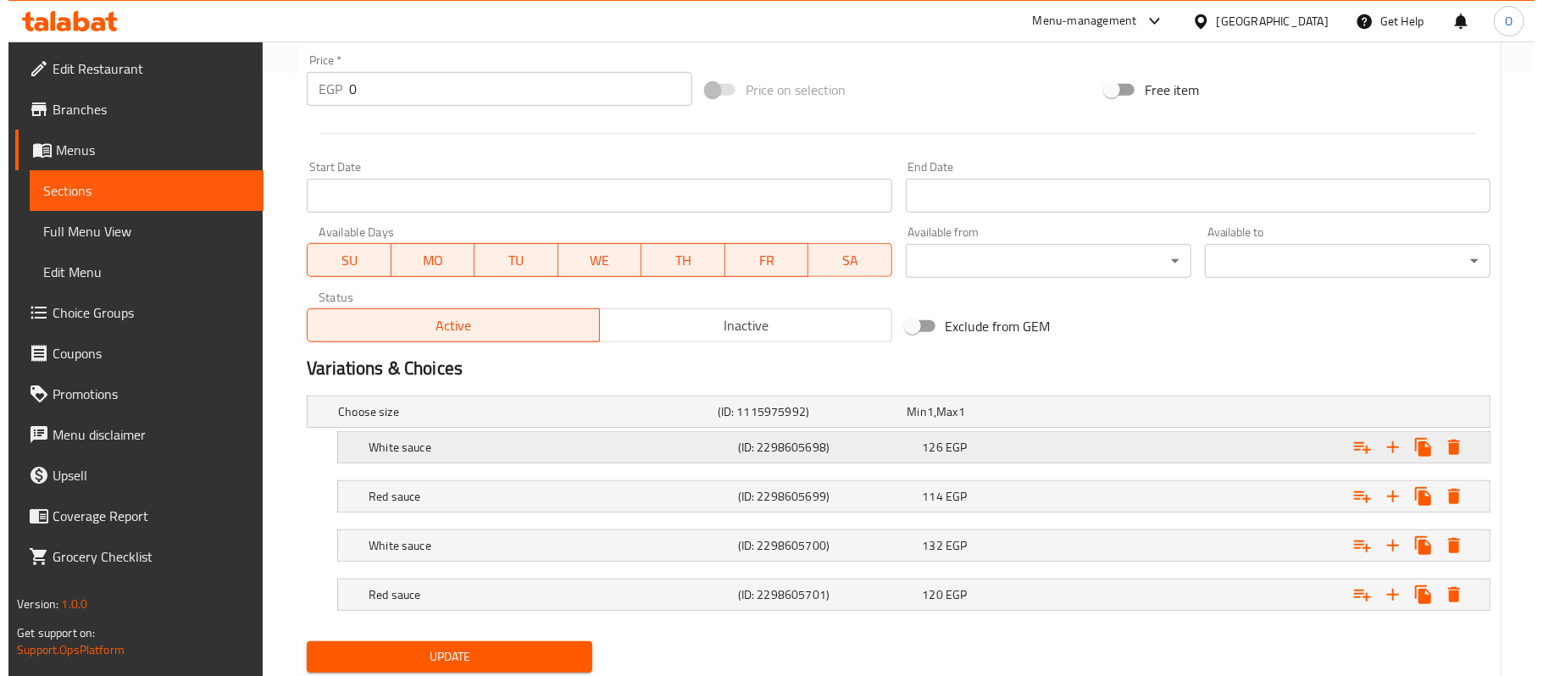
scroll to position [661, 0]
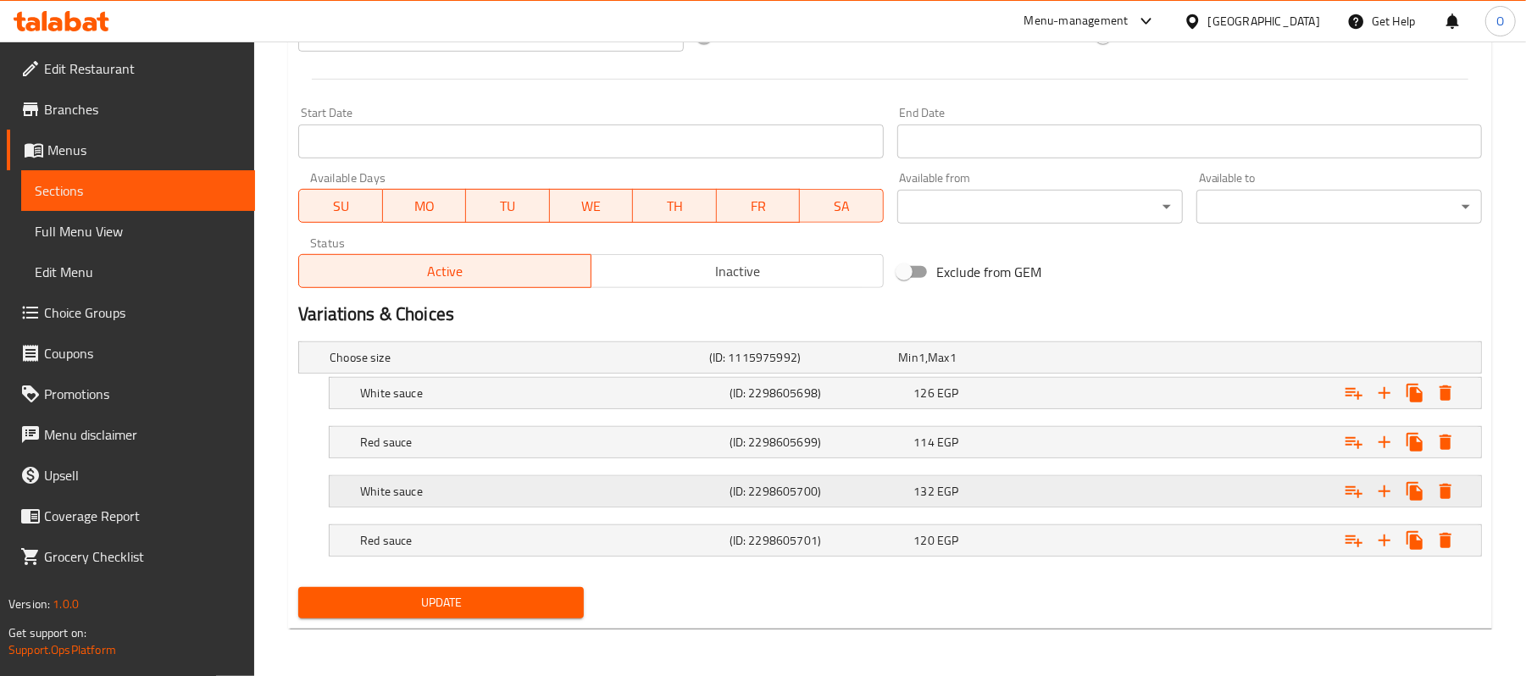
click at [1447, 497] on icon "Expand" at bounding box center [1446, 491] width 12 height 15
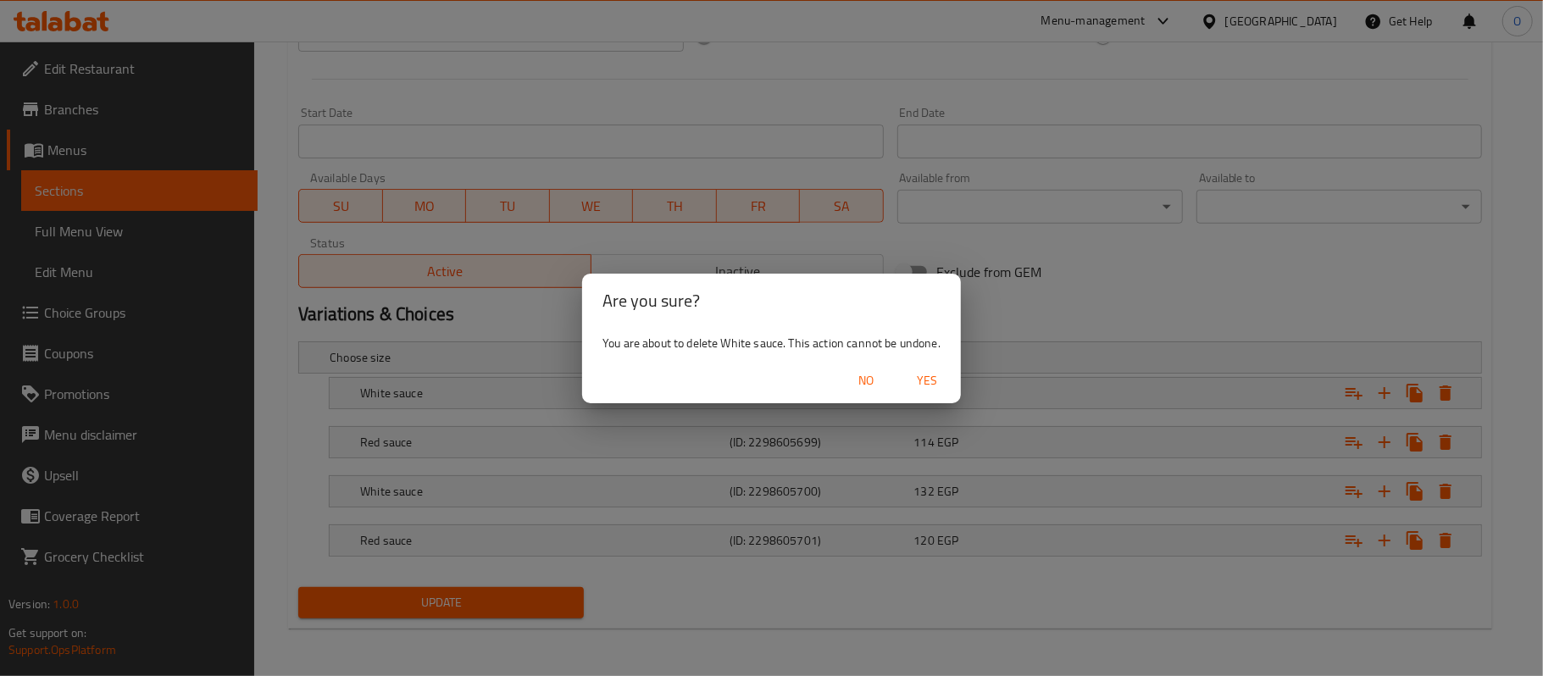
click at [929, 381] on span "Yes" at bounding box center [927, 380] width 41 height 21
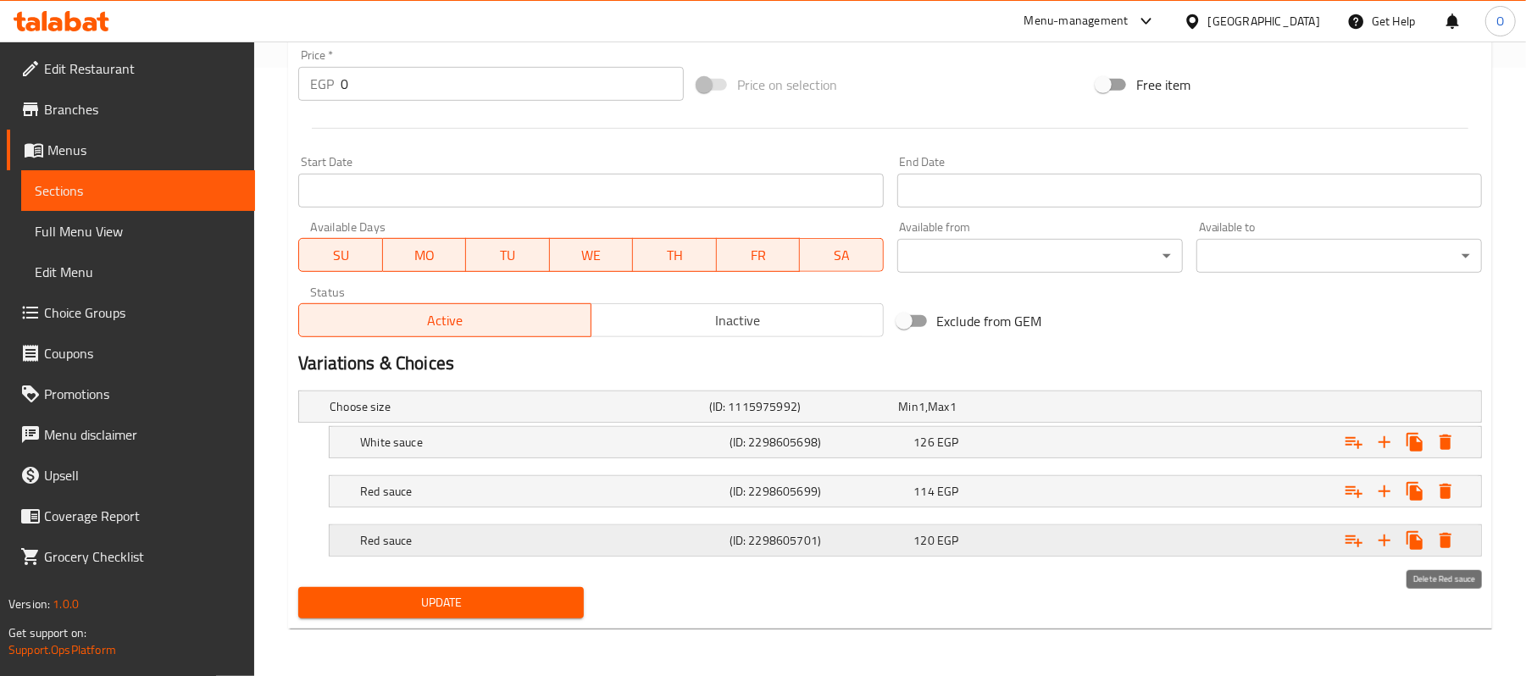
click at [1451, 544] on icon "Expand" at bounding box center [1446, 540] width 20 height 20
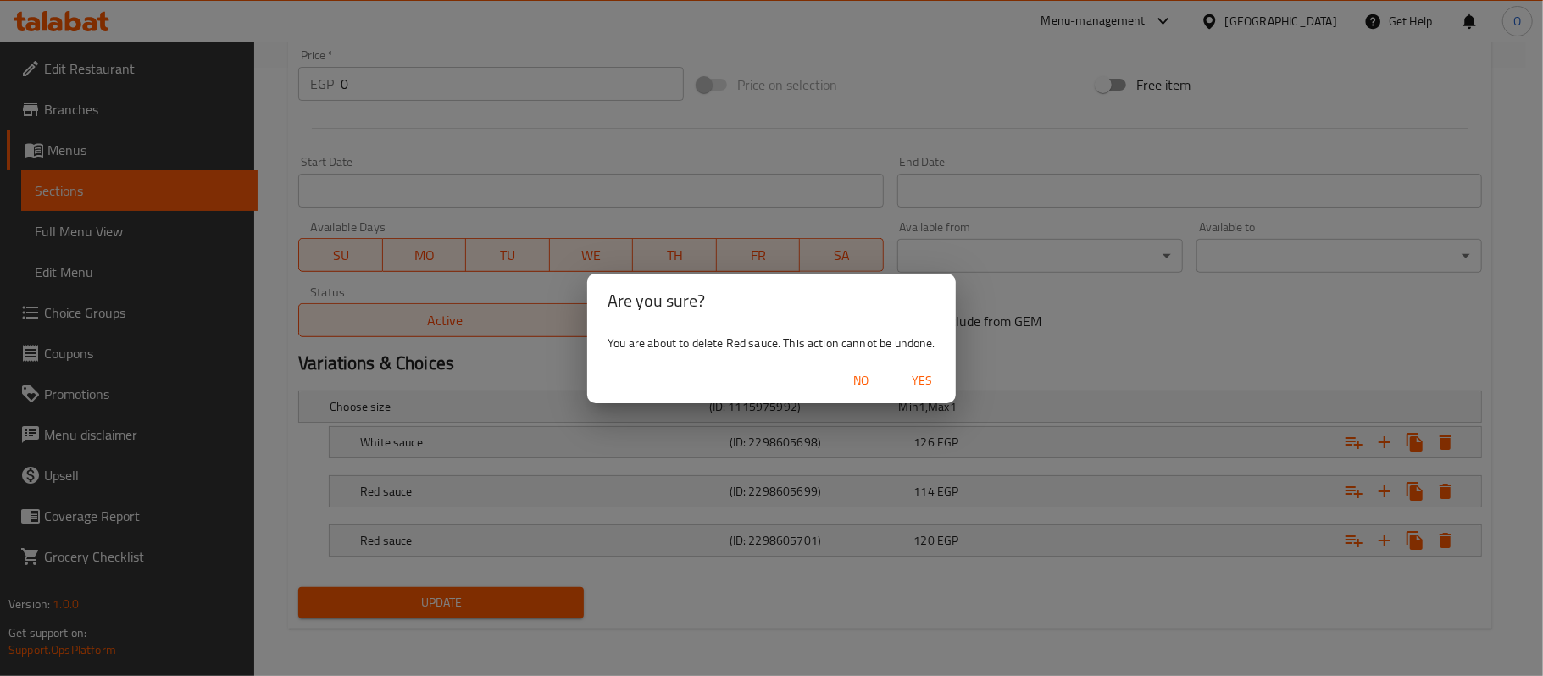
click at [916, 380] on span "Yes" at bounding box center [922, 380] width 41 height 21
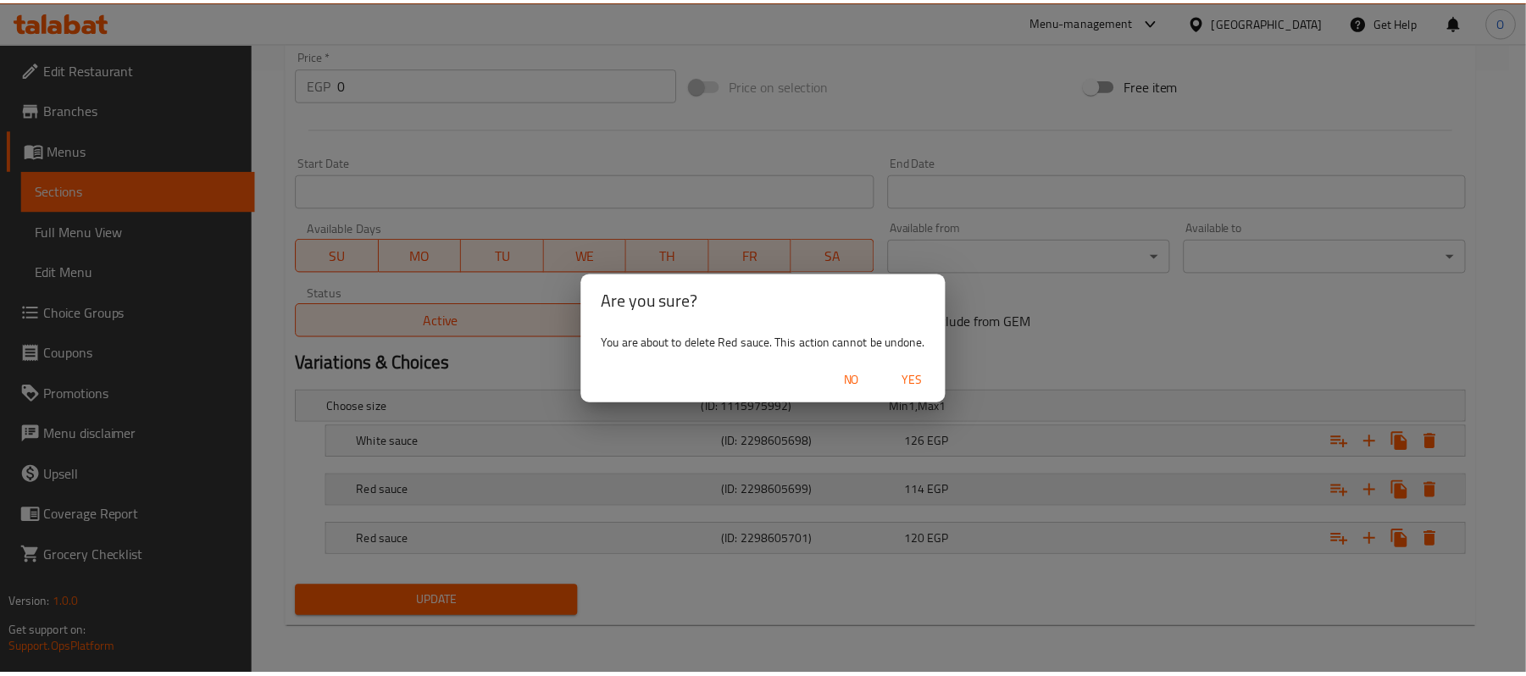
scroll to position [561, 0]
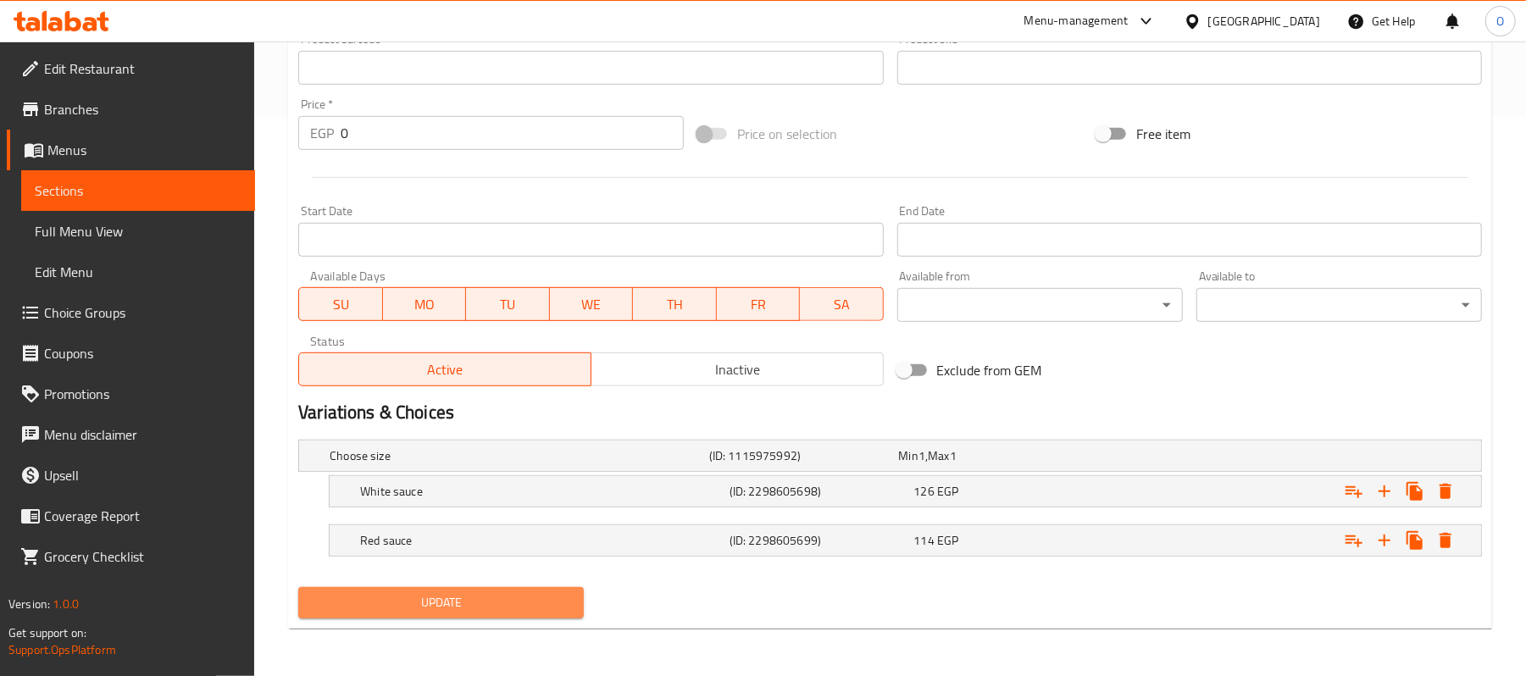
click at [492, 598] on span "Update" at bounding box center [441, 602] width 258 height 21
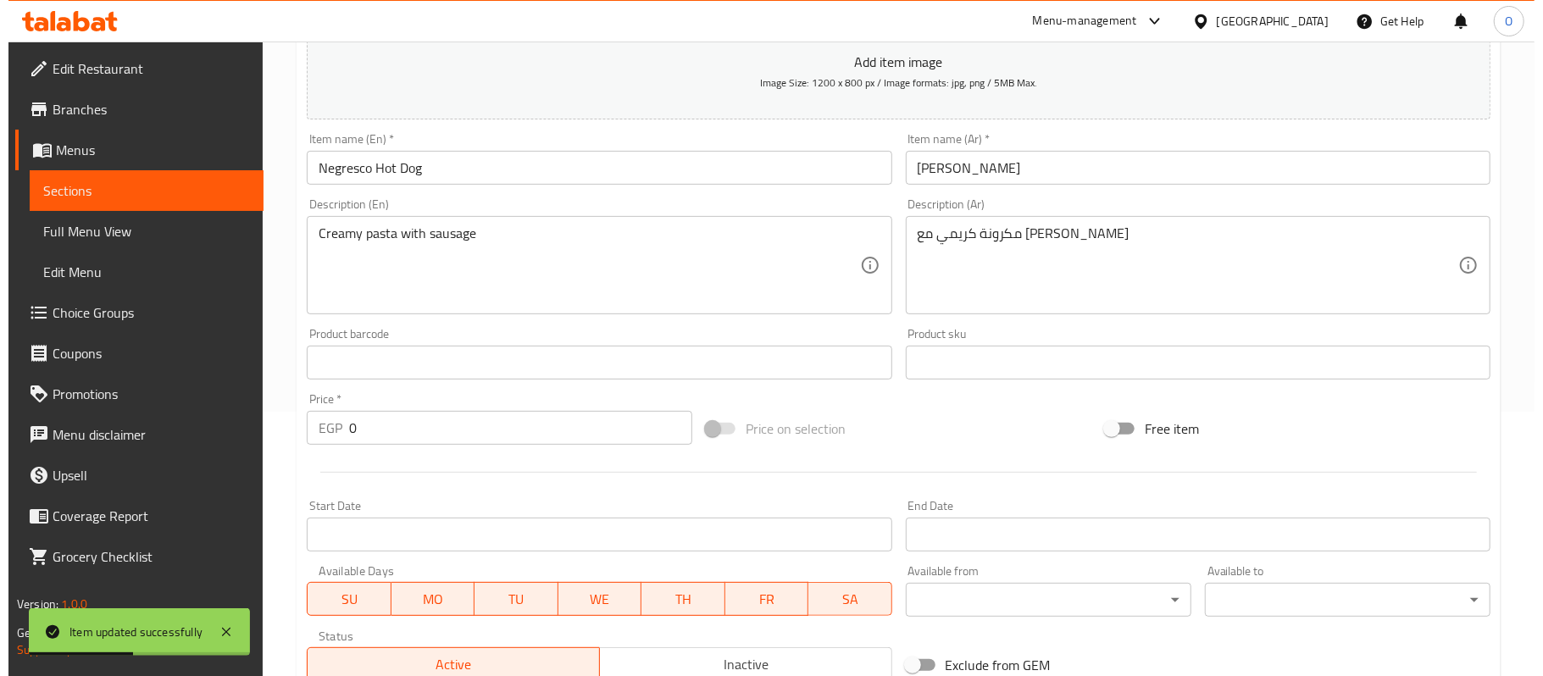
scroll to position [0, 0]
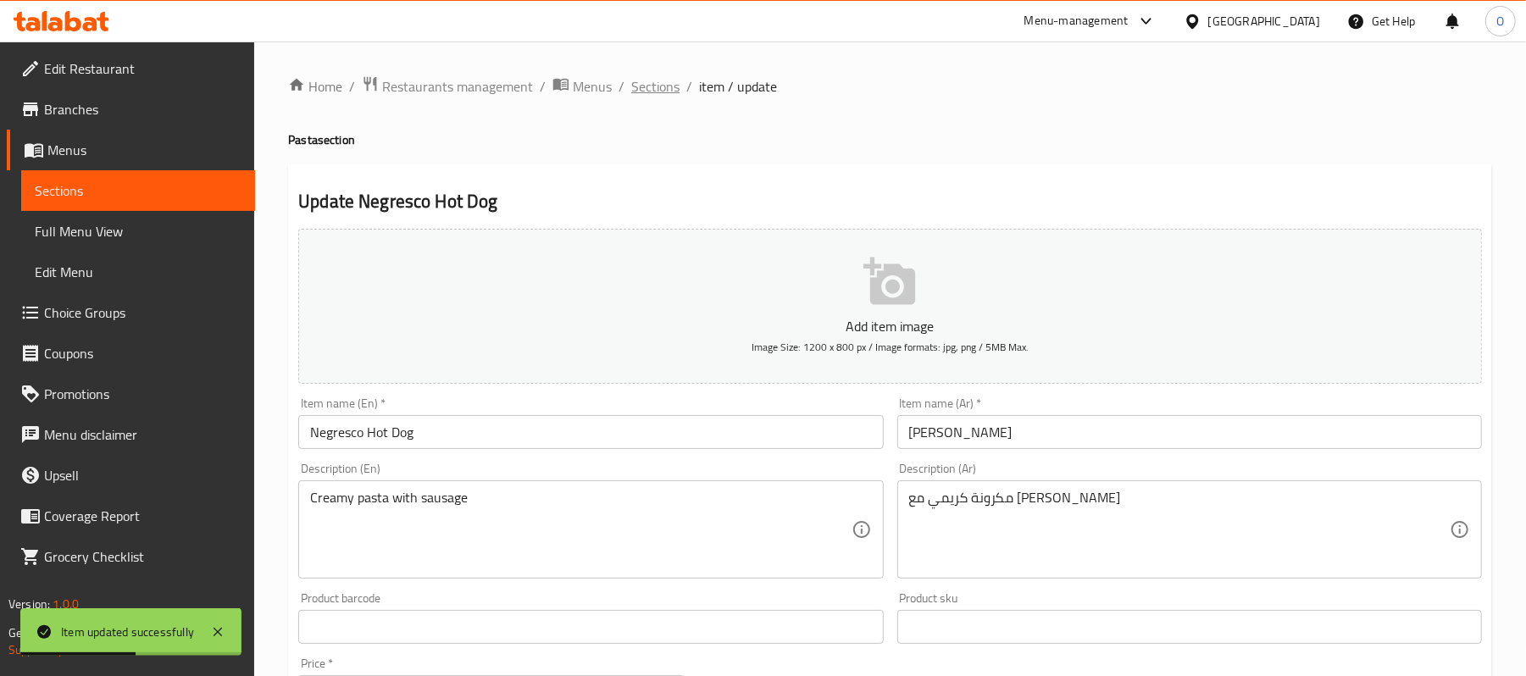
click at [669, 92] on span "Sections" at bounding box center [655, 86] width 48 height 20
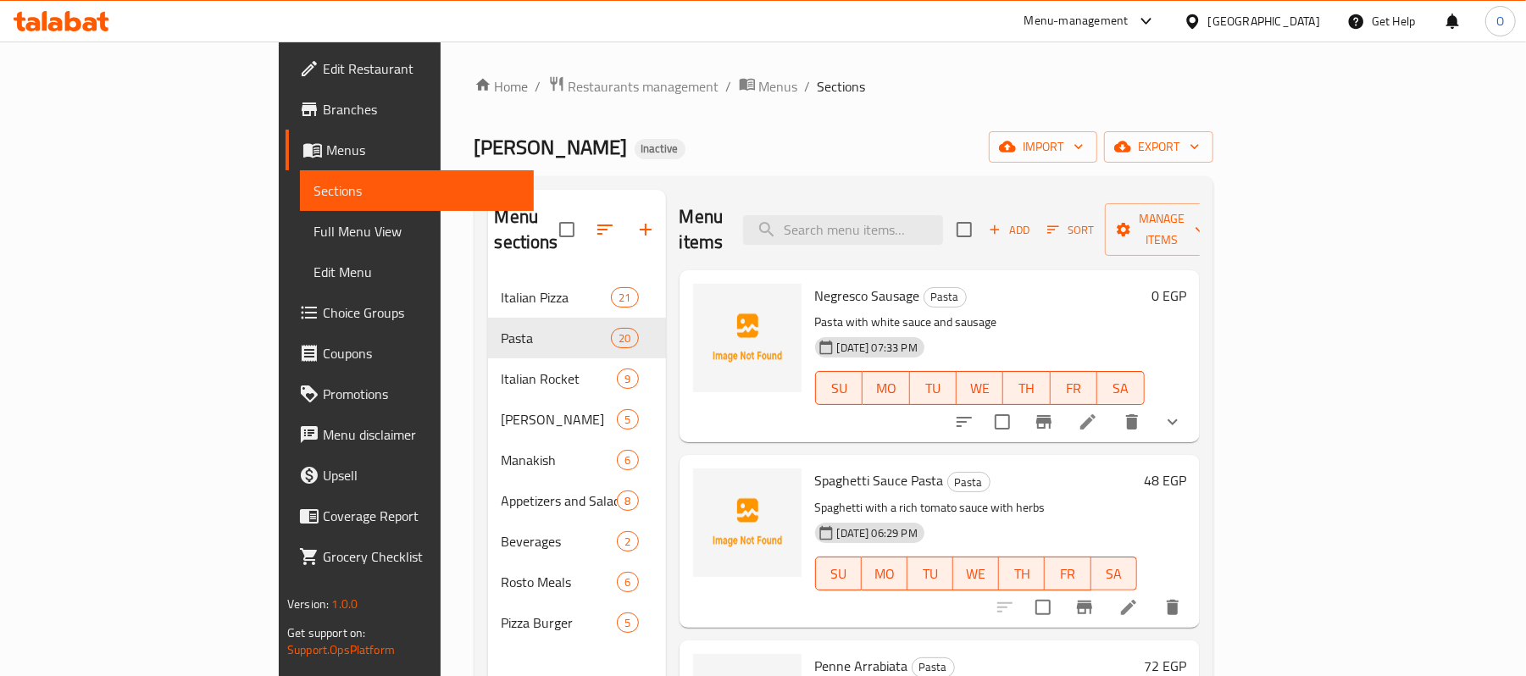
drag, startPoint x: 817, startPoint y: 103, endPoint x: 634, endPoint y: 522, distance: 456.9
click at [817, 103] on div "Home / Restaurants management / Menus / Sections Hamada Macrona Inactive import…" at bounding box center [844, 477] width 739 height 804
click at [1131, 147] on icon "button" at bounding box center [1122, 146] width 17 height 17
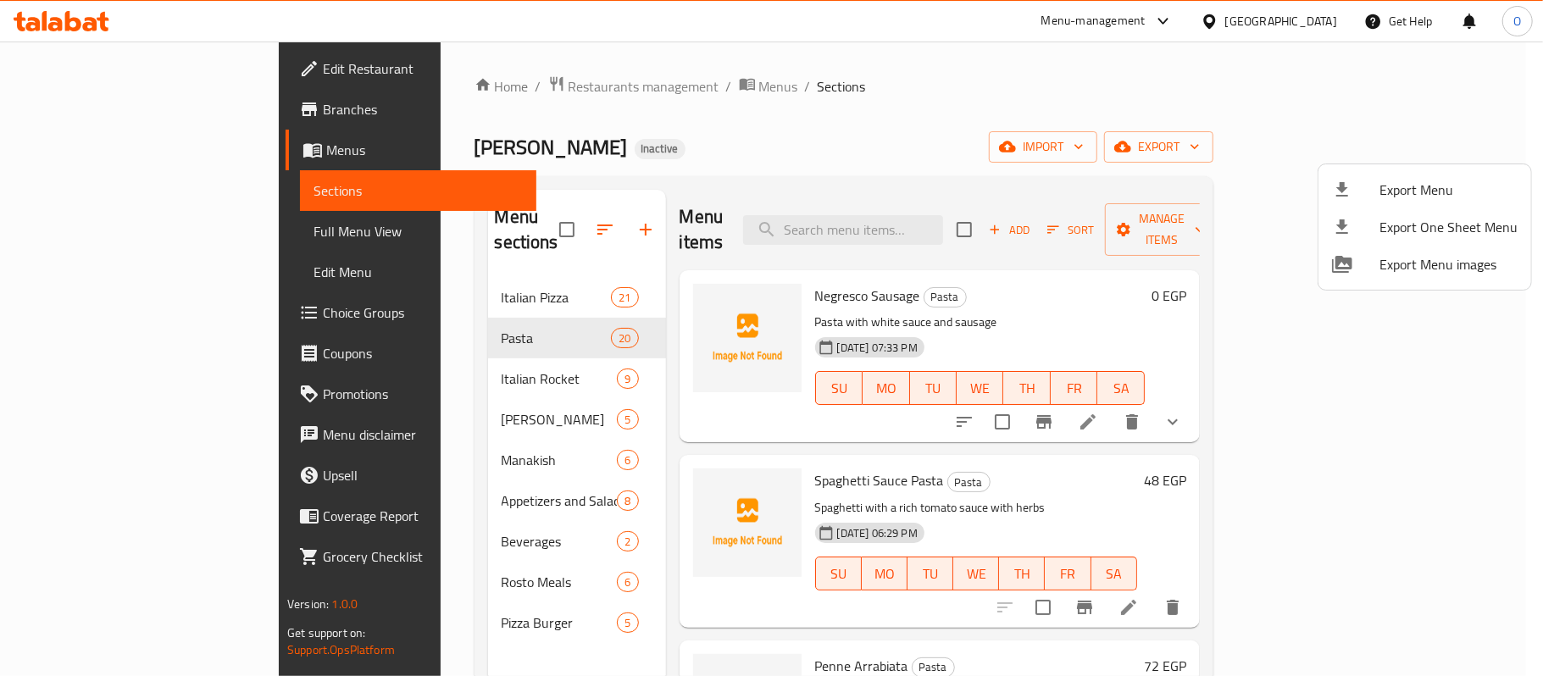
click at [1398, 183] on span "Export Menu" at bounding box center [1449, 190] width 138 height 20
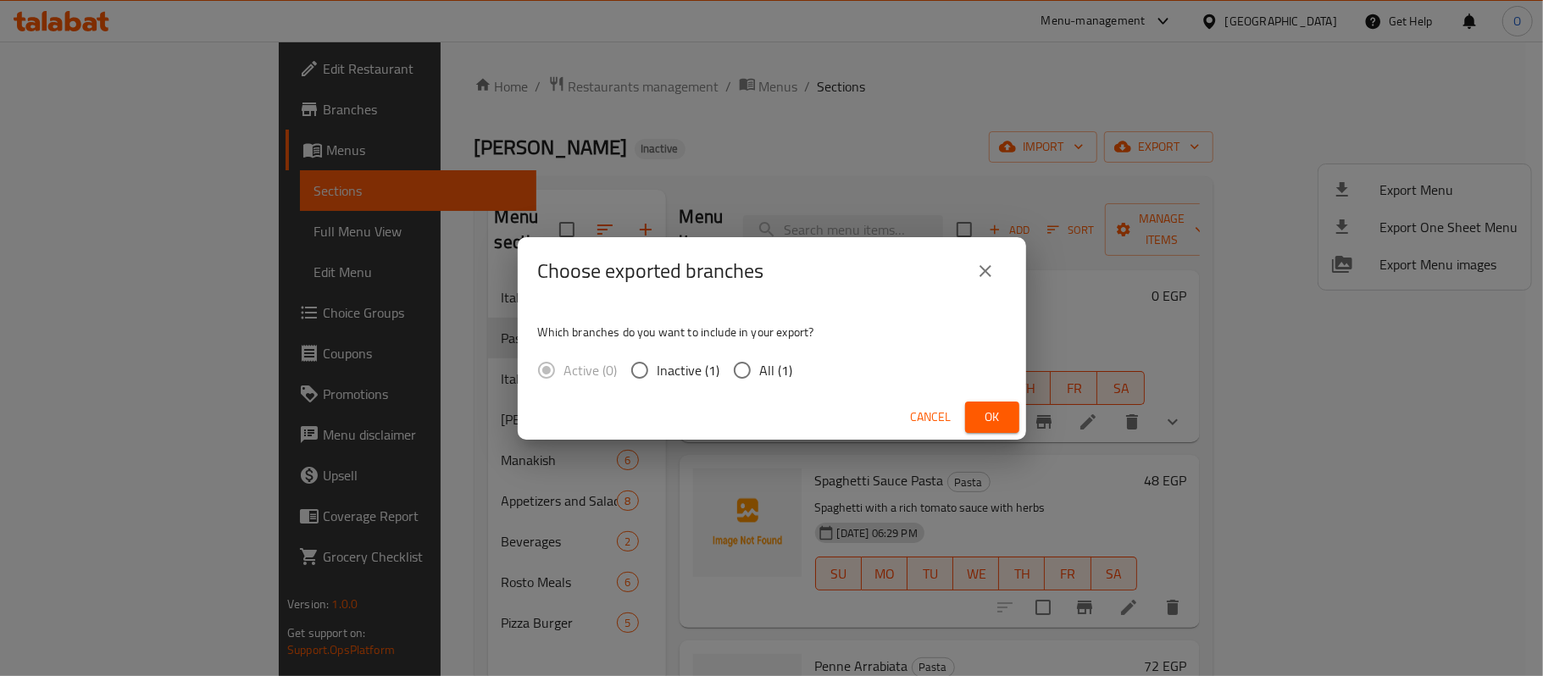
click at [1011, 410] on button "Ok" at bounding box center [992, 417] width 54 height 31
